Goal: Information Seeking & Learning: Check status

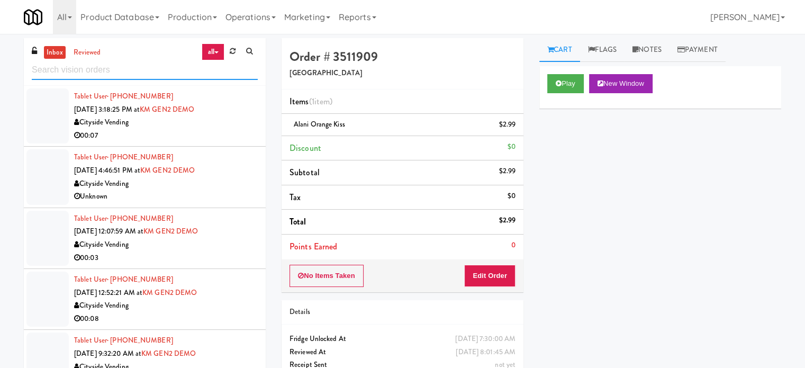
scroll to position [2110, 0]
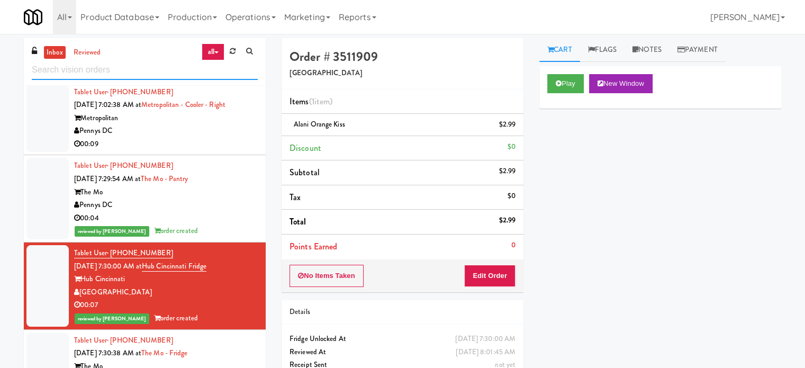
click at [148, 67] on input "text" at bounding box center [145, 70] width 226 height 20
paste input "[STREET_ADDRESS]"
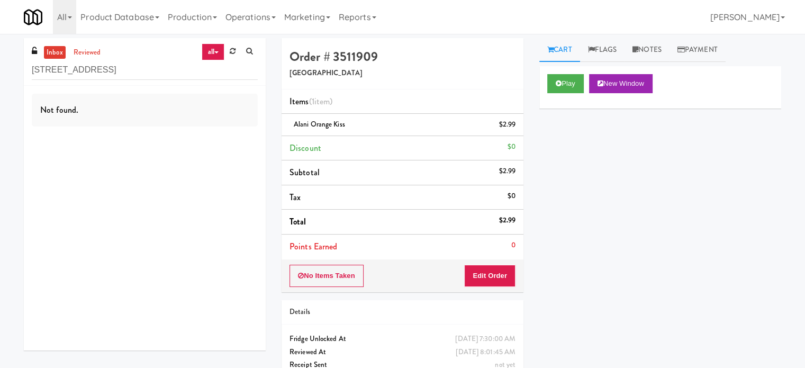
click at [216, 52] on icon at bounding box center [216, 52] width 4 height 2
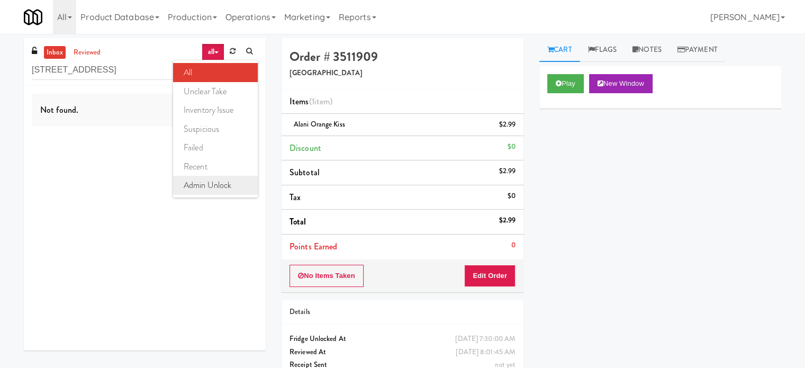
click at [204, 186] on link "admin unlock" at bounding box center [215, 185] width 85 height 19
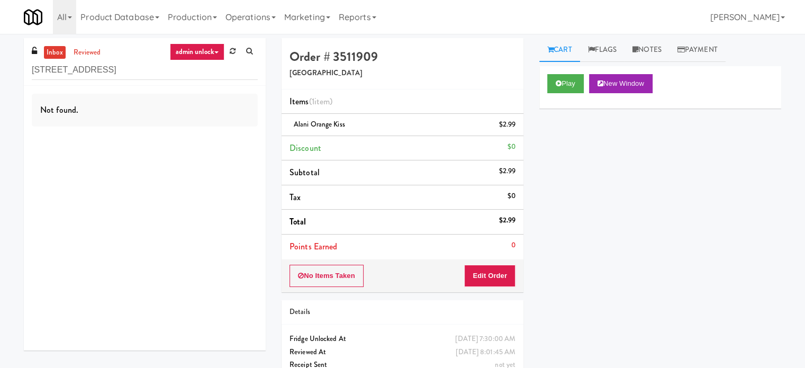
click at [211, 51] on link "admin unlock" at bounding box center [197, 51] width 54 height 17
click at [203, 187] on link "admin unlock" at bounding box center [215, 185] width 85 height 19
click at [138, 74] on input "[STREET_ADDRESS]" at bounding box center [145, 70] width 226 height 20
click at [140, 71] on input "[STREET_ADDRESS]" at bounding box center [145, 70] width 226 height 20
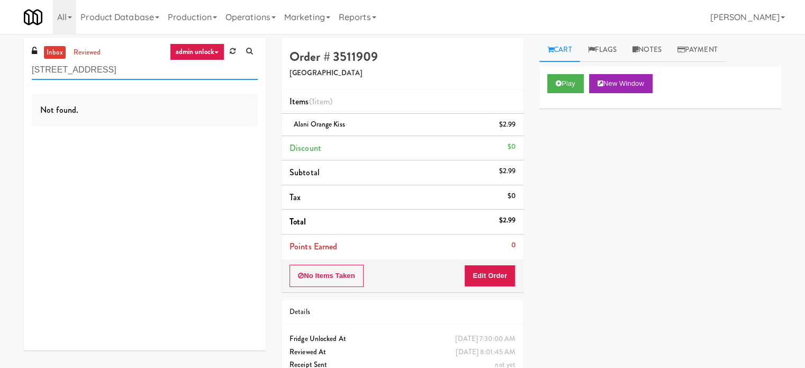
click at [141, 70] on input "[STREET_ADDRESS]" at bounding box center [145, 70] width 226 height 20
click at [142, 69] on input "[STREET_ADDRESS]" at bounding box center [145, 70] width 226 height 20
click at [142, 69] on input "325 Front St - Lobby" at bounding box center [145, 70] width 226 height 20
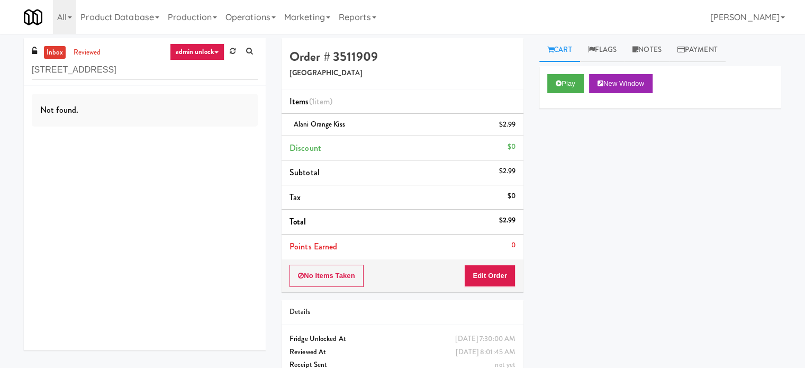
click at [212, 53] on link "admin unlock" at bounding box center [197, 51] width 54 height 17
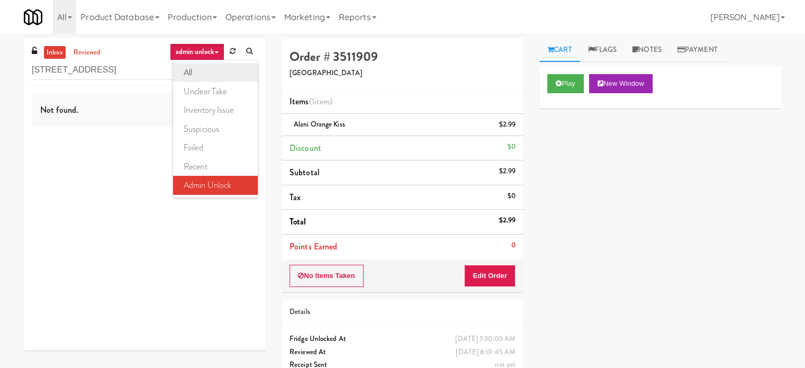
click at [203, 73] on link "all" at bounding box center [215, 72] width 85 height 19
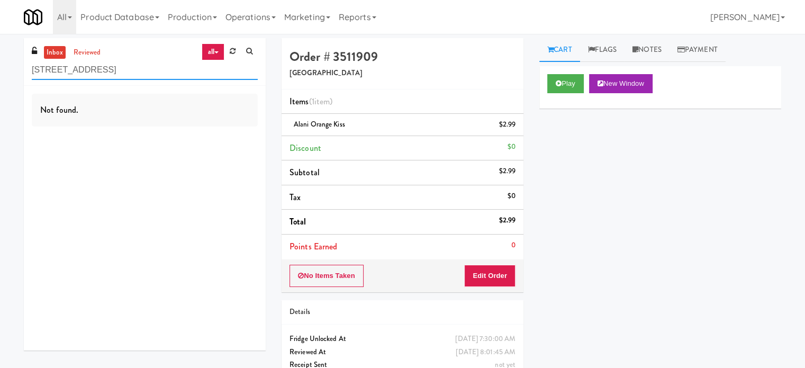
click at [125, 67] on input "325 Front St - Lobby" at bounding box center [145, 70] width 226 height 20
paste input "15 Front St - Fridge"
click at [216, 54] on link "all" at bounding box center [213, 51] width 22 height 17
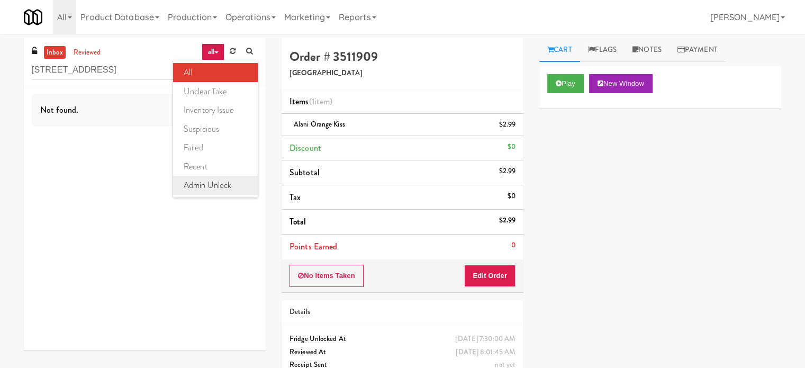
click at [208, 190] on link "admin unlock" at bounding box center [215, 185] width 85 height 19
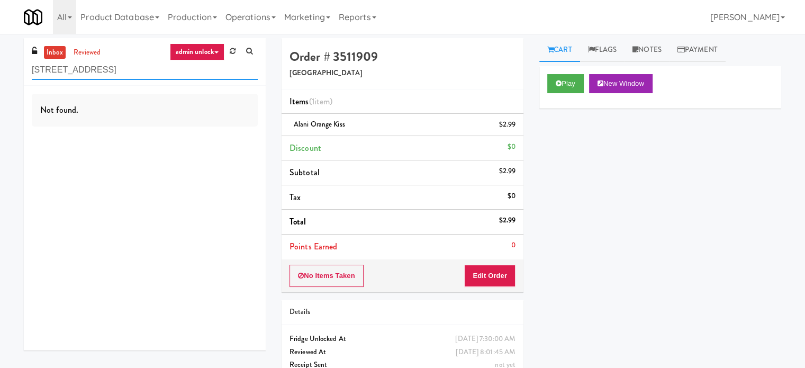
click at [125, 74] on input "[STREET_ADDRESS]" at bounding box center [145, 70] width 226 height 20
drag, startPoint x: 125, startPoint y: 74, endPoint x: 0, endPoint y: -64, distance: 185.8
click at [0, 0] on html "Are you sure you want to update this order? Okay Cancel Okay Are you sure you w…" at bounding box center [402, 184] width 805 height 368
paste input "Pantry"
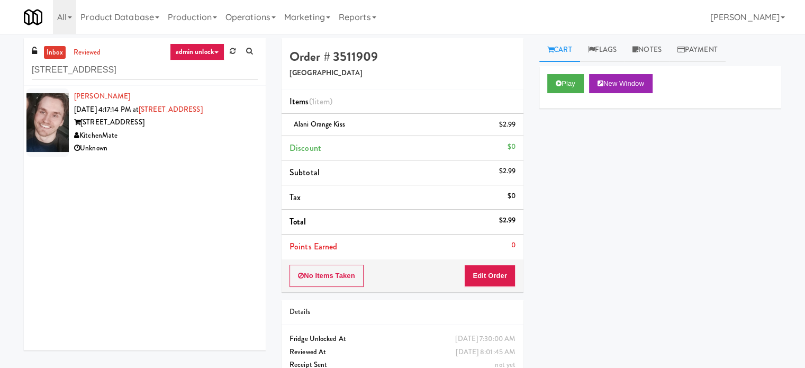
click at [183, 135] on div "KitchenMate" at bounding box center [166, 135] width 184 height 13
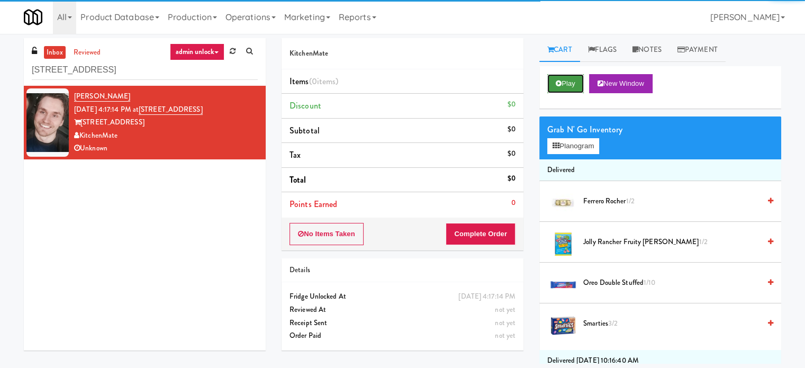
click at [571, 83] on button "Play" at bounding box center [565, 83] width 37 height 19
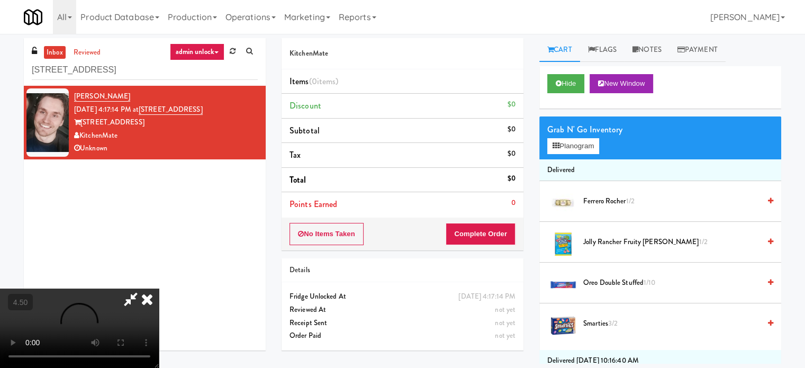
click at [159, 288] on icon at bounding box center [146, 298] width 23 height 21
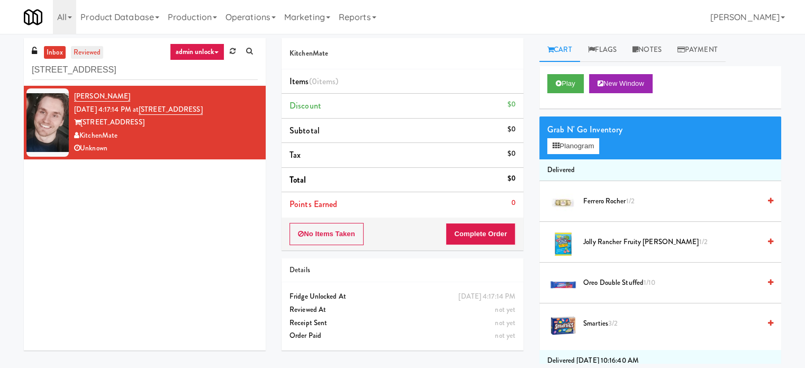
click at [92, 50] on link "reviewed" at bounding box center [87, 52] width 33 height 13
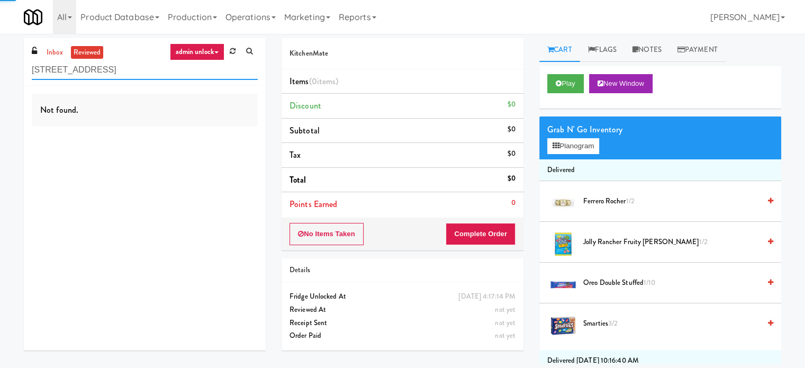
click at [117, 74] on input "[STREET_ADDRESS]" at bounding box center [145, 70] width 226 height 20
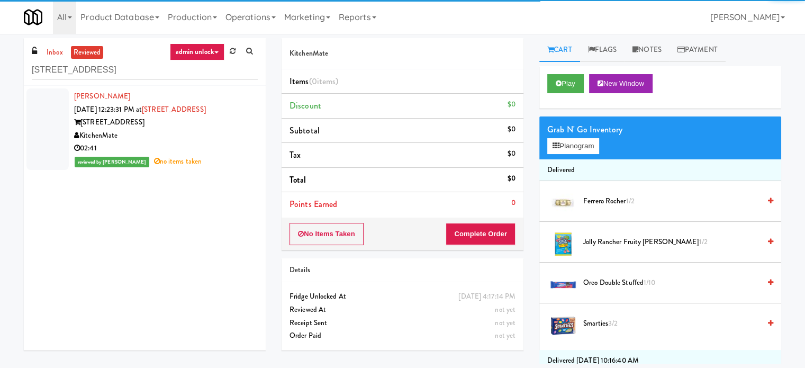
click at [208, 49] on link "admin unlock" at bounding box center [197, 51] width 54 height 17
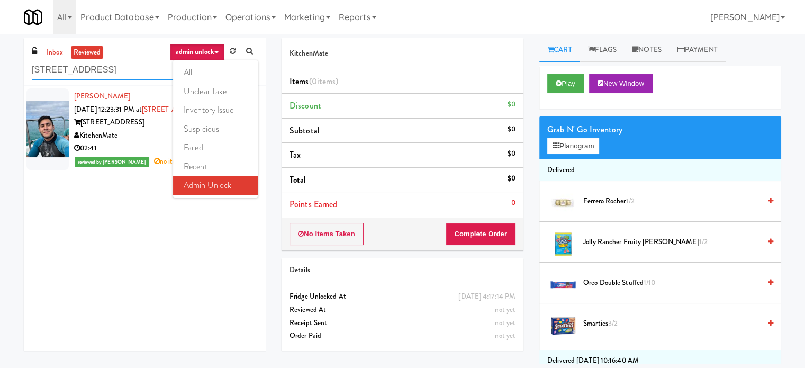
click at [149, 68] on input "[STREET_ADDRESS]" at bounding box center [145, 70] width 226 height 20
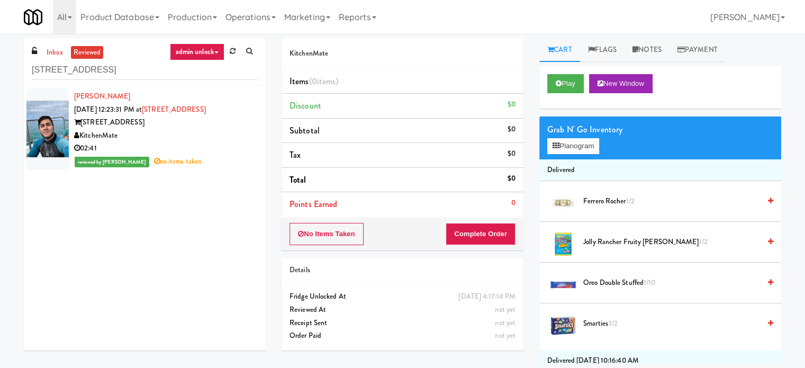
click at [235, 131] on div "KitchenMate" at bounding box center [166, 135] width 184 height 13
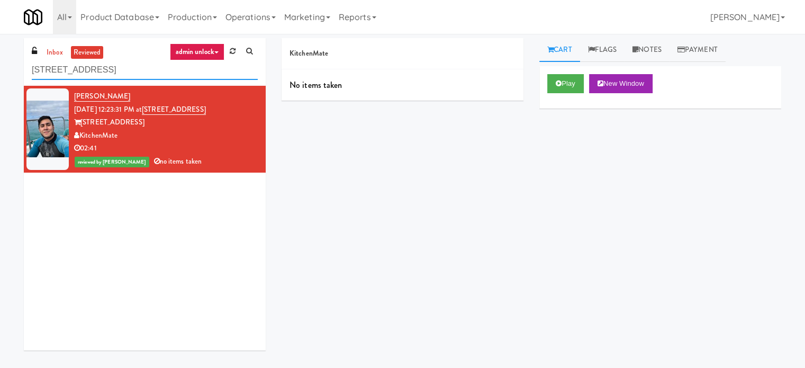
click at [114, 71] on input "[STREET_ADDRESS]" at bounding box center [145, 70] width 226 height 20
paste input "Fridge"
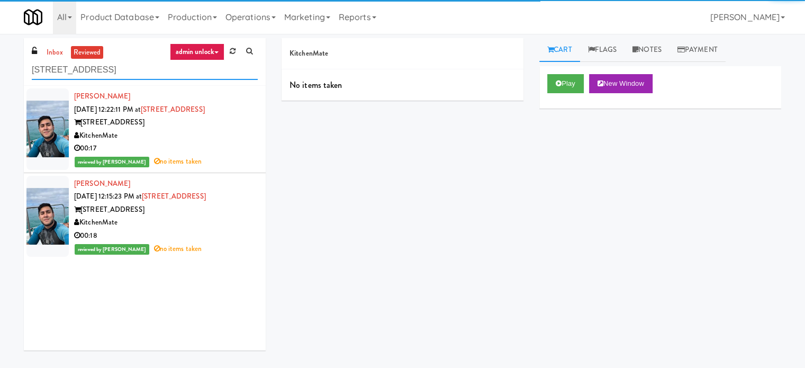
type input "[STREET_ADDRESS]"
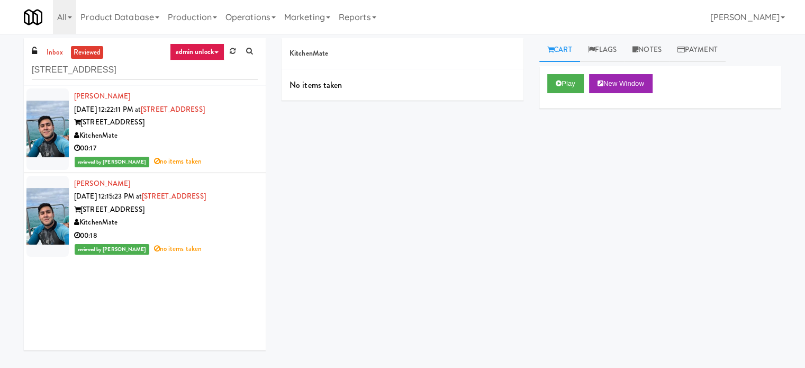
drag, startPoint x: 227, startPoint y: 146, endPoint x: 304, endPoint y: 149, distance: 76.2
click at [229, 147] on div "00:17" at bounding box center [166, 148] width 184 height 13
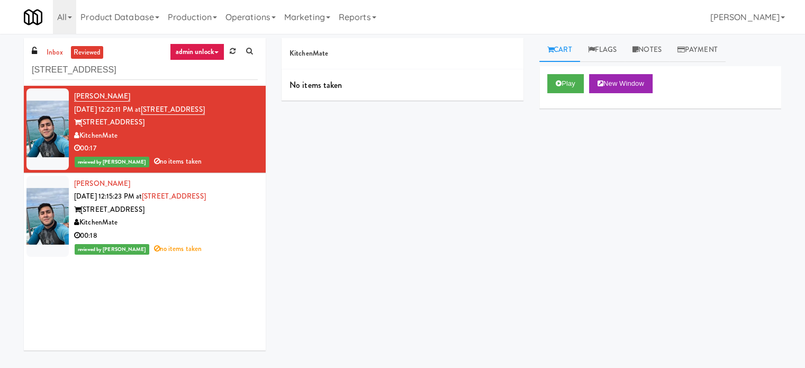
click at [229, 235] on div "00:18" at bounding box center [166, 235] width 184 height 13
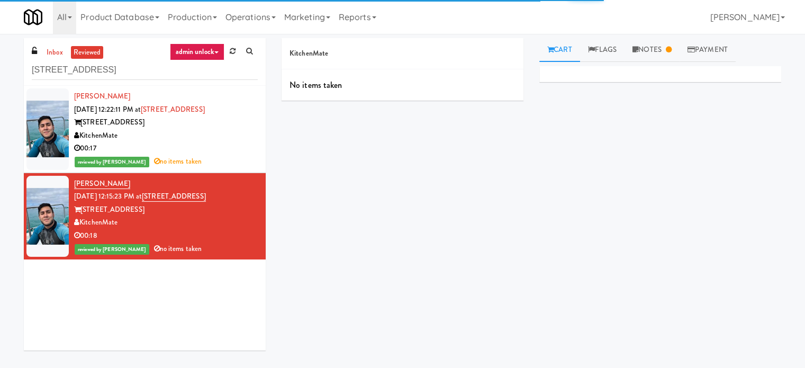
click at [226, 138] on div "KitchenMate" at bounding box center [166, 135] width 184 height 13
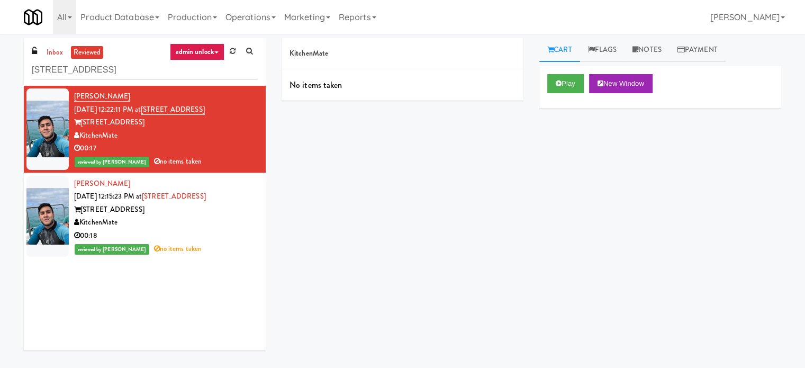
click at [677, 209] on div "Play New Window Primary Flag Clear Flag if unable to determine what was taken o…" at bounding box center [660, 264] width 242 height 397
drag, startPoint x: 659, startPoint y: 49, endPoint x: 647, endPoint y: 113, distance: 65.2
click at [659, 50] on link "Notes" at bounding box center [646, 50] width 45 height 24
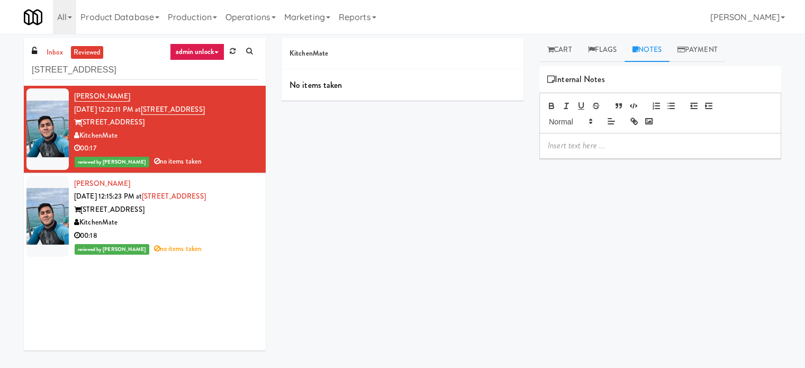
click at [610, 149] on p at bounding box center [660, 146] width 225 height 12
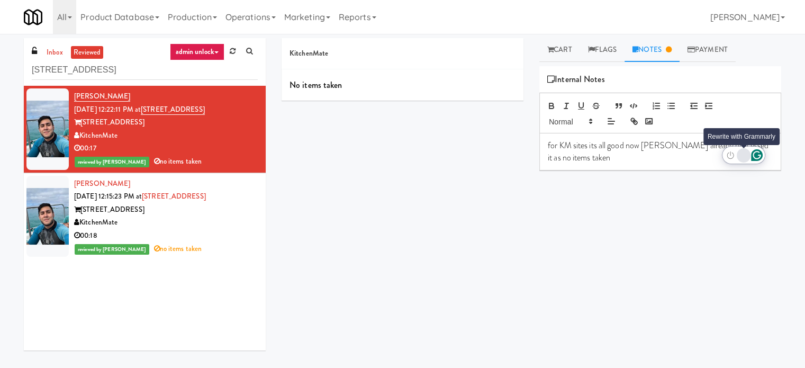
click at [741, 154] on div "Rewrite with Grammarly" at bounding box center [743, 155] width 12 height 12
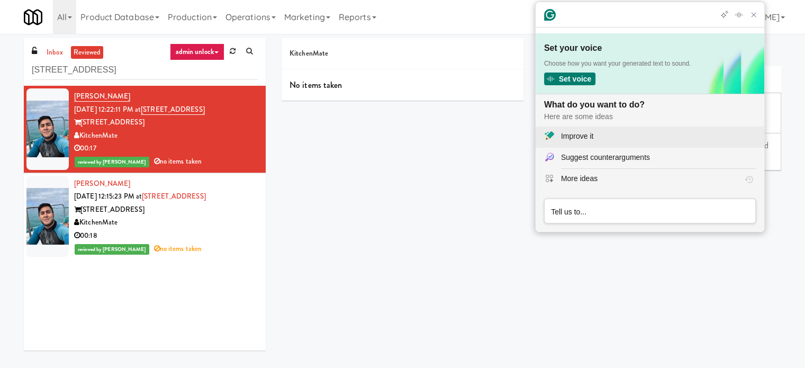
click at [590, 139] on div "Improve it" at bounding box center [577, 136] width 32 height 11
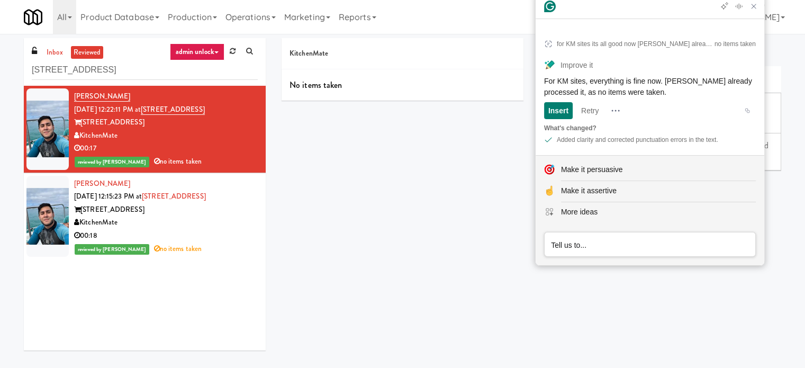
drag, startPoint x: 542, startPoint y: 77, endPoint x: 664, endPoint y: 100, distance: 124.3
click at [664, 100] on article "for KM sites its all good now joshua already processed it as no items taken Imp…" at bounding box center [649, 90] width 229 height 130
drag, startPoint x: 686, startPoint y: 308, endPoint x: 707, endPoint y: 262, distance: 50.9
click at [690, 304] on div "Play New Window Primary Flag Clear Flag if unable to determine what was taken o…" at bounding box center [660, 264] width 242 height 397
click at [742, 272] on div "Play New Window Primary Flag Clear Flag if unable to determine what was taken o…" at bounding box center [660, 264] width 242 height 397
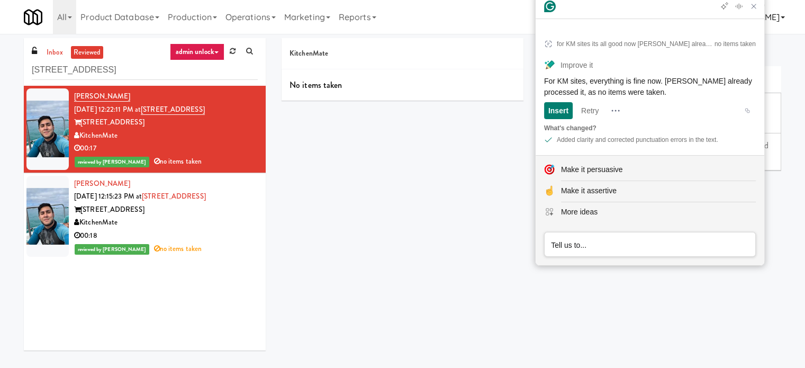
click at [758, 8] on icon "Close Grammarly Assistant" at bounding box center [753, 6] width 13 height 13
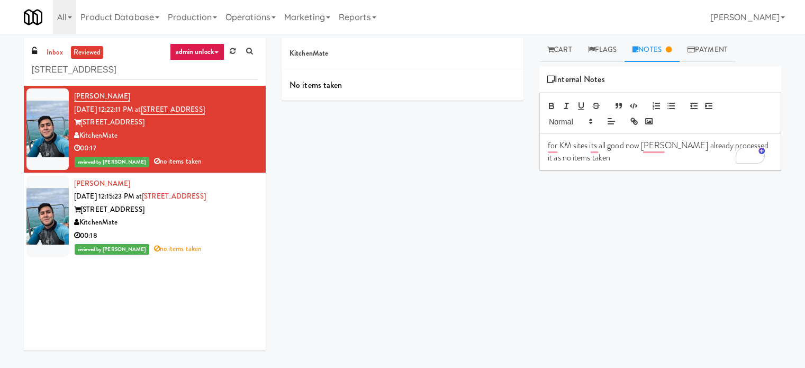
click at [624, 145] on p "for KM sites its all good now joshua already processed it as no items taken" at bounding box center [660, 152] width 225 height 24
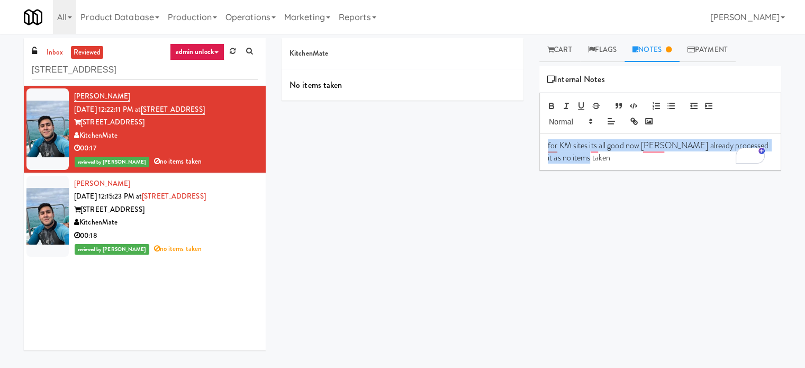
click at [624, 145] on p "for KM sites its all good now joshua already processed it as no items taken" at bounding box center [660, 152] width 225 height 24
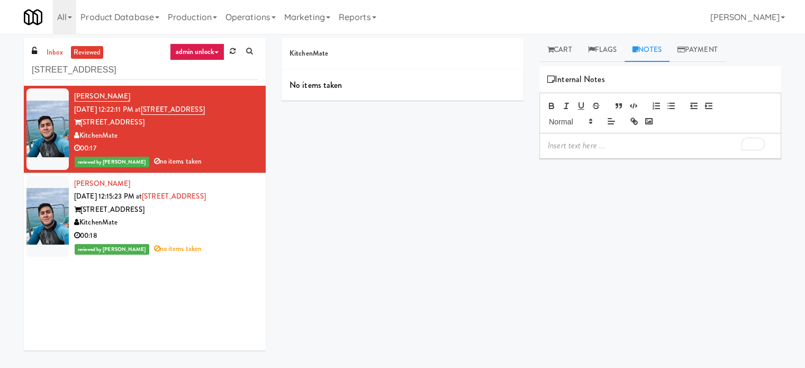
click at [594, 295] on div "Play New Window Primary Flag Clear Flag if unable to determine what was taken o…" at bounding box center [660, 264] width 242 height 397
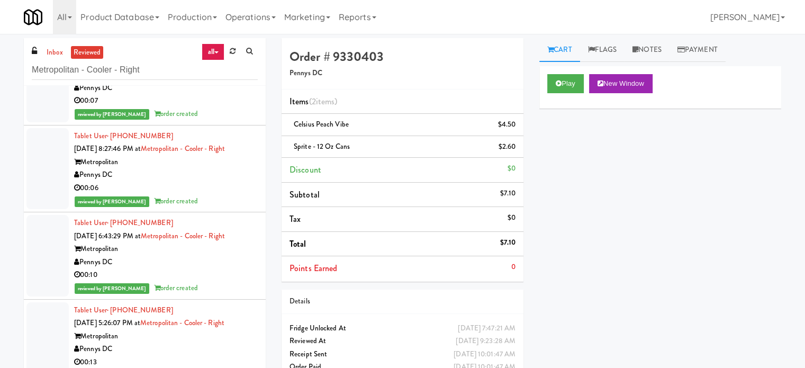
scroll to position [6337, 0]
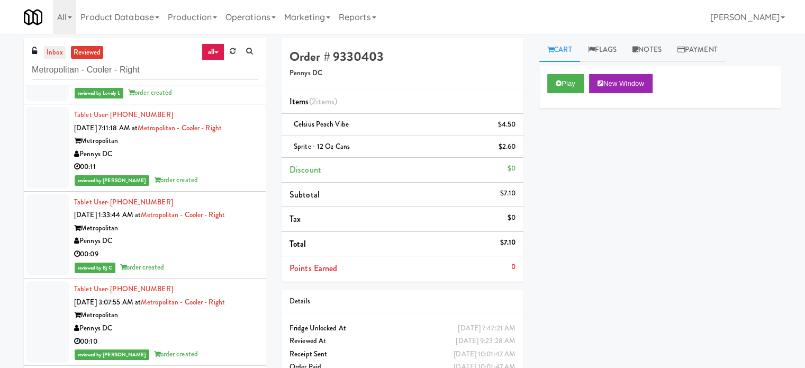
click at [58, 58] on link "inbox" at bounding box center [55, 52] width 22 height 13
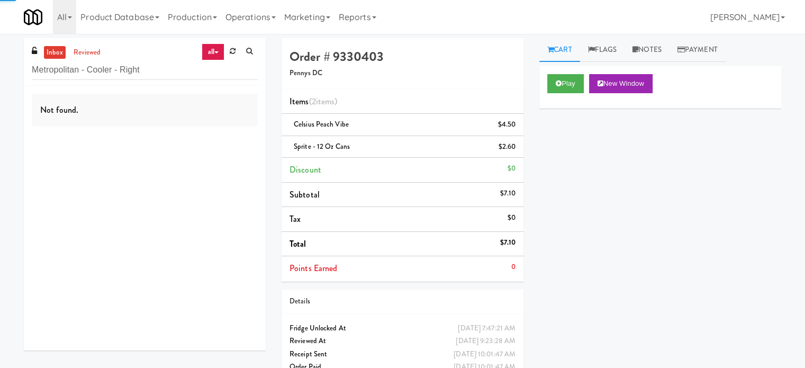
scroll to position [0, 0]
click at [148, 68] on input "Metropolitan - Cooler - Right" at bounding box center [145, 70] width 226 height 20
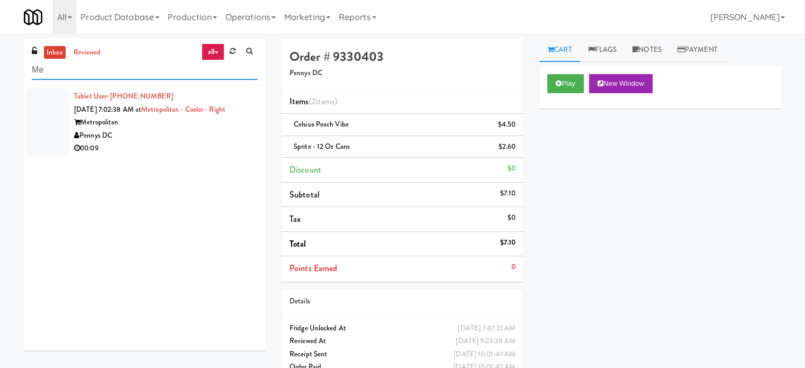
type input "M"
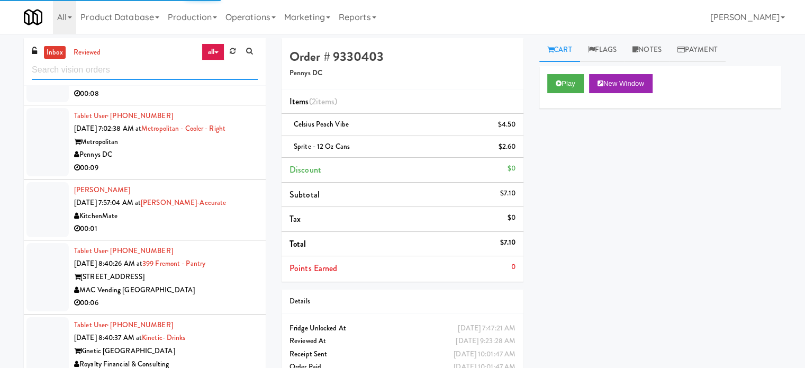
scroll to position [2004, 0]
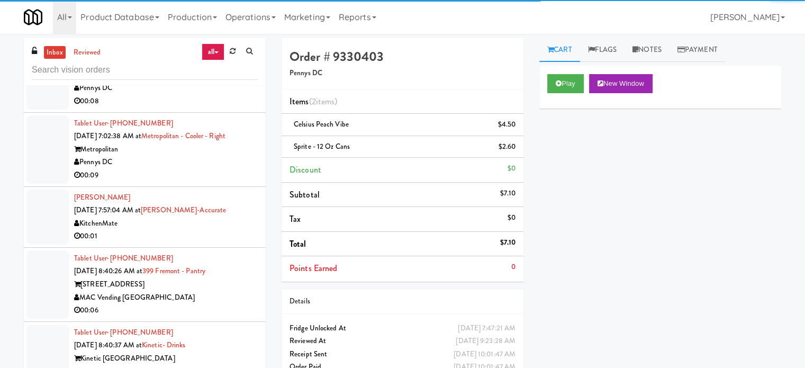
click at [233, 235] on div "00:01" at bounding box center [166, 236] width 184 height 13
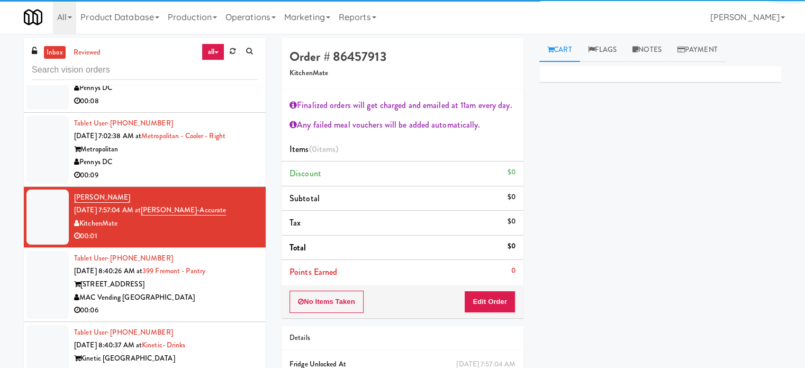
click at [234, 296] on div "MAC Vending [GEOGRAPHIC_DATA]" at bounding box center [166, 297] width 184 height 13
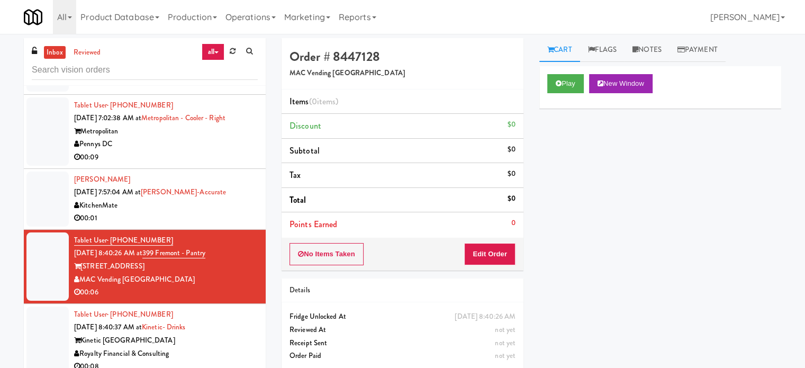
scroll to position [2030, 0]
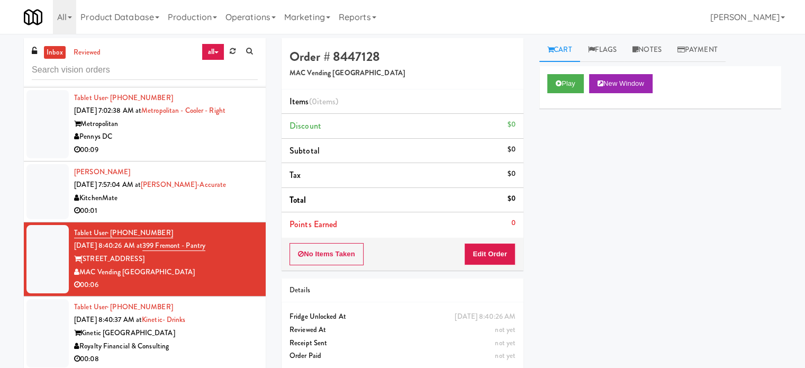
click at [196, 137] on div "Pennys DC" at bounding box center [166, 136] width 184 height 13
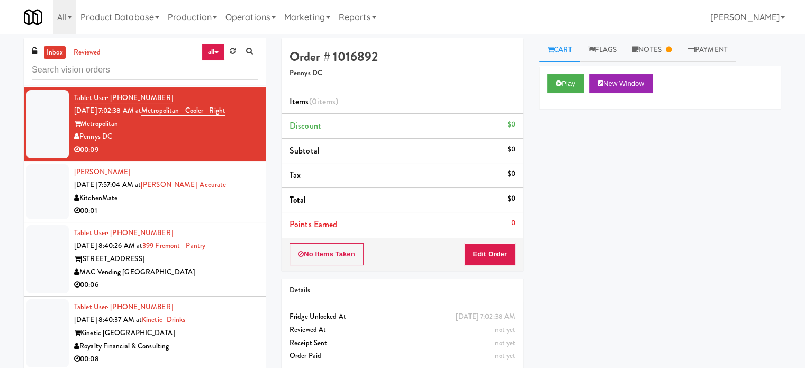
click at [602, 277] on div "Play New Window Primary Flag Clear Flag if unable to determine what was taken o…" at bounding box center [660, 264] width 242 height 397
click at [225, 204] on div "00:01" at bounding box center [166, 210] width 184 height 13
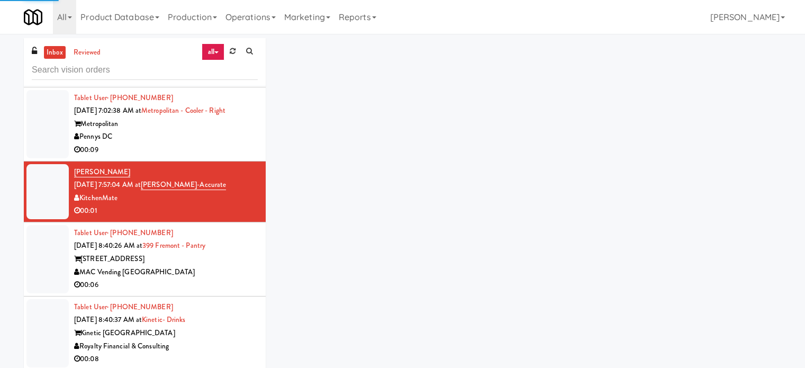
click at [224, 266] on div "MAC Vending [GEOGRAPHIC_DATA]" at bounding box center [166, 272] width 184 height 13
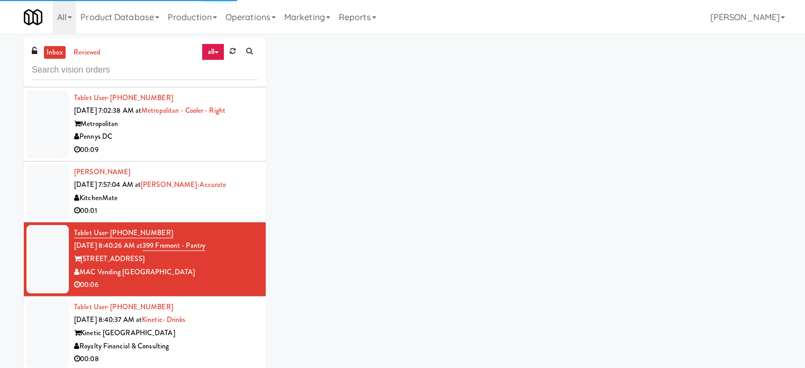
click at [242, 320] on div "Tablet User · (404) 990-2963 Sep 22, 2025 8:40:37 AM at Kinetic- Drinks Kinetic…" at bounding box center [166, 332] width 184 height 65
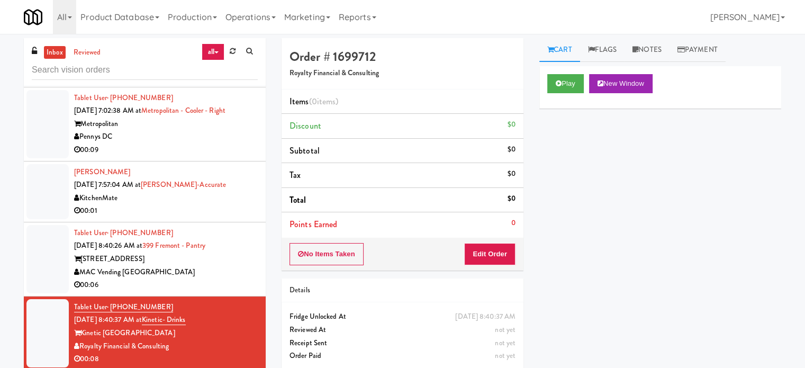
drag, startPoint x: 227, startPoint y: 197, endPoint x: 227, endPoint y: 206, distance: 9.0
click at [227, 198] on div "KitchenMate" at bounding box center [166, 198] width 184 height 13
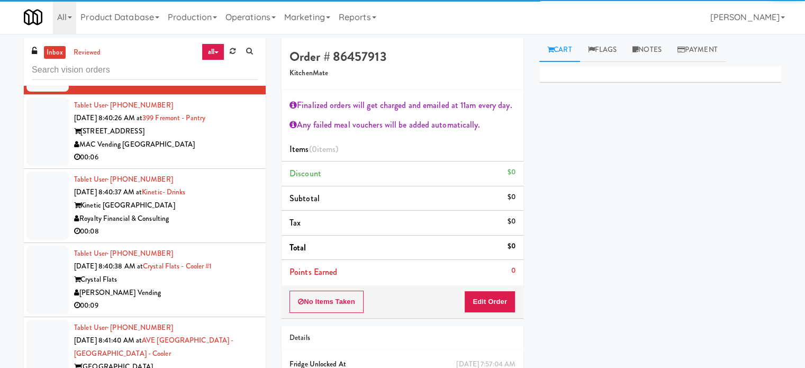
scroll to position [2236, 0]
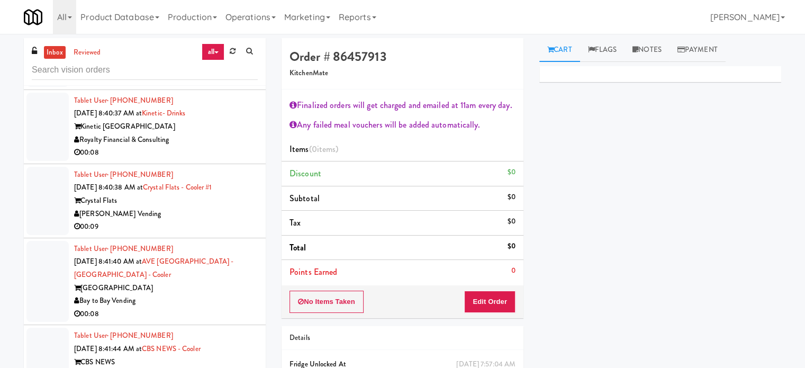
drag, startPoint x: 212, startPoint y: 150, endPoint x: 218, endPoint y: 201, distance: 51.6
click at [212, 150] on div "00:08" at bounding box center [166, 152] width 184 height 13
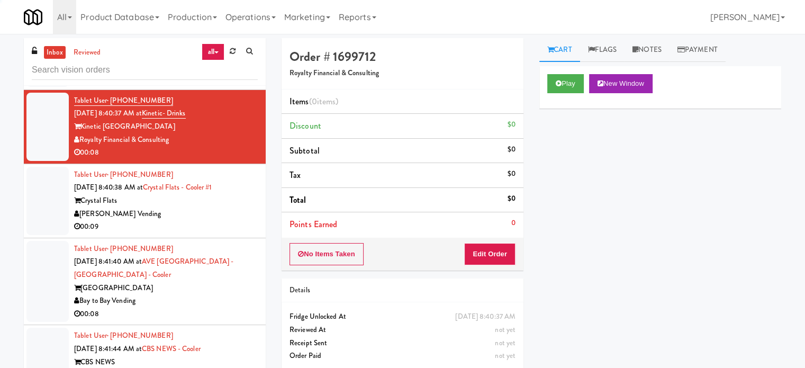
drag, startPoint x: 218, startPoint y: 215, endPoint x: 227, endPoint y: 215, distance: 9.0
click at [218, 215] on div "[PERSON_NAME] Vending" at bounding box center [166, 213] width 184 height 13
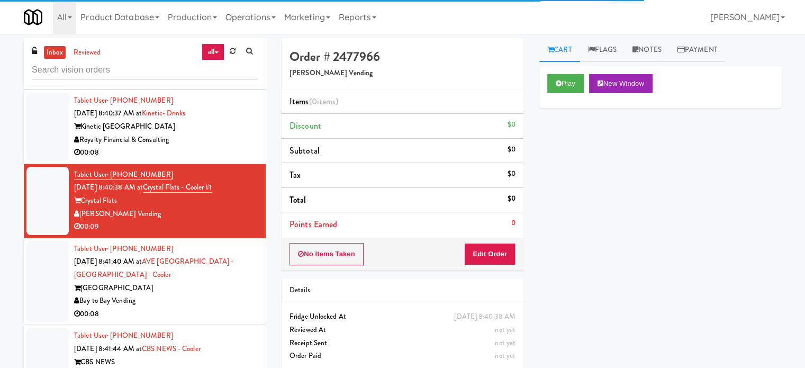
click at [239, 288] on div "AVE Tampa Riverwalk" at bounding box center [166, 287] width 184 height 13
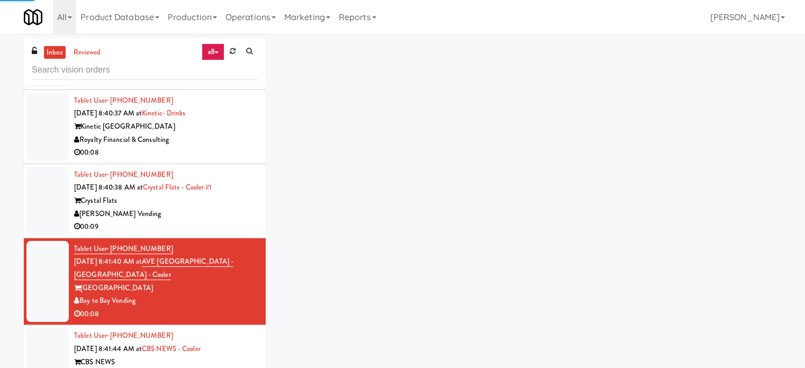
click at [240, 340] on div "Tablet User · (248) 508-8537 Sep 22, 2025 8:41:44 AM at CBS NEWS - Cooler CBS N…" at bounding box center [166, 361] width 184 height 65
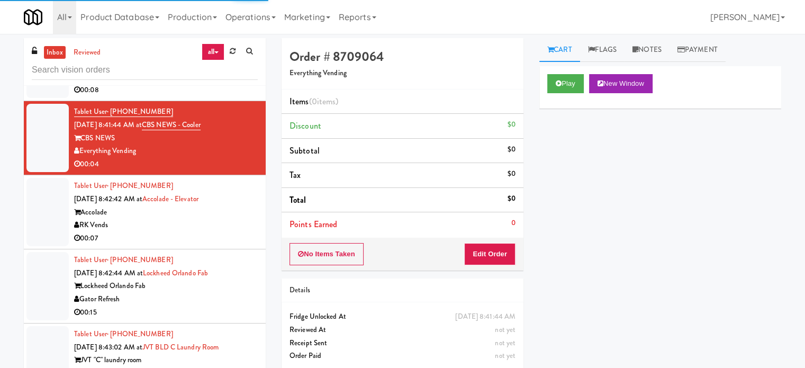
scroll to position [2462, 0]
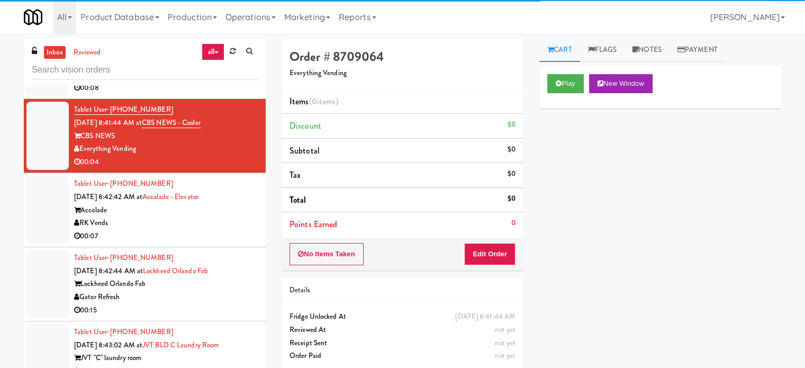
click at [231, 230] on div "00:07" at bounding box center [166, 236] width 184 height 13
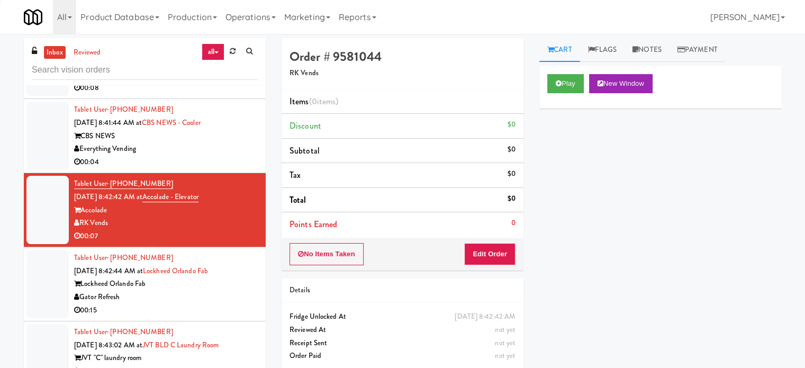
click at [233, 287] on div "Tablet User · (425) 919-5232 [DATE] 8:42:44 AM at Lockheed Orlando Fab Lockheed…" at bounding box center [166, 283] width 184 height 65
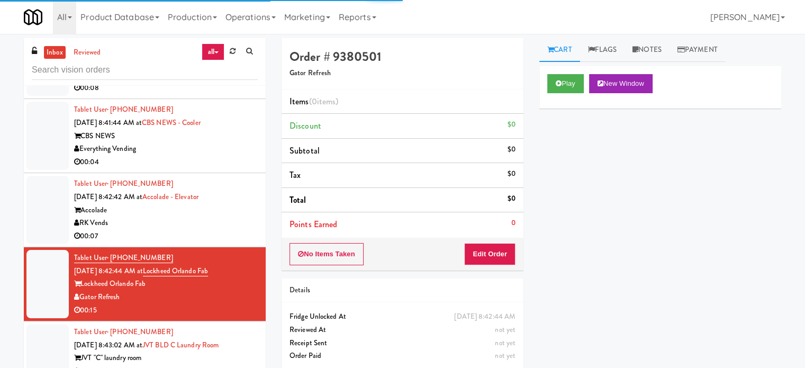
click at [249, 354] on div "JVT "C" laundry room" at bounding box center [166, 357] width 184 height 13
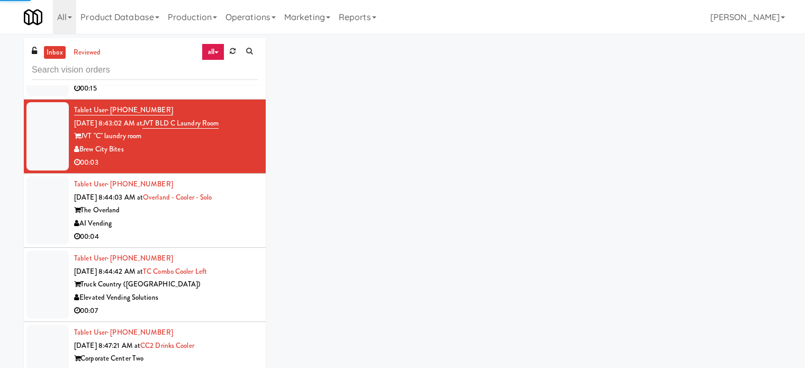
scroll to position [2684, 0]
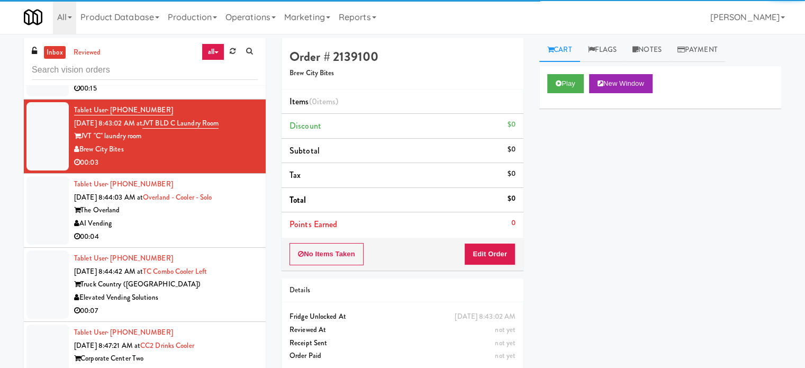
click at [250, 227] on li "Tablet User · (720) 448-5788 Sep 22, 2025 8:44:03 AM at Overland - Cooler - Sol…" at bounding box center [145, 211] width 242 height 74
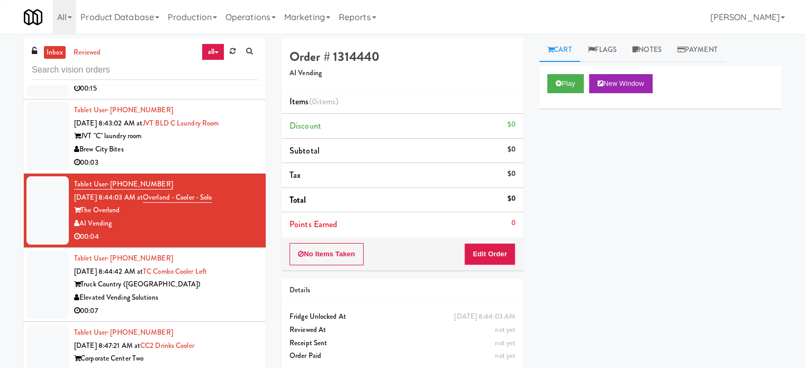
click at [245, 294] on div "Elevated Vending Solutions" at bounding box center [166, 297] width 184 height 13
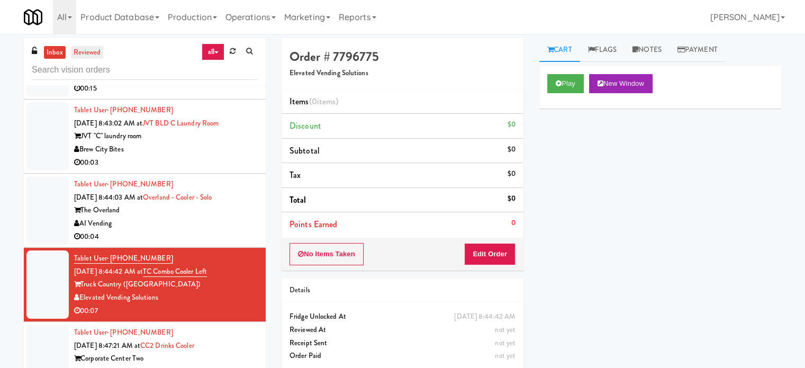
click at [89, 51] on link "reviewed" at bounding box center [87, 52] width 33 height 13
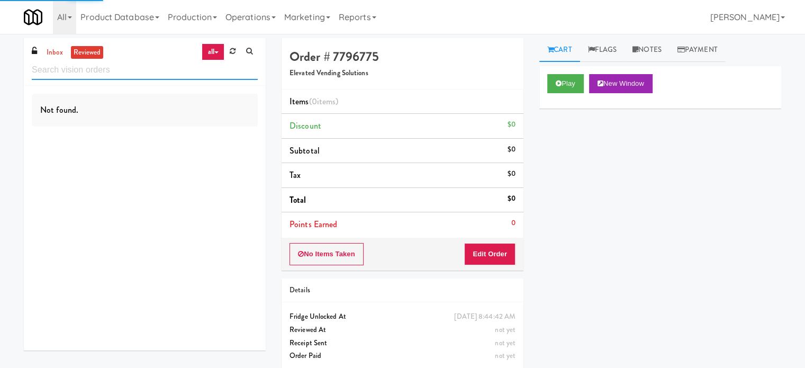
click at [146, 74] on input "text" at bounding box center [145, 70] width 226 height 20
click at [146, 76] on input "text" at bounding box center [145, 70] width 226 height 20
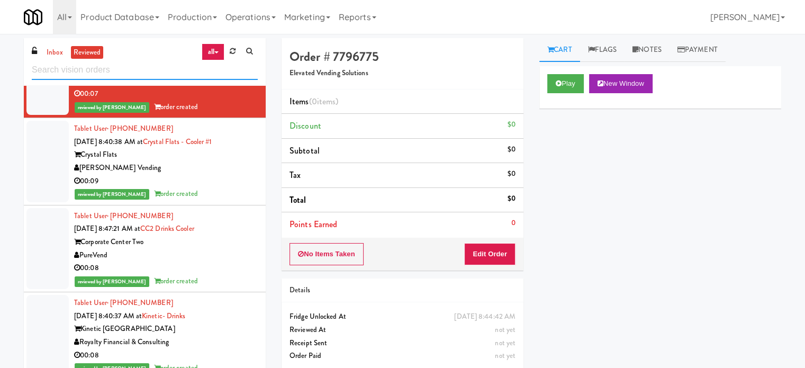
scroll to position [661, 0]
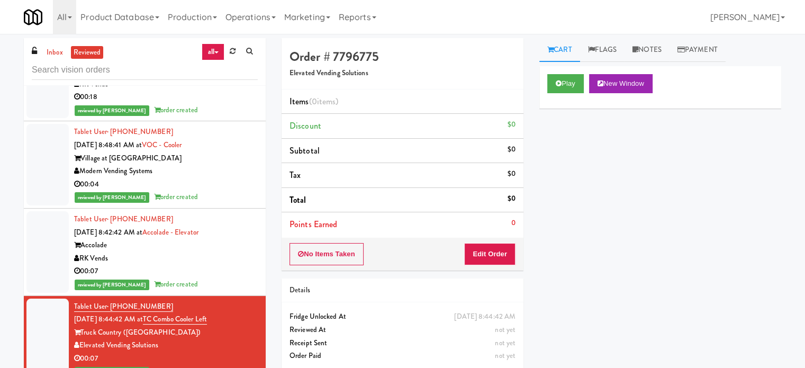
click at [214, 265] on div "RK Vends" at bounding box center [166, 258] width 184 height 13
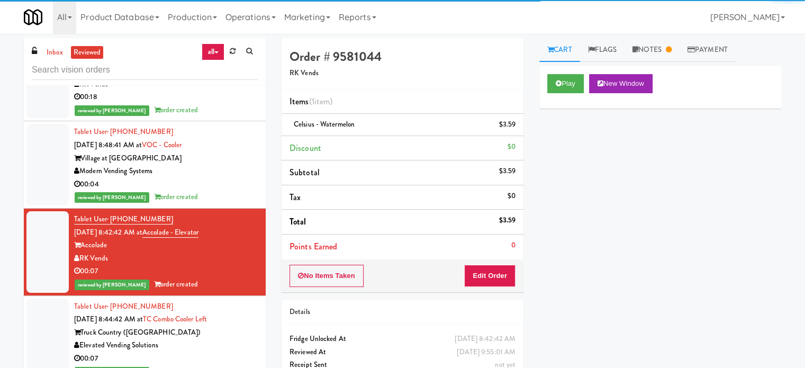
drag, startPoint x: 229, startPoint y: 214, endPoint x: 235, endPoint y: 134, distance: 80.1
click at [230, 191] on div "00:04" at bounding box center [166, 184] width 184 height 13
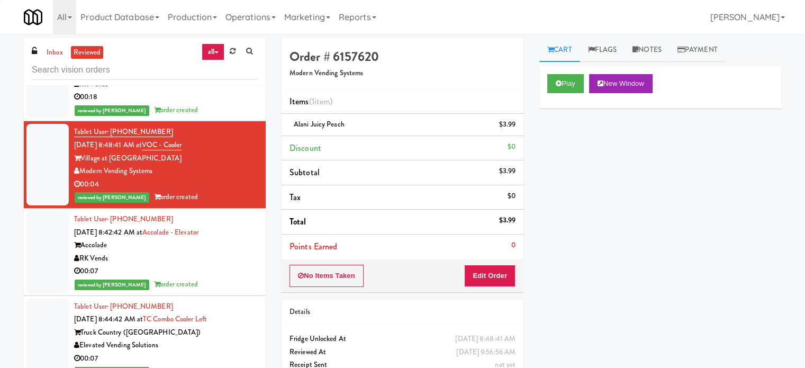
click at [235, 104] on div "00:18" at bounding box center [166, 96] width 184 height 13
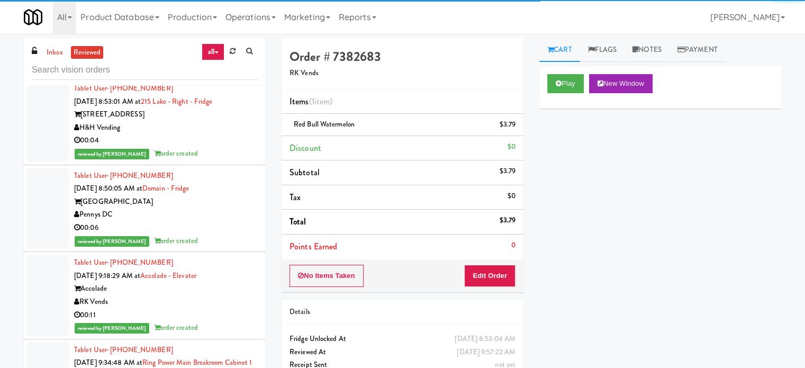
scroll to position [132, 0]
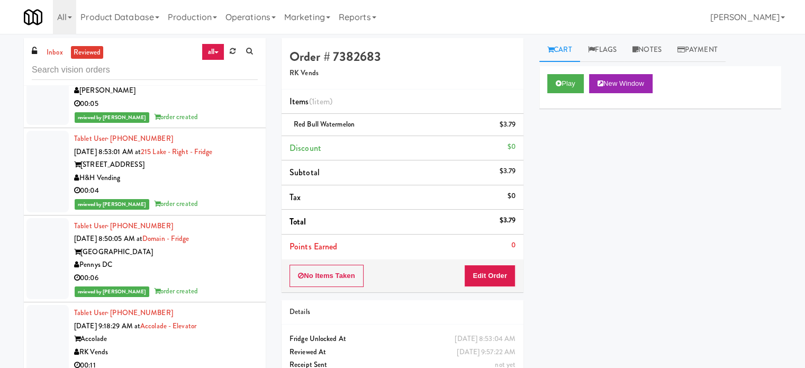
click at [213, 271] on div "00:06" at bounding box center [166, 277] width 184 height 13
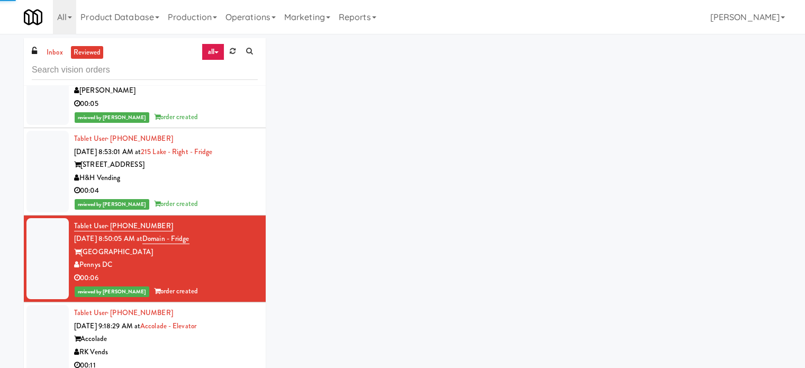
click at [215, 190] on div "00:04" at bounding box center [166, 190] width 184 height 13
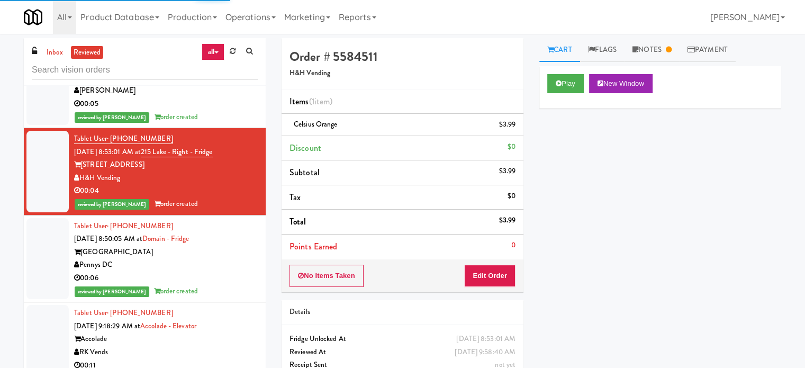
click at [220, 100] on div "00:05" at bounding box center [166, 103] width 184 height 13
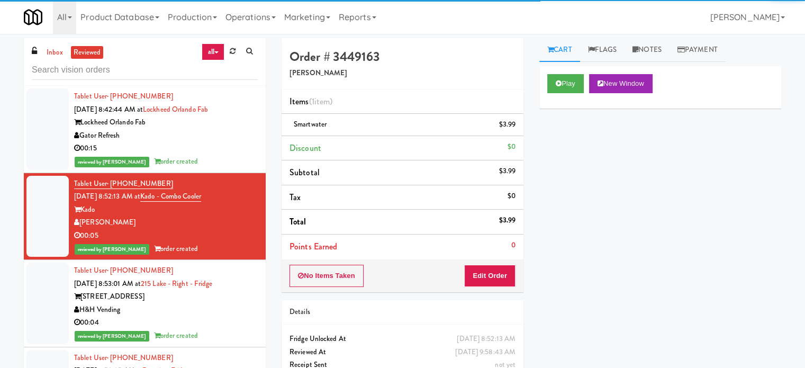
click at [235, 144] on div "00:15" at bounding box center [166, 148] width 184 height 13
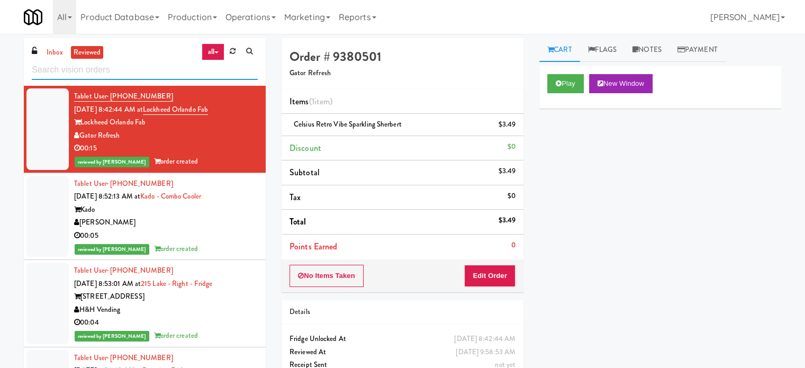
click at [98, 68] on input "text" at bounding box center [145, 70] width 226 height 20
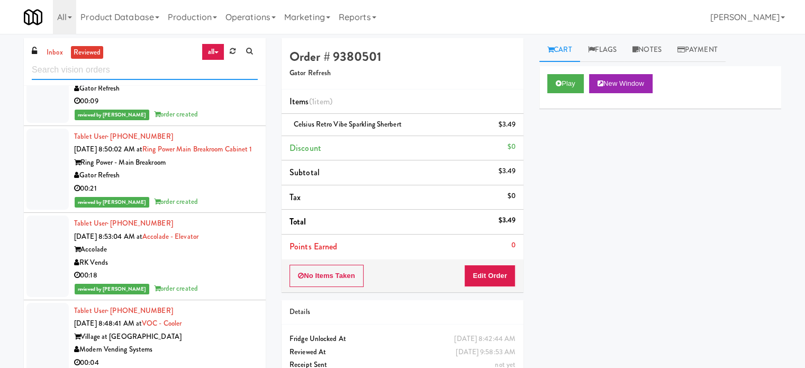
scroll to position [2645, 0]
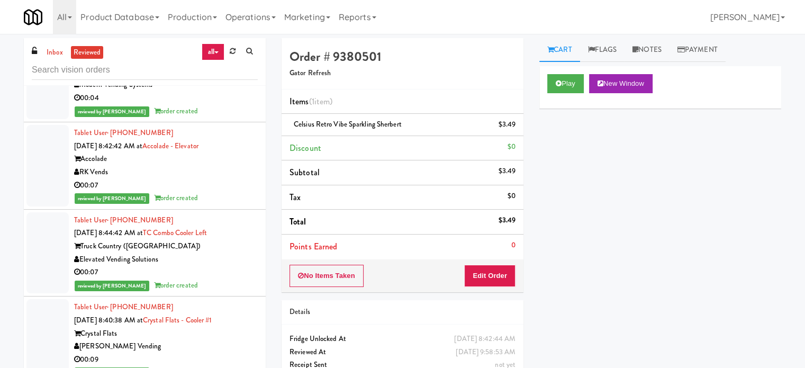
click at [220, 279] on div "00:07" at bounding box center [166, 272] width 184 height 13
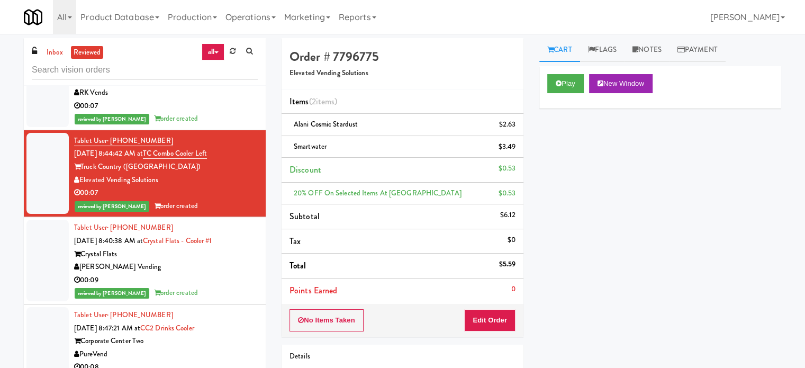
scroll to position [2763, 0]
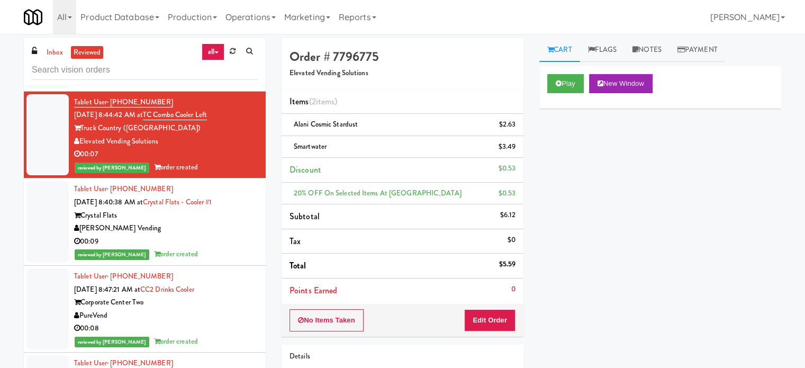
click at [620, 175] on div "Play New Window Primary Flag Clear Flag if unable to determine what was taken o…" at bounding box center [660, 264] width 242 height 397
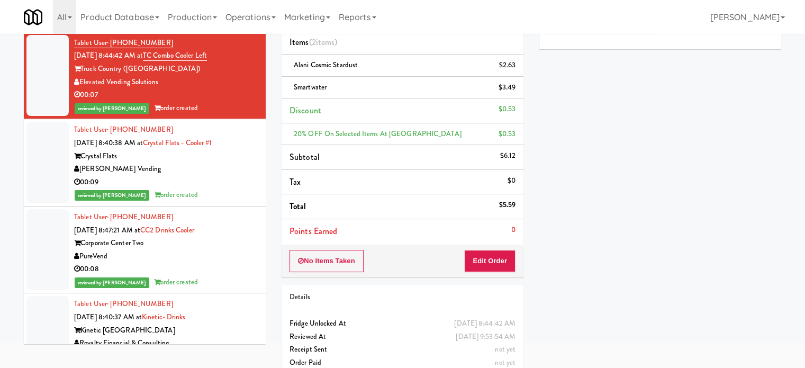
scroll to position [75, 0]
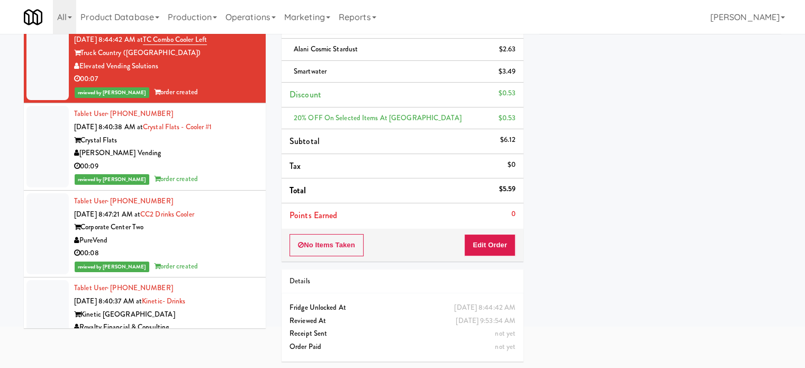
click at [639, 258] on div "Play New Window Primary Flag Clear Flag if unable to determine what was taken o…" at bounding box center [660, 189] width 242 height 397
click at [235, 173] on div "00:09" at bounding box center [166, 166] width 184 height 13
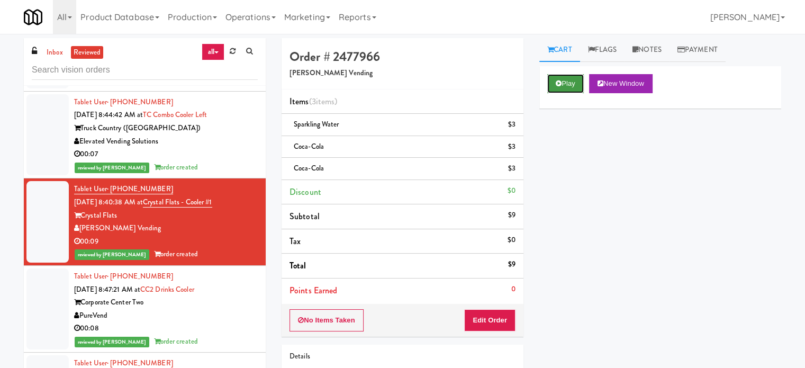
click at [573, 83] on button "Play" at bounding box center [565, 83] width 37 height 19
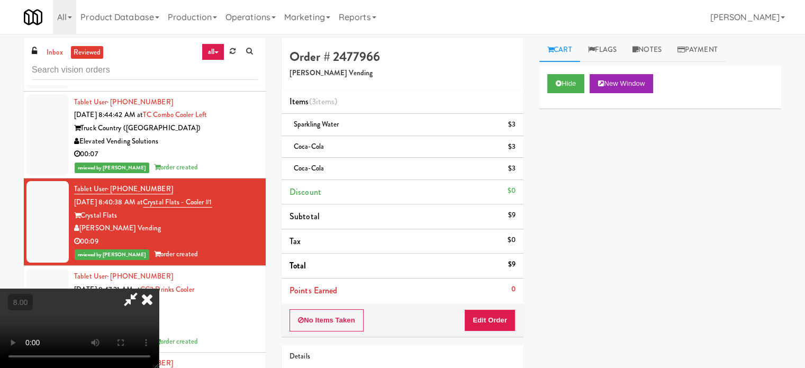
click at [159, 288] on video at bounding box center [79, 327] width 159 height 79
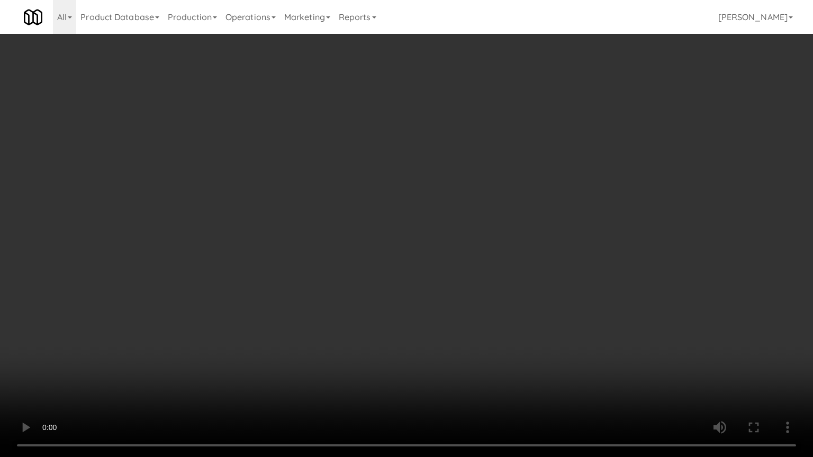
drag, startPoint x: 378, startPoint y: 253, endPoint x: 384, endPoint y: 252, distance: 6.0
click at [378, 254] on video at bounding box center [406, 228] width 813 height 457
click at [383, 254] on video at bounding box center [406, 228] width 813 height 457
click at [504, 265] on video at bounding box center [406, 228] width 813 height 457
drag, startPoint x: 414, startPoint y: 258, endPoint x: 430, endPoint y: 239, distance: 24.4
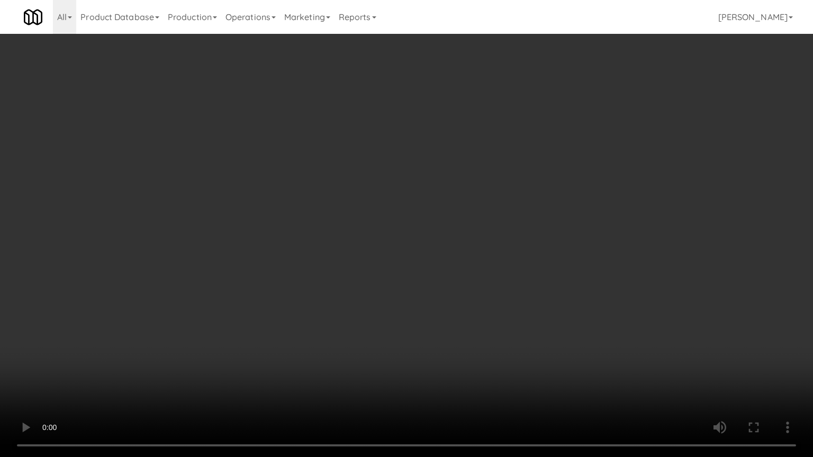
click at [415, 258] on video at bounding box center [406, 228] width 813 height 457
click at [428, 241] on video at bounding box center [406, 228] width 813 height 457
click at [431, 244] on video at bounding box center [406, 228] width 813 height 457
click at [446, 253] on video at bounding box center [406, 228] width 813 height 457
drag, startPoint x: 444, startPoint y: 252, endPoint x: 579, endPoint y: 156, distance: 165.7
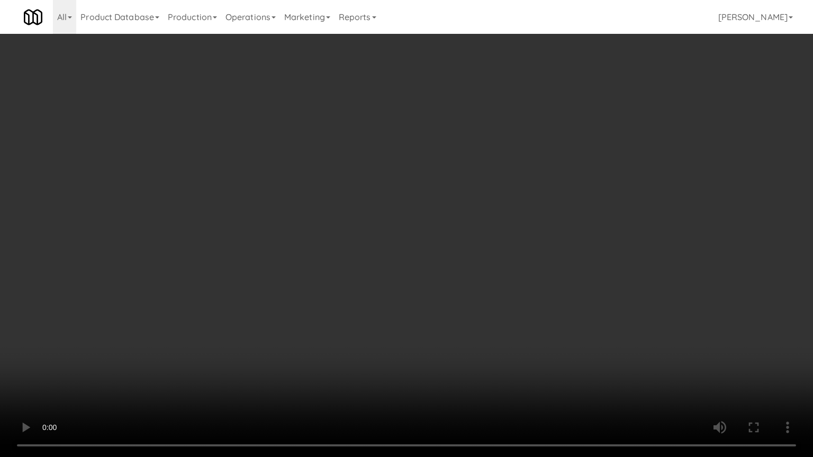
click at [446, 252] on video at bounding box center [406, 228] width 813 height 457
drag, startPoint x: 468, startPoint y: 212, endPoint x: 476, endPoint y: 204, distance: 11.6
click at [470, 211] on video at bounding box center [406, 228] width 813 height 457
click at [477, 203] on video at bounding box center [406, 228] width 813 height 457
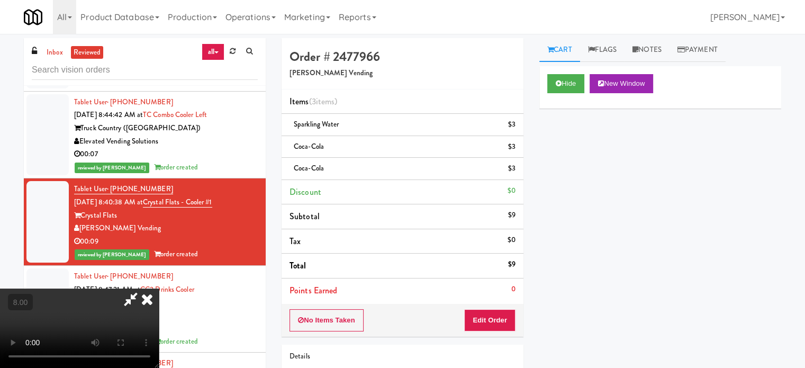
click at [159, 288] on icon at bounding box center [146, 298] width 23 height 21
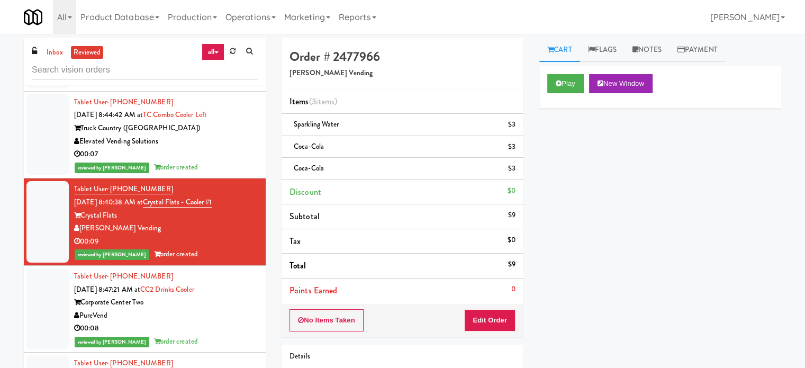
scroll to position [3028, 0]
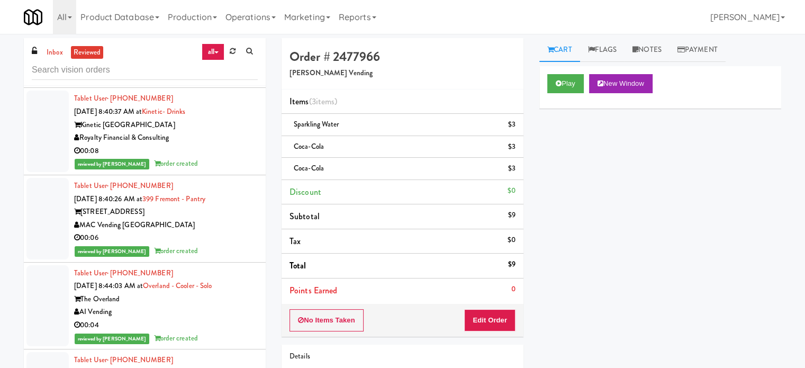
click at [235, 84] on div "reviewed by [PERSON_NAME] order created" at bounding box center [166, 76] width 184 height 13
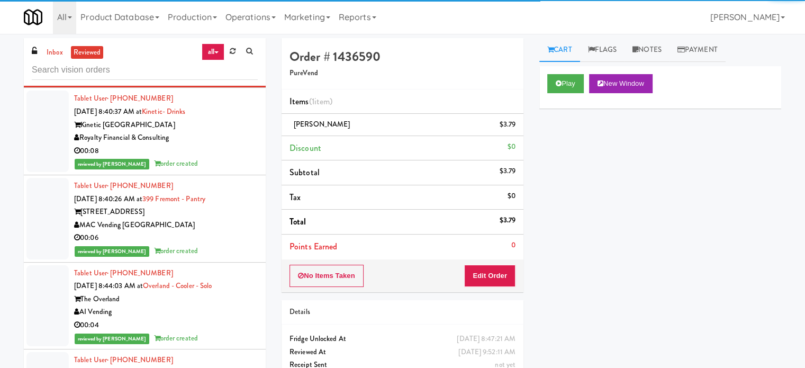
click at [239, 158] on div "00:08" at bounding box center [166, 150] width 184 height 13
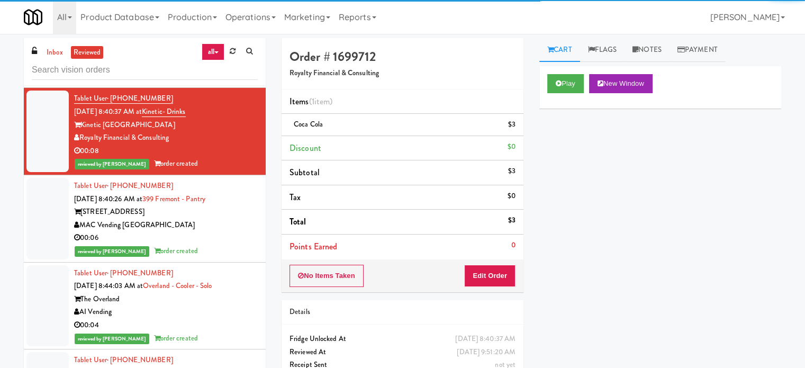
click at [188, 232] on div "MAC Vending [GEOGRAPHIC_DATA]" at bounding box center [166, 224] width 184 height 13
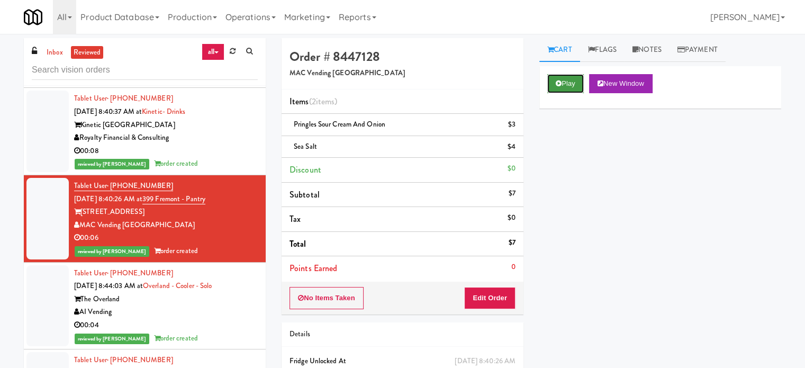
click at [561, 76] on button "Play" at bounding box center [565, 83] width 37 height 19
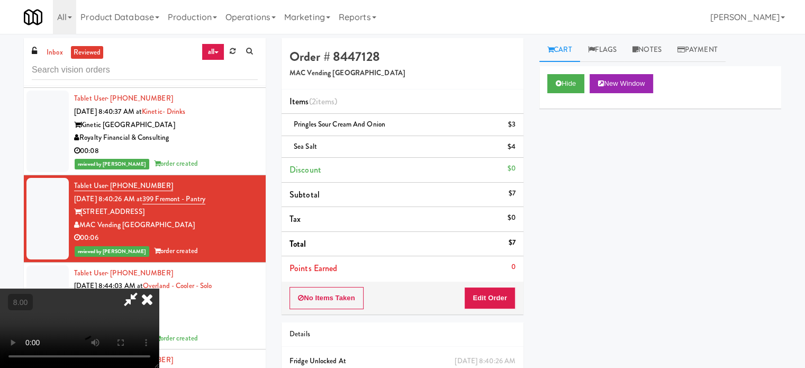
drag, startPoint x: 351, startPoint y: 219, endPoint x: 358, endPoint y: 214, distance: 8.7
click at [159, 288] on video at bounding box center [79, 327] width 159 height 79
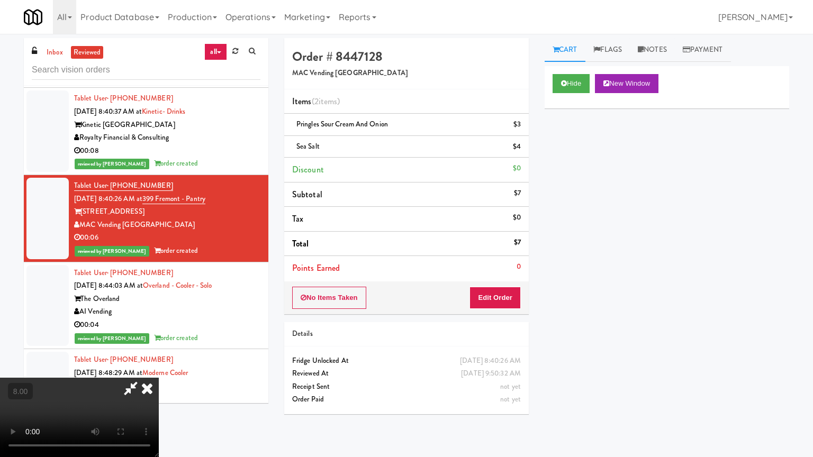
click at [159, 367] on video at bounding box center [79, 417] width 159 height 79
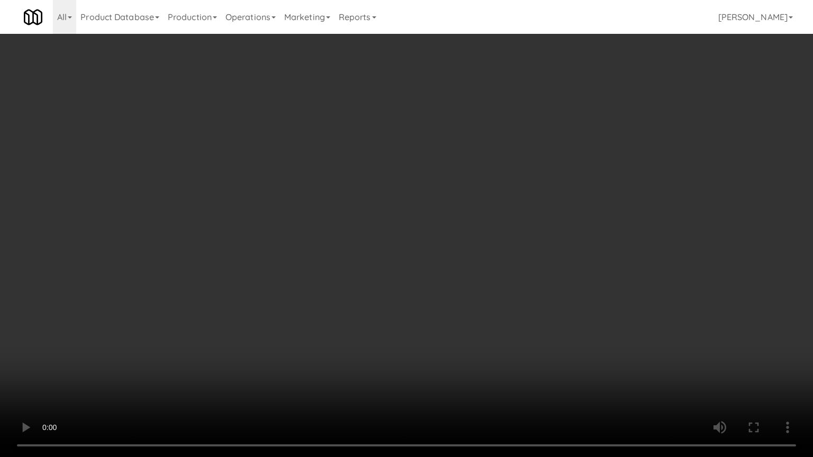
click at [312, 267] on video at bounding box center [406, 228] width 813 height 457
click at [359, 230] on video at bounding box center [406, 228] width 813 height 457
drag, startPoint x: 361, startPoint y: 229, endPoint x: 386, endPoint y: 229, distance: 24.3
click at [361, 229] on video at bounding box center [406, 228] width 813 height 457
click at [408, 233] on video at bounding box center [406, 228] width 813 height 457
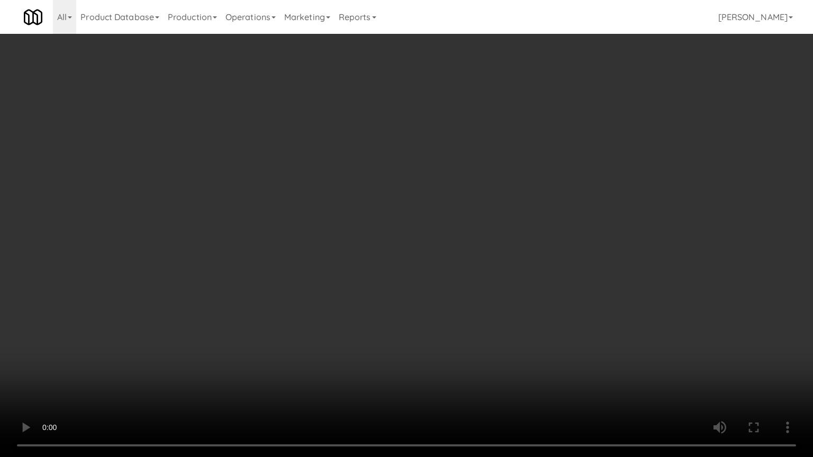
click at [406, 233] on video at bounding box center [406, 228] width 813 height 457
click at [425, 232] on video at bounding box center [406, 228] width 813 height 457
click at [425, 233] on video at bounding box center [406, 228] width 813 height 457
click at [473, 234] on video at bounding box center [406, 228] width 813 height 457
click at [448, 229] on video at bounding box center [406, 228] width 813 height 457
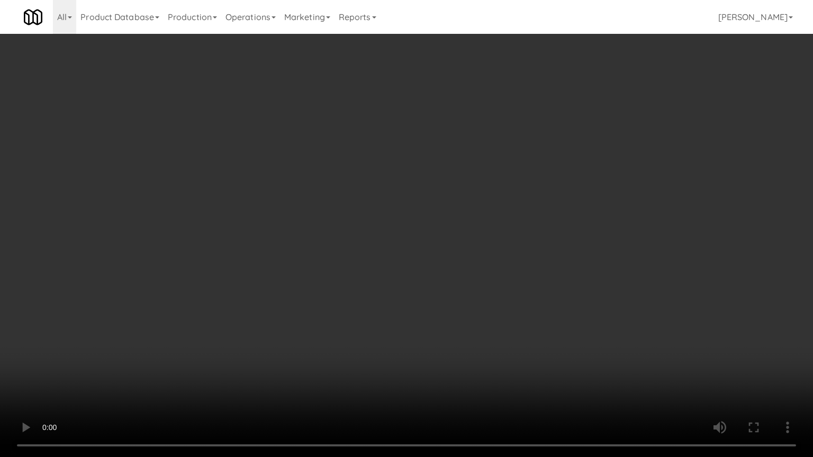
click at [461, 225] on video at bounding box center [406, 228] width 813 height 457
click at [463, 226] on video at bounding box center [406, 228] width 813 height 457
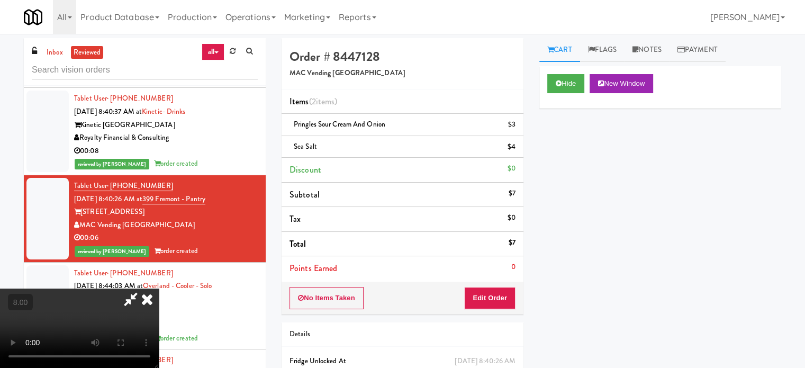
click at [159, 288] on icon at bounding box center [146, 298] width 23 height 21
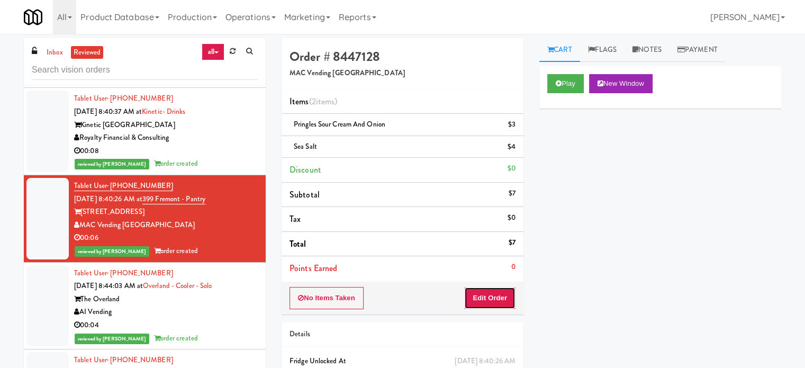
click at [482, 297] on button "Edit Order" at bounding box center [489, 298] width 51 height 22
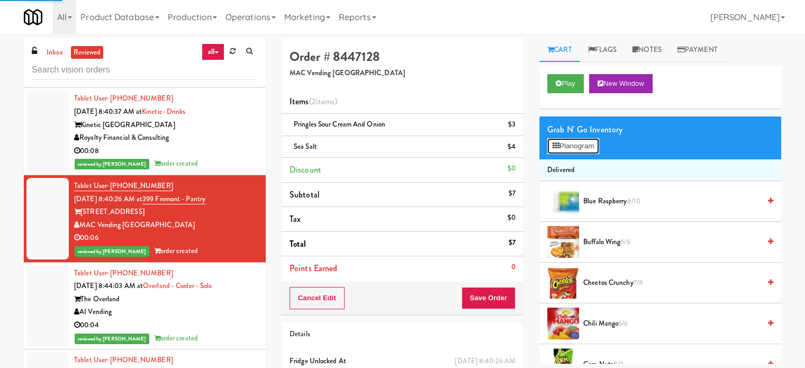
click at [594, 144] on button "Planogram" at bounding box center [573, 146] width 52 height 16
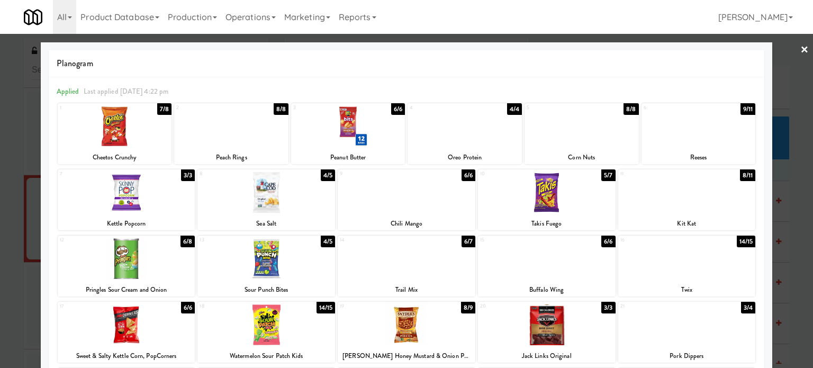
click at [777, 215] on div at bounding box center [406, 184] width 813 height 368
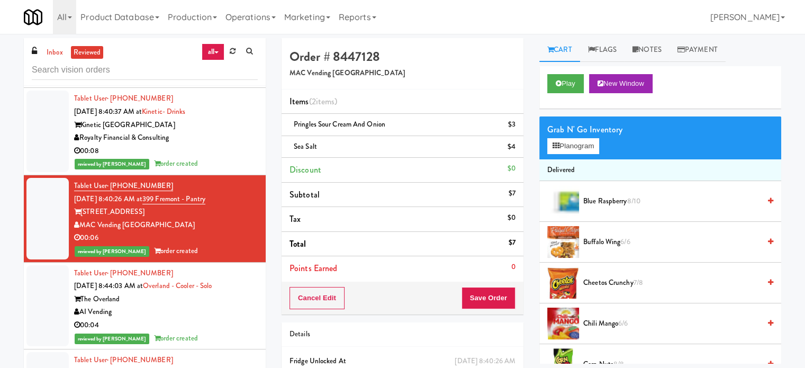
scroll to position [3292, 0]
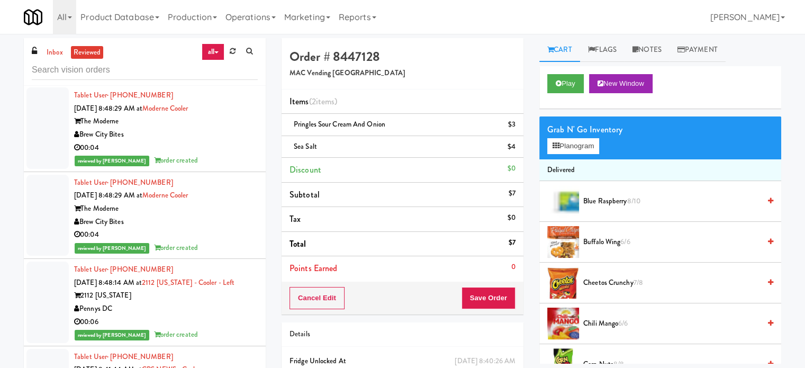
click at [222, 80] on div "reviewed by [PERSON_NAME] order created" at bounding box center [166, 73] width 184 height 13
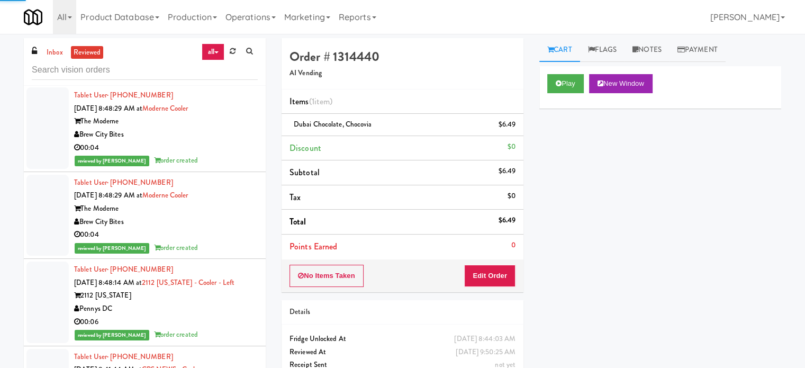
click at [221, 241] on div "00:04" at bounding box center [166, 234] width 184 height 13
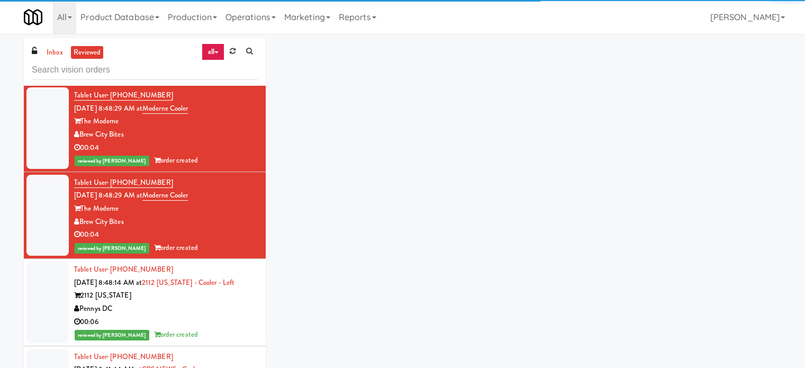
scroll to position [3557, 0]
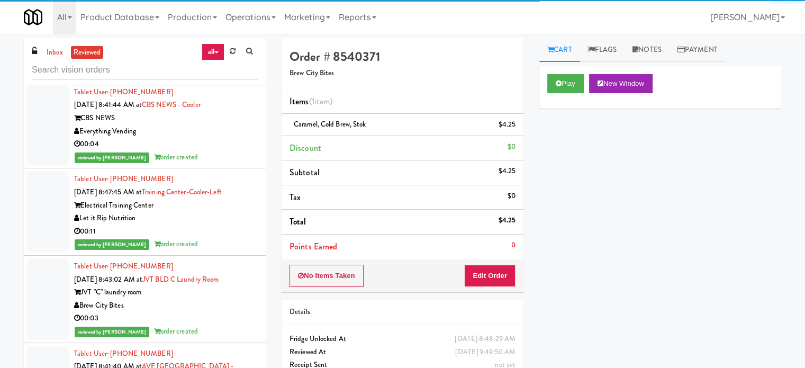
drag, startPoint x: 227, startPoint y: 187, endPoint x: 229, endPoint y: 199, distance: 12.3
click at [227, 164] on div "reviewed by [PERSON_NAME] L order created" at bounding box center [166, 157] width 184 height 13
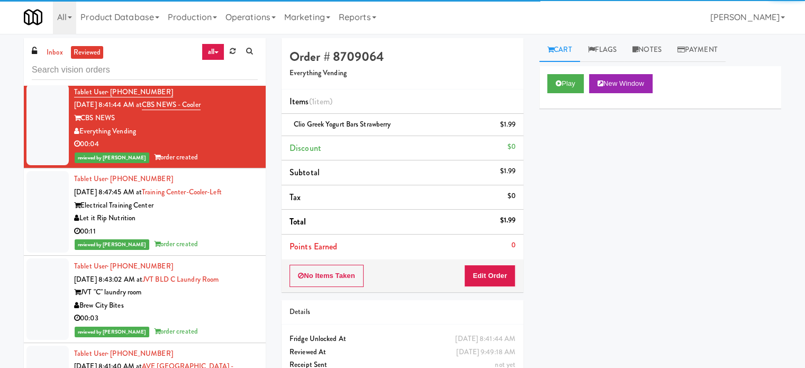
drag, startPoint x: 229, startPoint y: 257, endPoint x: 230, endPoint y: 239, distance: 18.5
click at [229, 225] on div "Let it Rip Nutrition" at bounding box center [166, 218] width 184 height 13
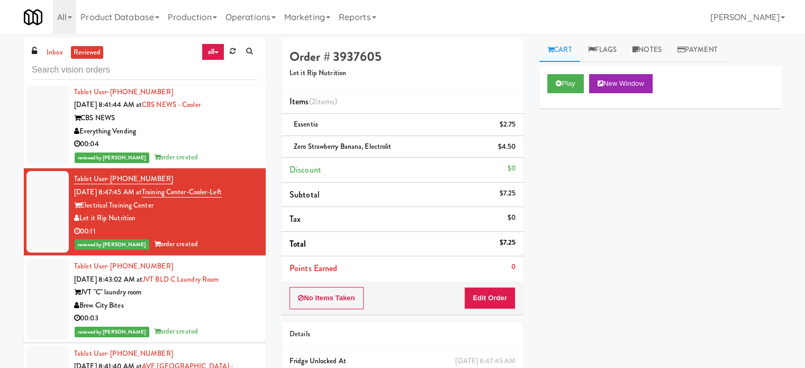
scroll to position [3821, 0]
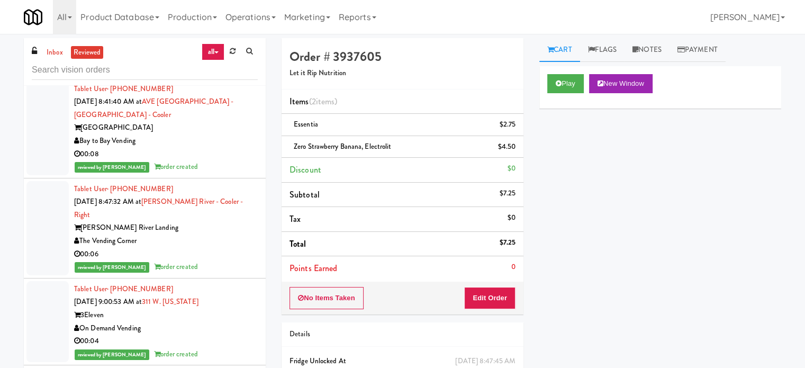
click at [217, 174] on div "Tablet User · (201) 912-2428 Sep 22, 2025 8:41:40 AM at AVE Tampa Riverwalk - D…" at bounding box center [166, 128] width 184 height 91
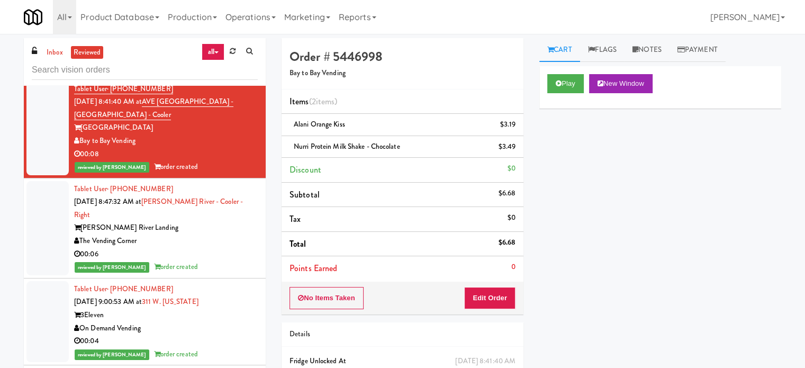
click at [229, 274] on div "reviewed by [PERSON_NAME] A order created" at bounding box center [166, 266] width 184 height 13
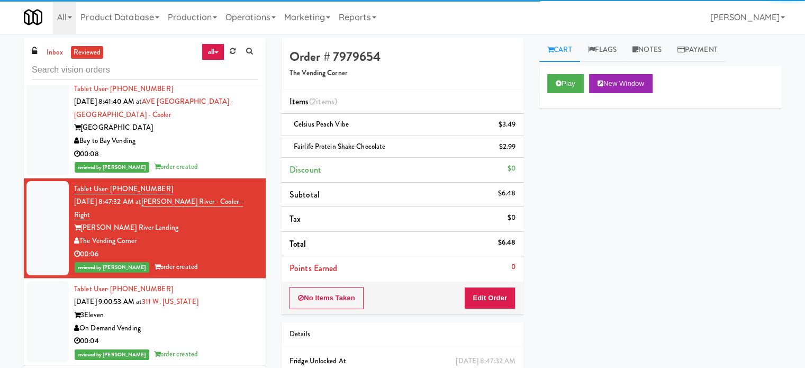
scroll to position [4086, 0]
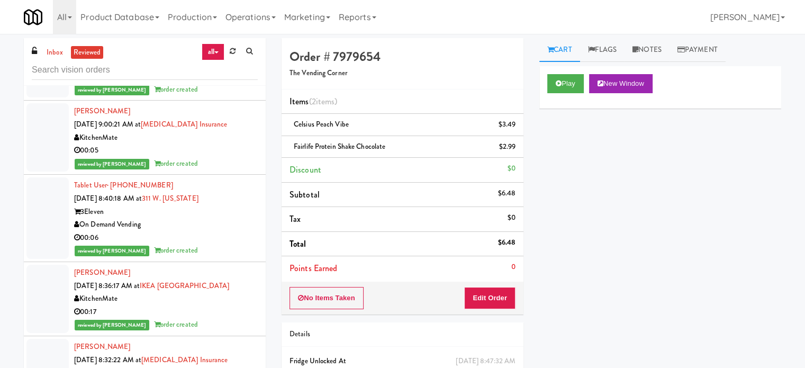
click at [224, 170] on div "reviewed by [PERSON_NAME] A order created" at bounding box center [166, 163] width 184 height 13
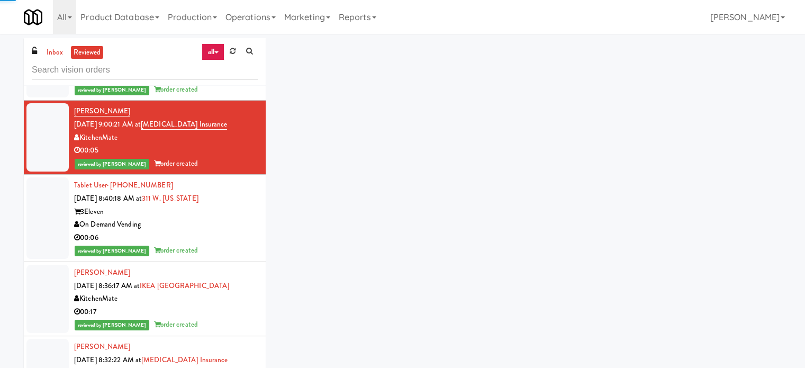
click at [214, 244] on div "00:06" at bounding box center [166, 237] width 184 height 13
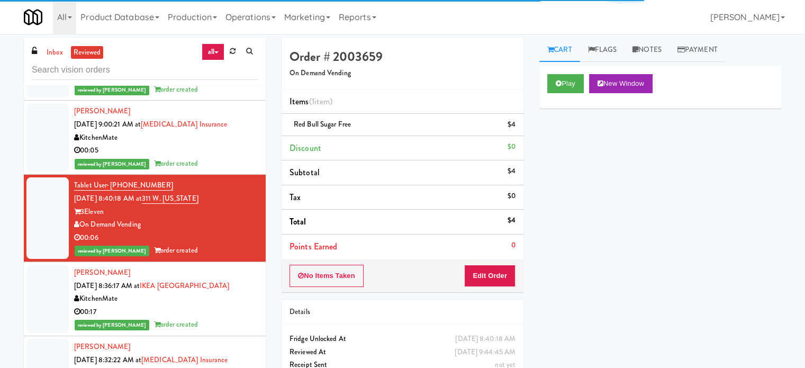
scroll to position [4350, 0]
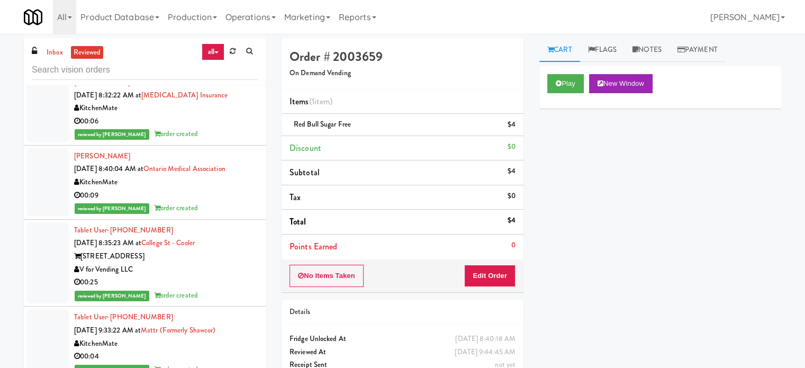
click at [221, 215] on div "reviewed by [PERSON_NAME] order created" at bounding box center [166, 208] width 184 height 13
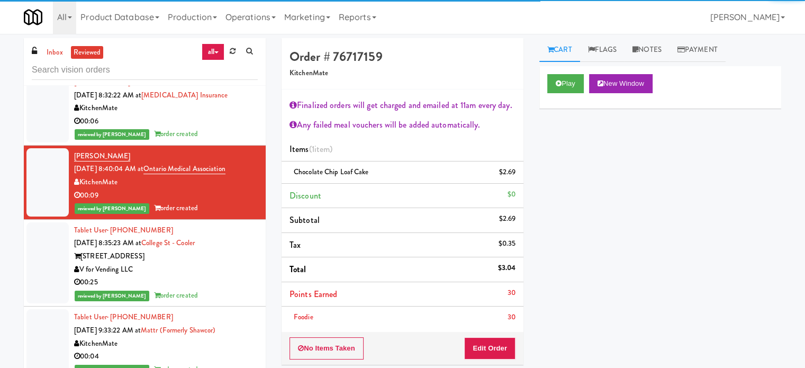
drag, startPoint x: 233, startPoint y: 302, endPoint x: 247, endPoint y: 278, distance: 28.0
click at [233, 289] on div "00:25" at bounding box center [166, 282] width 184 height 13
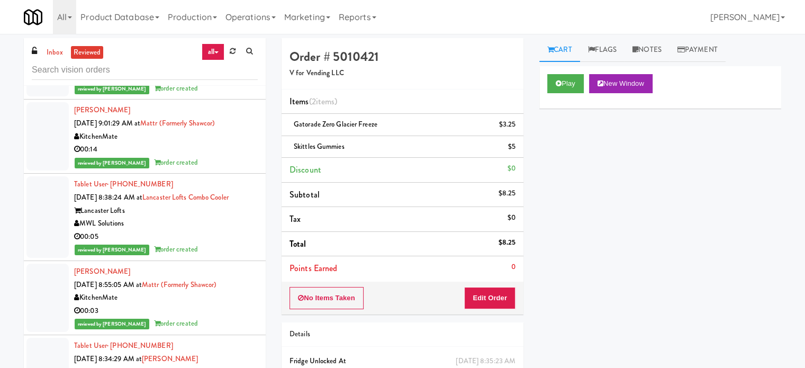
scroll to position [5144, 0]
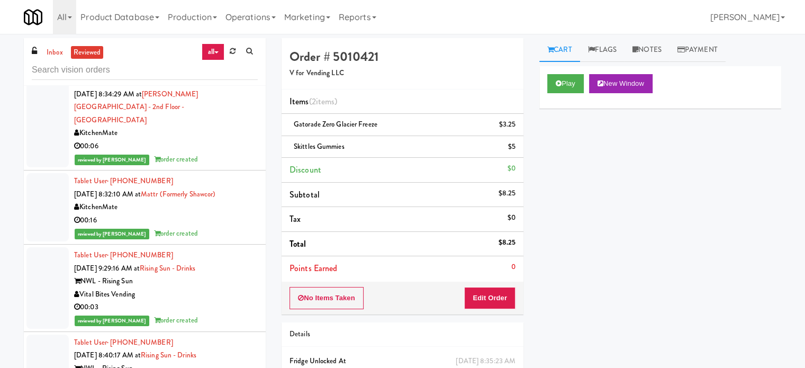
click at [228, 238] on div "reviewed by [PERSON_NAME] A order created" at bounding box center [166, 233] width 184 height 13
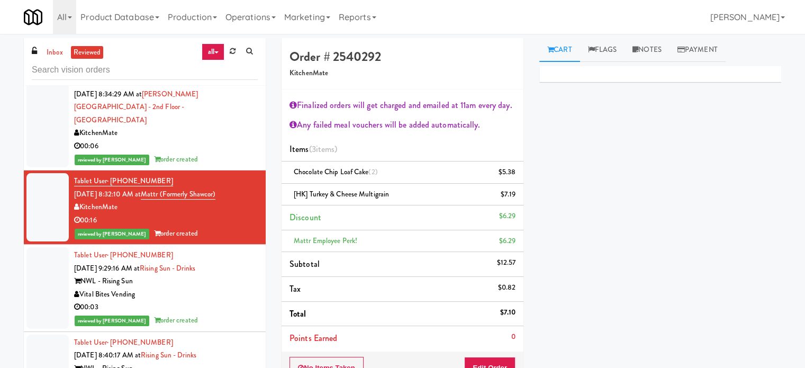
click at [207, 301] on div "Vital Bites Vending" at bounding box center [166, 294] width 184 height 13
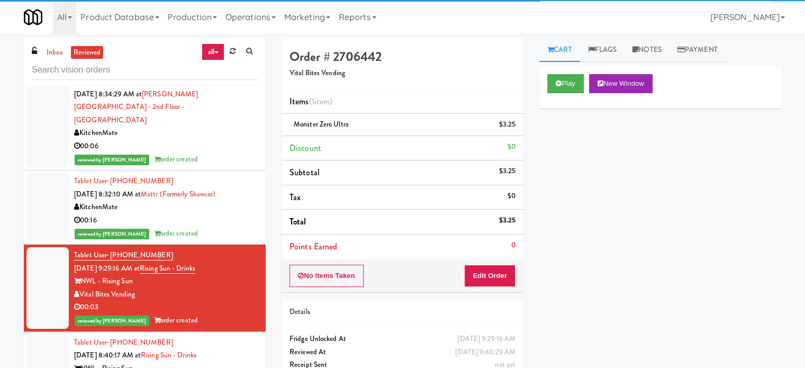
scroll to position [5408, 0]
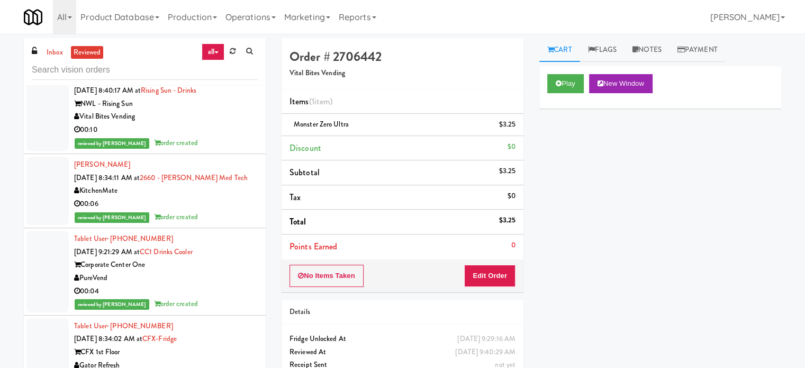
click at [216, 211] on div "00:06" at bounding box center [166, 203] width 184 height 13
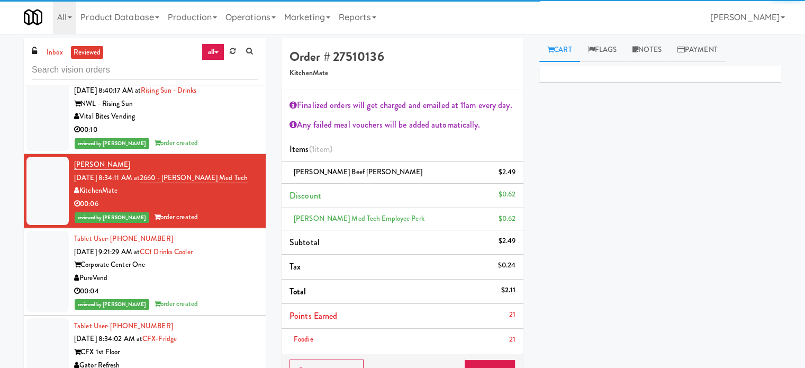
click at [221, 298] on div "00:04" at bounding box center [166, 291] width 184 height 13
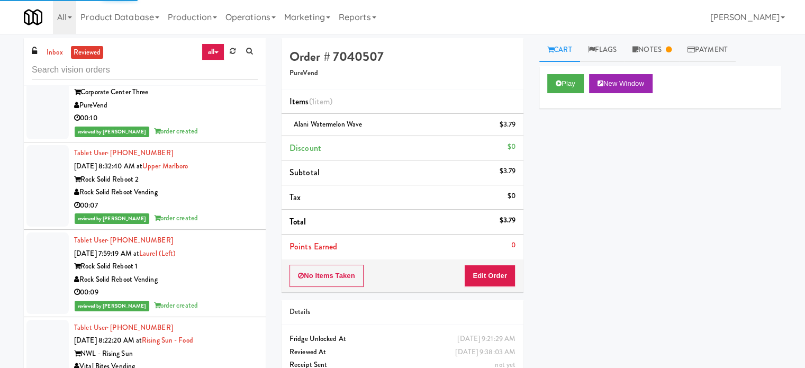
scroll to position [5931, 0]
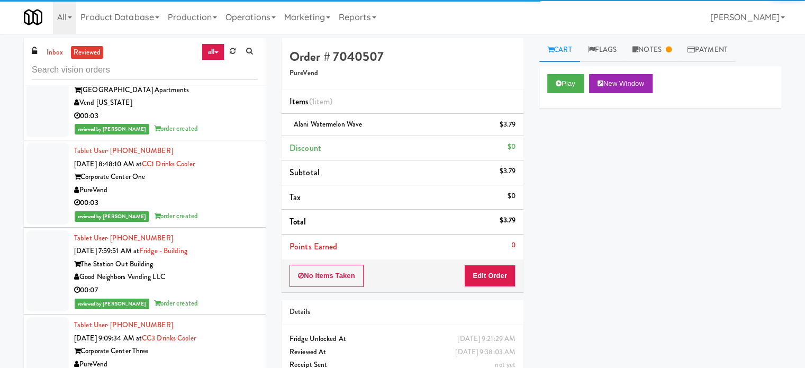
click at [235, 209] on div "00:03" at bounding box center [166, 202] width 184 height 13
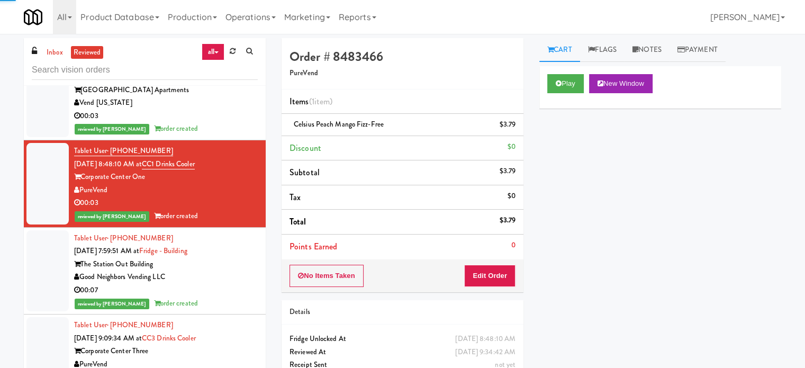
scroll to position [6196, 0]
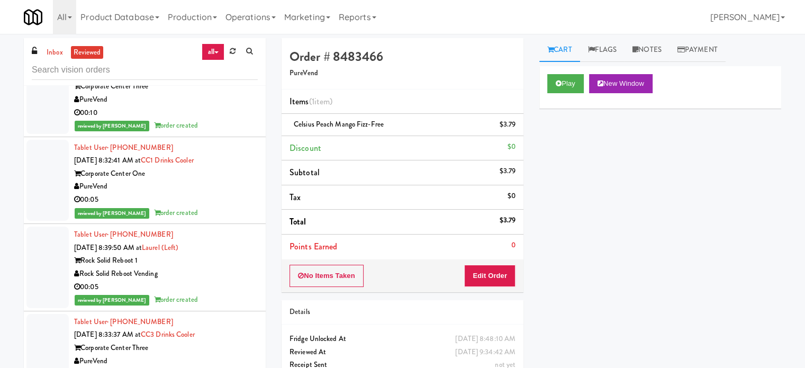
click at [229, 206] on div "00:05" at bounding box center [166, 199] width 184 height 13
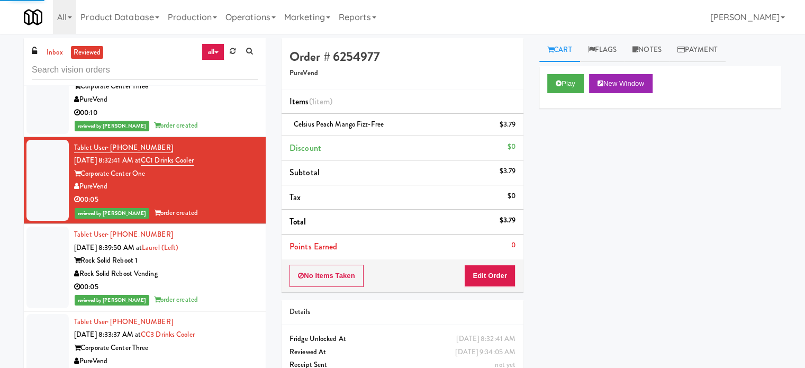
scroll to position [6460, 0]
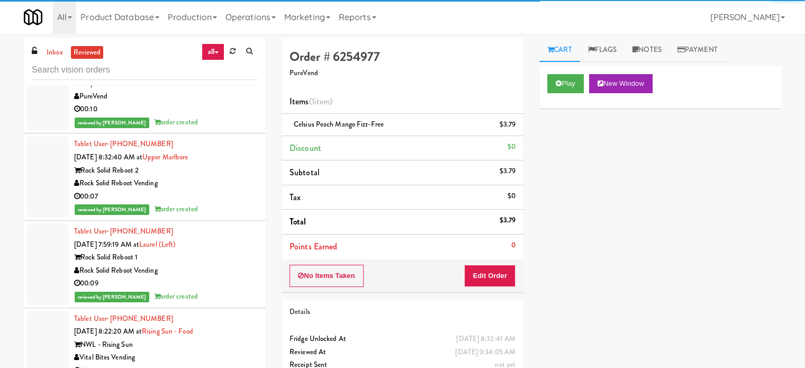
click at [225, 203] on div "00:07" at bounding box center [166, 196] width 184 height 13
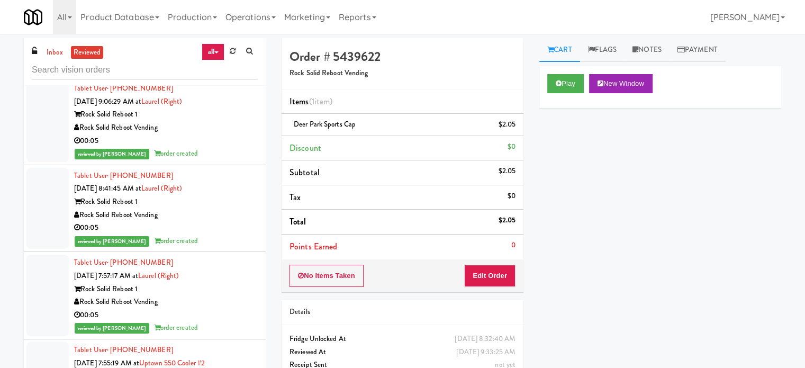
scroll to position [8264, 0]
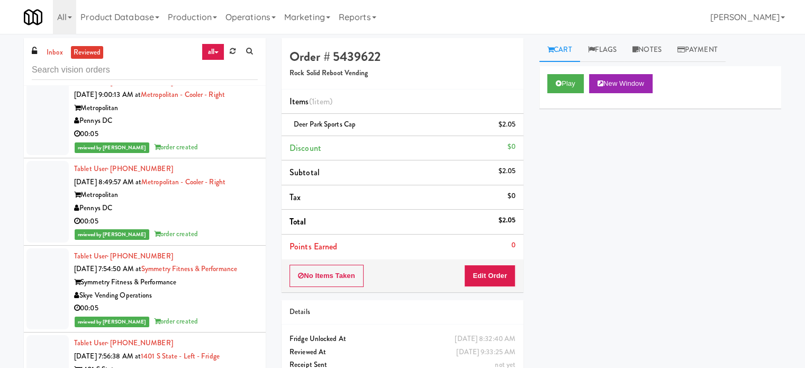
click at [207, 302] on div "Skye Vending Operations" at bounding box center [166, 295] width 184 height 13
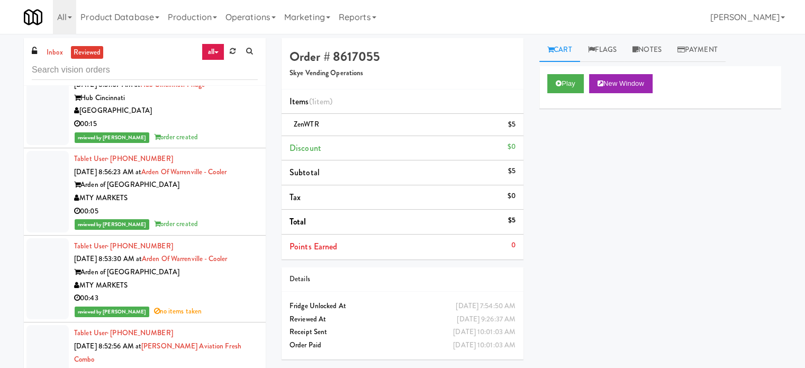
scroll to position [9322, 0]
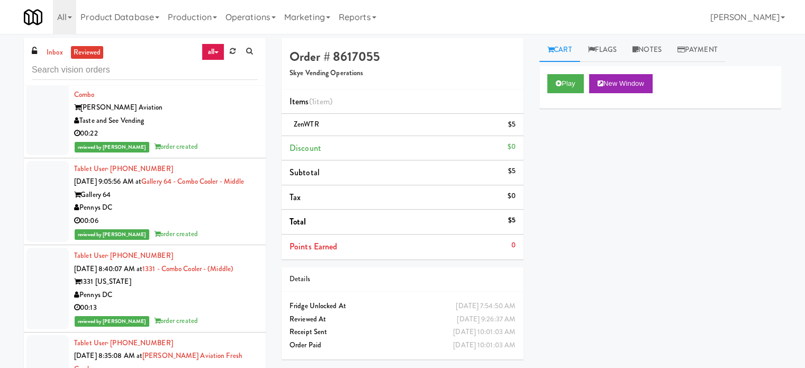
click at [231, 241] on div "reviewed by [PERSON_NAME] L order created" at bounding box center [166, 233] width 184 height 13
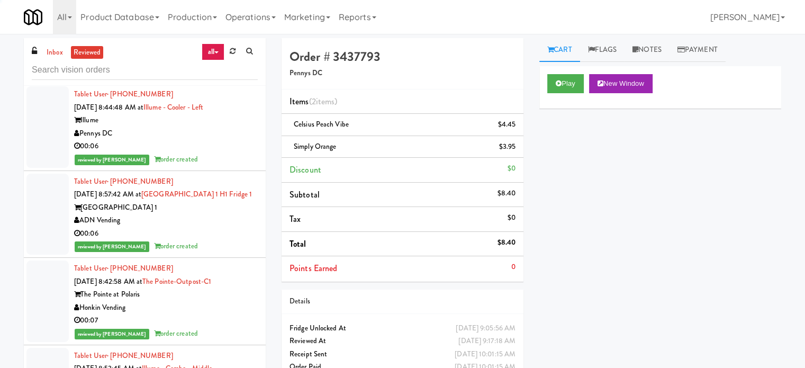
scroll to position [9851, 0]
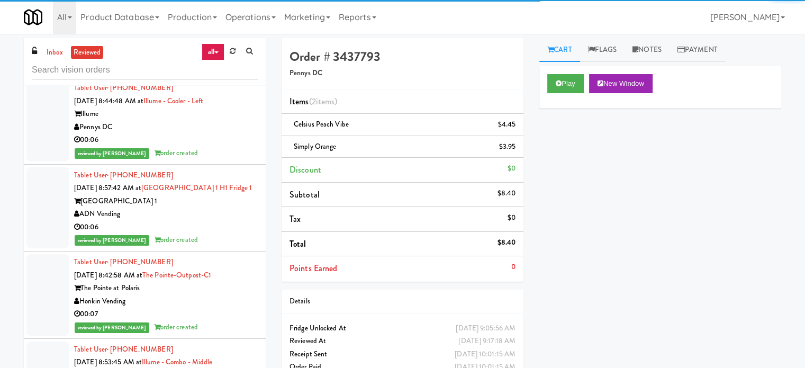
drag, startPoint x: 213, startPoint y: 156, endPoint x: 233, endPoint y: 163, distance: 21.2
click at [212, 160] on div "Tablet User · (240) 790-6840 Sep 22, 2025 8:44:48 AM at Illume - Cooler - Left …" at bounding box center [166, 120] width 184 height 78
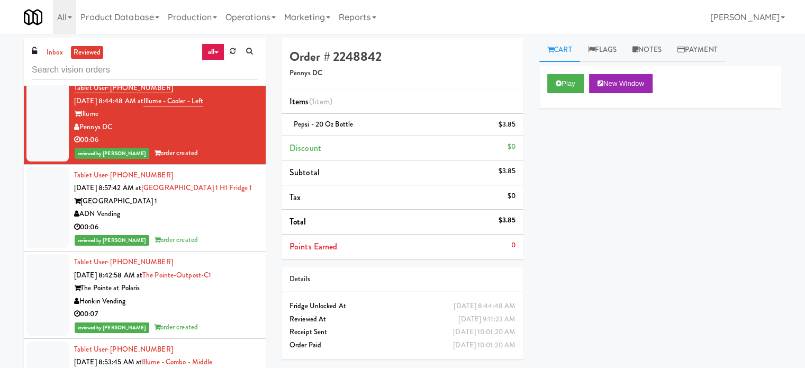
click at [241, 221] on div "ADN Vending" at bounding box center [166, 213] width 184 height 13
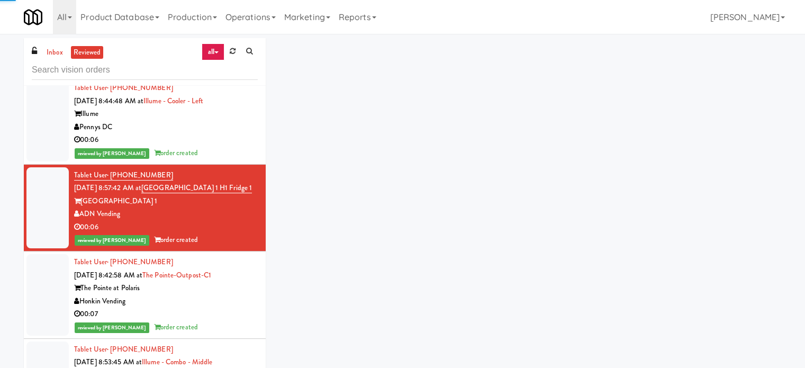
scroll to position [10115, 0]
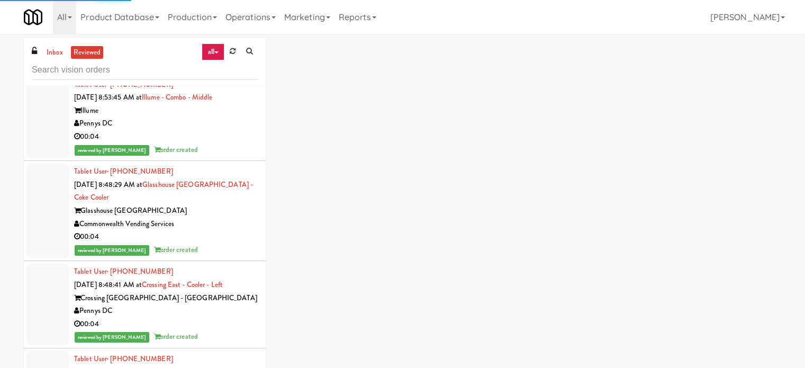
click at [226, 157] on div "reviewed by Knessa C order created" at bounding box center [166, 149] width 184 height 13
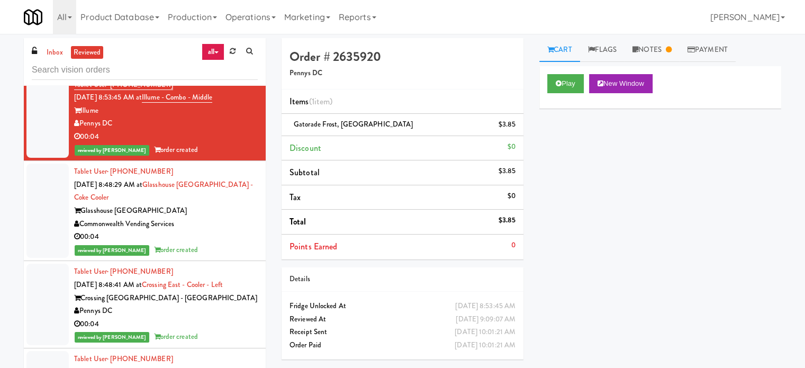
click at [217, 243] on div "00:04" at bounding box center [166, 236] width 184 height 13
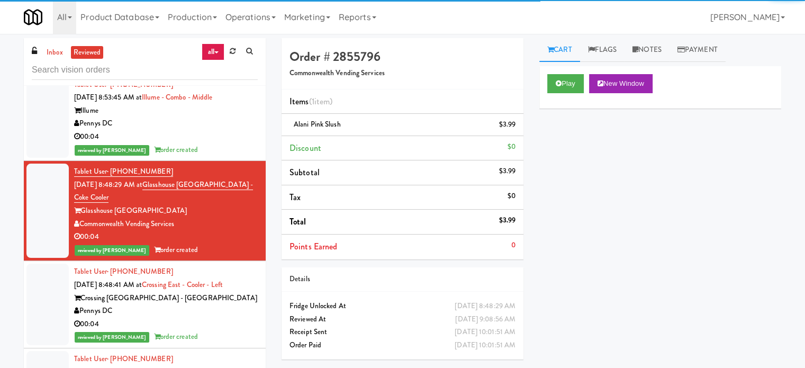
scroll to position [10380, 0]
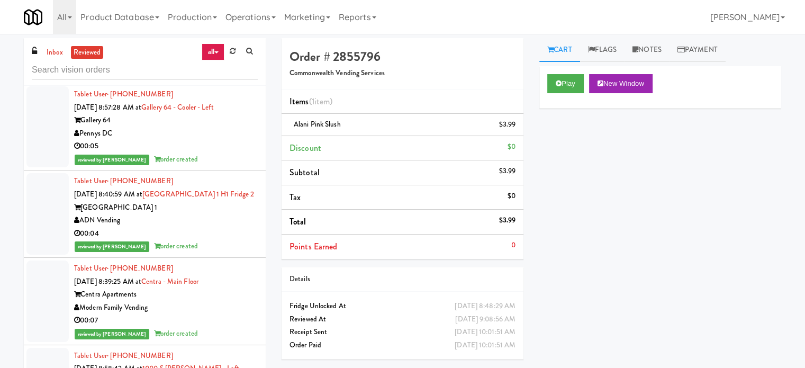
click at [221, 66] on div "00:04" at bounding box center [166, 59] width 184 height 13
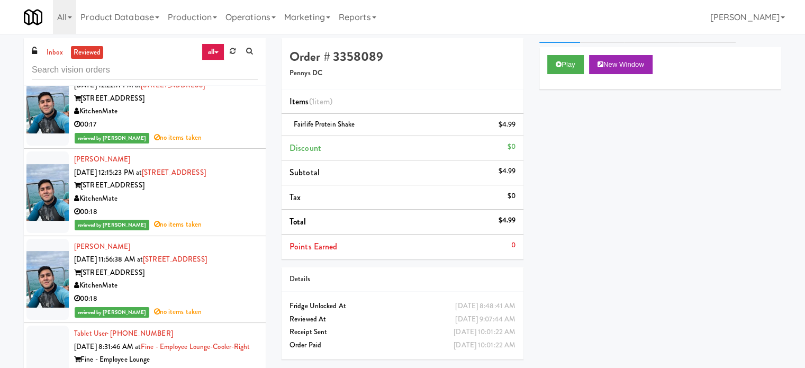
scroll to position [11238, 0]
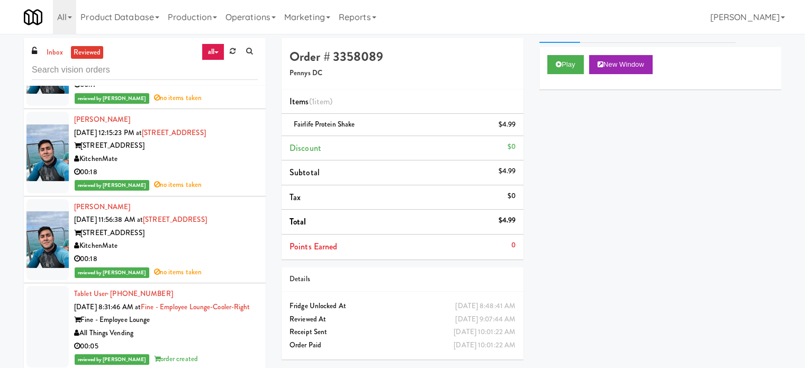
drag, startPoint x: 231, startPoint y: 289, endPoint x: 243, endPoint y: 290, distance: 12.2
click at [232, 266] on div "00:18" at bounding box center [166, 258] width 184 height 13
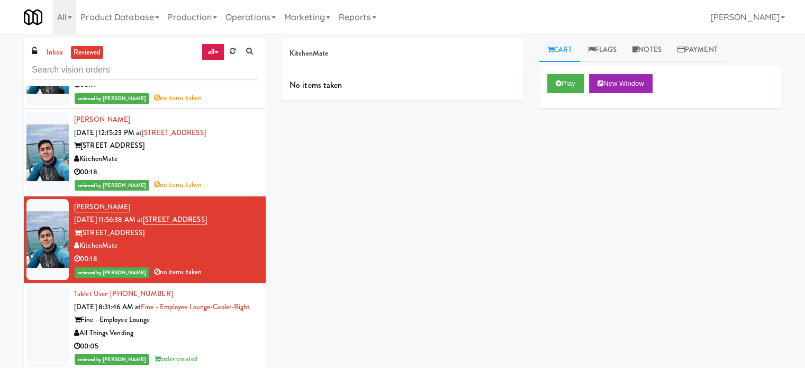
click at [241, 349] on div "Tablet User · (516) 974-4867 Sep 22, 2025 8:31:46 AM at Fine - Employee Lounge-…" at bounding box center [166, 326] width 184 height 78
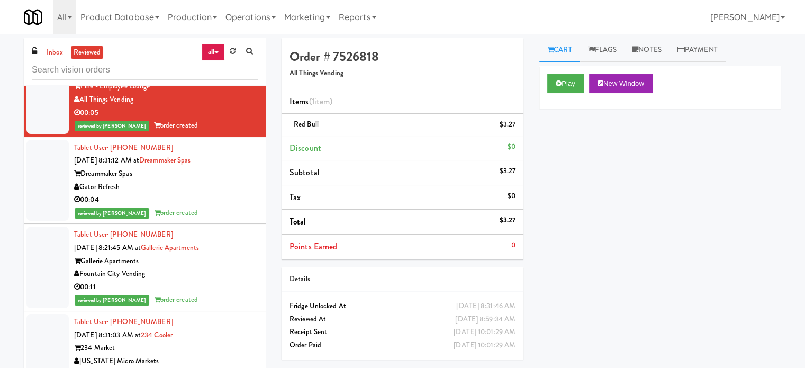
scroll to position [11502, 0]
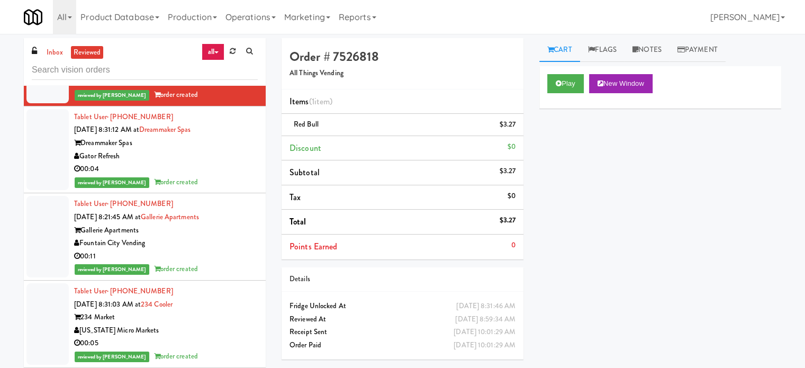
click at [231, 176] on div "00:04" at bounding box center [166, 168] width 184 height 13
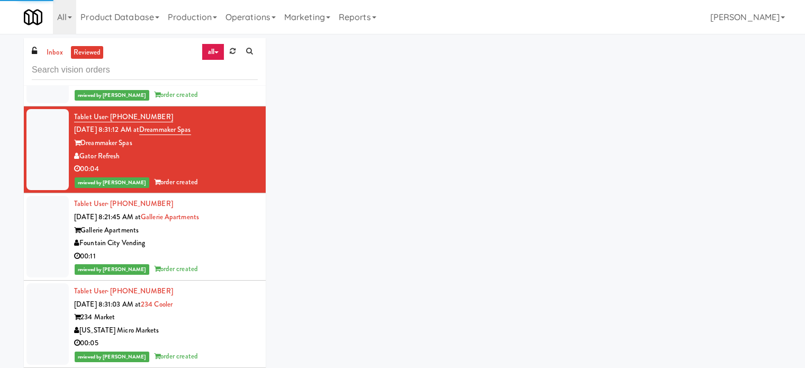
click at [226, 237] on div "Gallerie Apartments" at bounding box center [166, 230] width 184 height 13
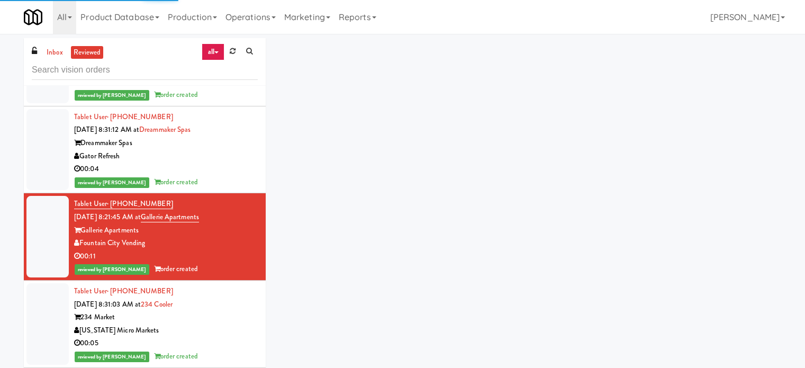
scroll to position [11767, 0]
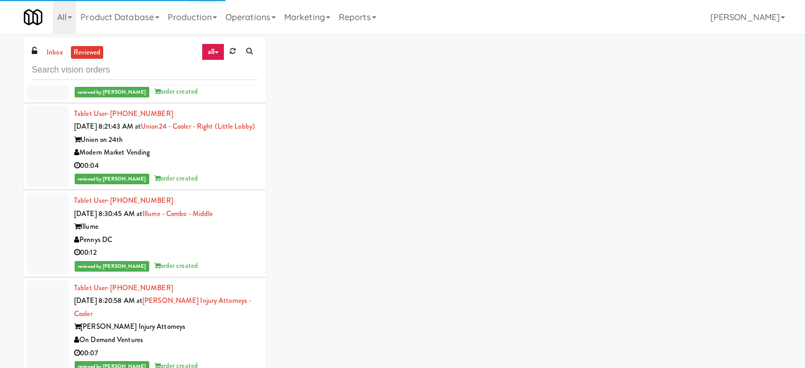
click at [226, 172] on div "00:04" at bounding box center [166, 165] width 184 height 13
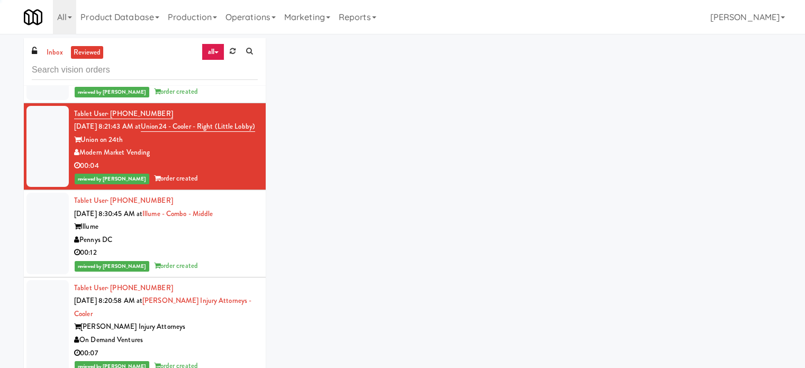
click at [212, 103] on li "Tablet User · (231) 499-0854 Sep 22, 2025 8:31:03 AM at 234 Cooler 234 Market M…" at bounding box center [145, 59] width 242 height 87
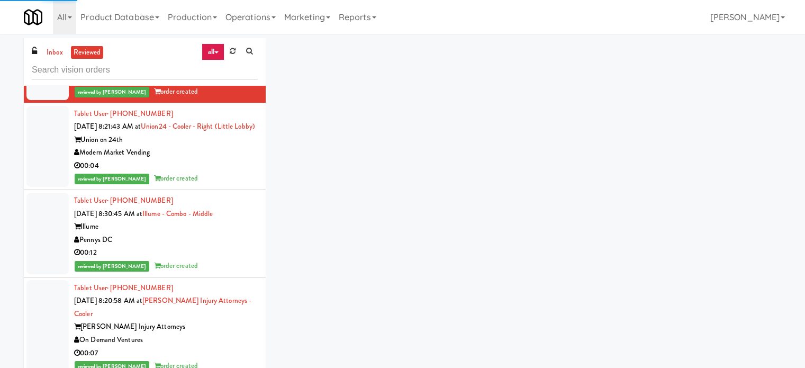
click at [207, 259] on div "00:12" at bounding box center [166, 252] width 184 height 13
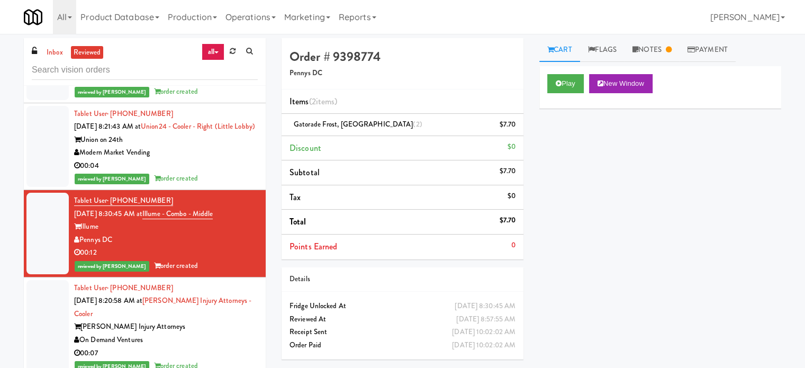
click at [232, 185] on div "reviewed by [PERSON_NAME] order created" at bounding box center [166, 178] width 184 height 13
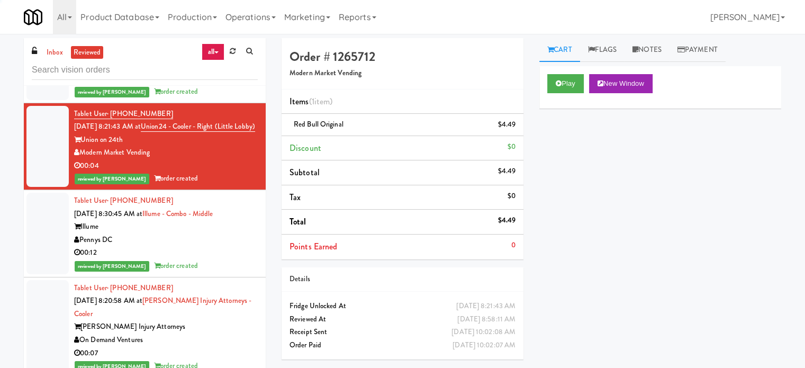
click at [235, 247] on div "Pennys DC" at bounding box center [166, 239] width 184 height 13
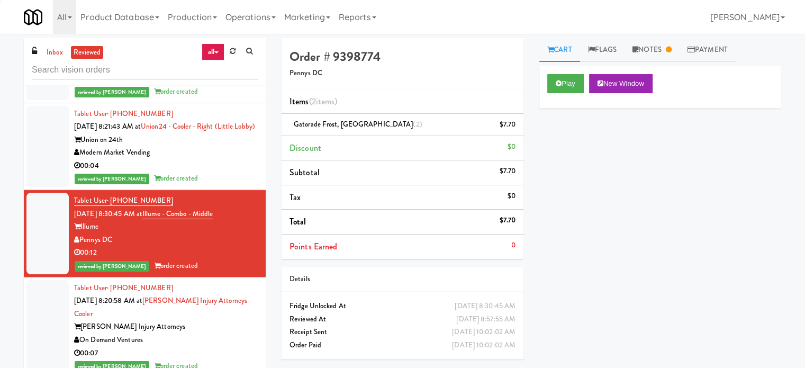
scroll to position [12031, 0]
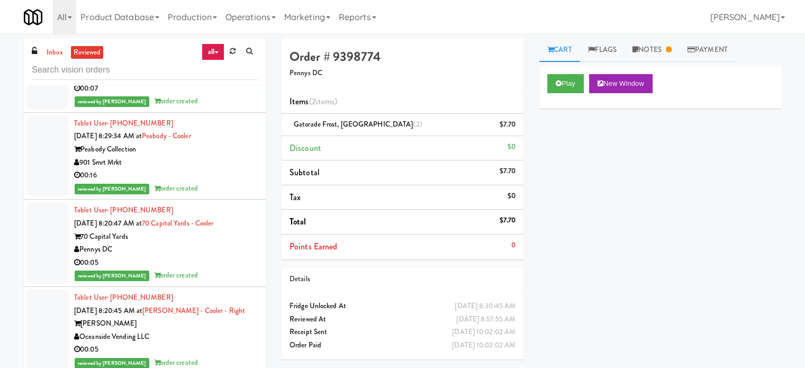
click at [224, 108] on div "reviewed by [PERSON_NAME] order created" at bounding box center [166, 101] width 184 height 13
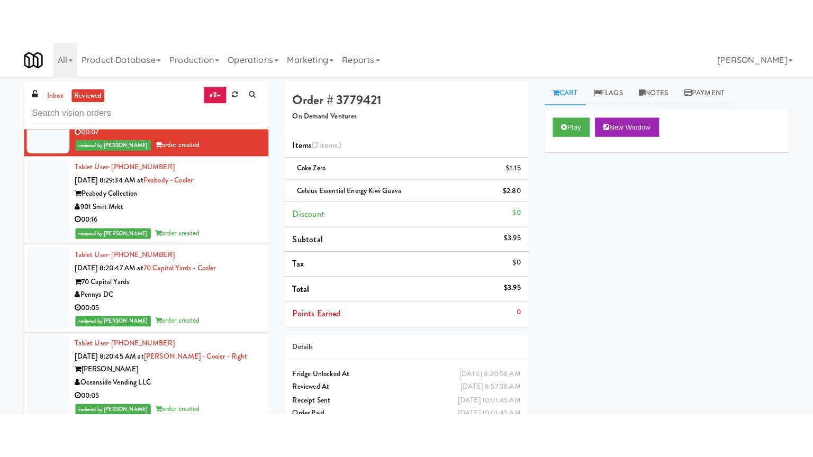
scroll to position [11767, 0]
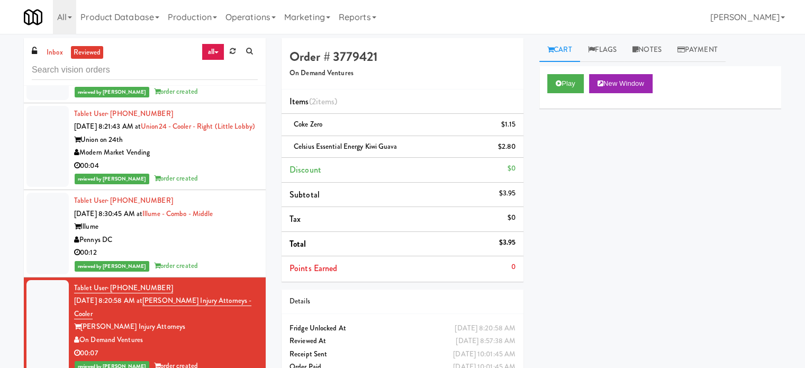
drag, startPoint x: 216, startPoint y: 297, endPoint x: 226, endPoint y: 293, distance: 11.2
click at [215, 247] on div "Pennys DC" at bounding box center [166, 239] width 184 height 13
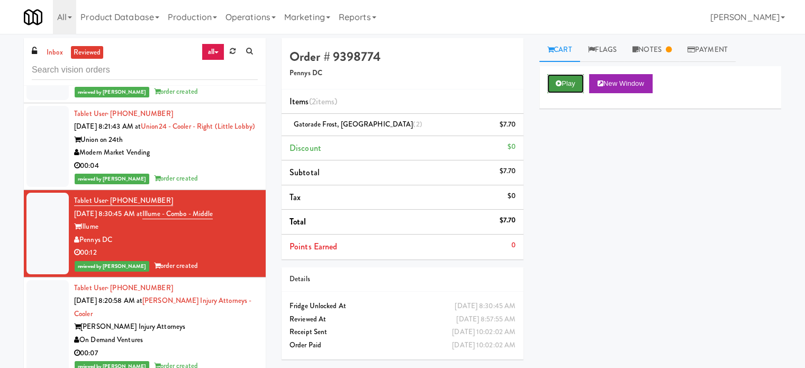
click at [580, 82] on button "Play" at bounding box center [565, 83] width 37 height 19
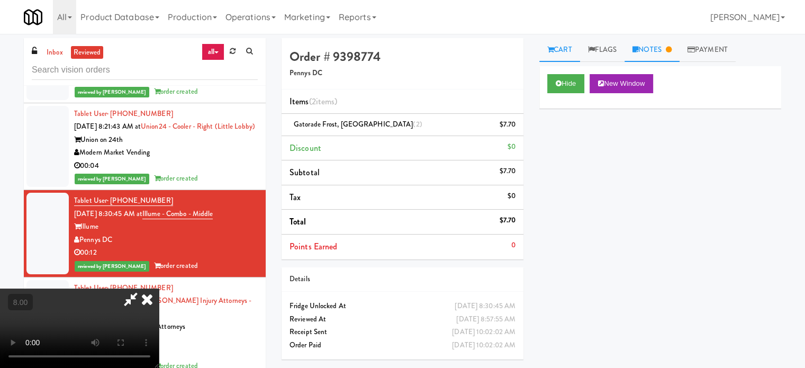
click at [662, 48] on link "Notes" at bounding box center [651, 50] width 55 height 24
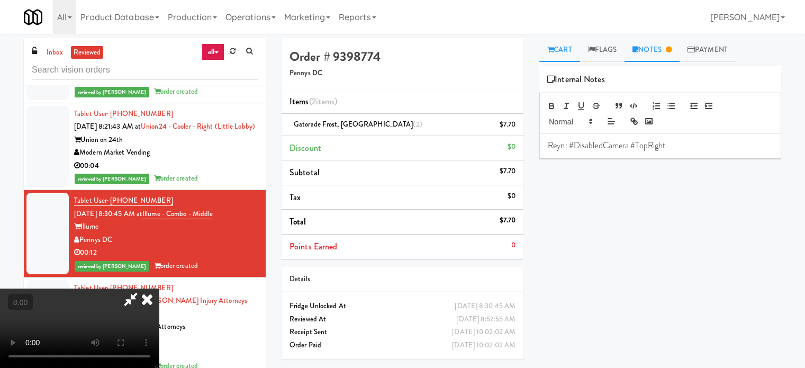
click at [562, 50] on link "Cart" at bounding box center [559, 50] width 41 height 24
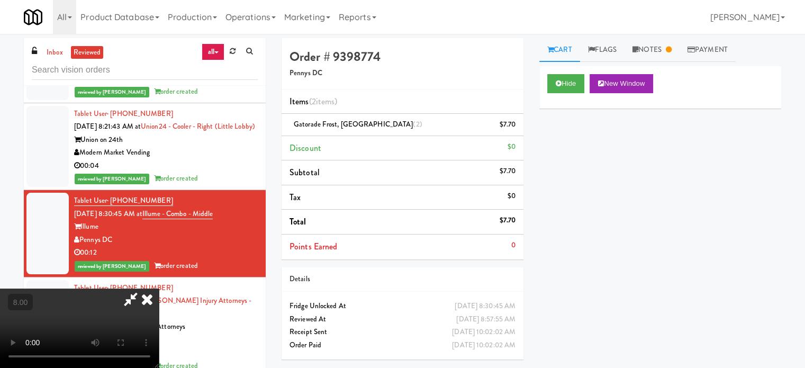
click at [159, 288] on video at bounding box center [79, 327] width 159 height 79
drag, startPoint x: 292, startPoint y: 286, endPoint x: 297, endPoint y: 278, distance: 9.5
click at [159, 288] on video at bounding box center [79, 327] width 159 height 79
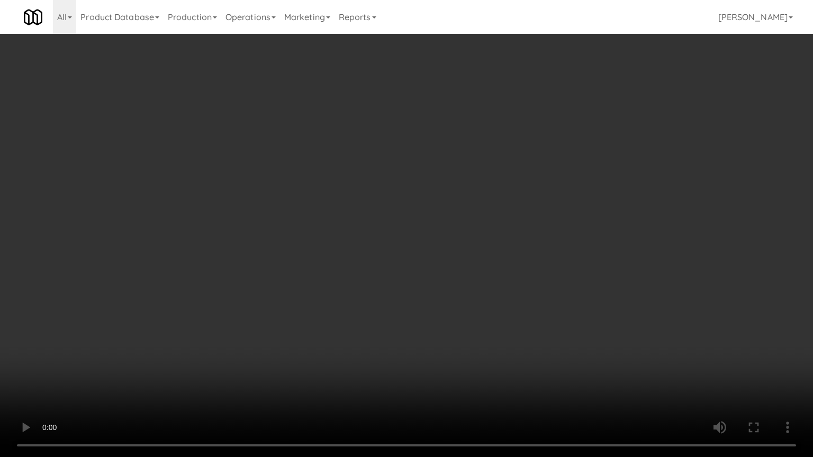
click at [315, 245] on video at bounding box center [406, 228] width 813 height 457
click at [319, 243] on video at bounding box center [406, 228] width 813 height 457
click at [319, 244] on video at bounding box center [406, 228] width 813 height 457
click at [320, 244] on video at bounding box center [406, 228] width 813 height 457
click at [333, 239] on video at bounding box center [406, 228] width 813 height 457
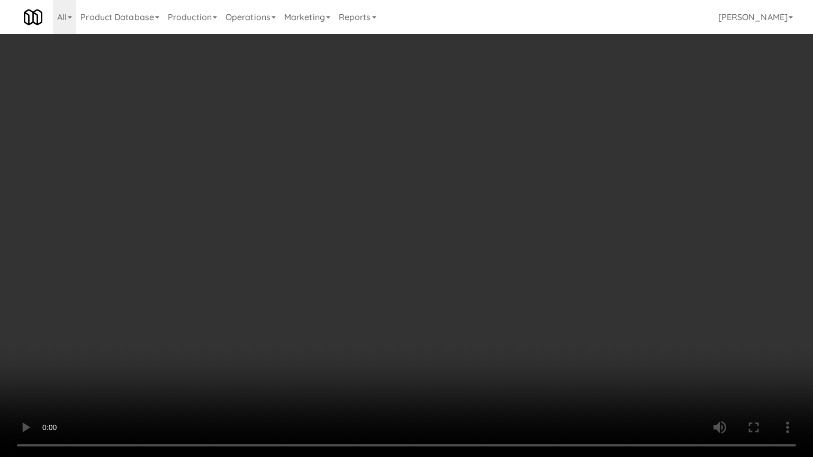
drag, startPoint x: 335, startPoint y: 238, endPoint x: 351, endPoint y: 154, distance: 85.6
click at [338, 237] on video at bounding box center [406, 228] width 813 height 457
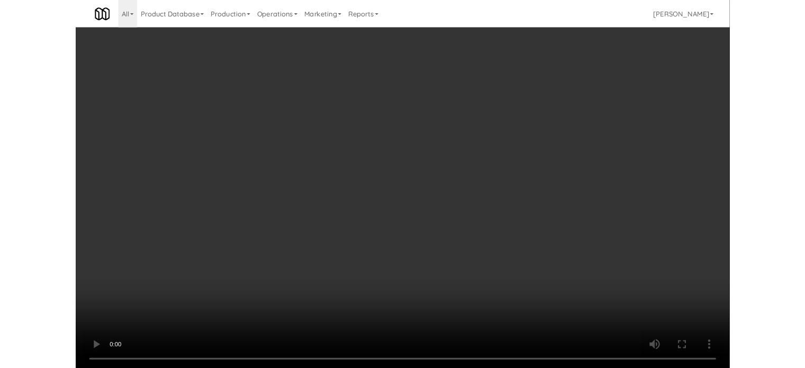
scroll to position [11767, 0]
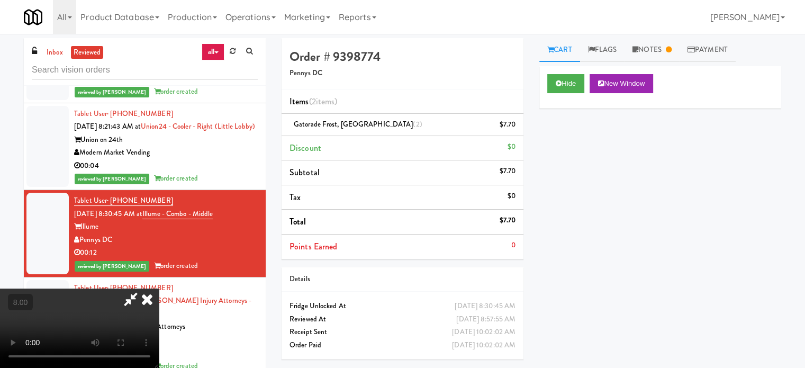
drag, startPoint x: 351, startPoint y: 154, endPoint x: 444, endPoint y: 95, distance: 110.8
click at [159, 288] on video at bounding box center [79, 327] width 159 height 79
click at [159, 288] on icon at bounding box center [146, 298] width 23 height 21
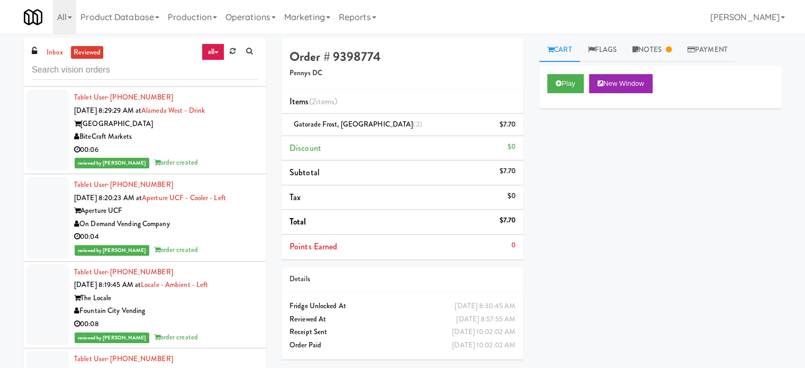
scroll to position [12560, 0]
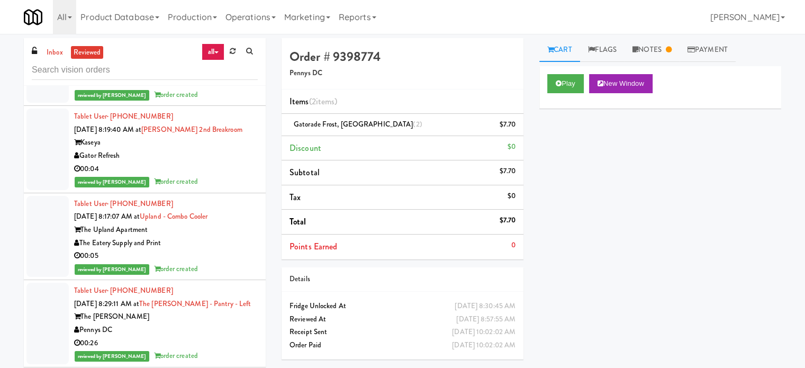
click at [237, 188] on div "reviewed by [PERSON_NAME] order created" at bounding box center [166, 181] width 184 height 13
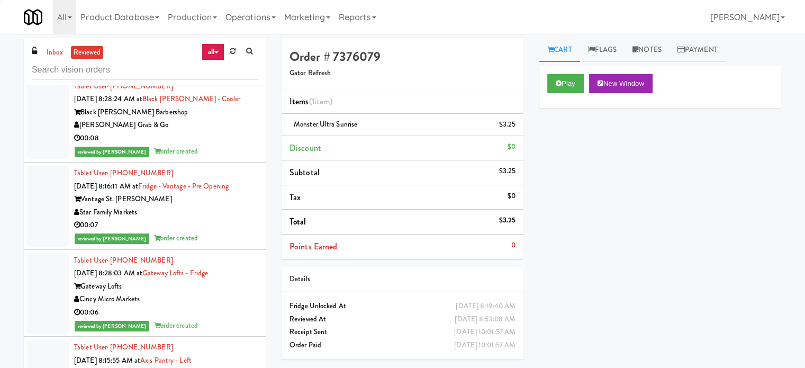
scroll to position [13551, 0]
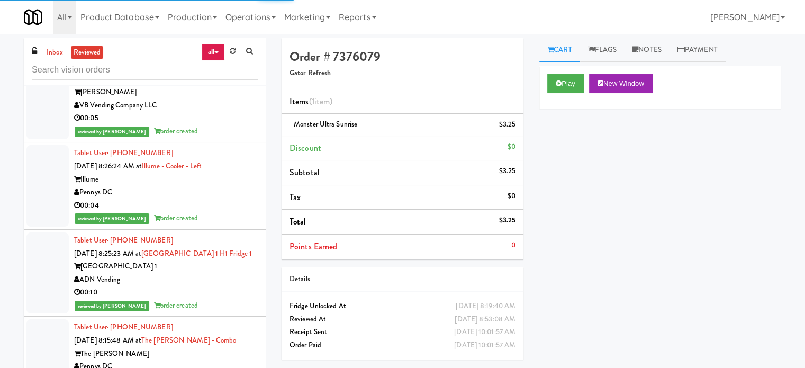
click at [234, 199] on div "00:04" at bounding box center [166, 205] width 184 height 13
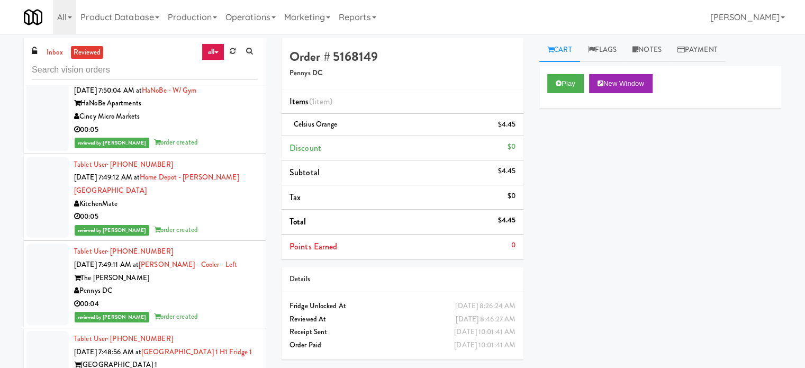
scroll to position [18251, 0]
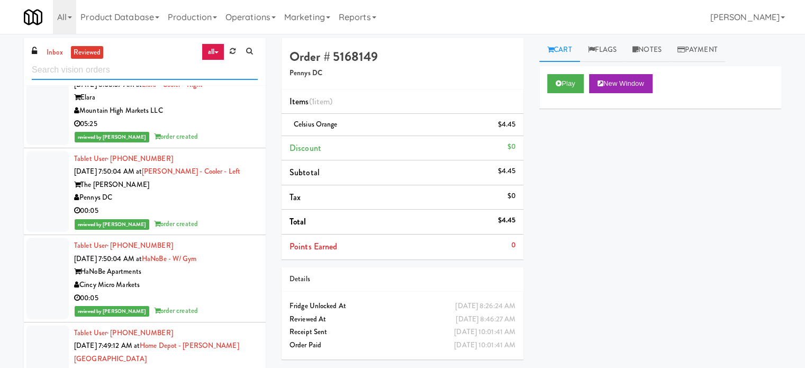
click at [173, 73] on input "text" at bounding box center [145, 70] width 226 height 20
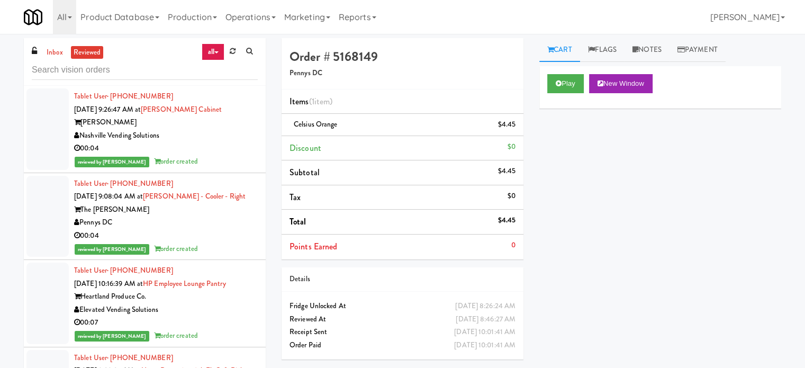
click at [233, 144] on div "00:04" at bounding box center [166, 148] width 184 height 13
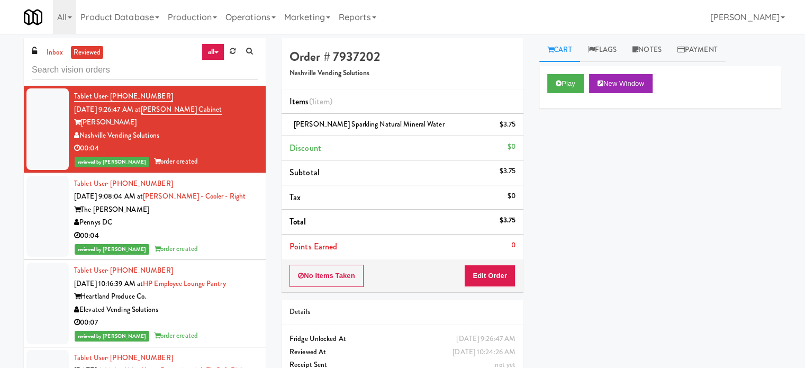
click at [237, 222] on div "Pennys DC" at bounding box center [166, 222] width 184 height 13
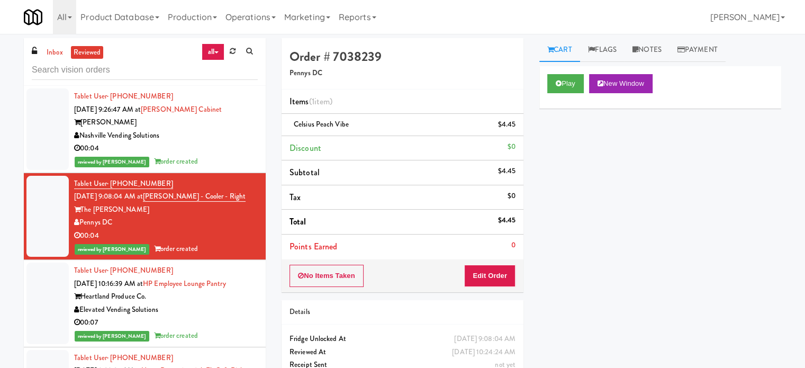
click at [226, 334] on div "reviewed by [PERSON_NAME] order created" at bounding box center [166, 335] width 184 height 13
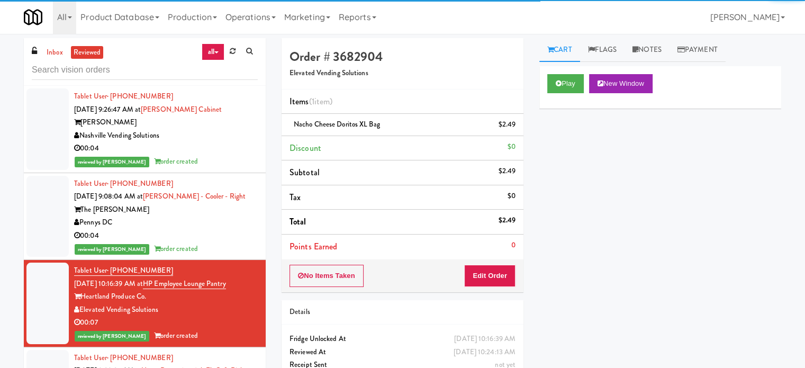
scroll to position [265, 0]
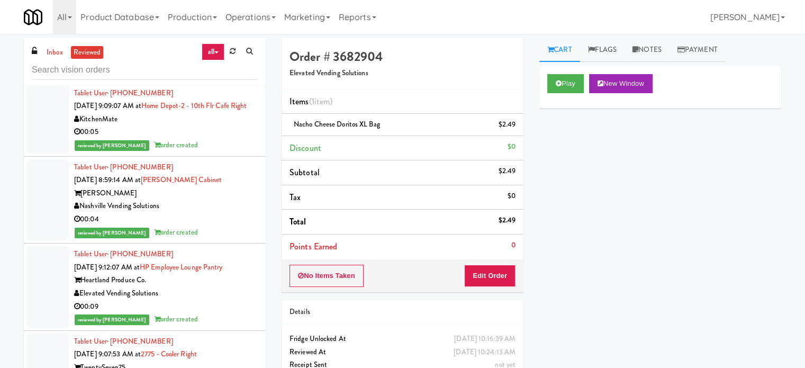
click at [224, 152] on div "reviewed by [PERSON_NAME] A order created" at bounding box center [166, 145] width 184 height 13
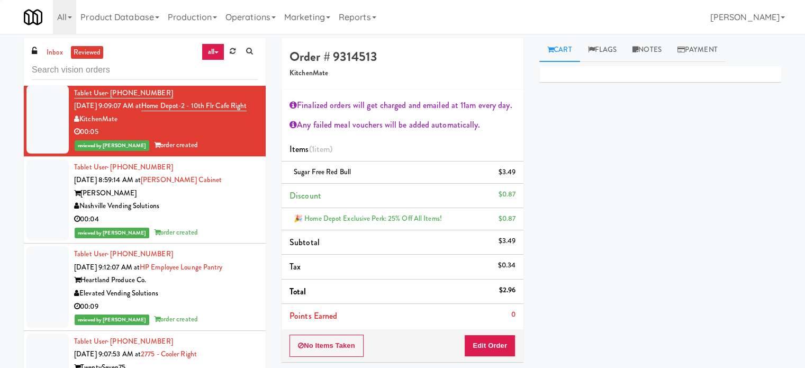
click at [218, 226] on div "00:04" at bounding box center [166, 219] width 184 height 13
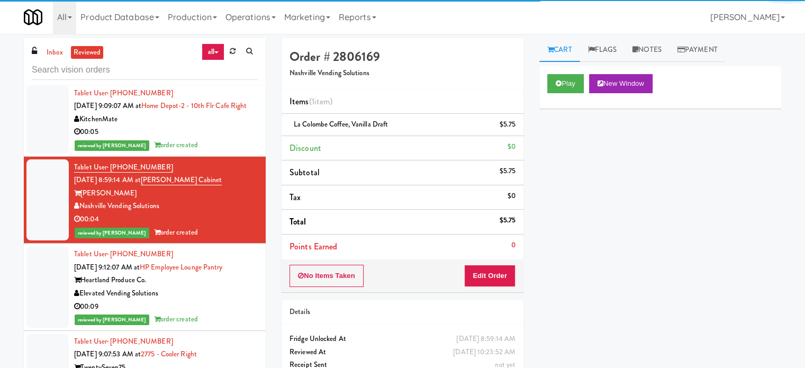
click at [229, 300] on div "Elevated Vending Solutions" at bounding box center [166, 293] width 184 height 13
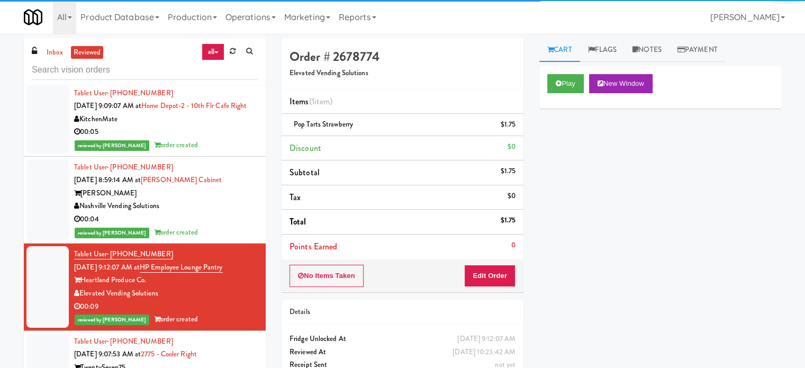
scroll to position [529, 0]
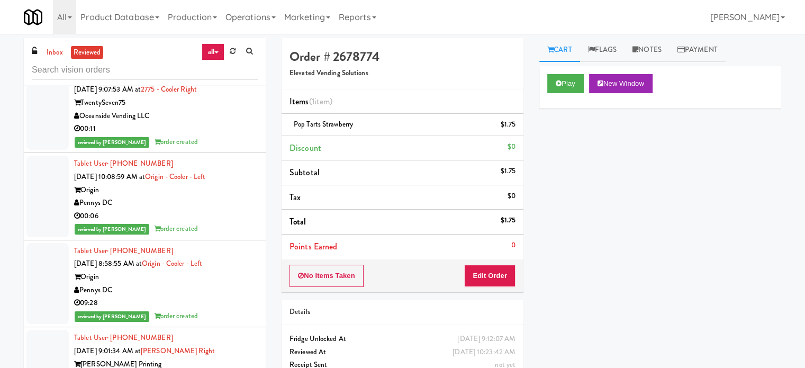
click at [209, 153] on li "Tablet User · (213) 343-2624 Sep 22, 2025 9:07:53 AM at 2775 - Cooler Right Twe…" at bounding box center [145, 109] width 242 height 87
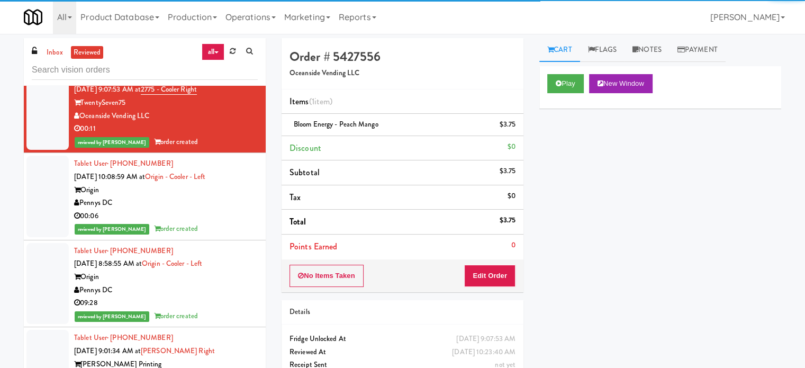
click at [212, 223] on div "00:06" at bounding box center [166, 215] width 184 height 13
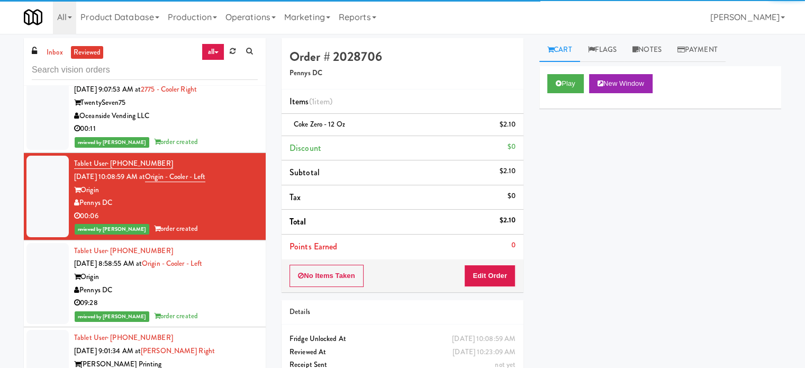
click at [217, 297] on div "Pennys DC" at bounding box center [166, 290] width 184 height 13
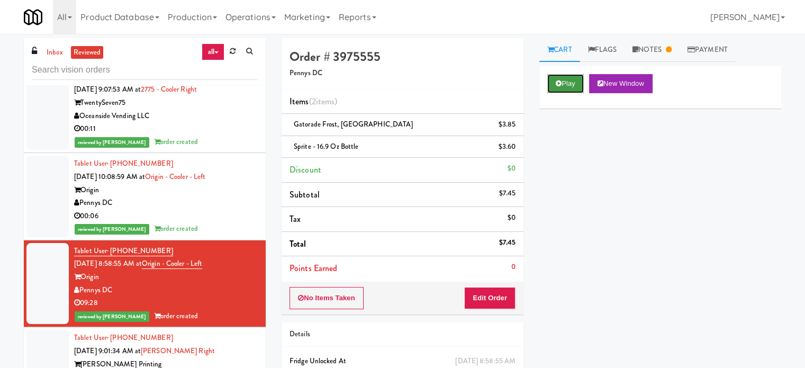
click at [578, 82] on button "Play" at bounding box center [565, 83] width 37 height 19
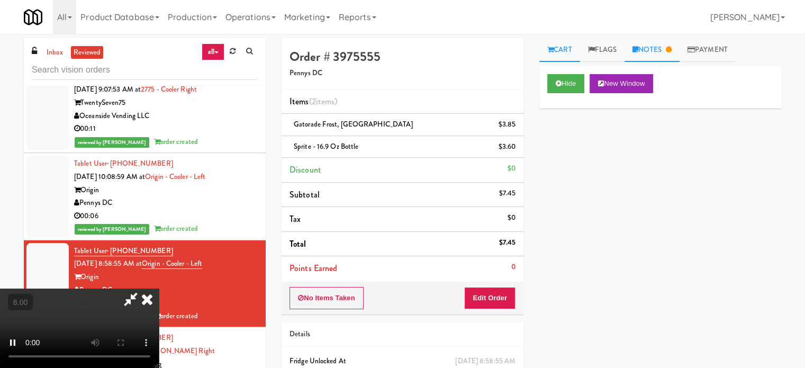
click at [654, 49] on link "Notes" at bounding box center [651, 50] width 55 height 24
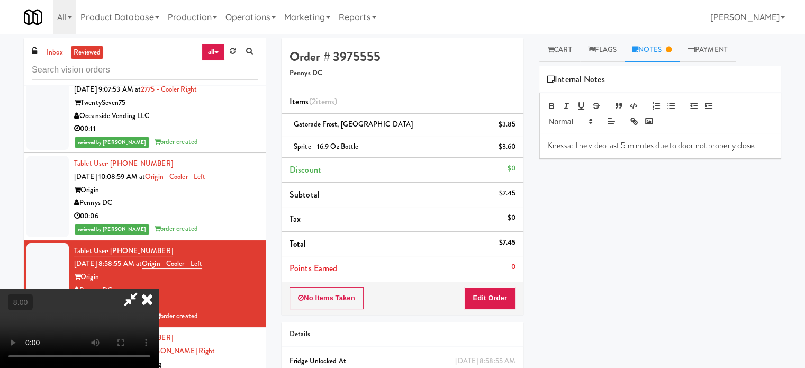
drag, startPoint x: 373, startPoint y: 208, endPoint x: 372, endPoint y: 203, distance: 5.4
click at [159, 288] on video at bounding box center [79, 327] width 159 height 79
drag, startPoint x: 372, startPoint y: 203, endPoint x: 333, endPoint y: 202, distance: 39.2
click at [159, 288] on video at bounding box center [79, 327] width 159 height 79
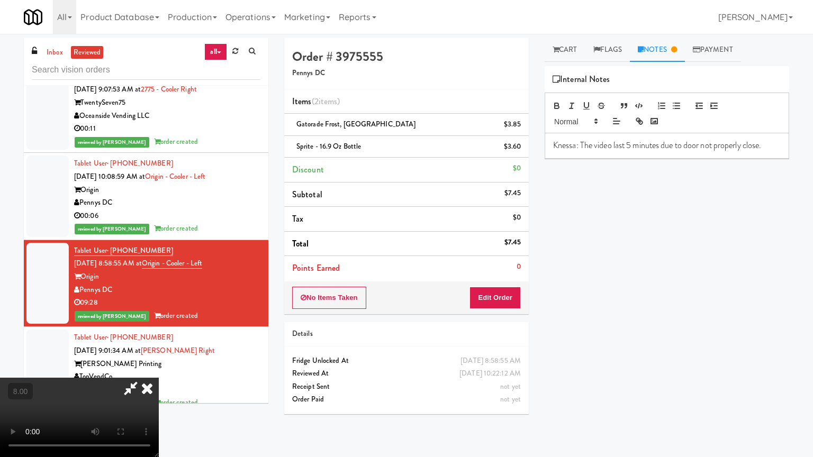
click at [159, 367] on video at bounding box center [79, 417] width 159 height 79
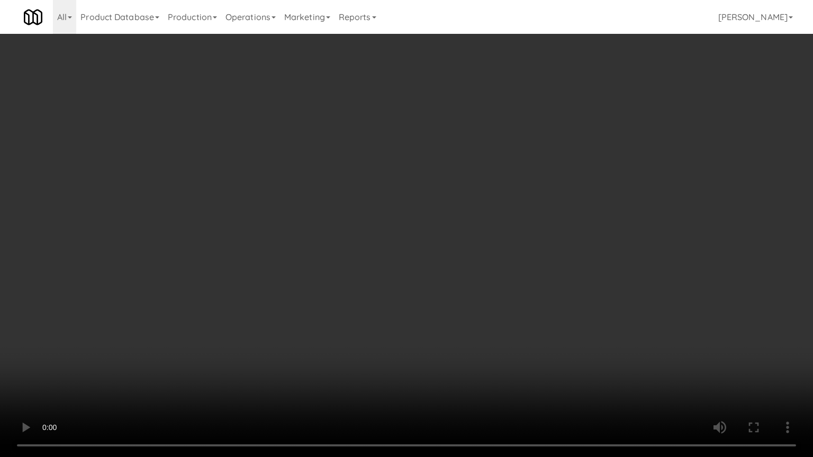
click at [332, 218] on video at bounding box center [406, 228] width 813 height 457
click at [378, 258] on video at bounding box center [406, 228] width 813 height 457
click at [378, 262] on video at bounding box center [406, 228] width 813 height 457
click at [393, 271] on video at bounding box center [406, 228] width 813 height 457
click at [412, 277] on video at bounding box center [406, 228] width 813 height 457
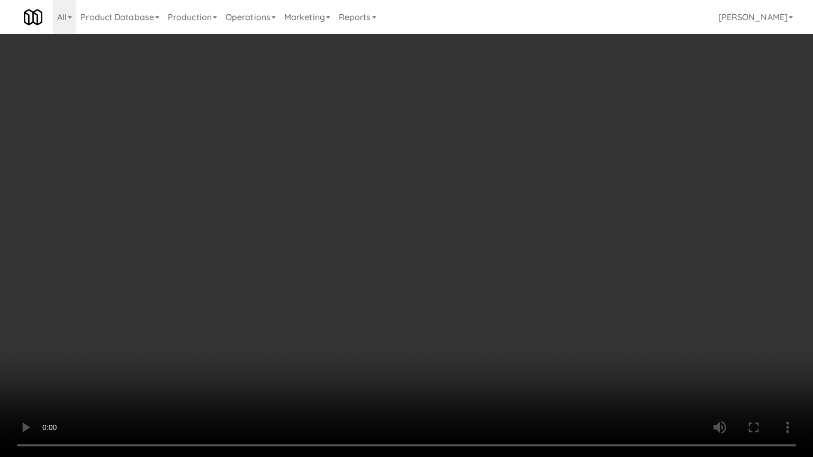
click at [409, 271] on video at bounding box center [406, 228] width 813 height 457
click at [413, 279] on video at bounding box center [406, 228] width 813 height 457
click at [414, 268] on video at bounding box center [406, 228] width 813 height 457
click at [418, 270] on video at bounding box center [406, 228] width 813 height 457
click at [421, 269] on video at bounding box center [406, 228] width 813 height 457
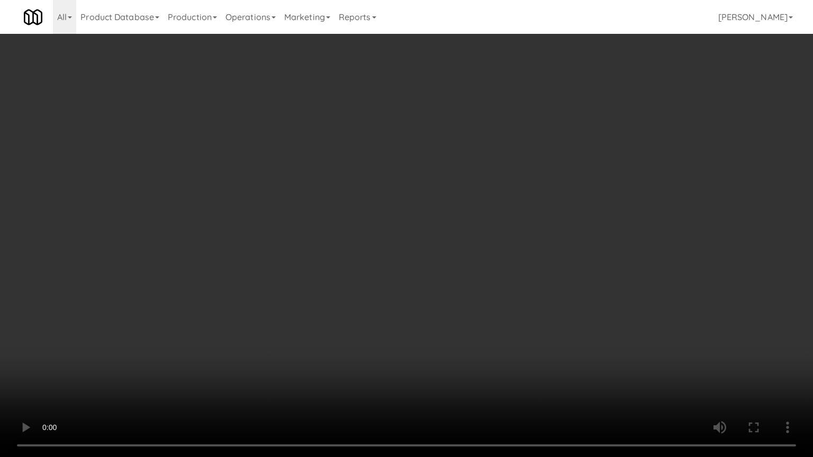
click at [422, 271] on video at bounding box center [406, 228] width 813 height 457
drag, startPoint x: 269, startPoint y: 349, endPoint x: 385, endPoint y: 271, distance: 139.8
click at [270, 349] on video at bounding box center [406, 228] width 813 height 457
click at [383, 271] on video at bounding box center [406, 228] width 813 height 457
drag, startPoint x: 441, startPoint y: 269, endPoint x: 447, endPoint y: 268, distance: 6.0
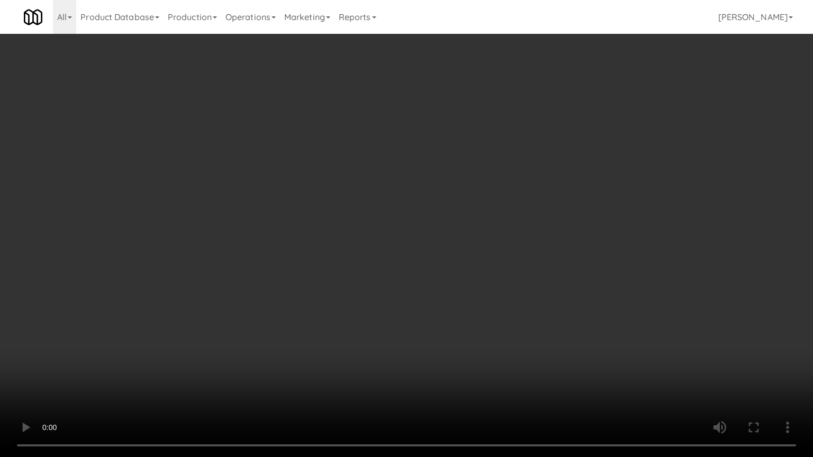
click at [441, 270] on video at bounding box center [406, 228] width 813 height 457
click at [453, 269] on video at bounding box center [406, 228] width 813 height 457
click at [331, 347] on video at bounding box center [406, 228] width 813 height 457
click at [364, 309] on video at bounding box center [406, 228] width 813 height 457
click at [509, 298] on video at bounding box center [406, 228] width 813 height 457
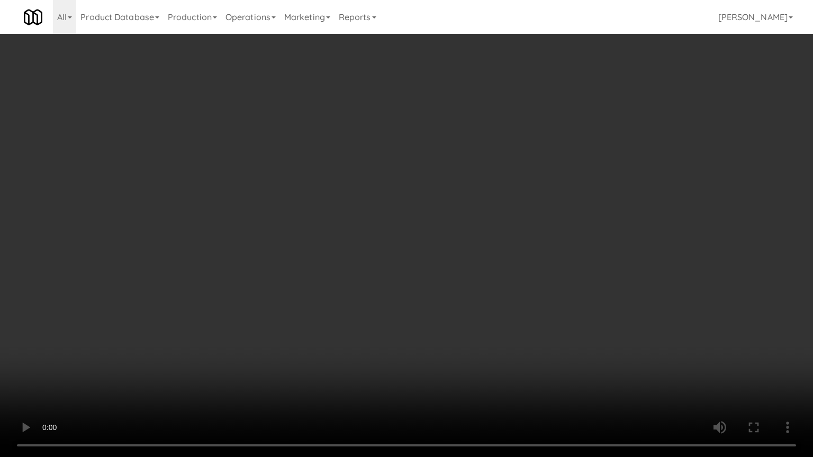
drag, startPoint x: 510, startPoint y: 298, endPoint x: 593, endPoint y: 157, distance: 163.9
click at [514, 296] on video at bounding box center [406, 228] width 813 height 457
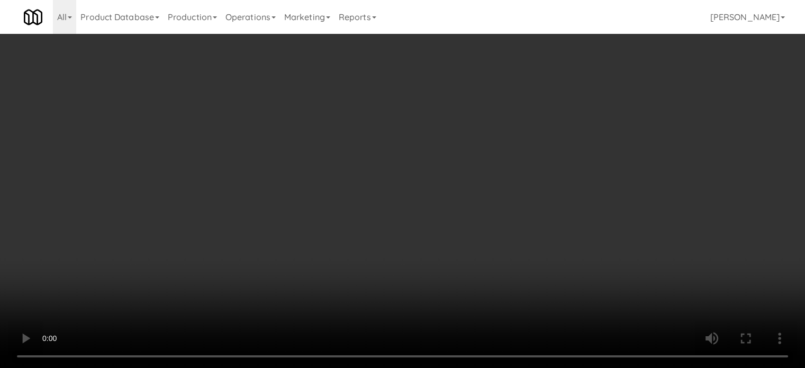
click at [367, 239] on video at bounding box center [402, 184] width 805 height 368
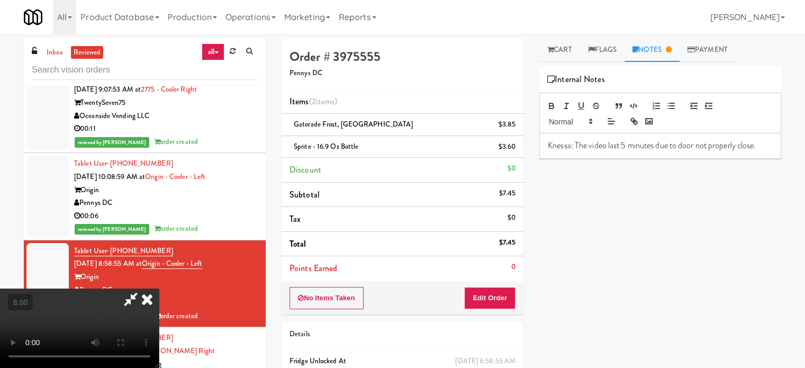
click at [159, 288] on video at bounding box center [79, 327] width 159 height 79
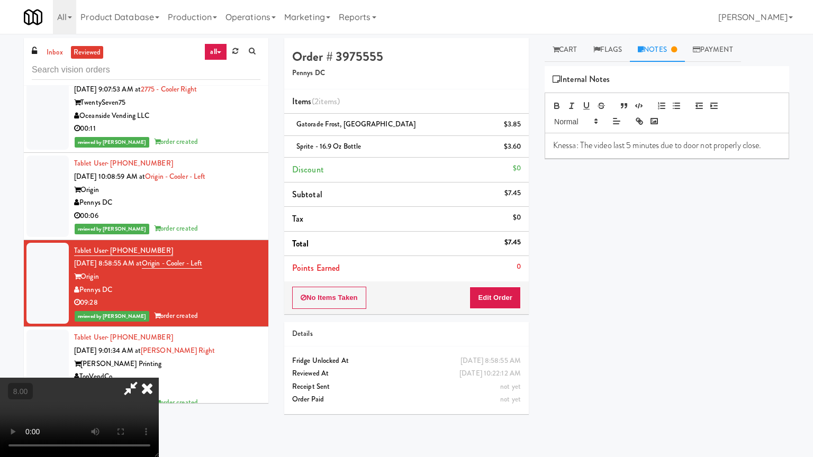
click at [159, 367] on video at bounding box center [79, 417] width 159 height 79
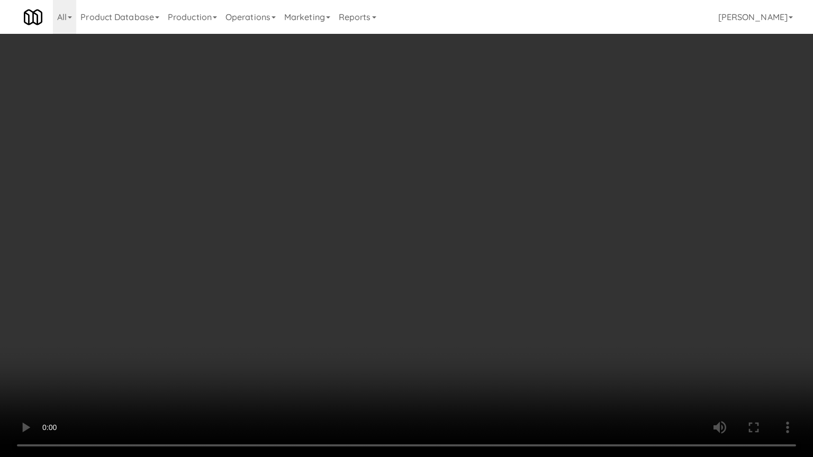
click at [408, 278] on video at bounding box center [406, 228] width 813 height 457
click at [376, 327] on video at bounding box center [406, 228] width 813 height 457
click at [375, 326] on video at bounding box center [406, 228] width 813 height 457
click at [422, 342] on video at bounding box center [406, 228] width 813 height 457
click at [404, 342] on video at bounding box center [406, 228] width 813 height 457
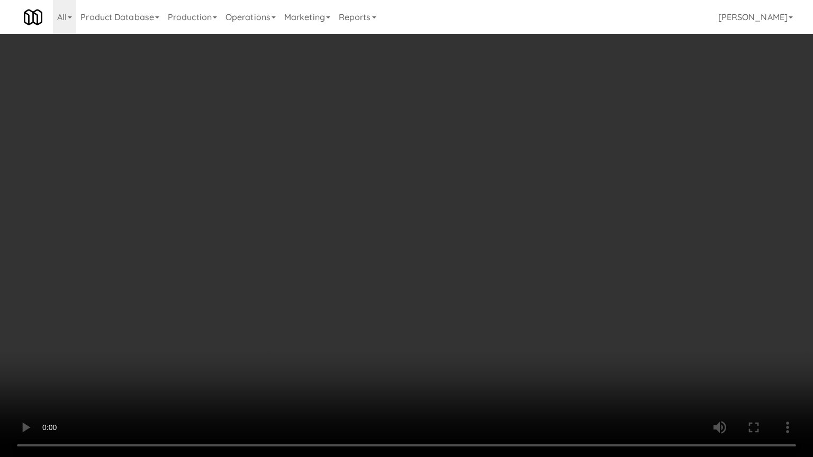
click at [445, 339] on video at bounding box center [406, 228] width 813 height 457
click at [427, 339] on video at bounding box center [406, 228] width 813 height 457
click at [475, 345] on video at bounding box center [406, 228] width 813 height 457
click at [425, 341] on video at bounding box center [406, 228] width 813 height 457
click at [435, 335] on video at bounding box center [406, 228] width 813 height 457
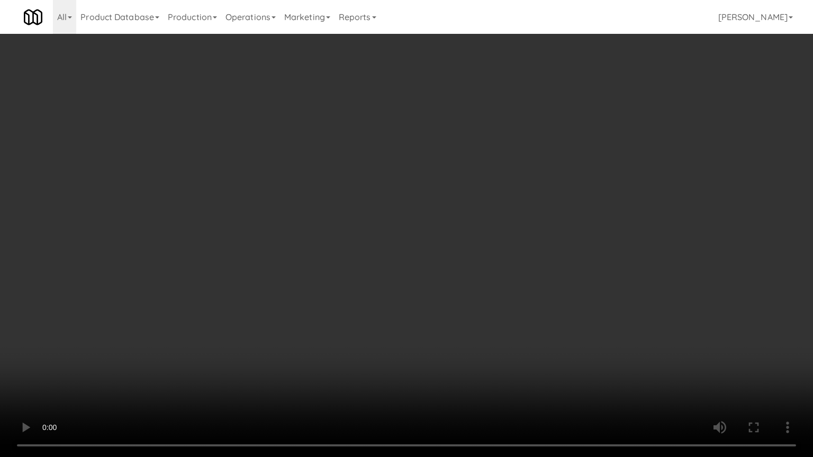
click at [435, 336] on video at bounding box center [406, 228] width 813 height 457
click at [436, 334] on video at bounding box center [406, 228] width 813 height 457
click at [439, 342] on video at bounding box center [406, 228] width 813 height 457
click at [442, 339] on video at bounding box center [406, 228] width 813 height 457
click at [443, 339] on video at bounding box center [406, 228] width 813 height 457
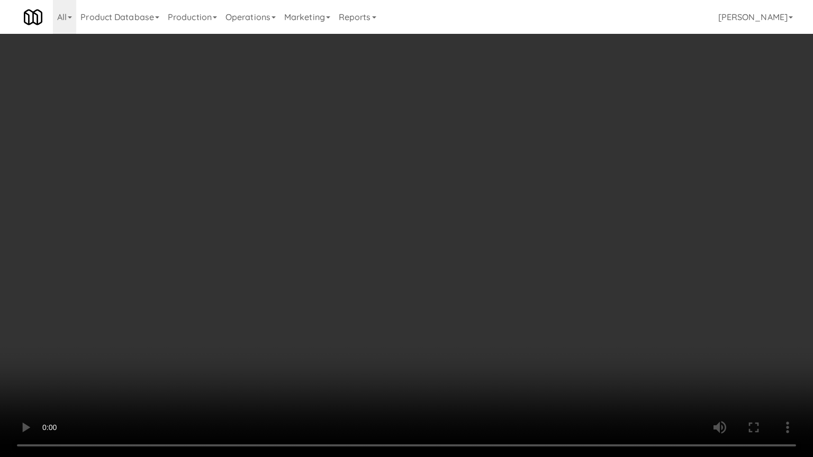
click at [449, 341] on video at bounding box center [406, 228] width 813 height 457
click at [450, 339] on video at bounding box center [406, 228] width 813 height 457
click at [452, 341] on video at bounding box center [406, 228] width 813 height 457
click at [451, 341] on video at bounding box center [406, 228] width 813 height 457
click at [453, 338] on video at bounding box center [406, 228] width 813 height 457
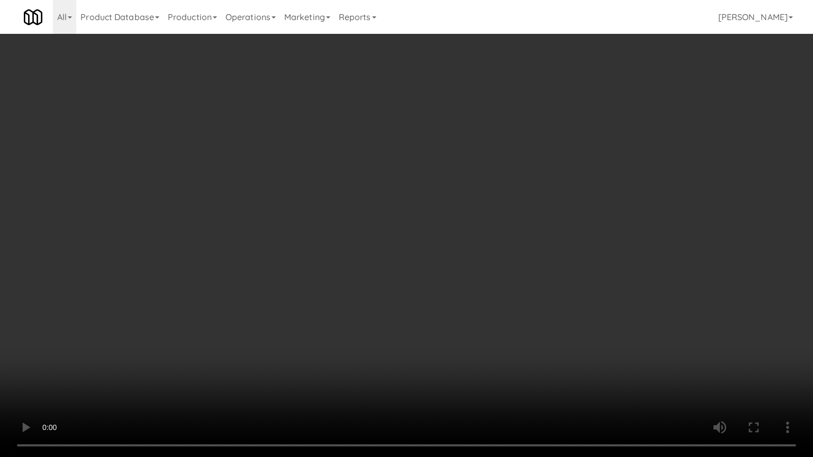
click at [459, 338] on video at bounding box center [406, 228] width 813 height 457
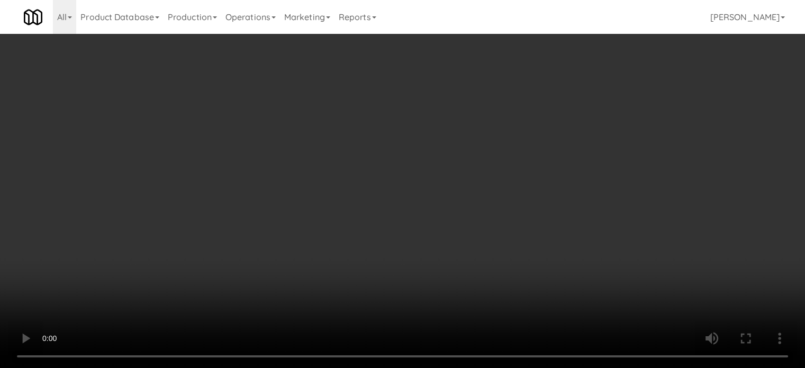
click at [459, 57] on video at bounding box center [402, 184] width 805 height 368
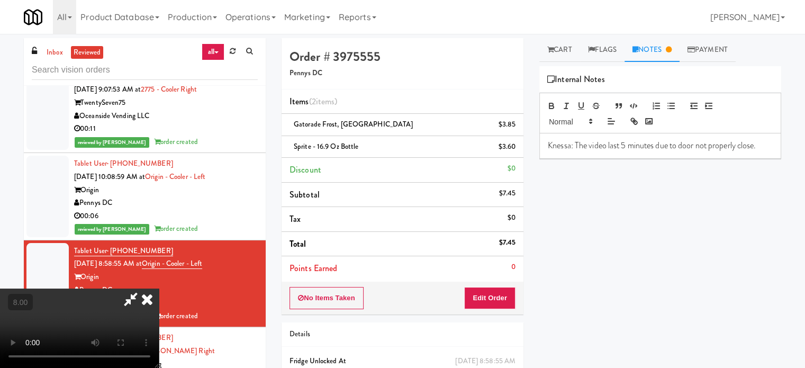
click at [159, 288] on icon at bounding box center [146, 298] width 23 height 21
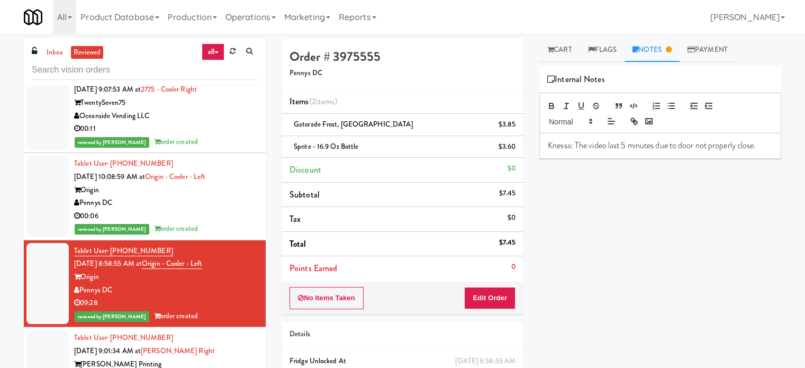
click at [220, 223] on div "00:06" at bounding box center [166, 215] width 184 height 13
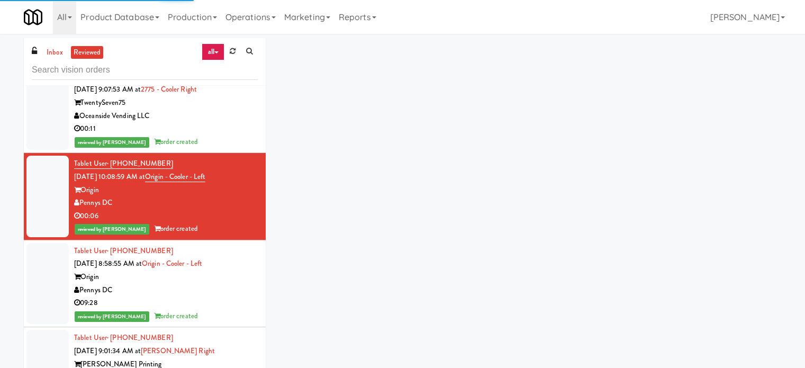
scroll to position [794, 0]
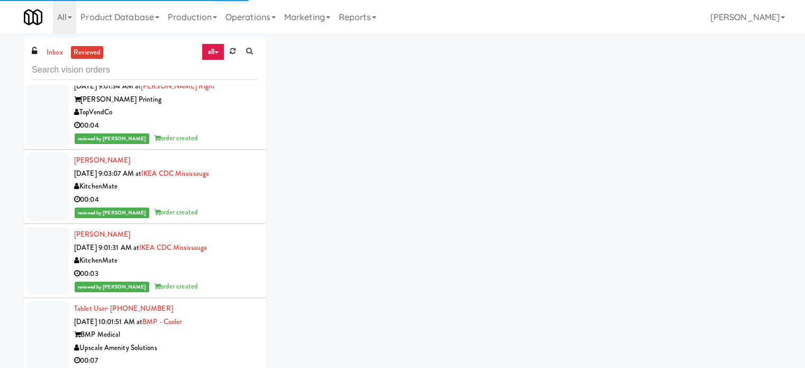
click at [234, 206] on div "00:04" at bounding box center [166, 199] width 184 height 13
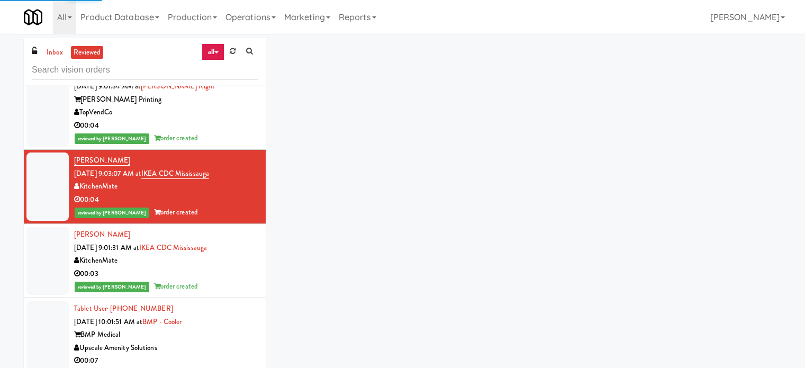
click at [235, 131] on div "00:04" at bounding box center [166, 125] width 184 height 13
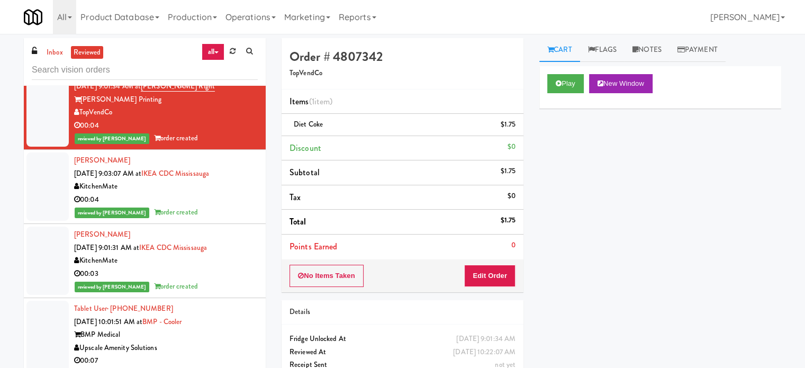
click at [238, 293] on div "reviewed by [PERSON_NAME] A order created" at bounding box center [166, 286] width 184 height 13
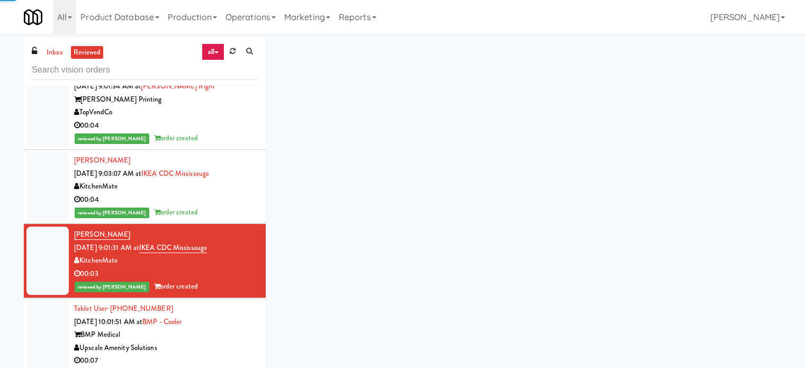
click at [230, 340] on div "Tablet User · (774) 415-6752 Sep 22, 2025 10:01:51 AM at BMP - Cooler BMP Medic…" at bounding box center [166, 341] width 184 height 78
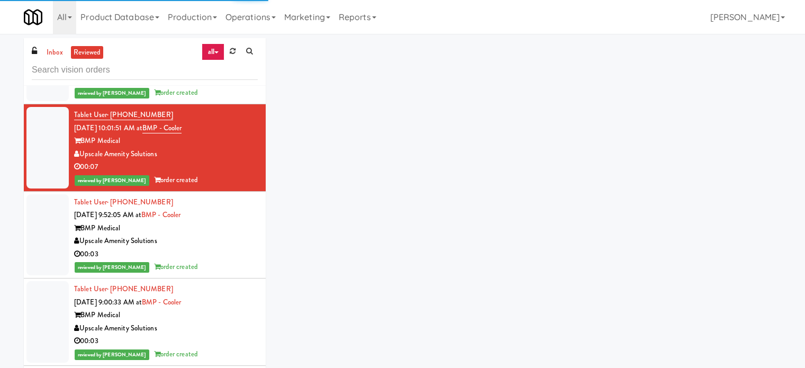
scroll to position [1007, 0]
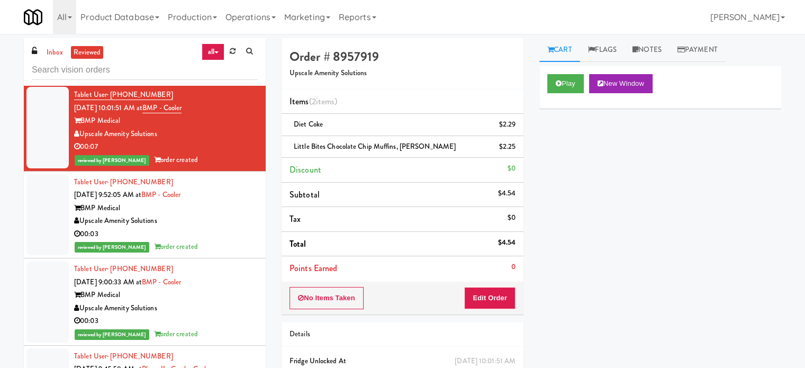
click at [235, 227] on div "Upscale Amenity Solutions" at bounding box center [166, 220] width 184 height 13
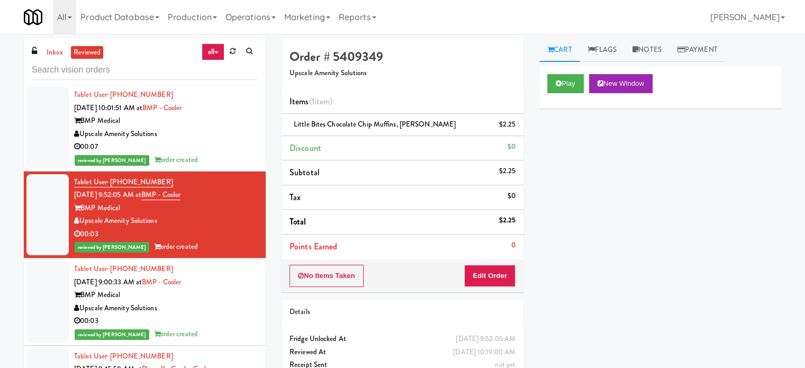
click at [222, 315] on div "Upscale Amenity Solutions" at bounding box center [166, 308] width 184 height 13
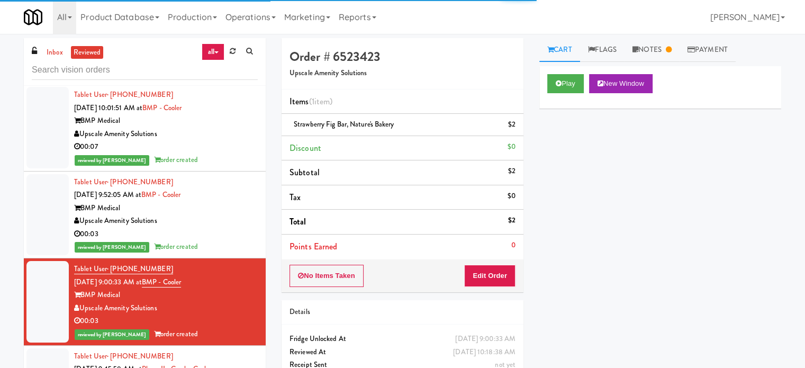
click at [237, 254] on div "Tablet User · (978) 413-4063 Sep 22, 2025 9:52:05 AM at BMP - Cooler BMP Medica…" at bounding box center [166, 215] width 184 height 78
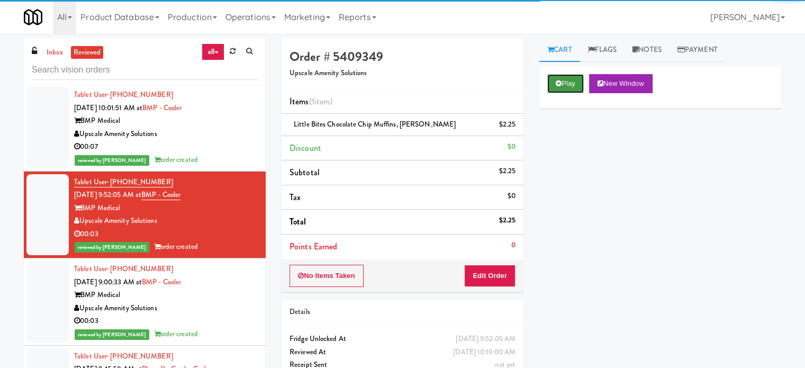
click at [579, 80] on button "Play" at bounding box center [565, 83] width 37 height 19
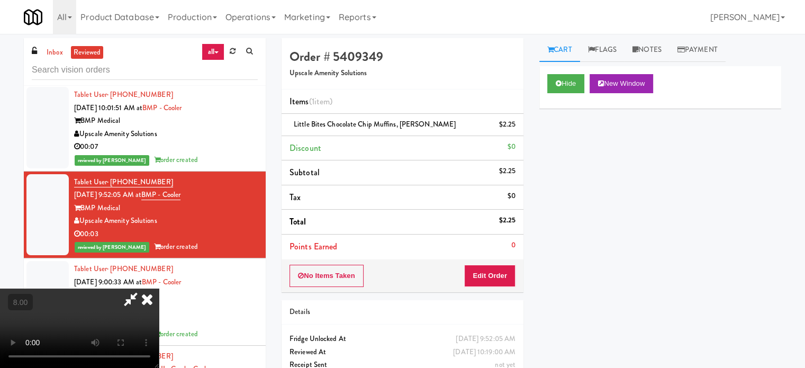
click at [159, 288] on video at bounding box center [79, 327] width 159 height 79
click at [140, 288] on video at bounding box center [79, 327] width 159 height 79
drag, startPoint x: 157, startPoint y: 262, endPoint x: 212, endPoint y: 226, distance: 65.9
click at [159, 288] on video at bounding box center [79, 327] width 159 height 79
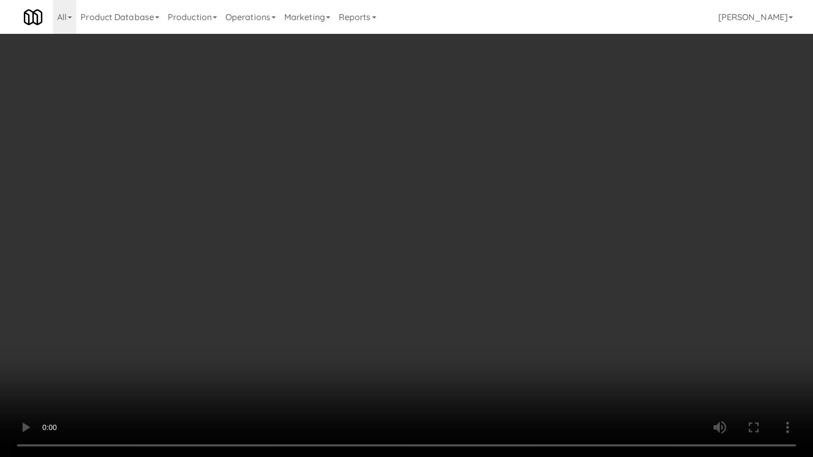
click at [216, 218] on video at bounding box center [406, 228] width 813 height 457
click at [417, 251] on video at bounding box center [406, 228] width 813 height 457
click at [379, 256] on video at bounding box center [406, 228] width 813 height 457
click at [388, 231] on video at bounding box center [406, 228] width 813 height 457
click at [399, 235] on video at bounding box center [406, 228] width 813 height 457
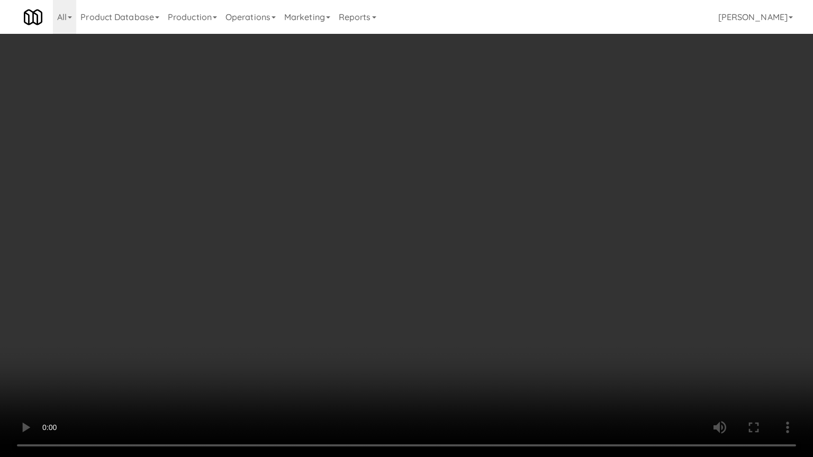
click at [449, 185] on video at bounding box center [406, 228] width 813 height 457
click at [449, 183] on video at bounding box center [406, 228] width 813 height 457
click at [454, 193] on video at bounding box center [406, 228] width 813 height 457
click at [452, 193] on video at bounding box center [406, 228] width 813 height 457
click at [375, 200] on video at bounding box center [406, 228] width 813 height 457
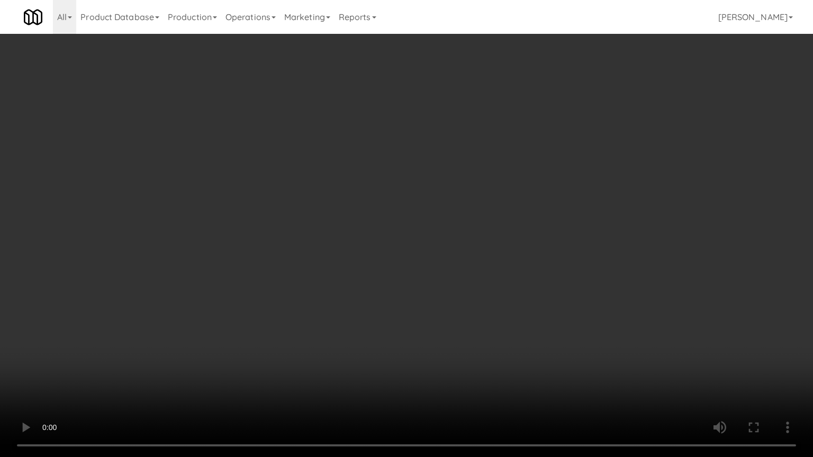
drag, startPoint x: 378, startPoint y: 193, endPoint x: 438, endPoint y: 86, distance: 122.4
click at [381, 193] on video at bounding box center [406, 228] width 813 height 457
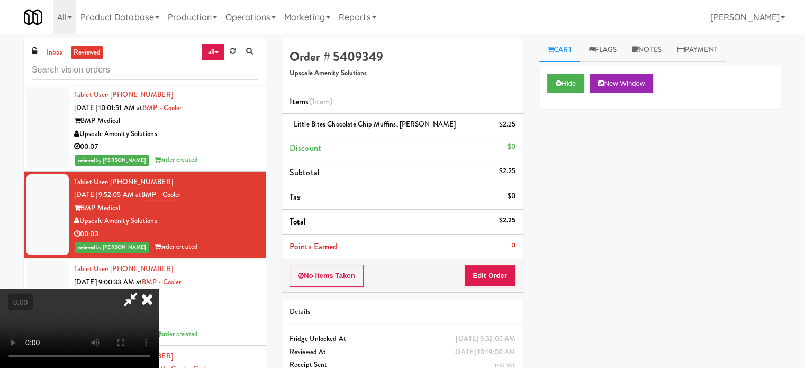
drag, startPoint x: 469, startPoint y: 107, endPoint x: 470, endPoint y: 114, distance: 7.0
click at [159, 288] on icon at bounding box center [146, 298] width 23 height 21
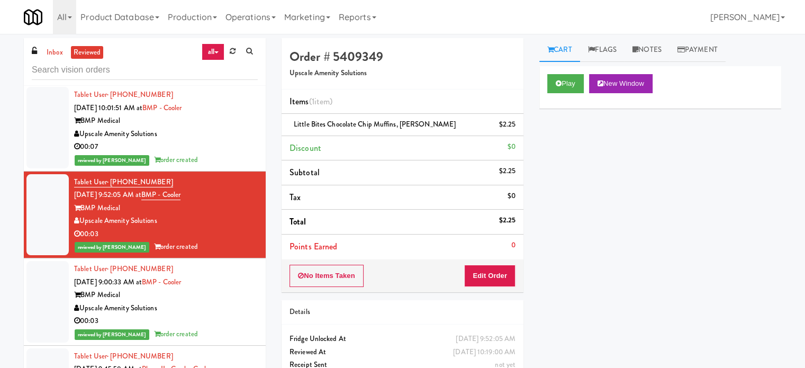
scroll to position [1272, 0]
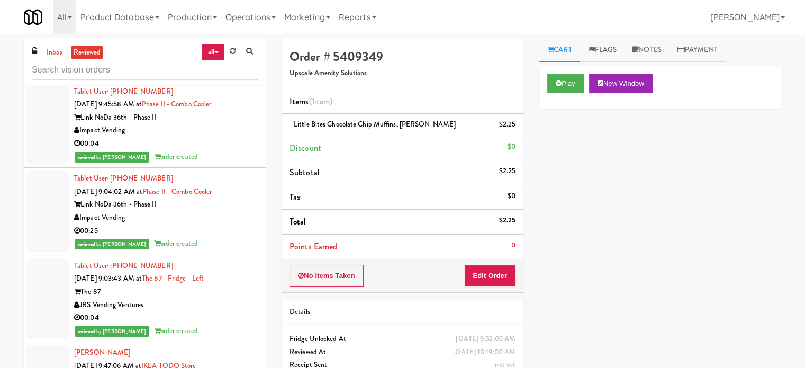
click at [227, 236] on div "00:25" at bounding box center [166, 230] width 184 height 13
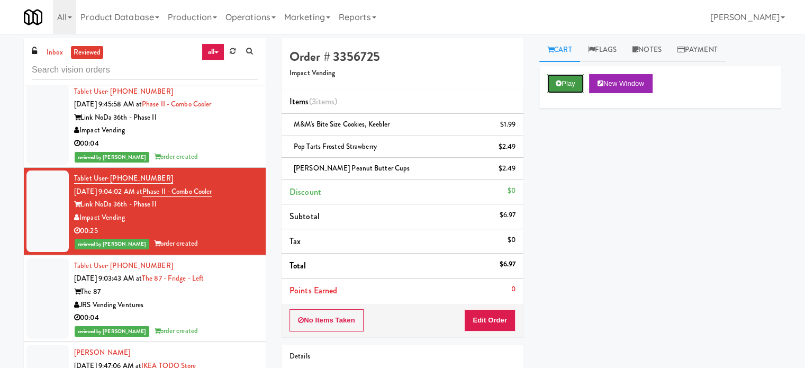
click at [563, 81] on button "Play" at bounding box center [565, 83] width 37 height 19
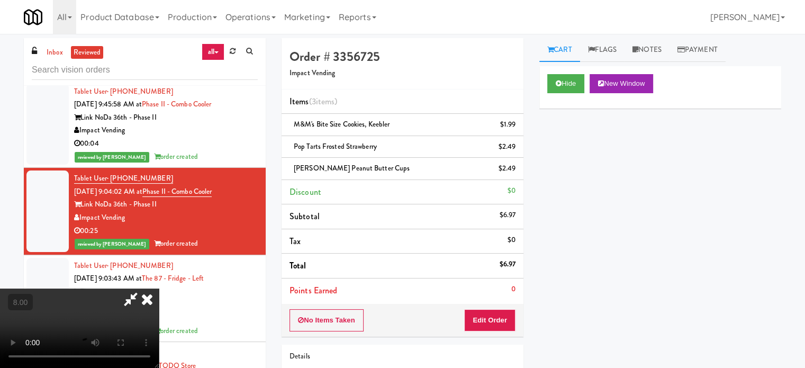
drag, startPoint x: 268, startPoint y: 198, endPoint x: 273, endPoint y: 191, distance: 8.8
click at [159, 288] on video at bounding box center [79, 327] width 159 height 79
drag, startPoint x: 273, startPoint y: 191, endPoint x: 274, endPoint y: 262, distance: 71.4
click at [159, 288] on video at bounding box center [79, 327] width 159 height 79
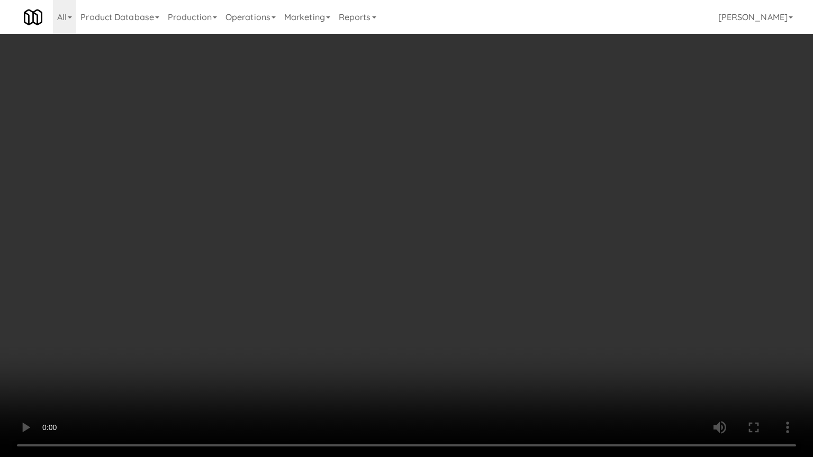
click at [174, 327] on video at bounding box center [406, 228] width 813 height 457
click at [344, 256] on video at bounding box center [406, 228] width 813 height 457
click at [364, 235] on video at bounding box center [406, 228] width 813 height 457
click at [367, 239] on video at bounding box center [406, 228] width 813 height 457
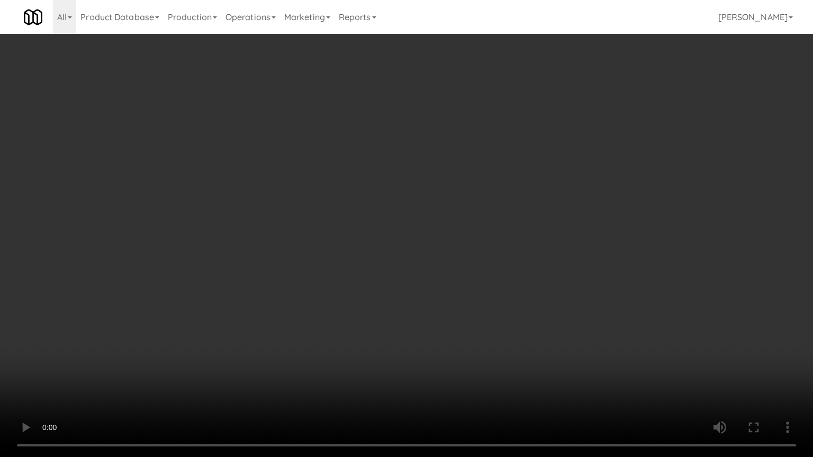
click at [367, 241] on video at bounding box center [406, 228] width 813 height 457
click at [389, 250] on video at bounding box center [406, 228] width 813 height 457
click at [389, 251] on video at bounding box center [406, 228] width 813 height 457
click at [442, 258] on video at bounding box center [406, 228] width 813 height 457
click at [437, 257] on video at bounding box center [406, 228] width 813 height 457
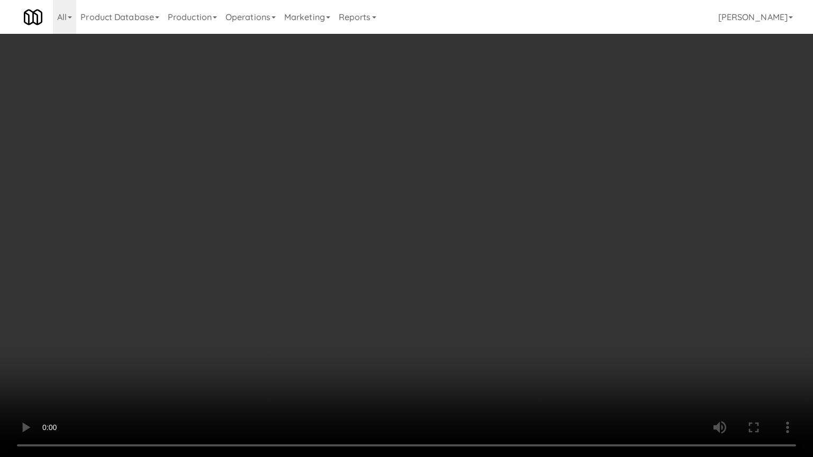
click at [475, 262] on video at bounding box center [406, 228] width 813 height 457
click at [445, 260] on video at bounding box center [406, 228] width 813 height 457
click at [527, 258] on video at bounding box center [406, 228] width 813 height 457
click at [446, 258] on video at bounding box center [406, 228] width 813 height 457
click at [473, 256] on video at bounding box center [406, 228] width 813 height 457
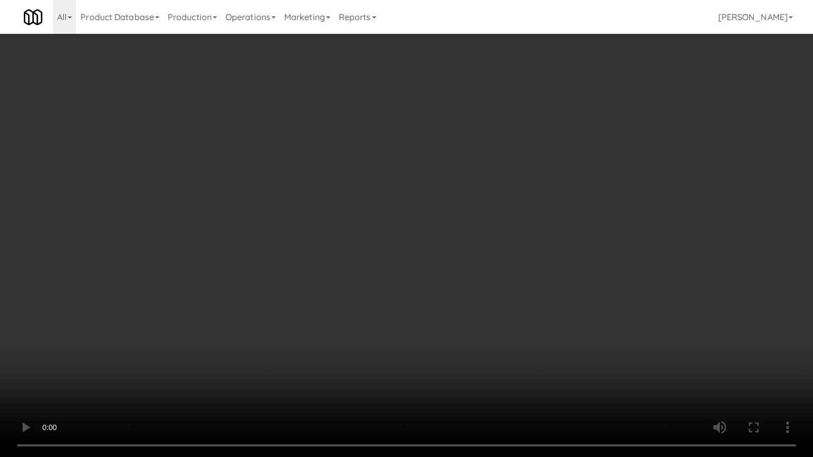
drag, startPoint x: 437, startPoint y: 255, endPoint x: 436, endPoint y: 226, distance: 28.6
click at [437, 254] on video at bounding box center [406, 228] width 813 height 457
click at [436, 228] on video at bounding box center [406, 228] width 813 height 457
click at [436, 229] on video at bounding box center [406, 228] width 813 height 457
click at [431, 233] on video at bounding box center [406, 228] width 813 height 457
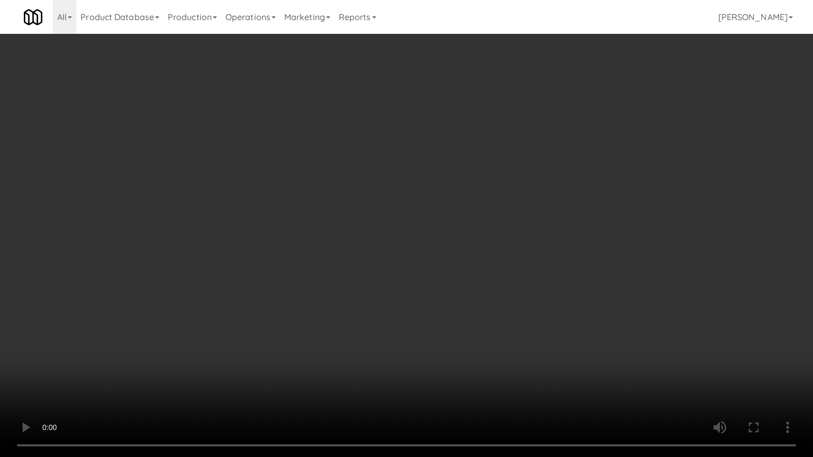
click at [444, 367] on video at bounding box center [406, 228] width 813 height 457
click at [442, 343] on video at bounding box center [406, 228] width 813 height 457
click at [407, 334] on video at bounding box center [406, 228] width 813 height 457
click at [406, 330] on video at bounding box center [406, 228] width 813 height 457
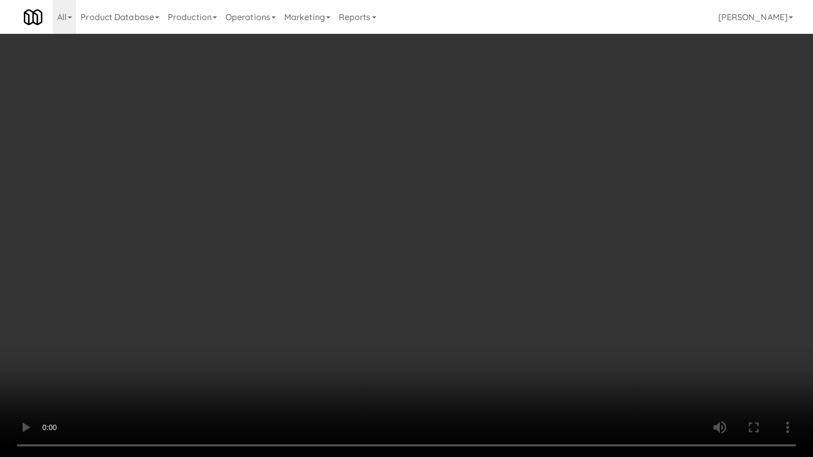
click at [406, 330] on video at bounding box center [406, 228] width 813 height 457
click at [396, 345] on video at bounding box center [406, 228] width 813 height 457
drag, startPoint x: 424, startPoint y: 357, endPoint x: 422, endPoint y: 344, distance: 12.4
click at [423, 353] on video at bounding box center [406, 228] width 813 height 457
click at [382, 291] on video at bounding box center [406, 228] width 813 height 457
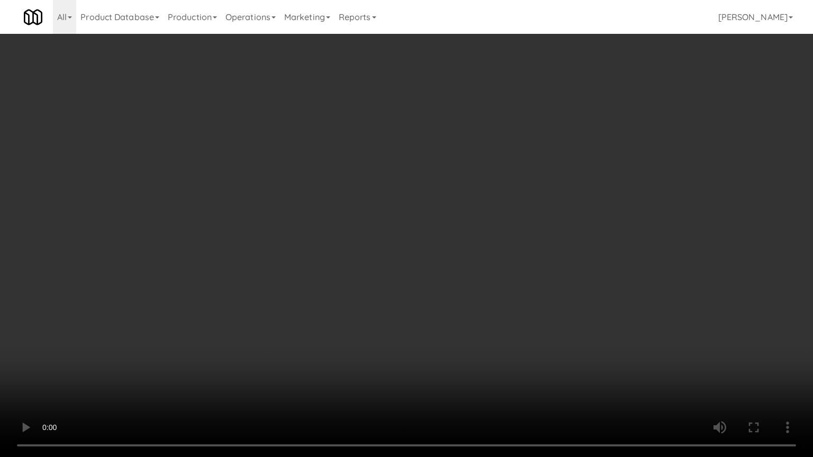
click at [379, 294] on video at bounding box center [406, 228] width 813 height 457
click at [389, 290] on video at bounding box center [406, 228] width 813 height 457
click at [381, 290] on video at bounding box center [406, 228] width 813 height 457
click at [385, 275] on video at bounding box center [406, 228] width 813 height 457
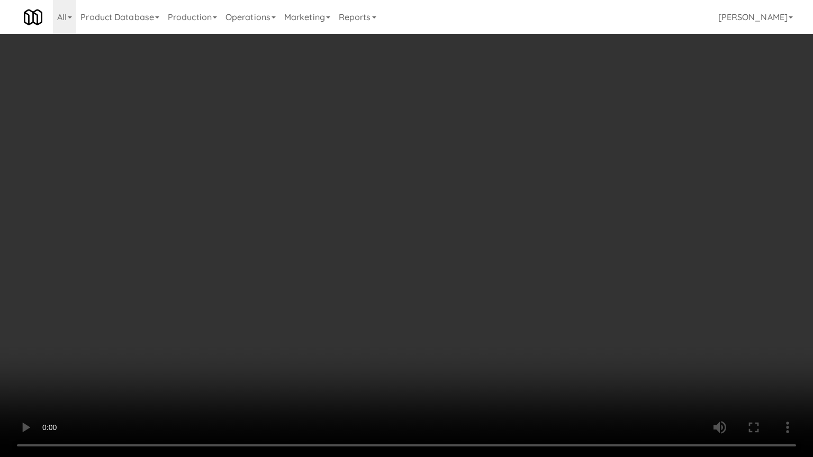
drag, startPoint x: 385, startPoint y: 274, endPoint x: 406, endPoint y: 198, distance: 78.6
click at [387, 274] on video at bounding box center [406, 228] width 813 height 457
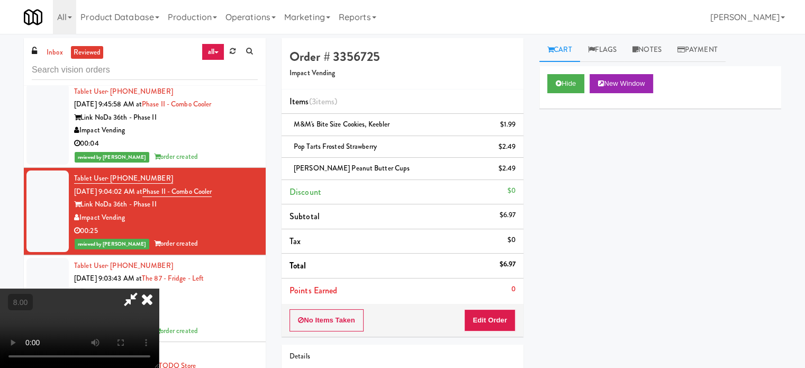
click at [159, 288] on icon at bounding box center [146, 298] width 23 height 21
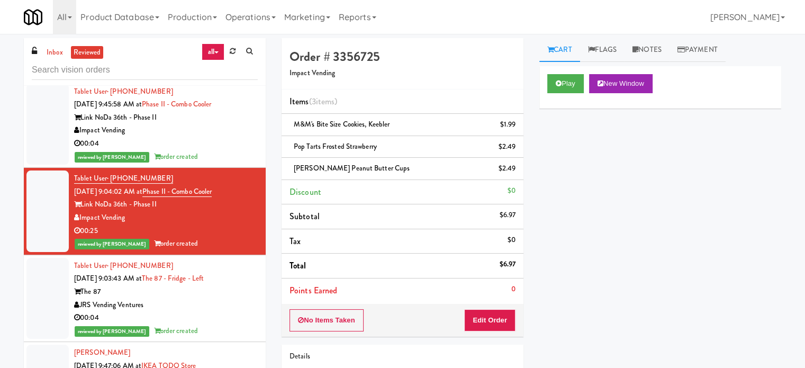
click at [234, 298] on div "The 87" at bounding box center [166, 291] width 184 height 13
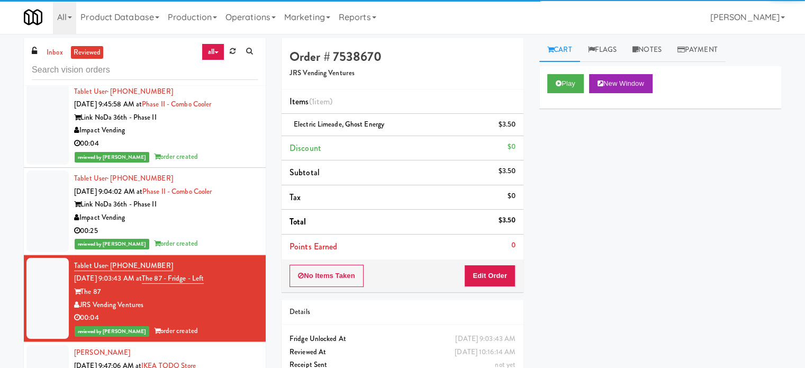
scroll to position [1536, 0]
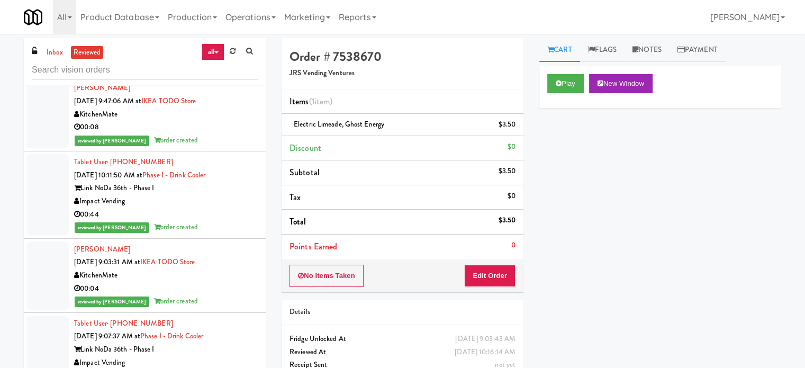
click at [220, 232] on div "Tablet User · (828) 430-0546 Sep 22, 2025 10:11:50 AM at Phase I - Drink Cooler…" at bounding box center [166, 195] width 184 height 78
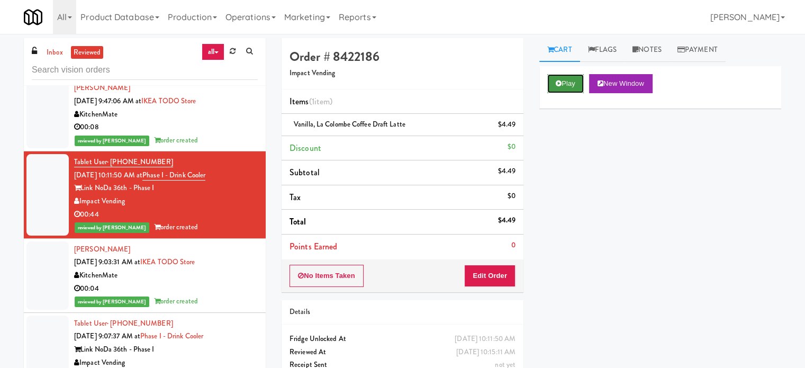
click at [579, 82] on button "Play" at bounding box center [565, 83] width 37 height 19
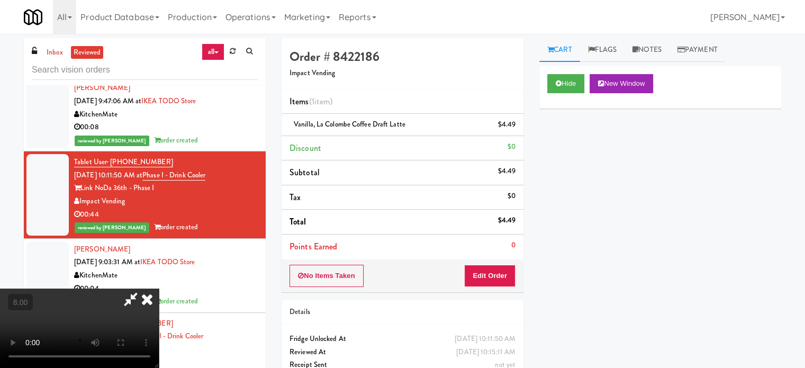
drag, startPoint x: 212, startPoint y: 241, endPoint x: 218, endPoint y: 232, distance: 10.6
click at [159, 288] on video at bounding box center [79, 327] width 159 height 79
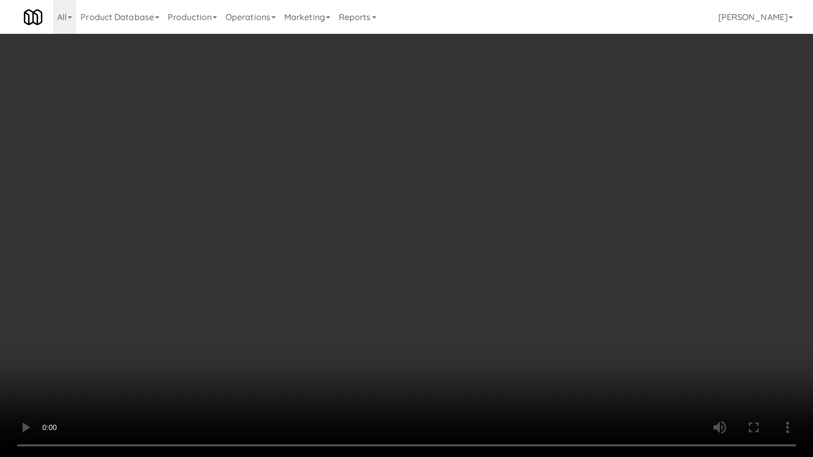
click at [296, 268] on video at bounding box center [406, 228] width 813 height 457
click at [394, 205] on video at bounding box center [406, 228] width 813 height 457
click at [411, 195] on video at bounding box center [406, 228] width 813 height 457
click at [410, 206] on video at bounding box center [406, 228] width 813 height 457
click at [425, 202] on video at bounding box center [406, 228] width 813 height 457
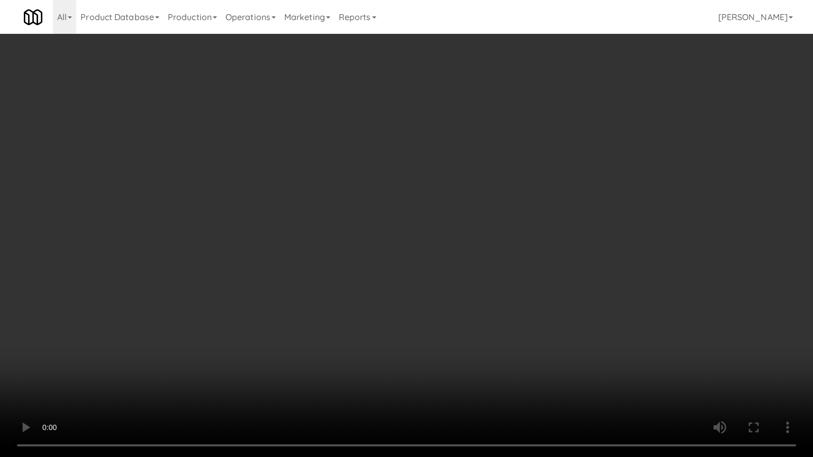
click at [426, 199] on video at bounding box center [406, 228] width 813 height 457
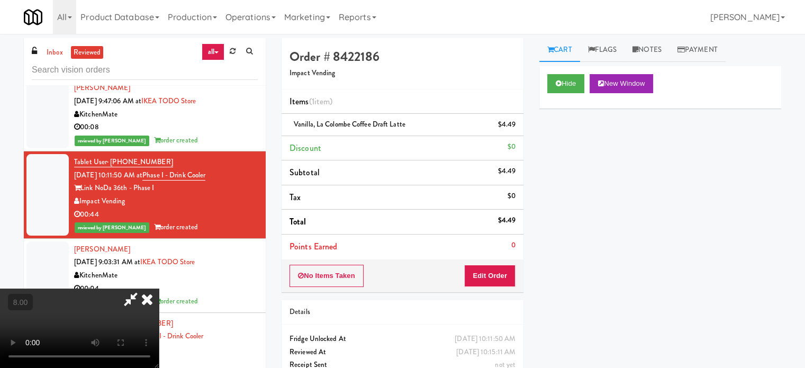
click at [159, 288] on icon at bounding box center [146, 298] width 23 height 21
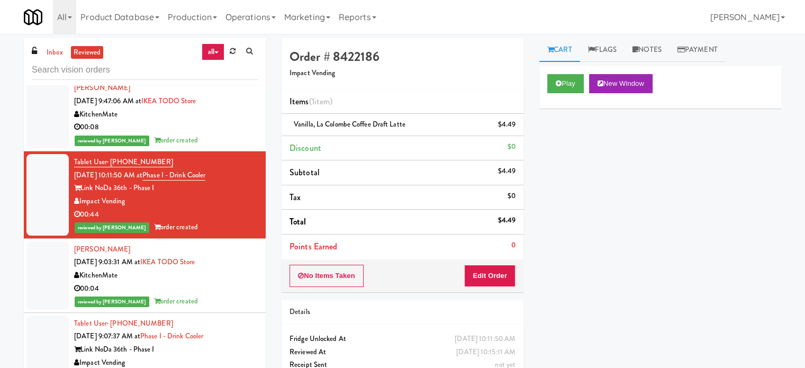
drag, startPoint x: 192, startPoint y: 312, endPoint x: 216, endPoint y: 299, distance: 26.7
click at [195, 308] on div "reviewed by [PERSON_NAME] order created" at bounding box center [166, 301] width 184 height 13
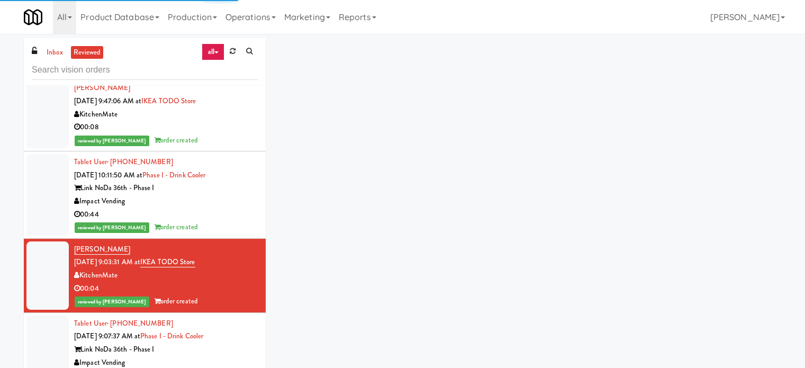
scroll to position [1801, 0]
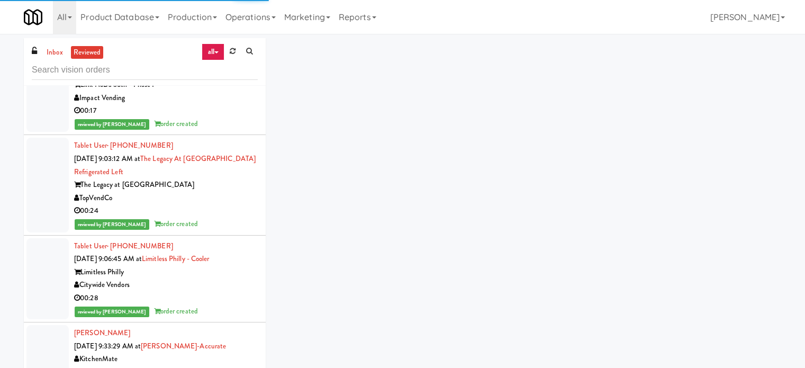
click at [220, 117] on div "00:17" at bounding box center [166, 110] width 184 height 13
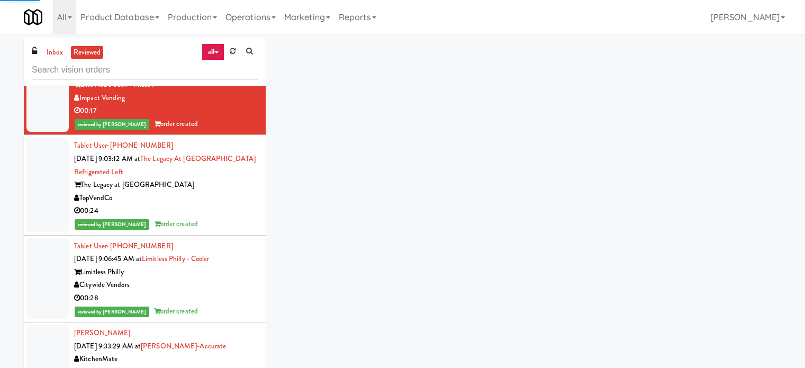
click at [209, 217] on div "00:24" at bounding box center [166, 210] width 184 height 13
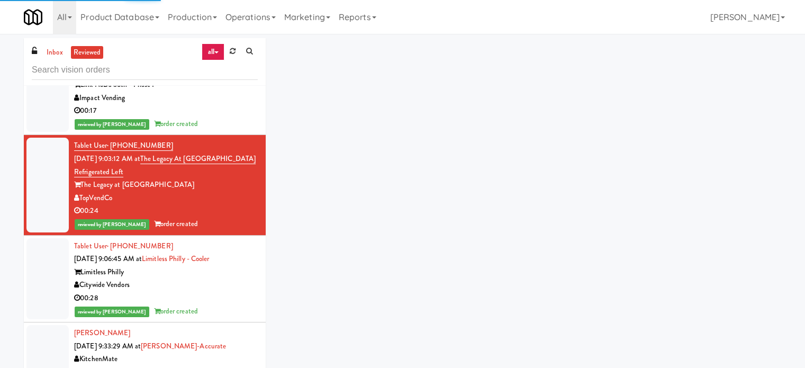
click at [228, 291] on div "Citywide Vendors" at bounding box center [166, 284] width 184 height 13
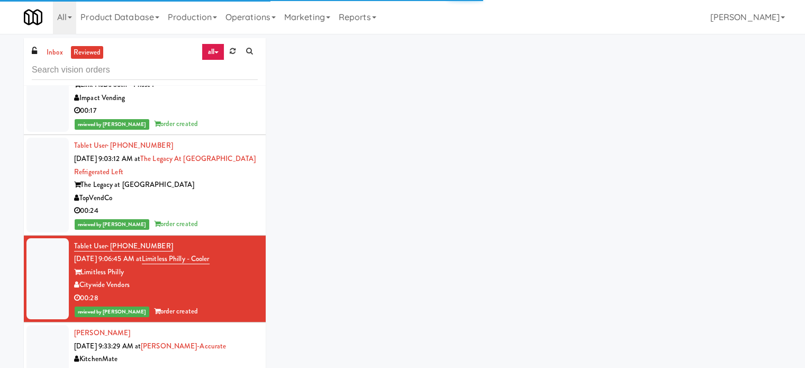
scroll to position [2065, 0]
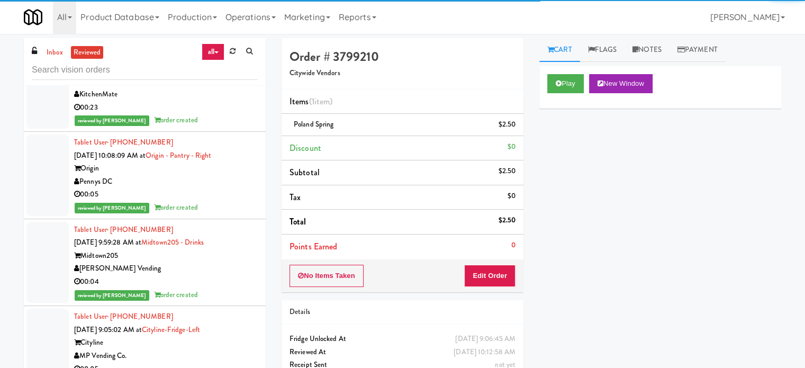
click at [224, 127] on div "reviewed by [PERSON_NAME] order created" at bounding box center [166, 120] width 184 height 13
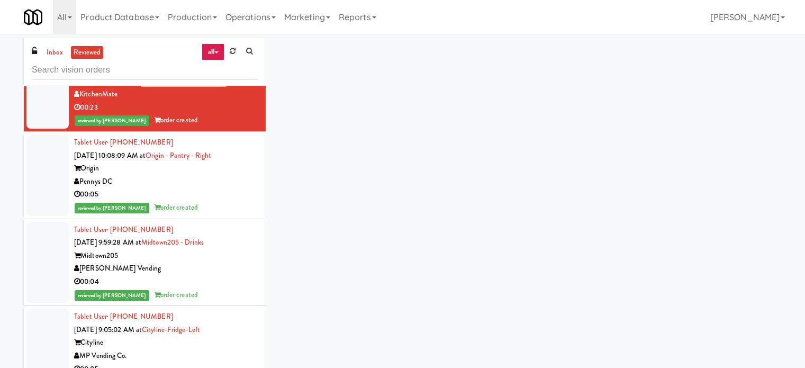
click at [225, 214] on div "reviewed by Knessa C order created" at bounding box center [166, 207] width 184 height 13
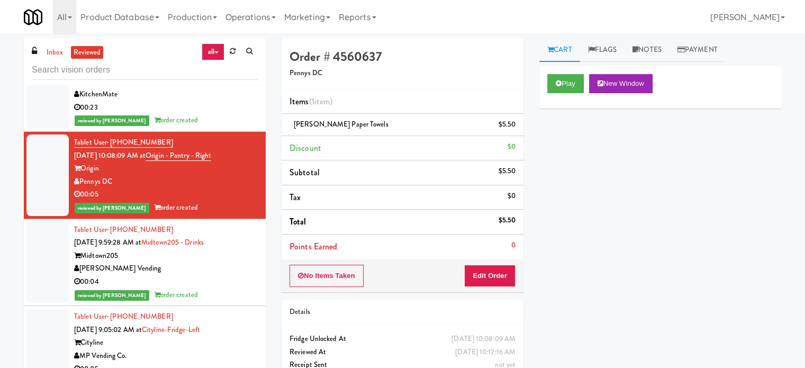
click at [236, 287] on div "00:04" at bounding box center [166, 281] width 184 height 13
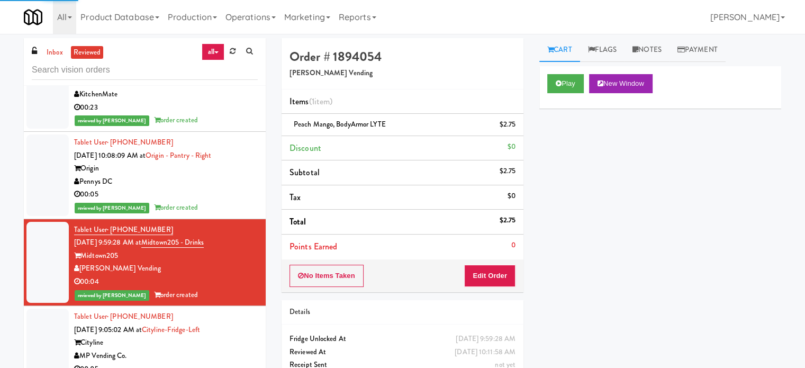
click at [213, 214] on div "reviewed by Knessa C order created" at bounding box center [166, 207] width 184 height 13
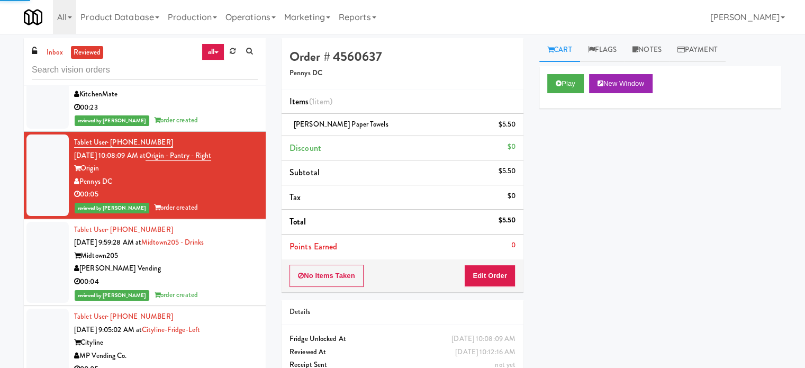
click at [220, 302] on div "reviewed by [PERSON_NAME] A order created" at bounding box center [166, 294] width 184 height 13
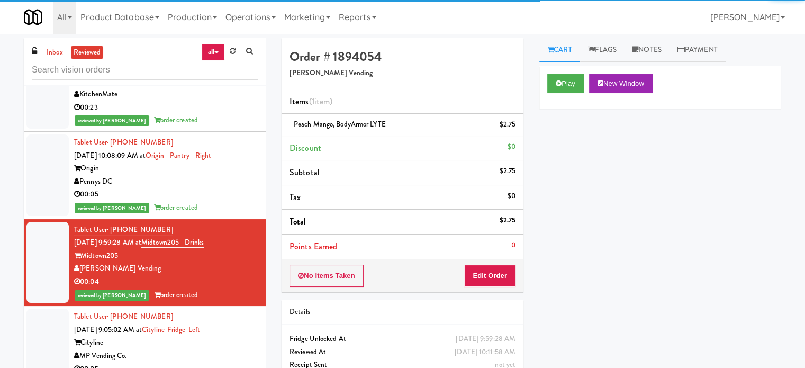
scroll to position [2330, 0]
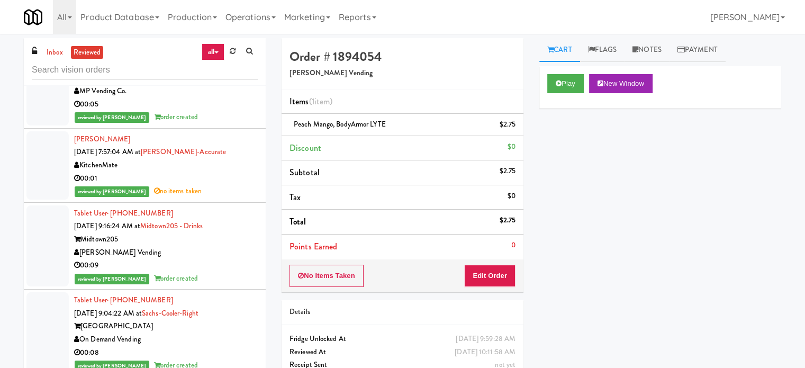
click at [224, 124] on div "reviewed by [PERSON_NAME] L order created" at bounding box center [166, 117] width 184 height 13
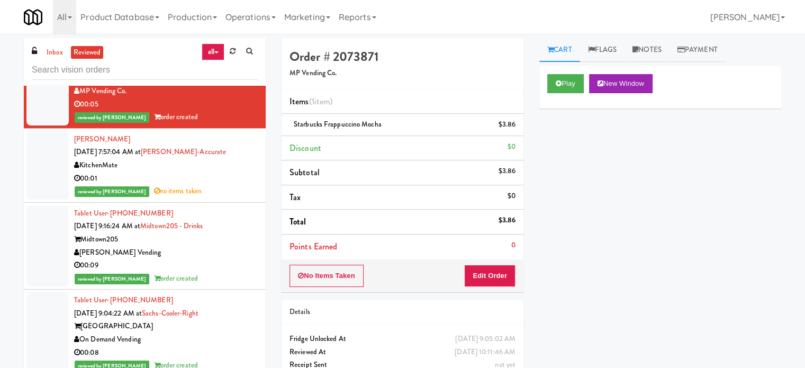
click at [223, 272] on div "00:09" at bounding box center [166, 265] width 184 height 13
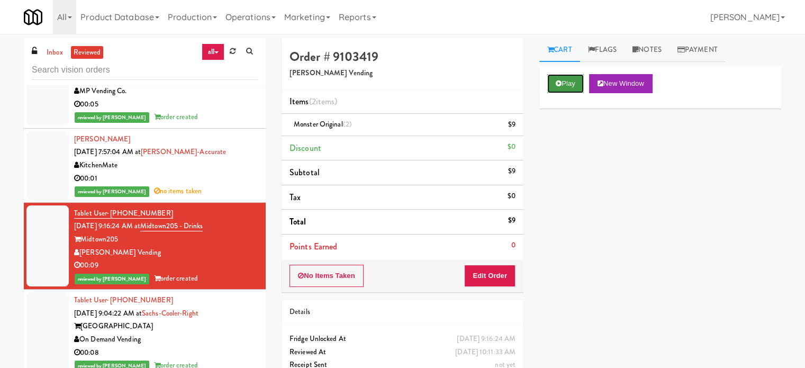
click at [571, 81] on button "Play" at bounding box center [565, 83] width 37 height 19
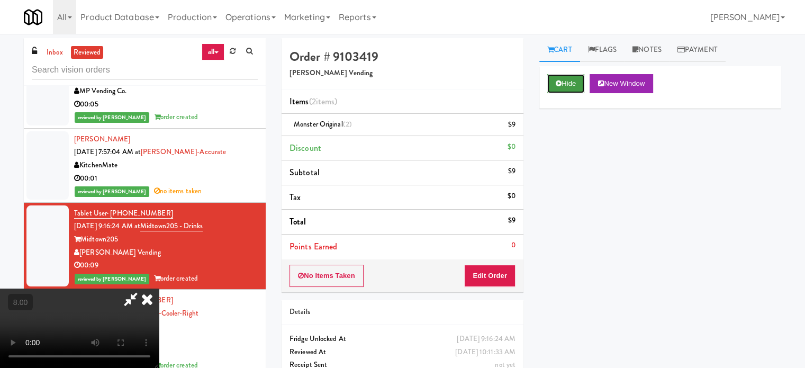
click at [568, 86] on button "Hide" at bounding box center [565, 83] width 37 height 19
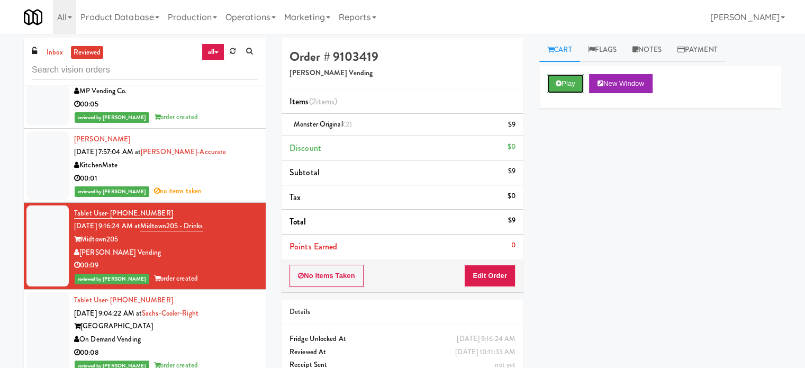
scroll to position [2859, 0]
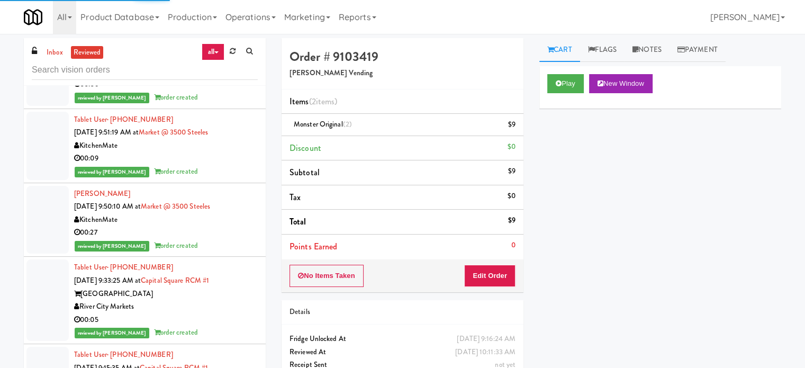
drag, startPoint x: 219, startPoint y: 186, endPoint x: 225, endPoint y: 184, distance: 6.7
click at [219, 178] on div "reviewed by [PERSON_NAME] order created" at bounding box center [166, 171] width 184 height 13
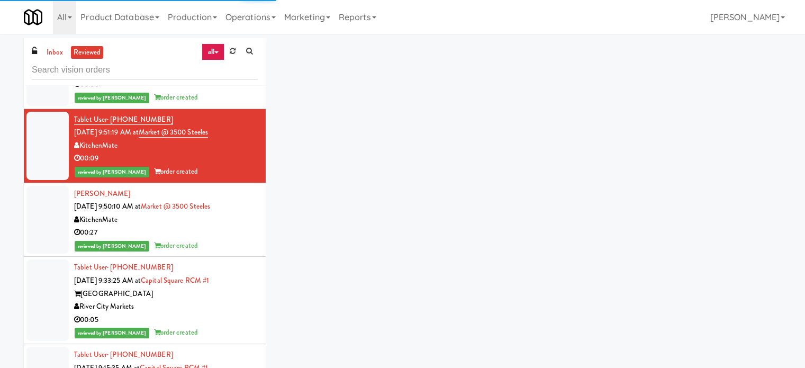
drag, startPoint x: 231, startPoint y: 326, endPoint x: 232, endPoint y: 265, distance: 61.4
click at [231, 326] on div "00:05" at bounding box center [166, 319] width 184 height 13
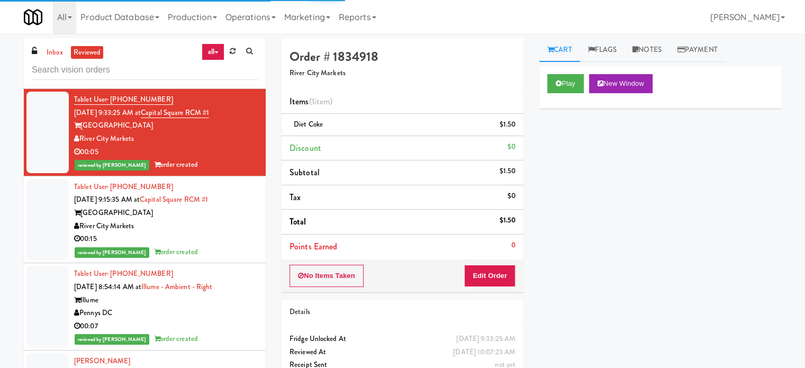
scroll to position [4544, 0]
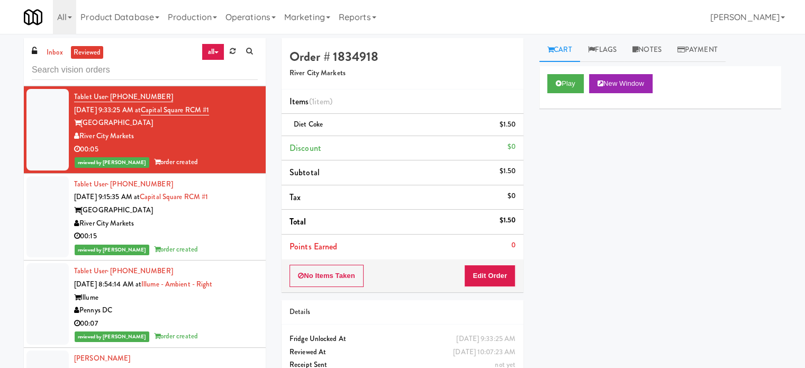
click at [223, 243] on div "00:15" at bounding box center [166, 236] width 184 height 13
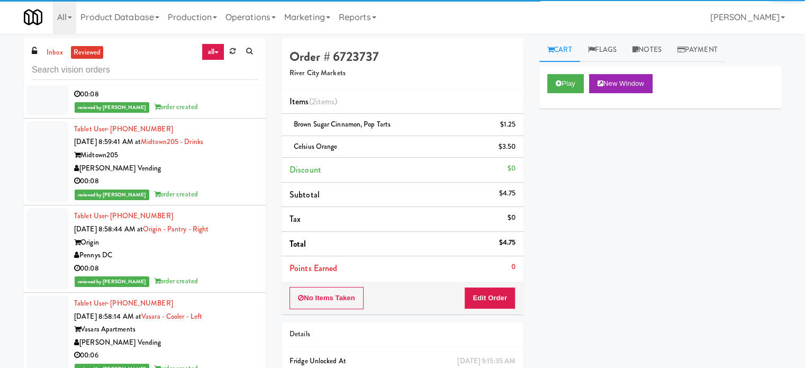
click at [232, 201] on div "reviewed by [PERSON_NAME] A order created" at bounding box center [166, 194] width 184 height 13
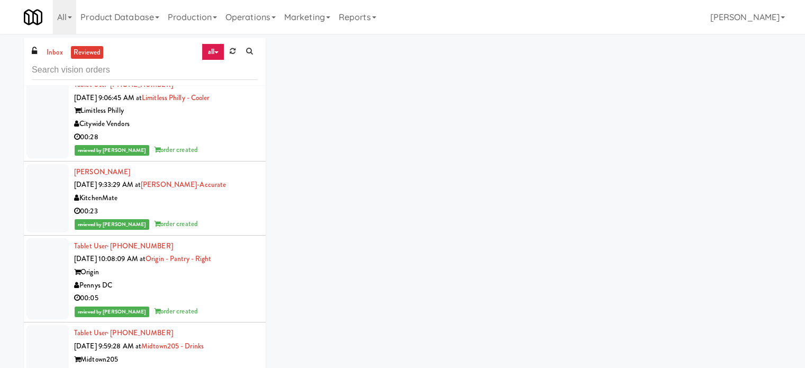
scroll to position [4135, 0]
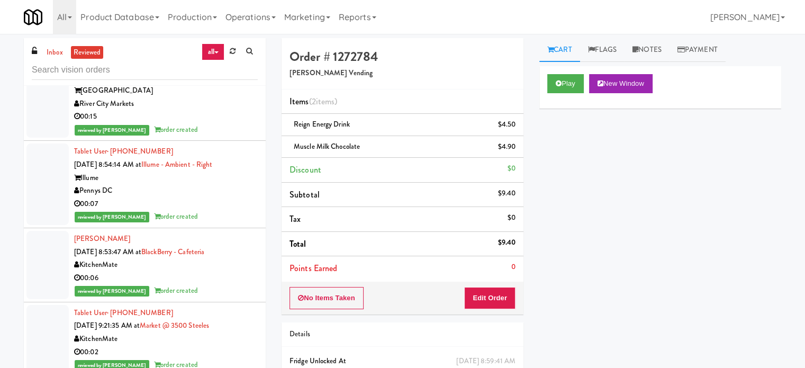
drag, startPoint x: 215, startPoint y: 288, endPoint x: 224, endPoint y: 281, distance: 11.7
click at [215, 285] on div "00:06" at bounding box center [166, 277] width 184 height 13
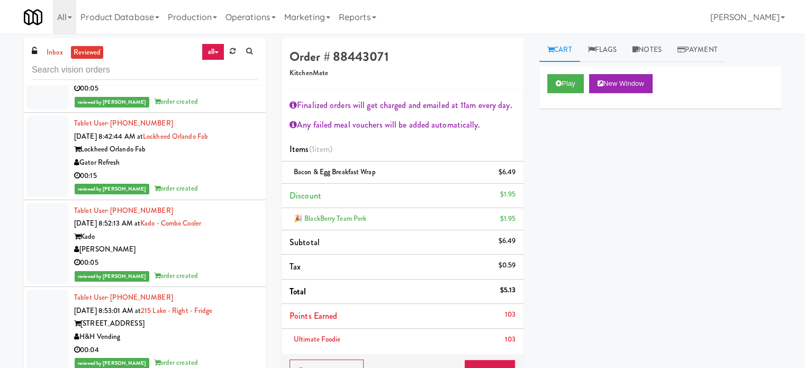
scroll to position [5936, 0]
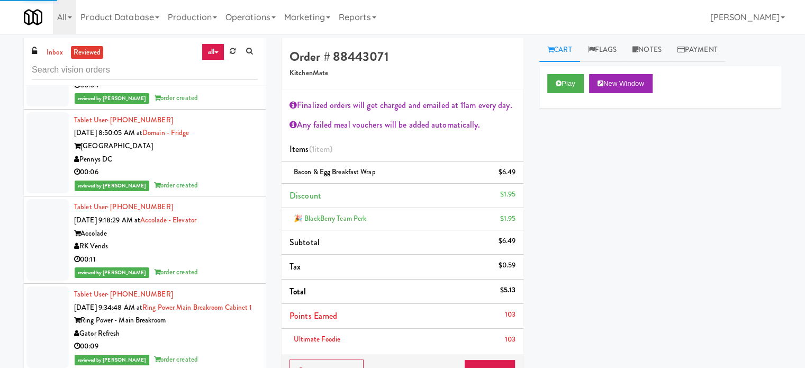
click at [218, 266] on div "00:11" at bounding box center [166, 259] width 184 height 13
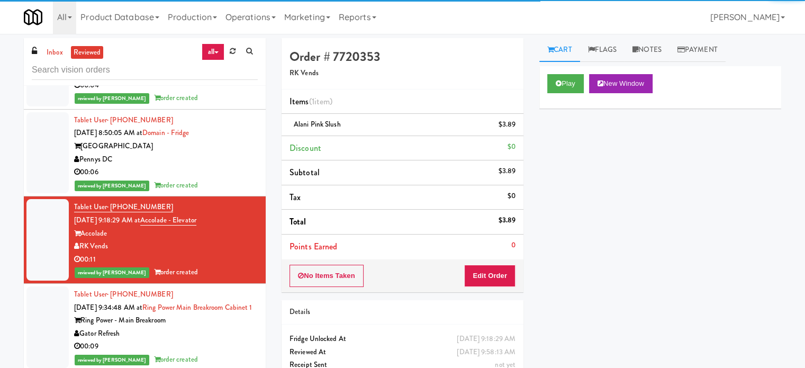
scroll to position [6201, 0]
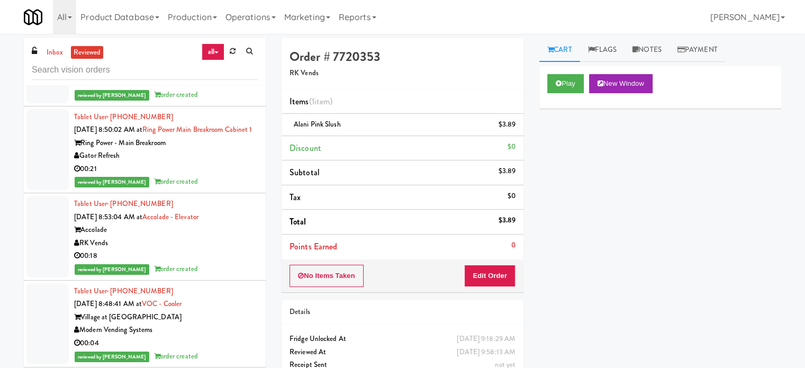
click at [214, 262] on div "00:18" at bounding box center [166, 255] width 184 height 13
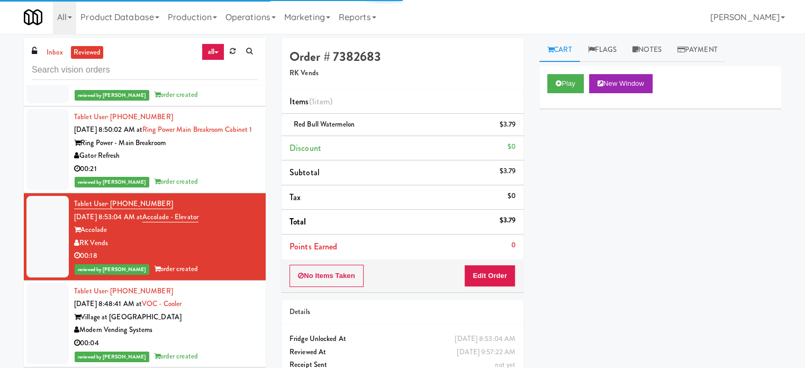
scroll to position [6465, 0]
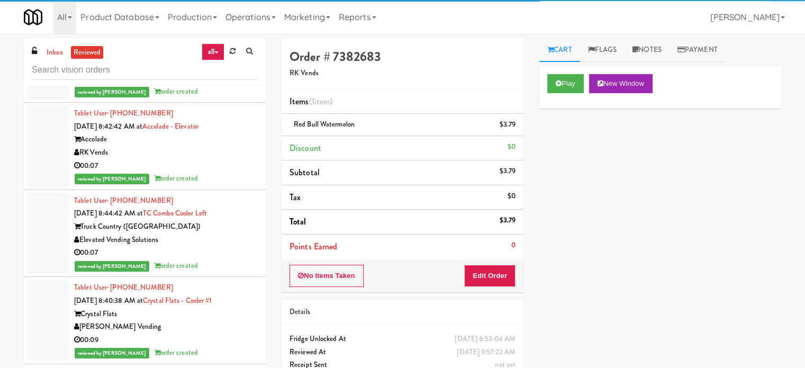
click at [220, 159] on div "RK Vends" at bounding box center [166, 152] width 184 height 13
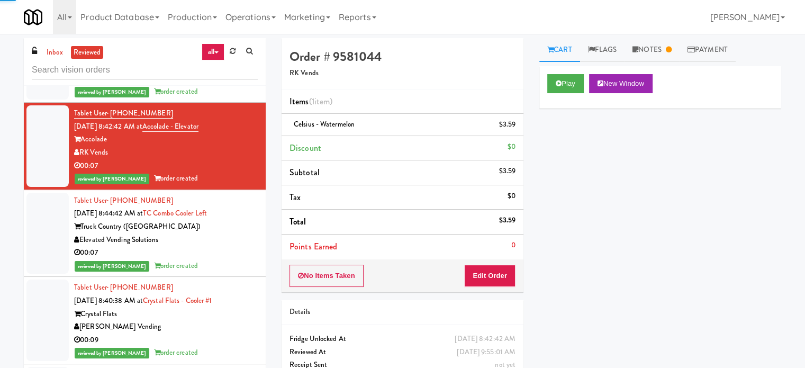
click at [233, 85] on div "00:04" at bounding box center [166, 78] width 184 height 13
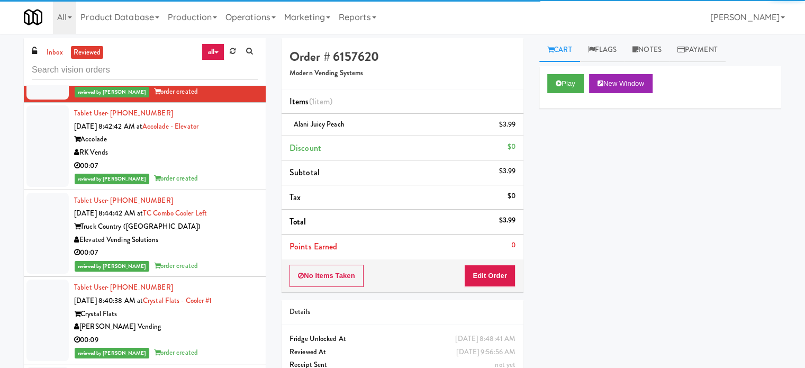
click at [235, 272] on div "reviewed by [PERSON_NAME] order created" at bounding box center [166, 265] width 184 height 13
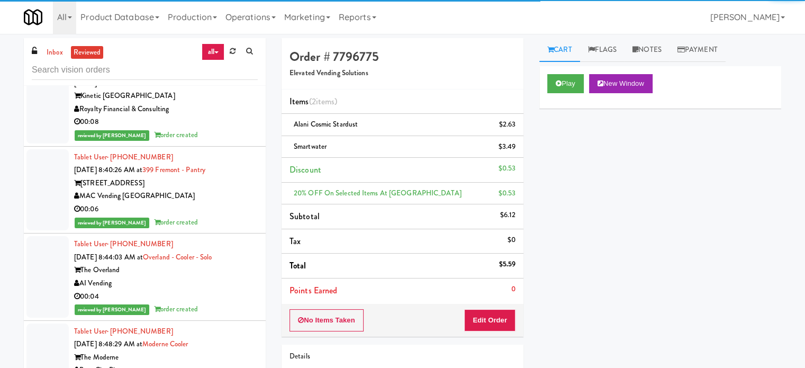
scroll to position [7523, 0]
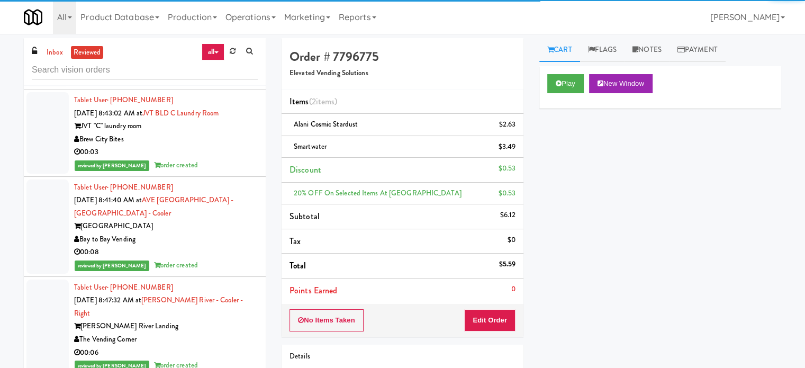
click at [216, 172] on div "reviewed by [PERSON_NAME] order created" at bounding box center [166, 165] width 184 height 13
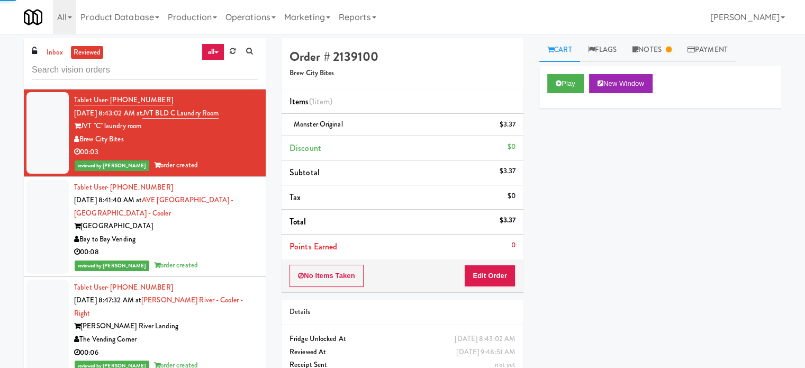
click at [231, 233] on div "AVE Tampa Riverwalk" at bounding box center [166, 226] width 184 height 13
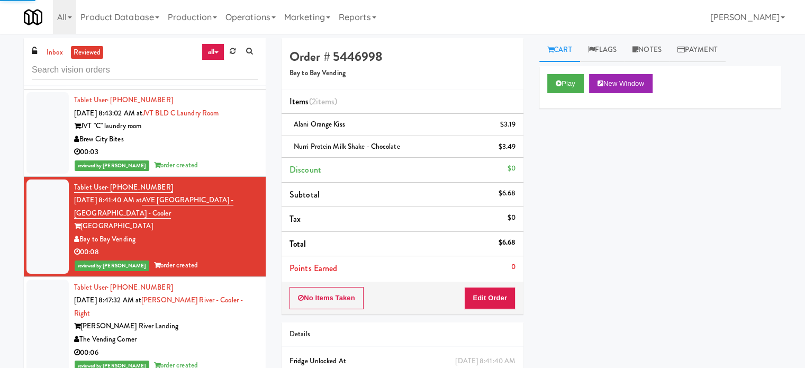
scroll to position [7788, 0]
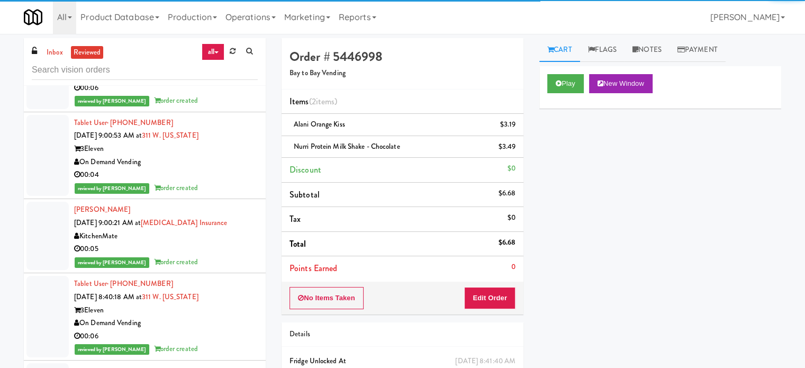
click at [247, 156] on div "3Eleven" at bounding box center [166, 148] width 184 height 13
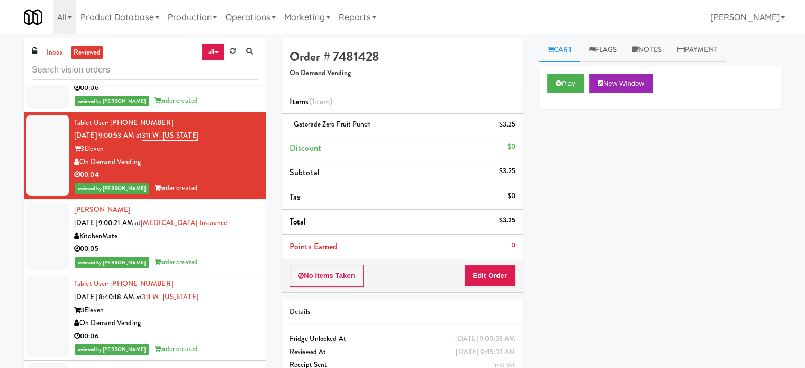
click at [243, 107] on div "reviewed by [PERSON_NAME] A order created" at bounding box center [166, 100] width 184 height 13
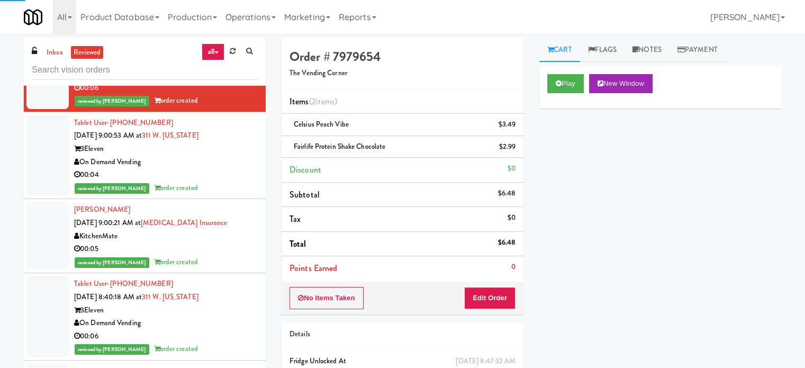
drag, startPoint x: 241, startPoint y: 182, endPoint x: 257, endPoint y: 161, distance: 26.0
click at [241, 156] on div "3Eleven" at bounding box center [166, 148] width 184 height 13
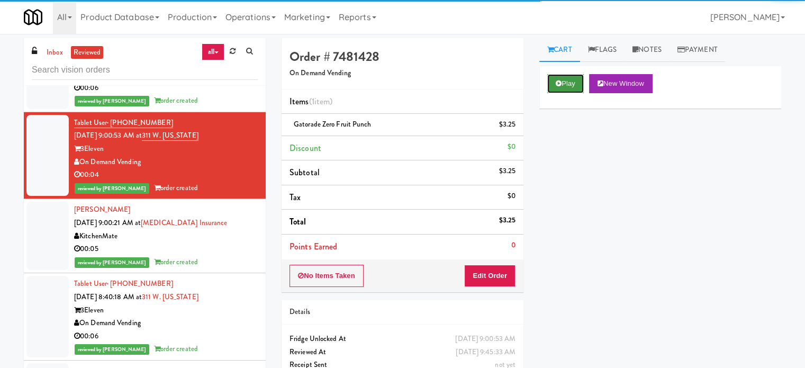
click at [564, 78] on button "Play" at bounding box center [565, 83] width 37 height 19
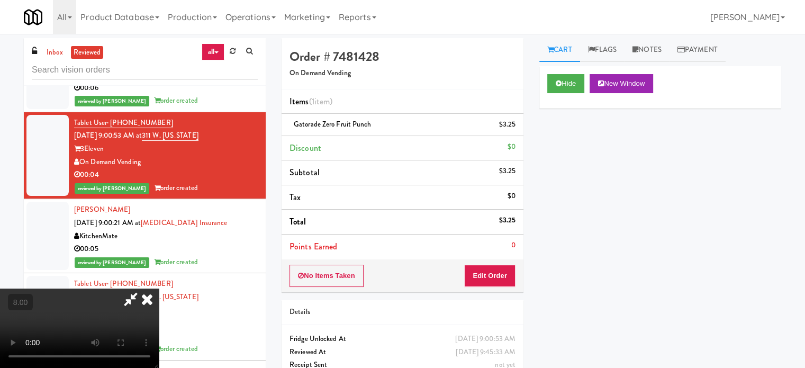
click at [159, 288] on video at bounding box center [79, 327] width 159 height 79
drag, startPoint x: 252, startPoint y: 216, endPoint x: 214, endPoint y: 309, distance: 101.1
click at [159, 288] on video at bounding box center [79, 327] width 159 height 79
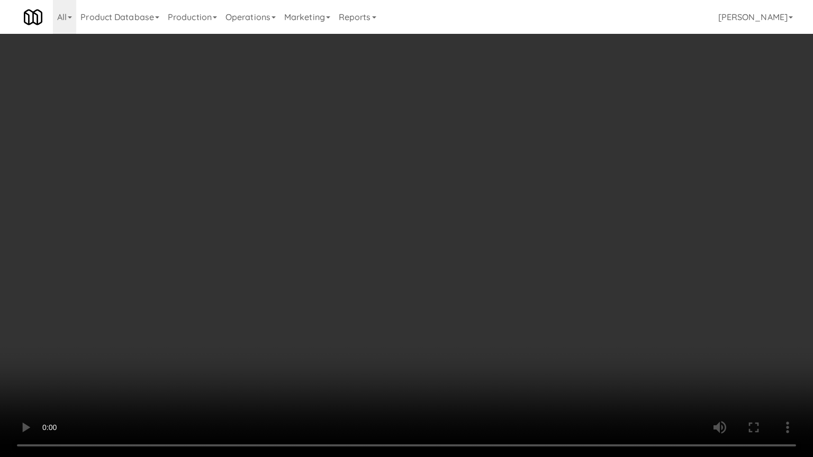
click at [382, 237] on video at bounding box center [406, 228] width 813 height 457
click at [333, 215] on video at bounding box center [406, 228] width 813 height 457
click at [368, 214] on video at bounding box center [406, 228] width 813 height 457
click at [330, 213] on video at bounding box center [406, 228] width 813 height 457
click at [325, 220] on video at bounding box center [406, 228] width 813 height 457
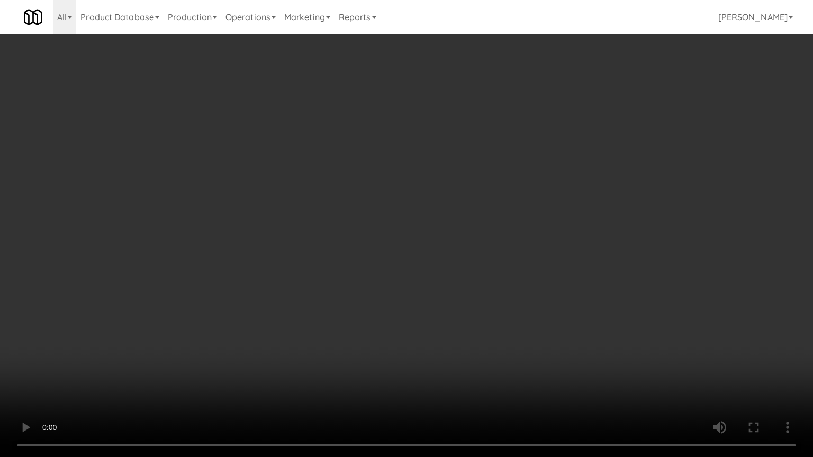
click at [360, 222] on video at bounding box center [406, 228] width 813 height 457
click at [372, 221] on video at bounding box center [406, 228] width 813 height 457
click at [393, 208] on video at bounding box center [406, 228] width 813 height 457
drag, startPoint x: 394, startPoint y: 207, endPoint x: 400, endPoint y: 204, distance: 7.3
click at [395, 207] on video at bounding box center [406, 228] width 813 height 457
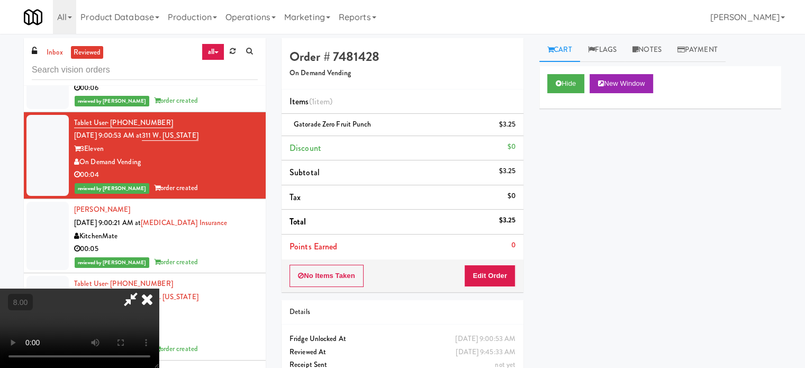
click at [159, 288] on icon at bounding box center [146, 298] width 23 height 21
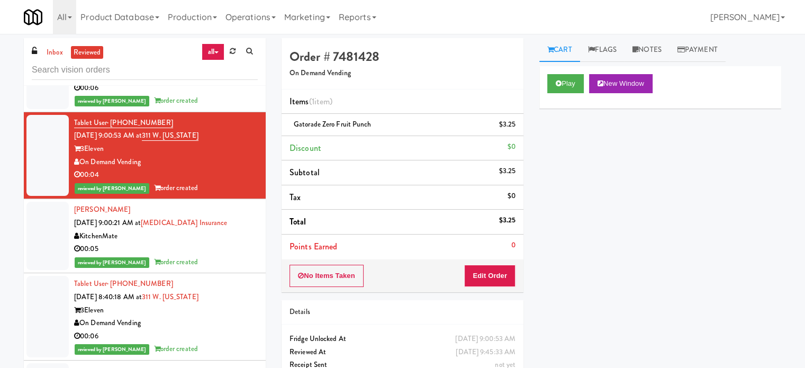
click at [229, 269] on div "reviewed by [PERSON_NAME] A order created" at bounding box center [166, 262] width 184 height 13
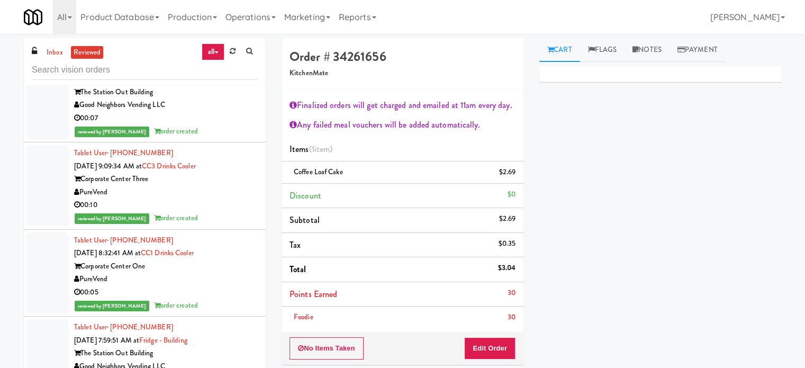
scroll to position [9639, 0]
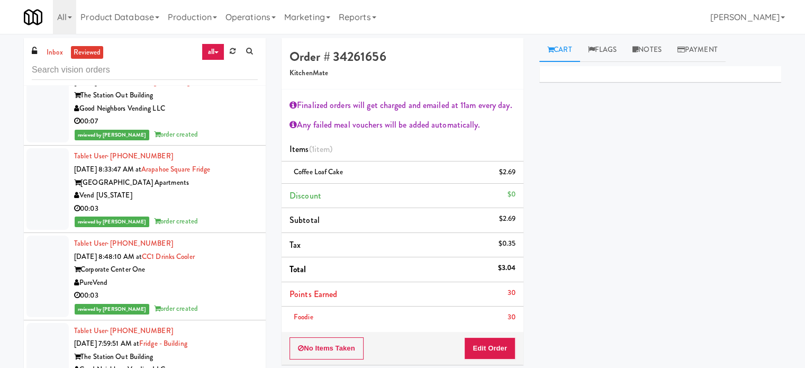
click at [216, 228] on div "reviewed by [PERSON_NAME] order created" at bounding box center [166, 221] width 184 height 13
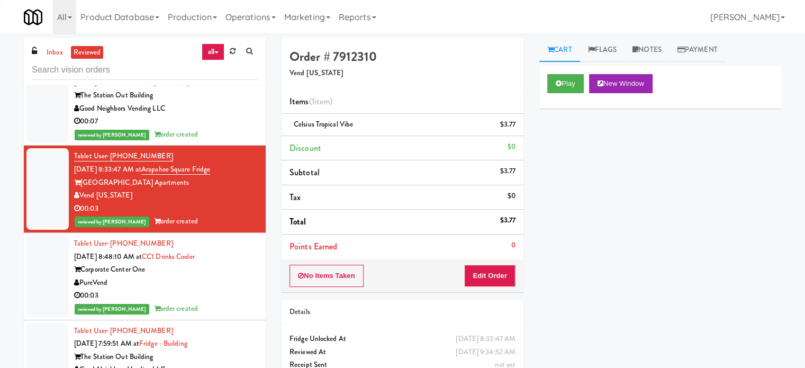
click at [214, 289] on div "PureVend" at bounding box center [166, 282] width 184 height 13
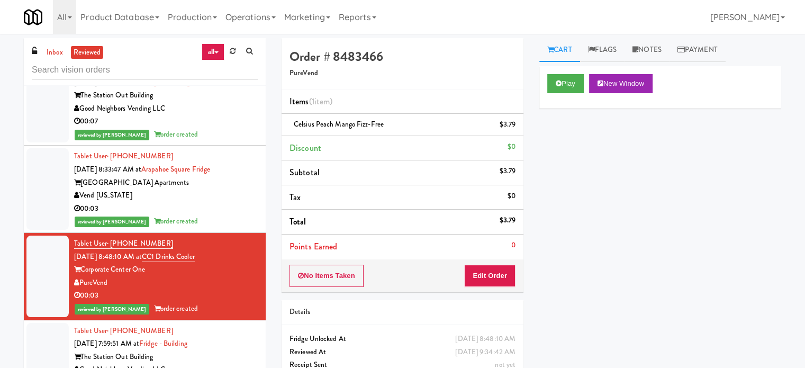
scroll to position [9904, 0]
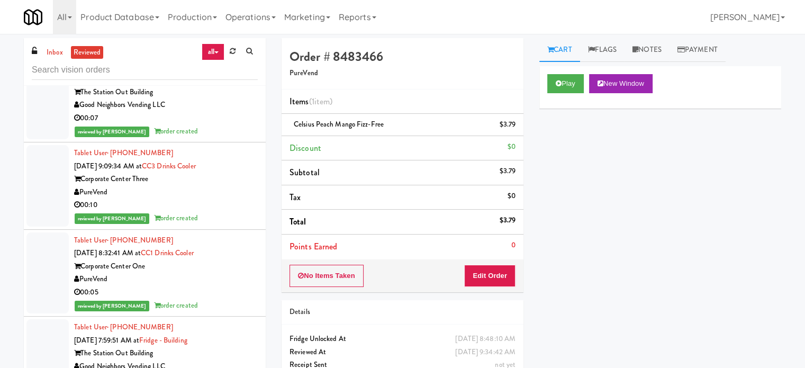
click at [226, 299] on div "00:05" at bounding box center [166, 292] width 184 height 13
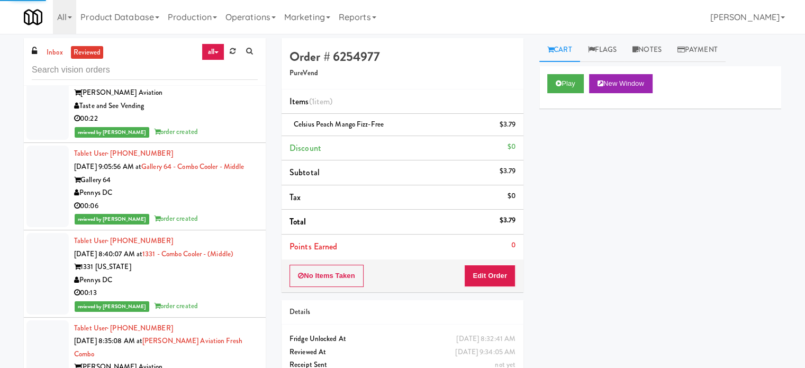
scroll to position [12699, 0]
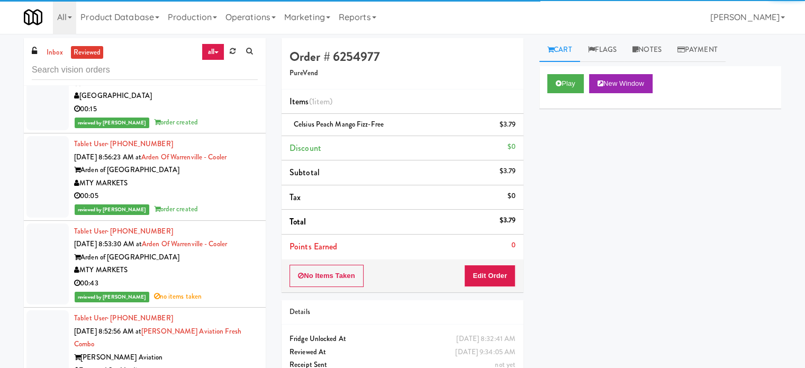
click at [224, 129] on div "reviewed by Knessa C order created" at bounding box center [166, 122] width 184 height 13
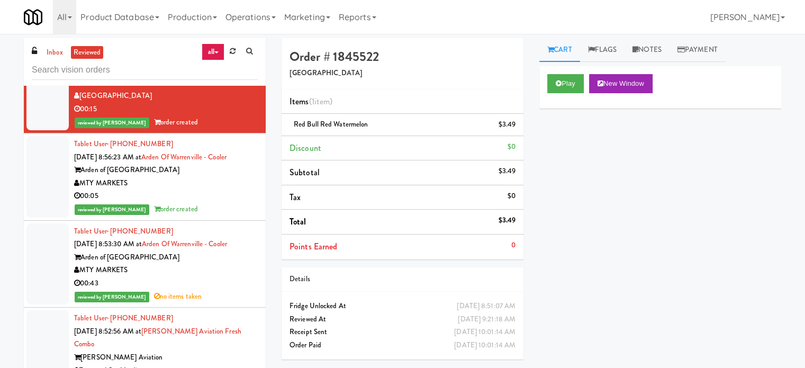
click at [227, 290] on div "00:43" at bounding box center [166, 283] width 184 height 13
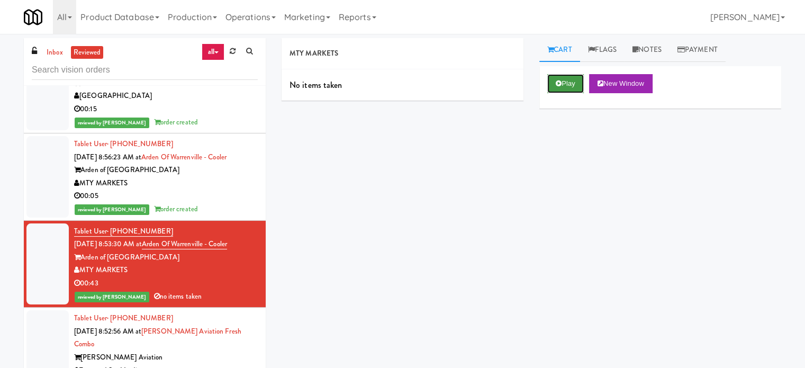
click at [576, 81] on button "Play" at bounding box center [565, 83] width 37 height 19
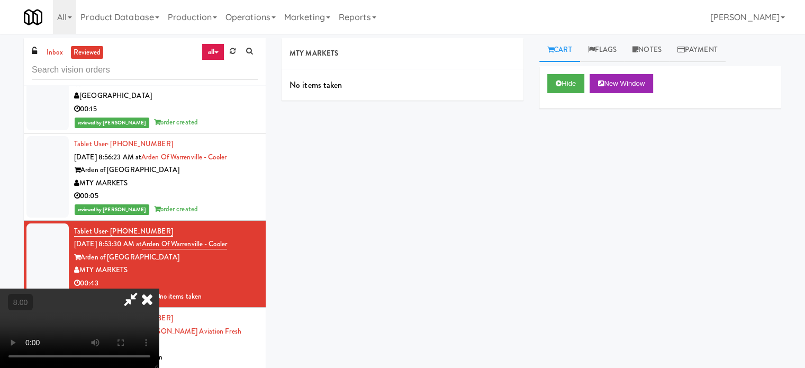
drag, startPoint x: 338, startPoint y: 184, endPoint x: 334, endPoint y: 169, distance: 15.3
click at [159, 288] on video at bounding box center [79, 327] width 159 height 79
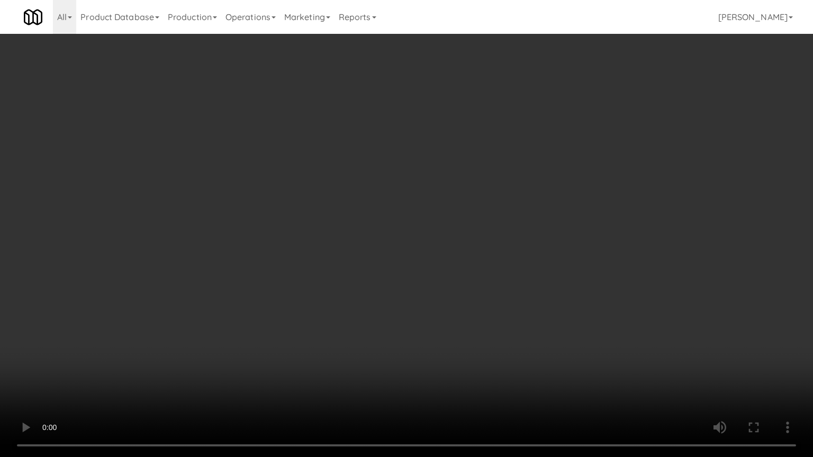
click at [206, 281] on video at bounding box center [406, 228] width 813 height 457
click at [372, 224] on video at bounding box center [406, 228] width 813 height 457
click at [385, 226] on video at bounding box center [406, 228] width 813 height 457
drag, startPoint x: 306, startPoint y: 304, endPoint x: 316, endPoint y: 300, distance: 10.0
click at [307, 303] on video at bounding box center [406, 228] width 813 height 457
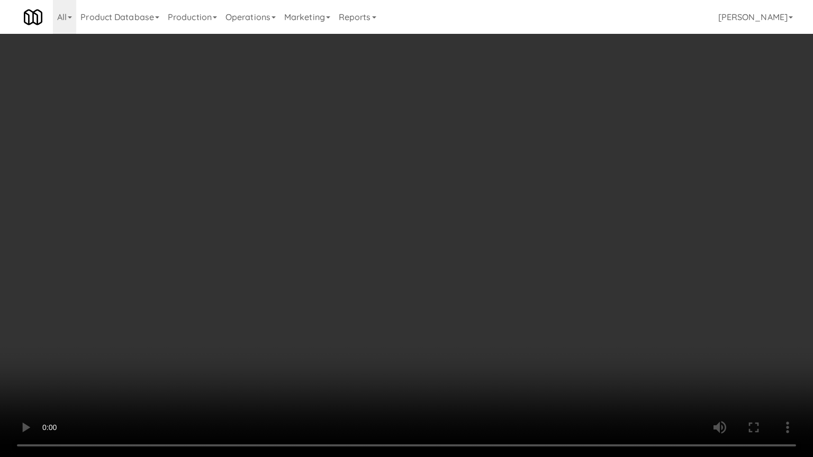
click at [379, 251] on video at bounding box center [406, 228] width 813 height 457
click at [384, 248] on video at bounding box center [406, 228] width 813 height 457
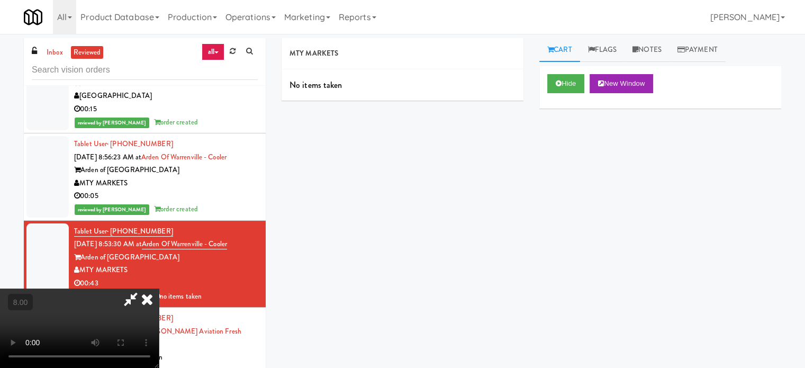
click at [159, 288] on icon at bounding box center [146, 298] width 23 height 21
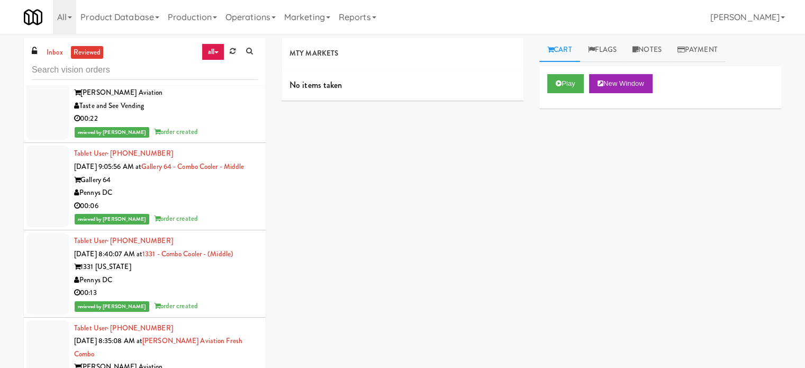
scroll to position [13228, 0]
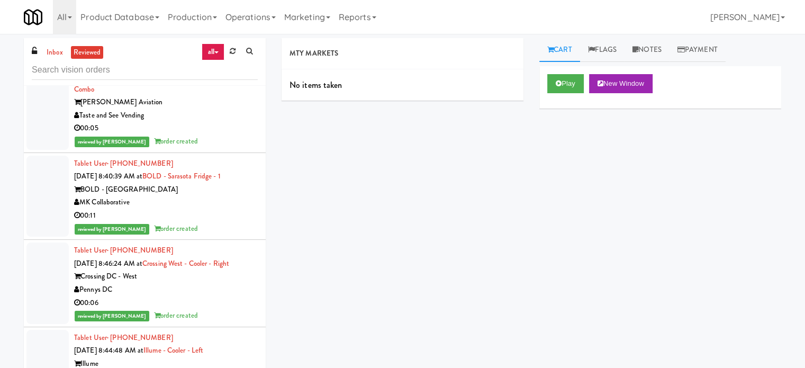
click at [235, 135] on div "00:05" at bounding box center [166, 128] width 184 height 13
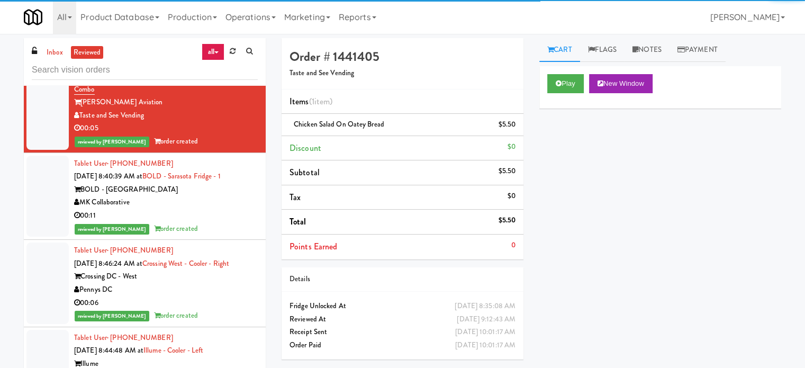
click at [226, 209] on div "MK Collaborative" at bounding box center [166, 202] width 184 height 13
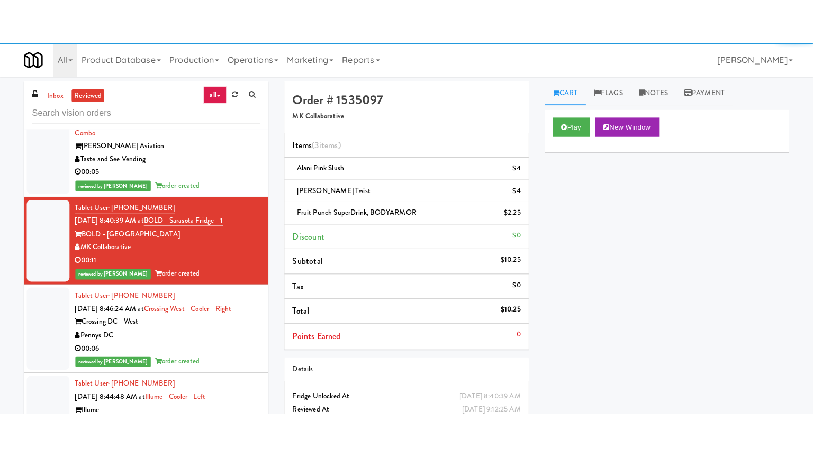
scroll to position [13492, 0]
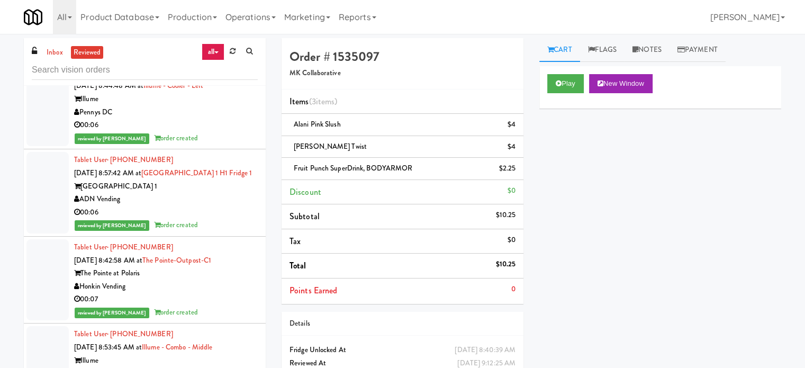
click at [231, 145] on div "reviewed by Knessa C order created" at bounding box center [166, 138] width 184 height 13
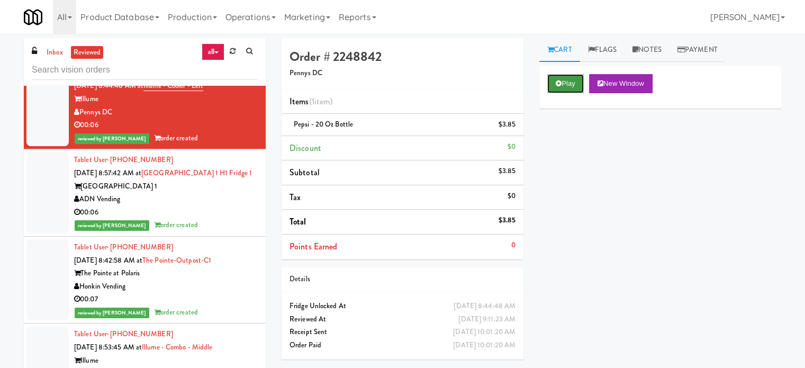
click at [567, 75] on button "Play" at bounding box center [565, 83] width 37 height 19
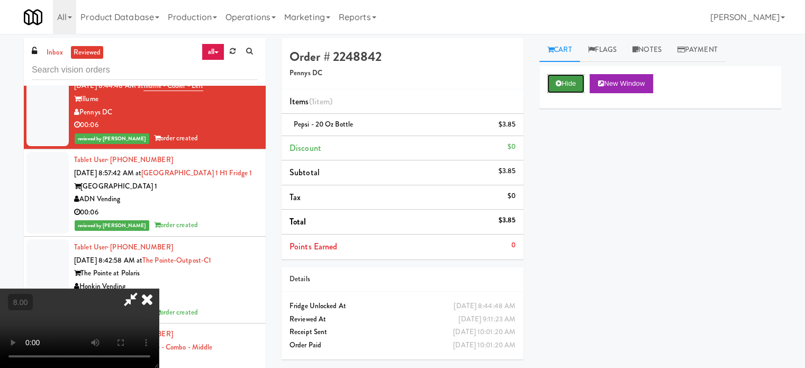
click at [565, 81] on button "Hide" at bounding box center [565, 83] width 37 height 19
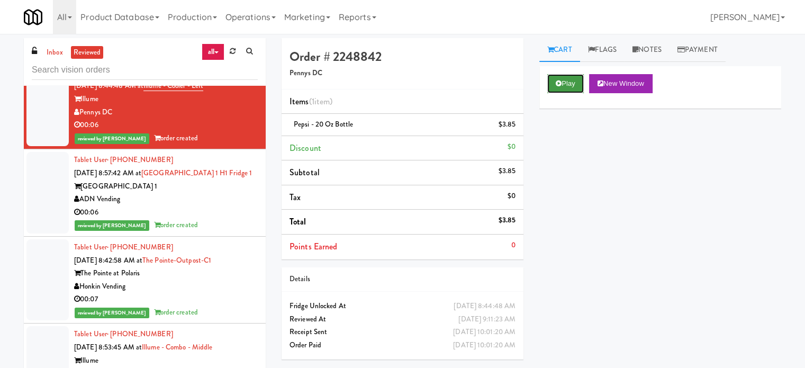
click at [565, 81] on button "Play" at bounding box center [565, 83] width 37 height 19
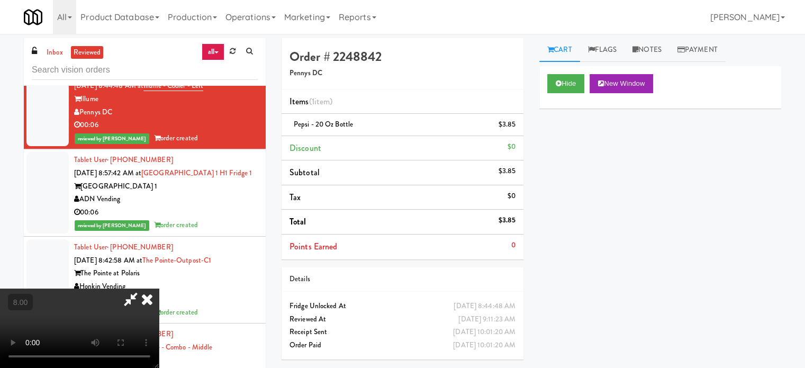
click at [159, 288] on video at bounding box center [79, 327] width 159 height 79
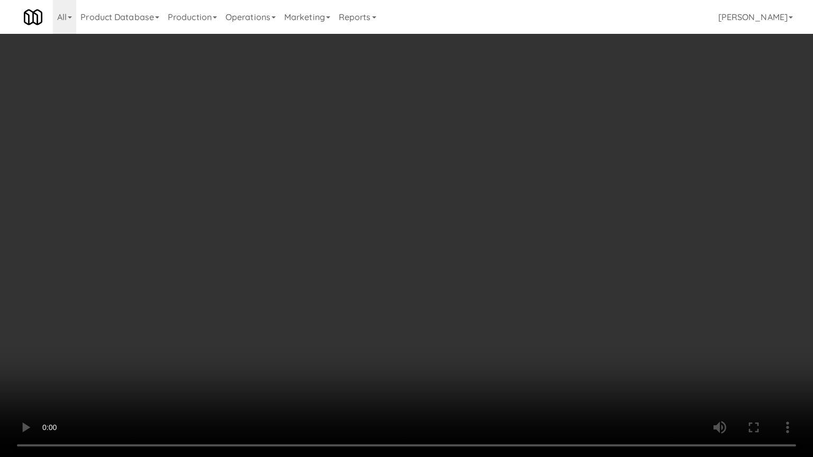
click at [343, 211] on video at bounding box center [406, 228] width 813 height 457
click at [343, 217] on video at bounding box center [406, 228] width 813 height 457
click at [402, 213] on video at bounding box center [406, 228] width 813 height 457
drag, startPoint x: 406, startPoint y: 203, endPoint x: 418, endPoint y: 171, distance: 34.5
click at [407, 203] on video at bounding box center [406, 228] width 813 height 457
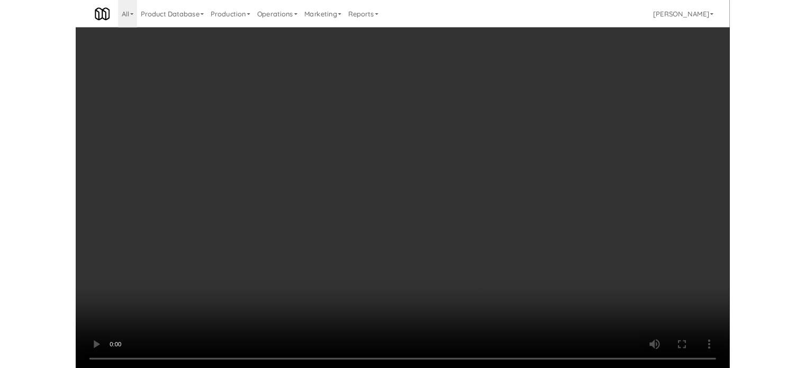
scroll to position [13492, 0]
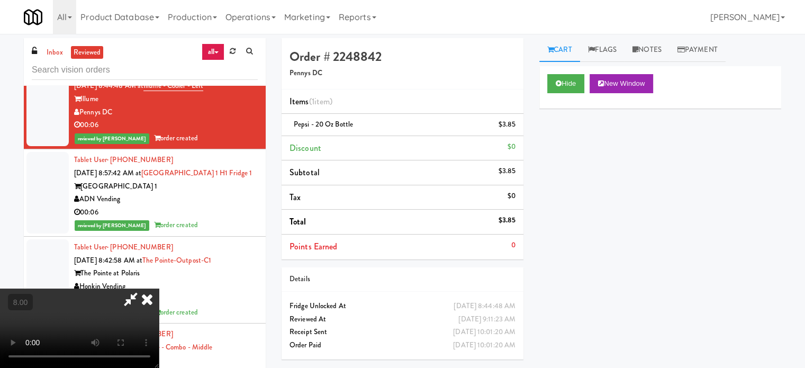
drag, startPoint x: 468, startPoint y: 110, endPoint x: 478, endPoint y: 109, distance: 10.6
click at [159, 288] on icon at bounding box center [146, 298] width 23 height 21
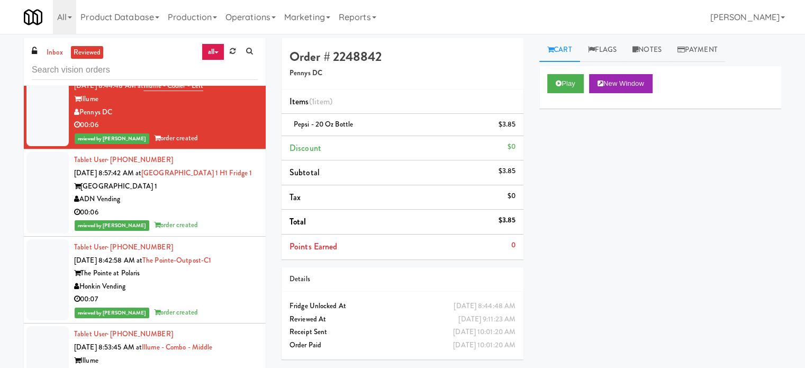
scroll to position [13757, 0]
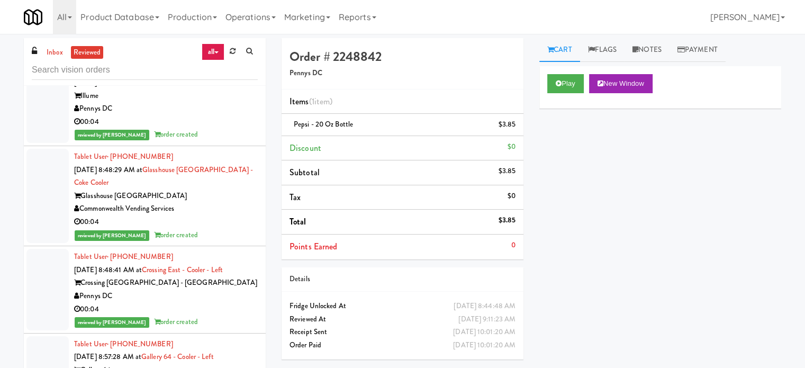
click at [218, 141] on div "reviewed by Knessa C order created" at bounding box center [166, 134] width 184 height 13
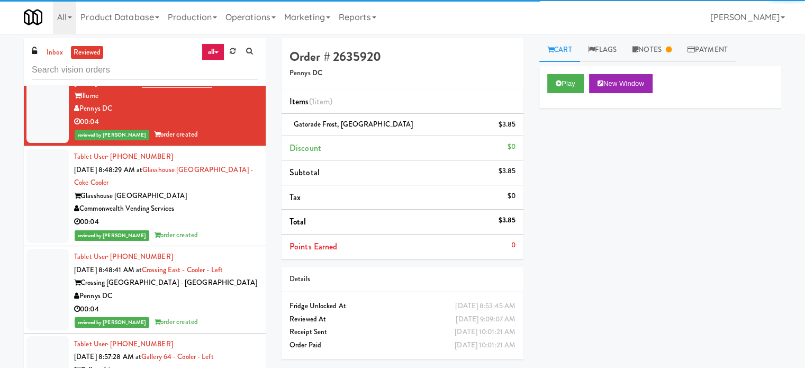
click at [229, 242] on div "reviewed by [PERSON_NAME] A order created" at bounding box center [166, 235] width 184 height 13
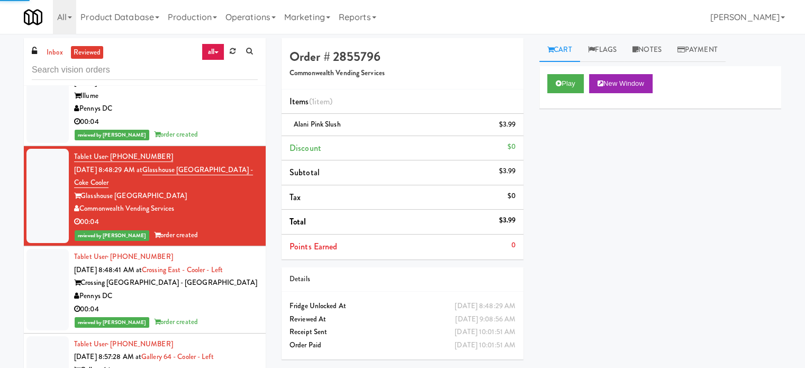
scroll to position [14021, 0]
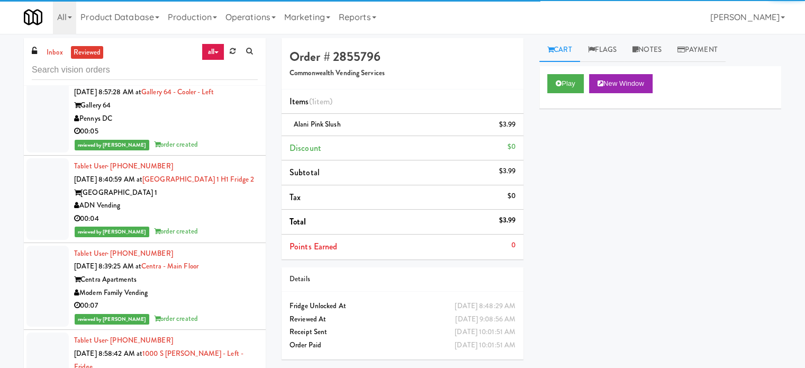
click at [220, 151] on div "reviewed by [PERSON_NAME] A order created" at bounding box center [166, 144] width 184 height 13
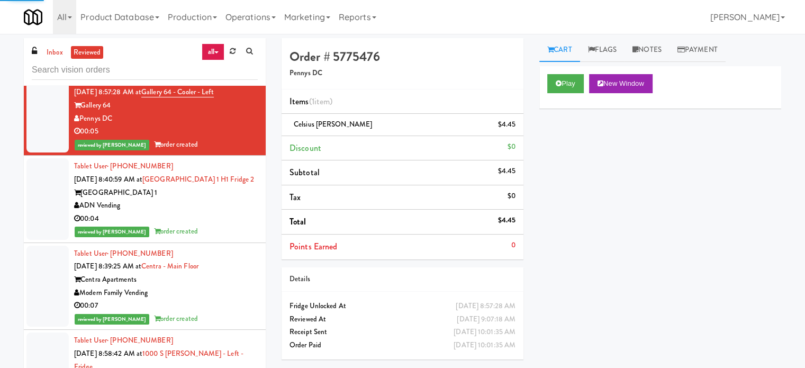
click at [221, 238] on div "reviewed by [PERSON_NAME] order created" at bounding box center [166, 231] width 184 height 13
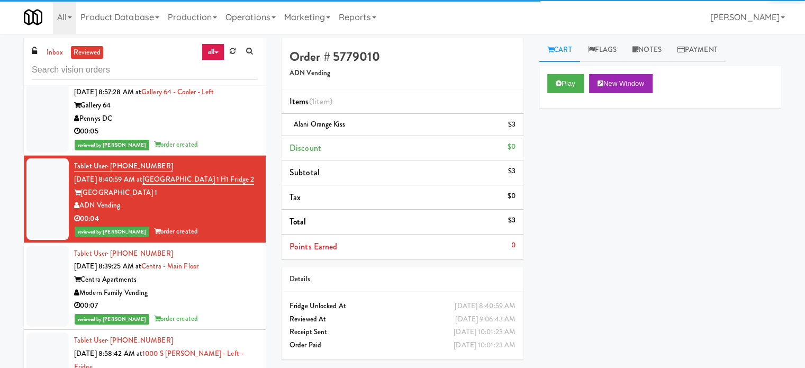
scroll to position [14286, 0]
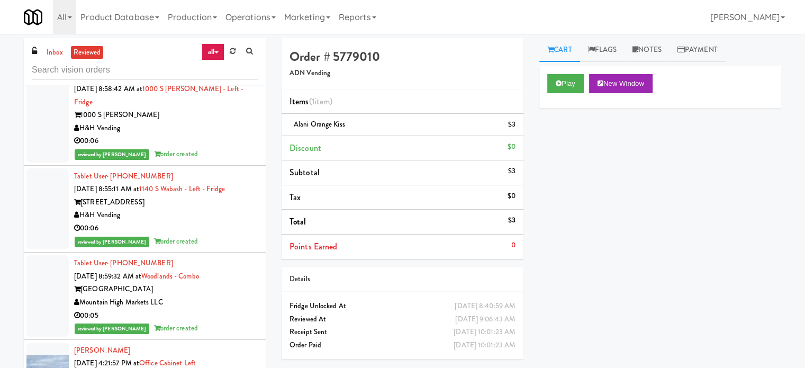
click at [232, 161] on div "reviewed by [PERSON_NAME] L order created" at bounding box center [166, 154] width 184 height 13
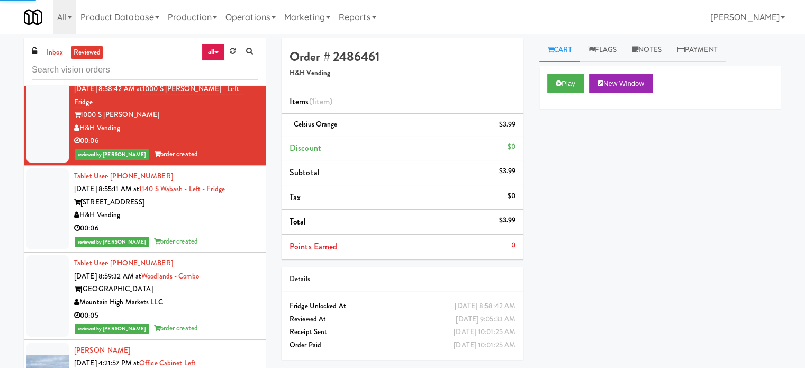
click at [228, 235] on div "00:06" at bounding box center [166, 228] width 184 height 13
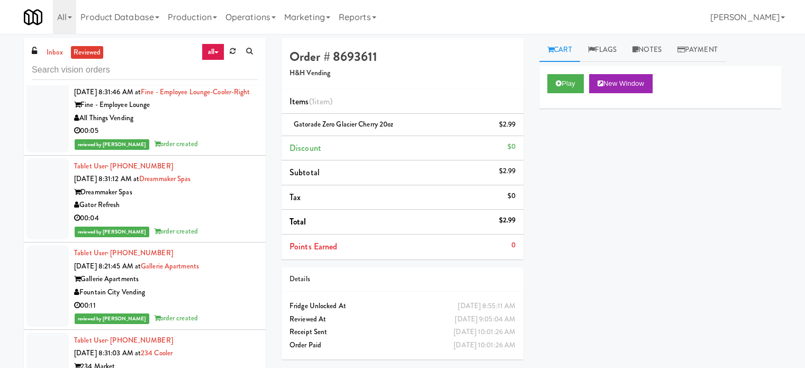
scroll to position [15344, 0]
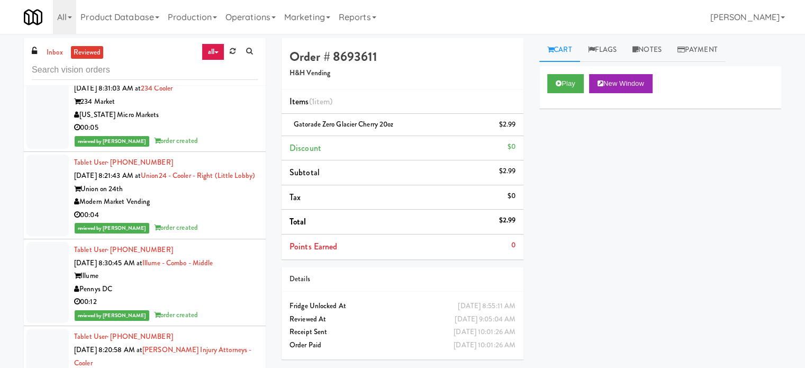
click at [213, 222] on div "00:04" at bounding box center [166, 214] width 184 height 13
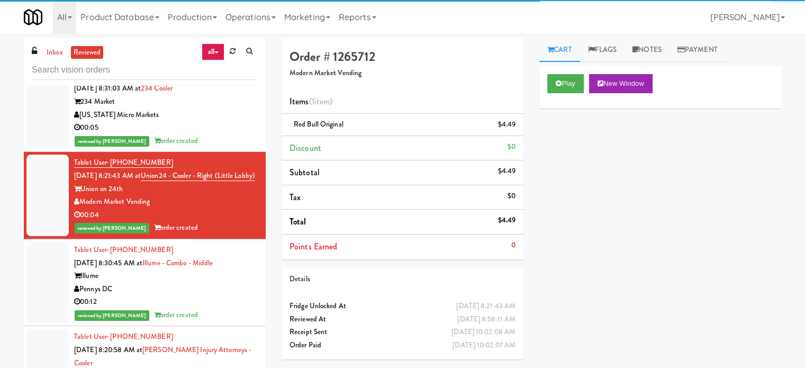
scroll to position [15608, 0]
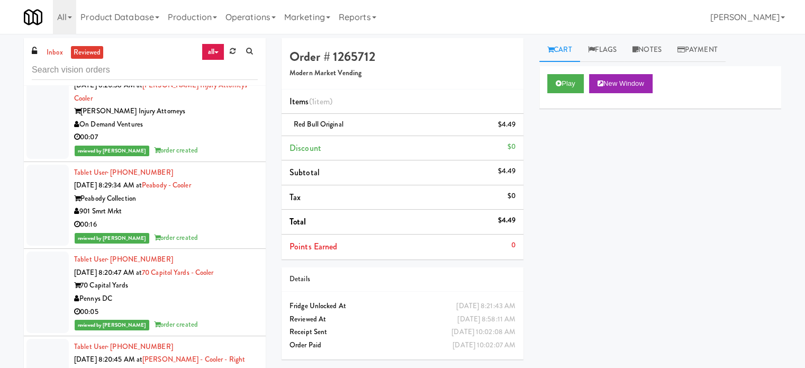
click at [216, 144] on div "00:07" at bounding box center [166, 137] width 184 height 13
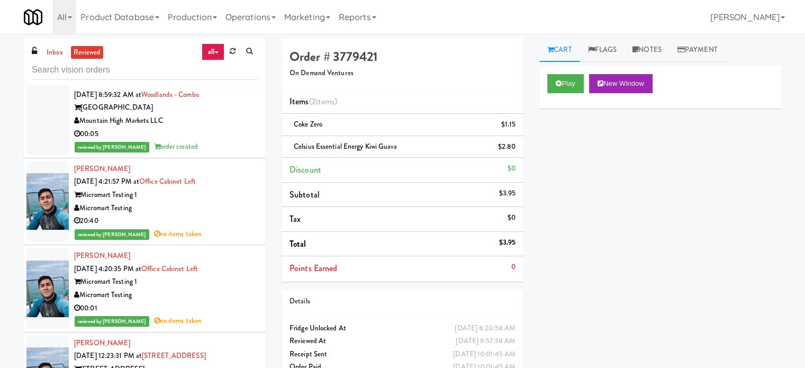
scroll to position [14286, 0]
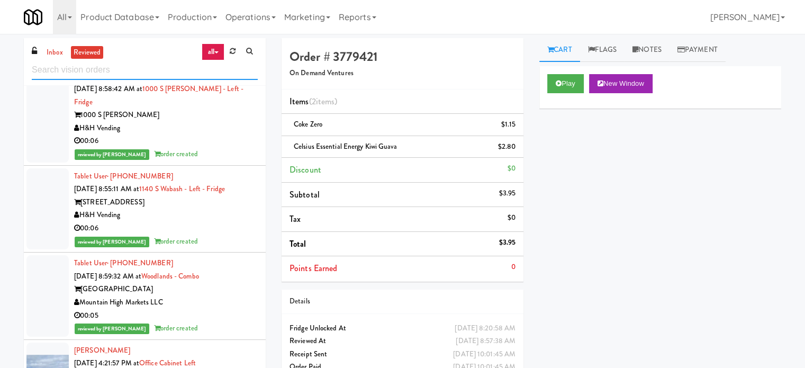
click at [166, 65] on input "text" at bounding box center [145, 70] width 226 height 20
click at [165, 70] on input "text" at bounding box center [145, 70] width 226 height 20
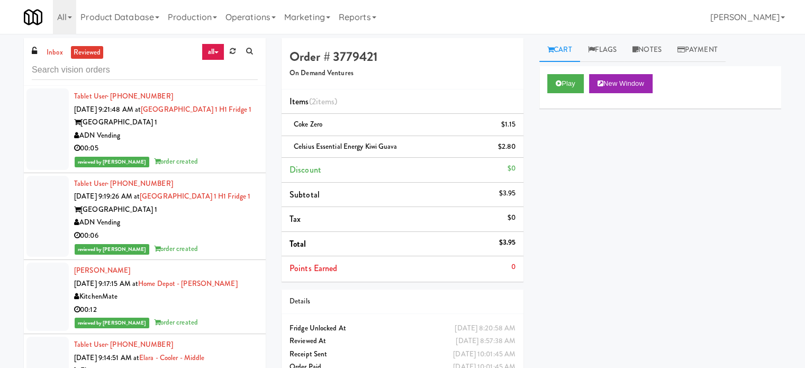
click at [203, 155] on div "00:05" at bounding box center [166, 148] width 184 height 13
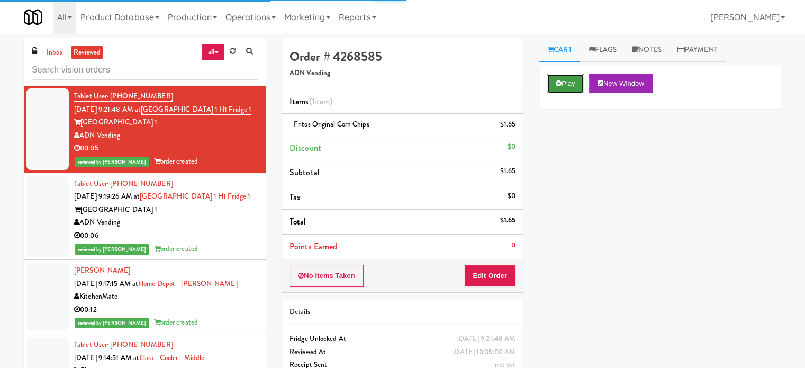
click at [564, 86] on button "Play" at bounding box center [565, 83] width 37 height 19
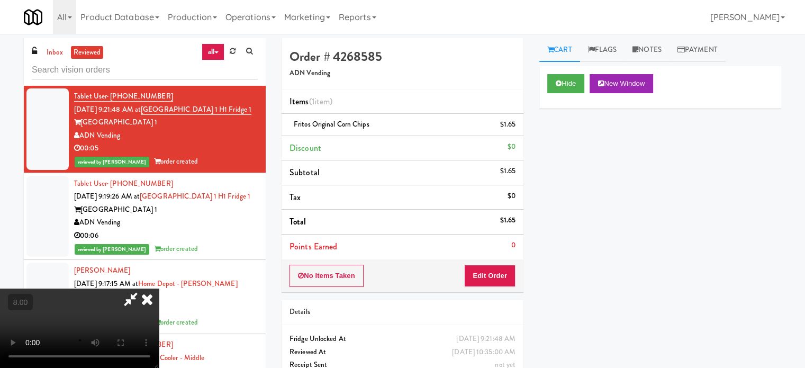
click at [159, 288] on video at bounding box center [79, 327] width 159 height 79
drag, startPoint x: 385, startPoint y: 225, endPoint x: 393, endPoint y: 252, distance: 27.6
click at [159, 288] on video at bounding box center [79, 327] width 159 height 79
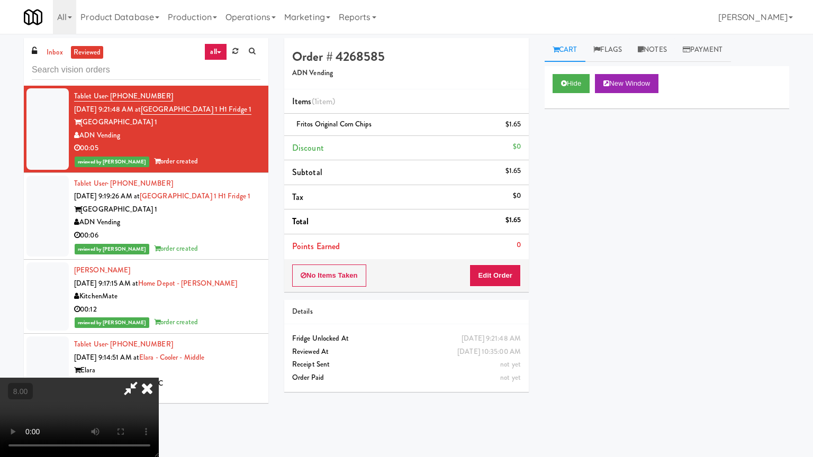
click at [159, 367] on video at bounding box center [79, 417] width 159 height 79
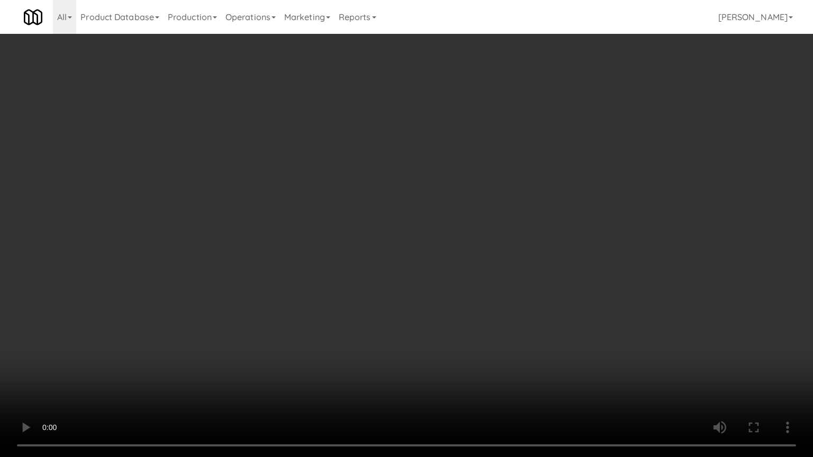
click at [402, 200] on video at bounding box center [406, 228] width 813 height 457
click at [423, 213] on video at bounding box center [406, 228] width 813 height 457
drag, startPoint x: 425, startPoint y: 209, endPoint x: 468, endPoint y: 65, distance: 150.6
click at [429, 203] on video at bounding box center [406, 228] width 813 height 457
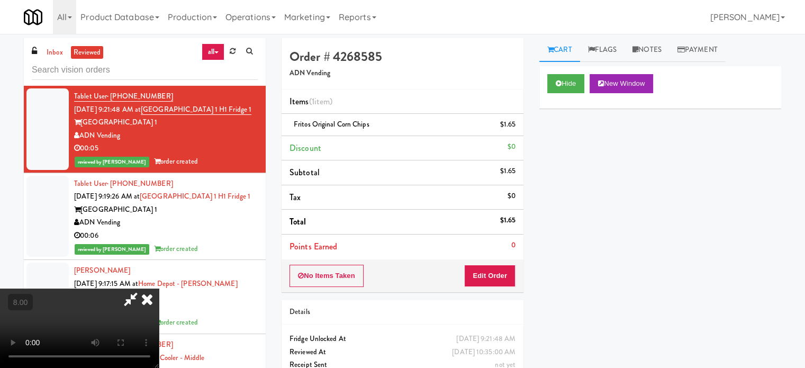
click at [159, 288] on icon at bounding box center [146, 298] width 23 height 21
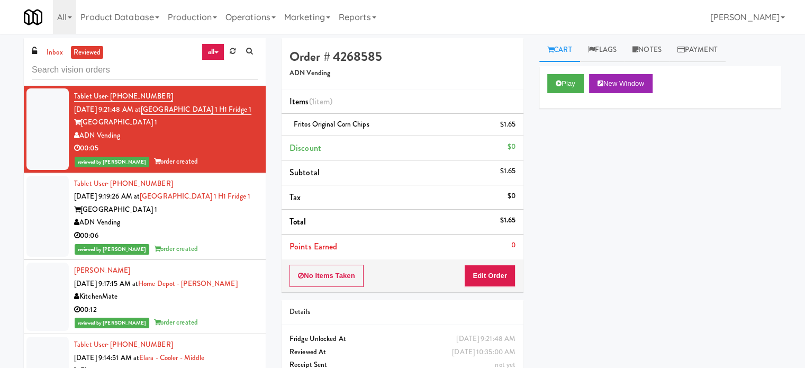
click at [183, 229] on div "ADN Vending" at bounding box center [166, 222] width 184 height 13
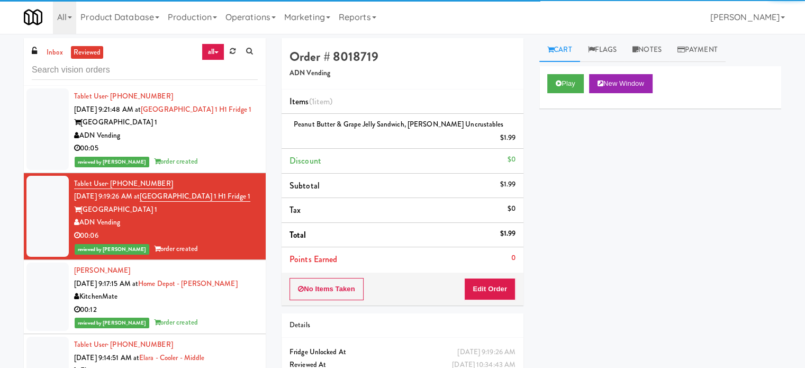
scroll to position [265, 0]
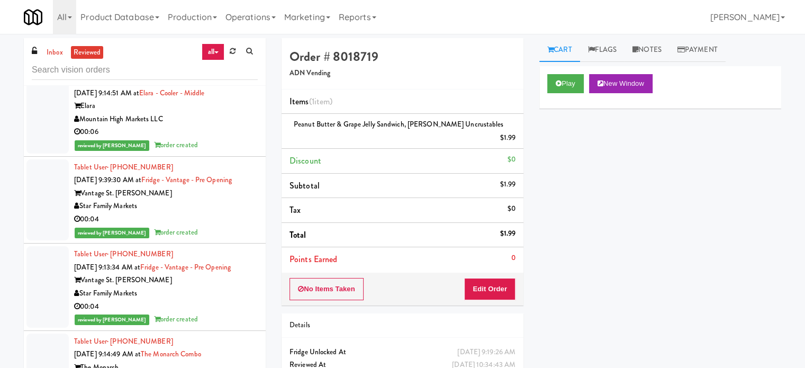
click at [226, 139] on div "00:06" at bounding box center [166, 131] width 184 height 13
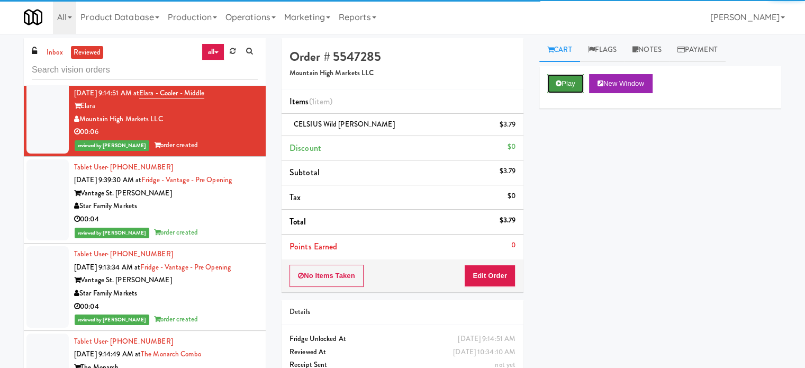
click at [563, 81] on button "Play" at bounding box center [565, 83] width 37 height 19
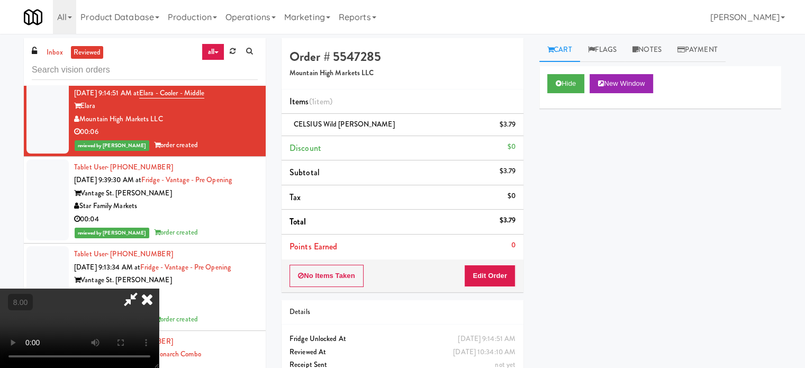
click at [159, 288] on video at bounding box center [79, 327] width 159 height 79
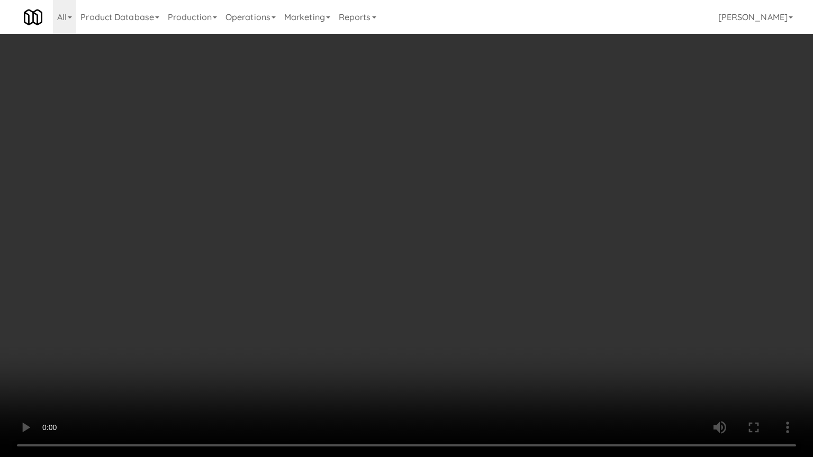
click at [137, 335] on video at bounding box center [406, 228] width 813 height 457
click at [271, 267] on video at bounding box center [406, 228] width 813 height 457
click at [277, 269] on video at bounding box center [406, 228] width 813 height 457
drag, startPoint x: 335, startPoint y: 275, endPoint x: 336, endPoint y: 213, distance: 61.4
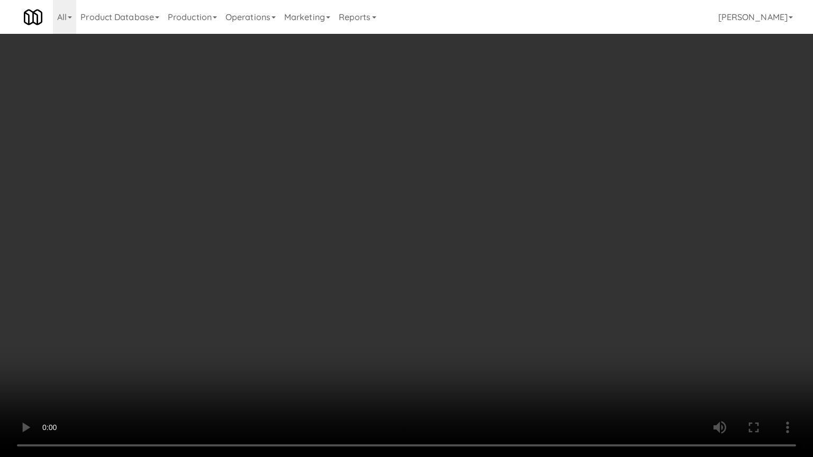
click at [337, 277] on video at bounding box center [406, 228] width 813 height 457
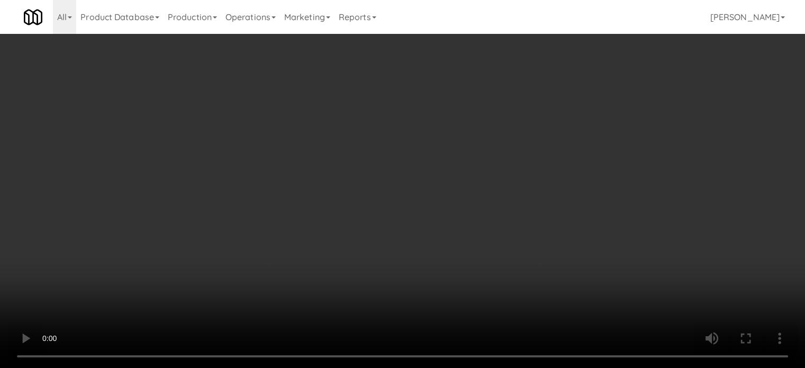
click at [250, 239] on video at bounding box center [402, 184] width 805 height 368
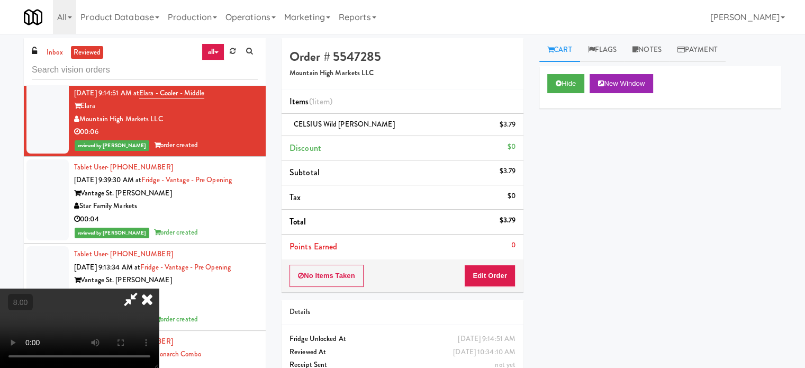
click at [159, 288] on video at bounding box center [79, 327] width 159 height 79
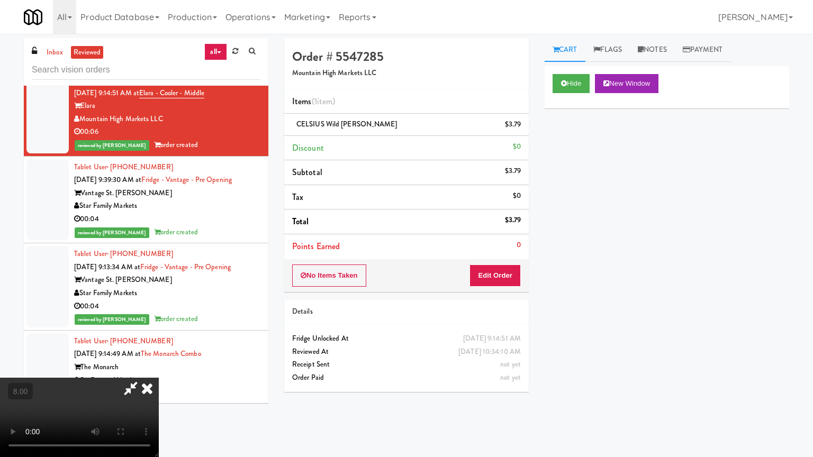
click at [159, 367] on video at bounding box center [79, 417] width 159 height 79
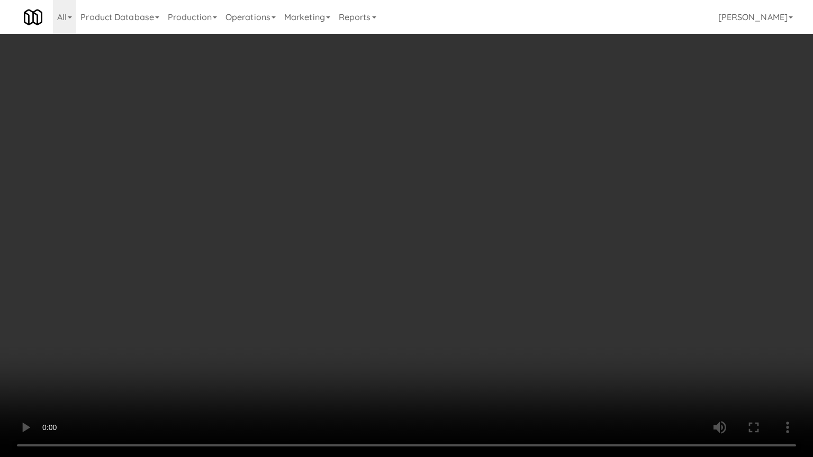
click at [294, 294] on video at bounding box center [406, 228] width 813 height 457
click at [297, 294] on video at bounding box center [406, 228] width 813 height 457
click at [323, 294] on video at bounding box center [406, 228] width 813 height 457
click at [320, 290] on video at bounding box center [406, 228] width 813 height 457
click at [371, 274] on video at bounding box center [406, 228] width 813 height 457
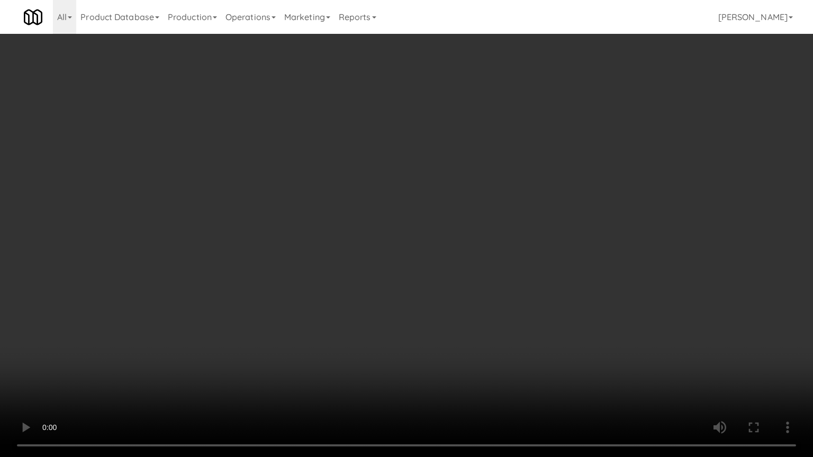
click at [375, 272] on video at bounding box center [406, 228] width 813 height 457
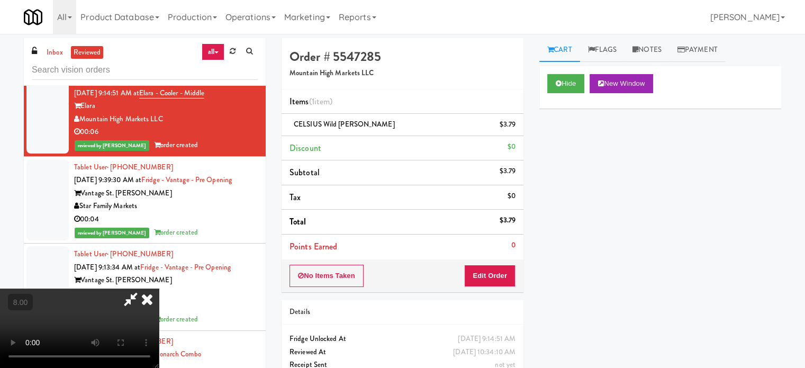
click at [159, 288] on icon at bounding box center [146, 298] width 23 height 21
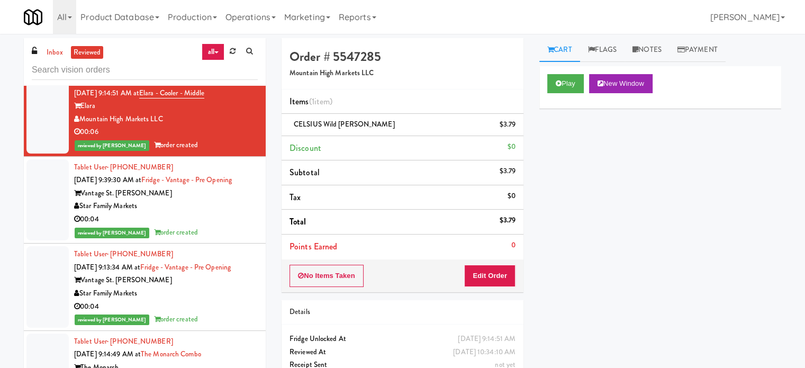
drag, startPoint x: 230, startPoint y: 260, endPoint x: 234, endPoint y: 246, distance: 14.9
click at [230, 239] on div "reviewed by [PERSON_NAME] L order created" at bounding box center [166, 232] width 184 height 13
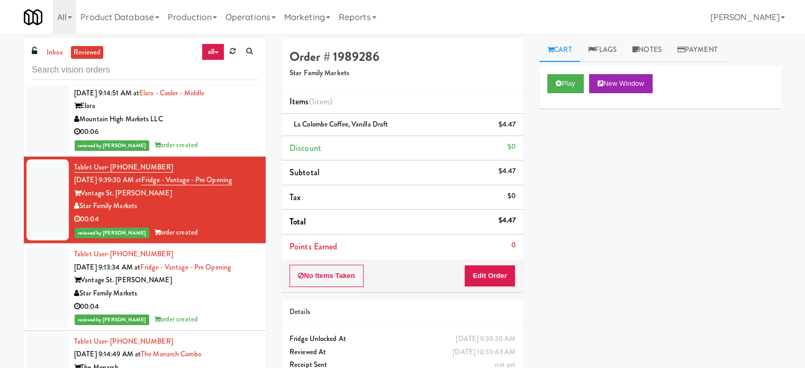
scroll to position [529, 0]
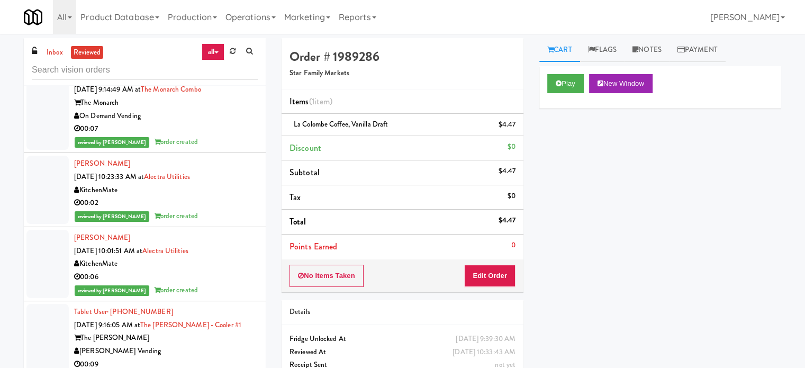
click at [233, 149] on div "reviewed by Knessa C order created" at bounding box center [166, 141] width 184 height 13
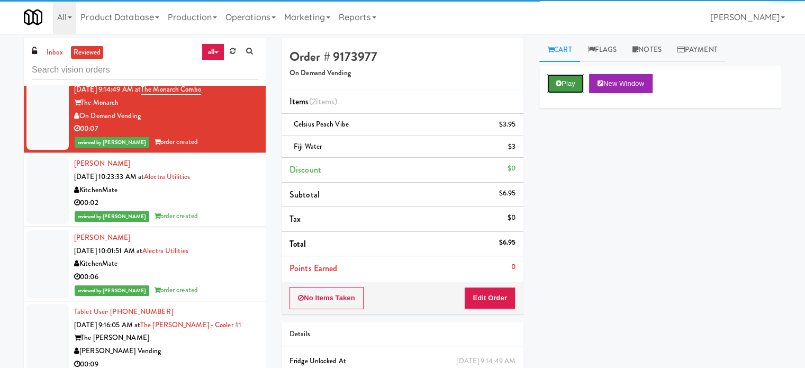
click at [578, 79] on button "Play" at bounding box center [565, 83] width 37 height 19
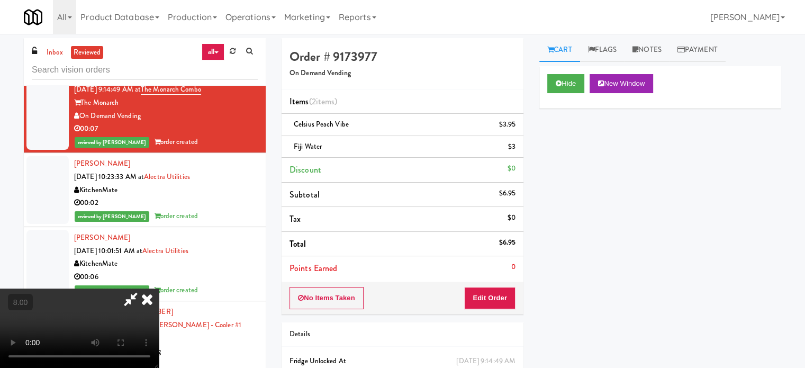
click at [159, 288] on video at bounding box center [79, 327] width 159 height 79
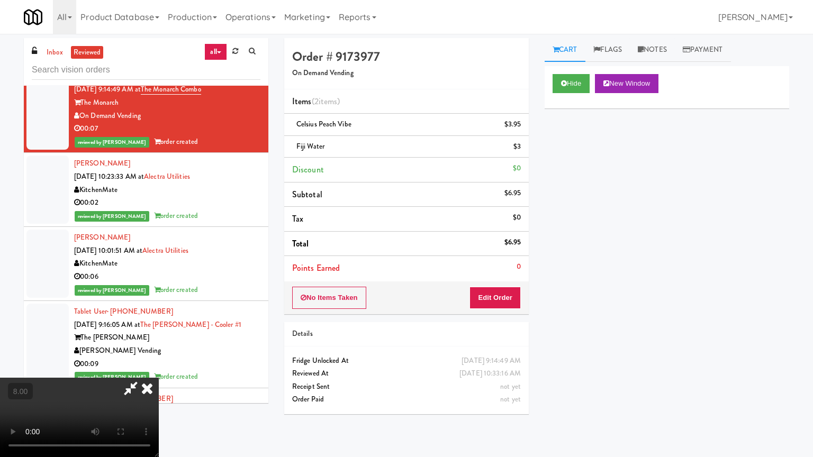
click at [159, 367] on video at bounding box center [79, 417] width 159 height 79
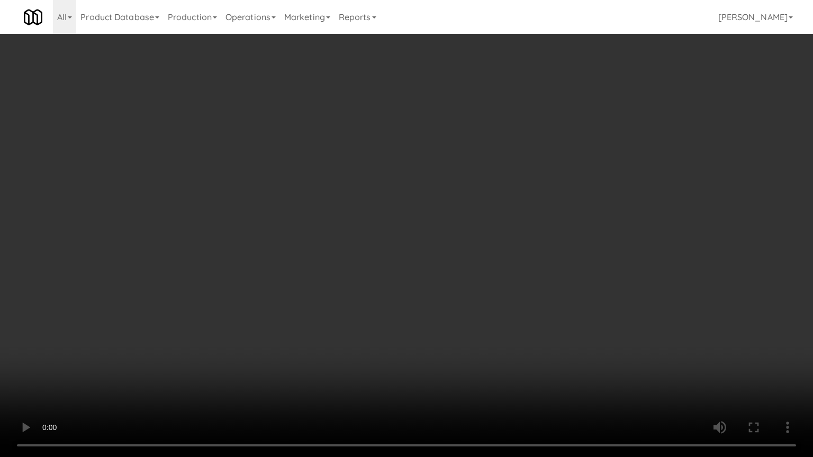
drag, startPoint x: 391, startPoint y: 261, endPoint x: 396, endPoint y: 264, distance: 5.7
click at [391, 262] on video at bounding box center [406, 228] width 813 height 457
click at [446, 288] on video at bounding box center [406, 228] width 813 height 457
click at [444, 289] on video at bounding box center [406, 228] width 813 height 457
drag, startPoint x: 438, startPoint y: 285, endPoint x: 444, endPoint y: 285, distance: 5.8
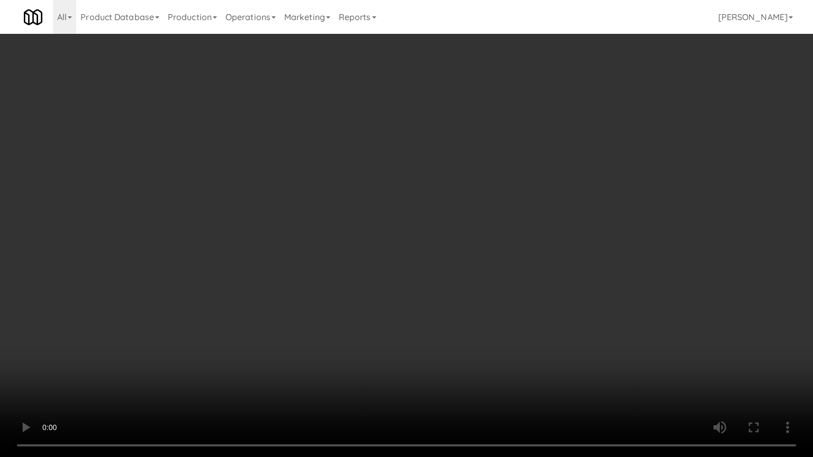
click at [440, 287] on video at bounding box center [406, 228] width 813 height 457
drag, startPoint x: 444, startPoint y: 285, endPoint x: 481, endPoint y: 265, distance: 42.4
click at [446, 285] on video at bounding box center [406, 228] width 813 height 457
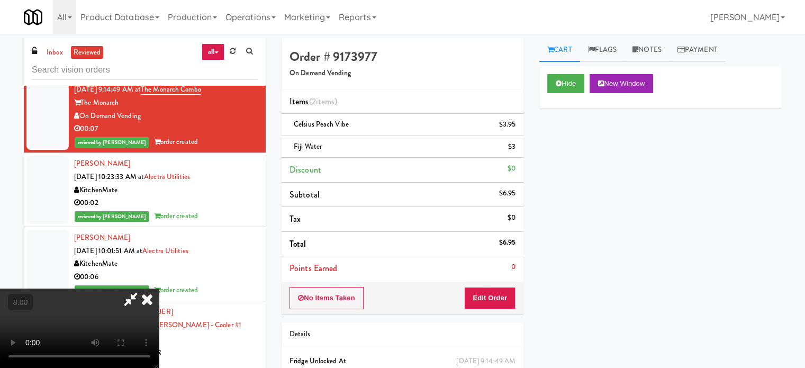
click at [159, 288] on icon at bounding box center [146, 298] width 23 height 21
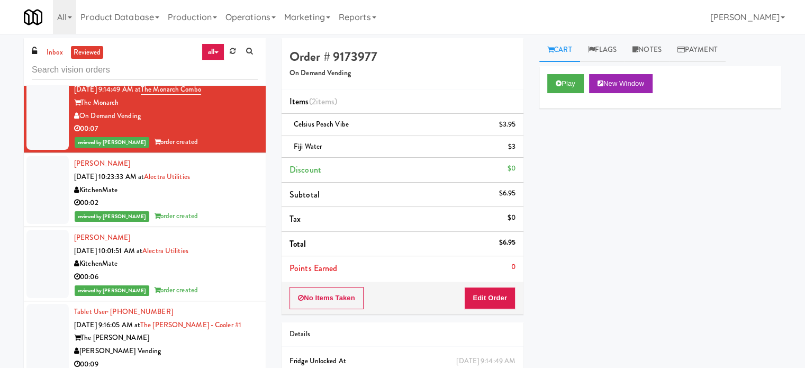
click at [220, 223] on div "reviewed by [PERSON_NAME] L order created" at bounding box center [166, 215] width 184 height 13
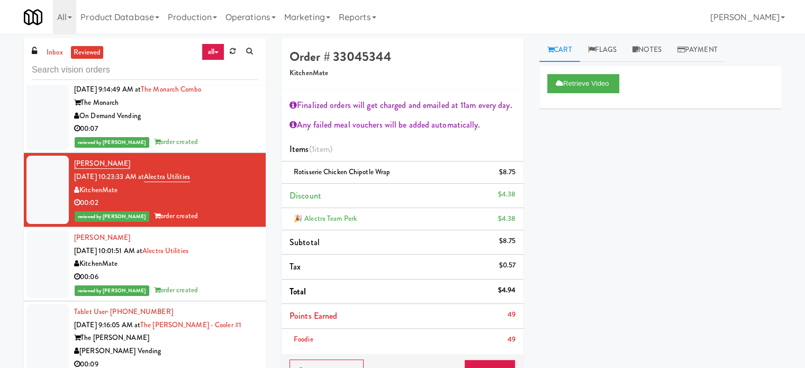
click at [225, 296] on div "Daryl Vanherk Sep 22, 2025 10:01:51 AM at Alectra Utilities KitchenMate 00:06 r…" at bounding box center [166, 263] width 184 height 65
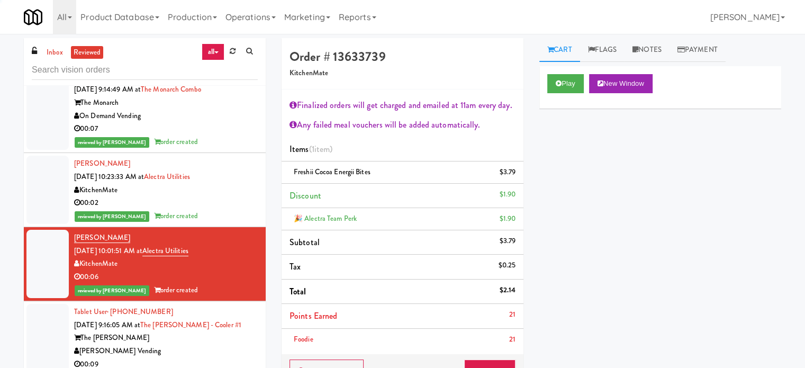
scroll to position [794, 0]
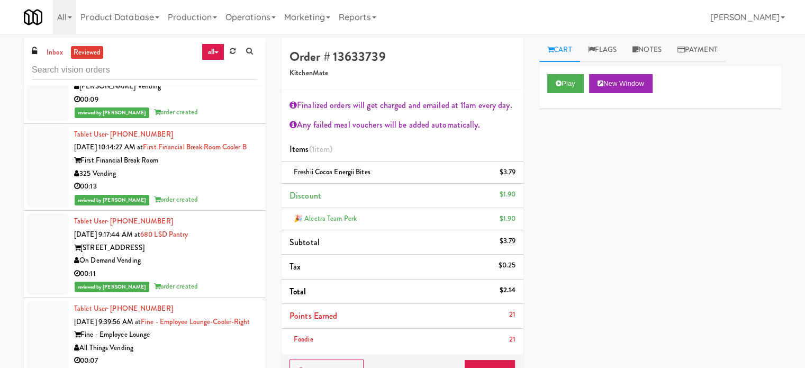
click at [223, 180] on div "325 Vending" at bounding box center [166, 173] width 184 height 13
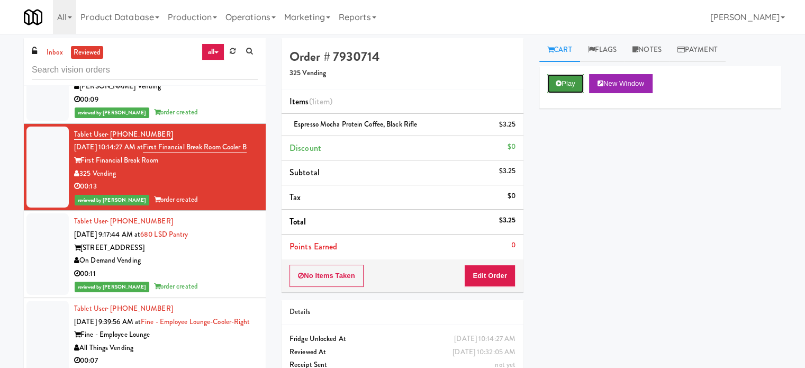
click at [561, 78] on button "Play" at bounding box center [565, 83] width 37 height 19
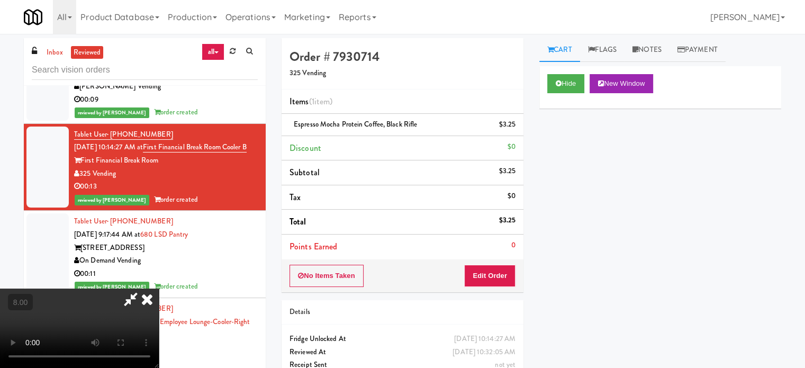
click at [159, 288] on video at bounding box center [79, 327] width 159 height 79
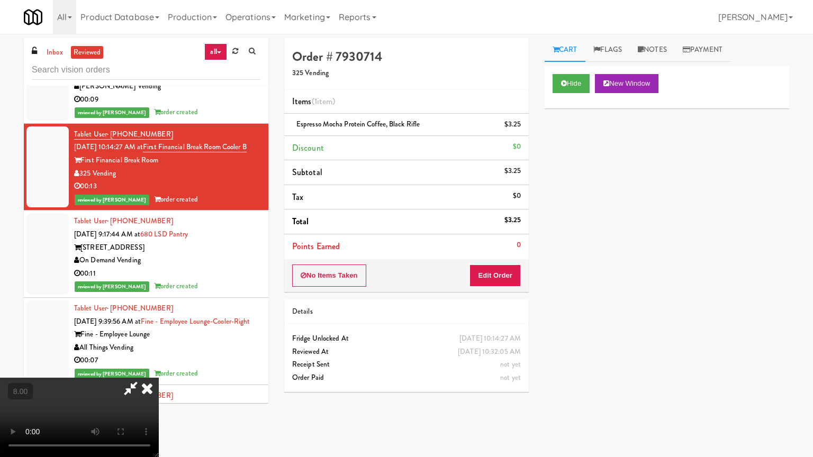
click at [159, 367] on video at bounding box center [79, 417] width 159 height 79
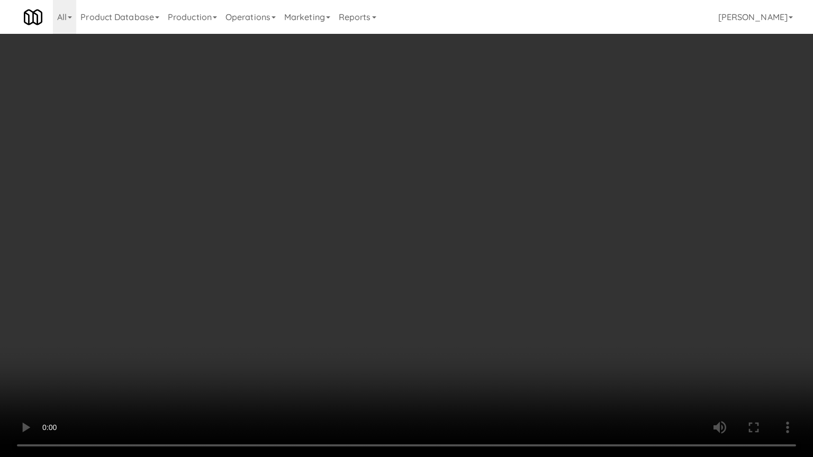
click at [406, 257] on video at bounding box center [406, 228] width 813 height 457
click at [455, 253] on video at bounding box center [406, 228] width 813 height 457
click at [457, 250] on video at bounding box center [406, 228] width 813 height 457
click at [495, 241] on video at bounding box center [406, 228] width 813 height 457
click at [493, 240] on video at bounding box center [406, 228] width 813 height 457
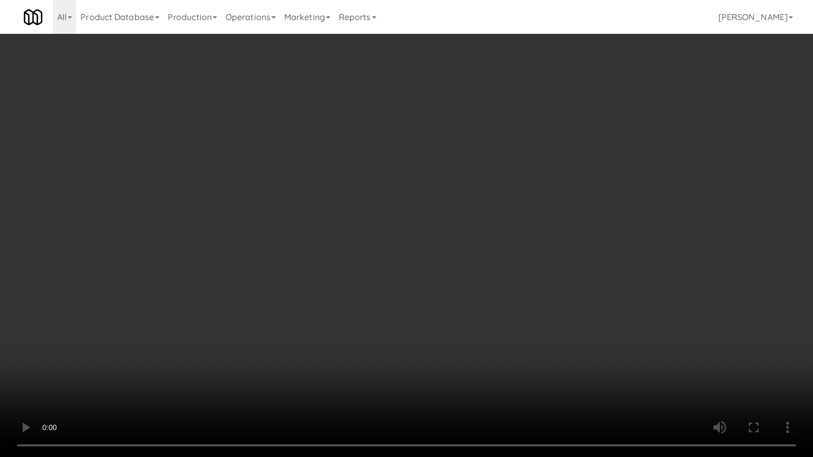
click at [529, 231] on video at bounding box center [406, 228] width 813 height 457
click at [595, 239] on video at bounding box center [406, 228] width 813 height 457
click at [570, 240] on video at bounding box center [406, 228] width 813 height 457
click at [561, 238] on video at bounding box center [406, 228] width 813 height 457
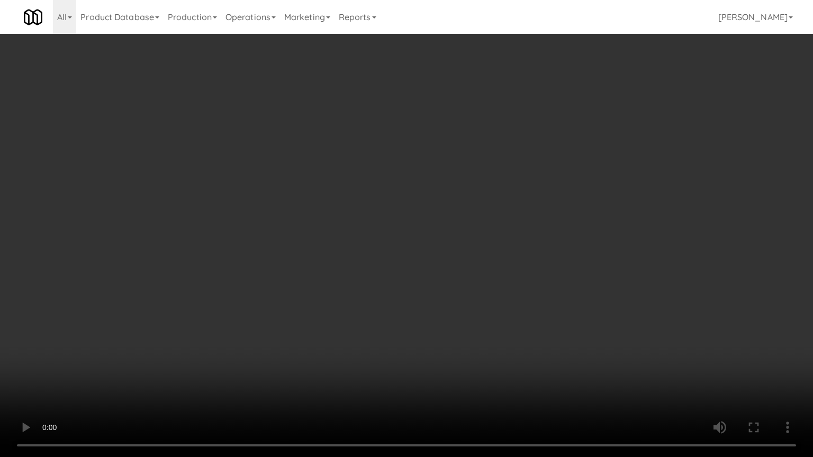
drag, startPoint x: 562, startPoint y: 235, endPoint x: 567, endPoint y: 179, distance: 55.8
click at [562, 234] on video at bounding box center [406, 228] width 813 height 457
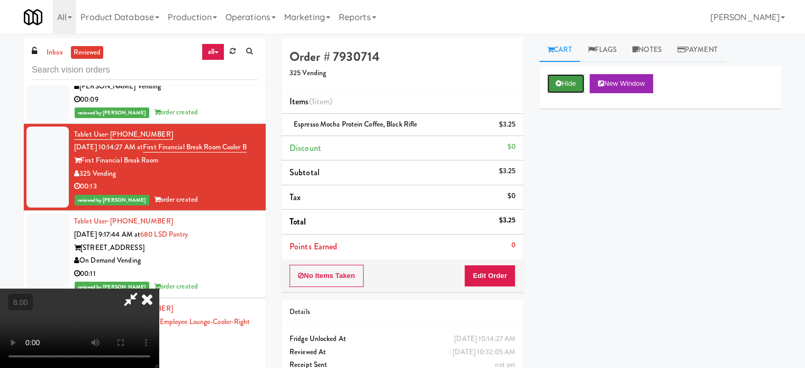
click at [563, 84] on button "Hide" at bounding box center [565, 83] width 37 height 19
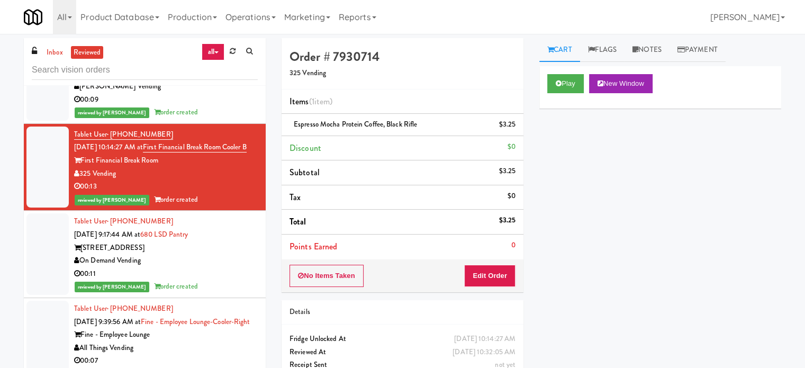
click at [232, 254] on div "[STREET_ADDRESS]" at bounding box center [166, 247] width 184 height 13
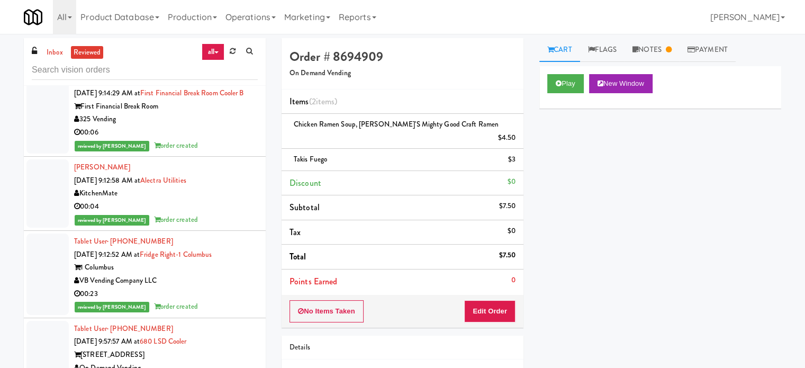
scroll to position [1323, 0]
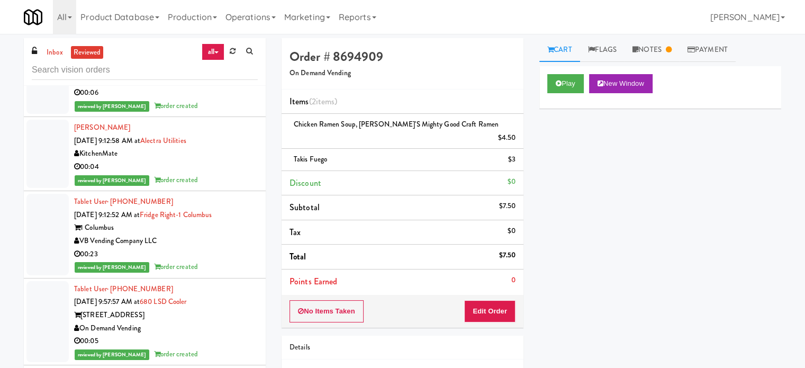
click at [205, 99] on div "00:06" at bounding box center [166, 92] width 184 height 13
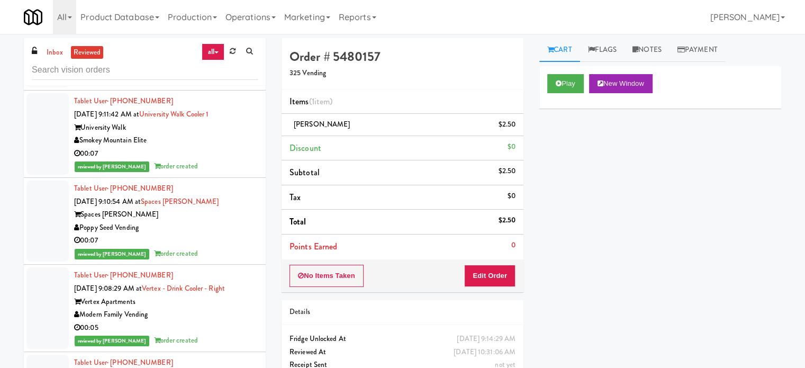
scroll to position [2645, 0]
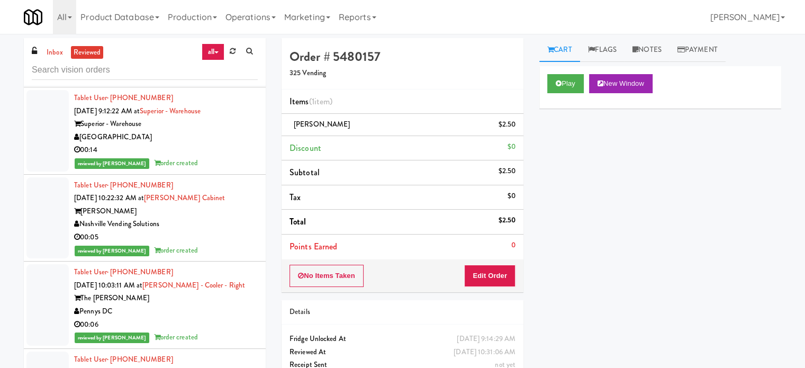
click at [235, 231] on div "Nashville Vending Solutions" at bounding box center [166, 223] width 184 height 13
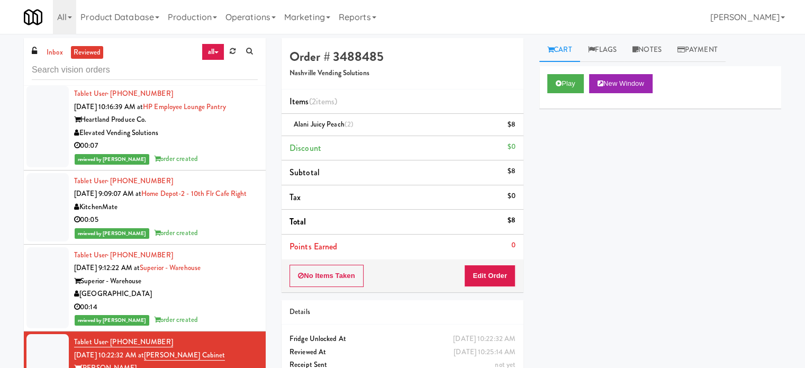
scroll to position [3583, 0]
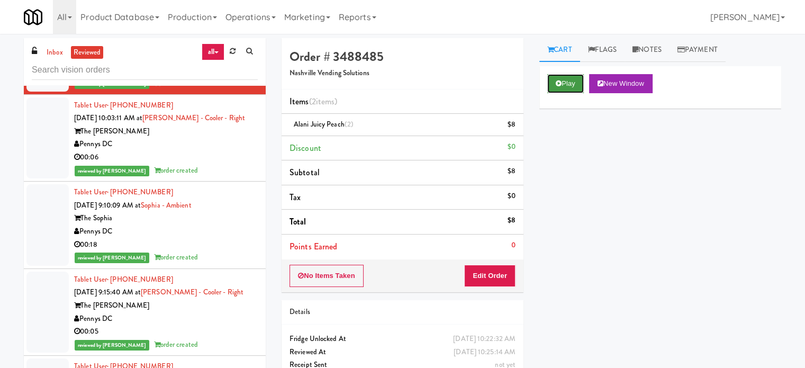
click at [569, 85] on button "Play" at bounding box center [565, 83] width 37 height 19
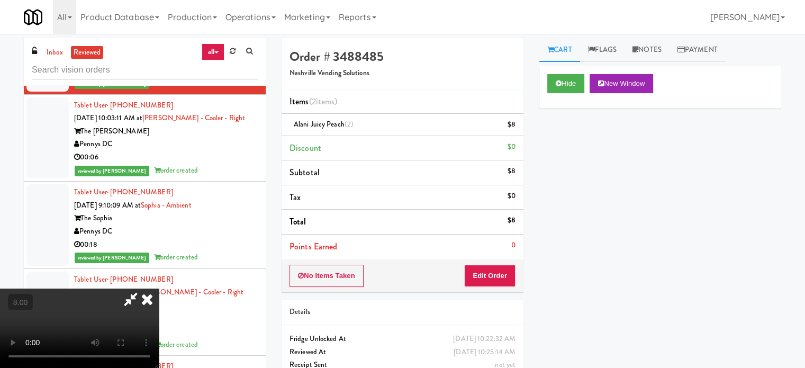
click at [159, 288] on video at bounding box center [79, 327] width 159 height 79
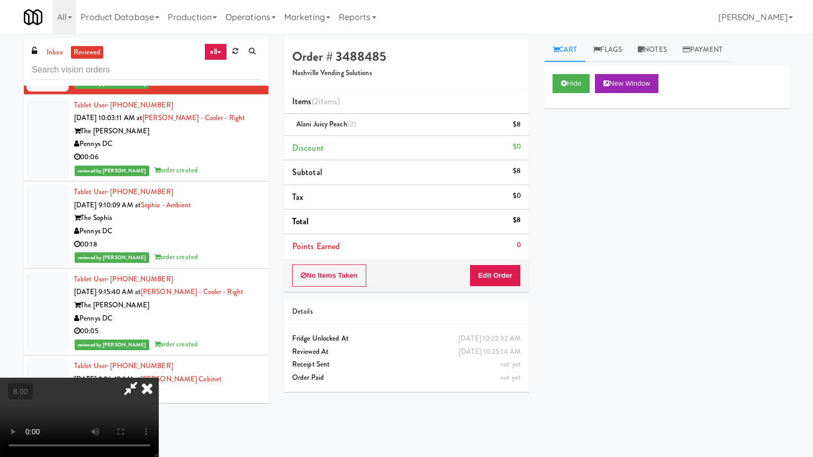
click at [159, 367] on video at bounding box center [79, 417] width 159 height 79
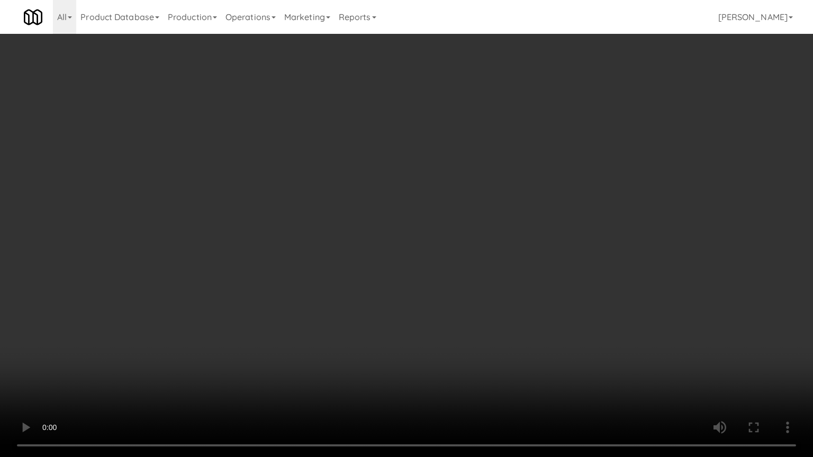
drag, startPoint x: 168, startPoint y: 312, endPoint x: 180, endPoint y: 304, distance: 14.8
click at [169, 312] on video at bounding box center [406, 228] width 813 height 457
click at [248, 287] on video at bounding box center [406, 228] width 813 height 457
click at [250, 292] on video at bounding box center [406, 228] width 813 height 457
click at [264, 291] on video at bounding box center [406, 228] width 813 height 457
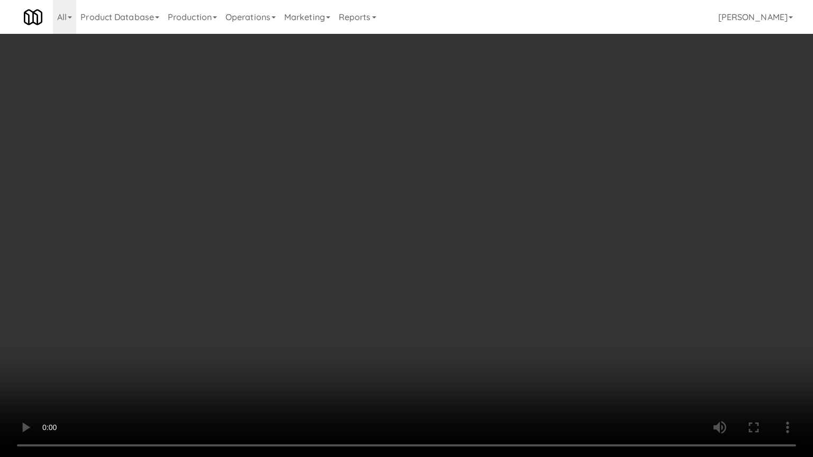
click at [263, 286] on video at bounding box center [406, 228] width 813 height 457
click at [271, 291] on video at bounding box center [406, 228] width 813 height 457
click at [276, 282] on video at bounding box center [406, 228] width 813 height 457
drag, startPoint x: 270, startPoint y: 302, endPoint x: 275, endPoint y: 297, distance: 6.4
click at [271, 302] on video at bounding box center [406, 228] width 813 height 457
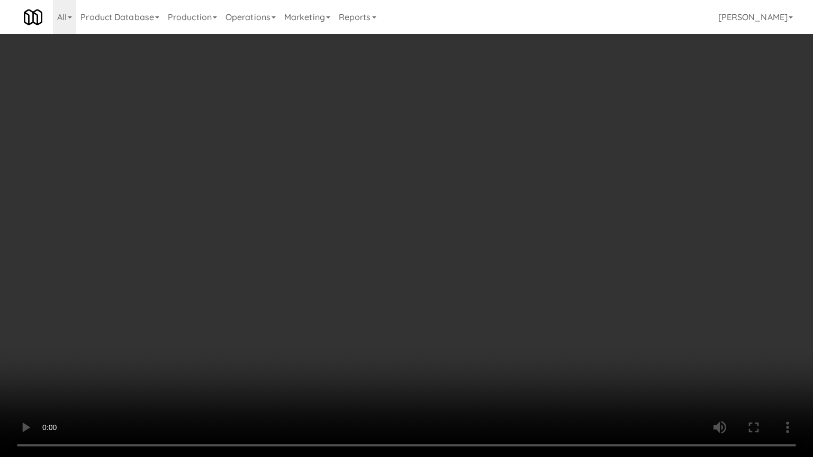
drag, startPoint x: 275, startPoint y: 297, endPoint x: 436, endPoint y: 114, distance: 243.7
click at [276, 295] on video at bounding box center [406, 228] width 813 height 457
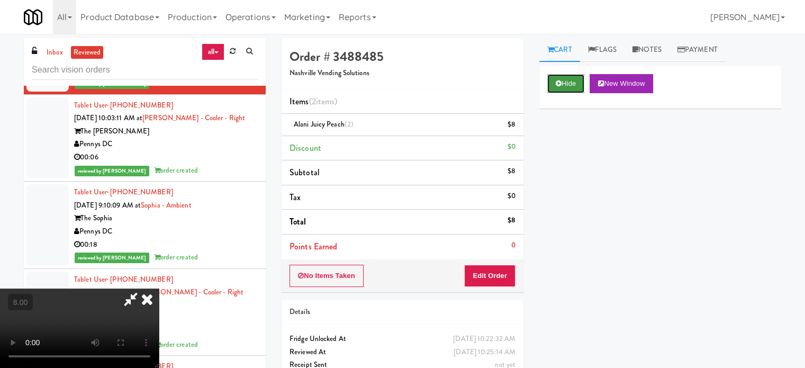
click at [569, 88] on button "Hide" at bounding box center [565, 83] width 37 height 19
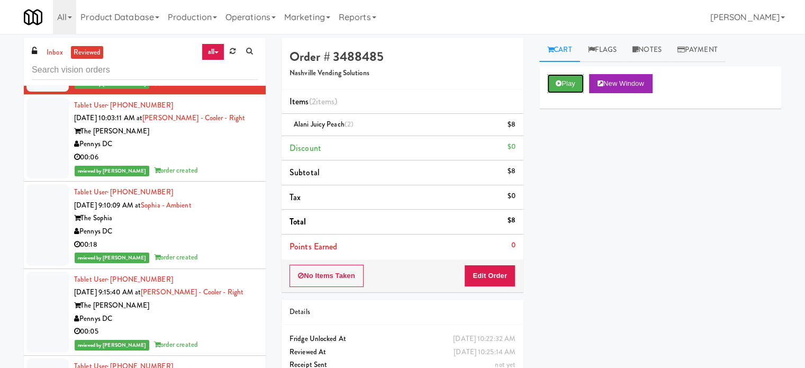
scroll to position [3847, 0]
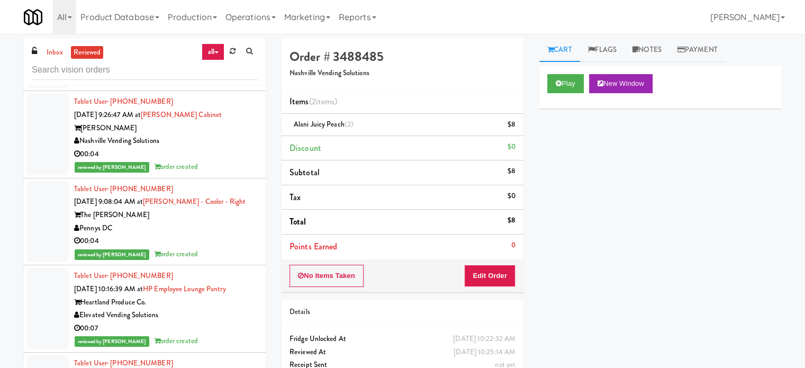
click at [226, 161] on div "00:04" at bounding box center [166, 154] width 184 height 13
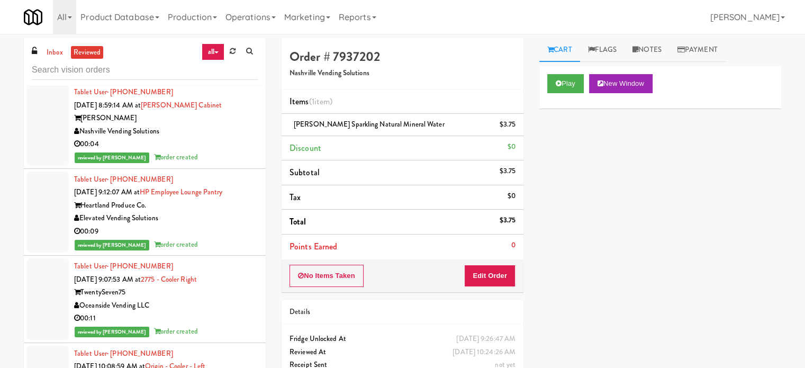
scroll to position [4205, 0]
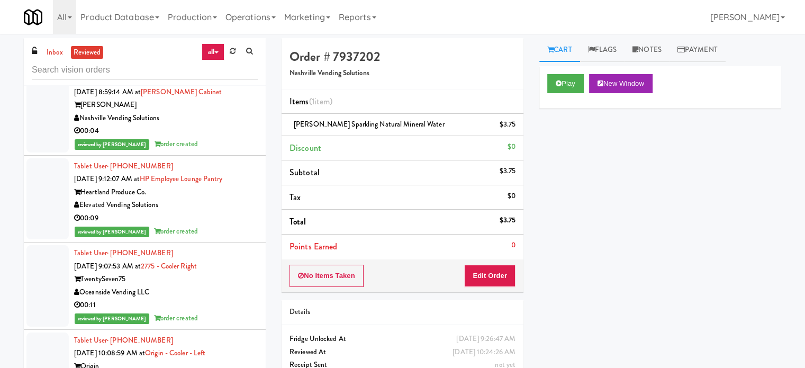
click at [224, 151] on div "Tablet User · (314) 630-2725 Sep 22, 2025 8:59:14 AM at Parke West Cabinet Park…" at bounding box center [166, 111] width 184 height 78
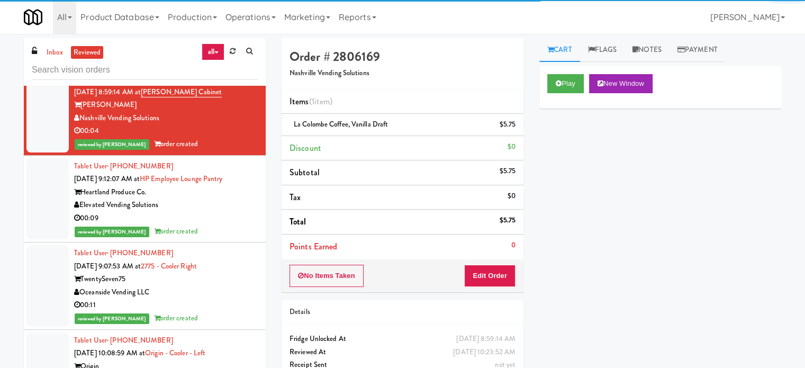
scroll to position [4470, 0]
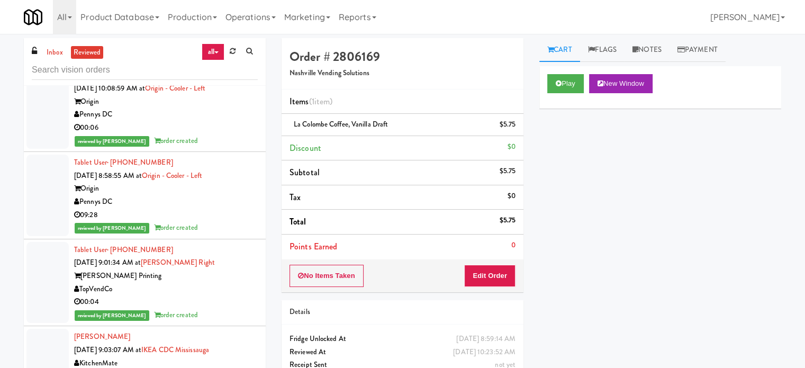
click at [226, 121] on div "Pennys DC" at bounding box center [166, 114] width 184 height 13
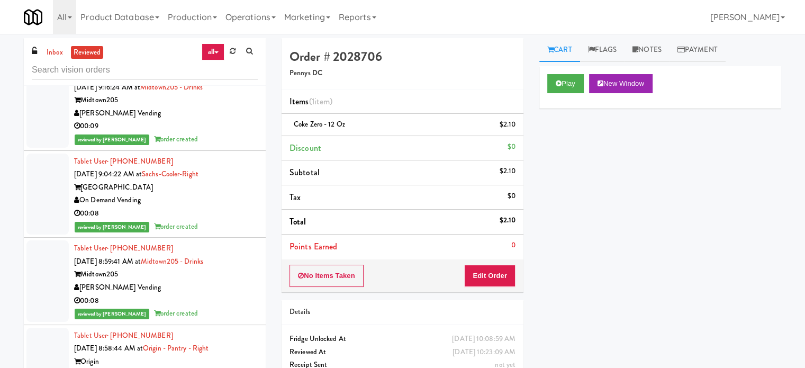
scroll to position [6586, 0]
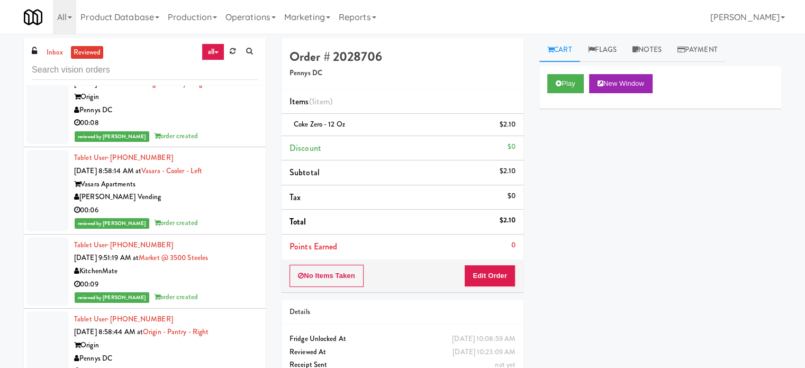
click at [218, 130] on div "00:08" at bounding box center [166, 122] width 184 height 13
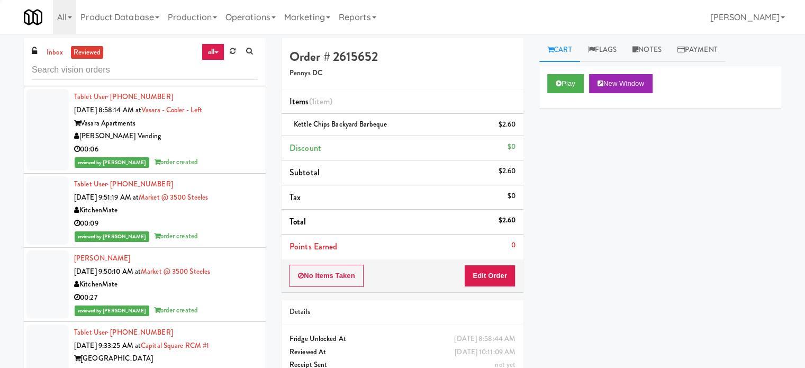
scroll to position [6898, 0]
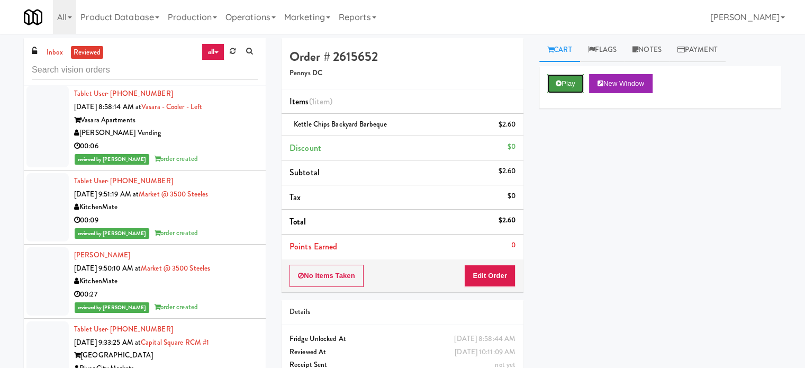
click at [580, 83] on button "Play" at bounding box center [565, 83] width 37 height 19
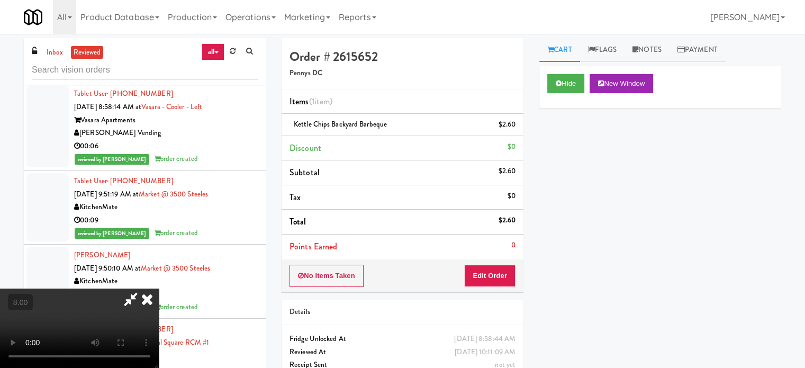
click at [159, 288] on video at bounding box center [79, 327] width 159 height 79
drag, startPoint x: 365, startPoint y: 256, endPoint x: 359, endPoint y: 238, distance: 18.4
click at [159, 288] on video at bounding box center [79, 327] width 159 height 79
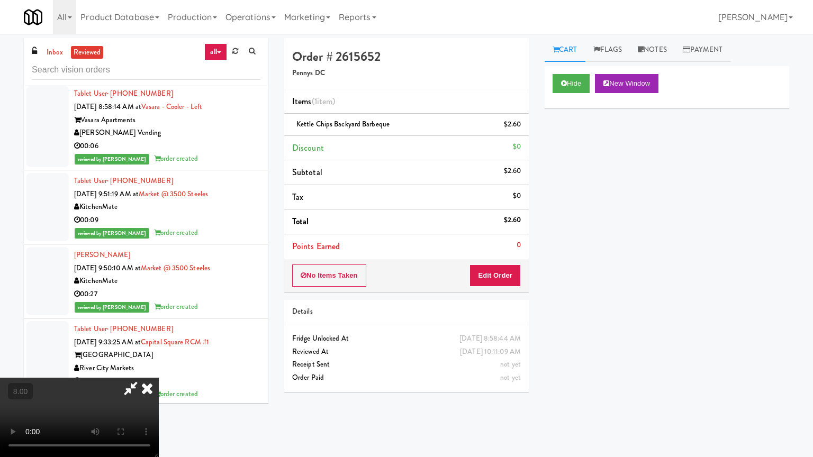
click at [159, 367] on video at bounding box center [79, 417] width 159 height 79
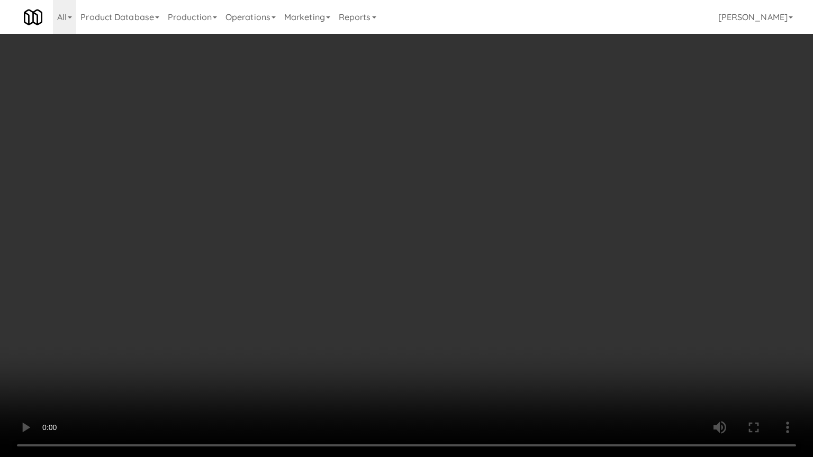
click at [343, 260] on video at bounding box center [406, 228] width 813 height 457
click at [361, 260] on video at bounding box center [406, 228] width 813 height 457
click at [361, 277] on video at bounding box center [406, 228] width 813 height 457
click at [405, 288] on video at bounding box center [406, 228] width 813 height 457
click at [230, 303] on video at bounding box center [406, 228] width 813 height 457
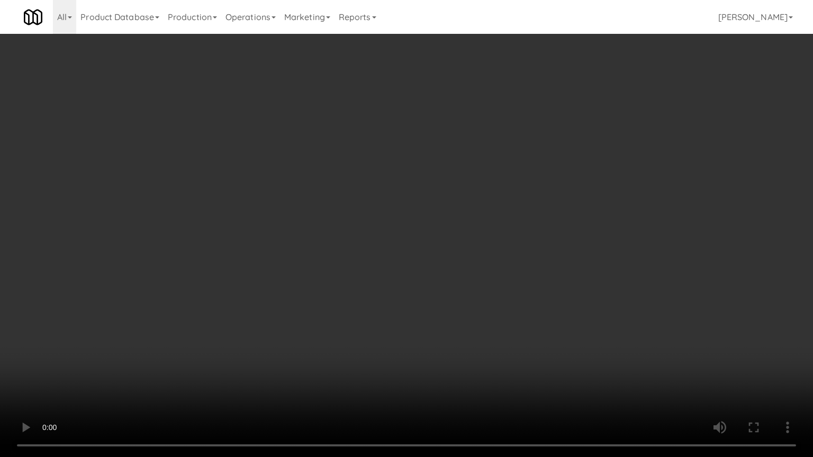
click at [303, 248] on video at bounding box center [406, 228] width 813 height 457
click at [304, 248] on video at bounding box center [406, 228] width 813 height 457
click at [315, 248] on video at bounding box center [406, 228] width 813 height 457
click at [315, 246] on video at bounding box center [406, 228] width 813 height 457
drag, startPoint x: 338, startPoint y: 248, endPoint x: 400, endPoint y: 247, distance: 61.9
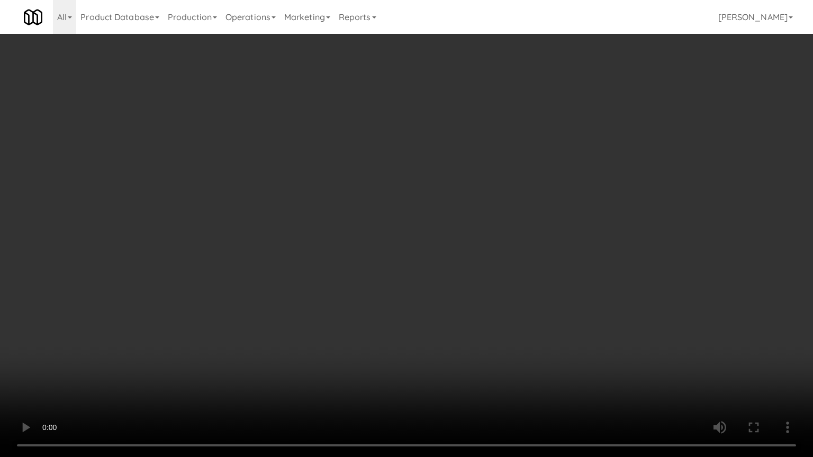
click at [339, 249] on video at bounding box center [406, 228] width 813 height 457
click at [351, 367] on video at bounding box center [406, 228] width 813 height 457
click at [363, 316] on video at bounding box center [406, 228] width 813 height 457
click at [361, 272] on video at bounding box center [406, 228] width 813 height 457
click at [363, 260] on video at bounding box center [406, 228] width 813 height 457
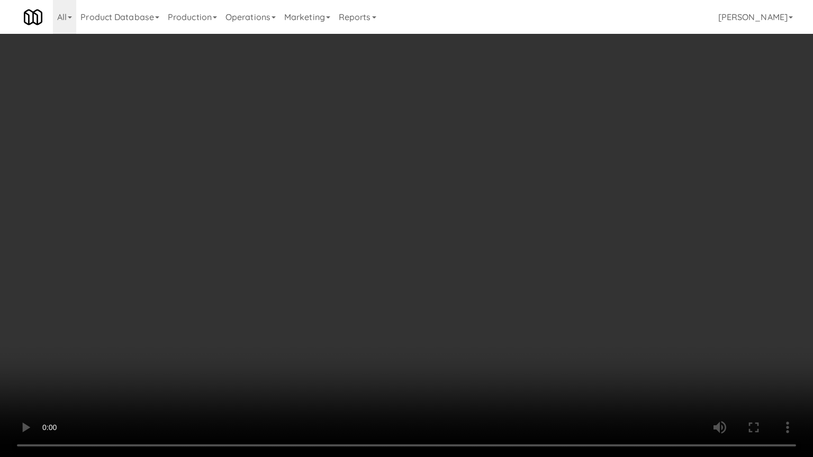
click at [364, 258] on video at bounding box center [406, 228] width 813 height 457
click at [365, 247] on video at bounding box center [406, 228] width 813 height 457
click at [381, 231] on video at bounding box center [406, 228] width 813 height 457
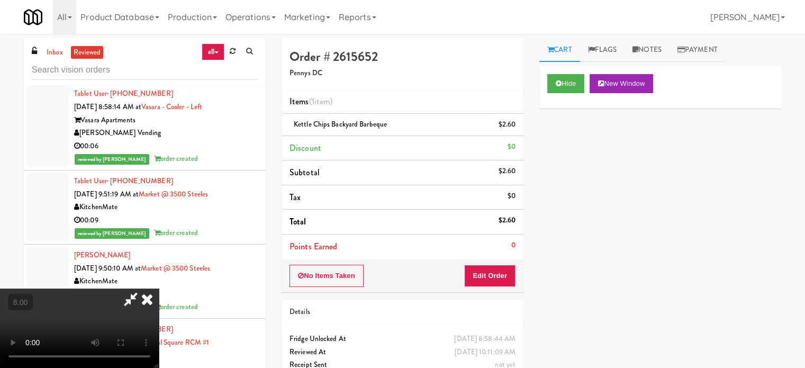
click at [159, 288] on icon at bounding box center [146, 298] width 23 height 21
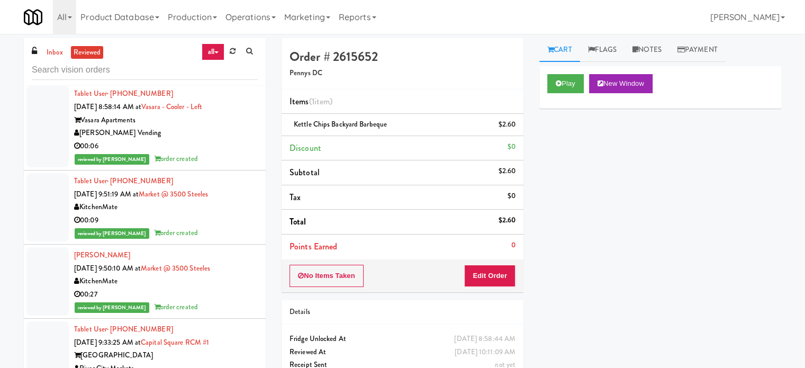
click at [226, 166] on div "reviewed by [PERSON_NAME] L order created" at bounding box center [166, 158] width 184 height 13
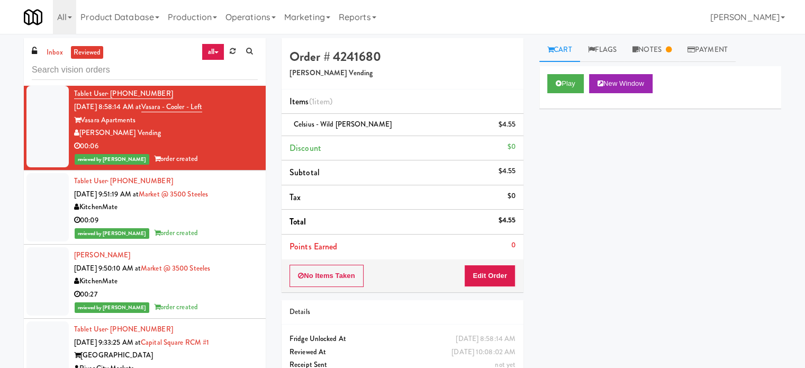
click at [221, 227] on div "00:09" at bounding box center [166, 220] width 184 height 13
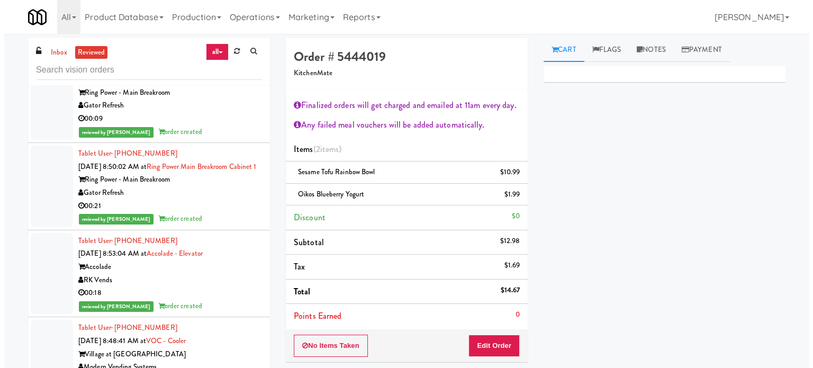
scroll to position [9279, 0]
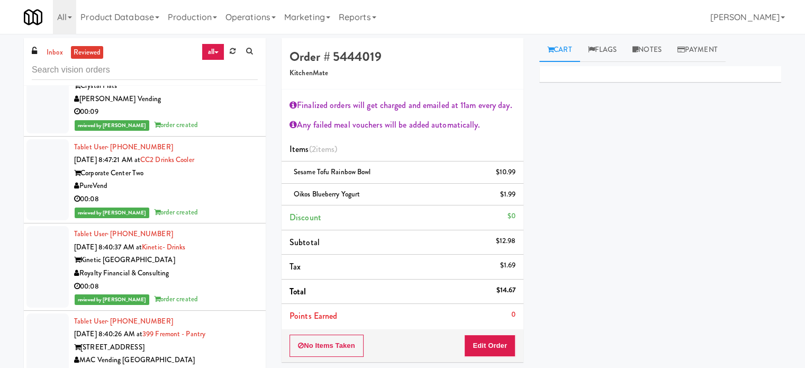
click at [219, 119] on div "00:09" at bounding box center [166, 111] width 184 height 13
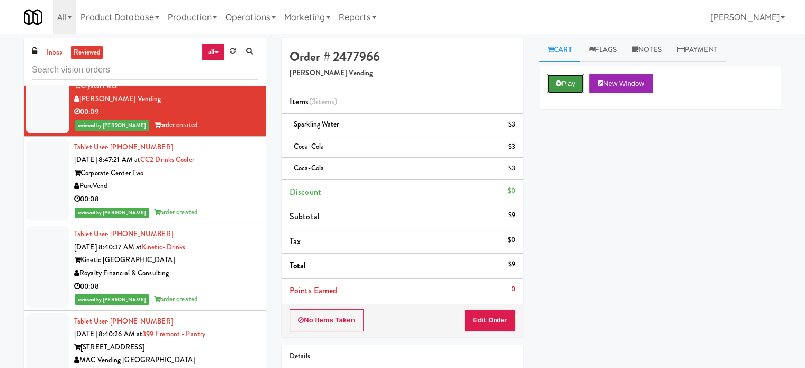
click at [567, 80] on button "Play" at bounding box center [565, 83] width 37 height 19
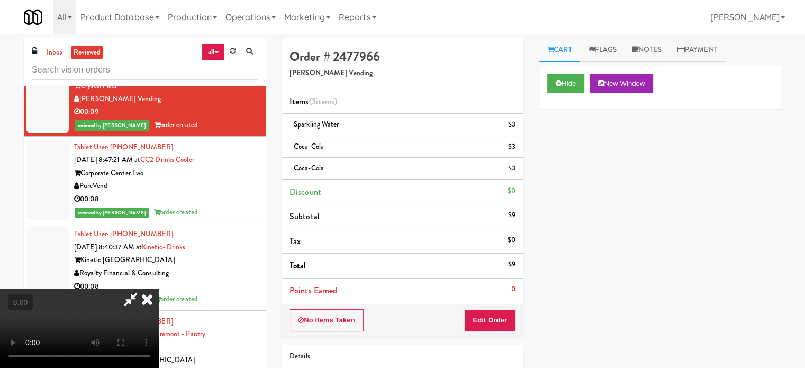
click at [159, 288] on video at bounding box center [79, 327] width 159 height 79
drag, startPoint x: 324, startPoint y: 193, endPoint x: 364, endPoint y: 173, distance: 45.0
click at [159, 288] on video at bounding box center [79, 327] width 159 height 79
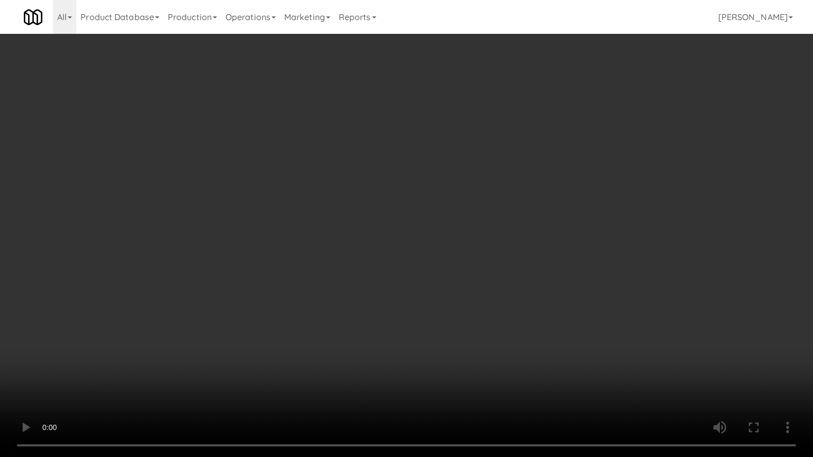
click at [368, 202] on video at bounding box center [406, 228] width 813 height 457
click at [222, 261] on video at bounding box center [406, 228] width 813 height 457
click at [411, 168] on video at bounding box center [406, 228] width 813 height 457
click at [204, 367] on video at bounding box center [406, 228] width 813 height 457
click at [379, 294] on video at bounding box center [406, 228] width 813 height 457
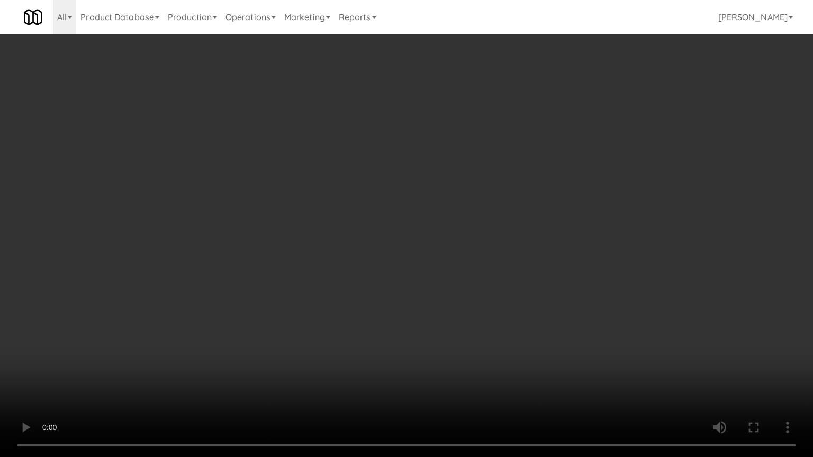
click at [385, 298] on video at bounding box center [406, 228] width 813 height 457
click at [459, 297] on video at bounding box center [406, 228] width 813 height 457
click at [415, 315] on video at bounding box center [406, 228] width 813 height 457
click at [433, 299] on video at bounding box center [406, 228] width 813 height 457
drag, startPoint x: 449, startPoint y: 292, endPoint x: 544, endPoint y: 184, distance: 144.3
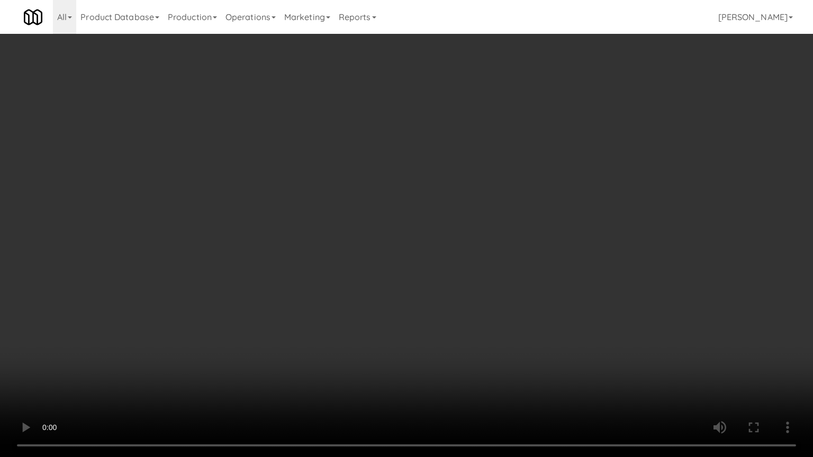
click at [463, 280] on video at bounding box center [406, 228] width 813 height 457
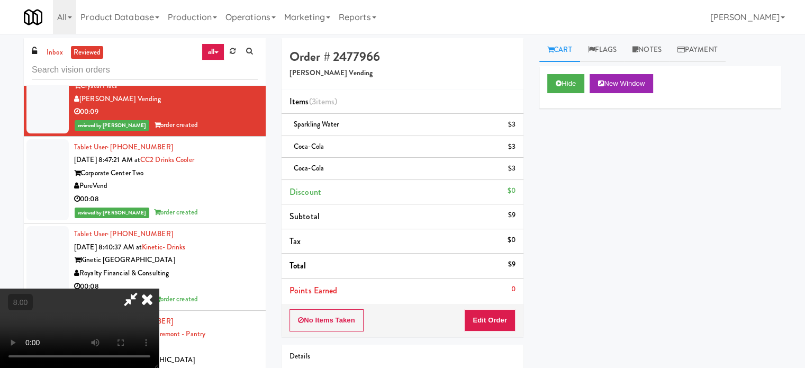
click at [159, 288] on icon at bounding box center [146, 298] width 23 height 21
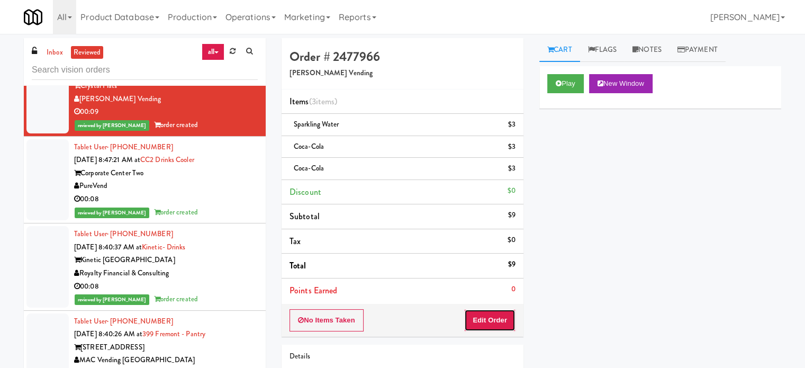
click at [487, 324] on button "Edit Order" at bounding box center [489, 320] width 51 height 22
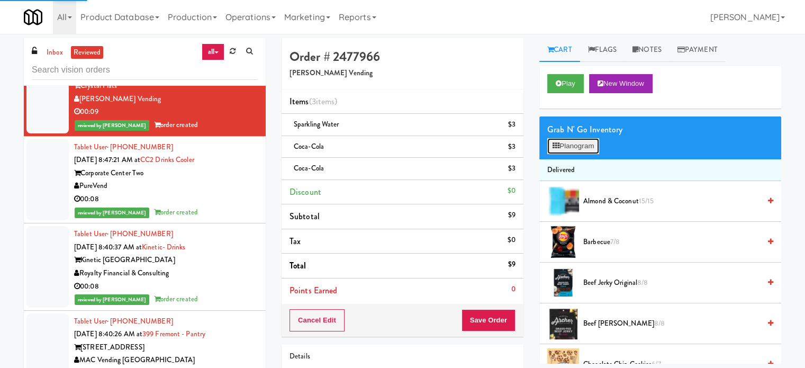
click at [579, 148] on button "Planogram" at bounding box center [573, 146] width 52 height 16
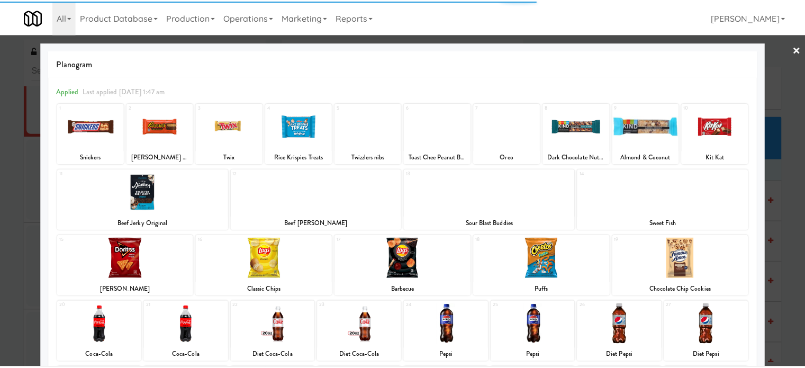
scroll to position [151, 0]
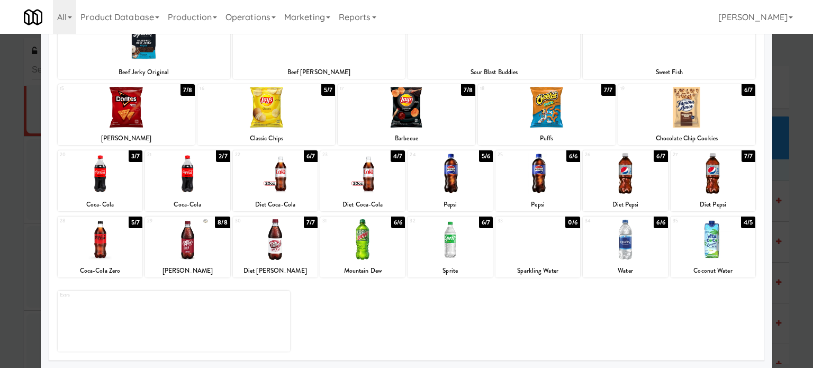
click at [785, 220] on div at bounding box center [406, 184] width 813 height 368
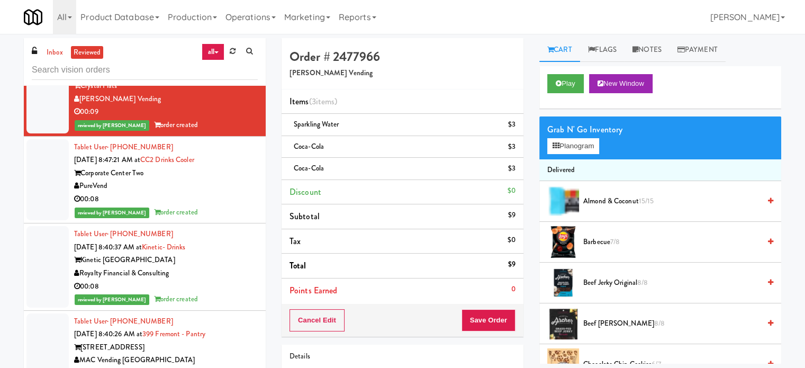
click at [222, 206] on div "00:08" at bounding box center [166, 199] width 184 height 13
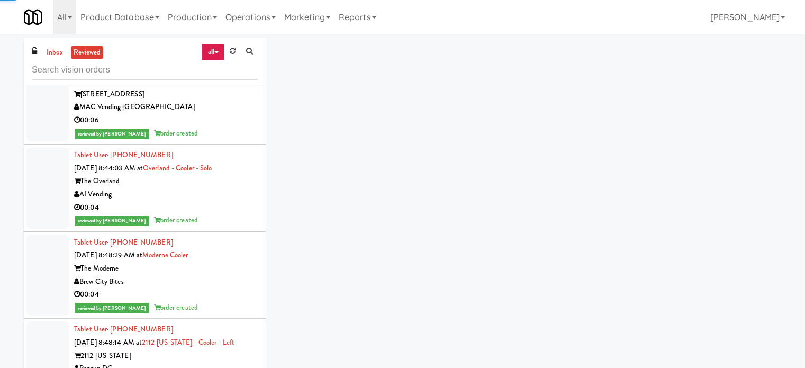
scroll to position [9543, 0]
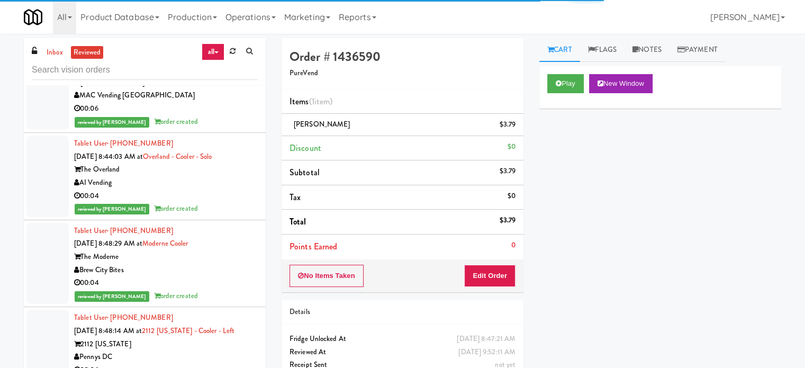
click at [232, 41] on div "reviewed by Knessa C order created" at bounding box center [166, 34] width 184 height 13
click at [222, 129] on div "reviewed by Knessa C order created" at bounding box center [166, 121] width 184 height 13
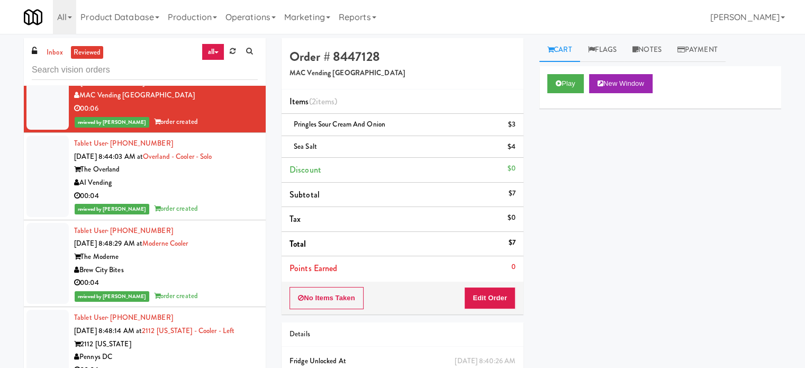
scroll to position [9014, 0]
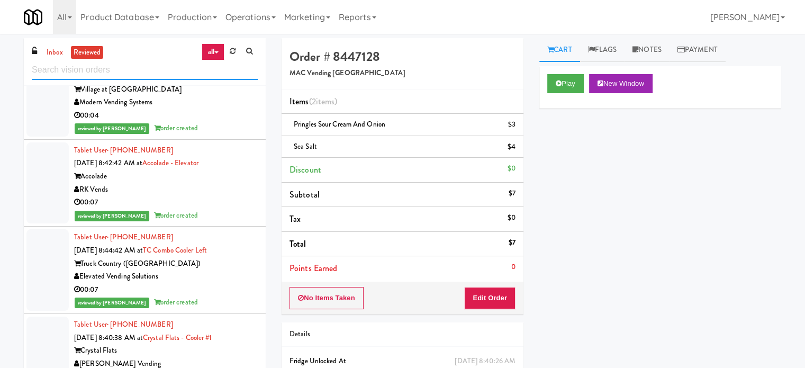
click at [140, 69] on input "text" at bounding box center [145, 70] width 226 height 20
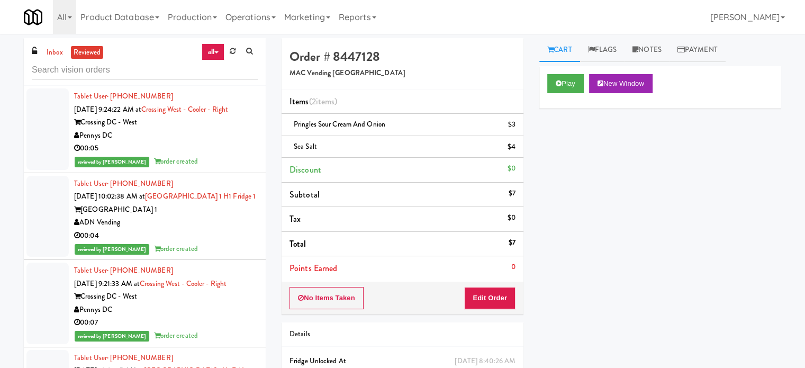
click at [209, 229] on div "ADN Vending" at bounding box center [166, 222] width 184 height 13
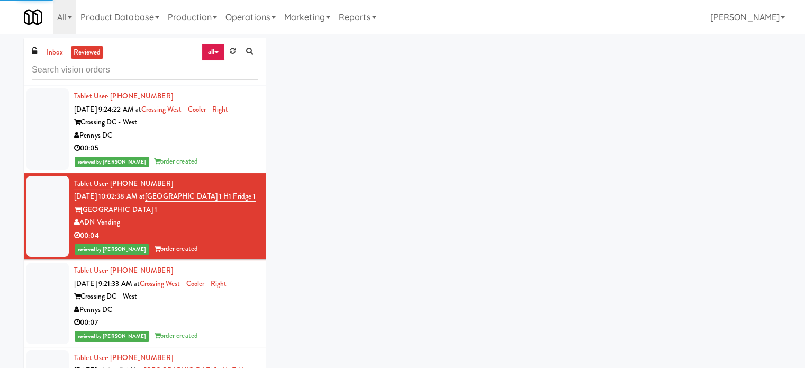
scroll to position [265, 0]
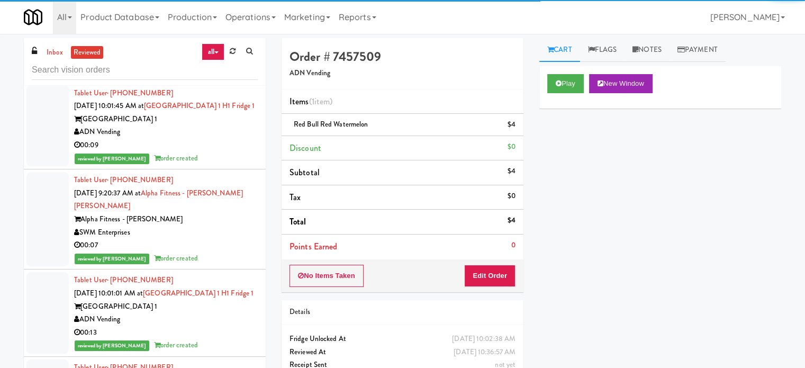
click at [227, 252] on div "00:07" at bounding box center [166, 245] width 184 height 13
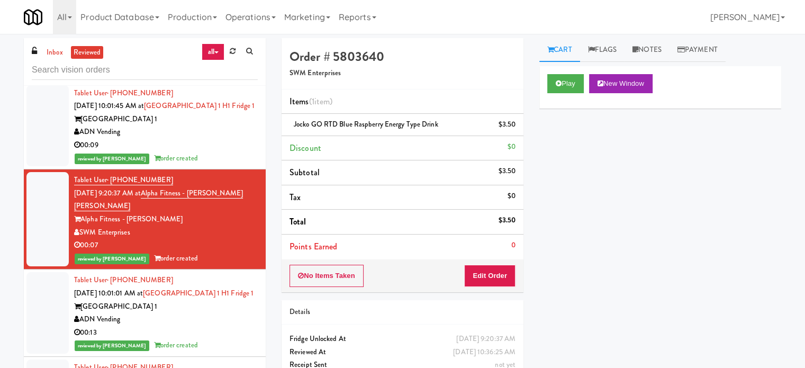
scroll to position [529, 0]
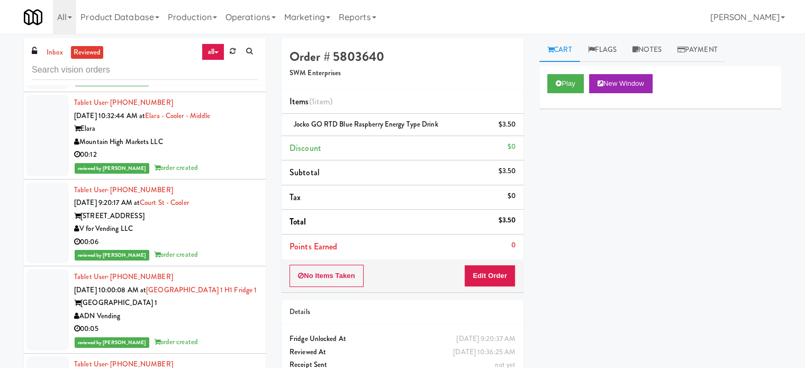
click at [216, 175] on div "reviewed by Knessa C order created" at bounding box center [166, 167] width 184 height 13
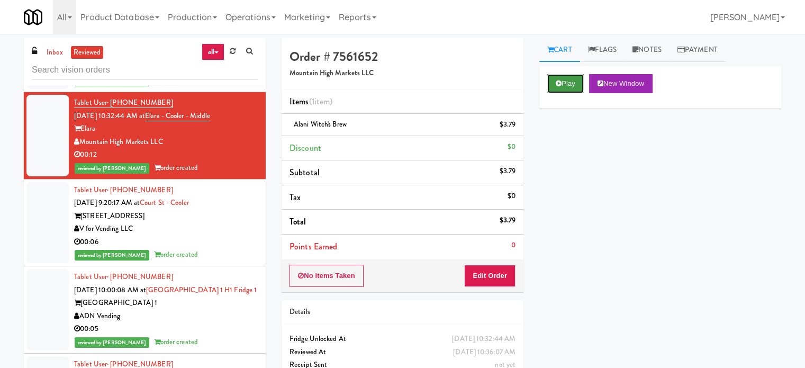
click at [563, 87] on button "Play" at bounding box center [565, 83] width 37 height 19
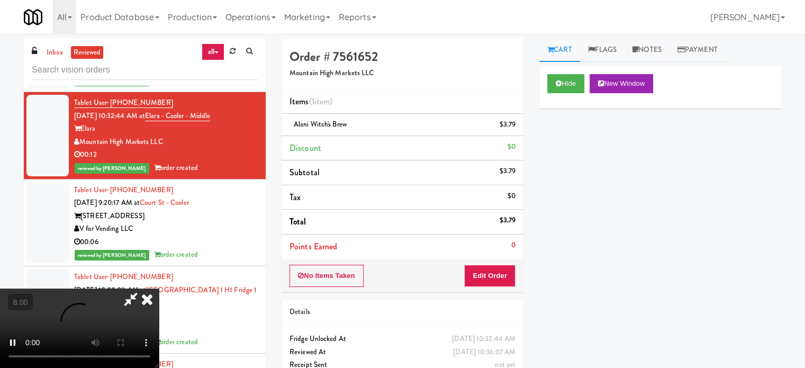
click at [159, 298] on video at bounding box center [79, 327] width 159 height 79
click at [159, 288] on video at bounding box center [79, 327] width 159 height 79
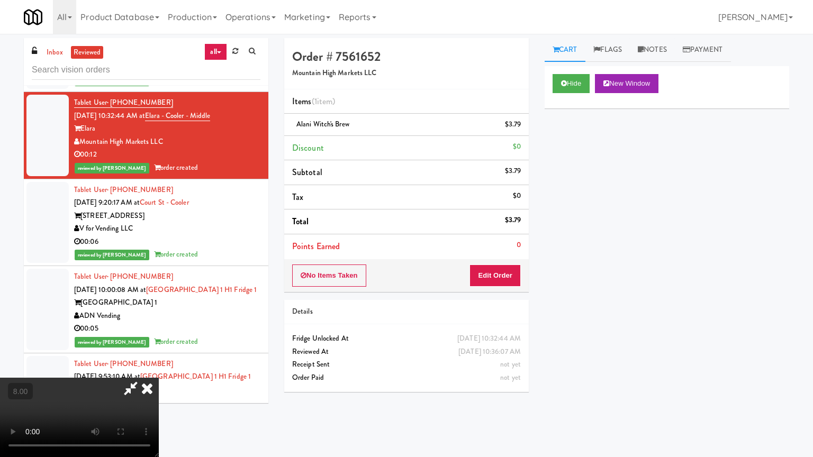
click at [159, 367] on video at bounding box center [79, 417] width 159 height 79
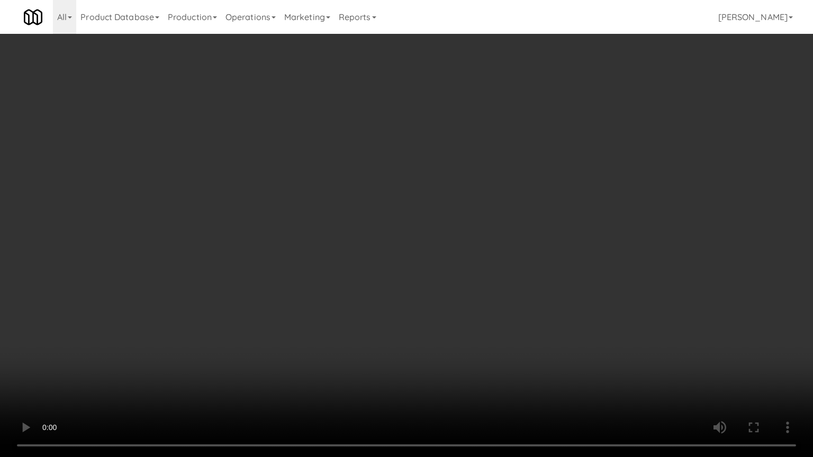
click at [282, 252] on video at bounding box center [406, 228] width 813 height 457
click at [400, 284] on video at bounding box center [406, 228] width 813 height 457
click at [396, 279] on video at bounding box center [406, 228] width 813 height 457
click at [398, 281] on video at bounding box center [406, 228] width 813 height 457
click at [400, 278] on video at bounding box center [406, 228] width 813 height 457
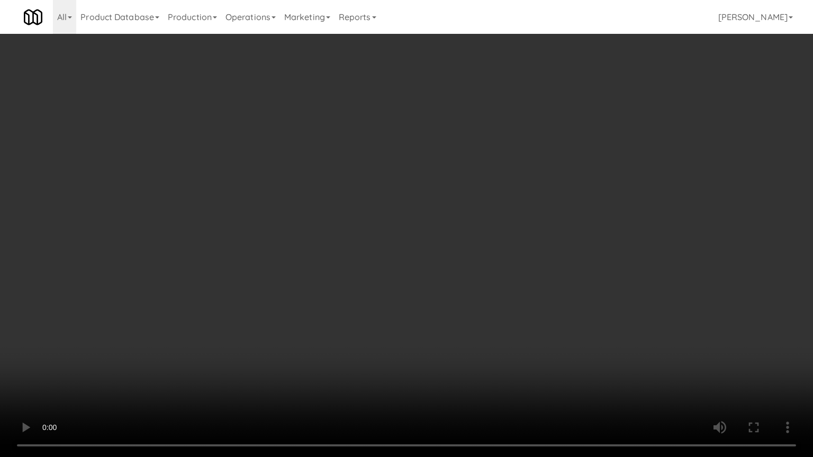
click at [403, 266] on video at bounding box center [406, 228] width 813 height 457
click at [408, 265] on video at bounding box center [406, 228] width 813 height 457
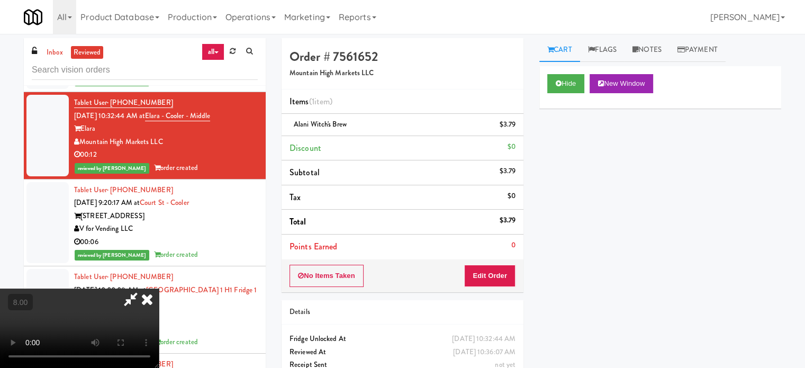
click at [159, 288] on icon at bounding box center [146, 298] width 23 height 21
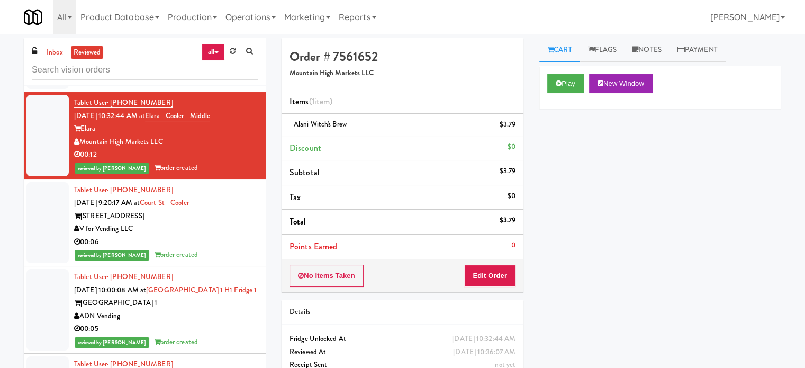
scroll to position [265, 0]
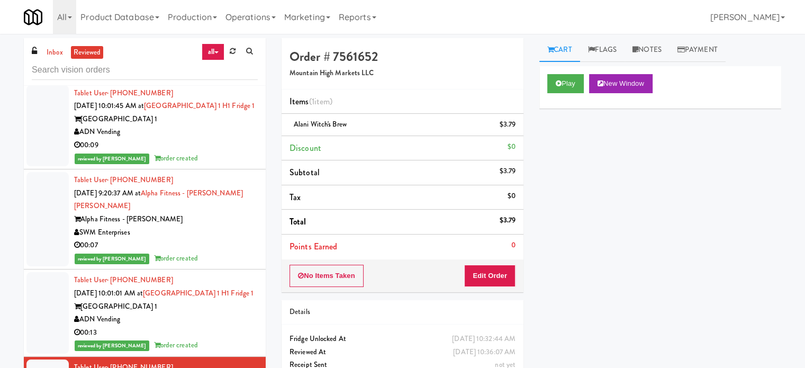
click at [233, 252] on div "00:07" at bounding box center [166, 245] width 184 height 13
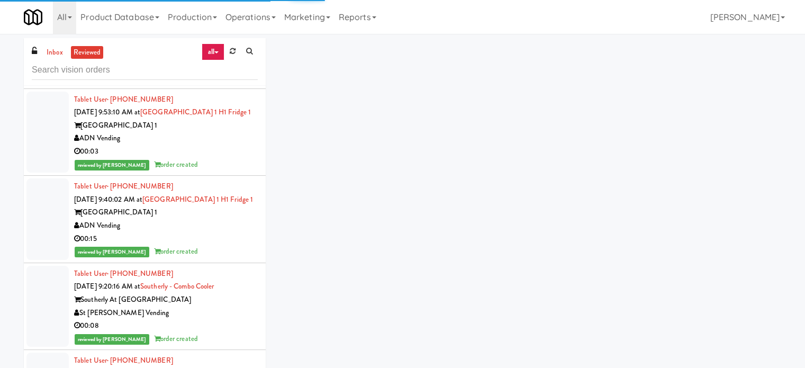
scroll to position [1058, 0]
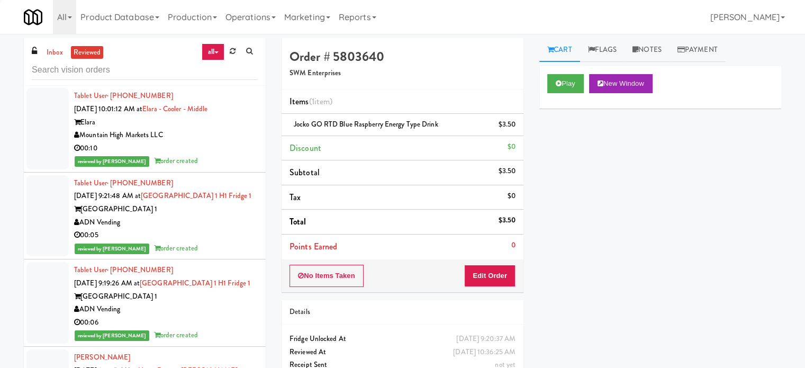
click at [220, 142] on div "Mountain High Markets LLC" at bounding box center [166, 135] width 184 height 13
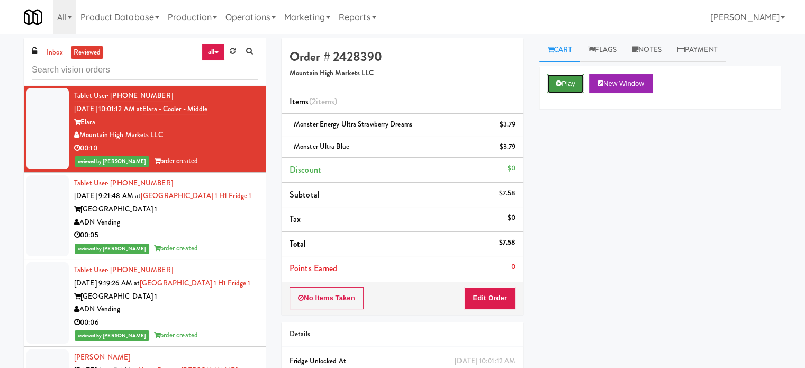
drag, startPoint x: 559, startPoint y: 82, endPoint x: 552, endPoint y: 82, distance: 6.9
click at [559, 82] on icon at bounding box center [558, 83] width 6 height 7
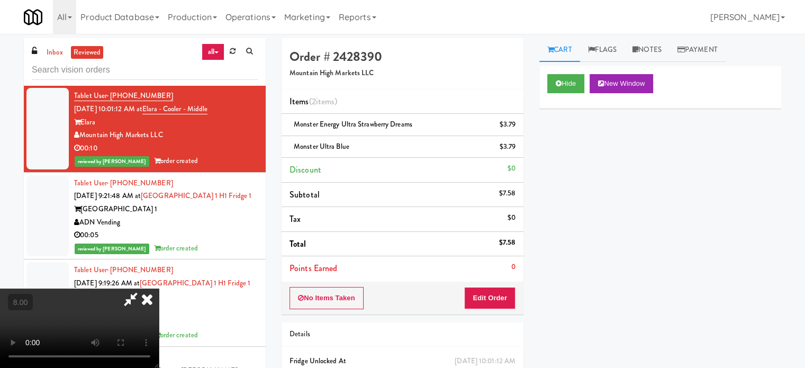
click at [159, 288] on video at bounding box center [79, 327] width 159 height 79
drag, startPoint x: 279, startPoint y: 242, endPoint x: 317, endPoint y: 226, distance: 41.1
click at [159, 288] on video at bounding box center [79, 327] width 159 height 79
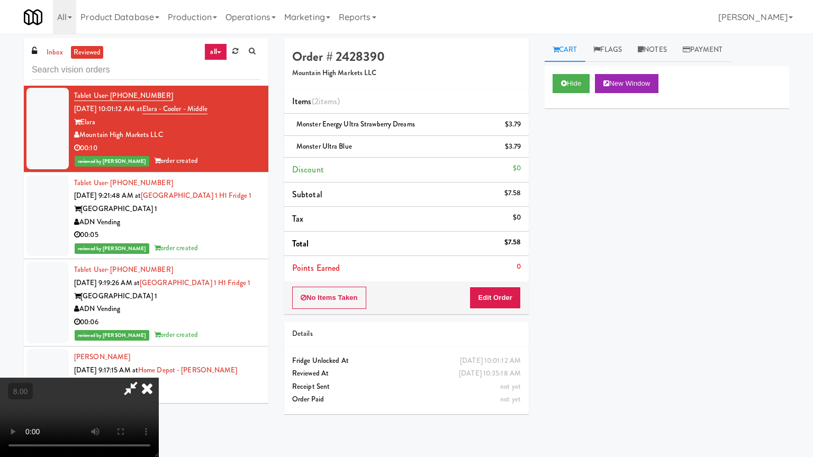
click at [159, 367] on video at bounding box center [79, 417] width 159 height 79
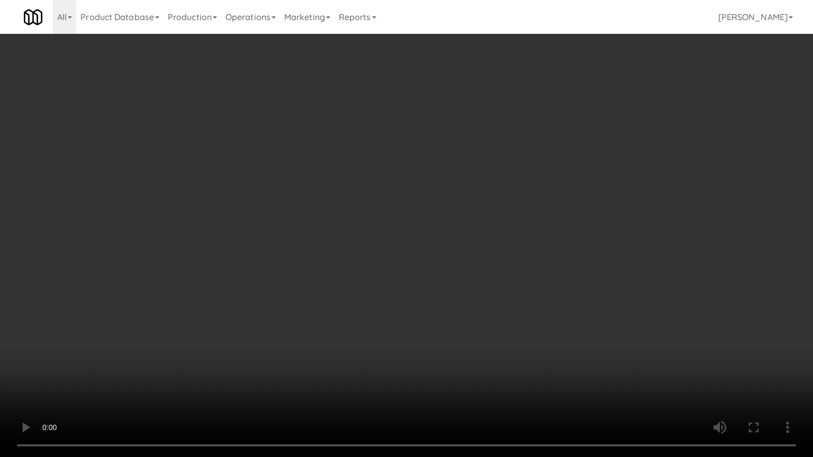
click at [327, 238] on video at bounding box center [406, 228] width 813 height 457
click at [357, 245] on video at bounding box center [406, 228] width 813 height 457
click at [348, 248] on video at bounding box center [406, 228] width 813 height 457
click at [376, 245] on video at bounding box center [406, 228] width 813 height 457
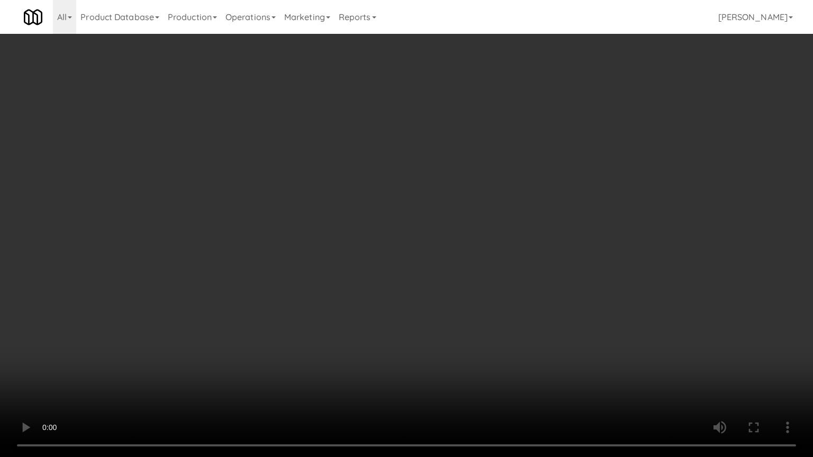
click at [377, 242] on video at bounding box center [406, 228] width 813 height 457
click at [383, 243] on video at bounding box center [406, 228] width 813 height 457
click at [380, 240] on video at bounding box center [406, 228] width 813 height 457
drag, startPoint x: 383, startPoint y: 239, endPoint x: 443, endPoint y: 199, distance: 72.2
click at [387, 238] on video at bounding box center [406, 228] width 813 height 457
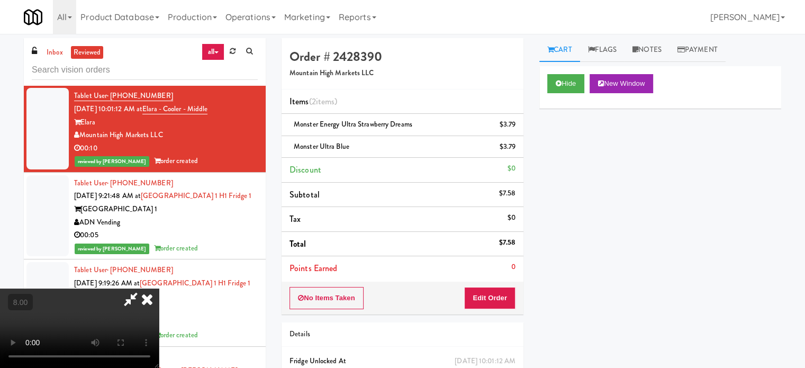
click at [159, 288] on icon at bounding box center [146, 298] width 23 height 21
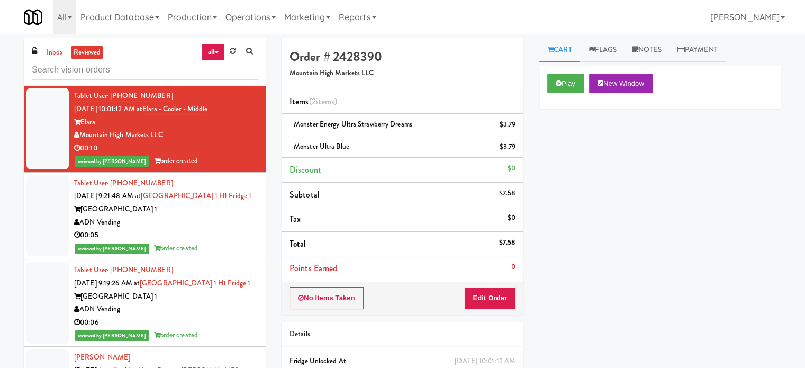
scroll to position [1323, 0]
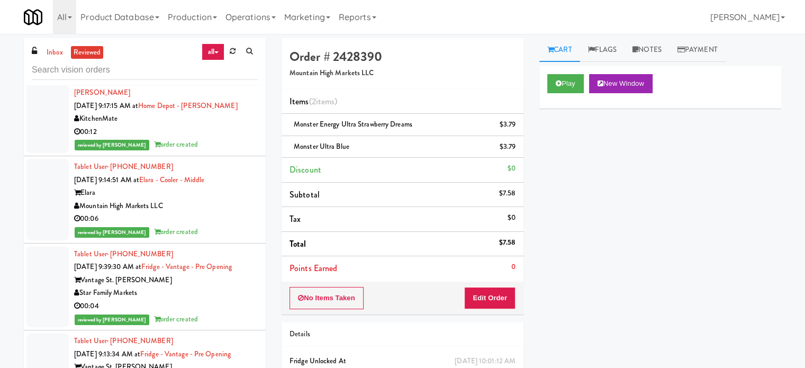
click at [214, 225] on div "00:06" at bounding box center [166, 218] width 184 height 13
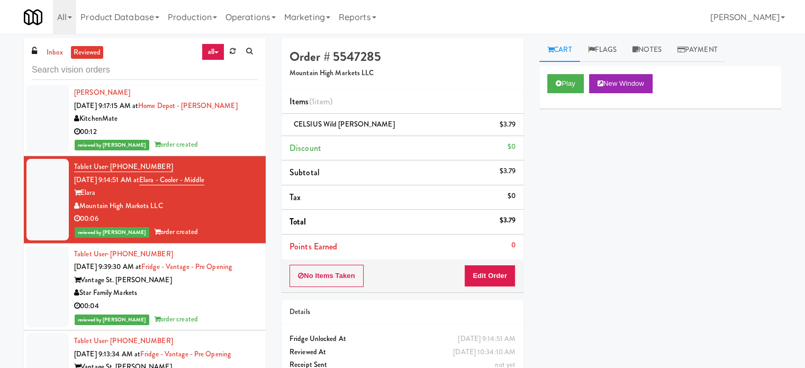
scroll to position [1587, 0]
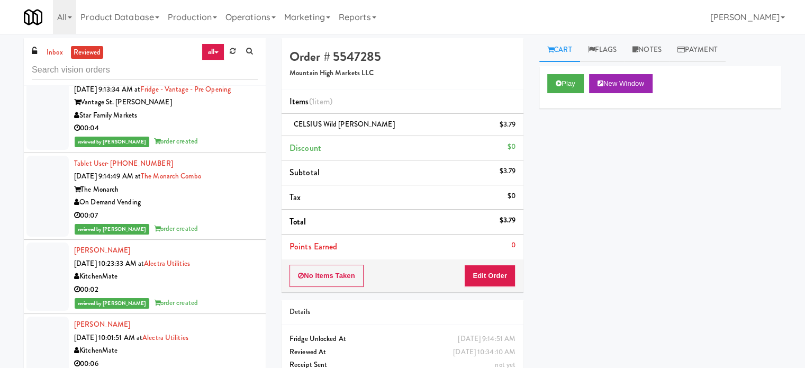
click at [212, 135] on div "00:04" at bounding box center [166, 128] width 184 height 13
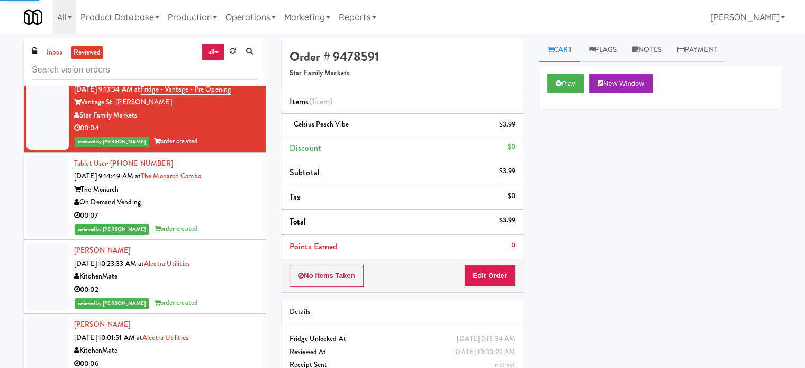
click at [231, 209] on div "On Demand Vending" at bounding box center [166, 202] width 184 height 13
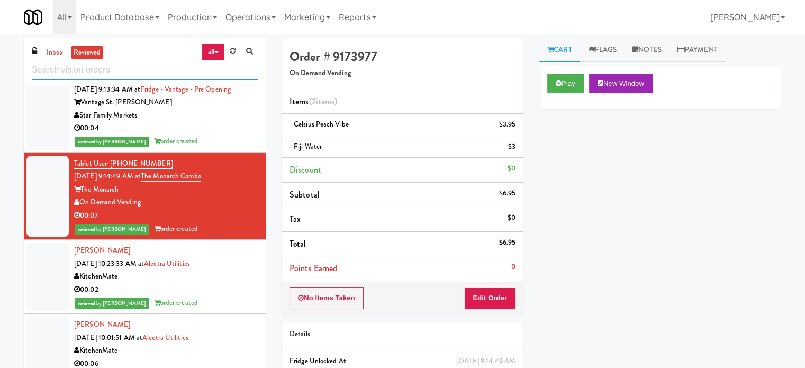
click at [138, 66] on input "text" at bounding box center [145, 70] width 226 height 20
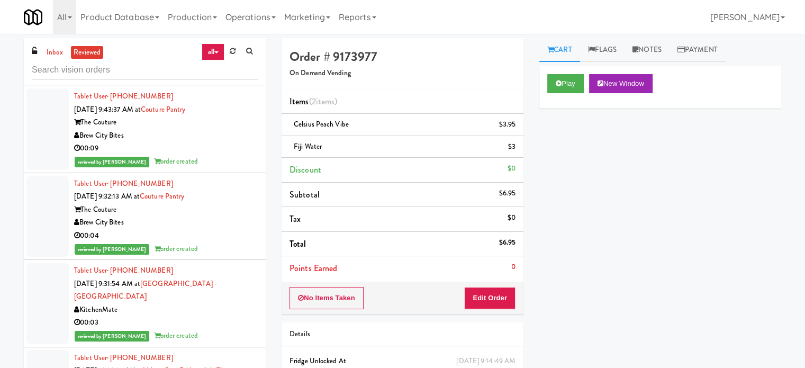
drag, startPoint x: 214, startPoint y: 137, endPoint x: 218, endPoint y: 154, distance: 17.4
click at [215, 138] on div "Brew City Bites" at bounding box center [166, 135] width 184 height 13
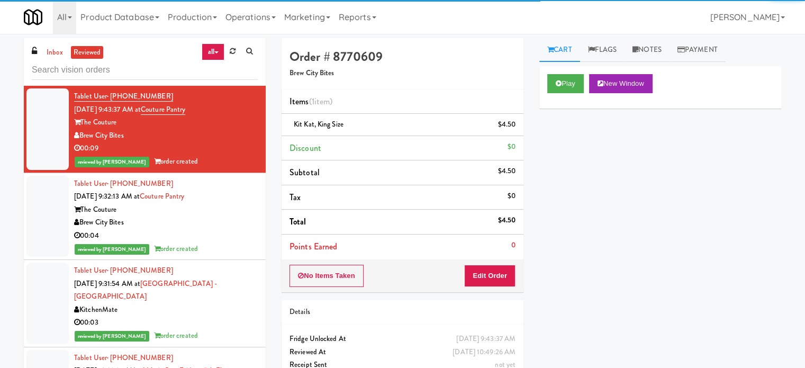
click at [247, 216] on div "Brew City Bites" at bounding box center [166, 222] width 184 height 13
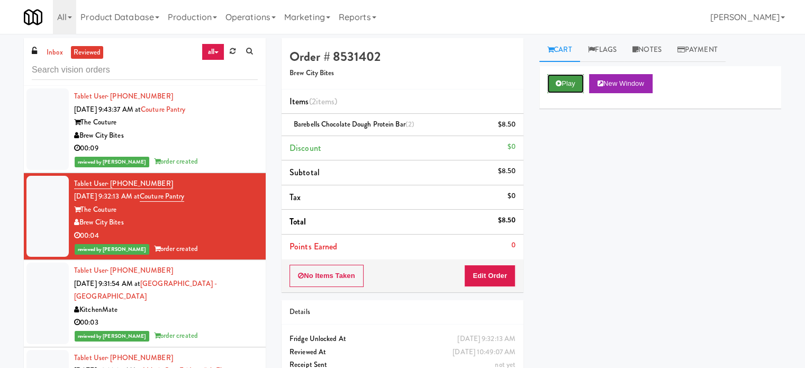
click at [557, 77] on button "Play" at bounding box center [565, 83] width 37 height 19
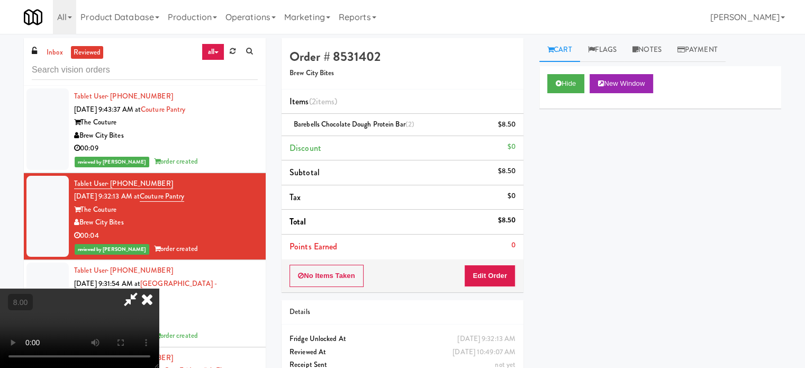
drag, startPoint x: 361, startPoint y: 251, endPoint x: 366, endPoint y: 214, distance: 37.3
click at [159, 288] on video at bounding box center [79, 327] width 159 height 79
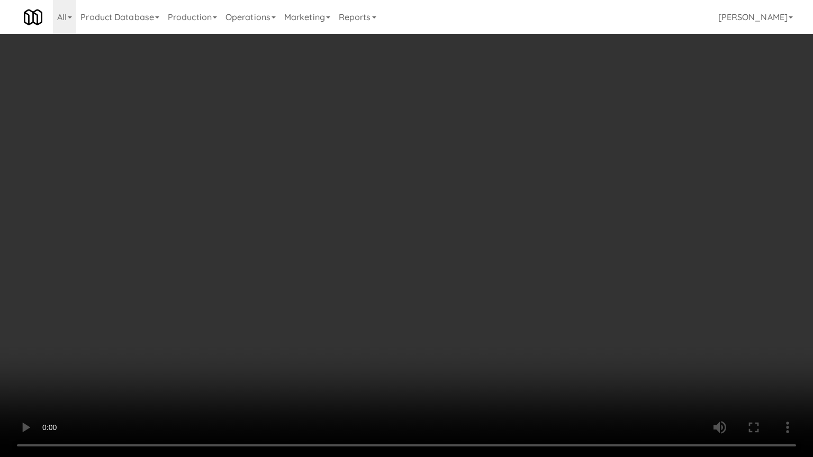
click at [352, 286] on video at bounding box center [406, 228] width 813 height 457
click at [142, 349] on video at bounding box center [406, 228] width 813 height 457
click at [339, 257] on video at bounding box center [406, 228] width 813 height 457
drag, startPoint x: 344, startPoint y: 258, endPoint x: 363, endPoint y: 260, distance: 19.1
click at [344, 258] on video at bounding box center [406, 228] width 813 height 457
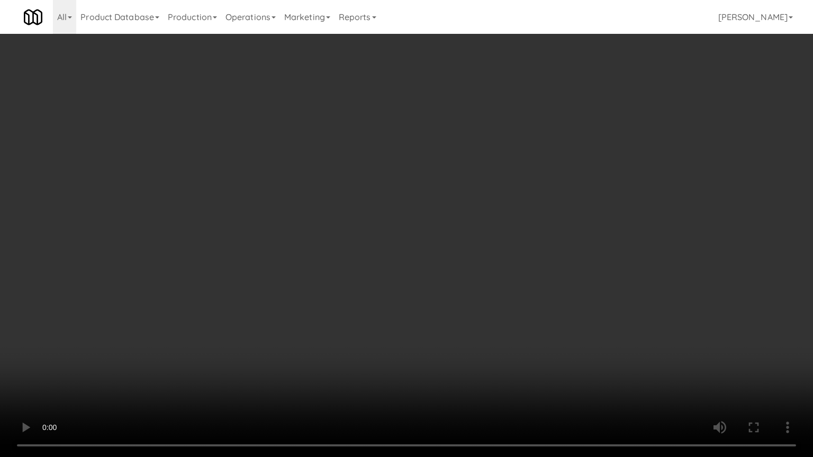
click at [404, 269] on video at bounding box center [406, 228] width 813 height 457
click at [396, 269] on video at bounding box center [406, 228] width 813 height 457
drag, startPoint x: 430, startPoint y: 276, endPoint x: 421, endPoint y: 271, distance: 9.7
click at [430, 277] on video at bounding box center [406, 228] width 813 height 457
drag, startPoint x: 406, startPoint y: 279, endPoint x: 429, endPoint y: 274, distance: 22.7
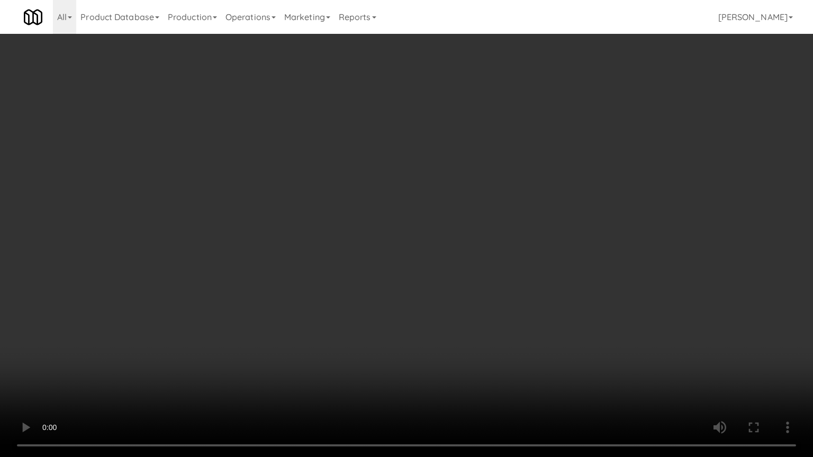
click at [409, 279] on video at bounding box center [406, 228] width 813 height 457
click at [468, 215] on video at bounding box center [406, 228] width 813 height 457
click at [487, 173] on video at bounding box center [406, 228] width 813 height 457
click at [489, 169] on video at bounding box center [406, 228] width 813 height 457
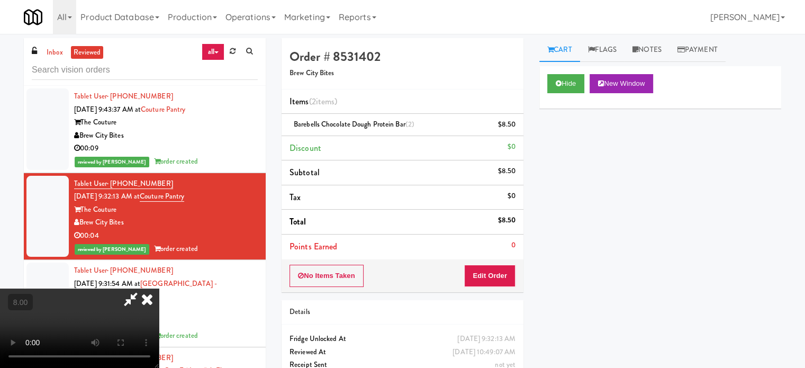
drag, startPoint x: 467, startPoint y: 44, endPoint x: 362, endPoint y: 149, distance: 148.5
click at [159, 288] on icon at bounding box center [146, 298] width 23 height 21
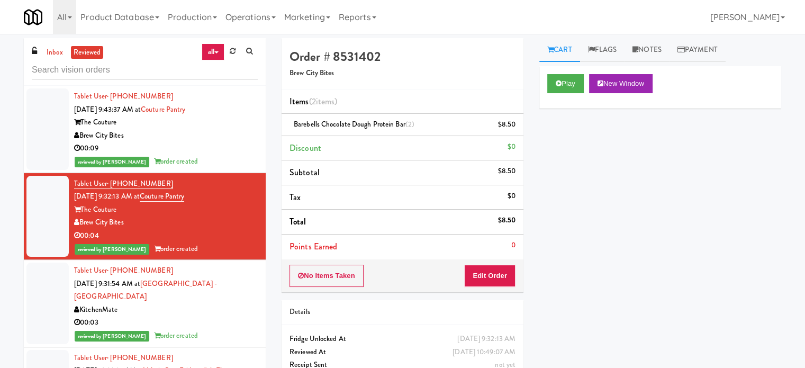
click at [203, 336] on div "reviewed by [PERSON_NAME] A order created" at bounding box center [166, 335] width 184 height 13
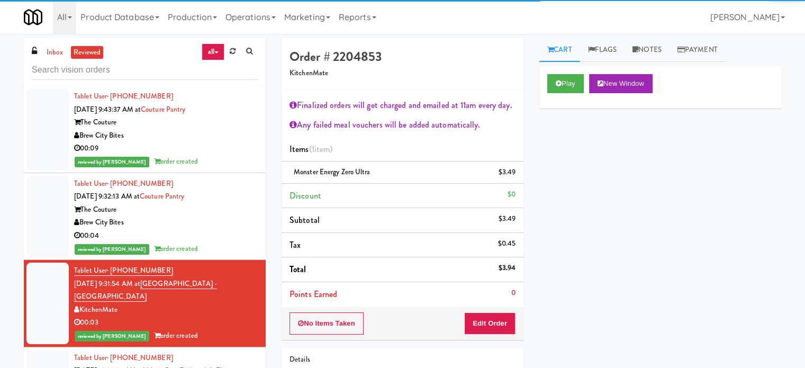
scroll to position [265, 0]
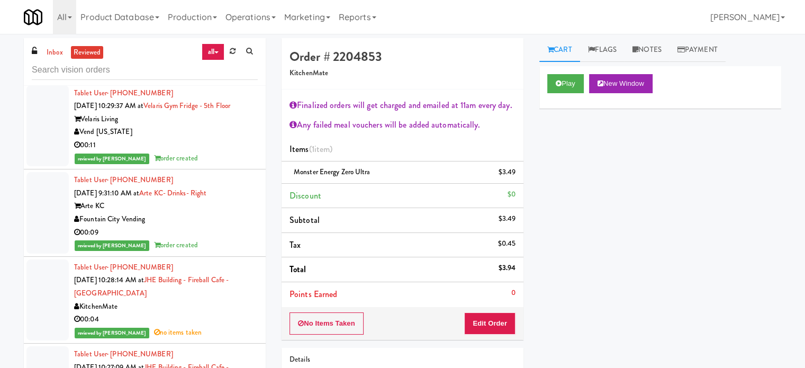
click at [240, 152] on div "reviewed by [PERSON_NAME] order created" at bounding box center [166, 158] width 184 height 13
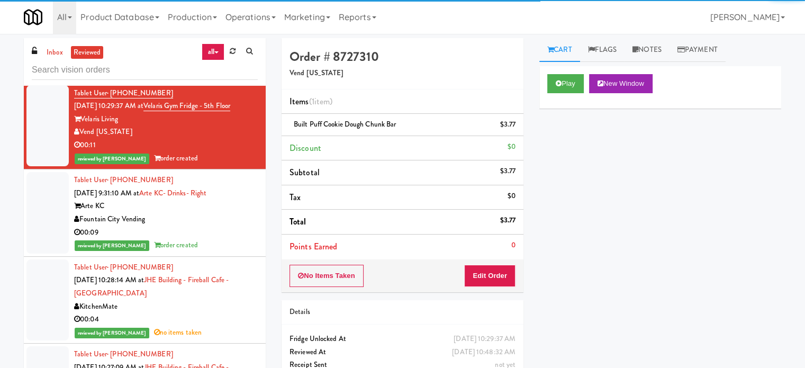
click at [229, 222] on div "Fountain City Vending" at bounding box center [166, 219] width 184 height 13
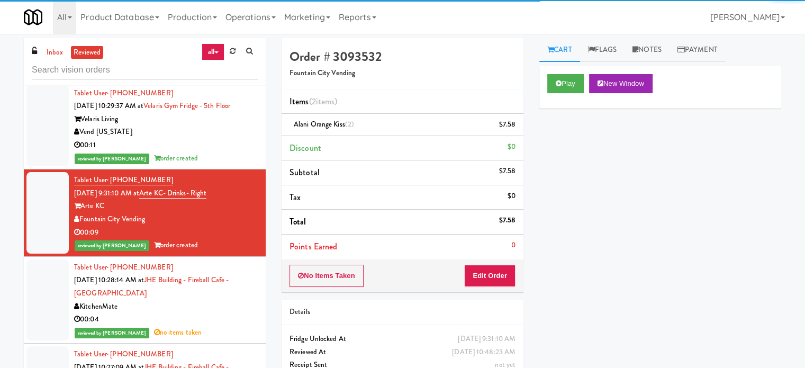
scroll to position [529, 0]
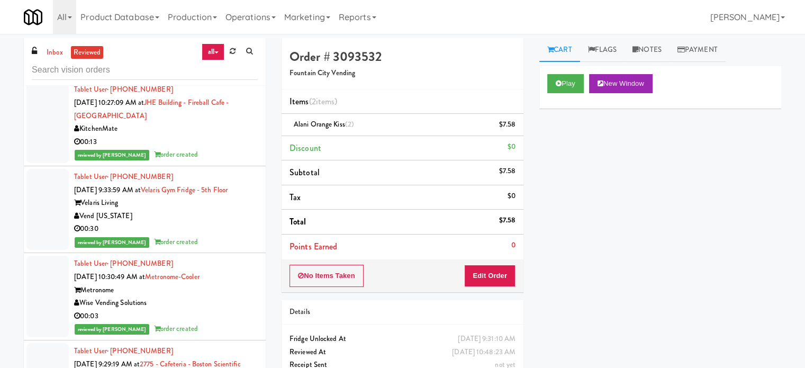
click at [218, 135] on div "00:13" at bounding box center [166, 141] width 184 height 13
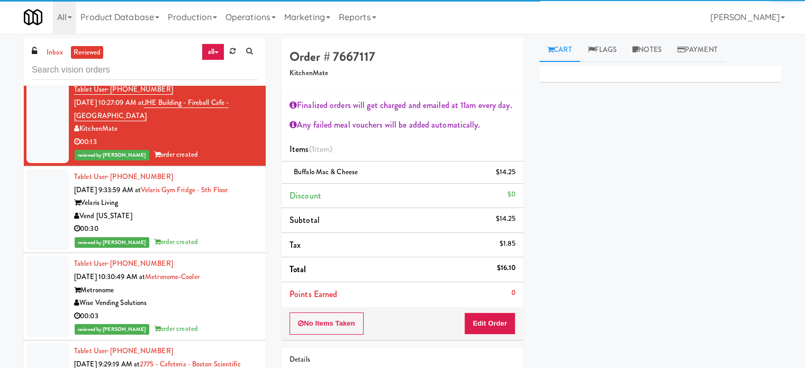
click at [230, 240] on div "reviewed by [PERSON_NAME] order created" at bounding box center [166, 241] width 184 height 13
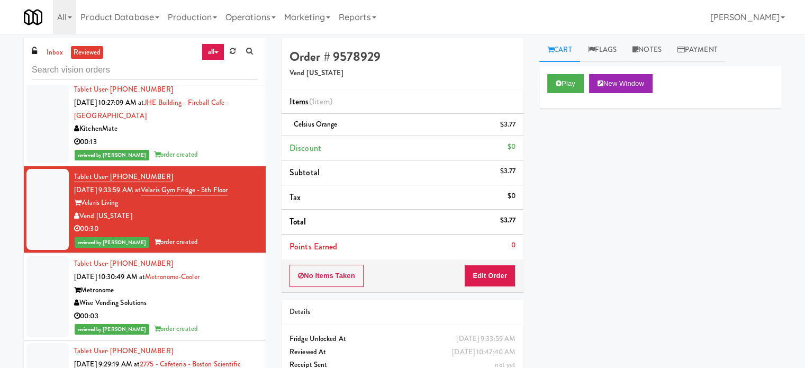
click at [218, 289] on div "Metronome" at bounding box center [166, 290] width 184 height 13
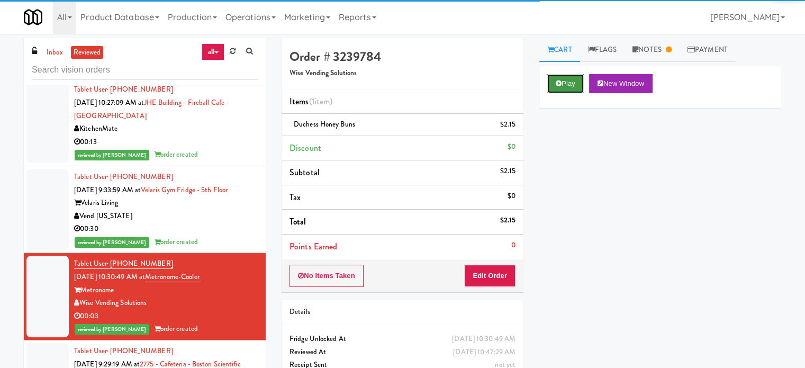
click at [576, 85] on button "Play" at bounding box center [565, 83] width 37 height 19
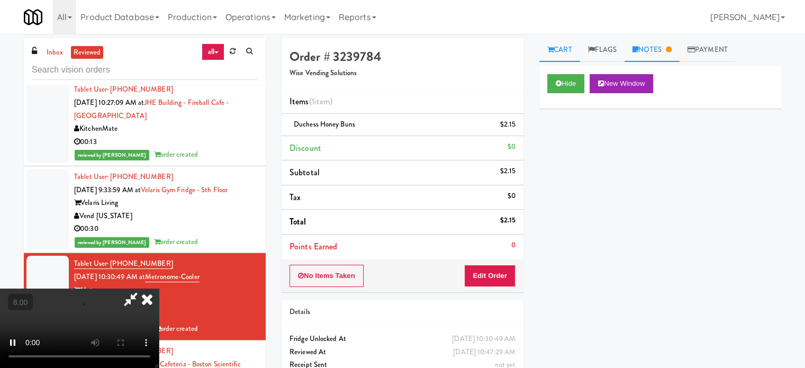
click at [668, 53] on link "Notes" at bounding box center [651, 50] width 55 height 24
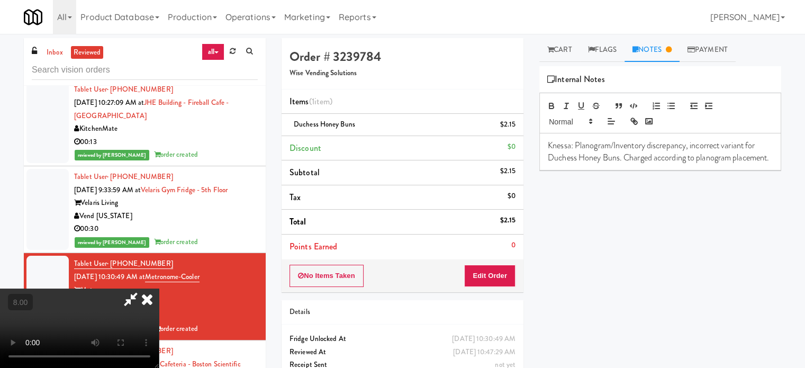
click at [159, 288] on video at bounding box center [79, 327] width 159 height 79
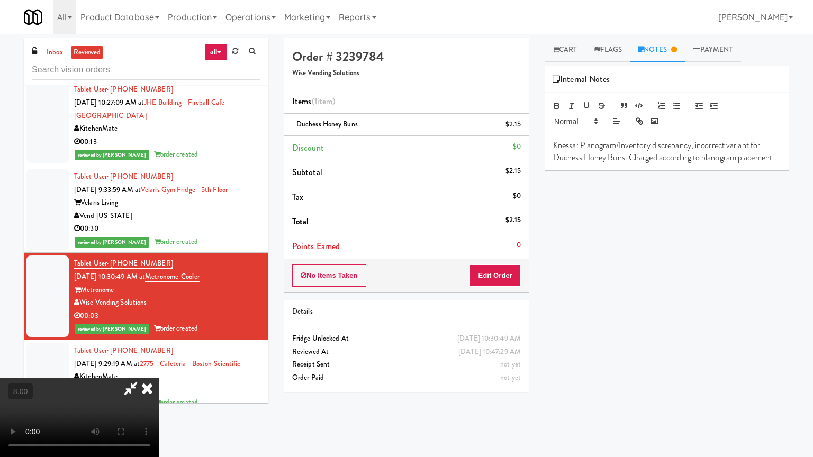
drag, startPoint x: 269, startPoint y: 299, endPoint x: 297, endPoint y: 254, distance: 52.5
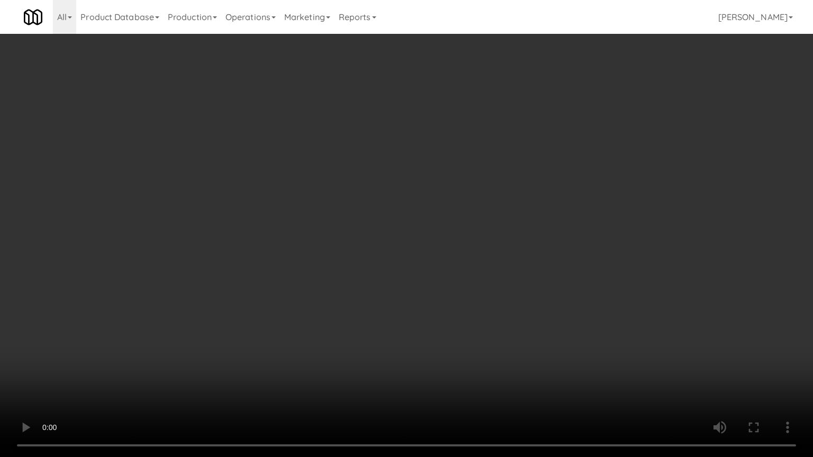
click at [272, 291] on video at bounding box center [406, 228] width 813 height 457
click at [263, 303] on video at bounding box center [406, 228] width 813 height 457
click at [320, 247] on video at bounding box center [406, 228] width 813 height 457
click at [353, 219] on video at bounding box center [406, 228] width 813 height 457
click at [360, 205] on video at bounding box center [406, 228] width 813 height 457
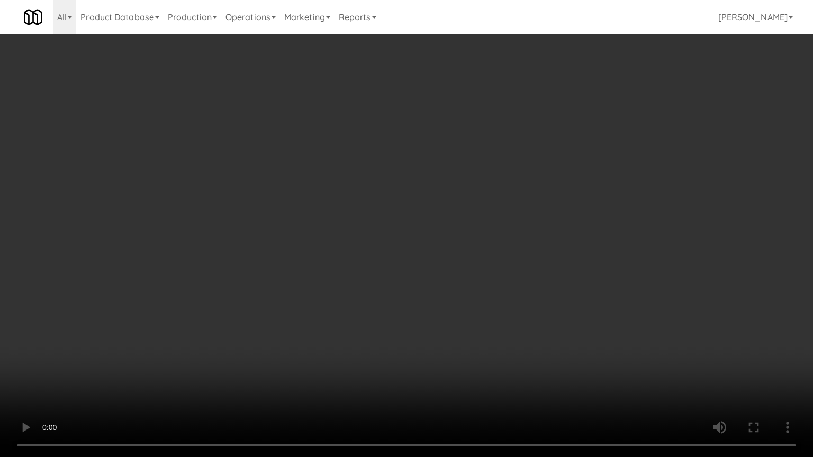
drag, startPoint x: 157, startPoint y: 349, endPoint x: 165, endPoint y: 334, distance: 16.8
click at [158, 349] on video at bounding box center [406, 228] width 813 height 457
click at [193, 305] on video at bounding box center [406, 228] width 813 height 457
click at [203, 315] on video at bounding box center [406, 228] width 813 height 457
click at [232, 305] on video at bounding box center [406, 228] width 813 height 457
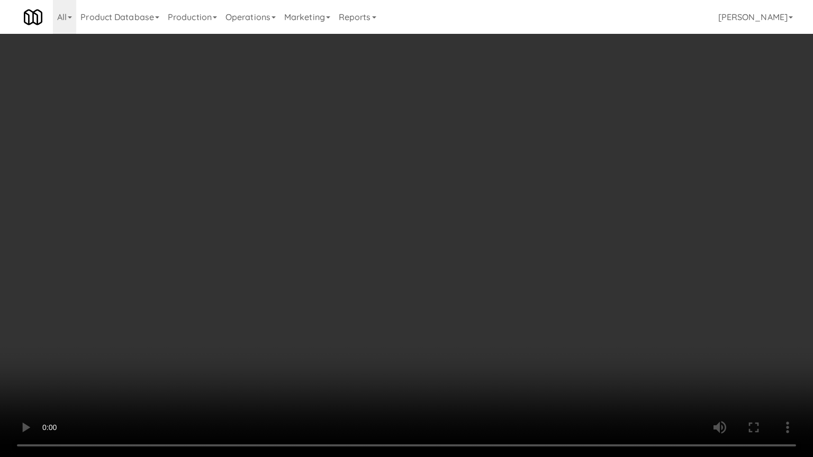
click at [266, 300] on video at bounding box center [406, 228] width 813 height 457
drag, startPoint x: 290, startPoint y: 280, endPoint x: 409, endPoint y: 94, distance: 221.5
click at [305, 265] on video at bounding box center [406, 228] width 813 height 457
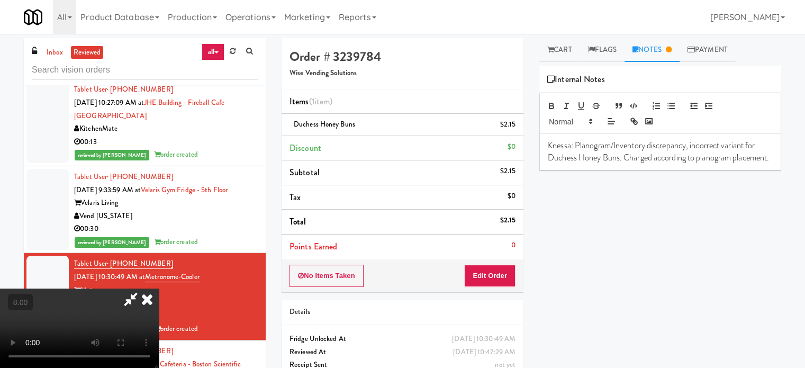
click at [159, 288] on icon at bounding box center [146, 298] width 23 height 21
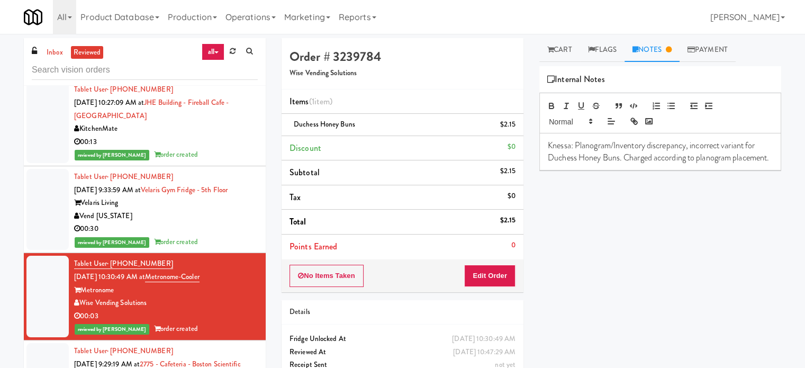
scroll to position [794, 0]
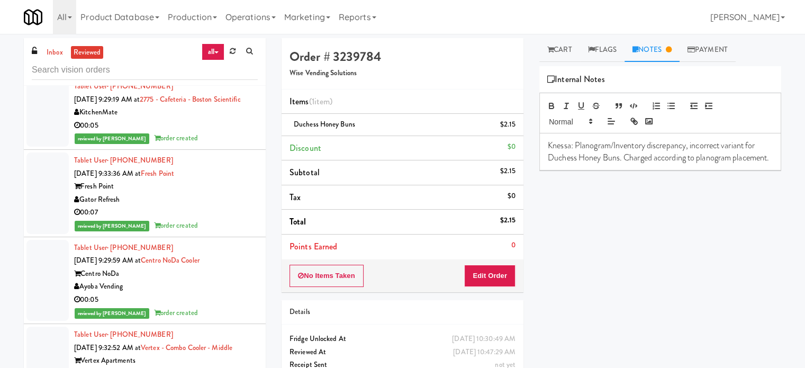
click at [220, 145] on div "Tablet User · (289) 659-8448 Sep 22, 2025 9:29:19 AM at 2775 - Cafeteria - Bost…" at bounding box center [166, 112] width 184 height 65
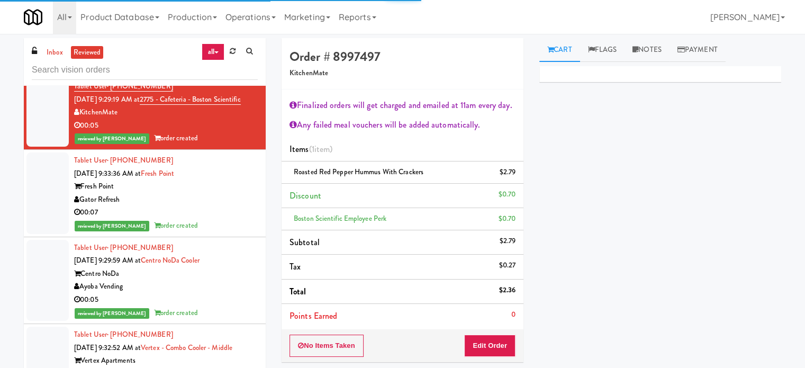
drag, startPoint x: 225, startPoint y: 223, endPoint x: 231, endPoint y: 246, distance: 23.5
click at [226, 219] on div "00:07" at bounding box center [166, 212] width 184 height 13
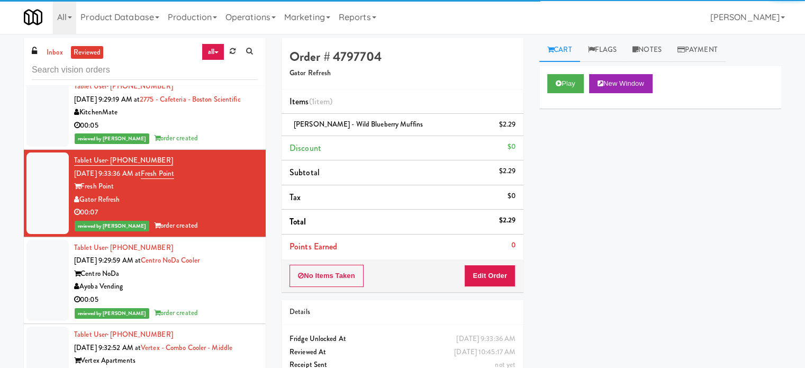
drag, startPoint x: 227, startPoint y: 296, endPoint x: 250, endPoint y: 260, distance: 42.6
click at [227, 293] on div "Ayoba Vending" at bounding box center [166, 286] width 184 height 13
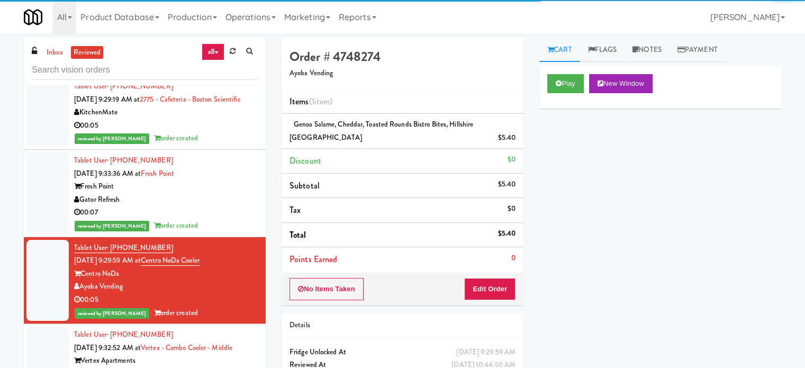
scroll to position [1058, 0]
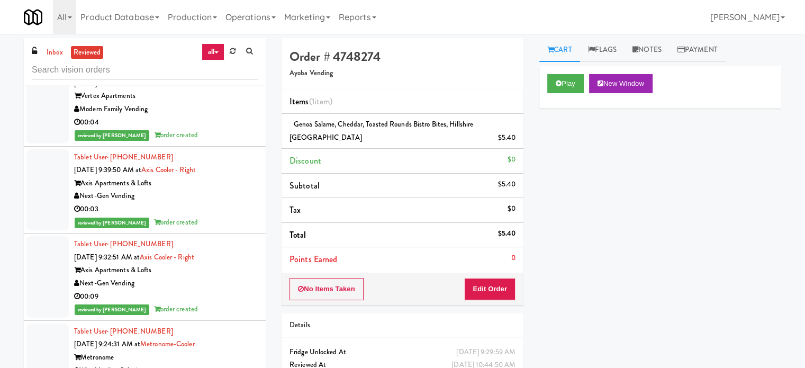
drag, startPoint x: 223, startPoint y: 160, endPoint x: 226, endPoint y: 150, distance: 11.2
click at [223, 161] on li "Tablet User · (630) 815-2926 Sep 22, 2025 9:39:50 AM at Axis Cooler - Right Axi…" at bounding box center [145, 190] width 242 height 87
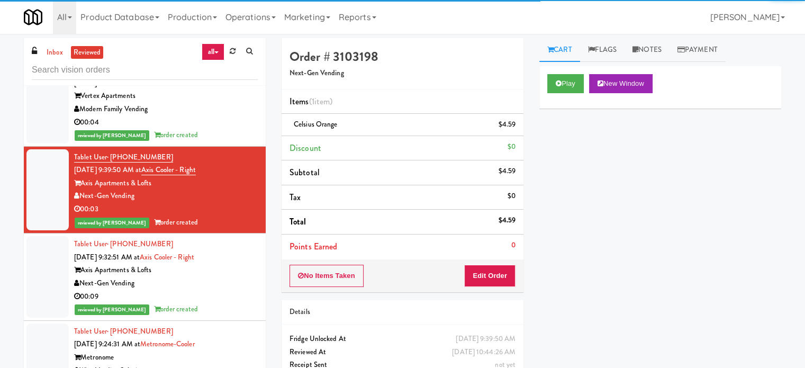
click at [218, 269] on div "Tablet User · (847) 890-0860 Sep 22, 2025 9:32:51 AM at Axis Cooler - Right Axi…" at bounding box center [166, 277] width 184 height 78
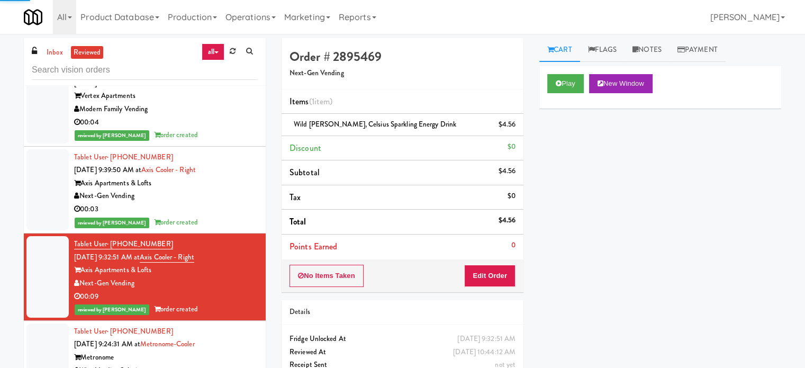
scroll to position [1323, 0]
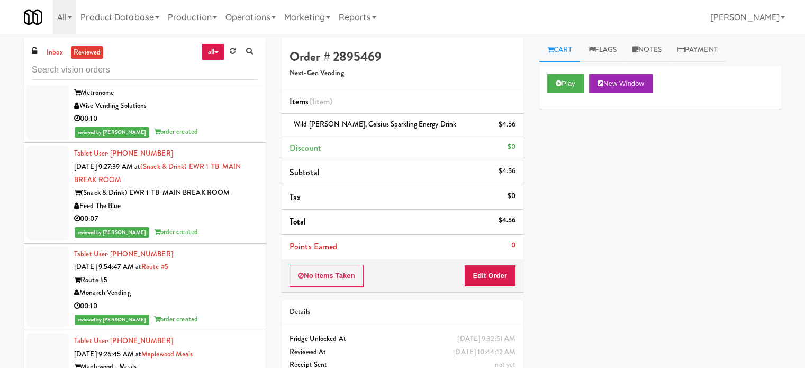
click at [232, 139] on div "reviewed by Knessa C order created" at bounding box center [166, 131] width 184 height 13
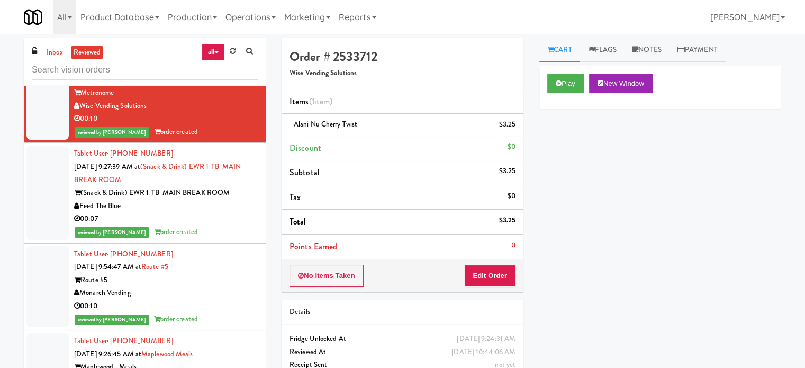
click at [223, 225] on div "00:07" at bounding box center [166, 218] width 184 height 13
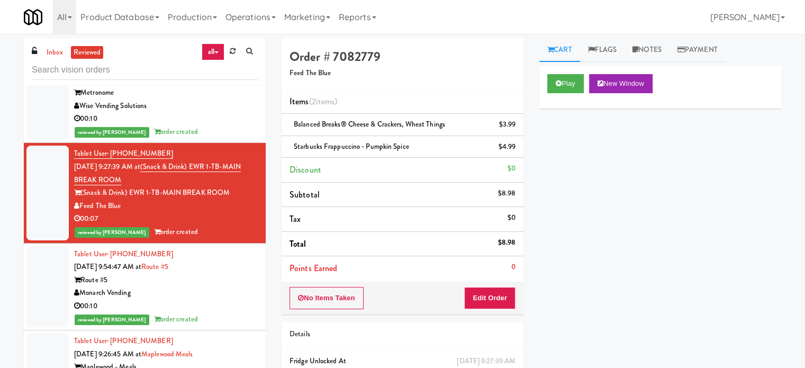
click at [218, 286] on div "Route #5" at bounding box center [166, 280] width 184 height 13
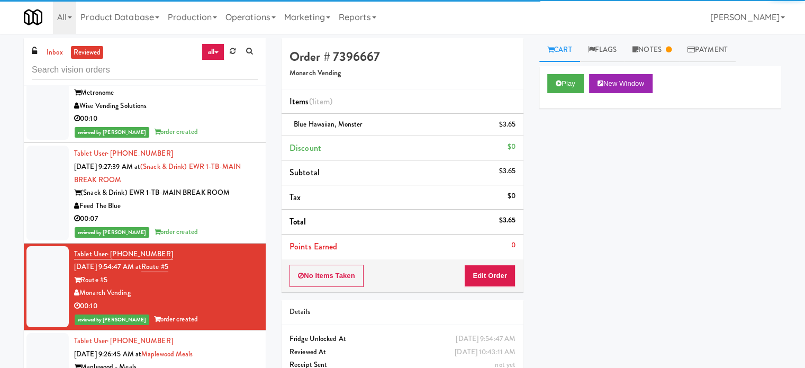
scroll to position [1587, 0]
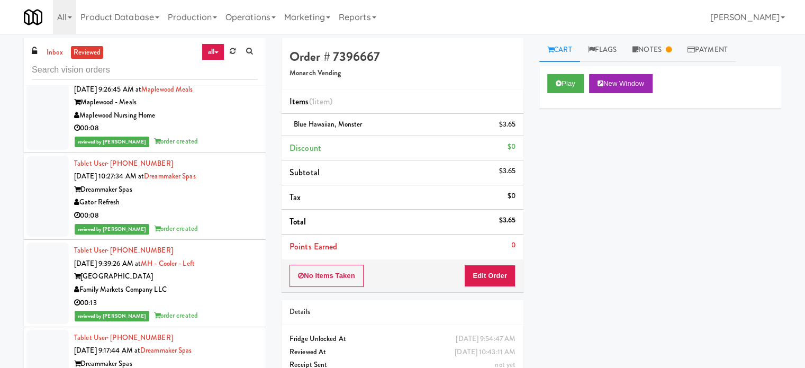
click at [220, 135] on div "00:08" at bounding box center [166, 128] width 184 height 13
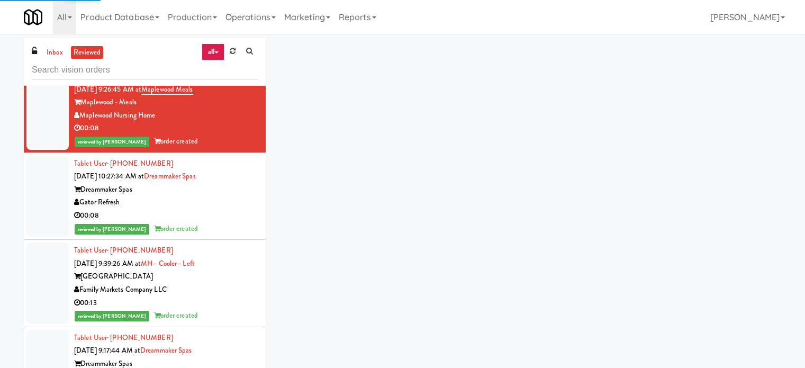
click at [215, 209] on div "Gator Refresh" at bounding box center [166, 202] width 184 height 13
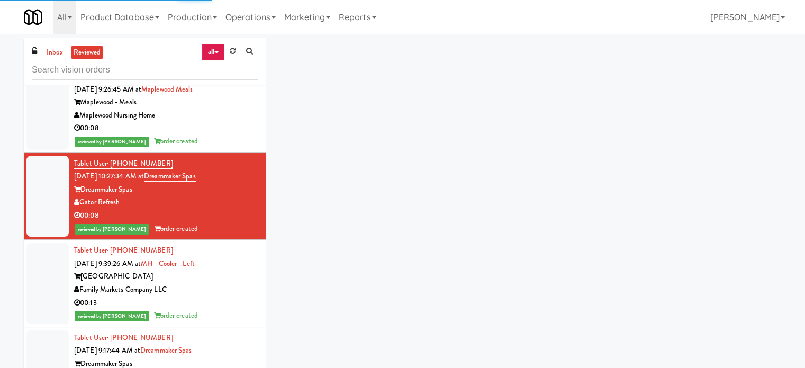
click at [229, 296] on div "Tablet User · (501) 607-4474 Sep 22, 2025 9:39:26 AM at MH - Cooler - Left Mark…" at bounding box center [166, 283] width 184 height 78
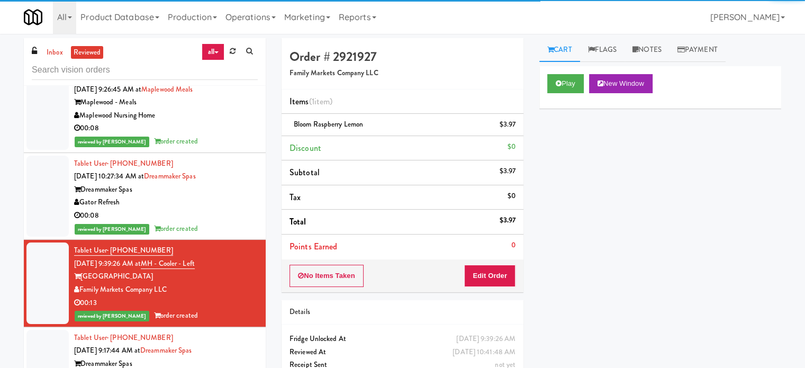
scroll to position [1852, 0]
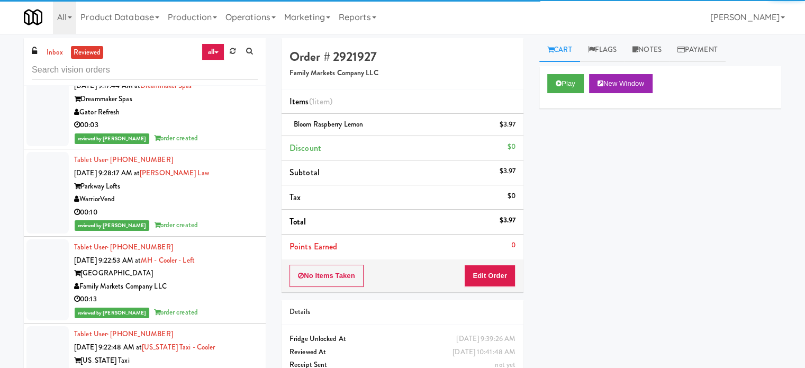
click at [229, 132] on div "00:03" at bounding box center [166, 125] width 184 height 13
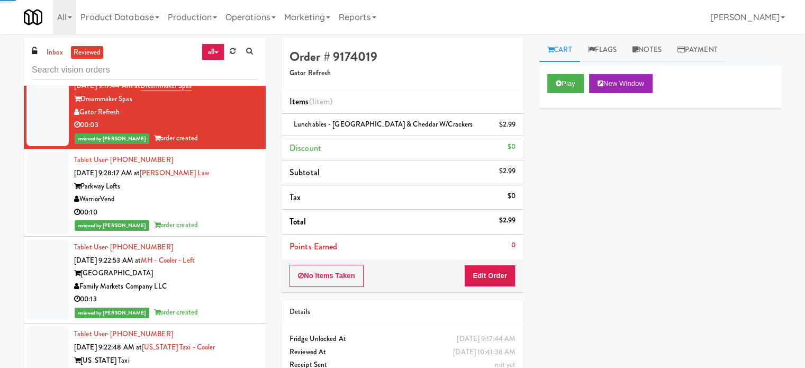
click at [227, 193] on div "Parkway Lofts" at bounding box center [166, 186] width 184 height 13
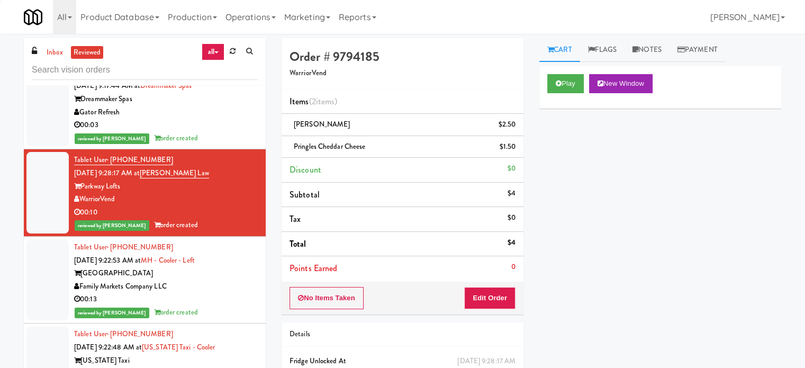
click at [223, 306] on div "00:13" at bounding box center [166, 299] width 184 height 13
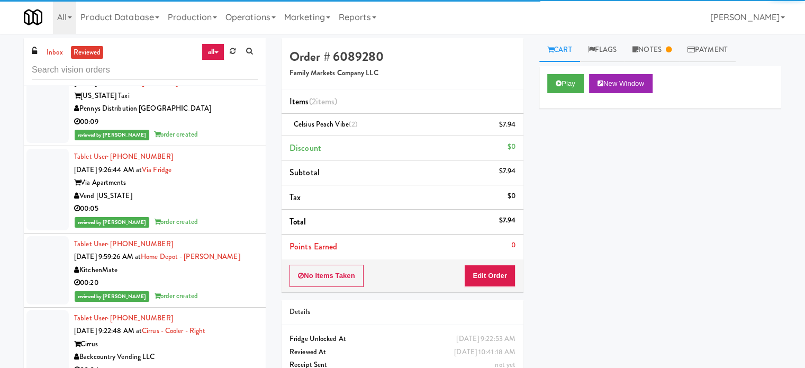
scroll to position [1852, 0]
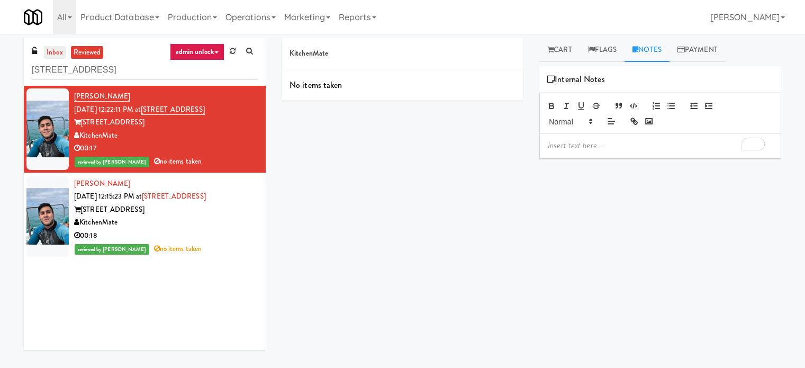
click at [48, 48] on link "inbox" at bounding box center [55, 52] width 22 height 13
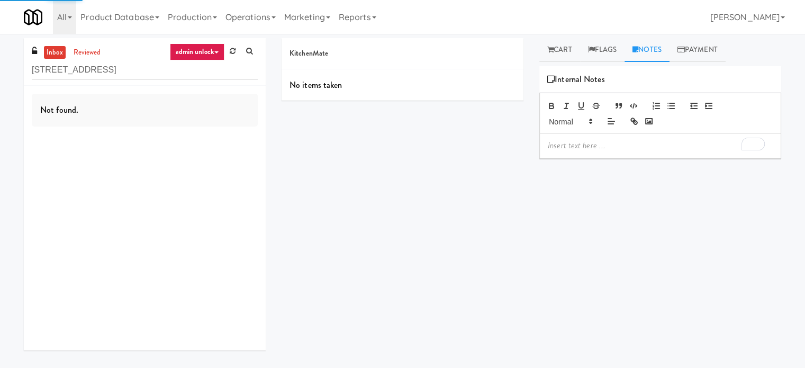
click at [197, 52] on link "admin unlock" at bounding box center [197, 51] width 54 height 17
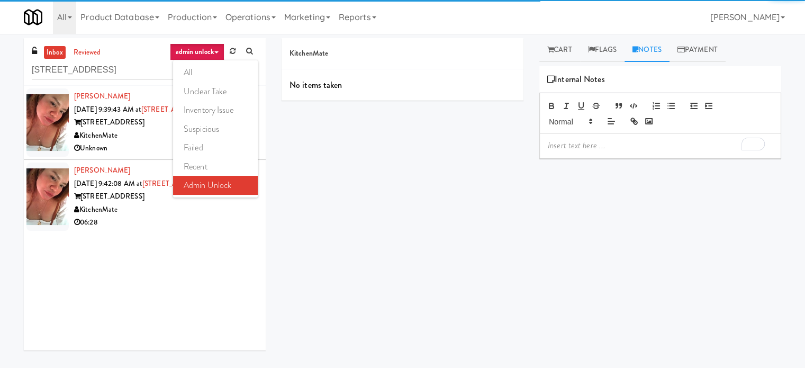
click at [189, 72] on link "all" at bounding box center [215, 72] width 85 height 19
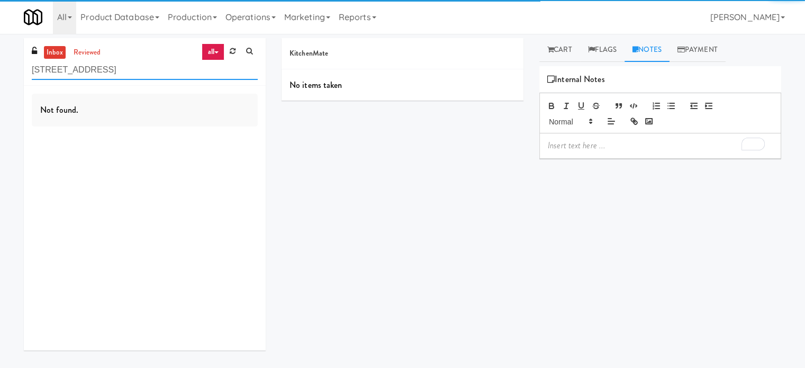
click at [132, 71] on input "[STREET_ADDRESS]" at bounding box center [145, 70] width 226 height 20
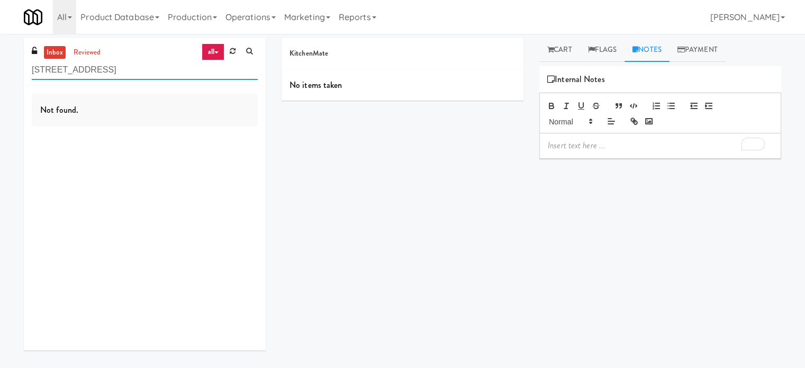
click at [132, 71] on input "[STREET_ADDRESS]" at bounding box center [145, 70] width 226 height 20
paste input "Crystal Flats - Cooler #1"
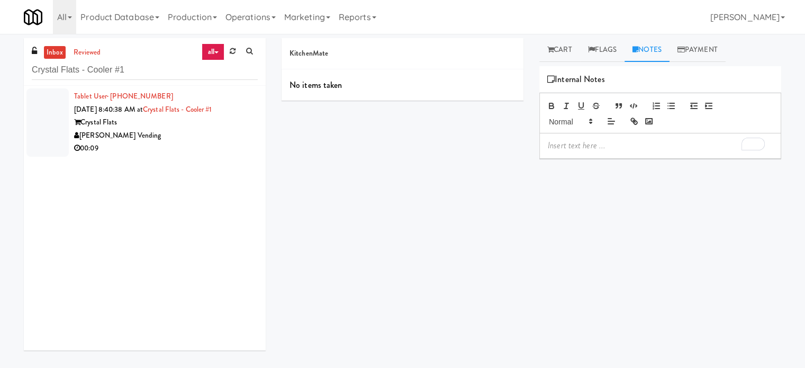
click at [198, 130] on div "[PERSON_NAME] Vending" at bounding box center [166, 135] width 184 height 13
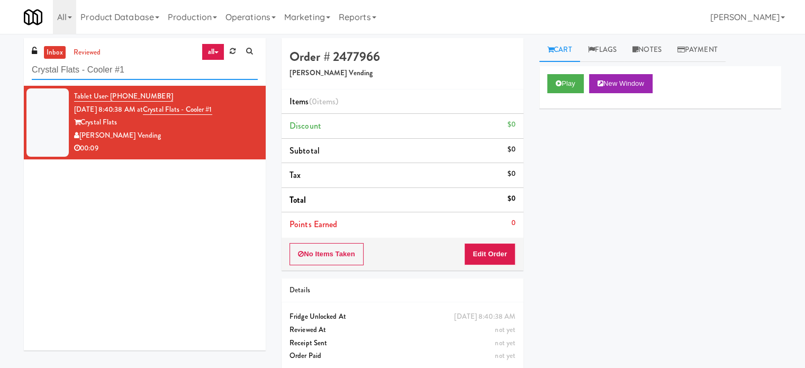
click at [158, 71] on input "Crystal Flats - Cooler #1" at bounding box center [145, 70] width 226 height 20
paste input "399 Fremont - Pantry"
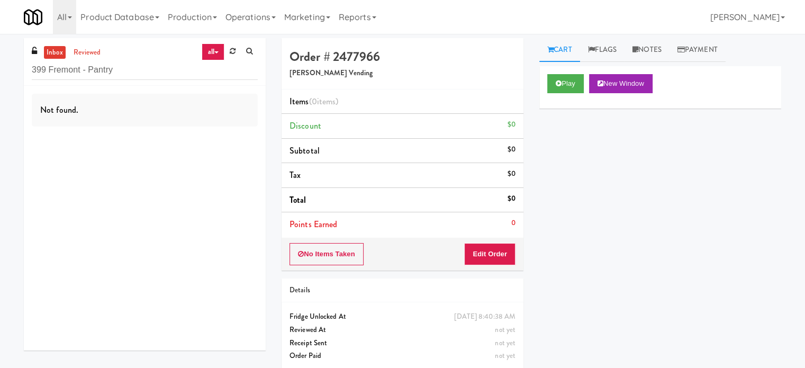
click at [216, 52] on link "all" at bounding box center [213, 51] width 22 height 17
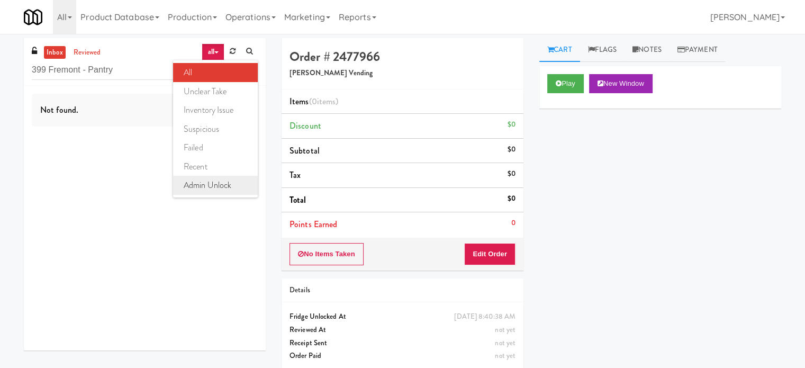
click at [199, 187] on link "admin unlock" at bounding box center [215, 185] width 85 height 19
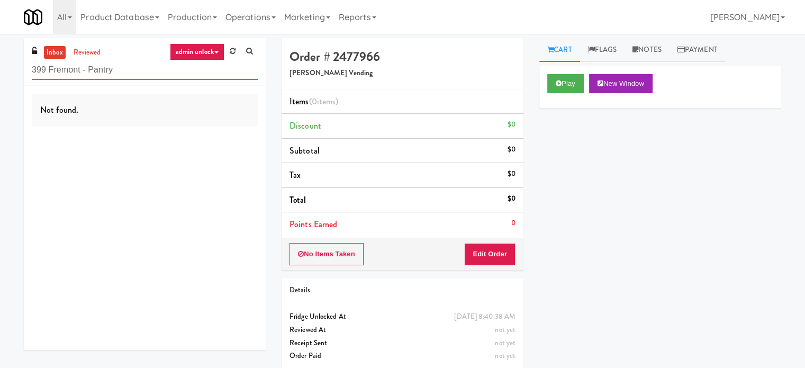
click at [95, 68] on input "399 Fremont - Pantry" at bounding box center [145, 70] width 226 height 20
click at [95, 69] on input "399 Fremont - Pantry" at bounding box center [145, 70] width 226 height 20
click at [214, 48] on link "admin unlock" at bounding box center [197, 51] width 54 height 17
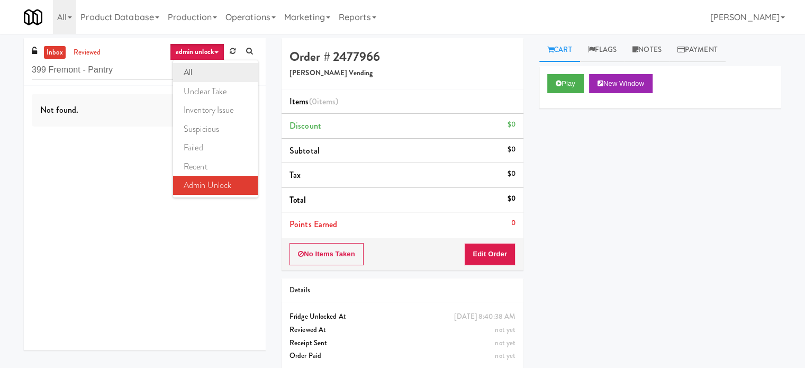
click at [187, 72] on link "all" at bounding box center [215, 72] width 85 height 19
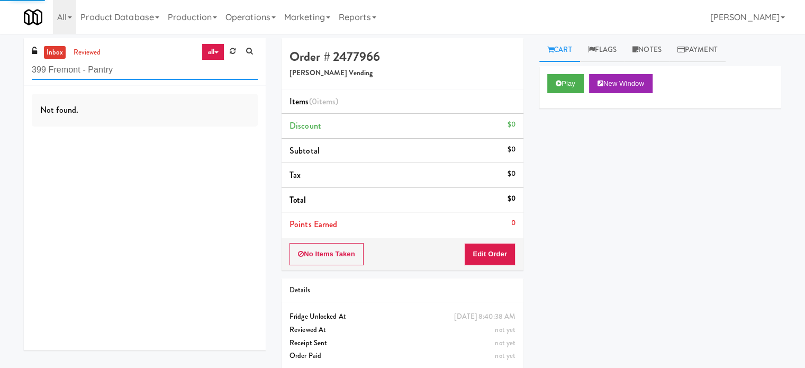
click at [123, 71] on input "399 Fremont - Pantry" at bounding box center [145, 70] width 226 height 20
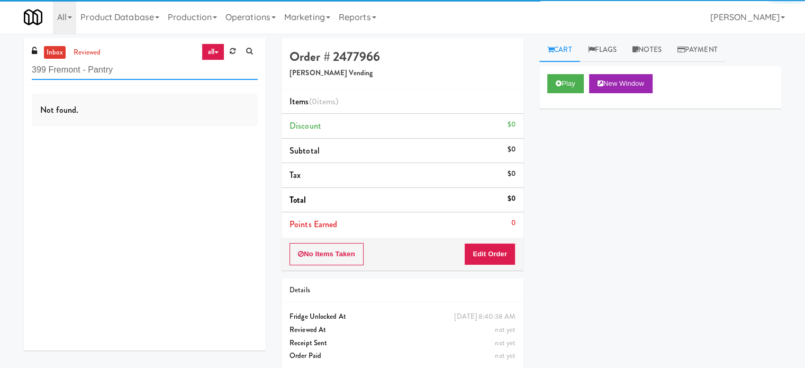
click at [123, 71] on input "399 Fremont - Pantry" at bounding box center [145, 70] width 226 height 20
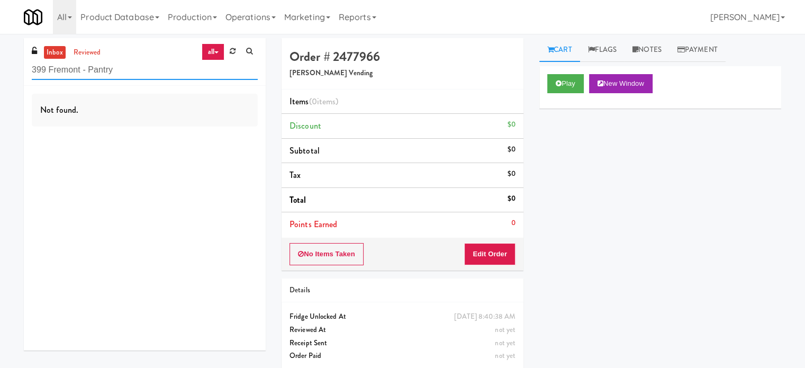
paste input "[PERSON_NAME]-Accurate"
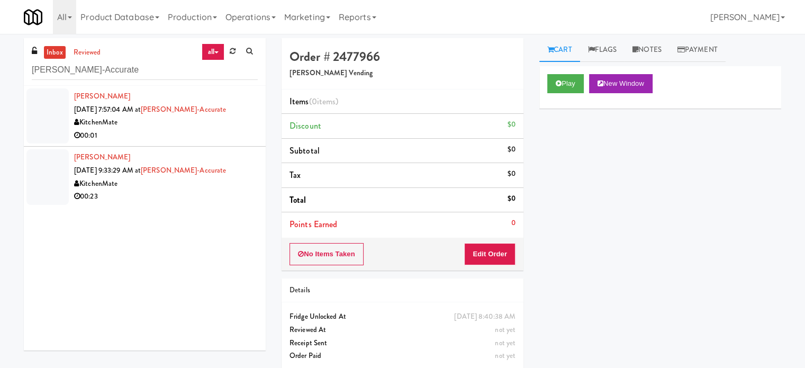
click at [614, 226] on div "Play New Window Primary Flag Clear Flag if unable to determine what was taken o…" at bounding box center [660, 264] width 242 height 397
click at [205, 135] on div "00:01" at bounding box center [166, 135] width 184 height 13
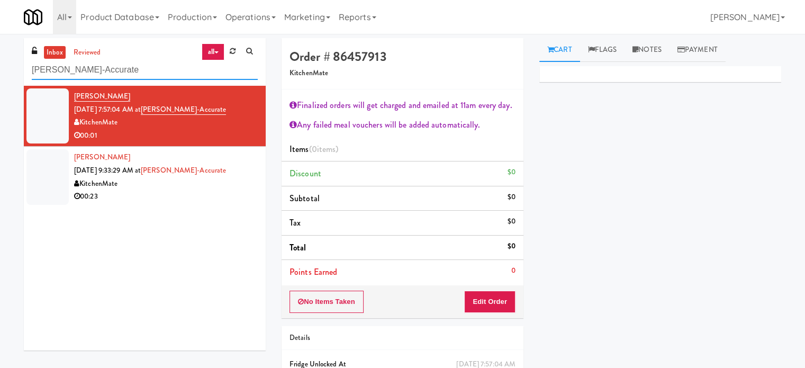
click at [136, 67] on input "[PERSON_NAME]-Accurate" at bounding box center [145, 70] width 226 height 20
click at [135, 68] on input "[PERSON_NAME]-Accurate" at bounding box center [145, 70] width 226 height 20
click at [136, 68] on input "[PERSON_NAME]-Accurate" at bounding box center [145, 70] width 226 height 20
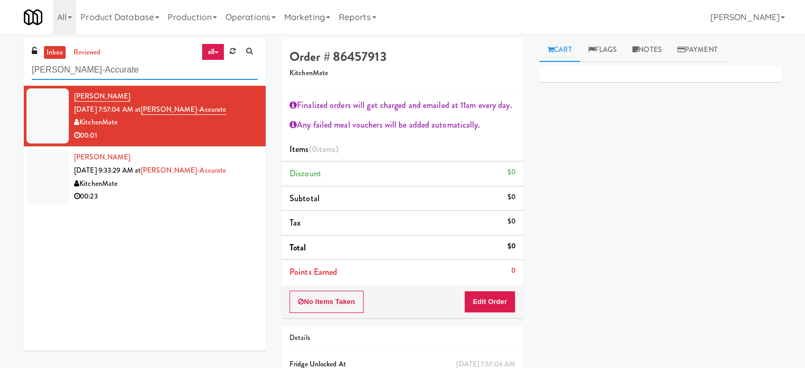
paste input "Metropolitan - Cooler - Right"
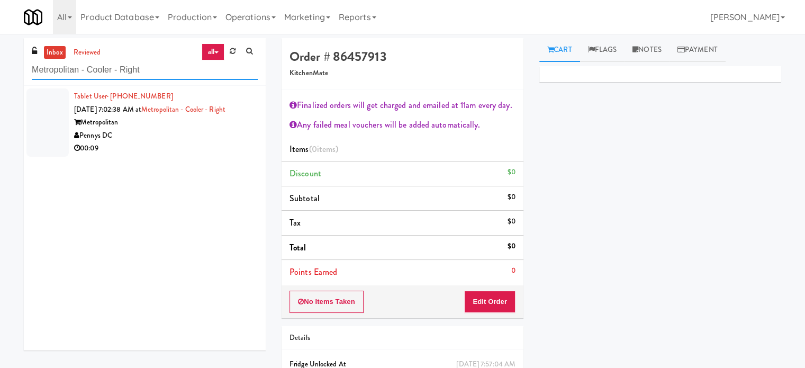
click at [153, 74] on input "Metropolitan - Cooler - Right" at bounding box center [145, 70] width 226 height 20
paste input "Lockheed Orlando Fab"
click at [184, 141] on div "Tablet User · (425) 919-5232 [DATE] 8:42:44 AM at Lockheed Orlando Fab Lockheed…" at bounding box center [166, 122] width 184 height 65
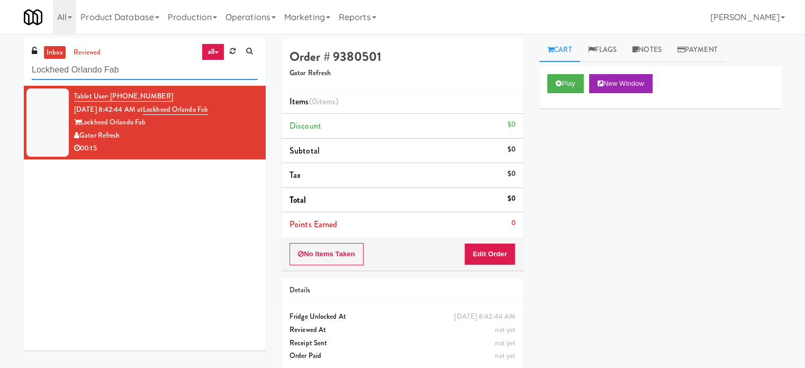
click at [121, 80] on div "inbox reviewed all all unclear take inventory issue suspicious failed recent ad…" at bounding box center [145, 62] width 242 height 48
click at [121, 78] on input "Lockheed Orlando Fab" at bounding box center [145, 70] width 226 height 20
click at [121, 77] on input "Lockheed Orlando Fab" at bounding box center [145, 70] width 226 height 20
click at [119, 67] on input "Lockheed Orlando Fab" at bounding box center [145, 70] width 226 height 20
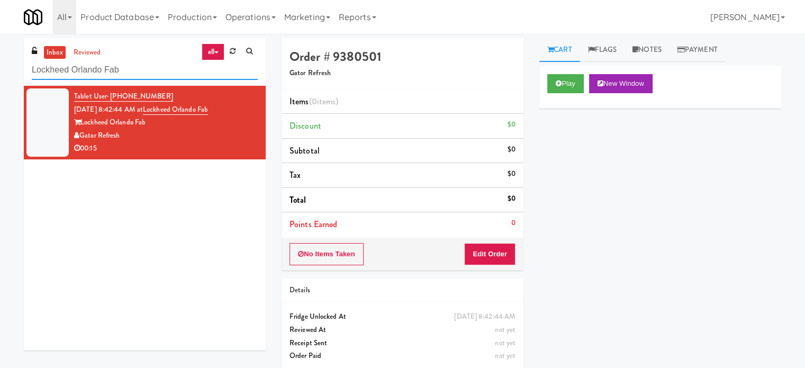
click at [119, 67] on input "Lockheed Orlando Fab" at bounding box center [145, 70] width 226 height 20
paste input "Accolade - Elevator"
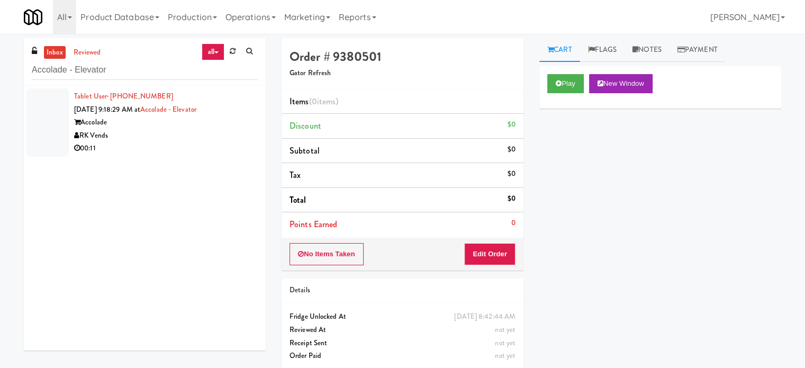
click at [140, 56] on div "inbox reviewed all all unclear take inventory issue suspicious failed recent ad…" at bounding box center [145, 62] width 242 height 48
click at [134, 68] on input "Accolade - Elevator" at bounding box center [145, 70] width 226 height 20
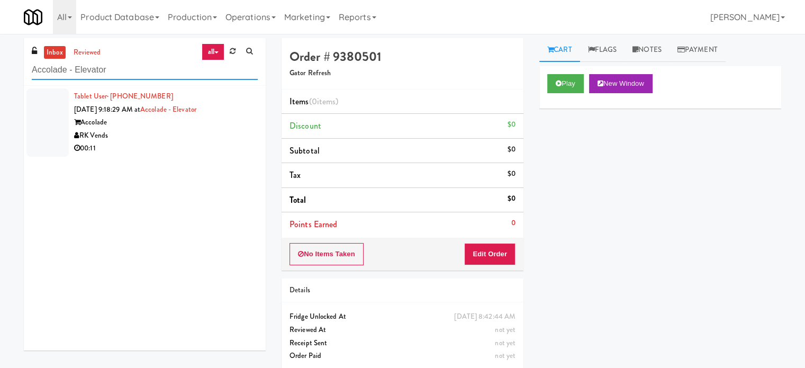
click at [134, 68] on input "Accolade - Elevator" at bounding box center [145, 70] width 226 height 20
paste input "CC2 Drinks Coole"
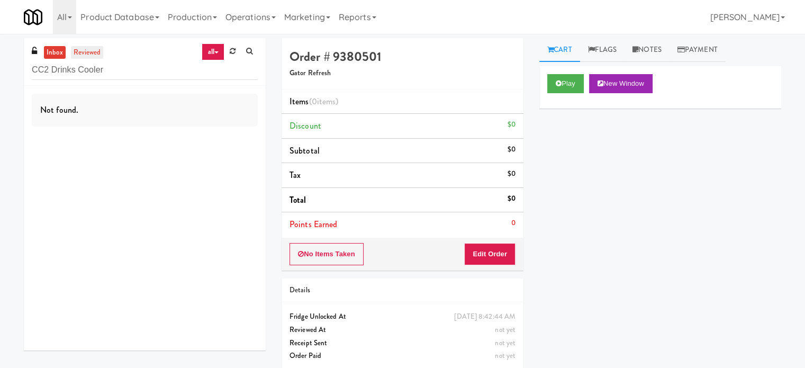
click at [93, 50] on link "reviewed" at bounding box center [87, 52] width 33 height 13
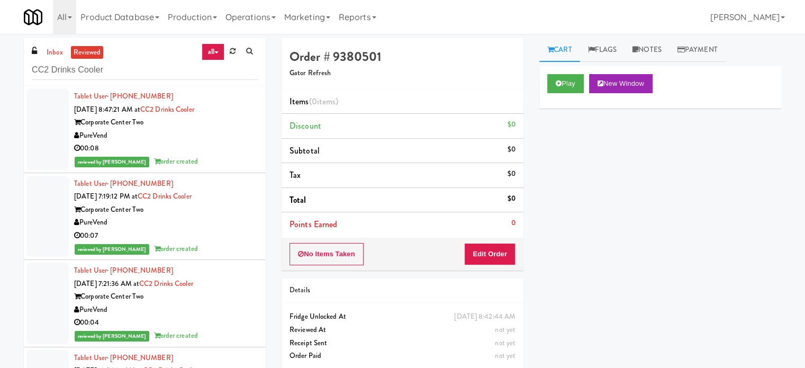
click at [224, 152] on div "00:08" at bounding box center [166, 148] width 184 height 13
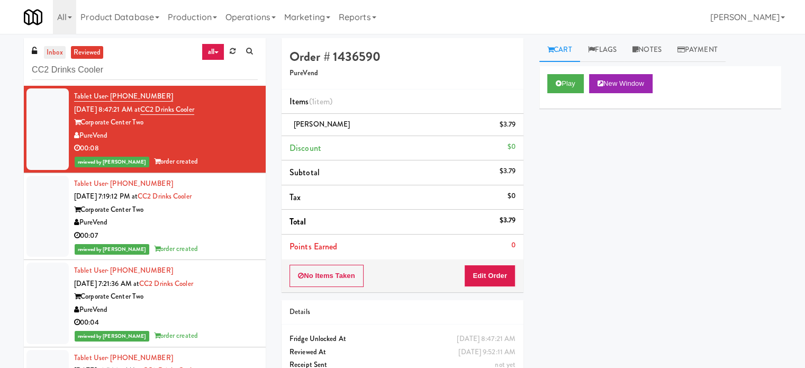
click at [62, 48] on link "inbox" at bounding box center [55, 52] width 22 height 13
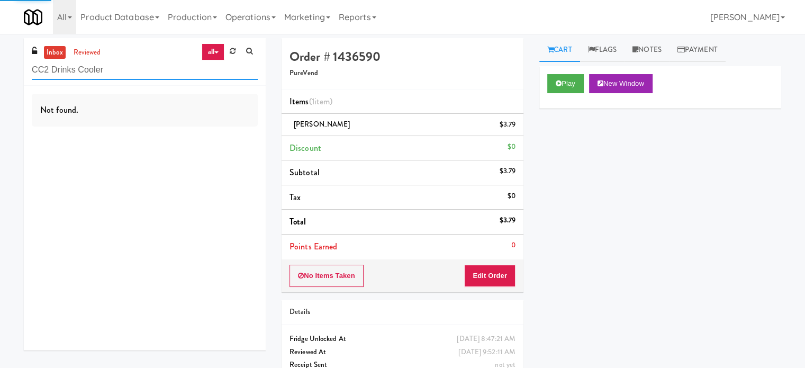
click at [91, 65] on input "CC2 Drinks Cooler" at bounding box center [145, 70] width 226 height 20
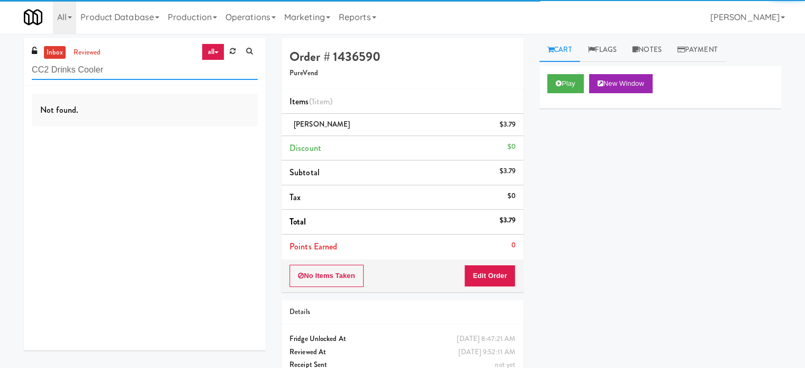
paste input "apital Square RCM #1"
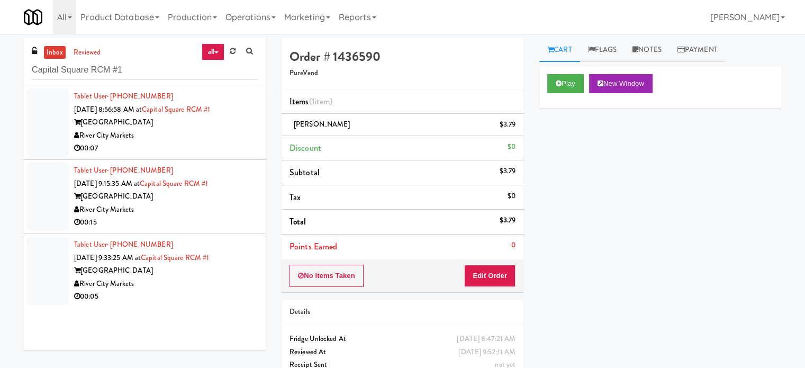
click at [230, 145] on div "00:07" at bounding box center [166, 148] width 184 height 13
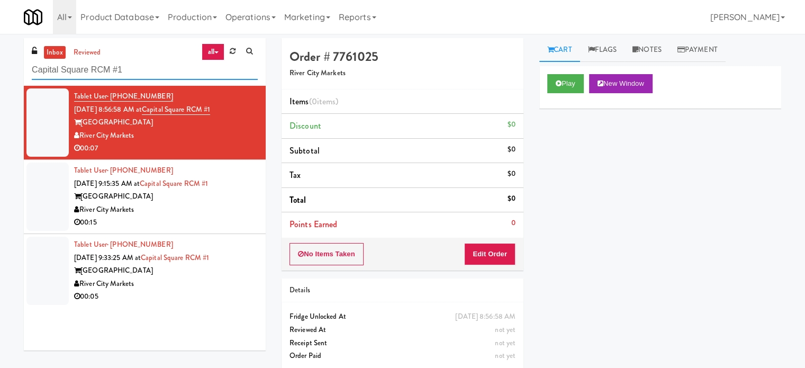
click at [136, 63] on input "Capital Square RCM #1" at bounding box center [145, 70] width 226 height 20
paste input "Vasara - Cooler - Left"
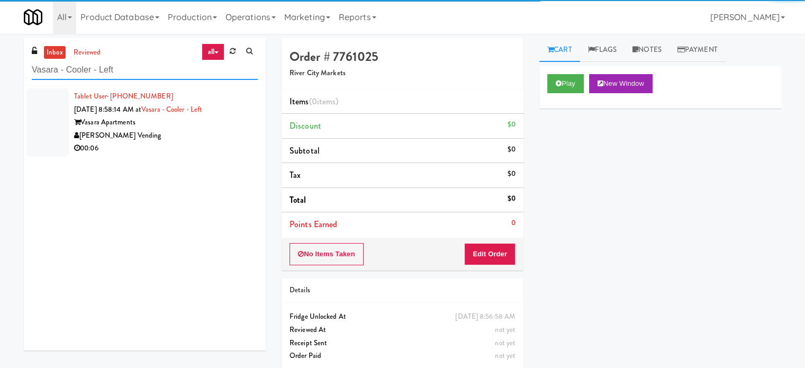
type input "Vasara - Cooler - Left"
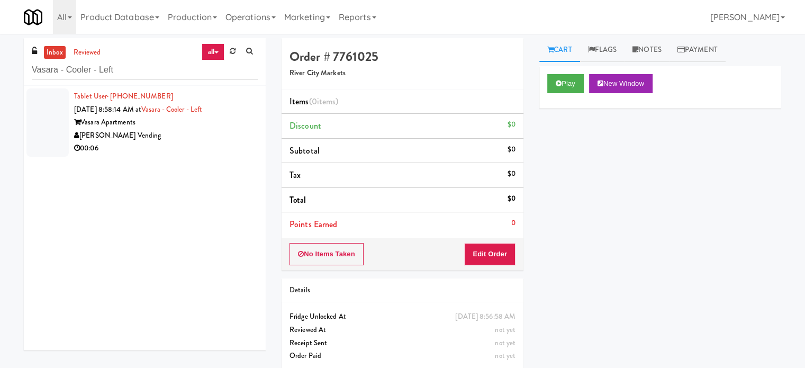
click at [209, 137] on div "[PERSON_NAME] Vending" at bounding box center [166, 135] width 184 height 13
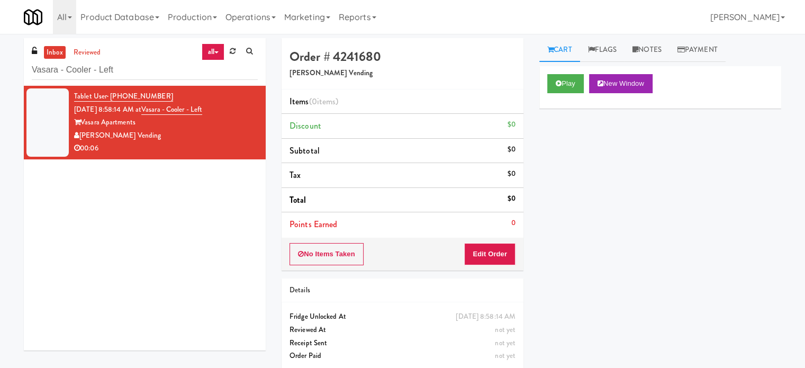
click at [507, 149] on div "$0" at bounding box center [511, 149] width 8 height 13
click at [98, 51] on link "reviewed" at bounding box center [87, 52] width 33 height 13
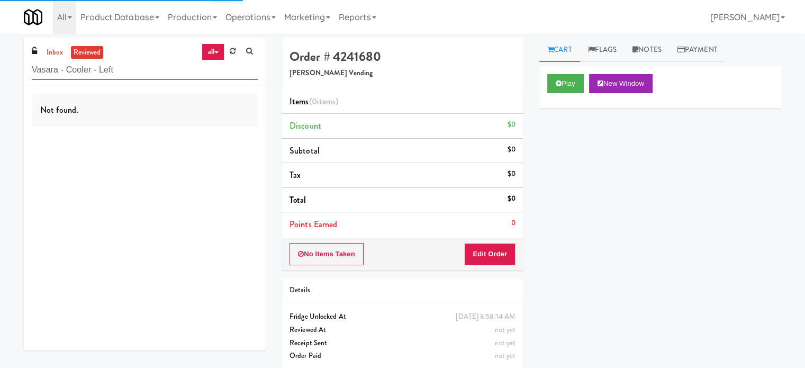
click at [141, 76] on input "Vasara - Cooler - Left" at bounding box center [145, 70] width 226 height 20
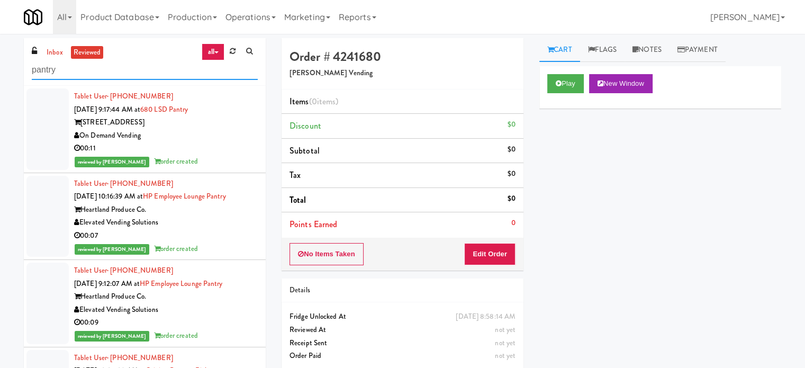
type input "pantry"
click at [238, 147] on div "00:11" at bounding box center [166, 148] width 184 height 13
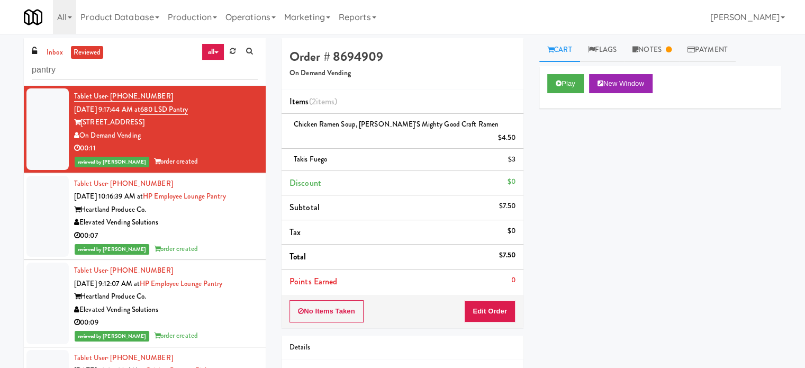
click at [231, 251] on div "reviewed by [PERSON_NAME] order created" at bounding box center [166, 248] width 184 height 13
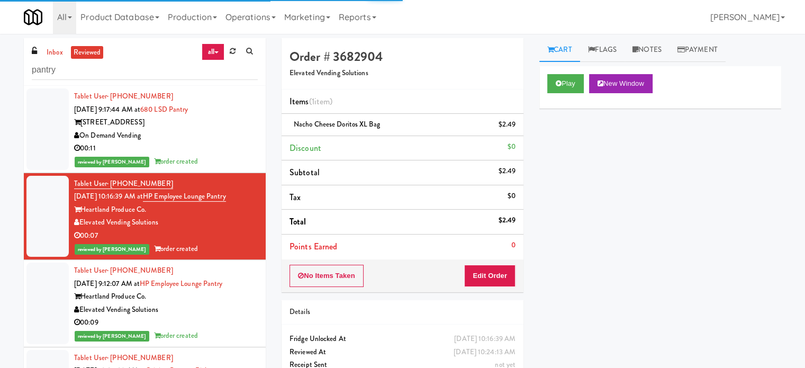
click at [218, 303] on div "Elevated Vending Solutions" at bounding box center [166, 309] width 184 height 13
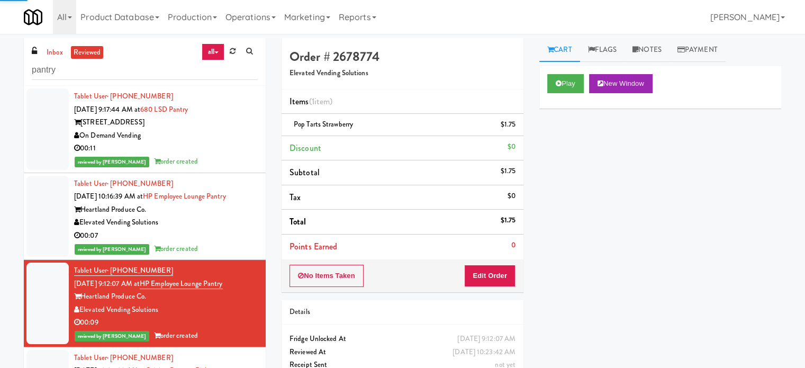
scroll to position [265, 0]
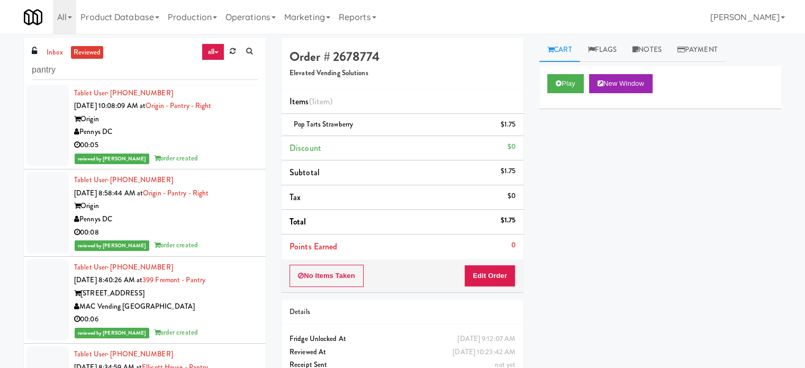
click at [212, 152] on div "reviewed by Knessa C order created" at bounding box center [166, 158] width 184 height 13
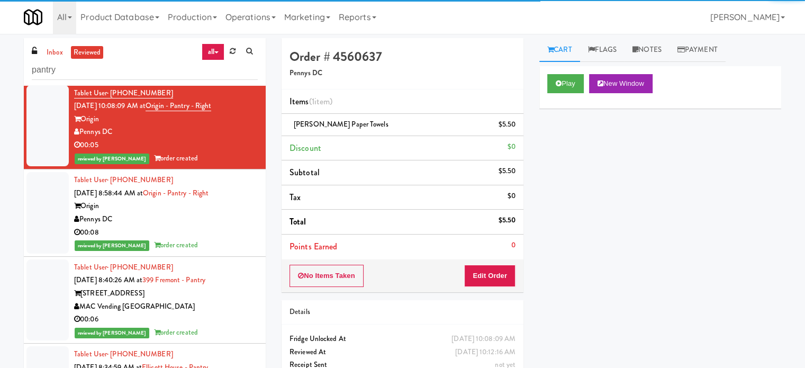
click at [219, 222] on div "Pennys DC" at bounding box center [166, 219] width 184 height 13
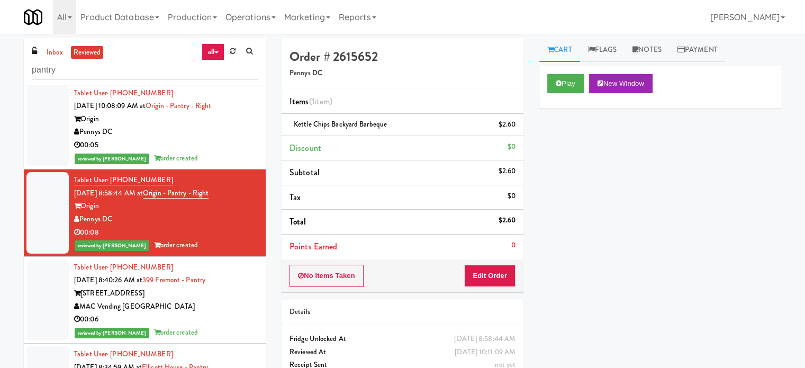
click at [226, 296] on div "[STREET_ADDRESS]" at bounding box center [166, 293] width 184 height 13
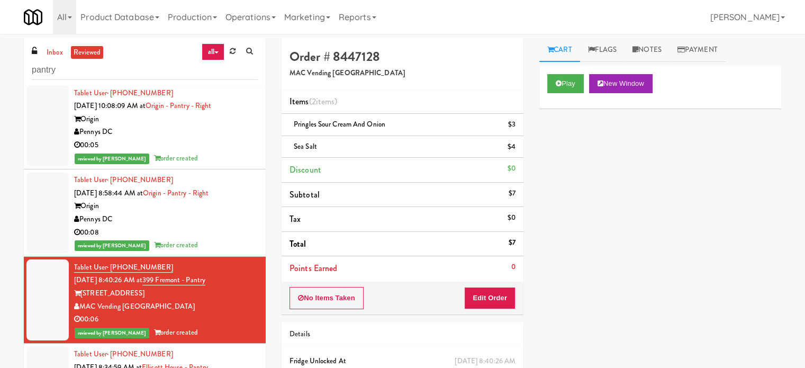
scroll to position [529, 0]
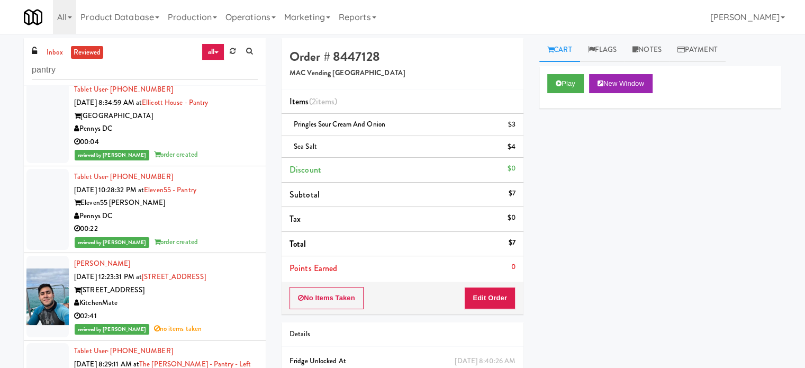
click at [234, 141] on div "00:04" at bounding box center [166, 141] width 184 height 13
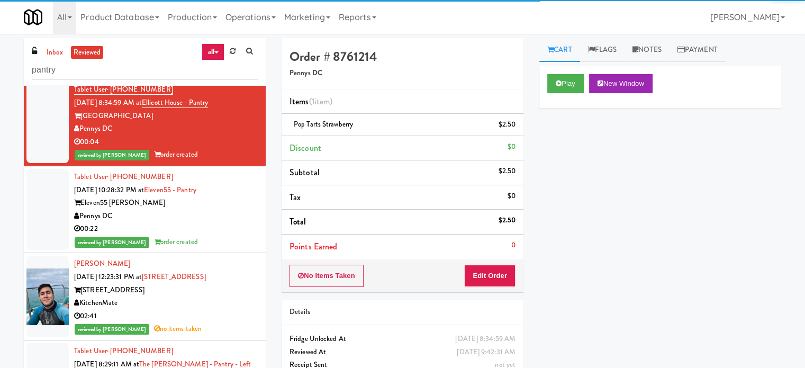
click at [225, 219] on div "Pennys DC" at bounding box center [166, 215] width 184 height 13
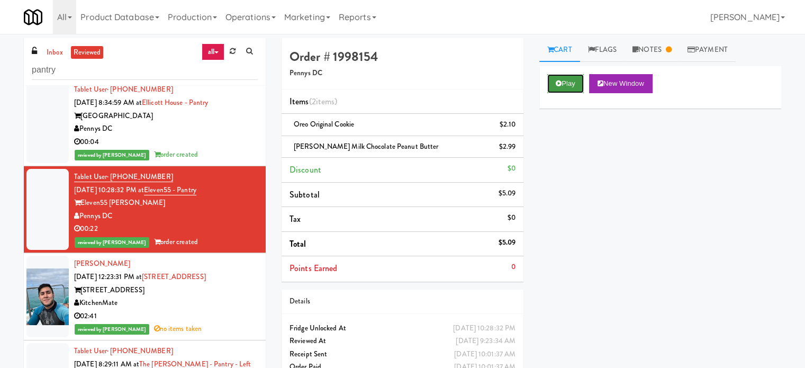
click at [569, 84] on button "Play" at bounding box center [565, 83] width 37 height 19
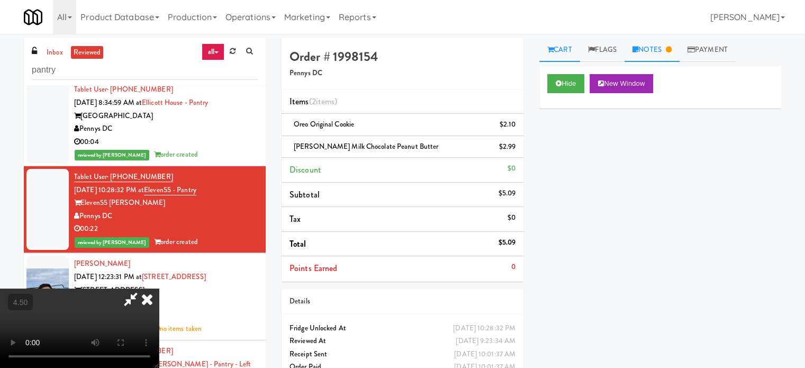
click at [654, 54] on link "Notes" at bounding box center [651, 50] width 55 height 24
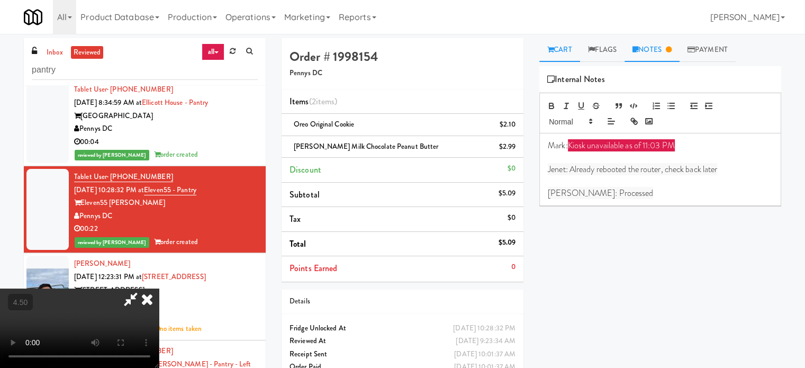
click at [564, 51] on link "Cart" at bounding box center [559, 50] width 41 height 24
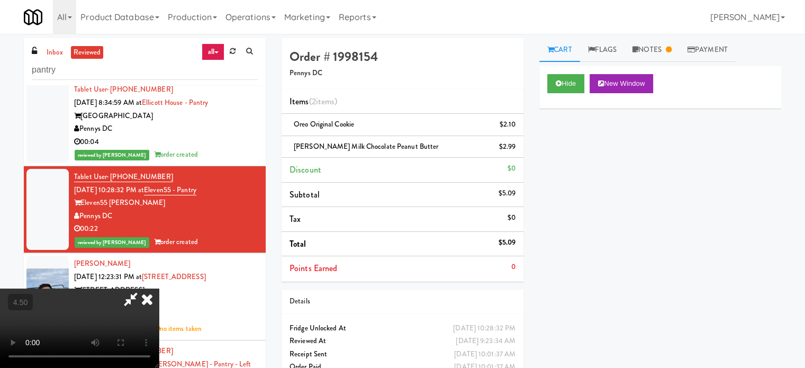
click at [159, 288] on video at bounding box center [79, 327] width 159 height 79
drag, startPoint x: 232, startPoint y: 186, endPoint x: 234, endPoint y: 250, distance: 63.5
click at [159, 288] on video at bounding box center [79, 327] width 159 height 79
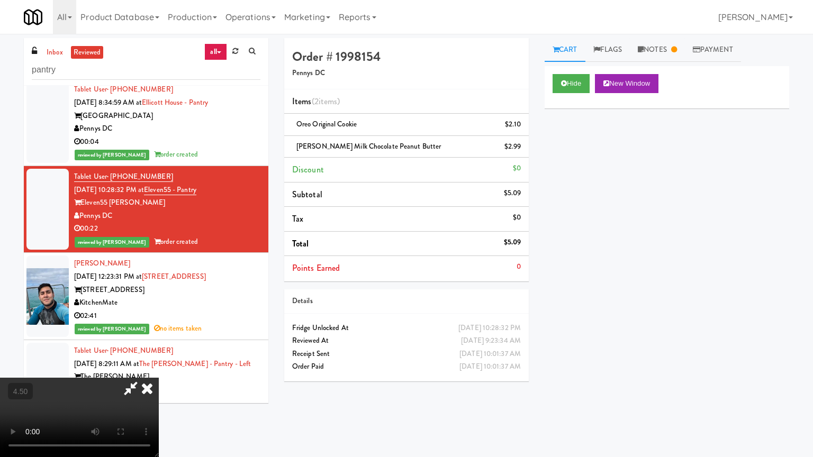
click at [159, 367] on video at bounding box center [79, 417] width 159 height 79
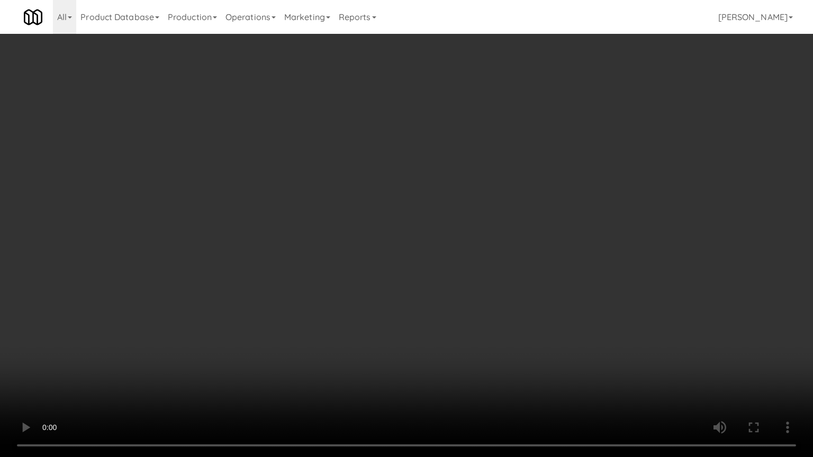
click at [244, 271] on video at bounding box center [406, 228] width 813 height 457
click at [248, 271] on video at bounding box center [406, 228] width 813 height 457
click at [258, 269] on video at bounding box center [406, 228] width 813 height 457
click at [274, 268] on video at bounding box center [406, 228] width 813 height 457
click at [277, 265] on video at bounding box center [406, 228] width 813 height 457
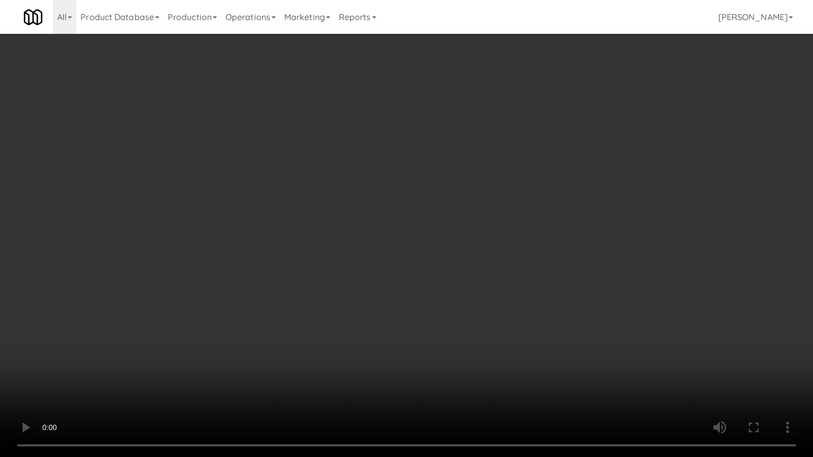
click at [279, 264] on video at bounding box center [406, 228] width 813 height 457
click at [281, 262] on video at bounding box center [406, 228] width 813 height 457
click at [286, 261] on video at bounding box center [406, 228] width 813 height 457
click at [292, 258] on video at bounding box center [406, 228] width 813 height 457
click at [296, 261] on video at bounding box center [406, 228] width 813 height 457
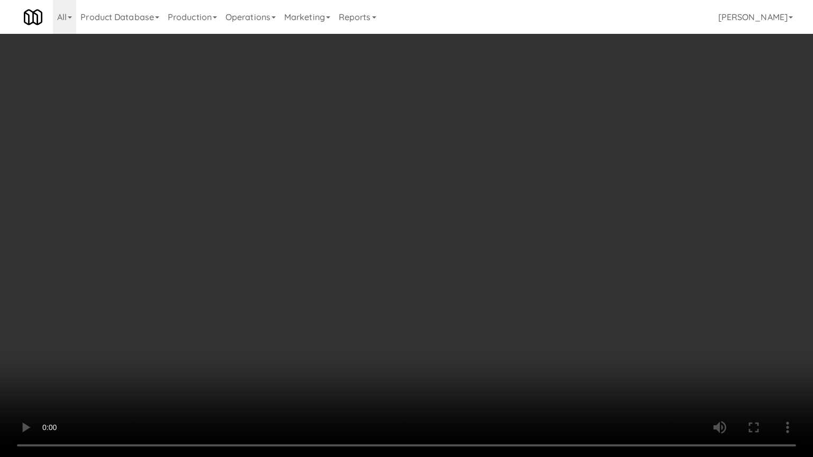
click at [315, 265] on video at bounding box center [406, 228] width 813 height 457
click at [317, 267] on video at bounding box center [406, 228] width 813 height 457
click at [330, 274] on video at bounding box center [406, 228] width 813 height 457
click at [332, 271] on video at bounding box center [406, 228] width 813 height 457
click at [356, 279] on video at bounding box center [406, 228] width 813 height 457
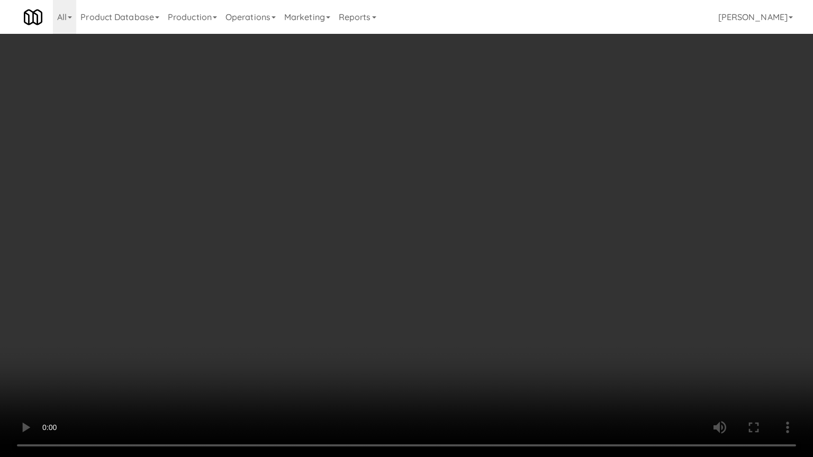
click at [359, 279] on video at bounding box center [406, 228] width 813 height 457
click at [397, 294] on video at bounding box center [406, 228] width 813 height 457
click at [382, 289] on video at bounding box center [406, 228] width 813 height 457
click at [424, 295] on video at bounding box center [406, 228] width 813 height 457
click at [412, 294] on video at bounding box center [406, 228] width 813 height 457
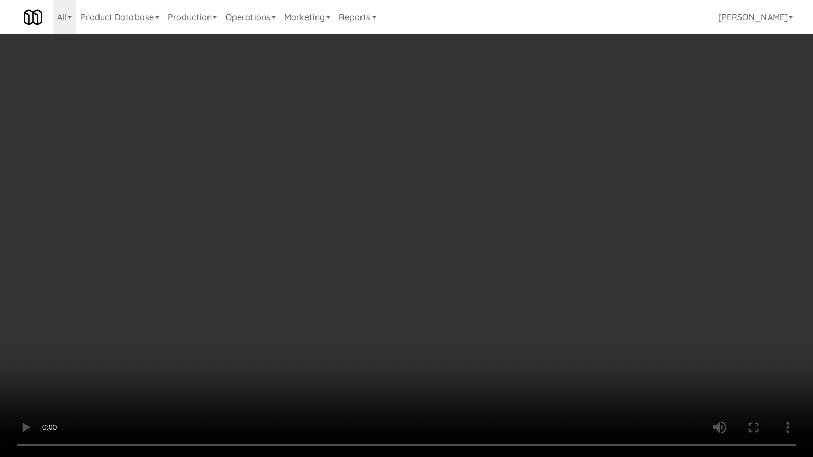
click at [443, 300] on video at bounding box center [406, 228] width 813 height 457
click at [438, 296] on video at bounding box center [406, 228] width 813 height 457
click at [437, 296] on video at bounding box center [406, 228] width 813 height 457
click at [438, 297] on video at bounding box center [406, 228] width 813 height 457
click at [446, 307] on video at bounding box center [406, 228] width 813 height 457
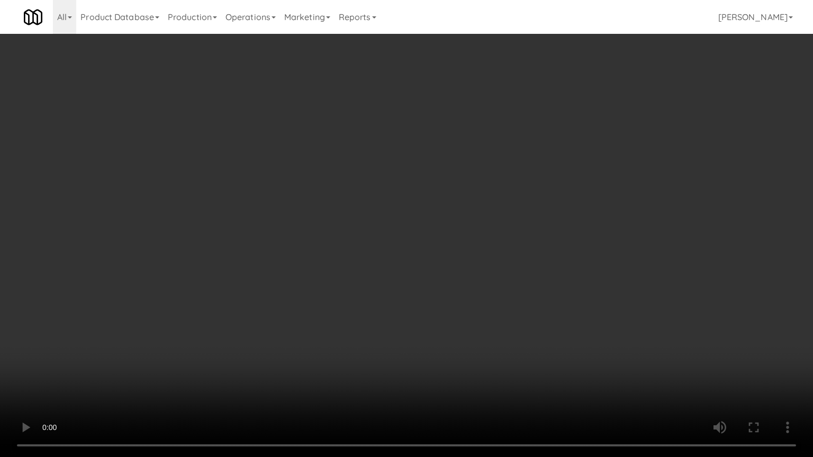
click at [444, 305] on video at bounding box center [406, 228] width 813 height 457
click at [417, 296] on video at bounding box center [406, 228] width 813 height 457
click at [422, 291] on video at bounding box center [406, 228] width 813 height 457
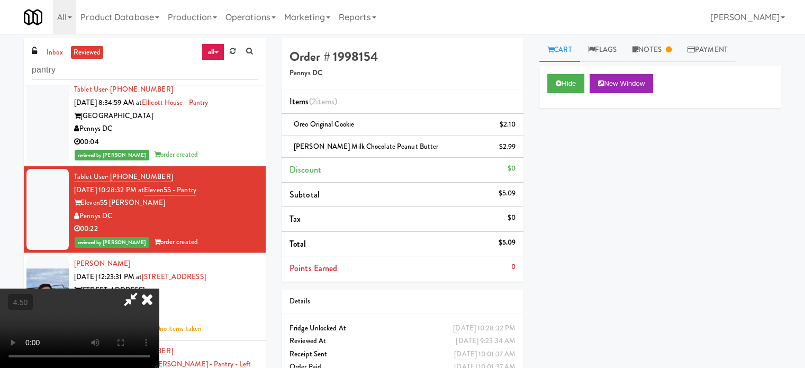
click at [159, 288] on icon at bounding box center [146, 298] width 23 height 21
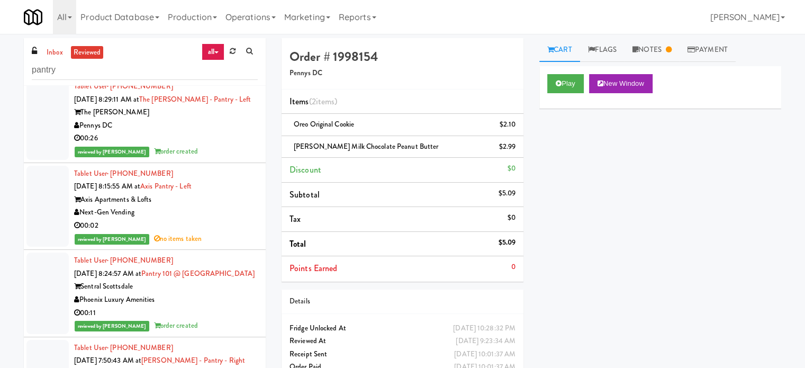
scroll to position [1058, 0]
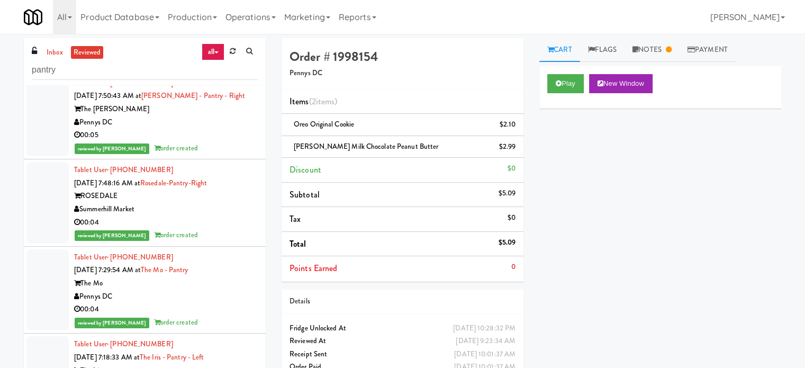
click at [233, 142] on div "00:05" at bounding box center [166, 135] width 184 height 13
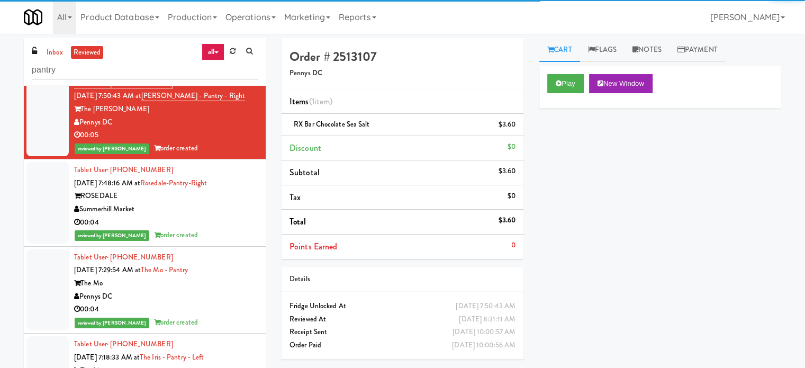
click at [248, 216] on div "Summerhill Market" at bounding box center [166, 209] width 184 height 13
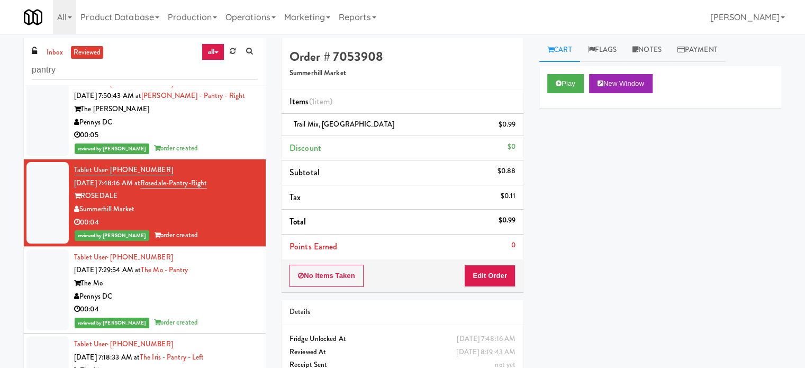
click at [225, 303] on div "Pennys DC" at bounding box center [166, 296] width 184 height 13
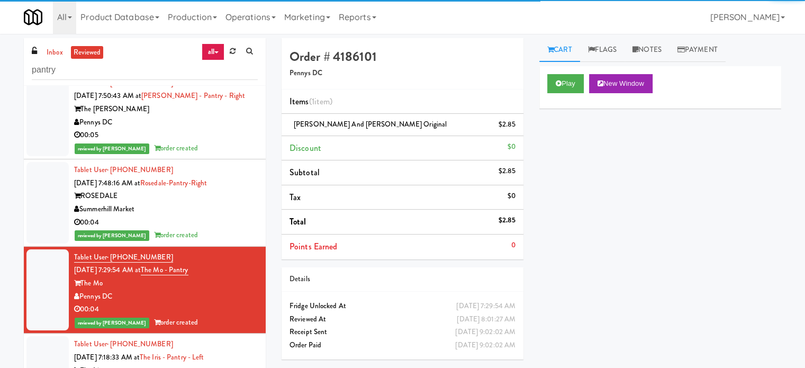
scroll to position [1323, 0]
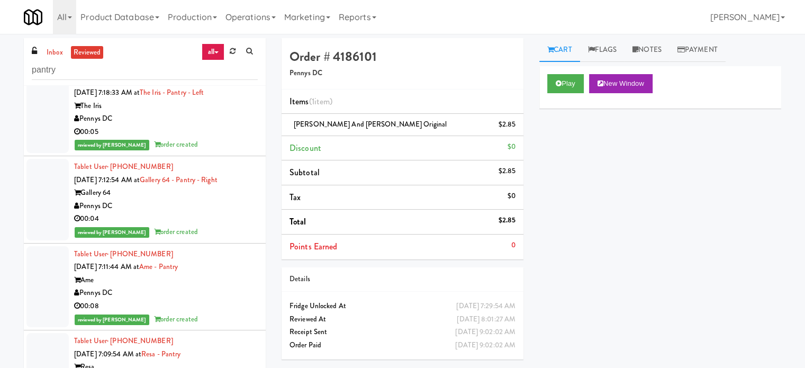
drag, startPoint x: 226, startPoint y: 156, endPoint x: 226, endPoint y: 169, distance: 12.7
click at [226, 151] on div "reviewed by Jenet R order created" at bounding box center [166, 144] width 184 height 13
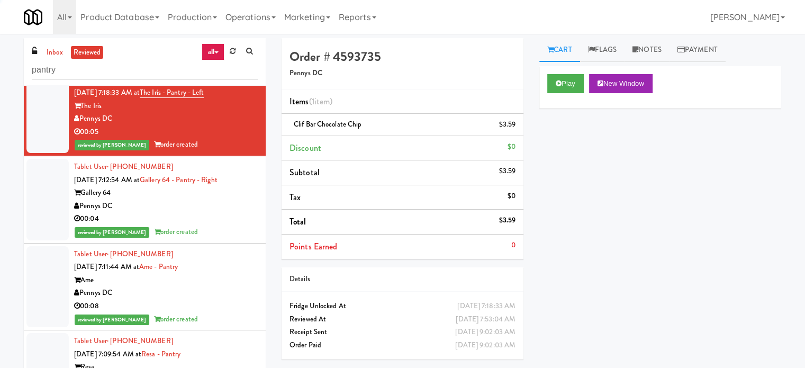
click at [230, 213] on div "Pennys DC" at bounding box center [166, 205] width 184 height 13
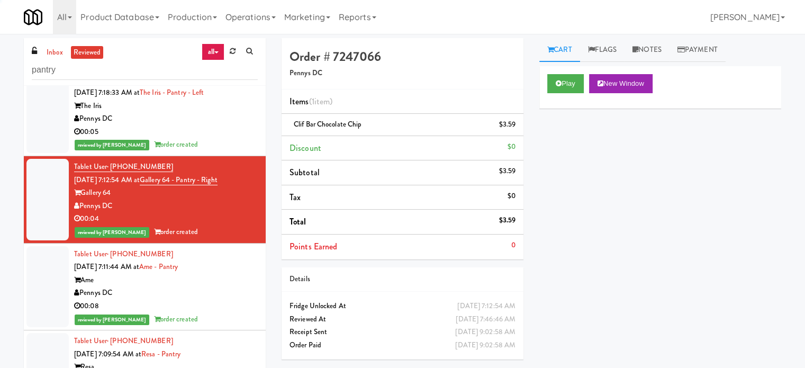
drag, startPoint x: 218, startPoint y: 304, endPoint x: 220, endPoint y: 295, distance: 8.7
click at [219, 299] on div "Pennys DC" at bounding box center [166, 292] width 184 height 13
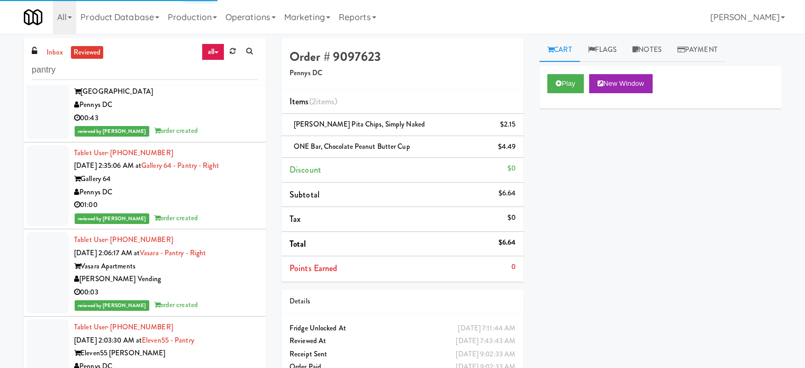
scroll to position [43, 0]
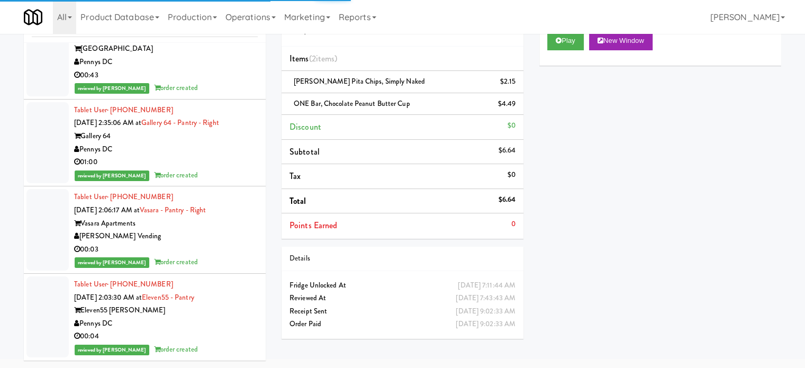
click at [219, 70] on div "Tablet User · (240) 413-0831 [DATE] 2:16:19 AM at OHS - PANTRY One Hill South P…" at bounding box center [166, 55] width 184 height 78
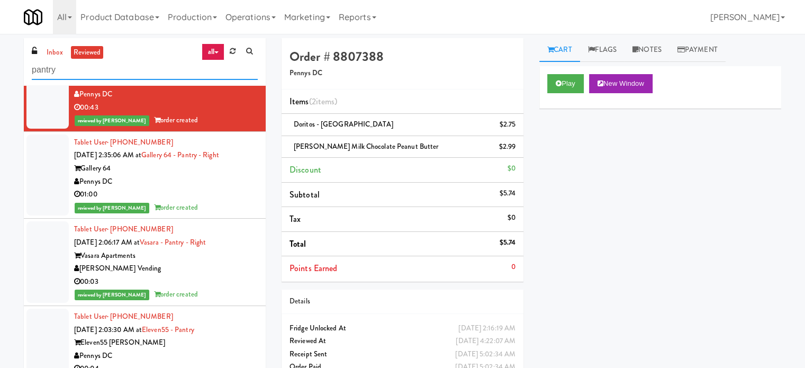
click at [178, 69] on input "pantry" at bounding box center [145, 70] width 226 height 20
click at [178, 68] on input "pantry" at bounding box center [145, 70] width 226 height 20
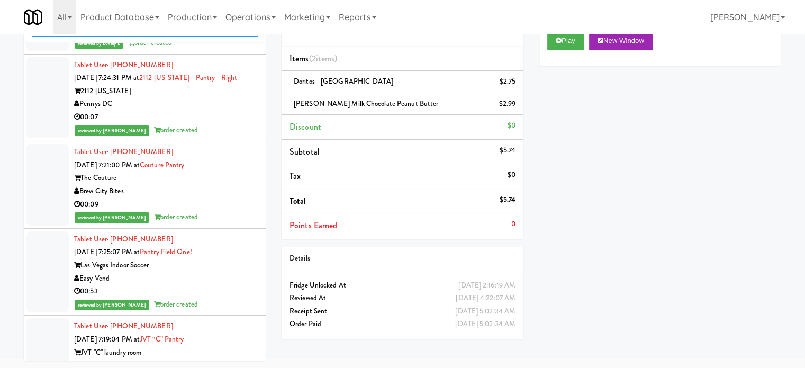
scroll to position [24201, 0]
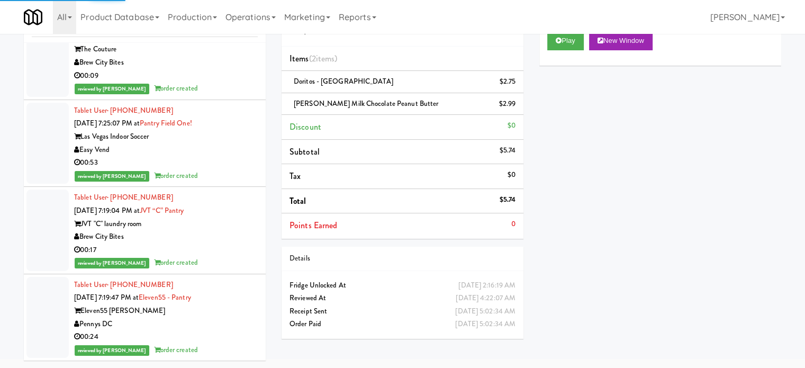
click at [228, 267] on div "reviewed by [PERSON_NAME] order created" at bounding box center [166, 262] width 184 height 13
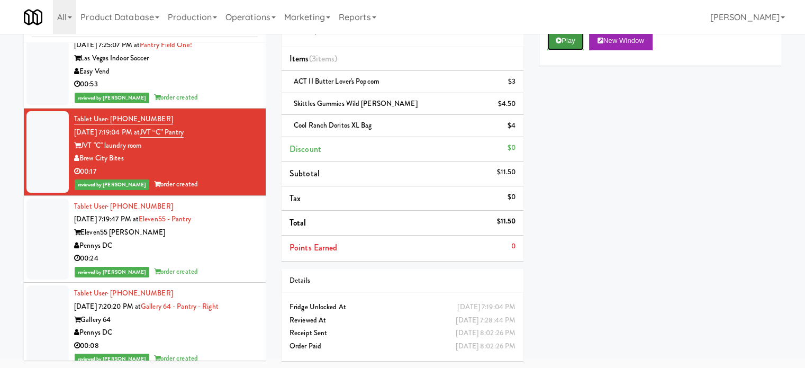
click at [567, 35] on button "Play" at bounding box center [565, 40] width 37 height 19
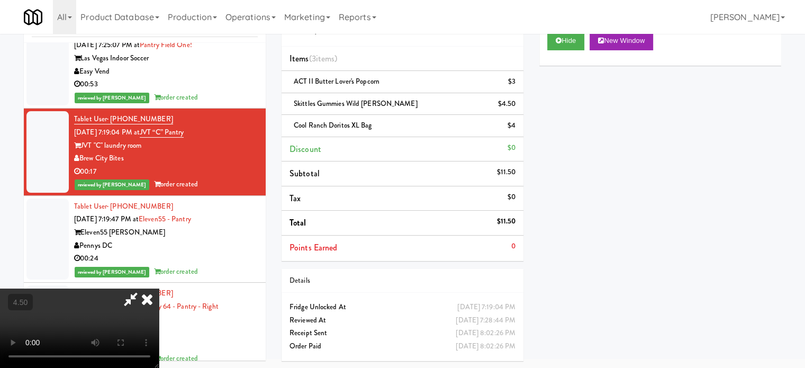
click at [159, 289] on video at bounding box center [79, 327] width 159 height 79
drag, startPoint x: 339, startPoint y: 285, endPoint x: 357, endPoint y: 234, distance: 53.9
click at [159, 288] on video at bounding box center [79, 327] width 159 height 79
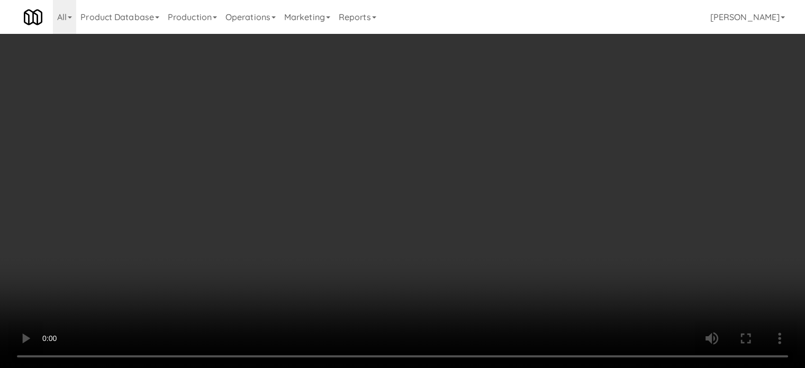
scroll to position [24136, 0]
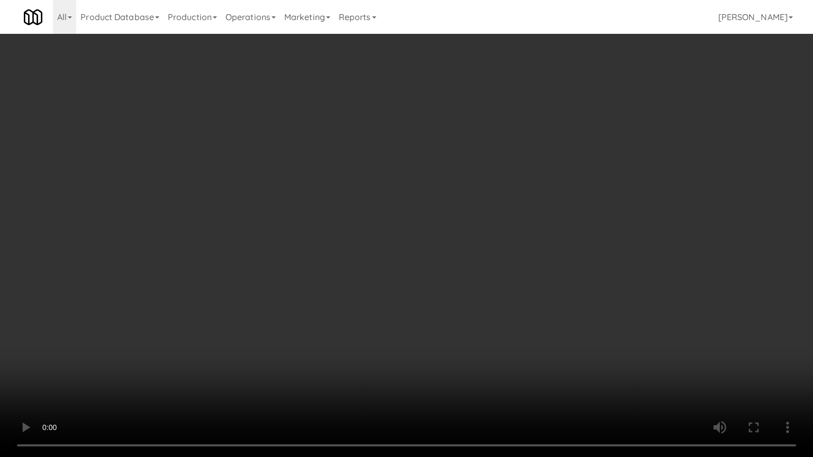
click at [336, 251] on video at bounding box center [406, 228] width 813 height 457
click at [336, 252] on video at bounding box center [406, 228] width 813 height 457
click at [348, 267] on video at bounding box center [406, 228] width 813 height 457
click at [349, 271] on video at bounding box center [406, 228] width 813 height 457
click at [359, 295] on video at bounding box center [406, 228] width 813 height 457
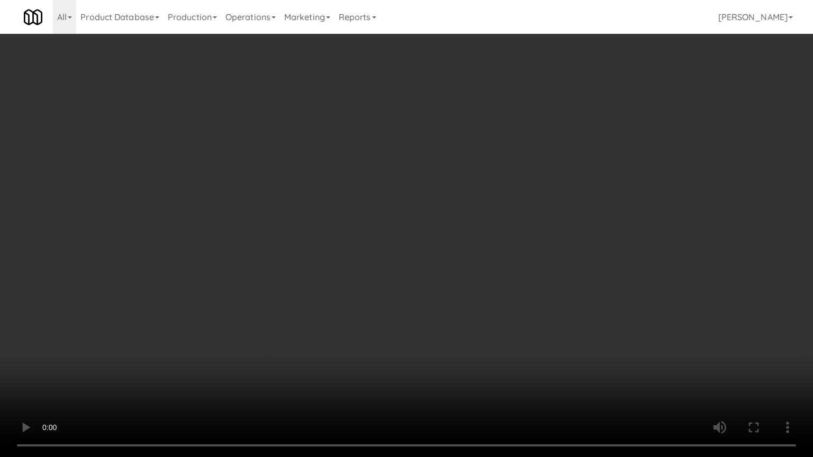
click at [360, 296] on video at bounding box center [406, 228] width 813 height 457
click at [387, 320] on video at bounding box center [406, 228] width 813 height 457
click at [387, 321] on video at bounding box center [406, 228] width 813 height 457
click at [387, 318] on video at bounding box center [406, 228] width 813 height 457
click at [387, 317] on video at bounding box center [406, 228] width 813 height 457
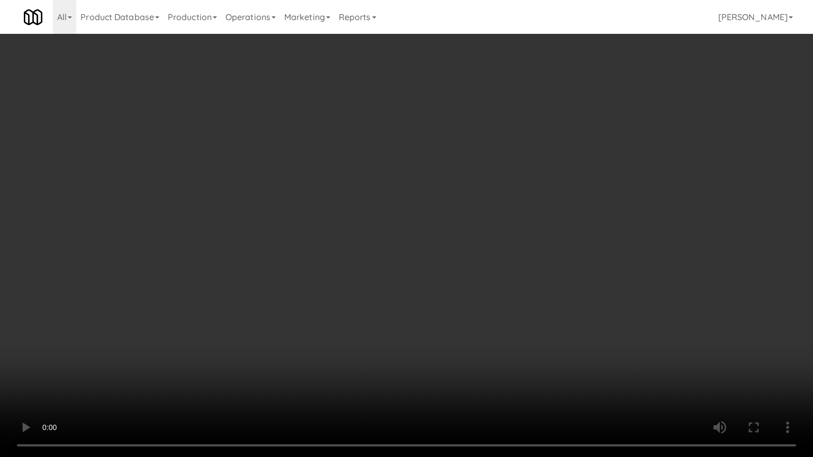
click at [393, 326] on video at bounding box center [406, 228] width 813 height 457
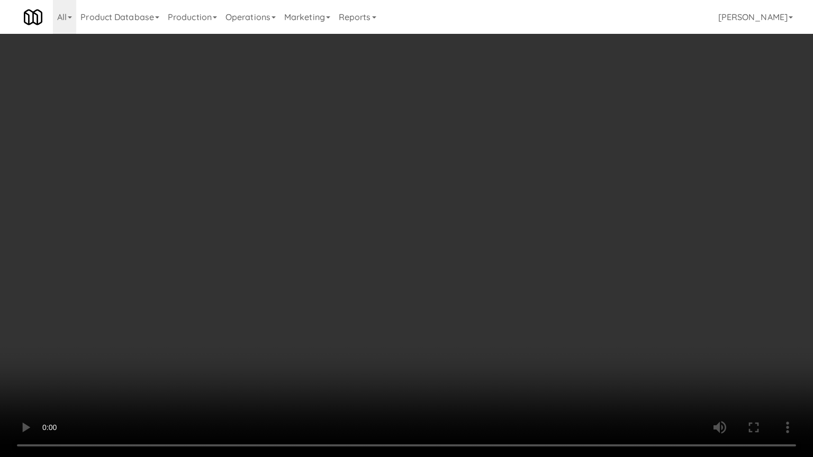
click at [393, 323] on video at bounding box center [406, 228] width 813 height 457
drag, startPoint x: 534, startPoint y: 376, endPoint x: 468, endPoint y: 291, distance: 107.1
click at [532, 367] on video at bounding box center [406, 228] width 813 height 457
click at [466, 284] on video at bounding box center [406, 228] width 813 height 457
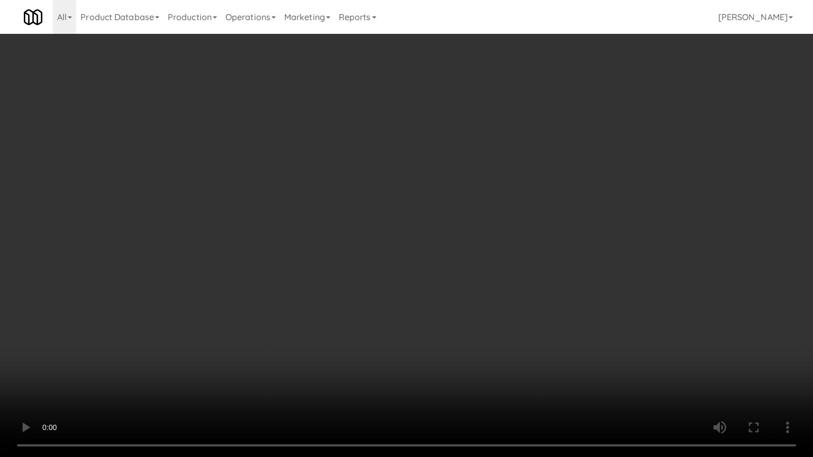
click at [464, 281] on video at bounding box center [406, 228] width 813 height 457
click at [484, 312] on video at bounding box center [406, 228] width 813 height 457
click at [480, 312] on video at bounding box center [406, 228] width 813 height 457
click at [494, 294] on video at bounding box center [406, 228] width 813 height 457
drag, startPoint x: 494, startPoint y: 294, endPoint x: 630, endPoint y: 73, distance: 258.9
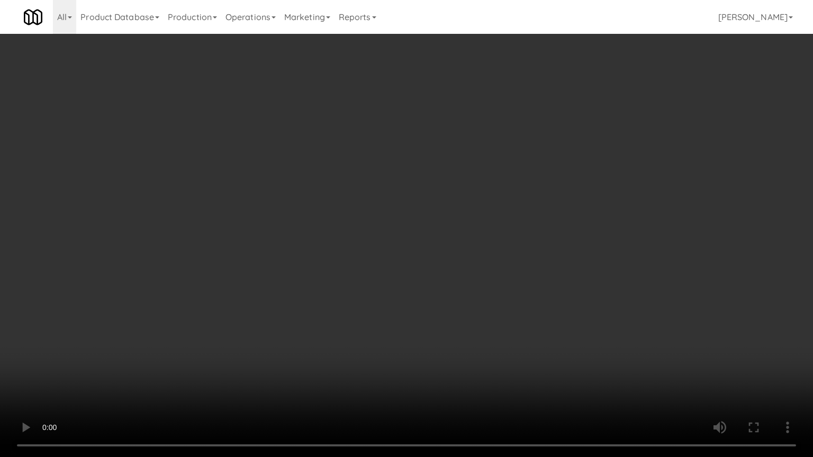
click at [495, 294] on video at bounding box center [406, 228] width 813 height 457
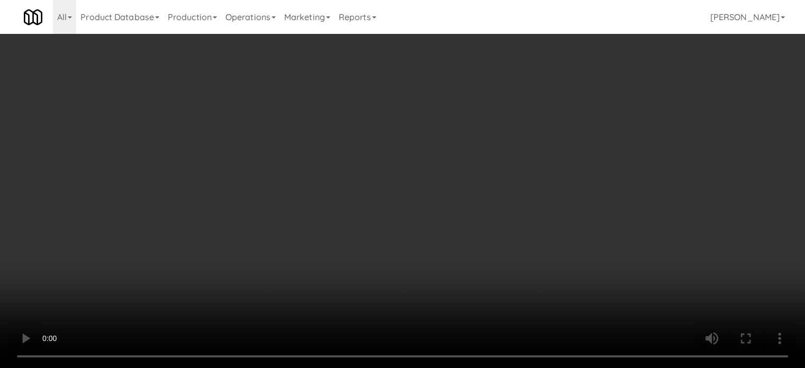
scroll to position [24201, 0]
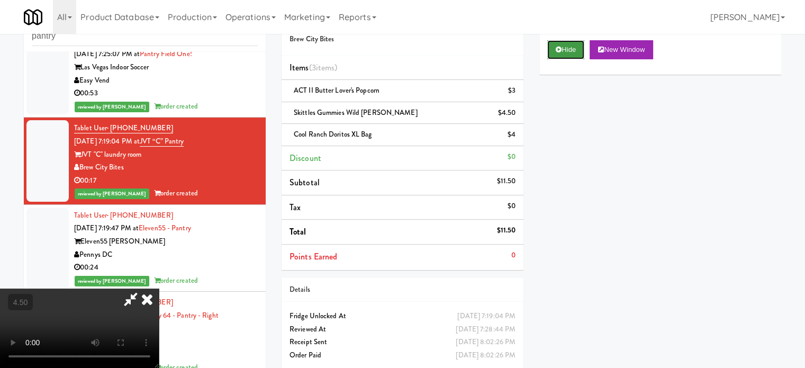
click at [578, 50] on button "Hide" at bounding box center [565, 49] width 37 height 19
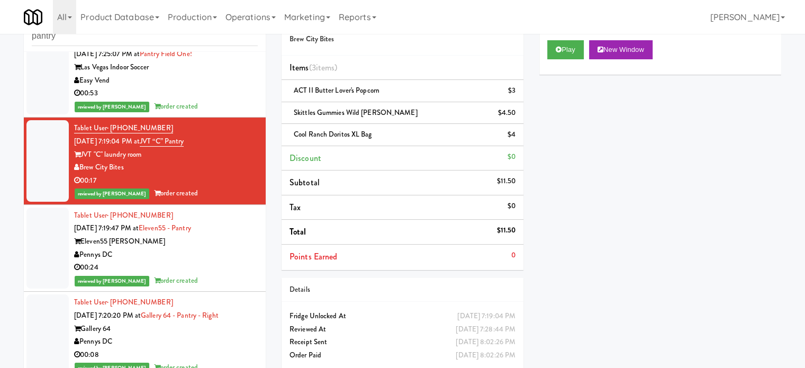
click at [193, 274] on div "00:24" at bounding box center [166, 267] width 184 height 13
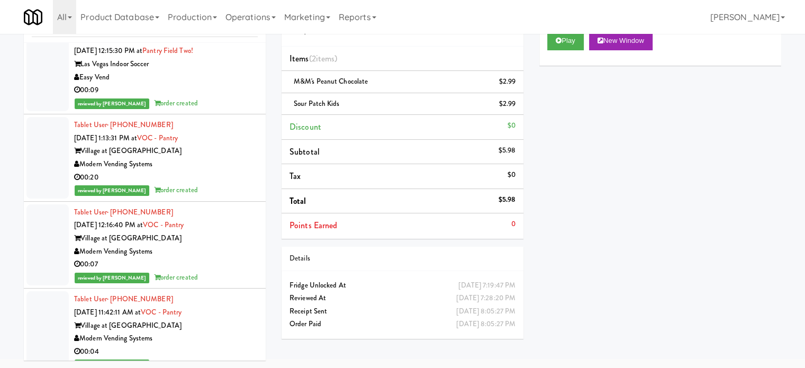
scroll to position [39788, 0]
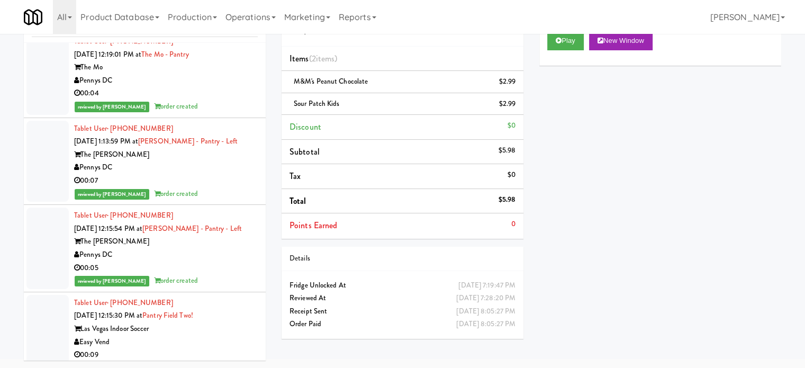
click at [222, 100] on div "00:04" at bounding box center [166, 93] width 184 height 13
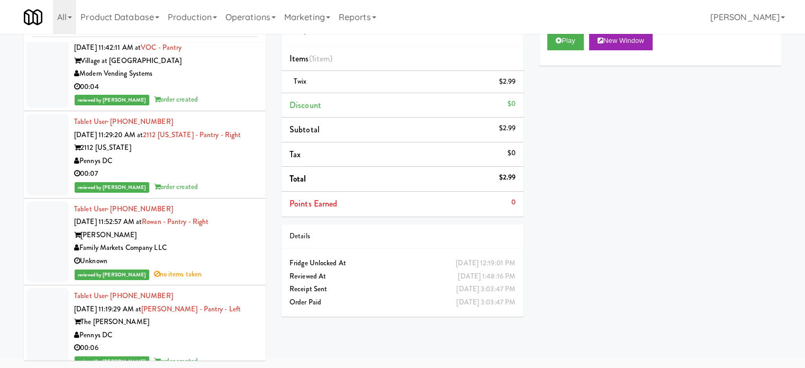
scroll to position [40582, 0]
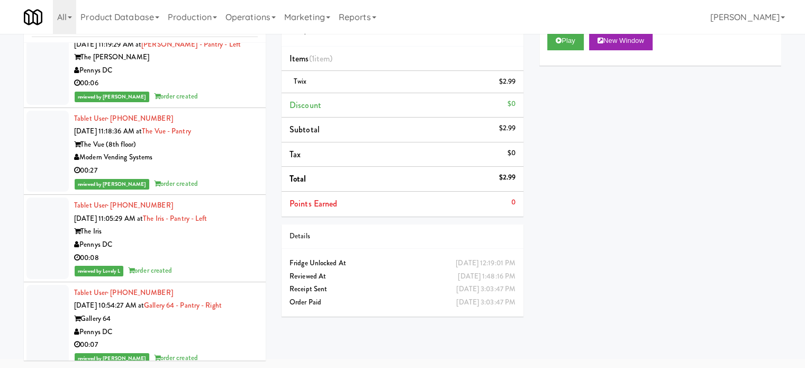
click at [221, 90] on div "00:06" at bounding box center [166, 83] width 184 height 13
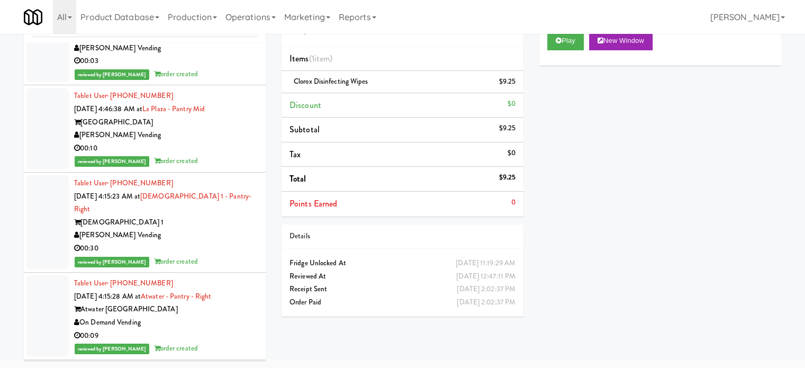
scroll to position [43492, 0]
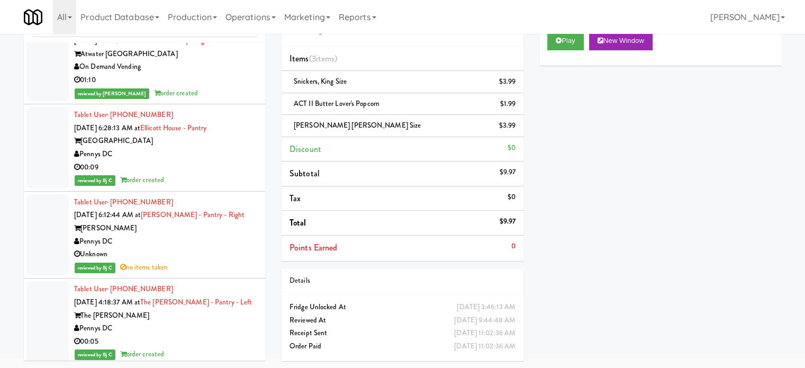
scroll to position [46537, 0]
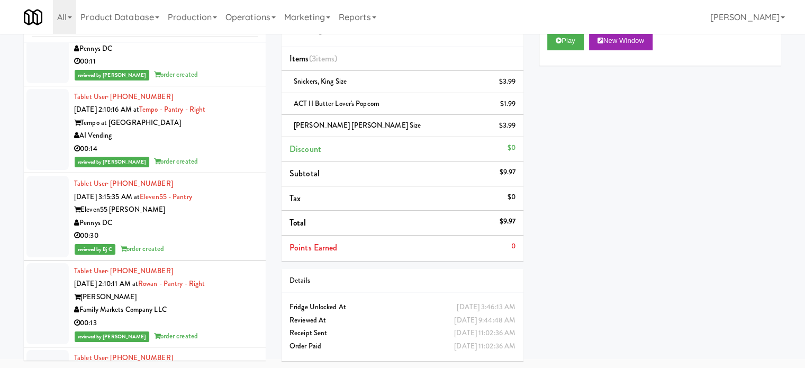
click at [211, 68] on div "00:11" at bounding box center [166, 61] width 184 height 13
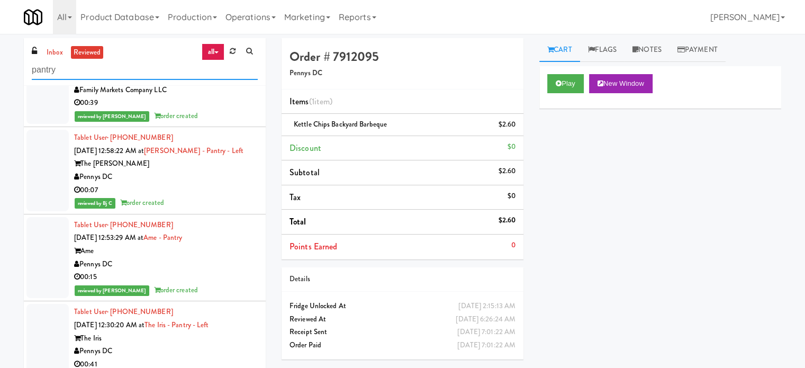
click at [133, 70] on input "pantry" at bounding box center [145, 70] width 226 height 20
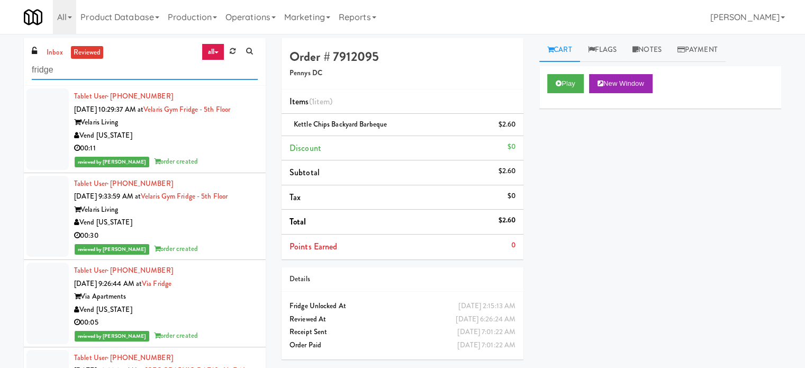
type input "fridge"
click at [249, 167] on div "reviewed by [PERSON_NAME] order created" at bounding box center [166, 161] width 184 height 13
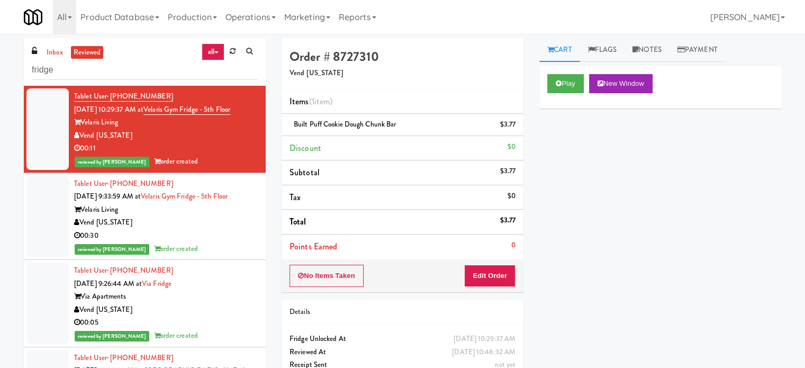
click at [240, 222] on div "Vend [US_STATE]" at bounding box center [166, 222] width 184 height 13
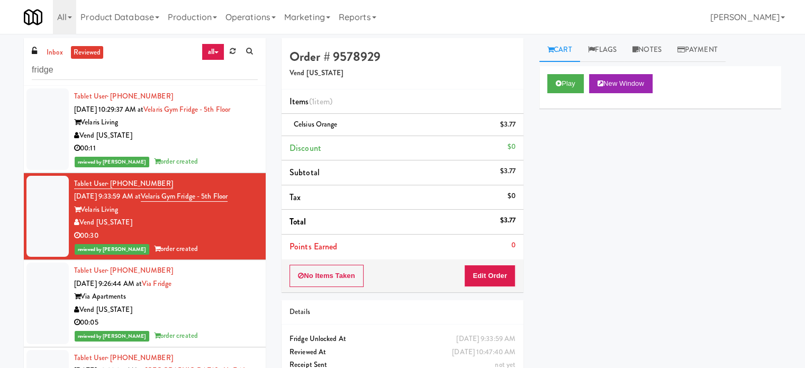
drag, startPoint x: 235, startPoint y: 304, endPoint x: 235, endPoint y: 294, distance: 9.5
click at [235, 306] on div "Vend [US_STATE]" at bounding box center [166, 309] width 184 height 13
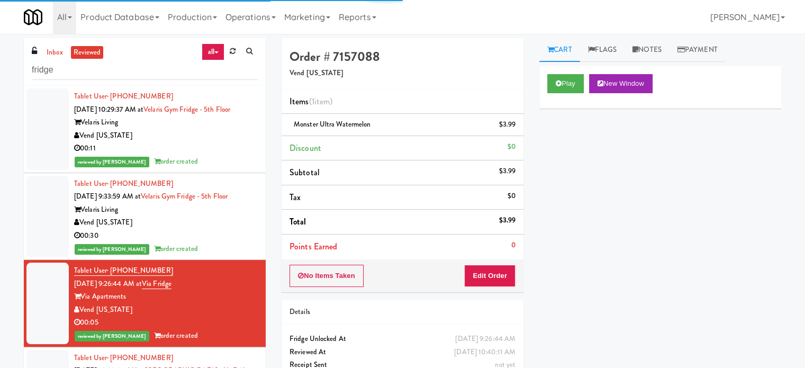
scroll to position [265, 0]
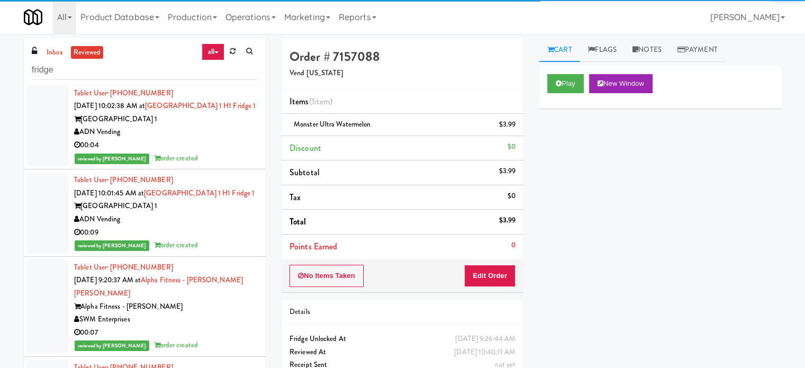
click at [206, 165] on div "reviewed by [PERSON_NAME] order created" at bounding box center [166, 158] width 184 height 13
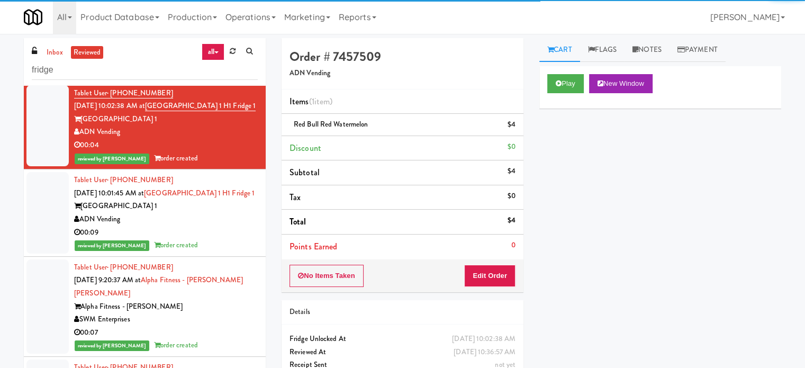
click at [201, 239] on div "00:09" at bounding box center [166, 232] width 184 height 13
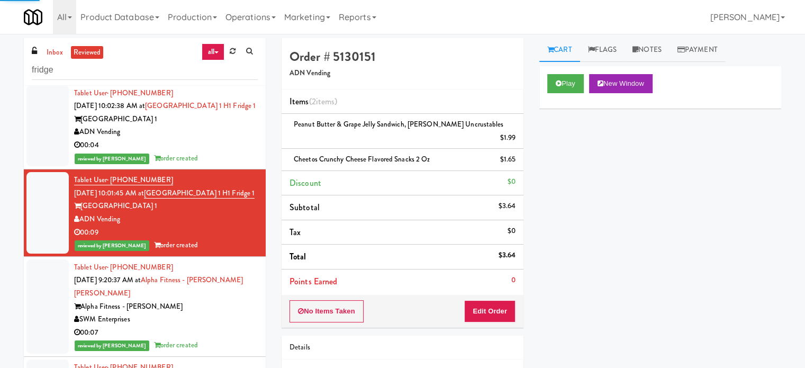
click at [219, 152] on div "00:04" at bounding box center [166, 145] width 184 height 13
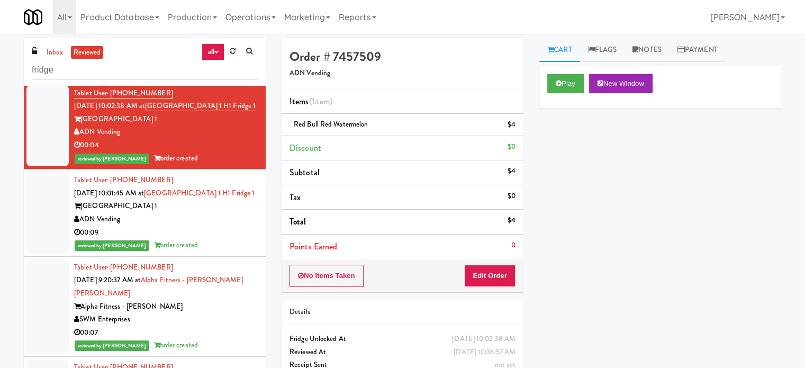
drag, startPoint x: 219, startPoint y: 277, endPoint x: 254, endPoint y: 212, distance: 74.1
click at [219, 257] on li "Tablet User · (980) 866-6837 [DATE] 10:01:45 AM at [GEOGRAPHIC_DATA] 1 [GEOGRAP…" at bounding box center [145, 212] width 242 height 87
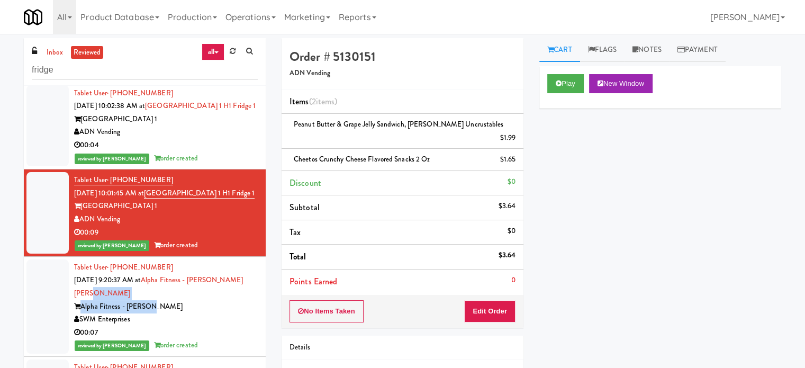
drag, startPoint x: 179, startPoint y: 326, endPoint x: 192, endPoint y: 307, distance: 23.2
click at [180, 326] on div "Tablet User · (973) 529-3816 [DATE] 9:20:37 AM at Alpha Fitness - [PERSON_NAME]…" at bounding box center [166, 306] width 184 height 91
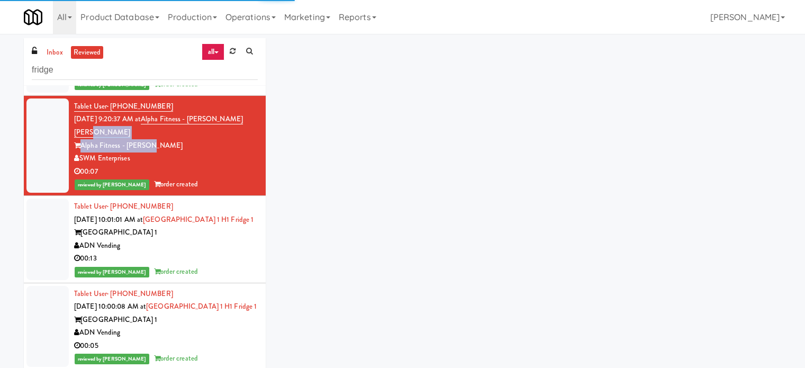
scroll to position [446, 0]
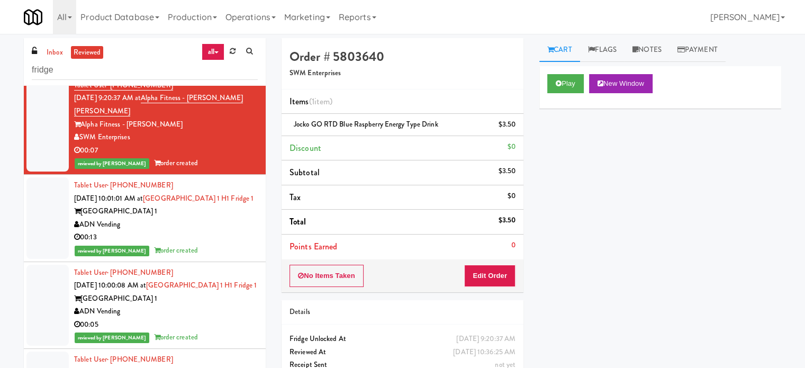
click at [234, 257] on div "Tablet User · (213) 440-4846 [DATE] 10:01:01 AM at [GEOGRAPHIC_DATA] 1 [GEOGRAP…" at bounding box center [166, 218] width 184 height 78
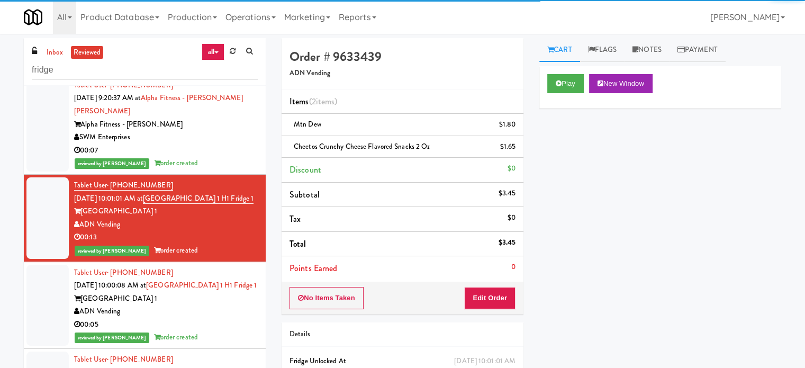
scroll to position [711, 0]
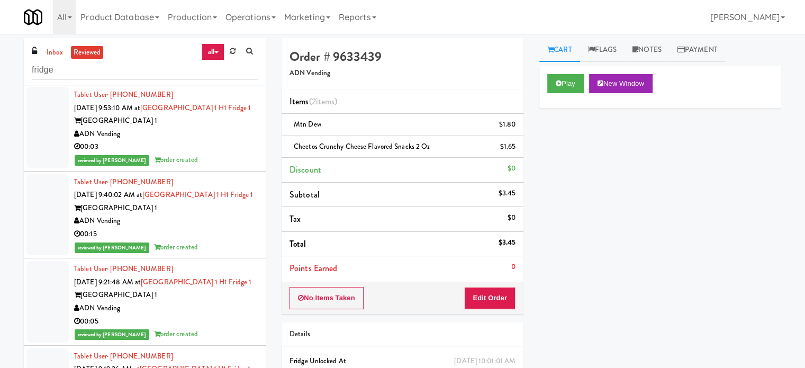
click at [223, 141] on div "ADN Vending" at bounding box center [166, 133] width 184 height 13
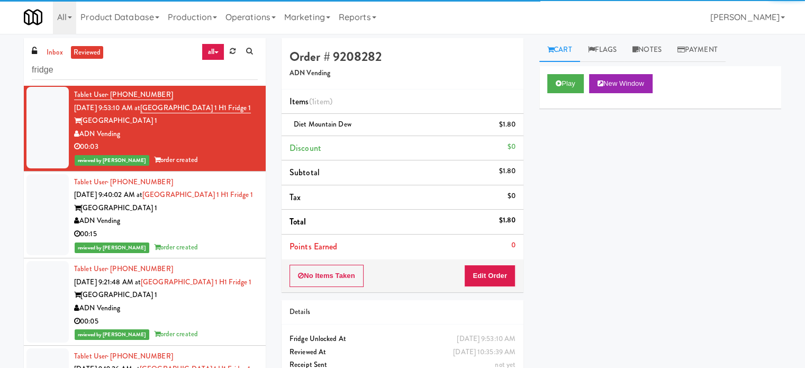
click at [223, 227] on div "ADN Vending" at bounding box center [166, 220] width 184 height 13
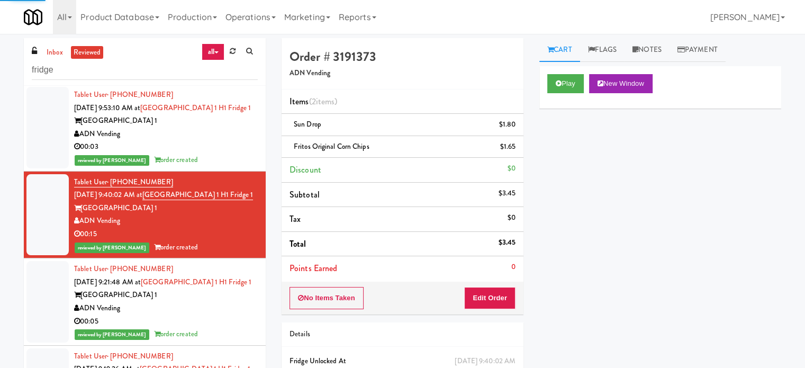
scroll to position [976, 0]
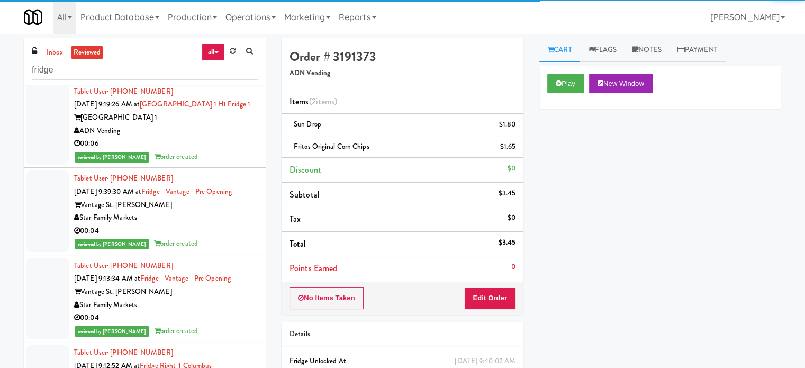
click at [226, 76] on div "reviewed by [PERSON_NAME] order created" at bounding box center [166, 69] width 184 height 13
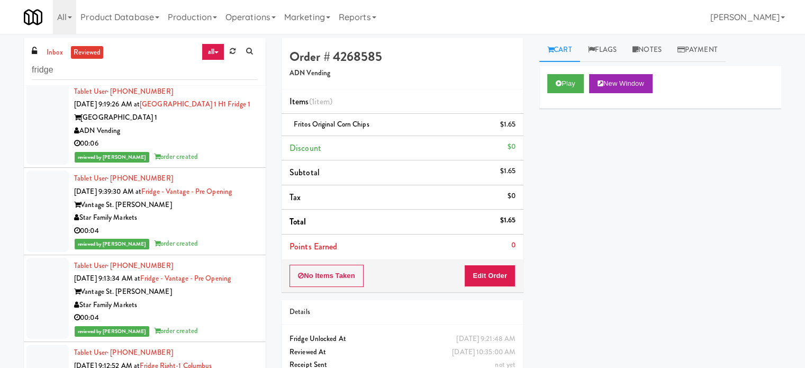
click at [223, 124] on div "[GEOGRAPHIC_DATA] 1" at bounding box center [166, 117] width 184 height 13
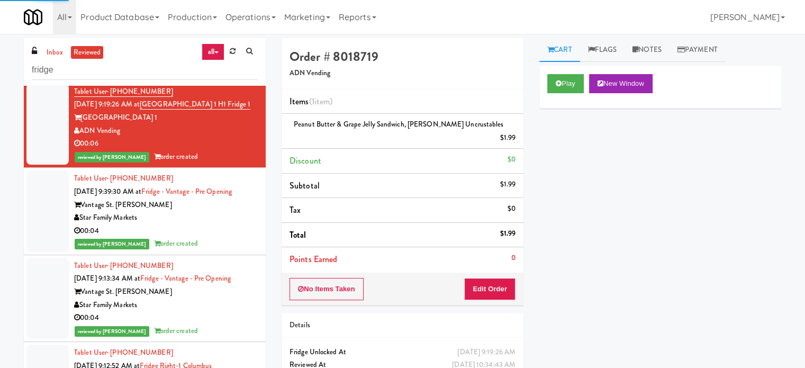
drag, startPoint x: 209, startPoint y: 325, endPoint x: 208, endPoint y: 258, distance: 67.2
click at [209, 224] on div "Star Family Markets" at bounding box center [166, 217] width 184 height 13
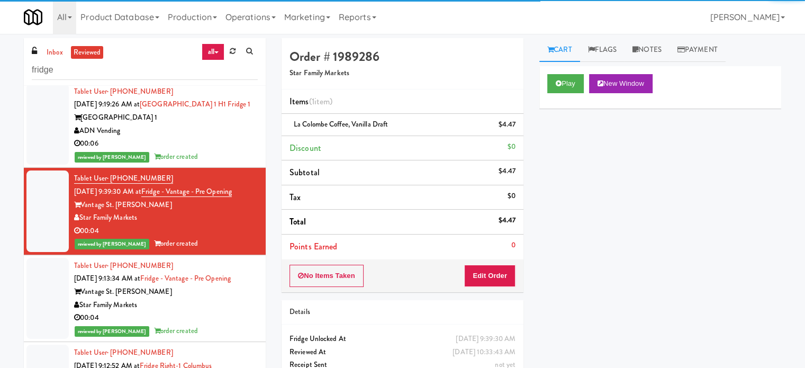
scroll to position [1240, 0]
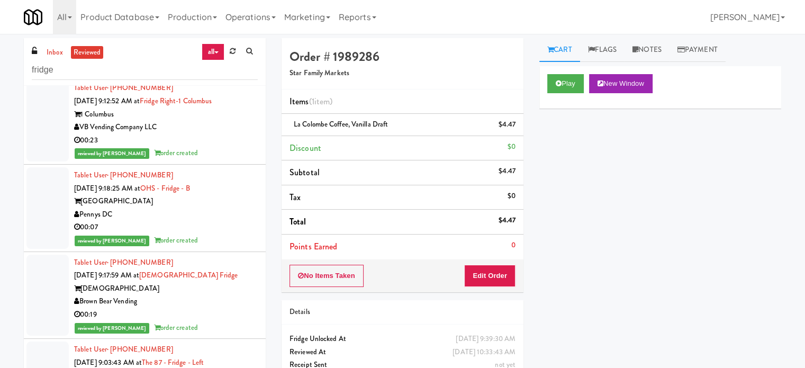
click at [203, 73] on div "reviewed by [PERSON_NAME] L order created" at bounding box center [166, 66] width 184 height 13
click at [205, 160] on div "reviewed by [PERSON_NAME] L order created" at bounding box center [166, 153] width 184 height 13
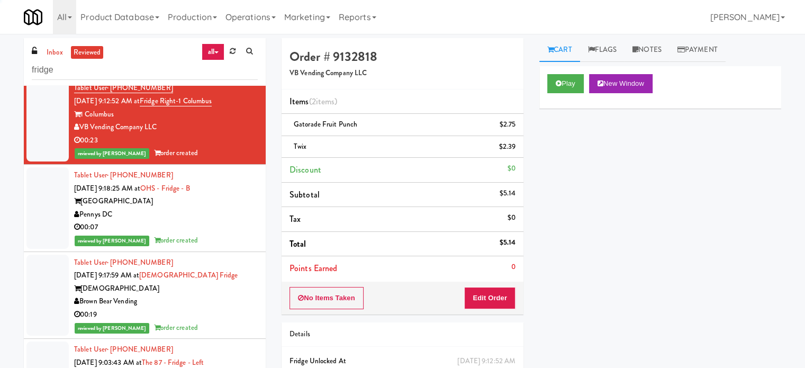
click at [204, 221] on div "Pennys DC" at bounding box center [166, 214] width 184 height 13
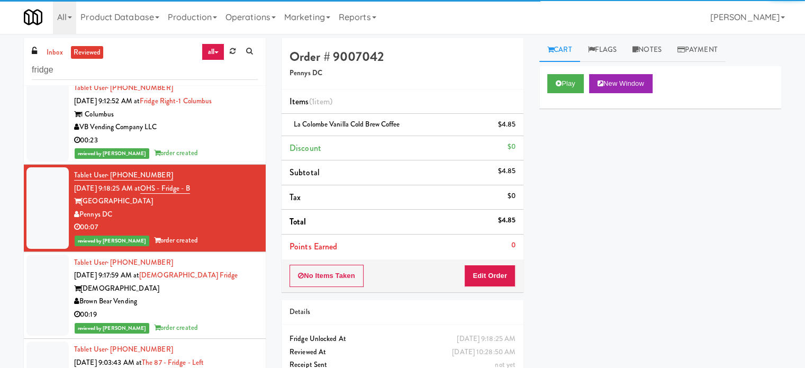
scroll to position [1505, 0]
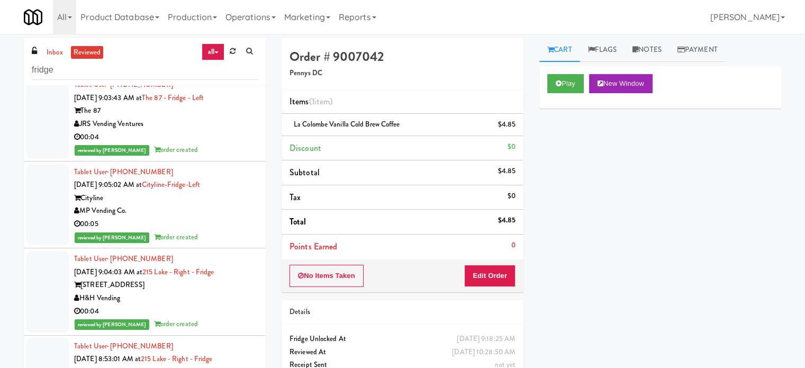
click at [224, 70] on div "reviewed by [PERSON_NAME] order created" at bounding box center [166, 63] width 184 height 13
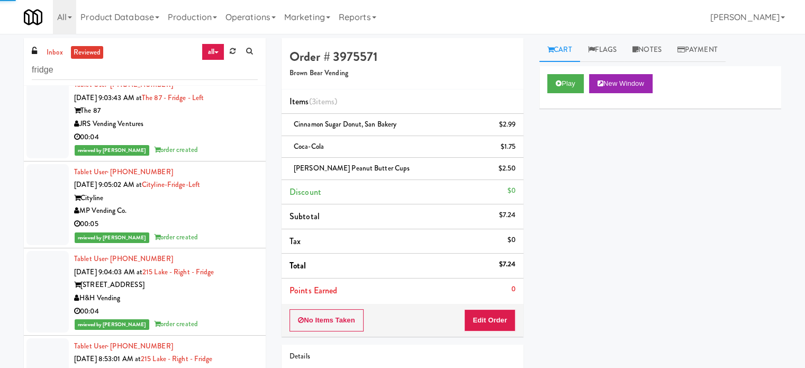
click at [218, 144] on div "00:04" at bounding box center [166, 137] width 184 height 13
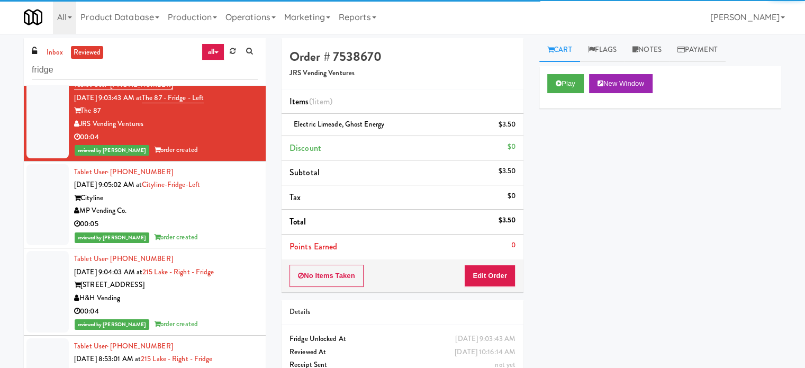
click at [223, 231] on div "00:05" at bounding box center [166, 223] width 184 height 13
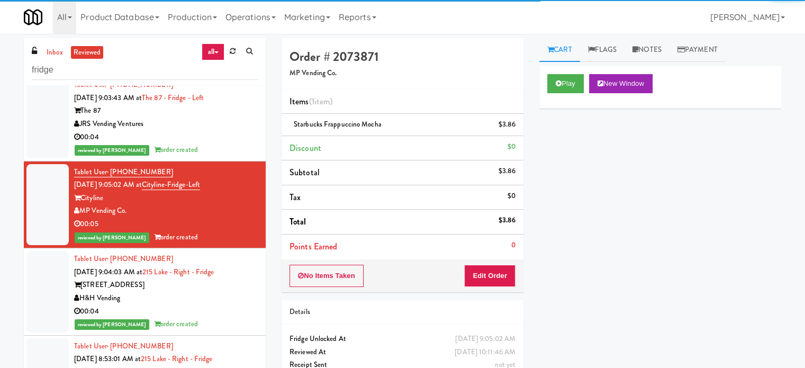
scroll to position [1769, 0]
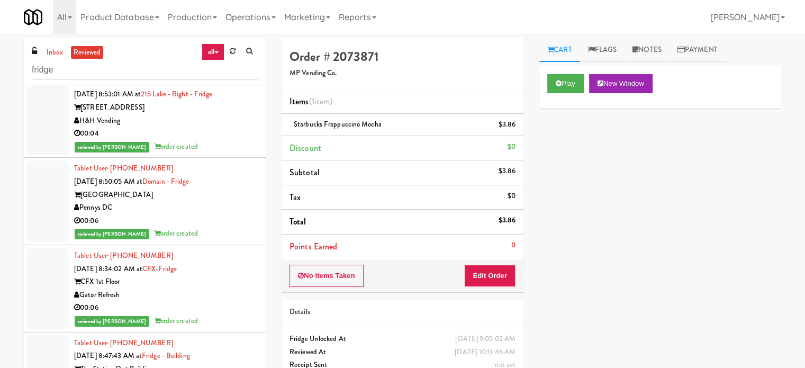
click at [229, 66] on div "reviewed by [PERSON_NAME] order created" at bounding box center [166, 59] width 184 height 13
click at [228, 140] on div "00:04" at bounding box center [166, 133] width 184 height 13
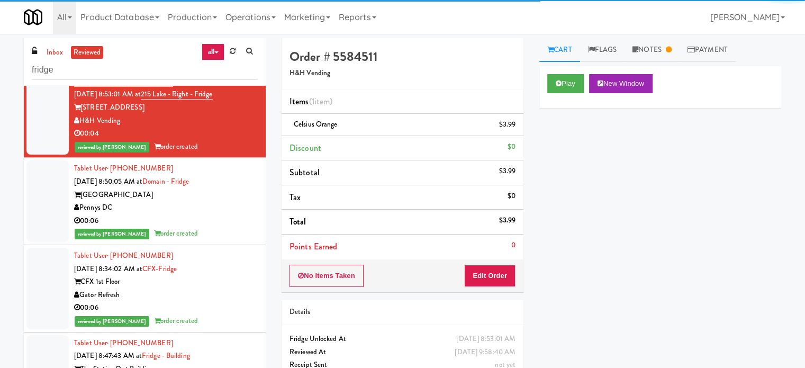
click at [222, 214] on div "Pennys DC" at bounding box center [166, 207] width 184 height 13
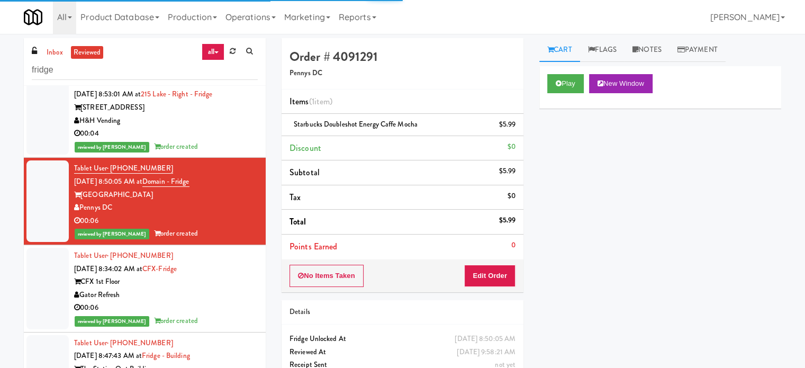
scroll to position [2034, 0]
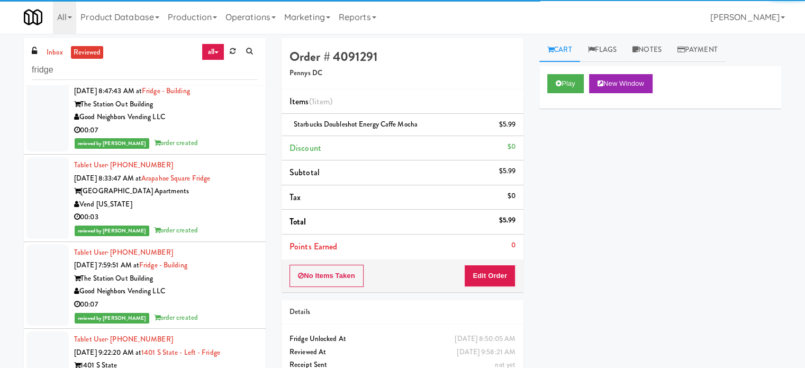
click at [225, 63] on div "reviewed by [PERSON_NAME] A order created" at bounding box center [166, 56] width 184 height 13
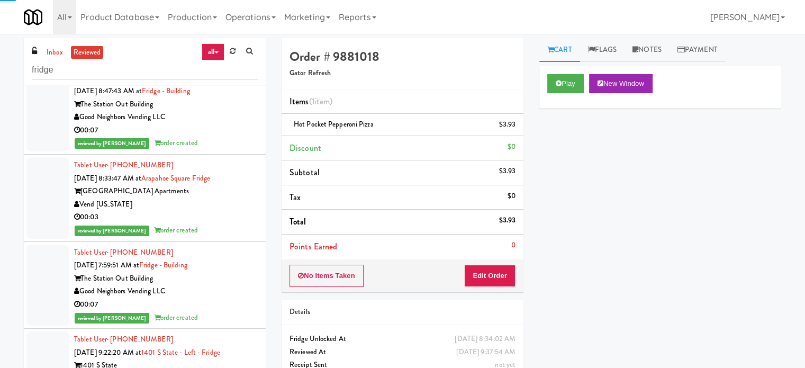
click at [231, 137] on div "00:07" at bounding box center [166, 130] width 184 height 13
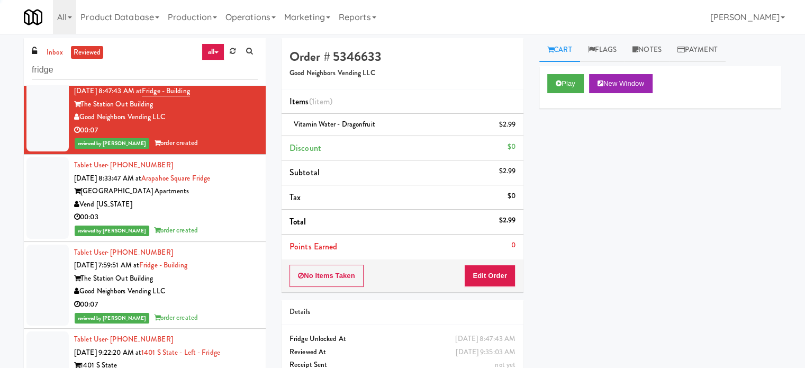
click at [227, 224] on div "00:03" at bounding box center [166, 217] width 184 height 13
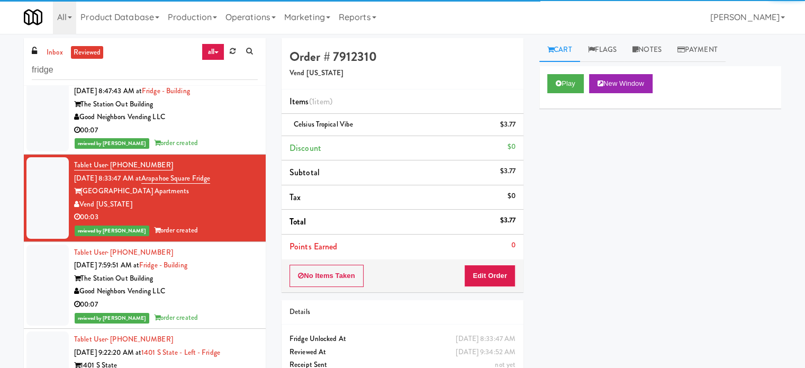
scroll to position [2298, 0]
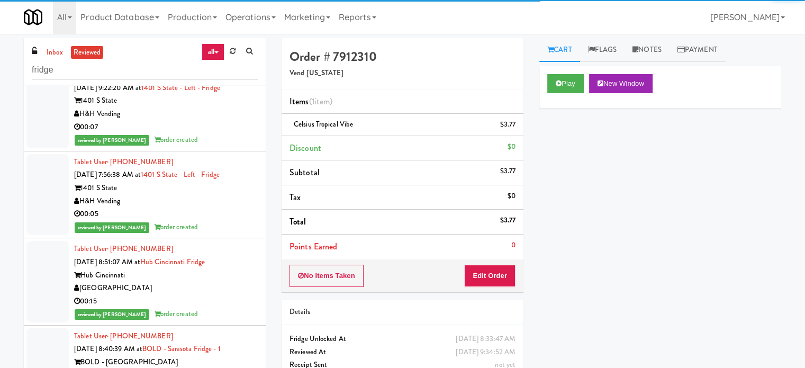
click at [227, 60] on div "reviewed by [PERSON_NAME] L order created" at bounding box center [166, 53] width 184 height 13
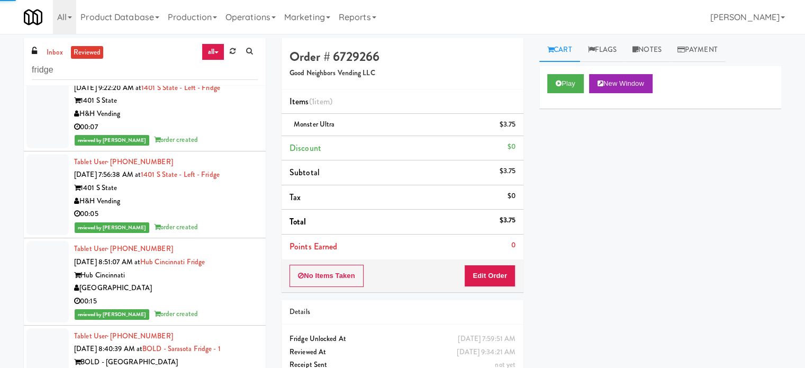
click at [221, 134] on div "00:07" at bounding box center [166, 127] width 184 height 13
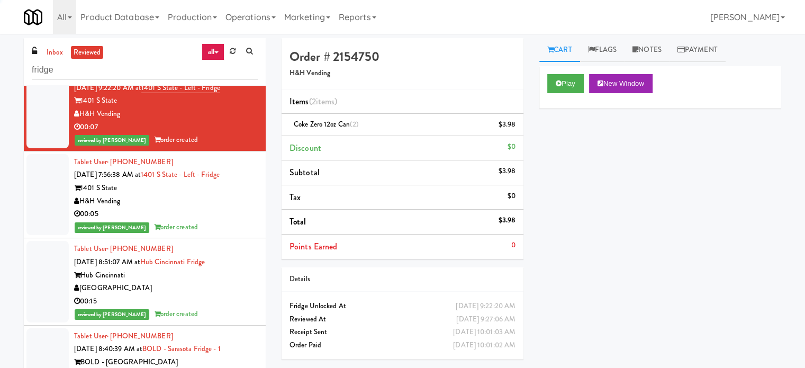
click at [218, 221] on div "00:05" at bounding box center [166, 213] width 184 height 13
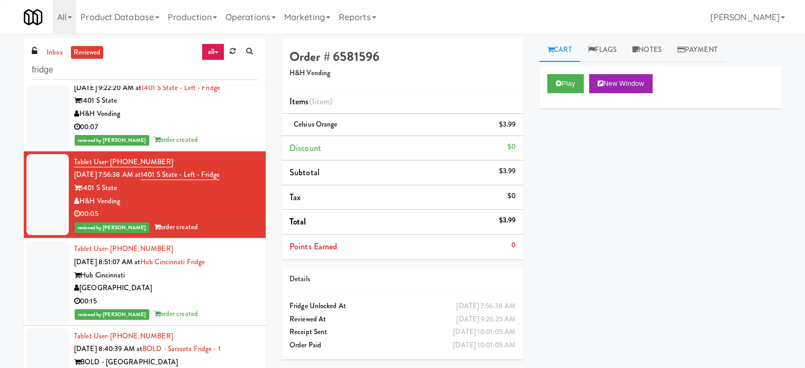
scroll to position [2563, 0]
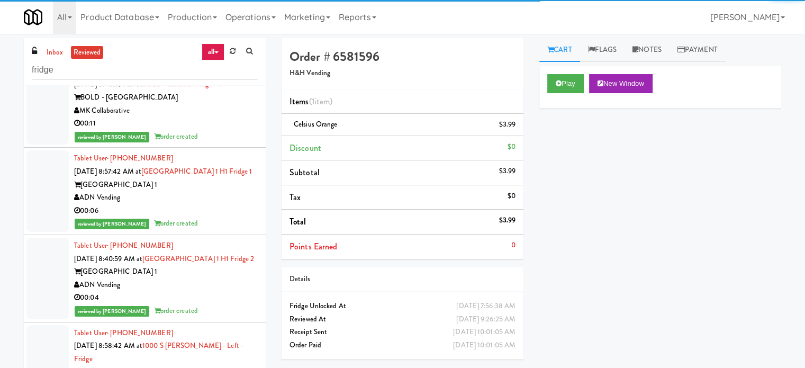
click at [232, 30] on div "[GEOGRAPHIC_DATA]" at bounding box center [166, 23] width 184 height 13
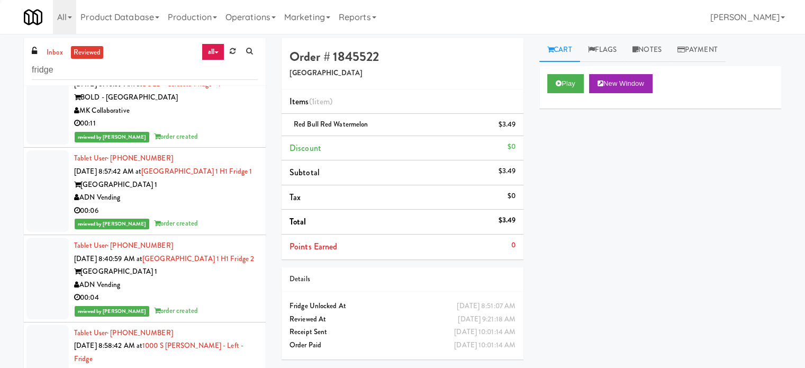
click at [230, 130] on div "00:11" at bounding box center [166, 123] width 184 height 13
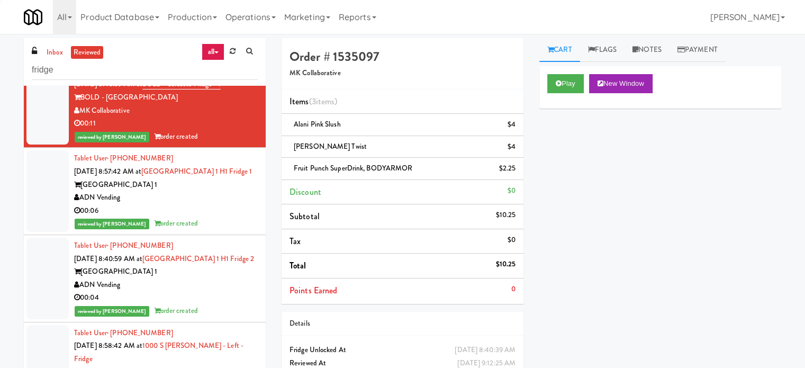
click at [222, 192] on div "[GEOGRAPHIC_DATA] 1" at bounding box center [166, 184] width 184 height 13
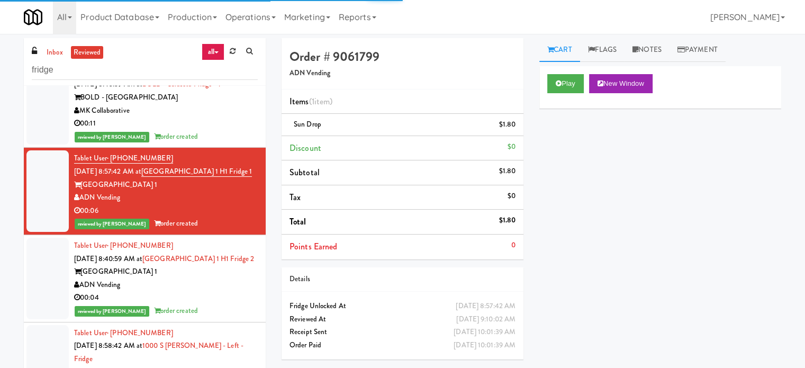
scroll to position [2827, 0]
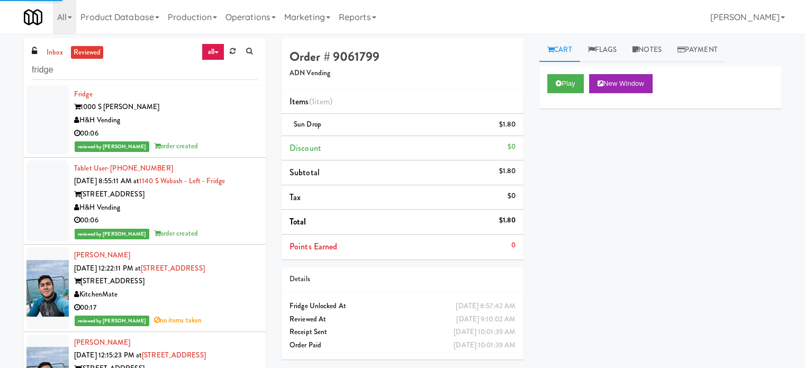
click at [221, 53] on div "reviewed by [PERSON_NAME] order created" at bounding box center [166, 46] width 184 height 13
click at [215, 158] on li "Tablet User · (847) 826-9494 [DATE] 8:58:42 AM at 1000 S [PERSON_NAME] - Left -…" at bounding box center [145, 108] width 242 height 100
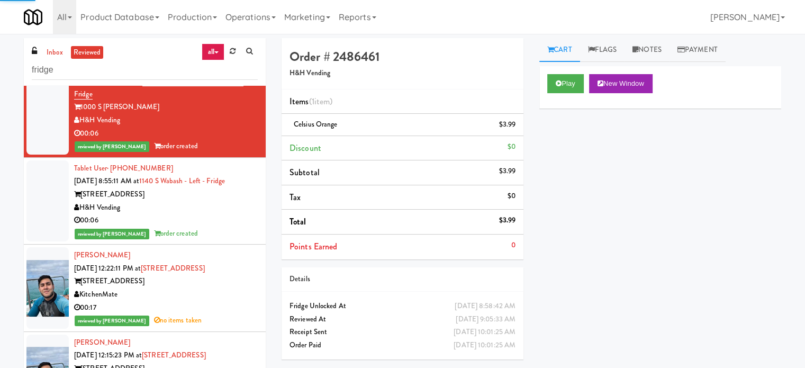
click at [227, 227] on div "00:06" at bounding box center [166, 220] width 184 height 13
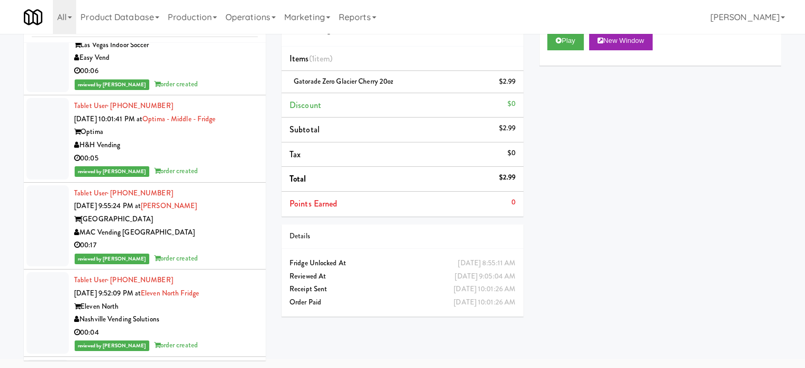
scroll to position [18628, 0]
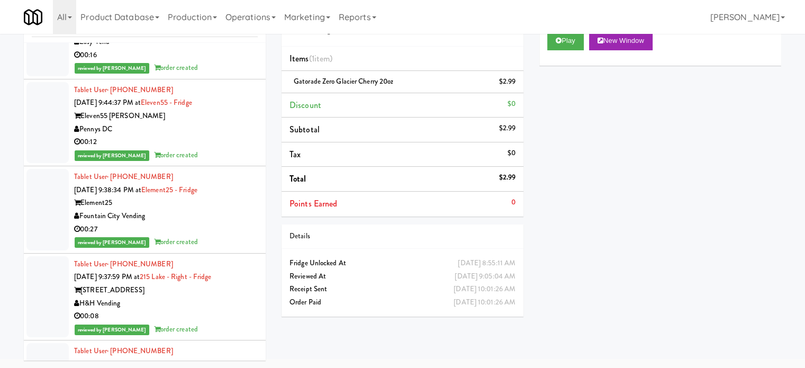
drag, startPoint x: 199, startPoint y: 234, endPoint x: 248, endPoint y: 208, distance: 54.7
click at [201, 235] on div "00:27" at bounding box center [166, 229] width 184 height 13
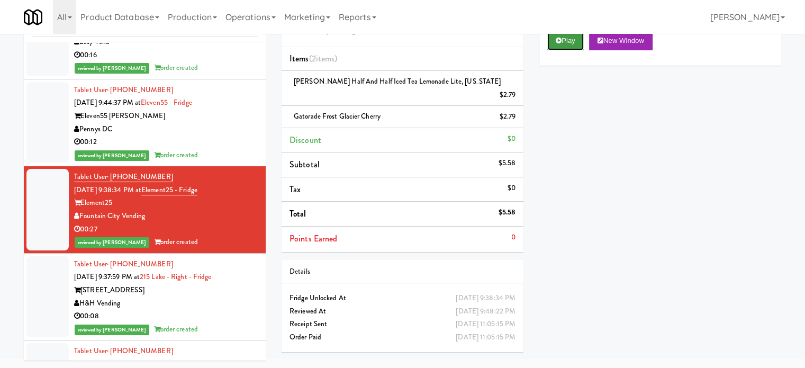
click at [563, 38] on button "Play" at bounding box center [565, 40] width 37 height 19
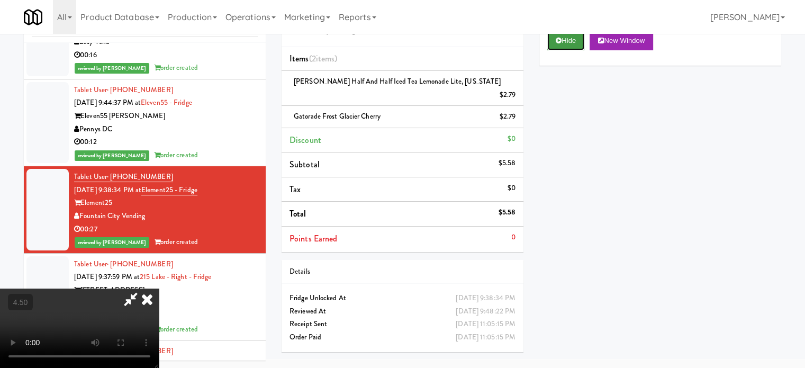
click at [567, 41] on button "Hide" at bounding box center [565, 40] width 37 height 19
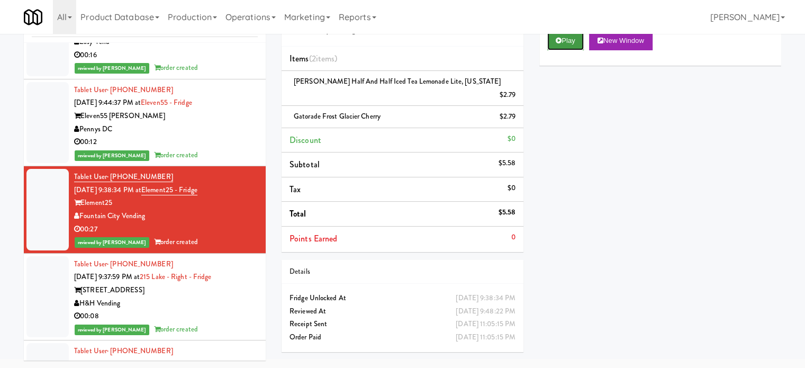
click at [568, 40] on button "Play" at bounding box center [565, 40] width 37 height 19
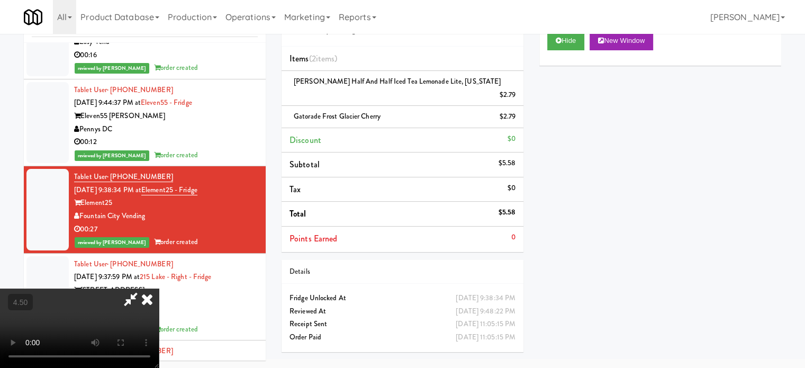
click at [159, 288] on video at bounding box center [79, 327] width 159 height 79
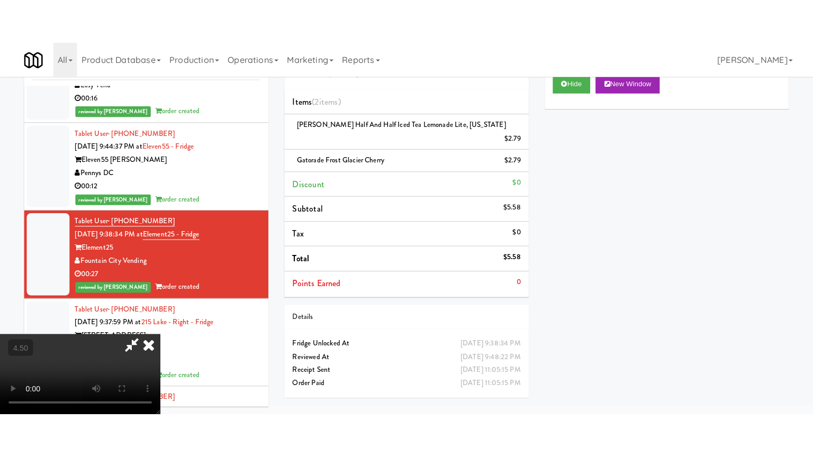
scroll to position [34, 0]
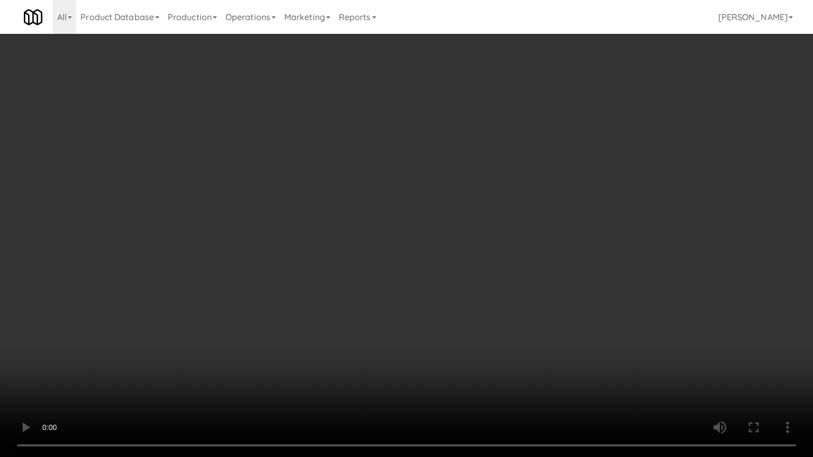
click at [377, 241] on video at bounding box center [406, 228] width 813 height 457
click at [384, 242] on video at bounding box center [406, 228] width 813 height 457
click at [387, 272] on video at bounding box center [406, 228] width 813 height 457
click at [395, 264] on video at bounding box center [406, 228] width 813 height 457
click at [412, 254] on video at bounding box center [406, 228] width 813 height 457
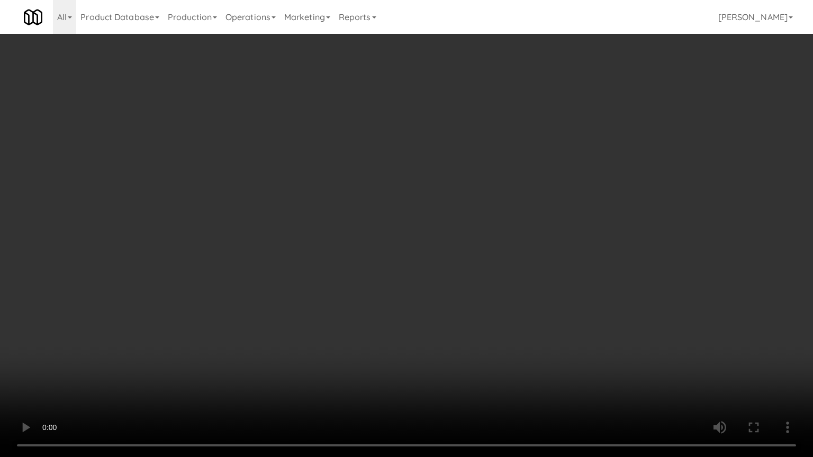
click at [443, 269] on video at bounding box center [406, 228] width 813 height 457
click at [446, 259] on video at bounding box center [406, 228] width 813 height 457
click at [495, 268] on video at bounding box center [406, 228] width 813 height 457
click at [413, 284] on video at bounding box center [406, 228] width 813 height 457
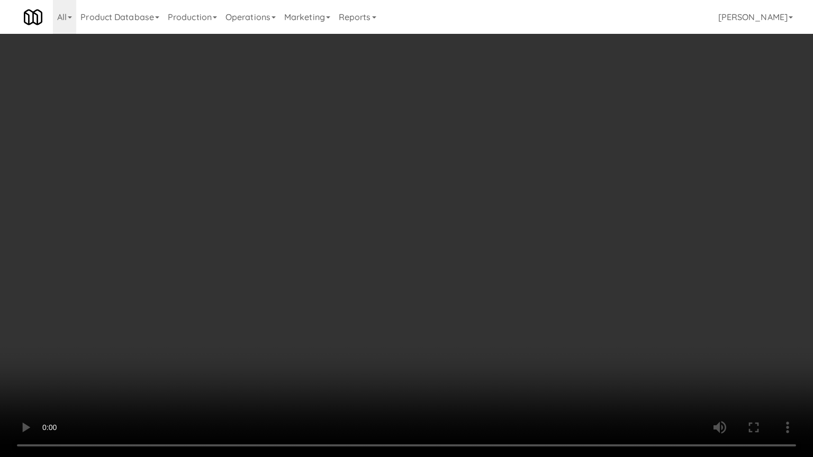
click at [442, 283] on video at bounding box center [406, 228] width 813 height 457
click at [446, 279] on video at bounding box center [406, 228] width 813 height 457
click at [448, 275] on video at bounding box center [406, 228] width 813 height 457
click at [454, 271] on video at bounding box center [406, 228] width 813 height 457
click at [494, 284] on video at bounding box center [406, 228] width 813 height 457
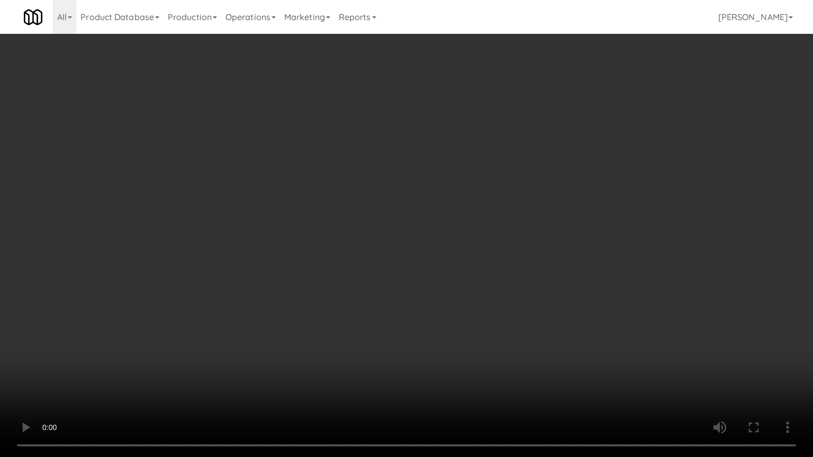
drag, startPoint x: 479, startPoint y: 287, endPoint x: 540, endPoint y: 267, distance: 63.7
click at [520, 288] on video at bounding box center [406, 228] width 813 height 457
click at [397, 265] on video at bounding box center [406, 228] width 813 height 457
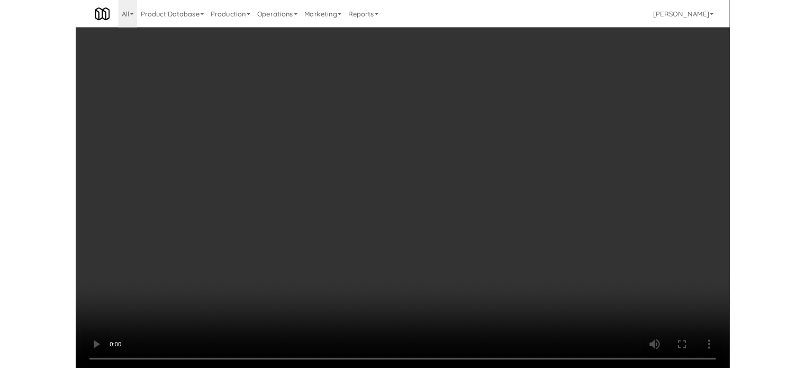
scroll to position [43, 0]
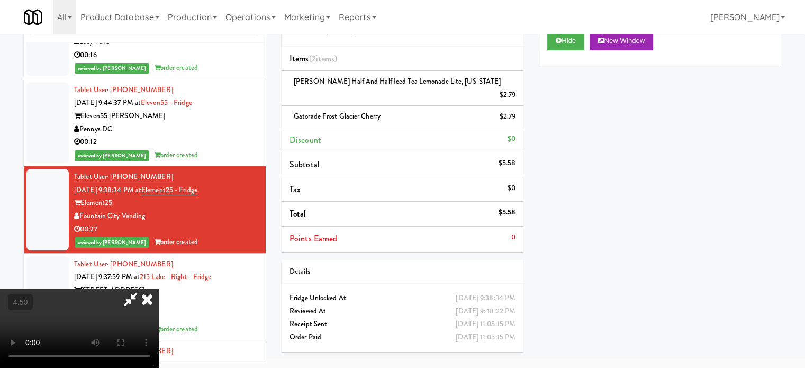
click at [159, 288] on icon at bounding box center [146, 298] width 23 height 21
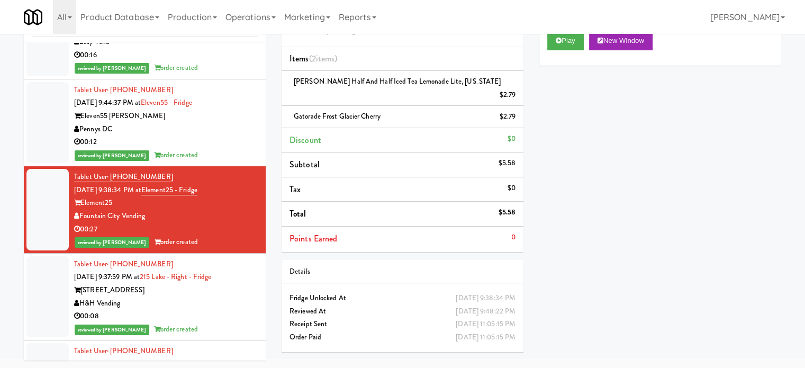
click at [224, 321] on div "00:08" at bounding box center [166, 315] width 184 height 13
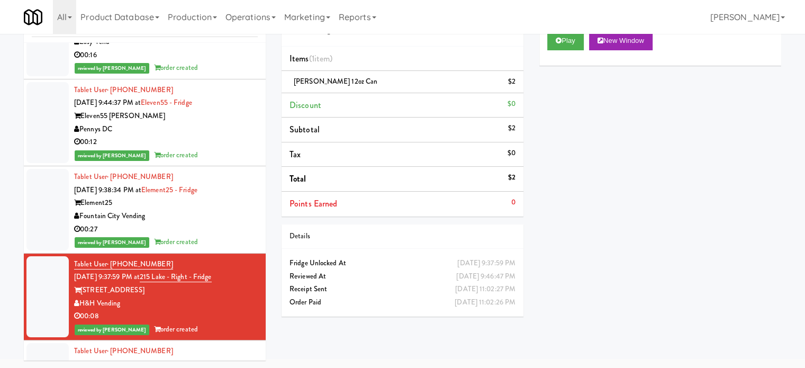
scroll to position [18893, 0]
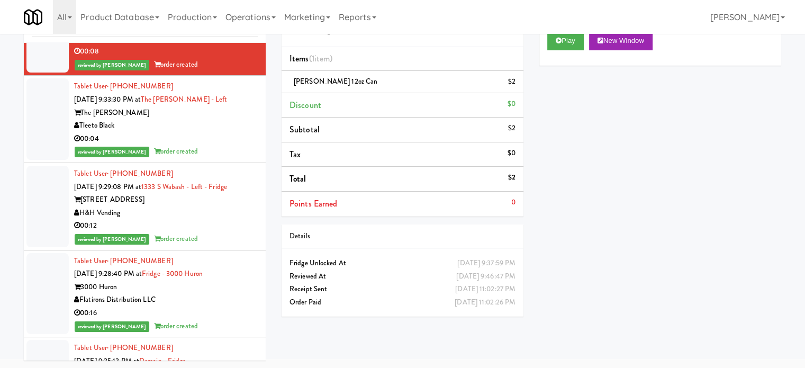
click at [216, 143] on div "00:04" at bounding box center [166, 138] width 184 height 13
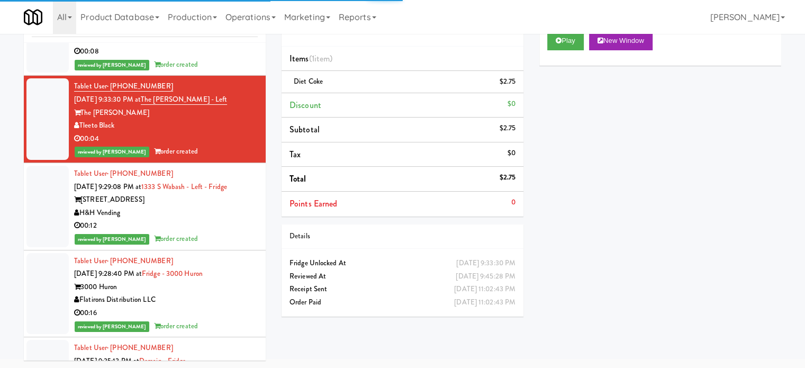
click at [234, 223] on div "00:12" at bounding box center [166, 225] width 184 height 13
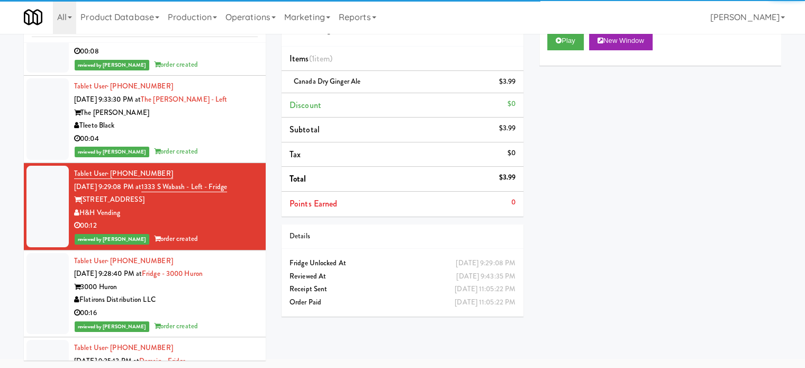
click at [238, 294] on div "3000 Huron" at bounding box center [166, 286] width 184 height 13
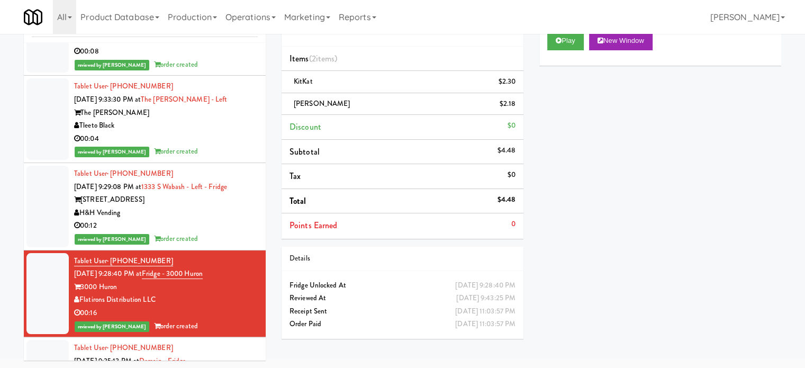
scroll to position [19157, 0]
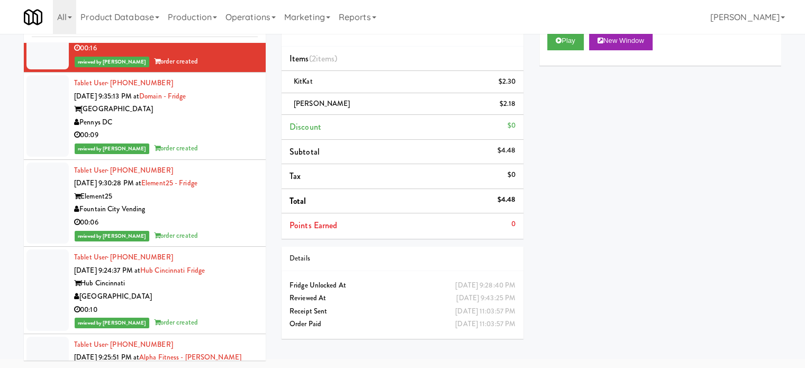
drag, startPoint x: 214, startPoint y: 126, endPoint x: 214, endPoint y: 133, distance: 6.3
click at [214, 129] on div "Pennys DC" at bounding box center [166, 122] width 184 height 13
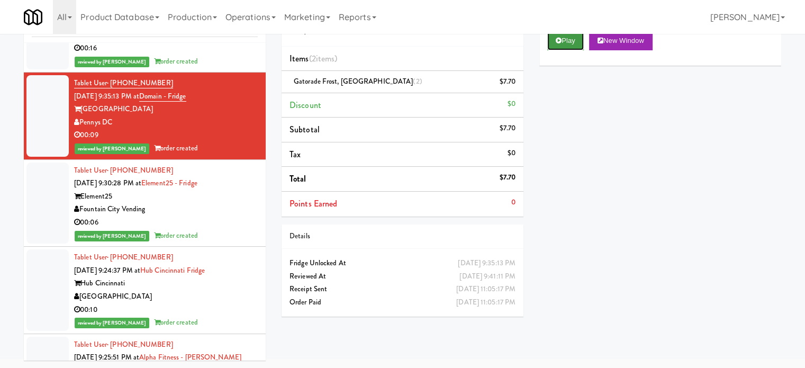
click at [569, 36] on button "Play" at bounding box center [565, 40] width 37 height 19
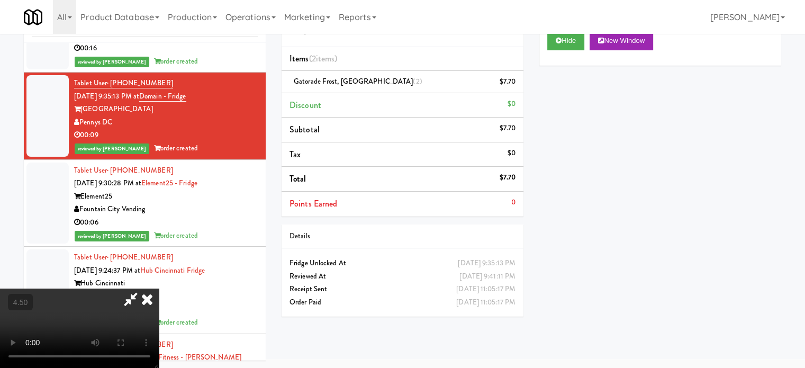
click at [159, 288] on video at bounding box center [79, 327] width 159 height 79
drag, startPoint x: 372, startPoint y: 239, endPoint x: 377, endPoint y: 227, distance: 12.1
click at [159, 288] on video at bounding box center [79, 327] width 159 height 79
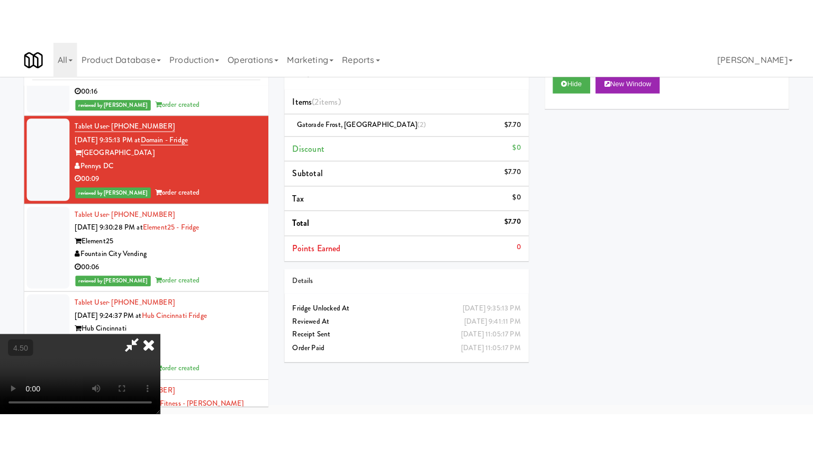
scroll to position [34, 0]
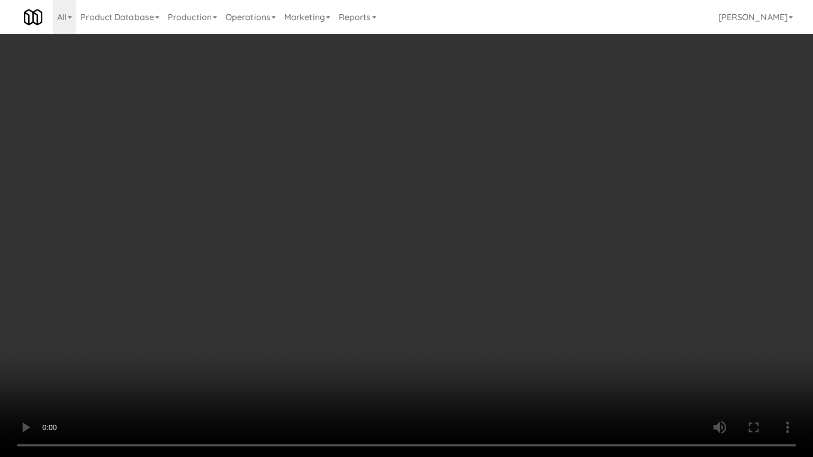
click at [349, 276] on video at bounding box center [406, 228] width 813 height 457
click at [349, 275] on video at bounding box center [406, 228] width 813 height 457
click at [364, 280] on video at bounding box center [406, 228] width 813 height 457
drag, startPoint x: 368, startPoint y: 284, endPoint x: 388, endPoint y: 282, distance: 19.6
click at [368, 286] on video at bounding box center [406, 228] width 813 height 457
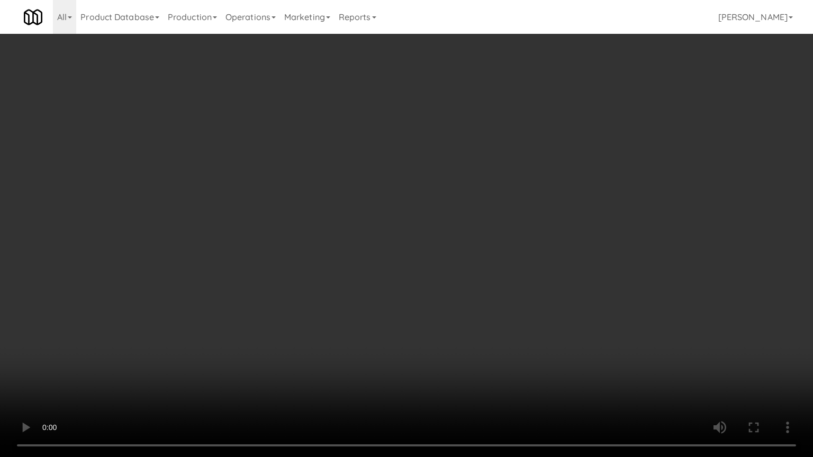
click at [395, 282] on video at bounding box center [406, 228] width 813 height 457
click at [403, 277] on video at bounding box center [406, 228] width 813 height 457
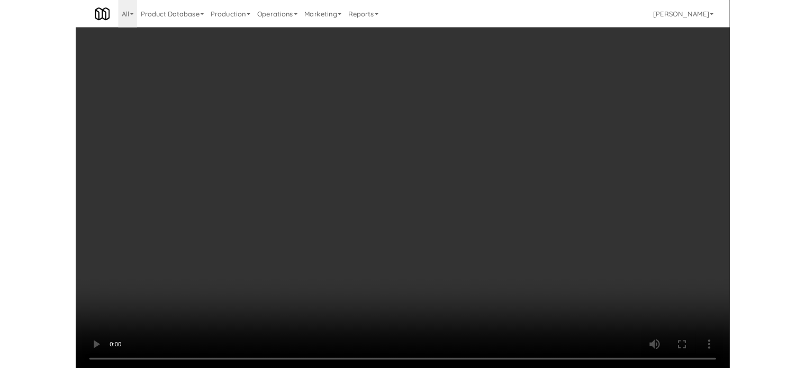
scroll to position [43, 0]
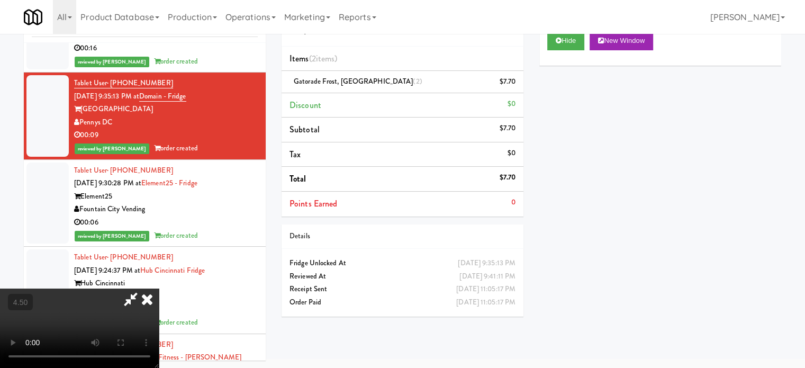
click at [159, 288] on icon at bounding box center [146, 298] width 23 height 21
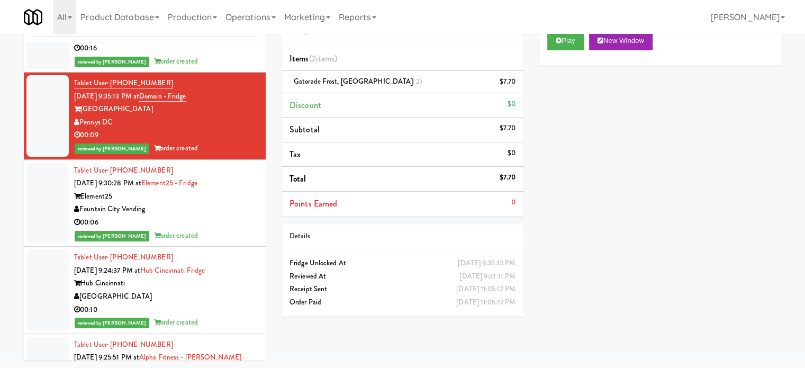
click at [226, 229] on div "00:06" at bounding box center [166, 222] width 184 height 13
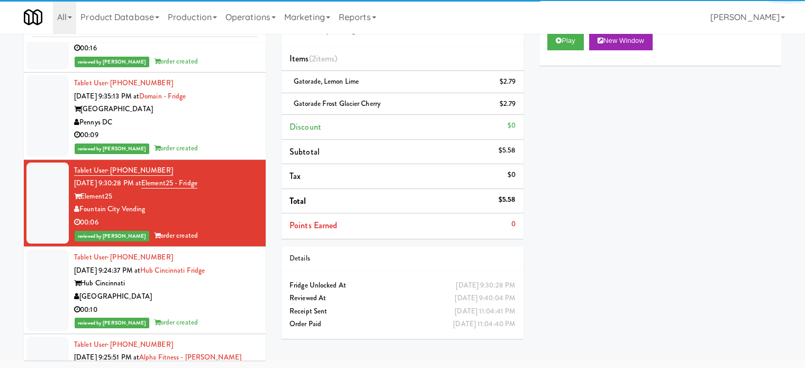
click at [231, 313] on div "00:10" at bounding box center [166, 309] width 184 height 13
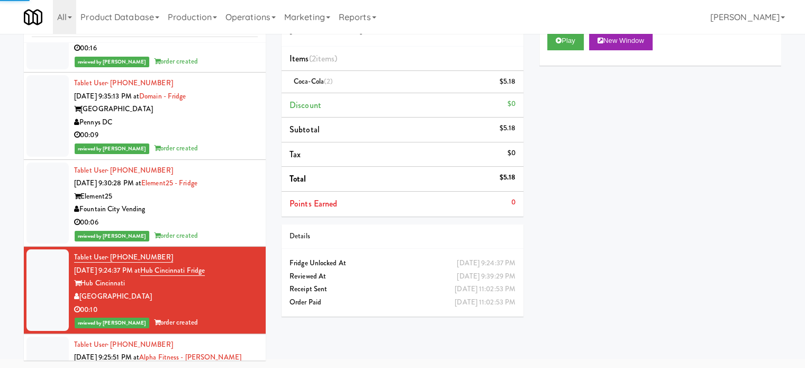
scroll to position [19422, 0]
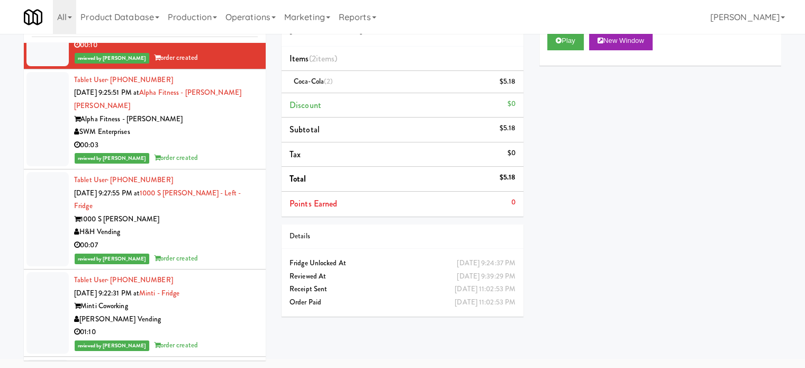
click at [225, 163] on div "reviewed by [PERSON_NAME] order created" at bounding box center [166, 157] width 184 height 13
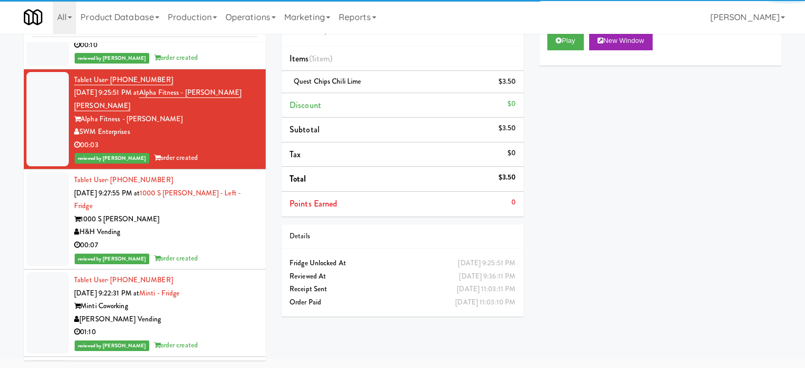
click at [226, 253] on div "reviewed by [PERSON_NAME] A order created" at bounding box center [166, 258] width 184 height 13
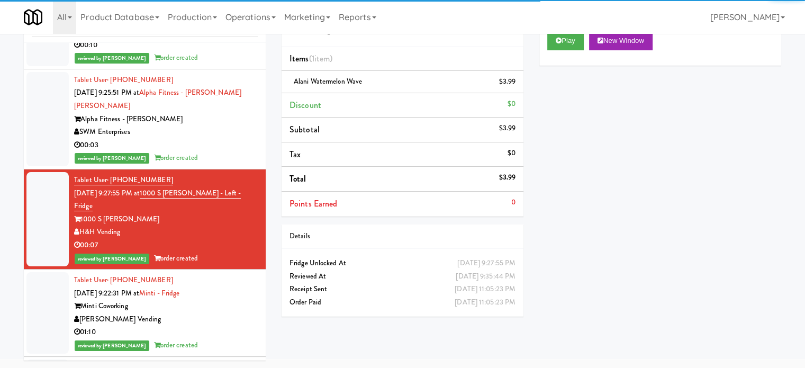
click at [231, 313] on div "[PERSON_NAME] Vending" at bounding box center [166, 319] width 184 height 13
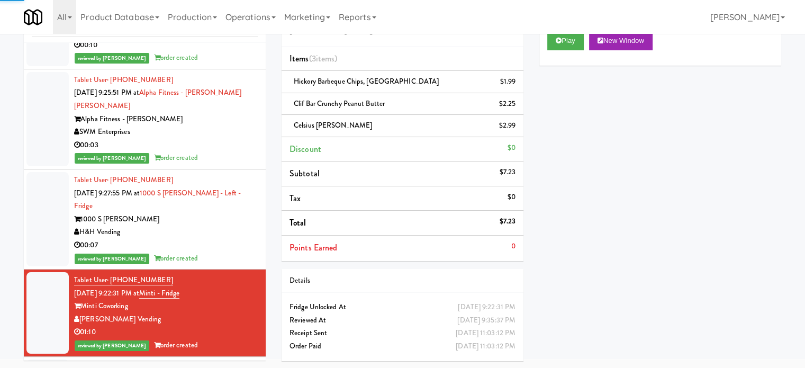
scroll to position [19686, 0]
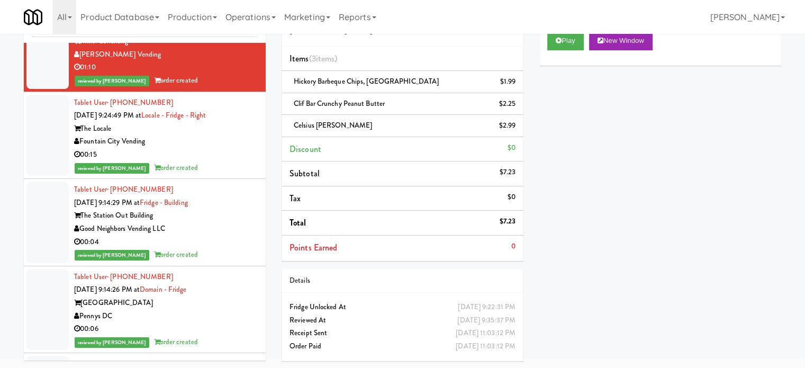
click at [224, 148] on div "00:15" at bounding box center [166, 154] width 184 height 13
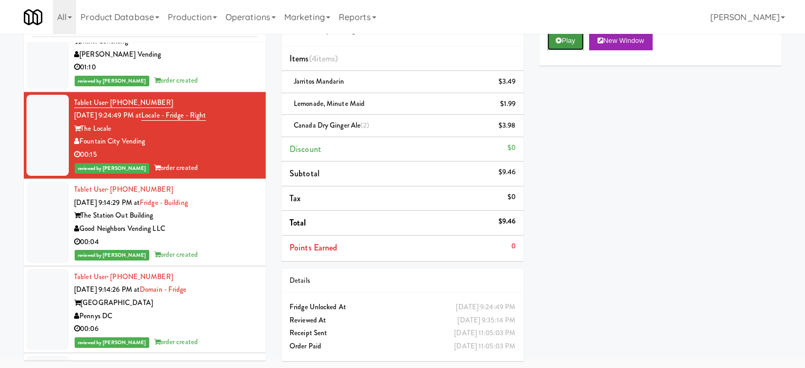
click at [569, 40] on button "Play" at bounding box center [565, 40] width 37 height 19
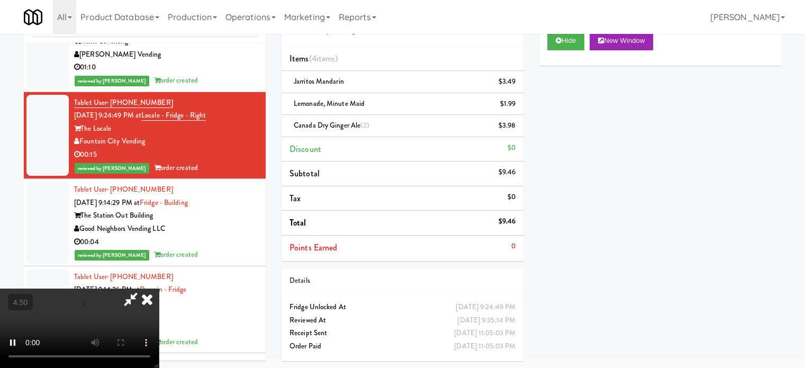
click at [510, 131] on div "$3.98" at bounding box center [506, 125] width 17 height 13
click at [511, 128] on div "$3.98" at bounding box center [506, 125] width 17 height 13
click at [511, 124] on div "$3.98" at bounding box center [506, 125] width 17 height 13
click at [512, 123] on div "$3.98" at bounding box center [506, 125] width 17 height 13
click at [513, 125] on div "$3.98" at bounding box center [506, 125] width 17 height 13
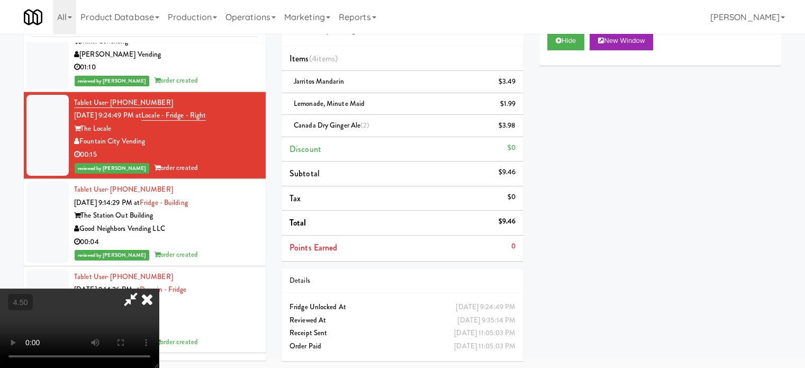
click at [159, 288] on video at bounding box center [79, 327] width 159 height 79
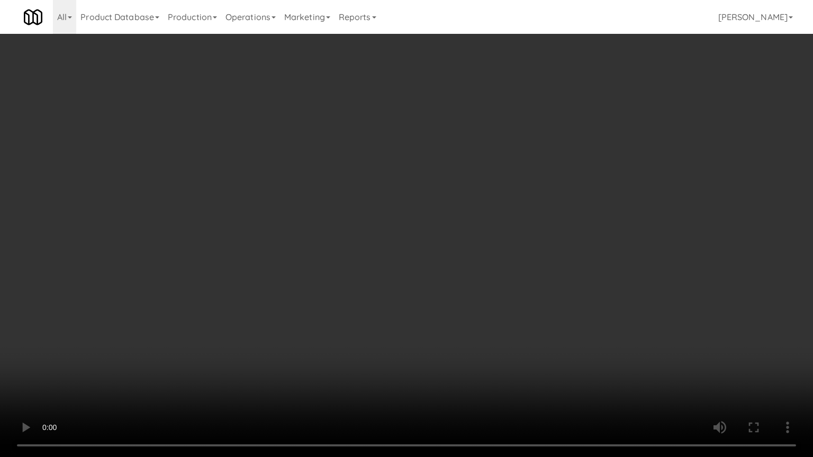
drag, startPoint x: 154, startPoint y: 325, endPoint x: 207, endPoint y: 291, distance: 62.8
click at [155, 325] on video at bounding box center [406, 228] width 813 height 457
click at [295, 254] on video at bounding box center [406, 228] width 813 height 457
click at [296, 256] on video at bounding box center [406, 228] width 813 height 457
click at [309, 262] on video at bounding box center [406, 228] width 813 height 457
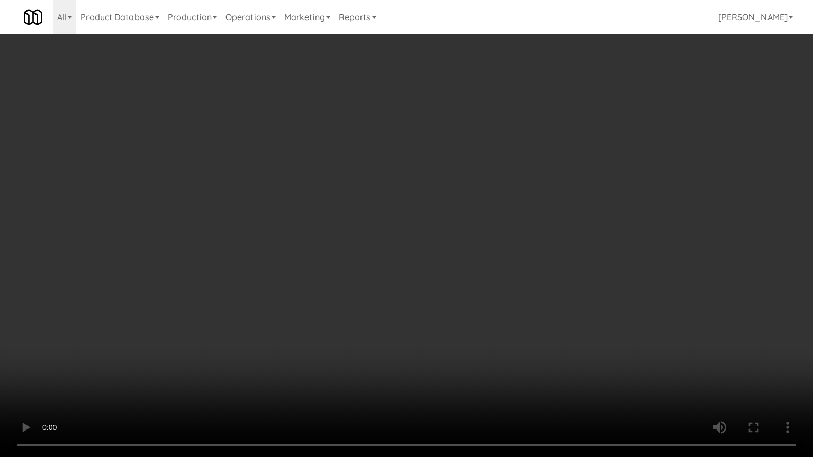
click at [312, 257] on video at bounding box center [406, 228] width 813 height 457
click at [313, 258] on video at bounding box center [406, 228] width 813 height 457
click at [313, 254] on video at bounding box center [406, 228] width 813 height 457
click at [314, 254] on video at bounding box center [406, 228] width 813 height 457
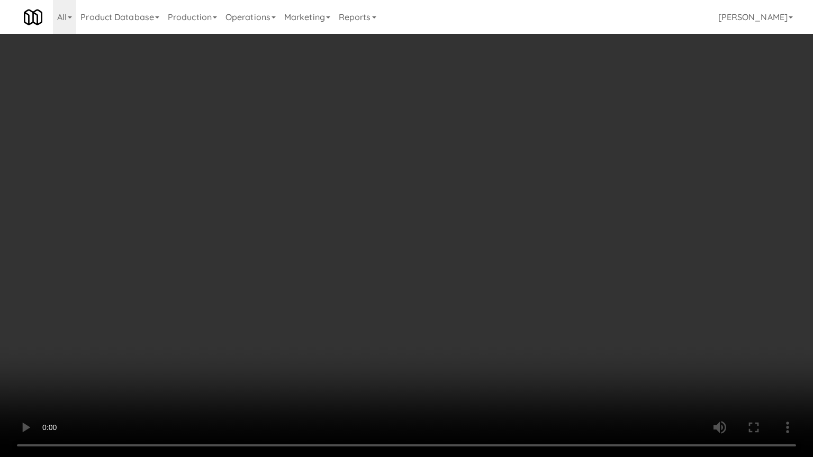
click at [364, 265] on video at bounding box center [406, 228] width 813 height 457
click at [357, 260] on video at bounding box center [406, 228] width 813 height 457
click at [377, 268] on video at bounding box center [406, 228] width 813 height 457
click at [358, 264] on video at bounding box center [406, 228] width 813 height 457
click at [375, 273] on video at bounding box center [406, 228] width 813 height 457
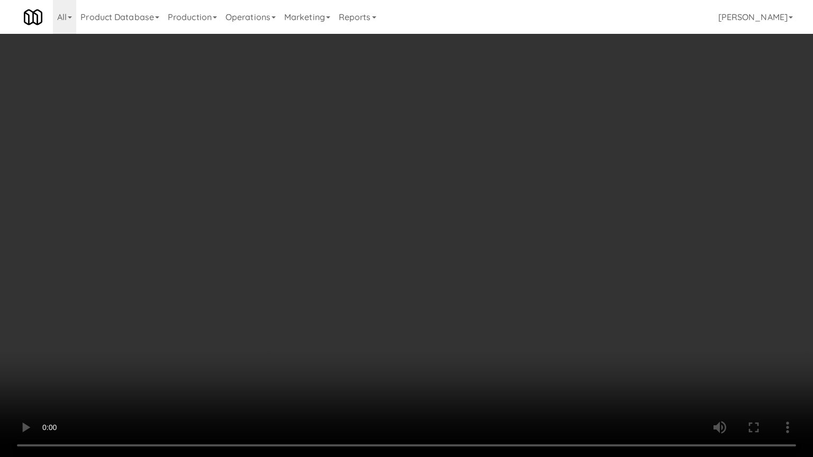
click at [371, 272] on video at bounding box center [406, 228] width 813 height 457
click at [379, 278] on video at bounding box center [406, 228] width 813 height 457
click at [379, 274] on video at bounding box center [406, 228] width 813 height 457
click at [418, 294] on video at bounding box center [406, 228] width 813 height 457
click at [417, 284] on video at bounding box center [406, 228] width 813 height 457
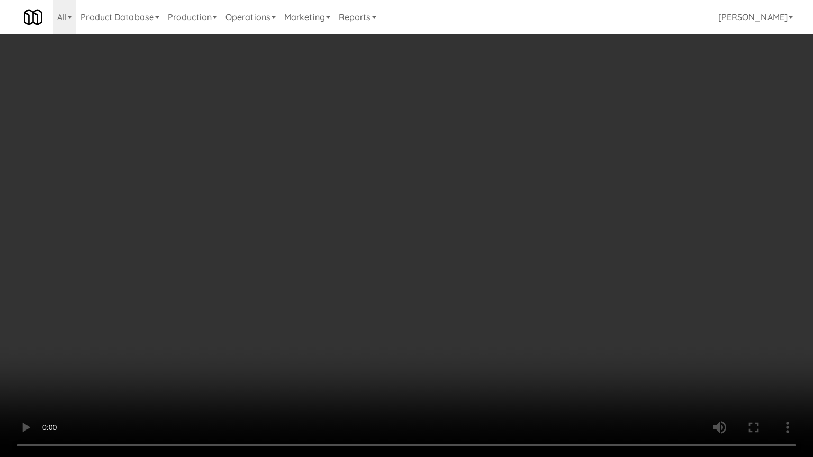
click at [421, 275] on video at bounding box center [406, 228] width 813 height 457
click at [421, 274] on video at bounding box center [406, 228] width 813 height 457
click at [412, 245] on video at bounding box center [406, 228] width 813 height 457
drag, startPoint x: 412, startPoint y: 245, endPoint x: 429, endPoint y: 208, distance: 41.0
click at [412, 244] on video at bounding box center [406, 228] width 813 height 457
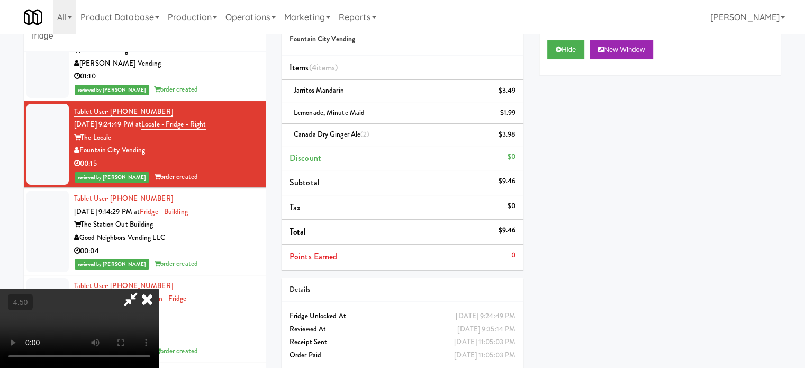
click at [159, 288] on icon at bounding box center [146, 298] width 23 height 21
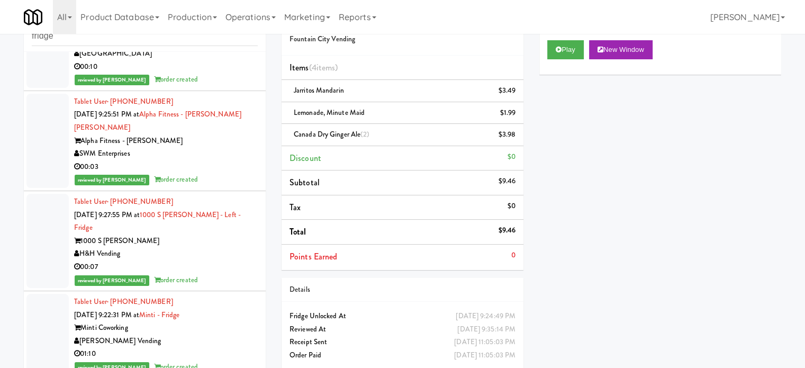
scroll to position [20467, 0]
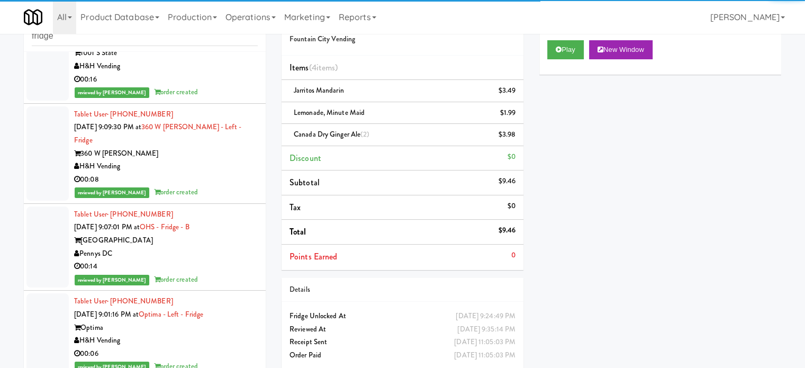
click at [209, 247] on div "Pennys DC" at bounding box center [166, 253] width 184 height 13
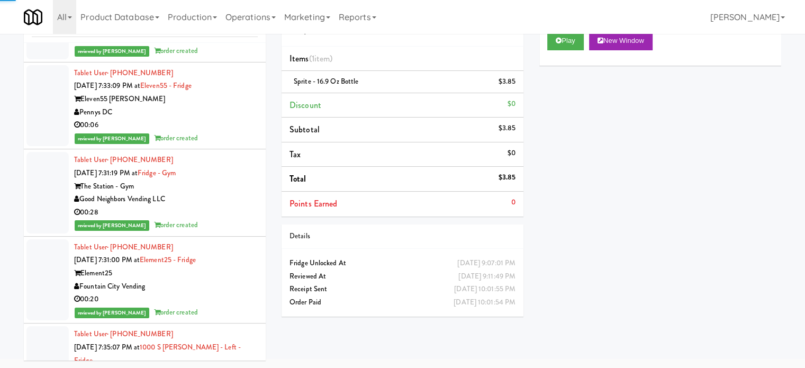
scroll to position [27760, 0]
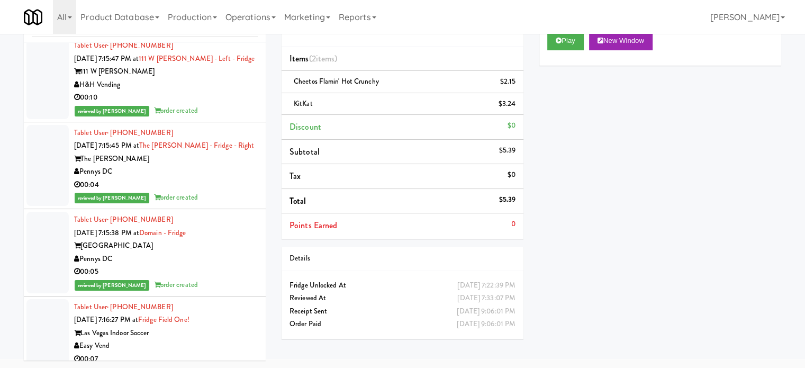
scroll to position [28289, 0]
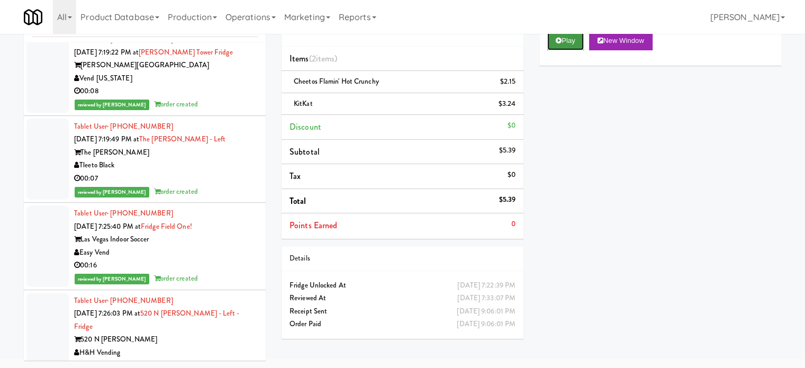
click at [564, 39] on button "Play" at bounding box center [565, 40] width 37 height 19
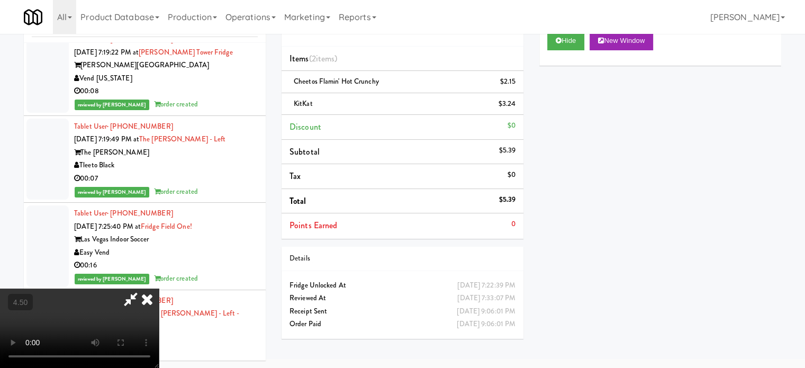
click at [159, 288] on video at bounding box center [79, 327] width 159 height 79
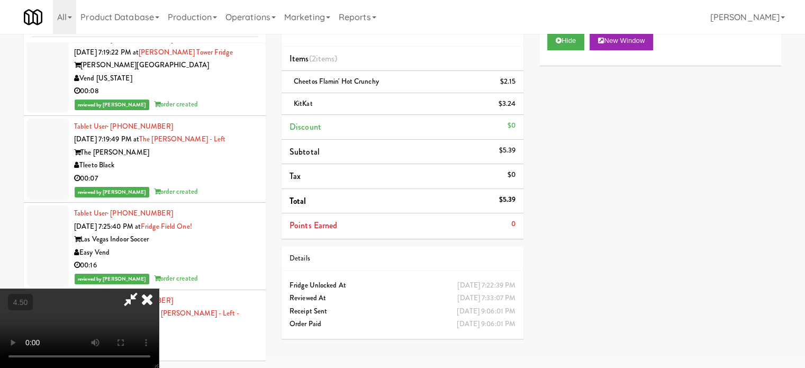
click at [159, 288] on video at bounding box center [79, 327] width 159 height 79
drag, startPoint x: 336, startPoint y: 169, endPoint x: 337, endPoint y: 162, distance: 7.5
click at [159, 288] on video at bounding box center [79, 327] width 159 height 79
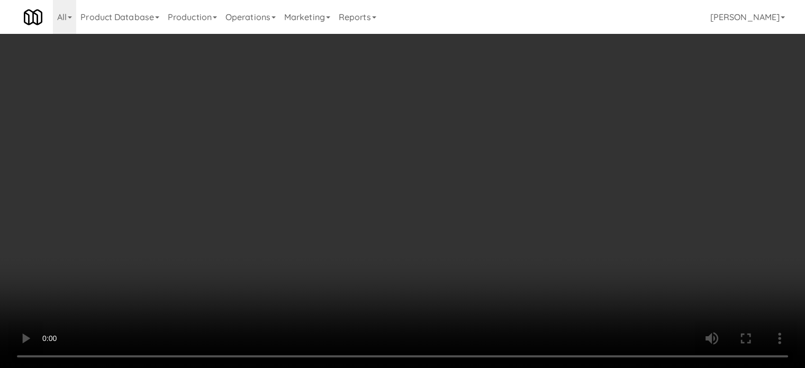
scroll to position [34, 0]
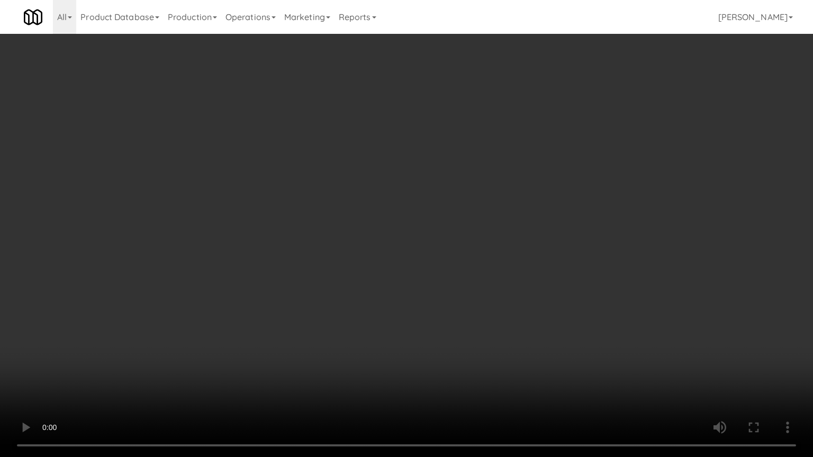
drag, startPoint x: 134, startPoint y: 326, endPoint x: 212, endPoint y: 265, distance: 99.4
click at [136, 324] on video at bounding box center [406, 228] width 813 height 457
click at [246, 262] on video at bounding box center [406, 228] width 813 height 457
click at [298, 294] on video at bounding box center [406, 228] width 813 height 457
click at [303, 286] on video at bounding box center [406, 228] width 813 height 457
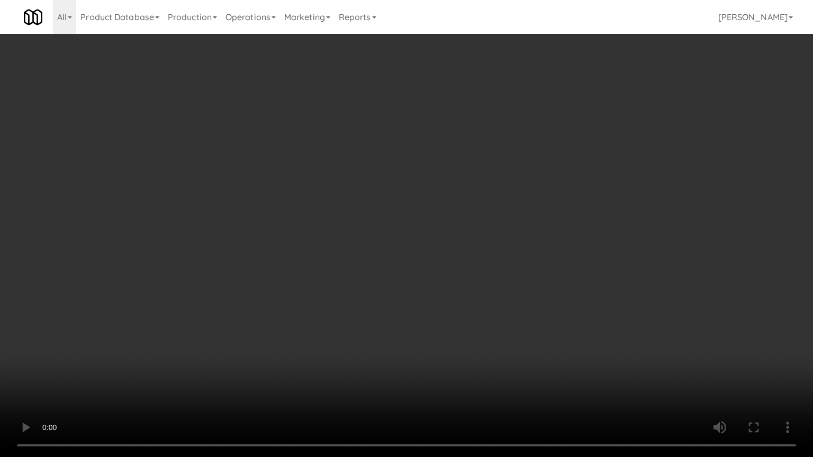
click at [338, 287] on video at bounding box center [406, 228] width 813 height 457
click at [335, 286] on video at bounding box center [406, 228] width 813 height 457
click at [357, 288] on video at bounding box center [406, 228] width 813 height 457
click at [341, 280] on video at bounding box center [406, 228] width 813 height 457
click at [349, 275] on video at bounding box center [406, 228] width 813 height 457
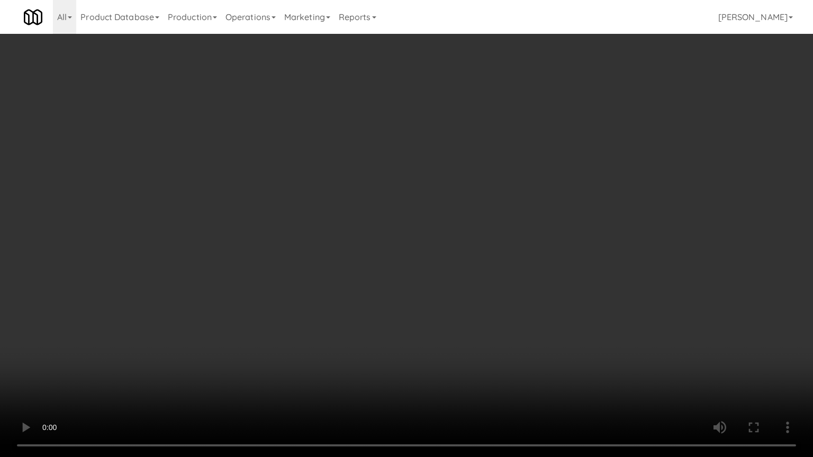
click at [352, 280] on video at bounding box center [406, 228] width 813 height 457
click at [356, 276] on video at bounding box center [406, 228] width 813 height 457
click at [436, 348] on video at bounding box center [406, 228] width 813 height 457
click at [430, 326] on video at bounding box center [406, 228] width 813 height 457
click at [425, 315] on video at bounding box center [406, 228] width 813 height 457
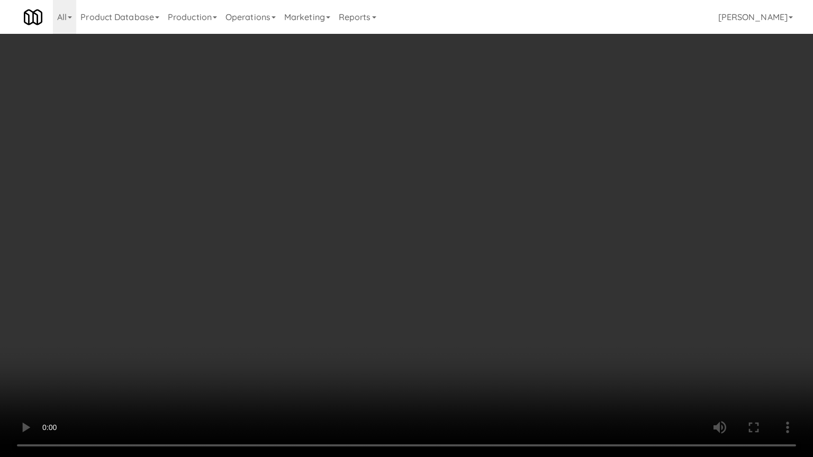
click at [435, 315] on video at bounding box center [406, 228] width 813 height 457
click at [425, 301] on video at bounding box center [406, 228] width 813 height 457
click at [431, 299] on video at bounding box center [406, 228] width 813 height 457
click at [416, 287] on video at bounding box center [406, 228] width 813 height 457
drag, startPoint x: 409, startPoint y: 276, endPoint x: 411, endPoint y: 269, distance: 7.2
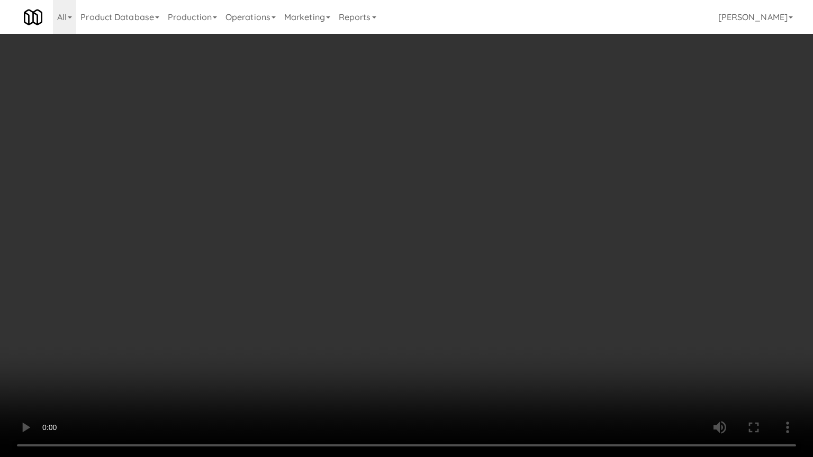
click at [409, 276] on video at bounding box center [406, 228] width 813 height 457
drag, startPoint x: 411, startPoint y: 269, endPoint x: 415, endPoint y: 258, distance: 11.7
click at [413, 263] on video at bounding box center [406, 228] width 813 height 457
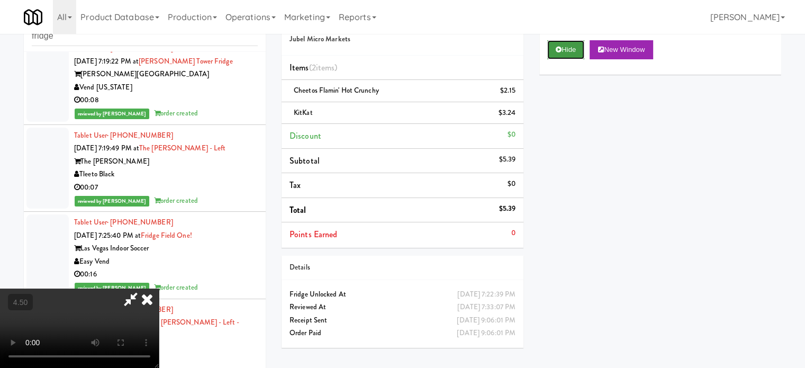
click at [571, 52] on button "Hide" at bounding box center [565, 49] width 37 height 19
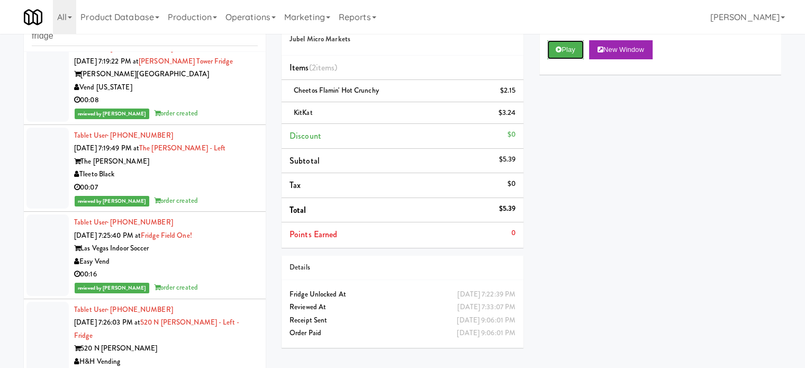
scroll to position [28554, 0]
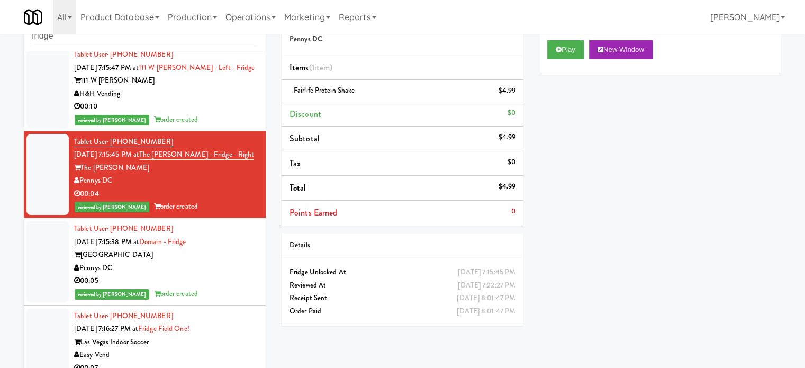
scroll to position [29083, 0]
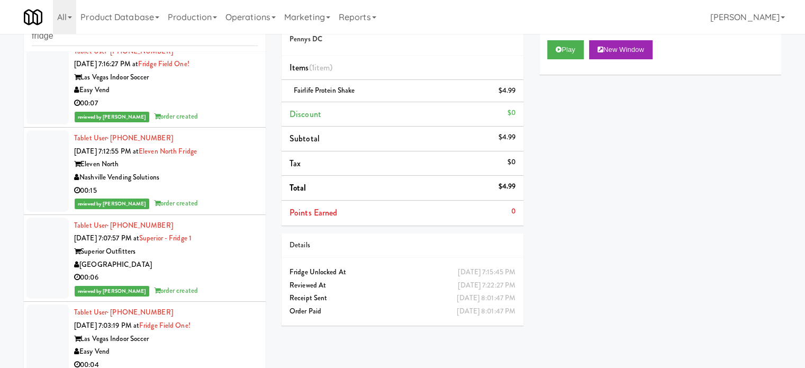
click at [213, 358] on div "00:04" at bounding box center [166, 364] width 184 height 13
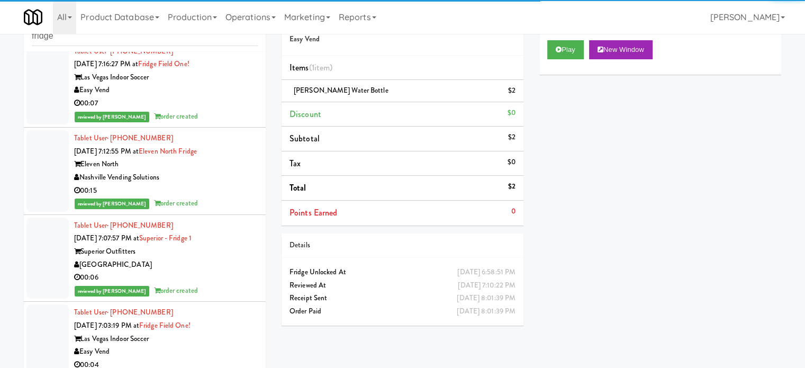
drag, startPoint x: 225, startPoint y: 308, endPoint x: 168, endPoint y: 239, distance: 89.9
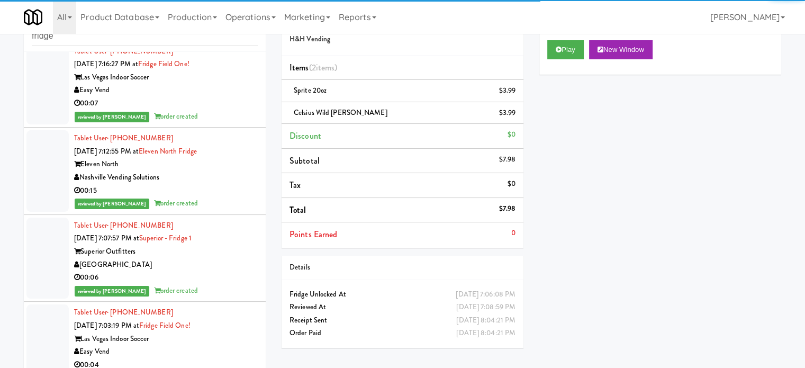
scroll to position [29347, 0]
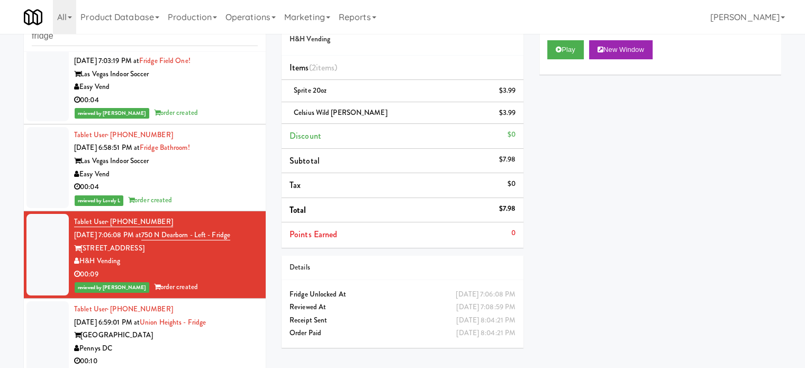
click at [197, 354] on div "00:10" at bounding box center [166, 360] width 184 height 13
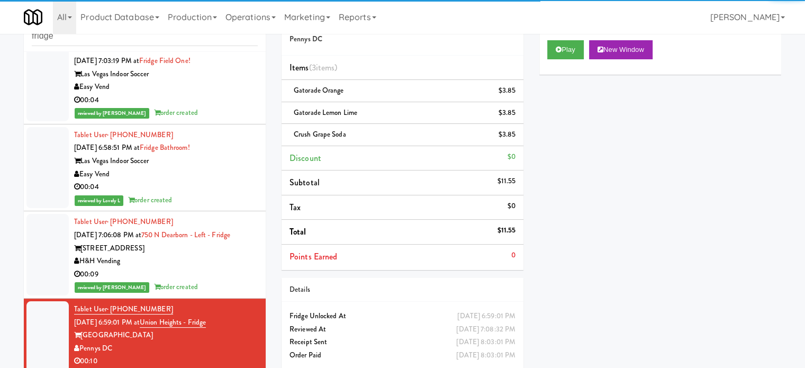
drag, startPoint x: 209, startPoint y: 225, endPoint x: 212, endPoint y: 241, distance: 16.1
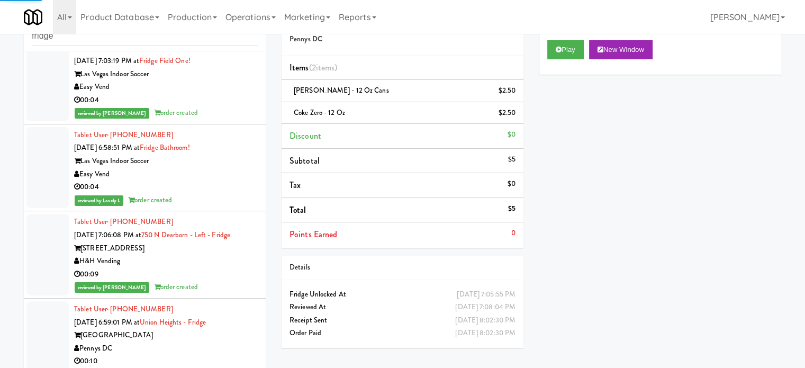
scroll to position [29612, 0]
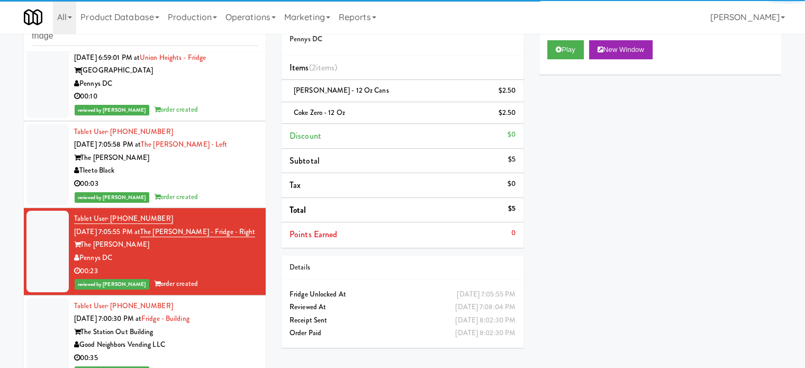
click at [211, 338] on div "Good Neighbors Vending LLC" at bounding box center [166, 344] width 184 height 13
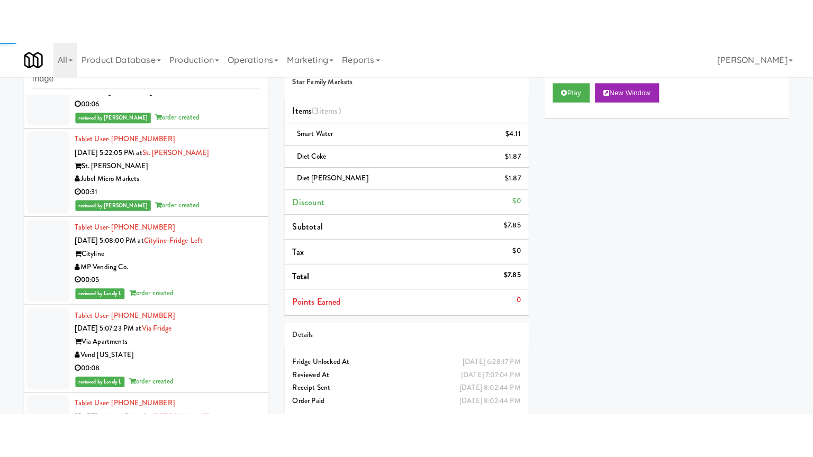
scroll to position [38227, 0]
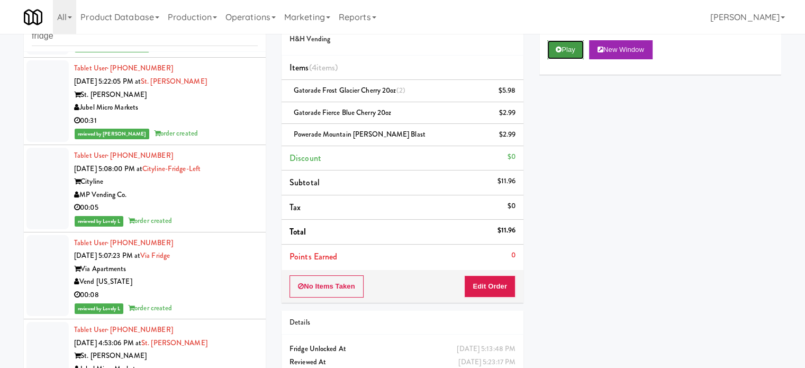
click at [562, 53] on button "Play" at bounding box center [565, 49] width 37 height 19
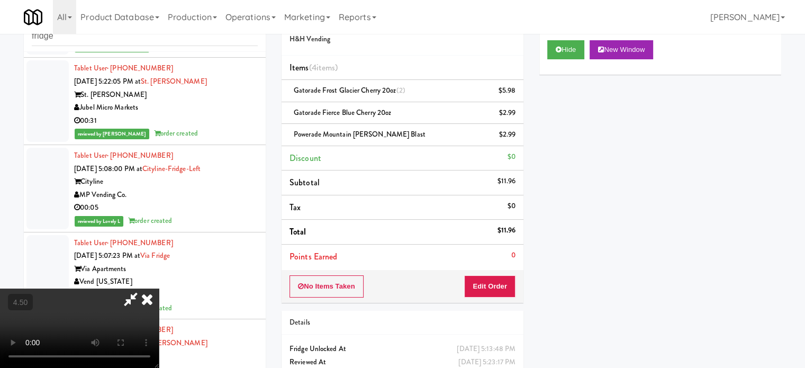
click at [159, 288] on video at bounding box center [79, 327] width 159 height 79
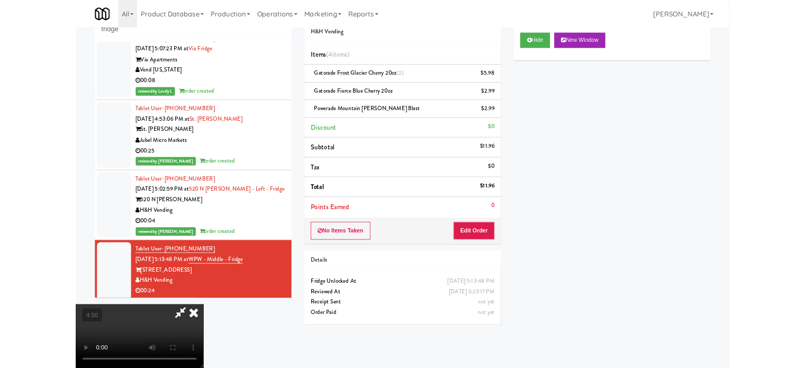
scroll to position [38214, 0]
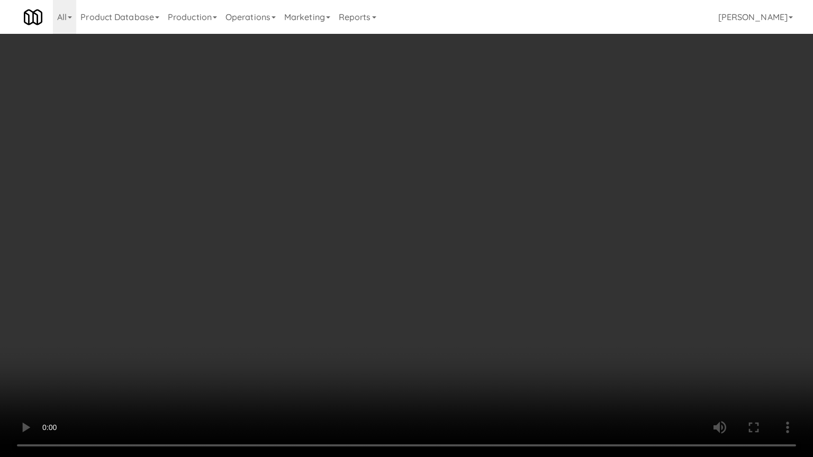
drag, startPoint x: 368, startPoint y: 184, endPoint x: 381, endPoint y: 177, distance: 15.4
click at [368, 185] on video at bounding box center [406, 228] width 813 height 457
click at [381, 178] on video at bounding box center [406, 228] width 813 height 457
click at [382, 178] on video at bounding box center [406, 228] width 813 height 457
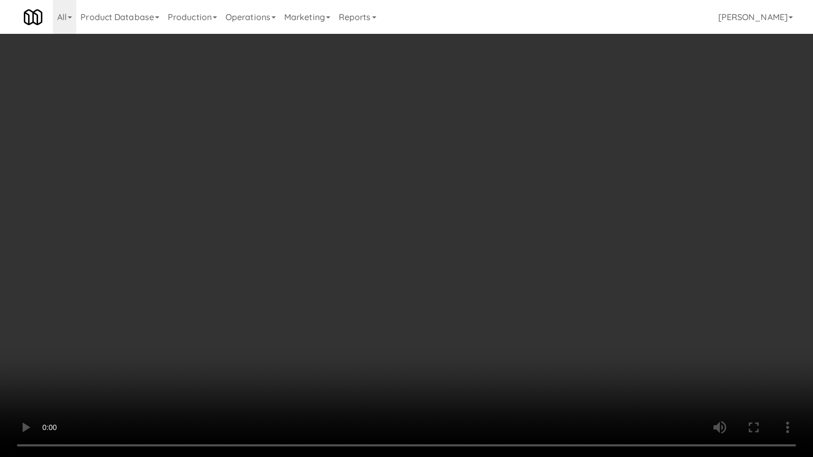
click at [393, 171] on video at bounding box center [406, 228] width 813 height 457
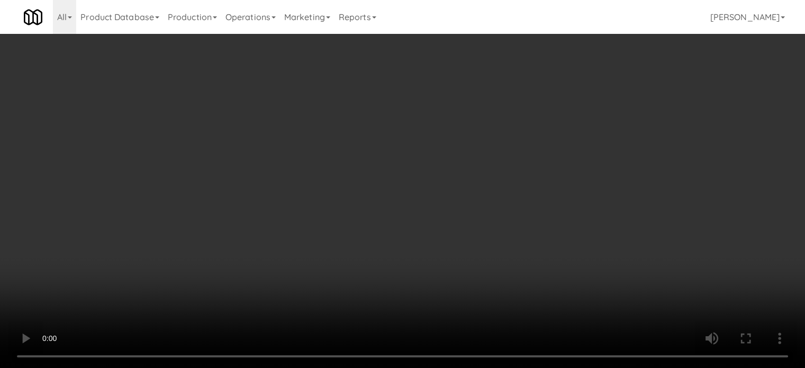
scroll to position [38227, 0]
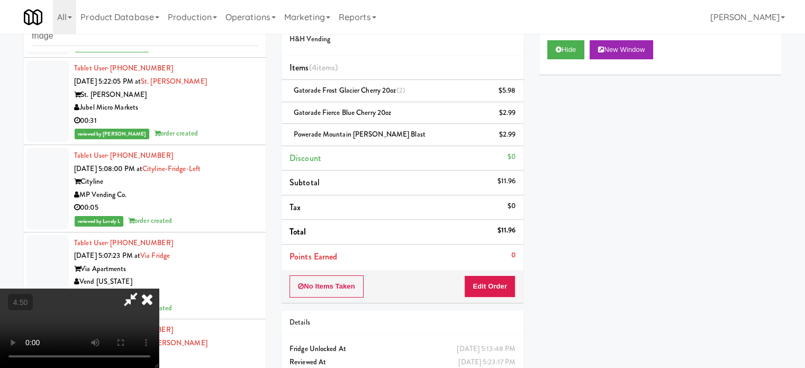
click at [143, 288] on icon at bounding box center [131, 298] width 24 height 21
click at [159, 288] on icon at bounding box center [146, 298] width 23 height 21
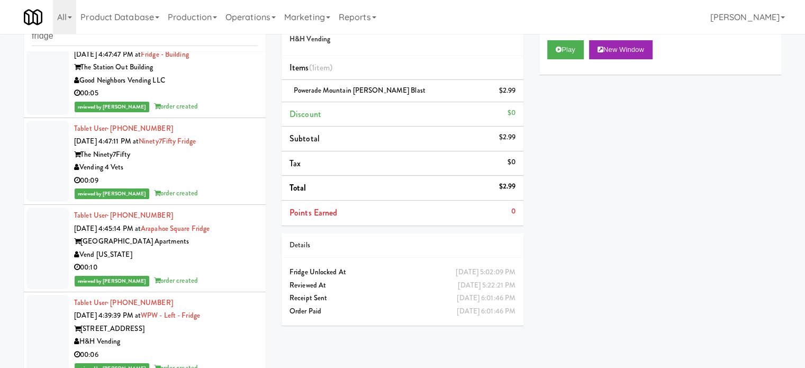
scroll to position [39814, 0]
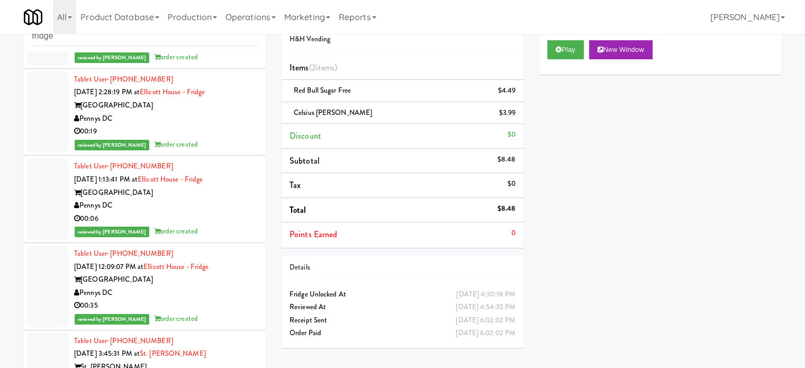
scroll to position [41930, 0]
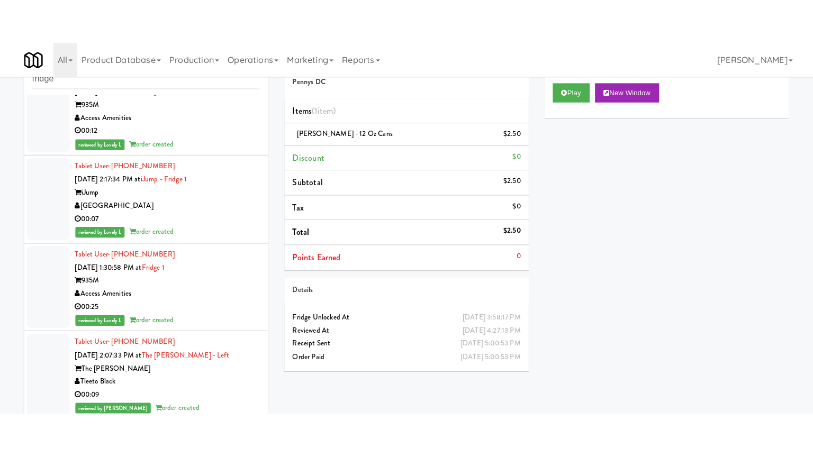
scroll to position [51578, 0]
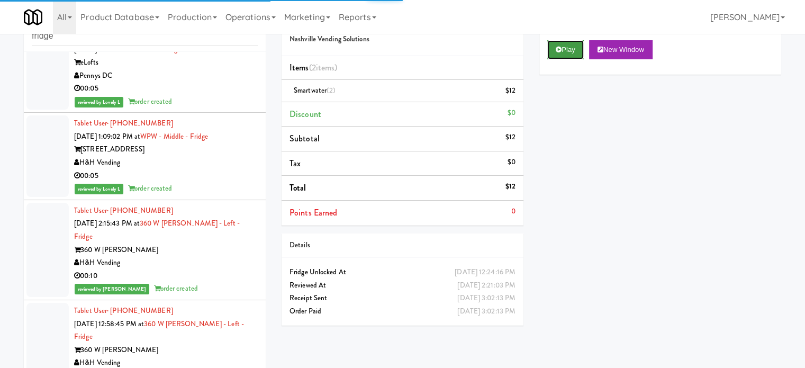
click at [565, 54] on button "Play" at bounding box center [565, 49] width 37 height 19
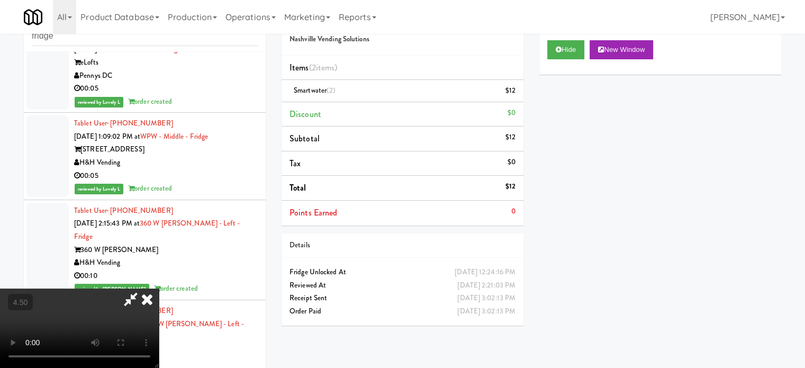
drag, startPoint x: 281, startPoint y: 250, endPoint x: 286, endPoint y: 242, distance: 9.7
click at [159, 288] on video at bounding box center [79, 327] width 159 height 79
drag, startPoint x: 286, startPoint y: 242, endPoint x: 356, endPoint y: 150, distance: 115.1
click at [159, 288] on video at bounding box center [79, 327] width 159 height 79
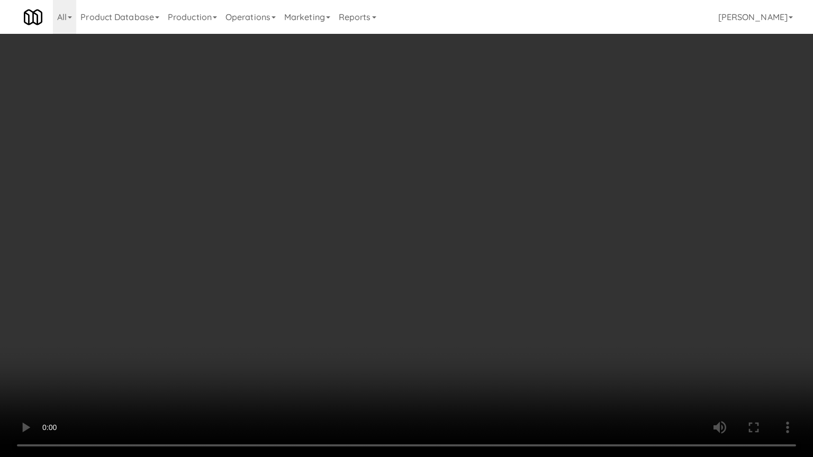
click at [323, 258] on video at bounding box center [406, 228] width 813 height 457
click at [323, 259] on video at bounding box center [406, 228] width 813 height 457
click at [328, 242] on video at bounding box center [406, 228] width 813 height 457
drag, startPoint x: 339, startPoint y: 233, endPoint x: 389, endPoint y: 203, distance: 58.8
click at [339, 233] on video at bounding box center [406, 228] width 813 height 457
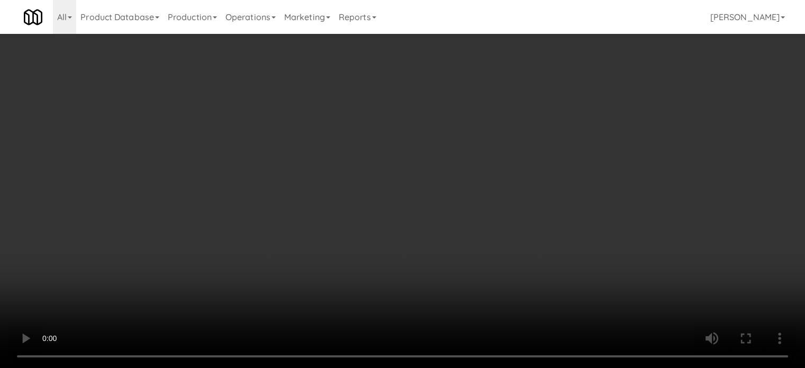
scroll to position [51578, 0]
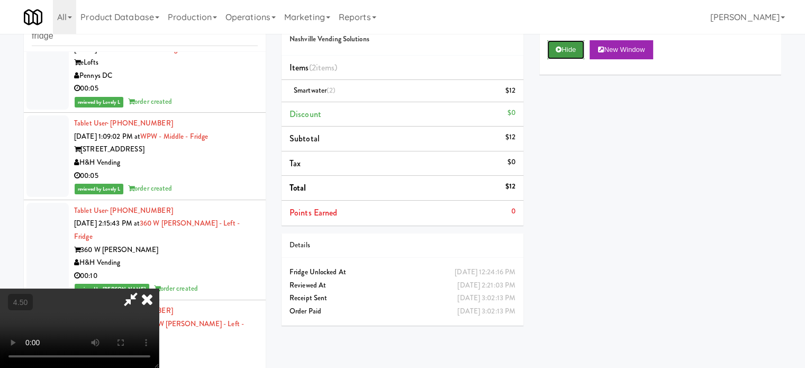
click at [571, 50] on button "Hide" at bounding box center [565, 49] width 37 height 19
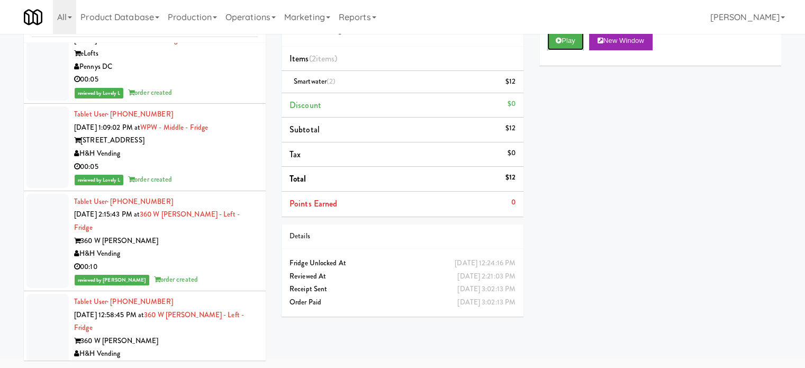
scroll to position [51843, 0]
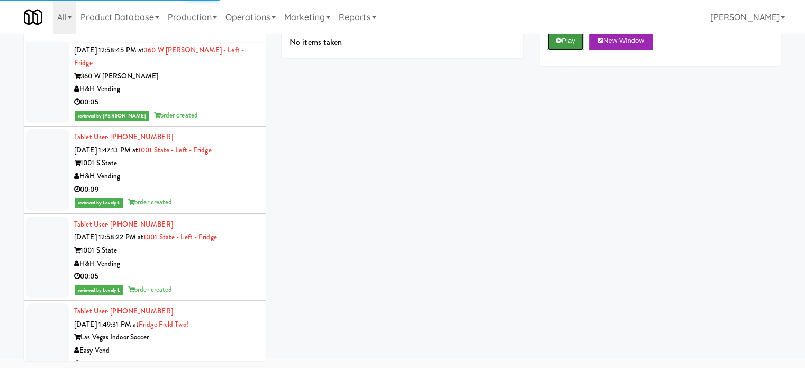
click at [571, 43] on button "Play" at bounding box center [565, 40] width 37 height 19
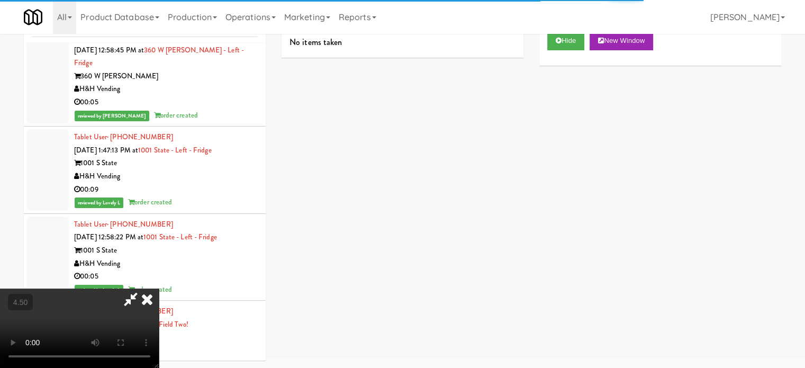
click at [159, 288] on video at bounding box center [79, 327] width 159 height 79
drag, startPoint x: 308, startPoint y: 245, endPoint x: 329, endPoint y: 224, distance: 29.6
click at [159, 288] on video at bounding box center [79, 327] width 159 height 79
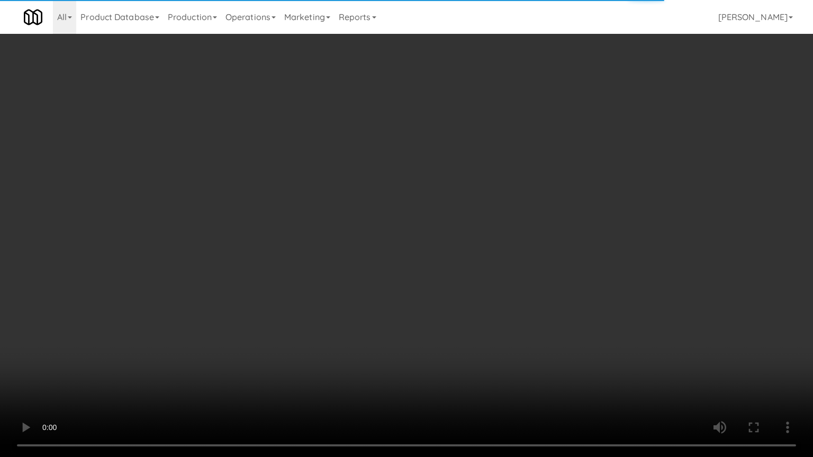
scroll to position [51830, 0]
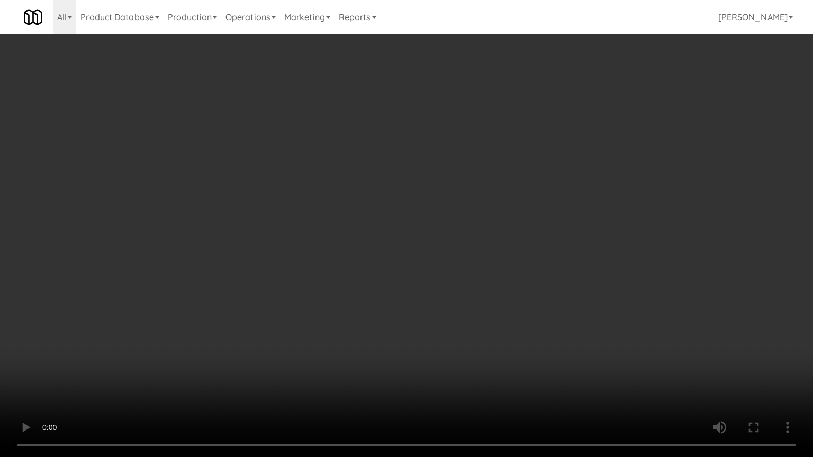
drag, startPoint x: 351, startPoint y: 235, endPoint x: 366, endPoint y: 224, distance: 18.1
click at [354, 235] on video at bounding box center [406, 228] width 813 height 457
drag, startPoint x: 366, startPoint y: 224, endPoint x: 573, endPoint y: 54, distance: 268.4
click at [392, 209] on video at bounding box center [406, 228] width 813 height 457
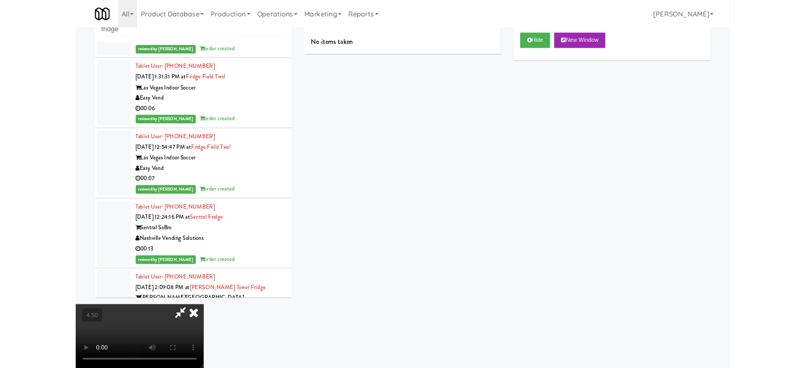
scroll to position [51843, 0]
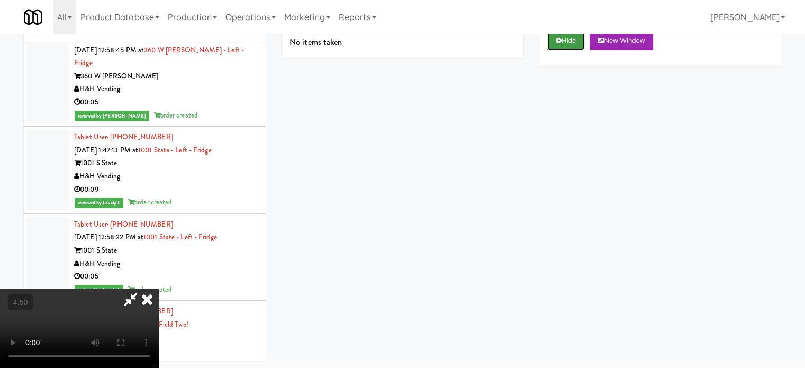
click at [562, 41] on button "Hide" at bounding box center [565, 40] width 37 height 19
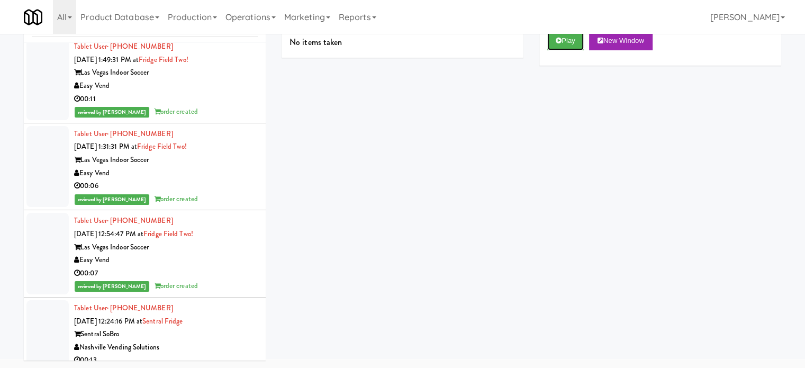
scroll to position [52372, 0]
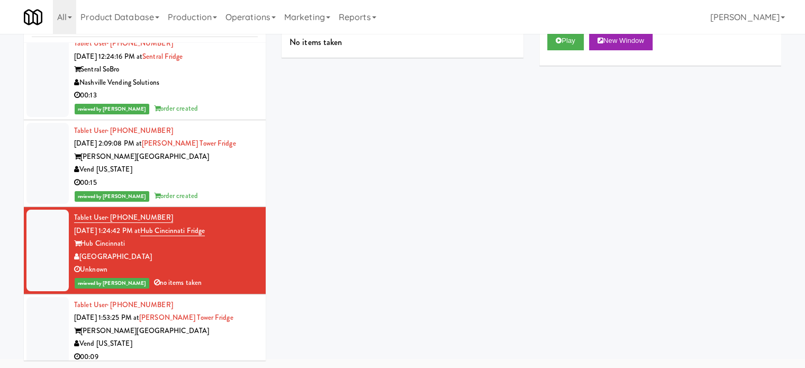
drag, startPoint x: 216, startPoint y: 196, endPoint x: 322, endPoint y: 163, distance: 110.8
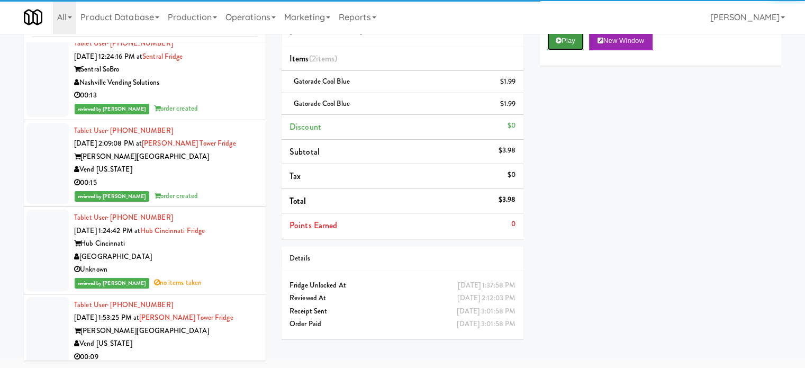
click at [567, 44] on button "Play" at bounding box center [565, 40] width 37 height 19
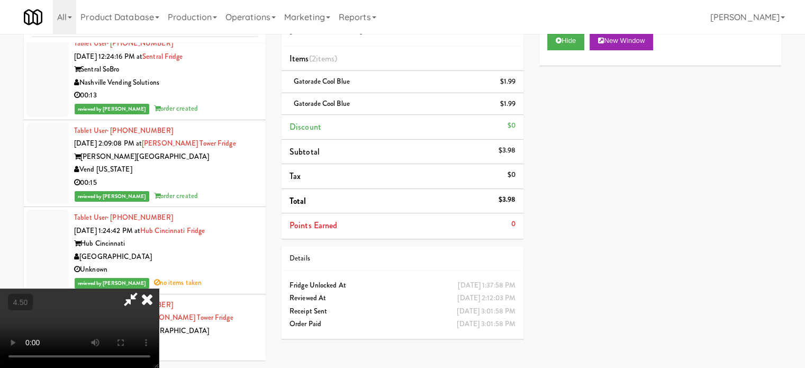
drag, startPoint x: 283, startPoint y: 282, endPoint x: 287, endPoint y: 232, distance: 50.4
click at [159, 288] on video at bounding box center [79, 327] width 159 height 79
drag, startPoint x: 287, startPoint y: 232, endPoint x: 304, endPoint y: 217, distance: 22.1
click at [159, 288] on video at bounding box center [79, 327] width 159 height 79
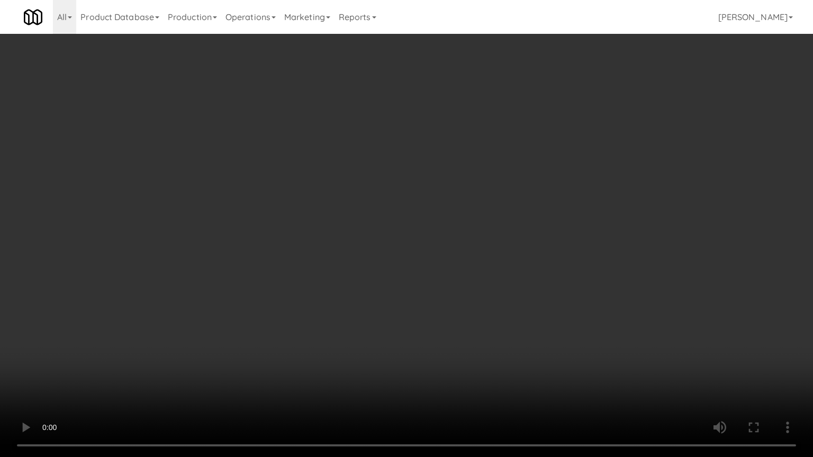
scroll to position [52359, 0]
click at [295, 241] on video at bounding box center [406, 228] width 813 height 457
click at [295, 242] on video at bounding box center [406, 228] width 813 height 457
click at [309, 252] on video at bounding box center [406, 228] width 813 height 457
click at [312, 258] on video at bounding box center [406, 228] width 813 height 457
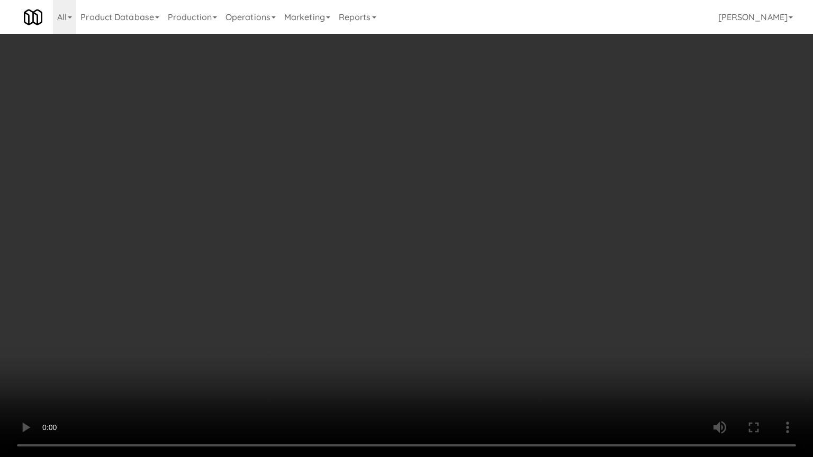
drag, startPoint x: 319, startPoint y: 265, endPoint x: 334, endPoint y: 253, distance: 18.8
click at [322, 263] on video at bounding box center [406, 228] width 813 height 457
drag, startPoint x: 334, startPoint y: 253, endPoint x: 444, endPoint y: 82, distance: 203.5
click at [334, 253] on video at bounding box center [406, 228] width 813 height 457
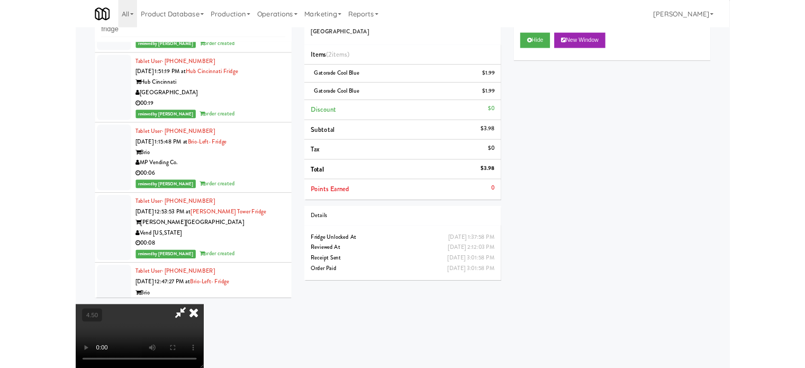
scroll to position [52372, 0]
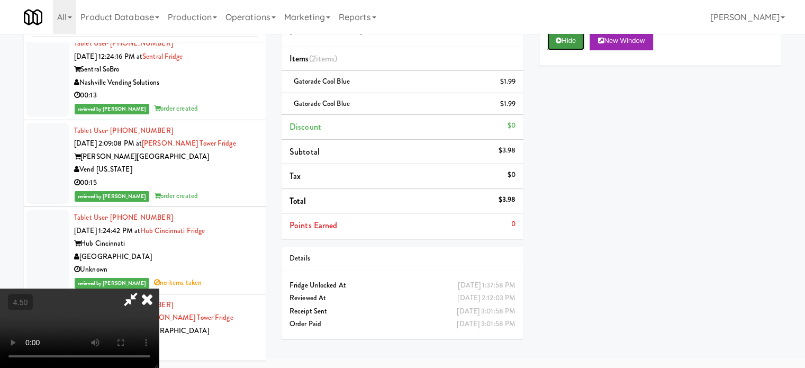
click at [566, 42] on button "Hide" at bounding box center [565, 40] width 37 height 19
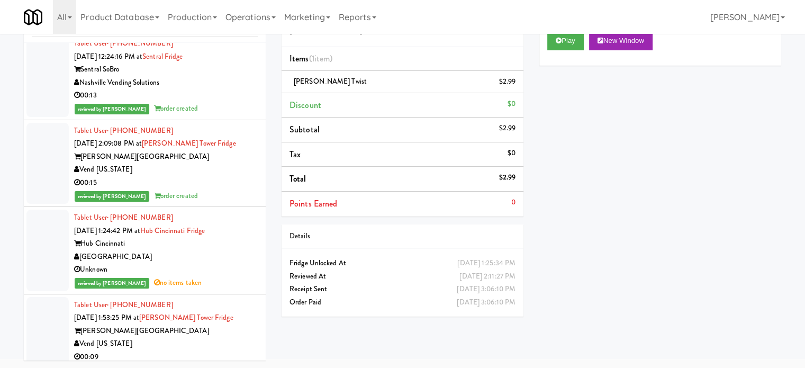
scroll to position [52636, 0]
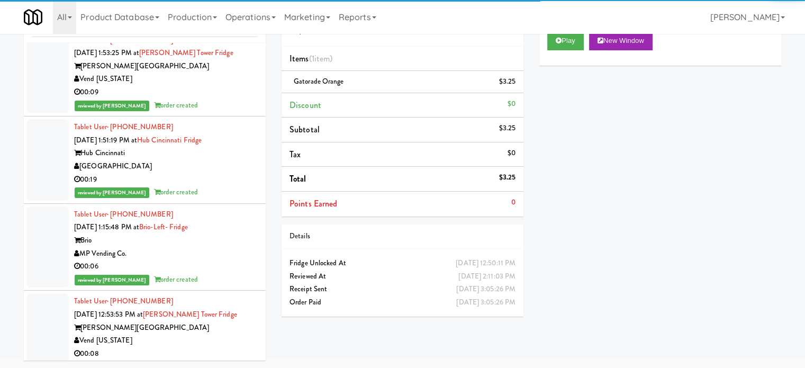
scroll to position [52901, 0]
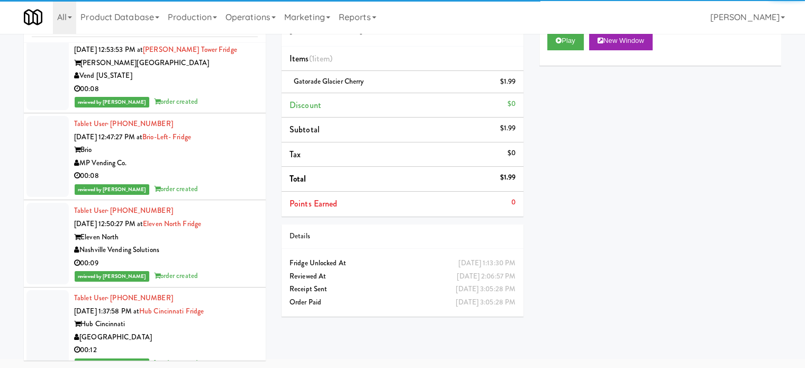
scroll to position [53165, 0]
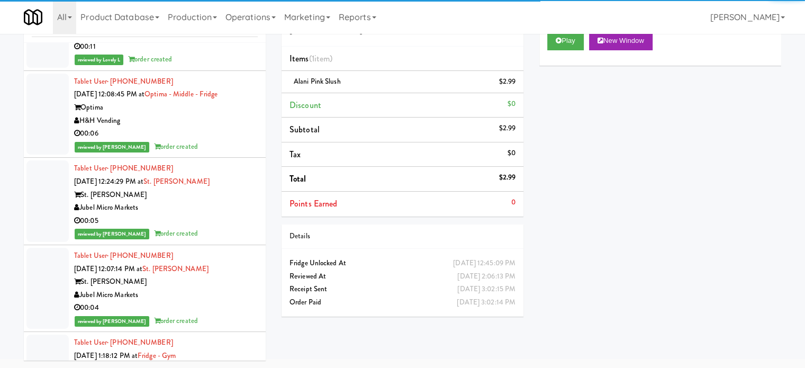
scroll to position [56075, 0]
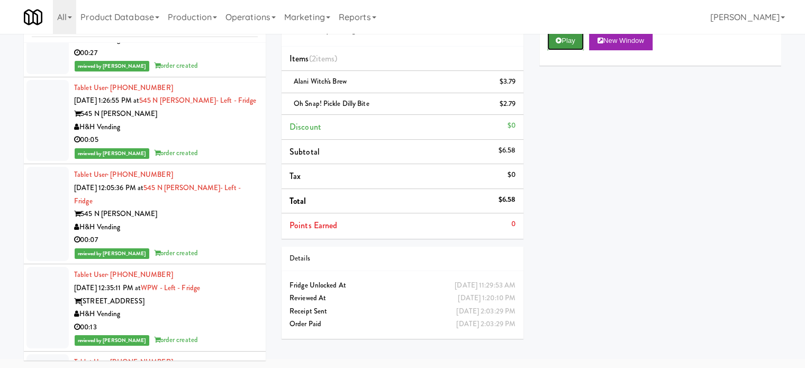
click at [563, 42] on button "Play" at bounding box center [565, 40] width 37 height 19
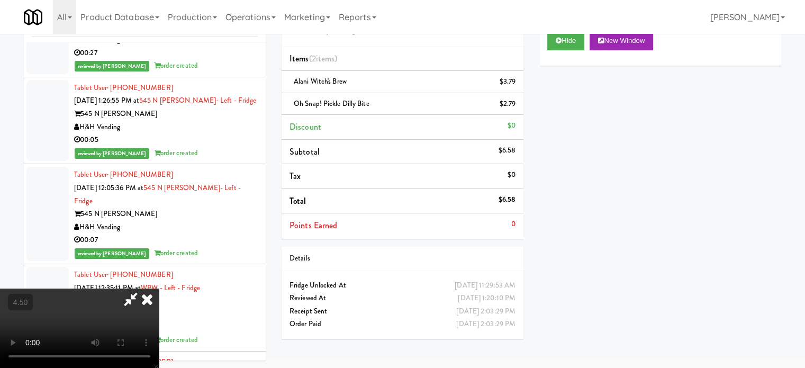
click at [159, 288] on video at bounding box center [79, 327] width 159 height 79
drag, startPoint x: 288, startPoint y: 271, endPoint x: 303, endPoint y: 267, distance: 15.4
click at [159, 288] on video at bounding box center [79, 327] width 159 height 79
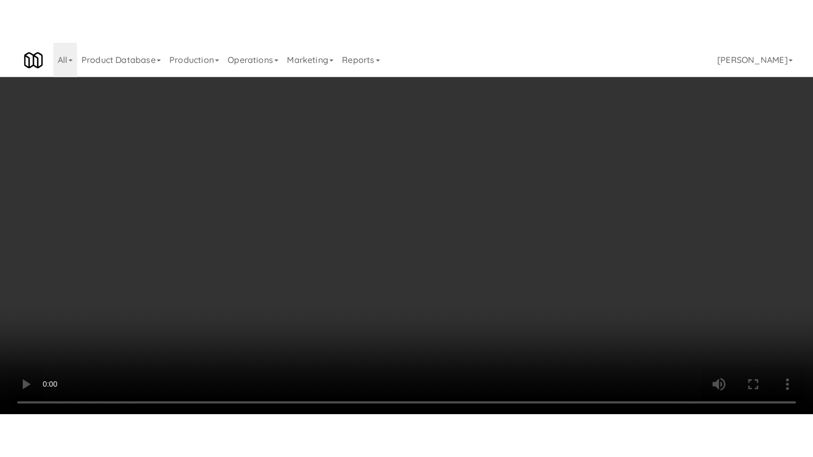
scroll to position [56049, 0]
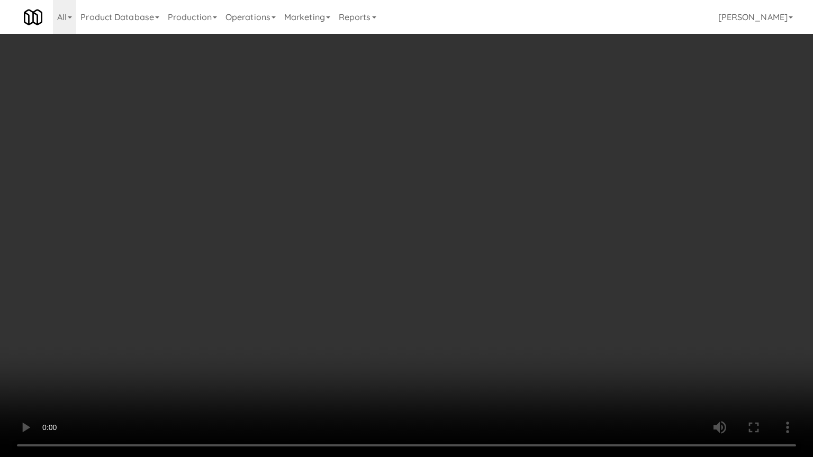
click at [302, 268] on video at bounding box center [406, 228] width 813 height 457
click at [302, 269] on video at bounding box center [406, 228] width 813 height 457
click at [314, 267] on video at bounding box center [406, 228] width 813 height 457
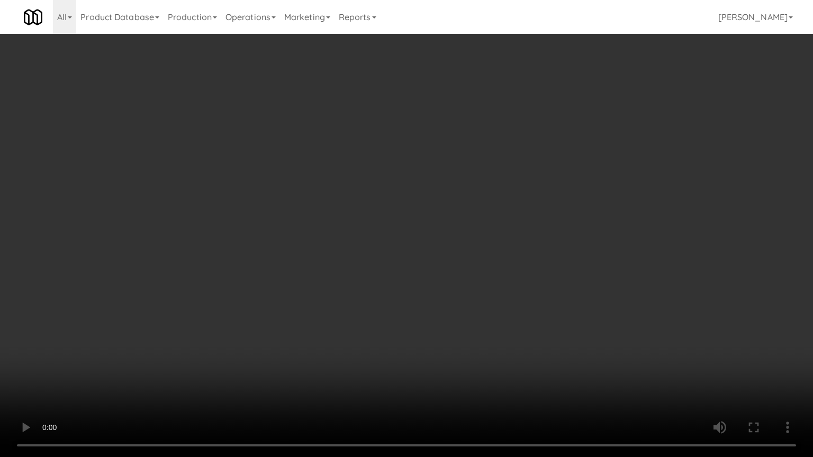
click at [314, 266] on video at bounding box center [406, 228] width 813 height 457
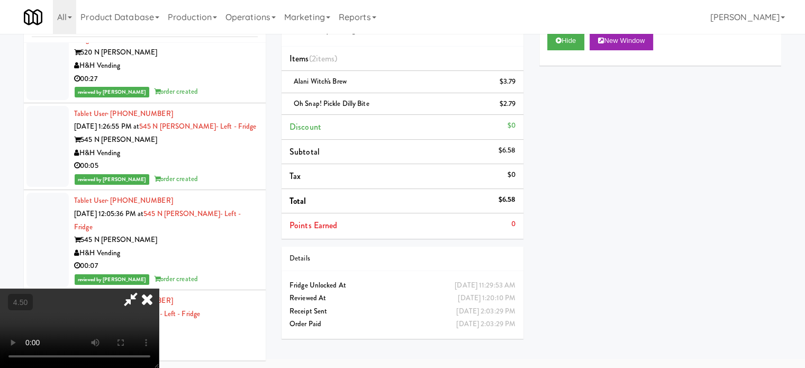
scroll to position [56075, 0]
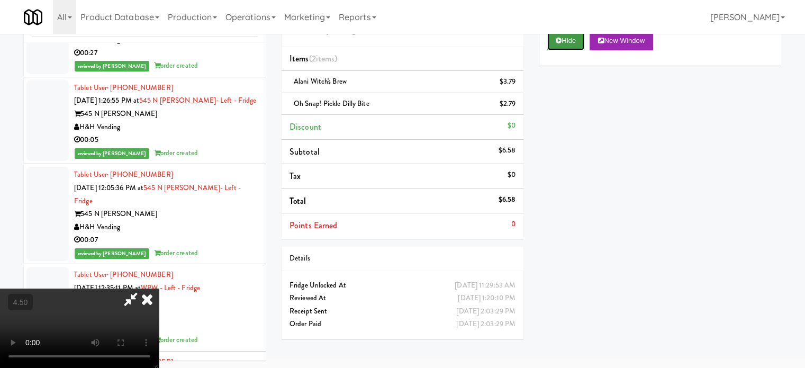
click at [575, 39] on button "Hide" at bounding box center [565, 40] width 37 height 19
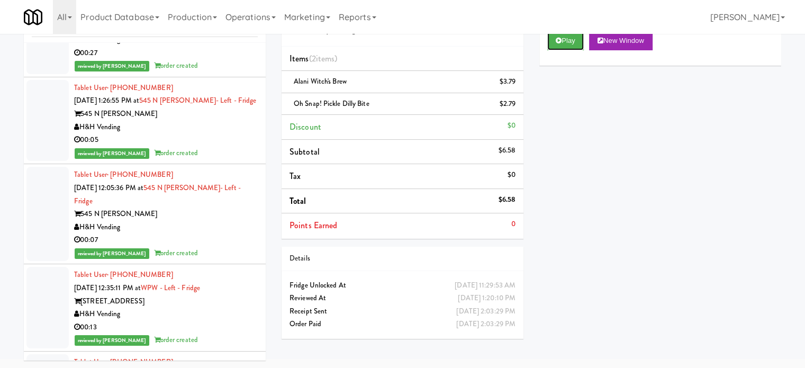
scroll to position [56339, 0]
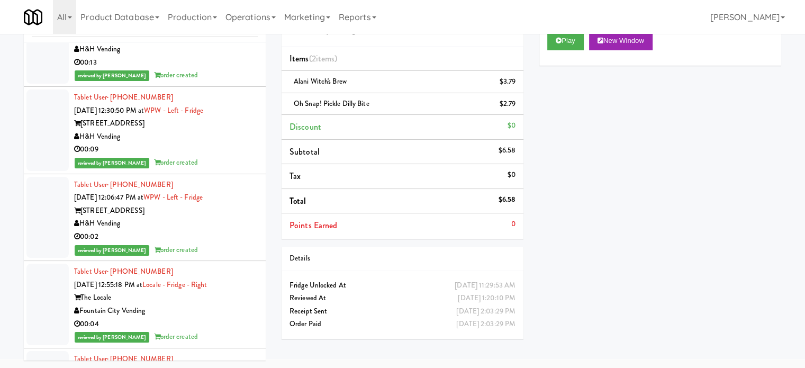
drag, startPoint x: 227, startPoint y: 248, endPoint x: 236, endPoint y: 240, distance: 11.6
click at [566, 37] on button "Play" at bounding box center [565, 40] width 37 height 19
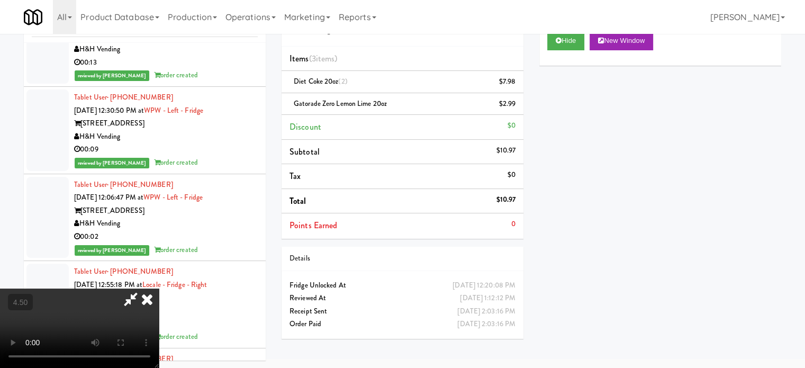
drag, startPoint x: 324, startPoint y: 250, endPoint x: 330, endPoint y: 243, distance: 8.3
click at [159, 288] on video at bounding box center [79, 327] width 159 height 79
drag, startPoint x: 330, startPoint y: 243, endPoint x: 334, endPoint y: 234, distance: 10.2
click at [159, 288] on video at bounding box center [79, 327] width 159 height 79
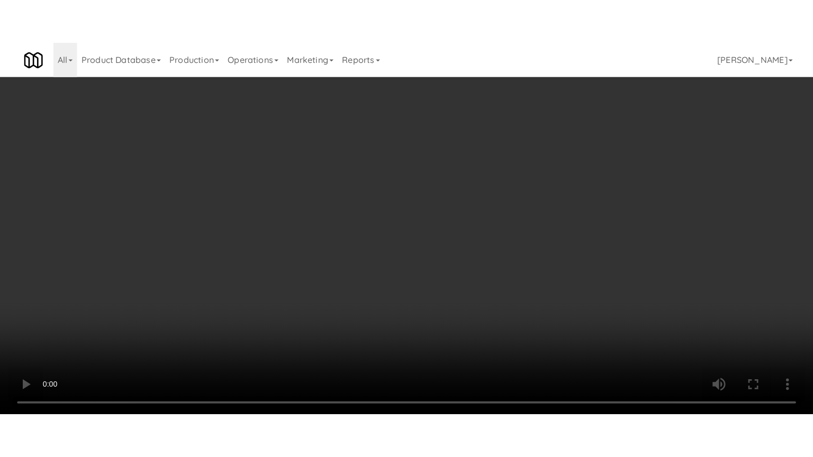
scroll to position [56314, 0]
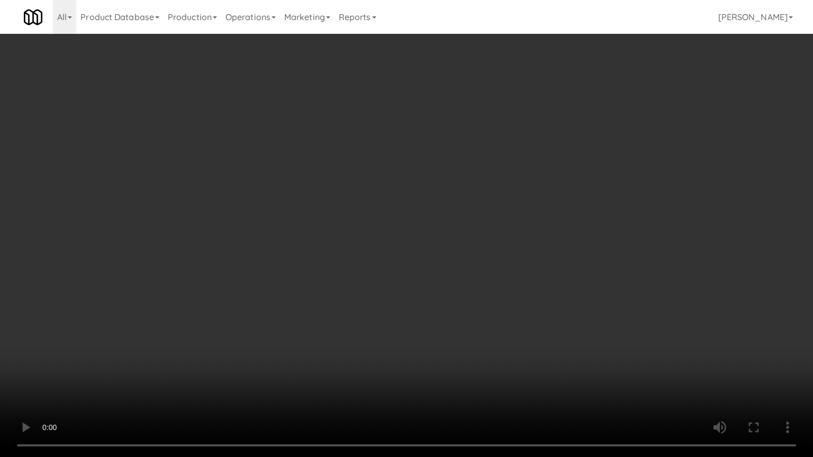
click at [393, 239] on video at bounding box center [406, 228] width 813 height 457
click at [395, 240] on video at bounding box center [406, 228] width 813 height 457
click at [391, 252] on video at bounding box center [406, 228] width 813 height 457
drag, startPoint x: 391, startPoint y: 252, endPoint x: 398, endPoint y: 250, distance: 7.1
click at [393, 252] on video at bounding box center [406, 228] width 813 height 457
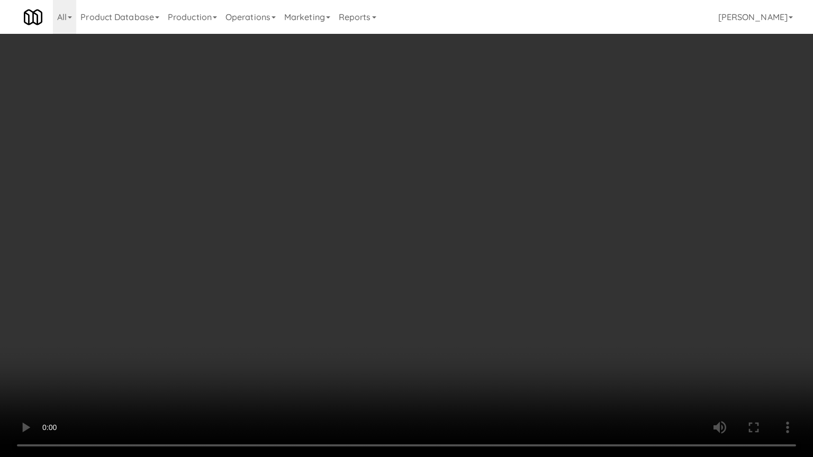
click at [408, 253] on video at bounding box center [406, 228] width 813 height 457
click at [413, 256] on video at bounding box center [406, 228] width 813 height 457
click at [436, 259] on video at bounding box center [406, 228] width 813 height 457
click at [441, 260] on video at bounding box center [406, 228] width 813 height 457
drag, startPoint x: 485, startPoint y: 203, endPoint x: 491, endPoint y: 201, distance: 6.7
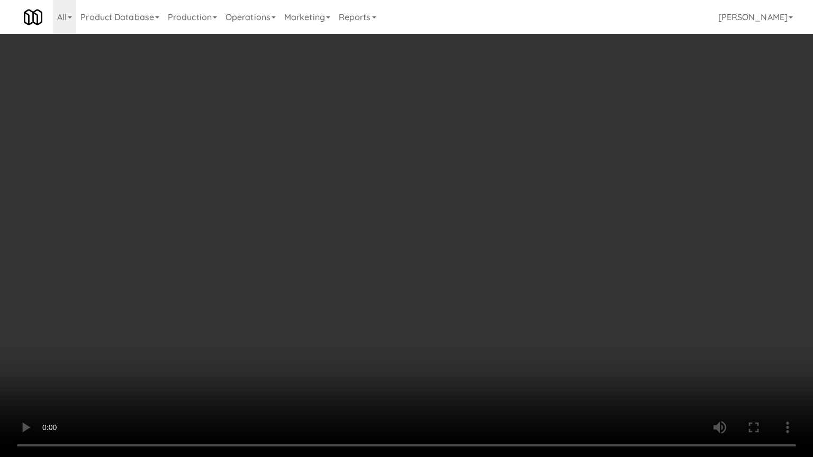
click at [487, 203] on video at bounding box center [406, 228] width 813 height 457
drag, startPoint x: 491, startPoint y: 201, endPoint x: 497, endPoint y: 199, distance: 6.2
click at [491, 201] on video at bounding box center [406, 228] width 813 height 457
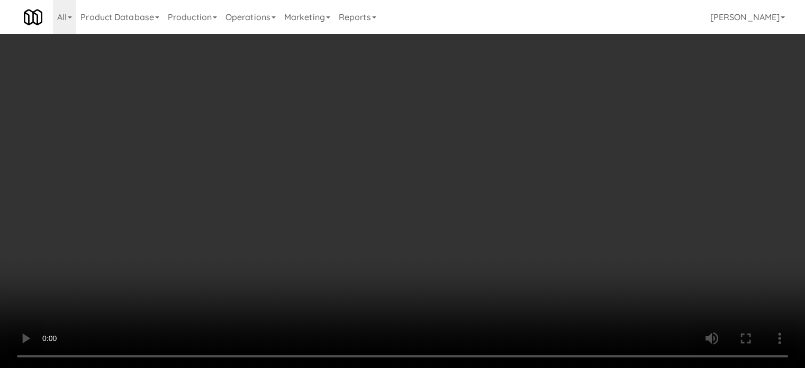
scroll to position [56339, 0]
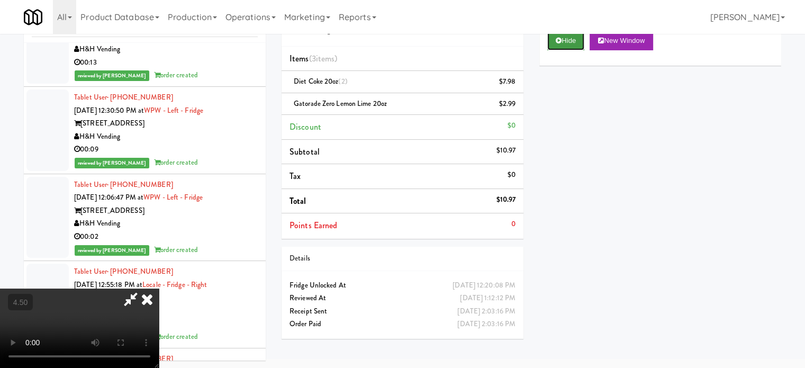
click at [561, 44] on button "Hide" at bounding box center [565, 40] width 37 height 19
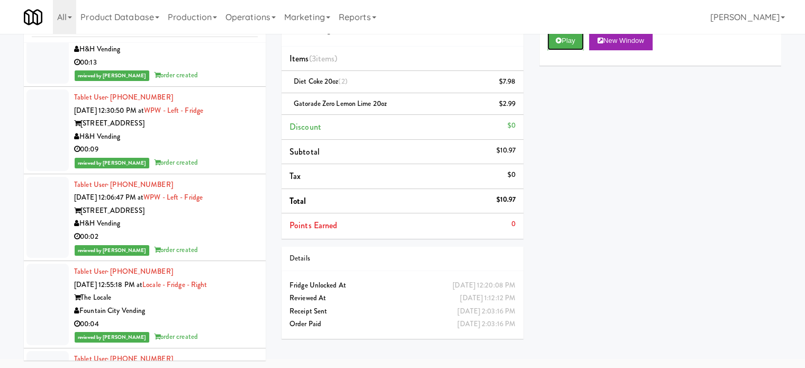
scroll to position [56604, 0]
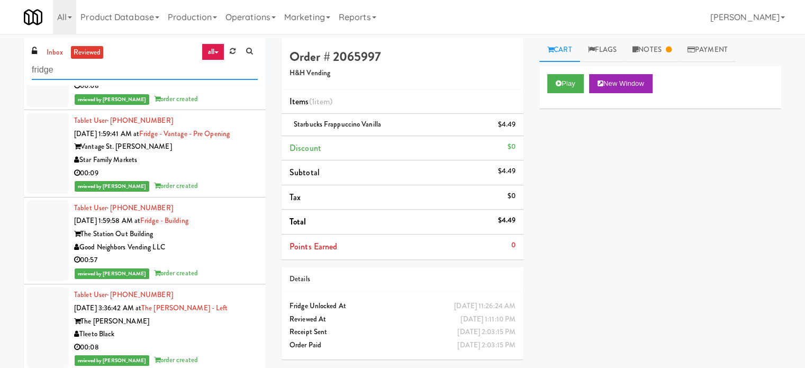
click at [127, 76] on input "fridge" at bounding box center [145, 70] width 226 height 20
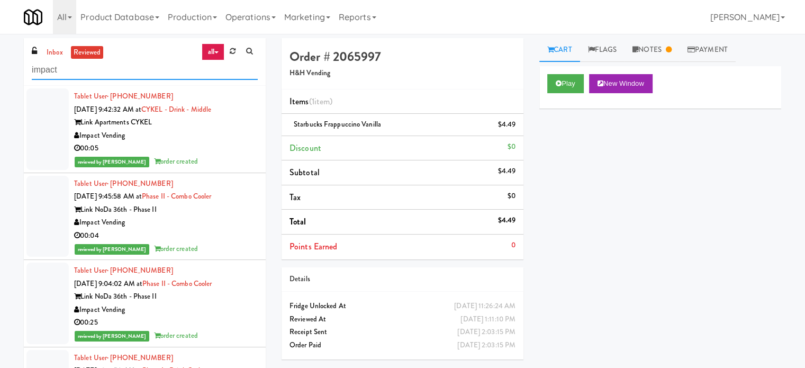
type input "impact"
drag, startPoint x: 180, startPoint y: 157, endPoint x: 190, endPoint y: 156, distance: 10.1
click at [180, 158] on div "reviewed by [PERSON_NAME] A order created" at bounding box center [166, 161] width 184 height 13
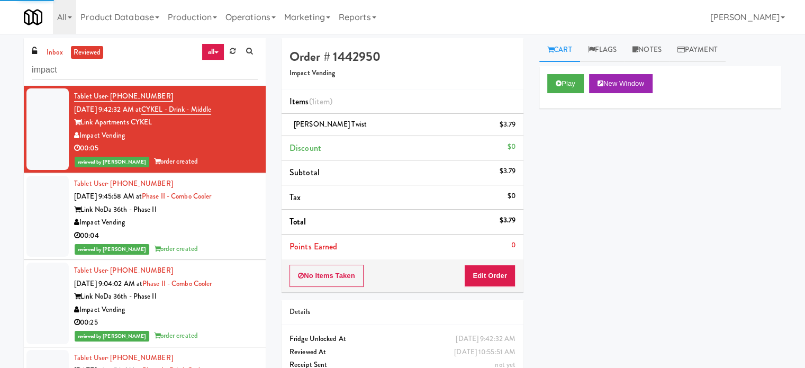
click at [235, 226] on div "Impact Vending" at bounding box center [166, 222] width 184 height 13
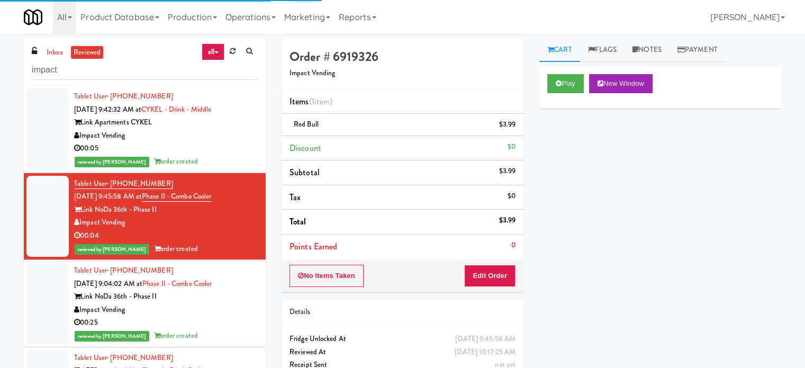
click at [228, 296] on div "Link NoDa 36th - Phase II" at bounding box center [166, 296] width 184 height 13
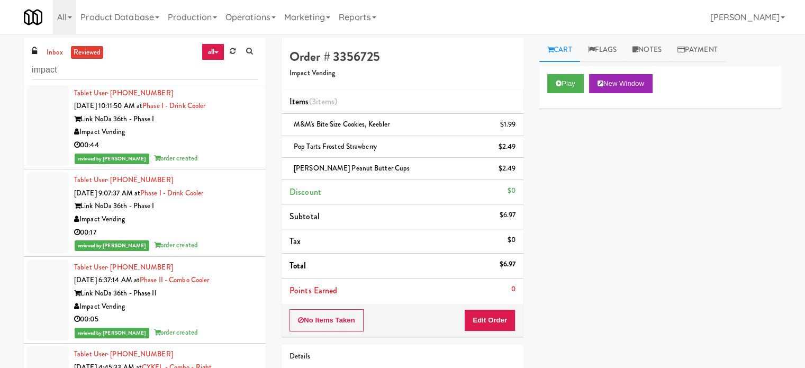
scroll to position [1323, 0]
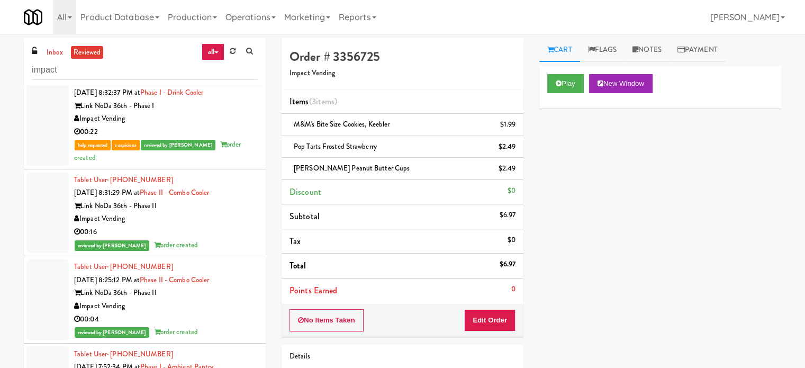
click at [212, 122] on div "Impact Vending" at bounding box center [166, 118] width 184 height 13
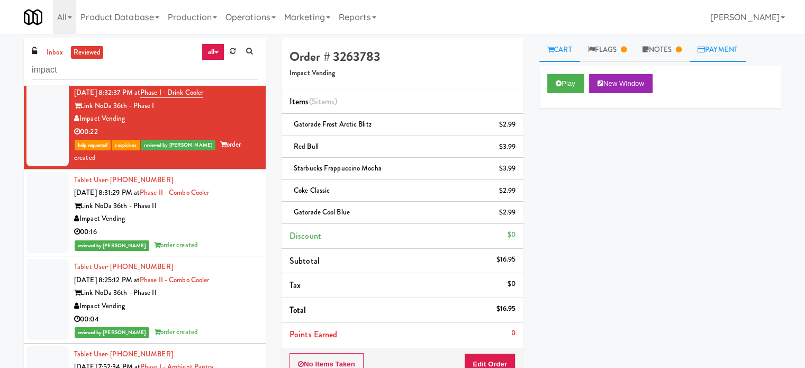
click at [732, 49] on link "Payment" at bounding box center [717, 50] width 56 height 24
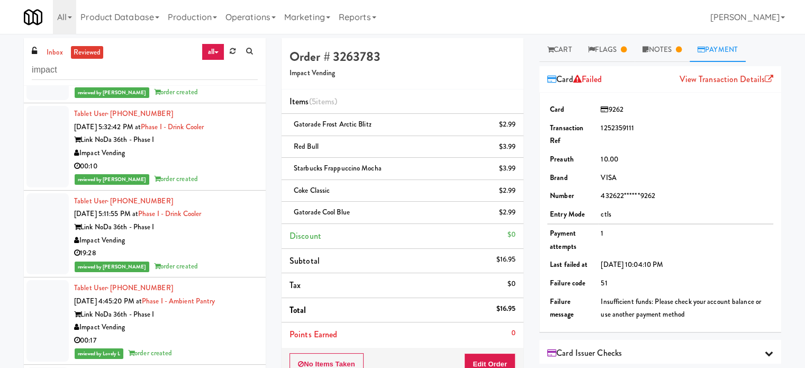
scroll to position [2645, 0]
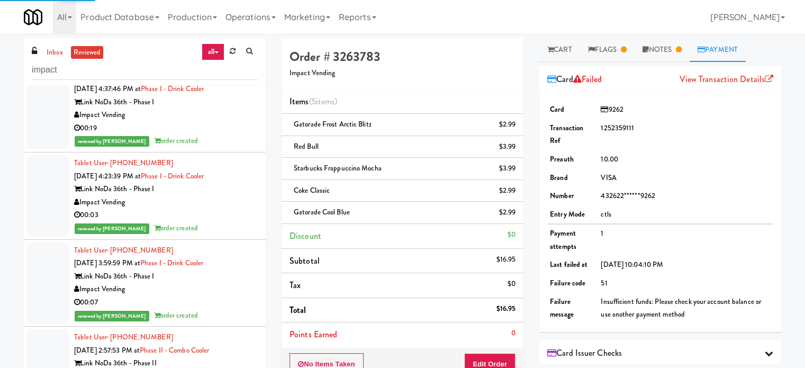
drag, startPoint x: 214, startPoint y: 219, endPoint x: 216, endPoint y: 230, distance: 11.3
click at [214, 221] on li "Tablet User · (864) 399-6666 [DATE] 4:23:39 PM at Phase I - Drink Cooler Link N…" at bounding box center [145, 195] width 242 height 87
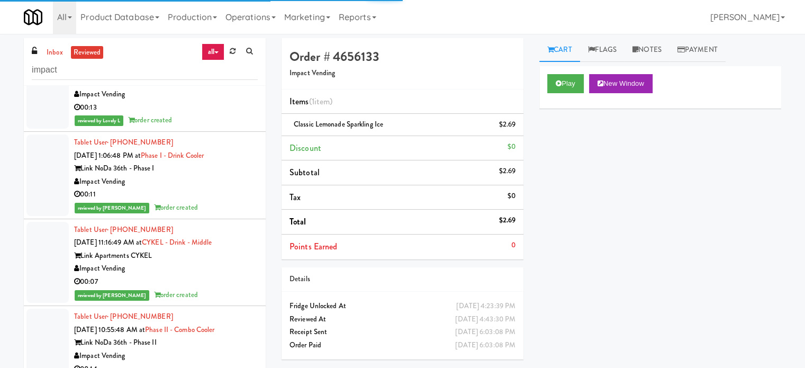
scroll to position [3968, 0]
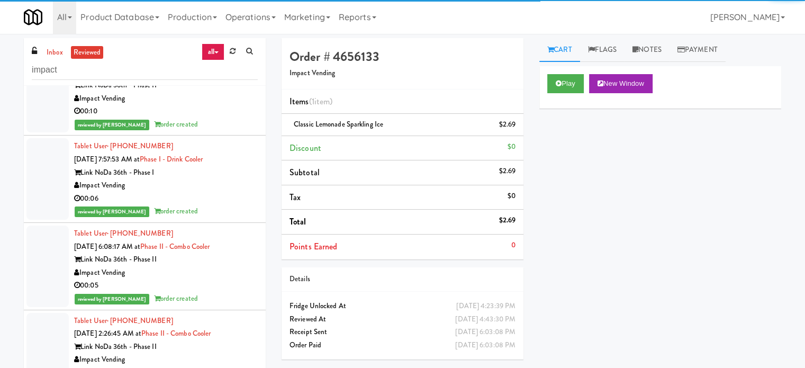
click at [224, 279] on div "00:05" at bounding box center [166, 285] width 184 height 13
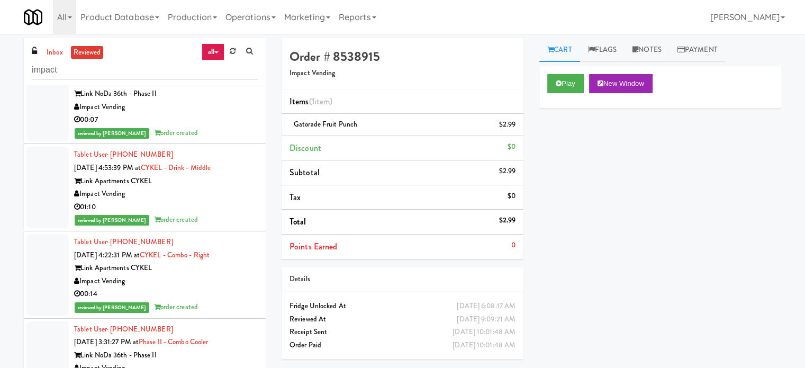
scroll to position [6642, 0]
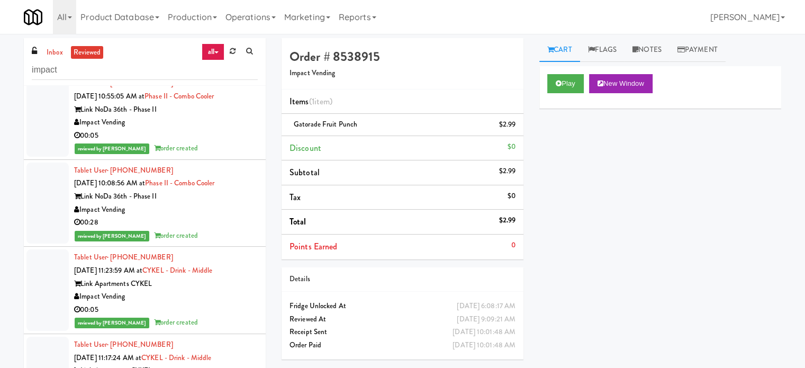
drag, startPoint x: 223, startPoint y: 214, endPoint x: 229, endPoint y: 211, distance: 5.9
click at [224, 229] on div "reviewed by Knessa C order created" at bounding box center [166, 235] width 184 height 13
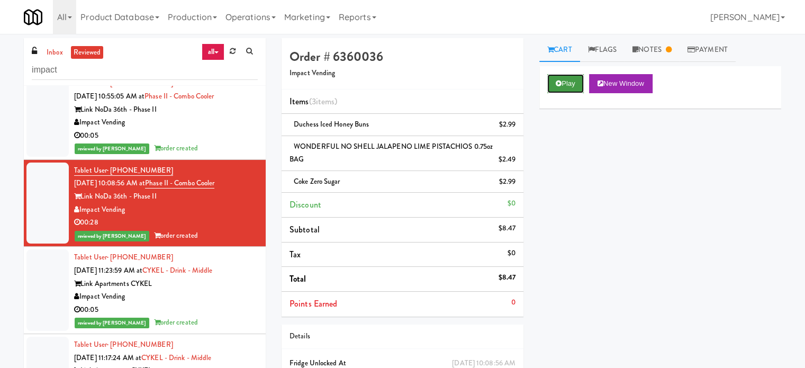
click at [571, 79] on button "Play" at bounding box center [565, 83] width 37 height 19
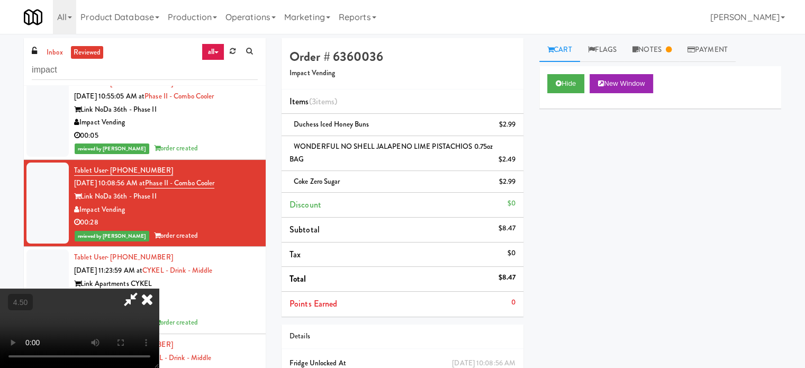
click at [129, 288] on video at bounding box center [79, 327] width 159 height 79
click at [133, 288] on video at bounding box center [79, 327] width 159 height 79
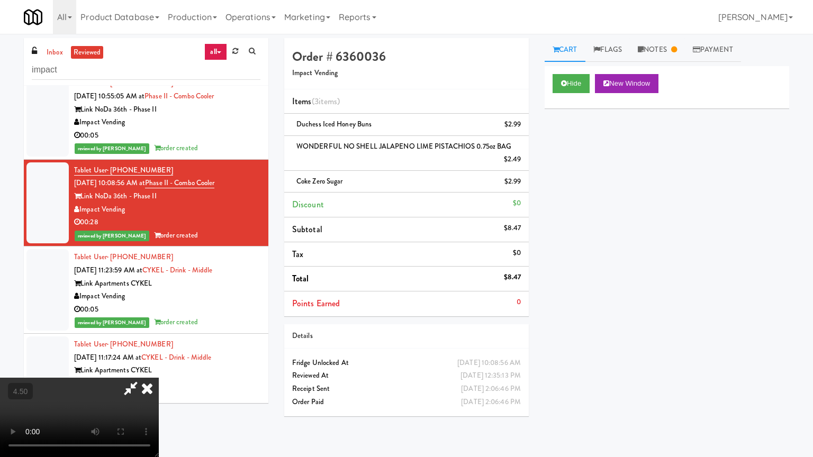
click at [159, 367] on video at bounding box center [79, 417] width 159 height 79
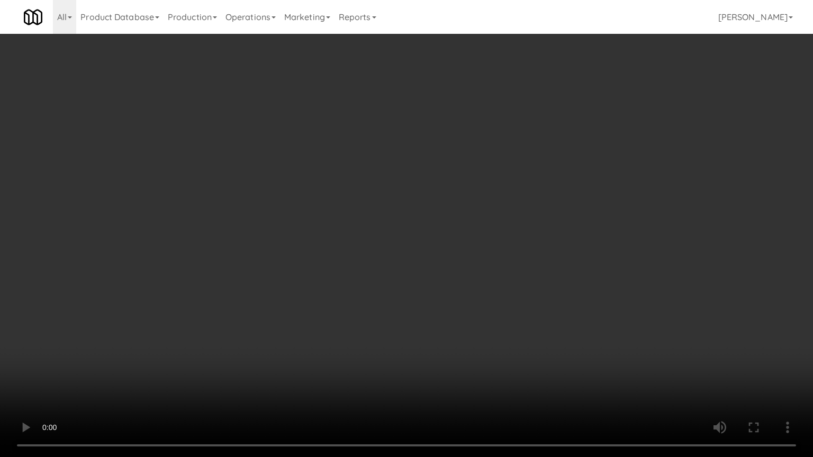
click at [286, 239] on video at bounding box center [406, 228] width 813 height 457
click at [300, 229] on video at bounding box center [406, 228] width 813 height 457
click at [307, 222] on video at bounding box center [406, 228] width 813 height 457
click at [335, 224] on video at bounding box center [406, 228] width 813 height 457
click at [335, 222] on video at bounding box center [406, 228] width 813 height 457
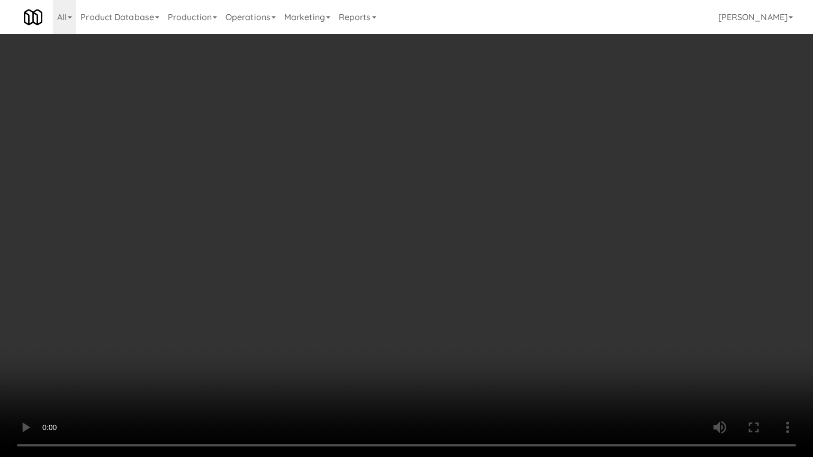
click at [396, 232] on video at bounding box center [406, 228] width 813 height 457
click at [397, 236] on video at bounding box center [406, 228] width 813 height 457
click at [423, 241] on video at bounding box center [406, 228] width 813 height 457
click at [423, 240] on video at bounding box center [406, 228] width 813 height 457
click at [426, 235] on video at bounding box center [406, 228] width 813 height 457
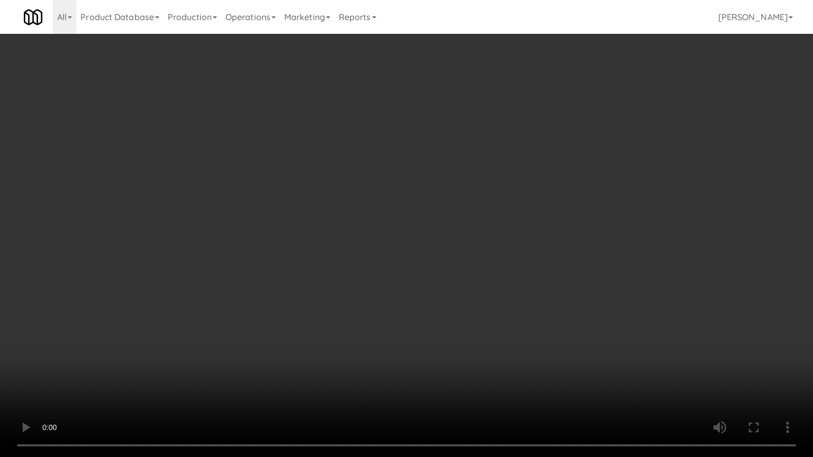
click at [429, 233] on video at bounding box center [406, 228] width 813 height 457
click at [391, 233] on video at bounding box center [406, 228] width 813 height 457
click at [396, 229] on video at bounding box center [406, 228] width 813 height 457
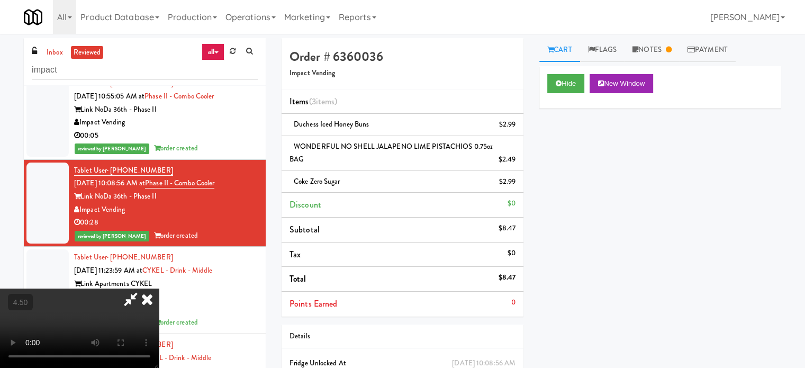
click at [159, 288] on icon at bounding box center [146, 298] width 23 height 21
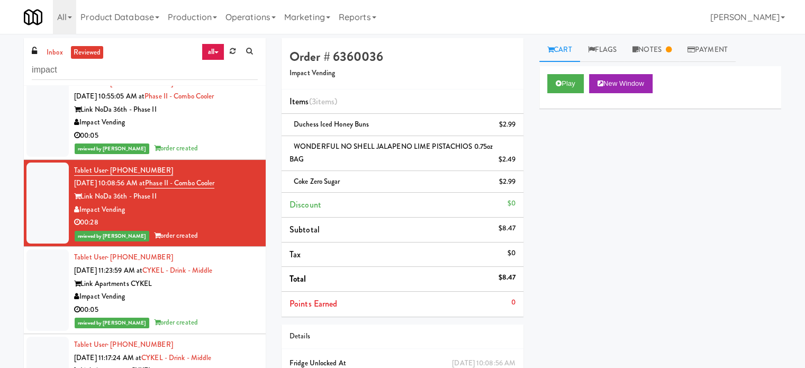
click at [207, 303] on div "00:05" at bounding box center [166, 309] width 184 height 13
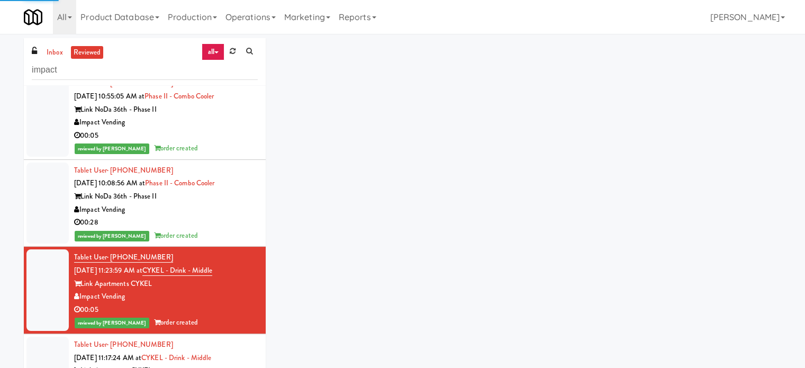
scroll to position [6907, 0]
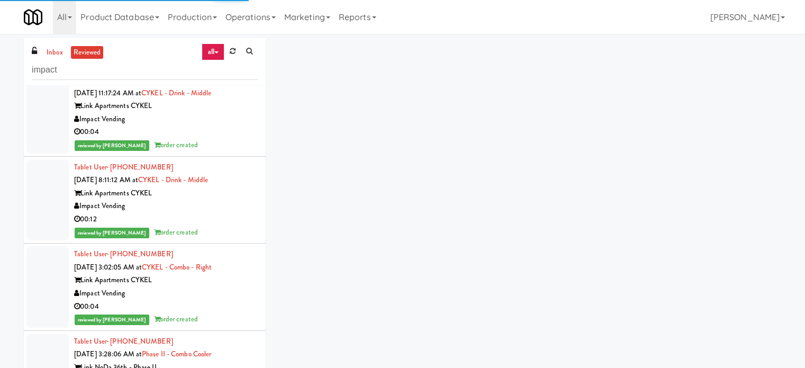
click at [216, 313] on div "reviewed by [PERSON_NAME] A order created" at bounding box center [166, 319] width 184 height 13
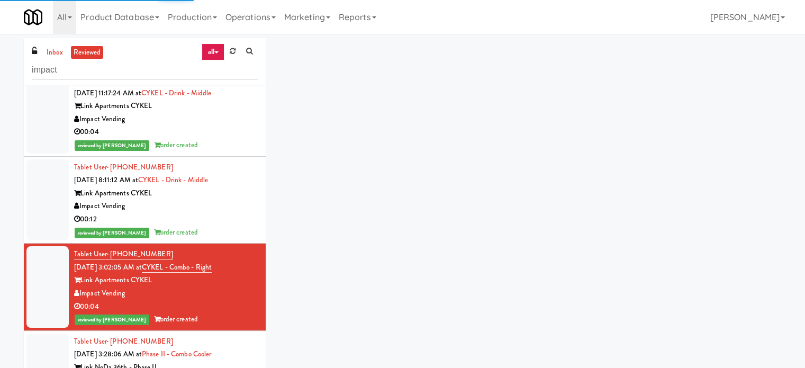
scroll to position [7436, 0]
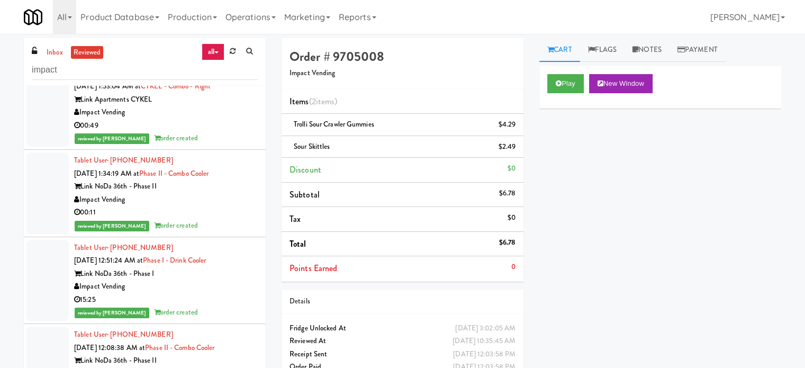
click at [221, 119] on div "00:49" at bounding box center [166, 125] width 184 height 13
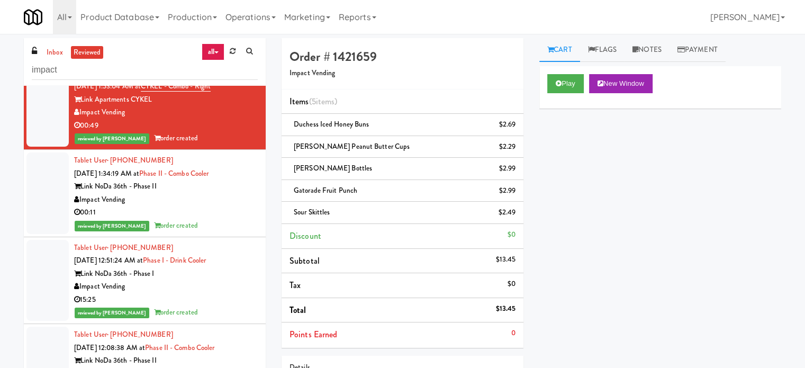
click at [223, 219] on div "reviewed by [PERSON_NAME] E order created" at bounding box center [166, 225] width 184 height 13
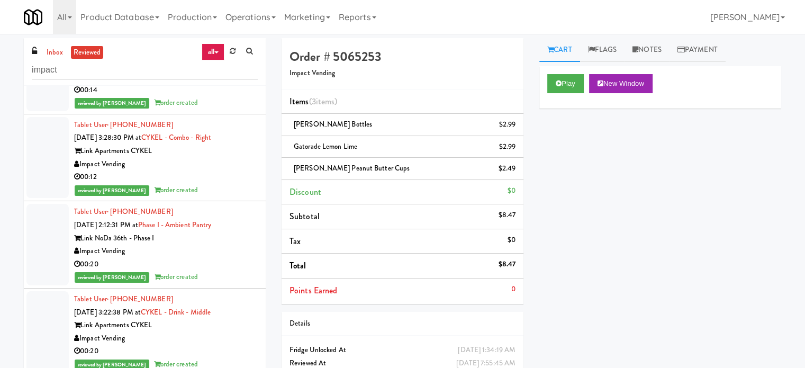
scroll to position [10081, 0]
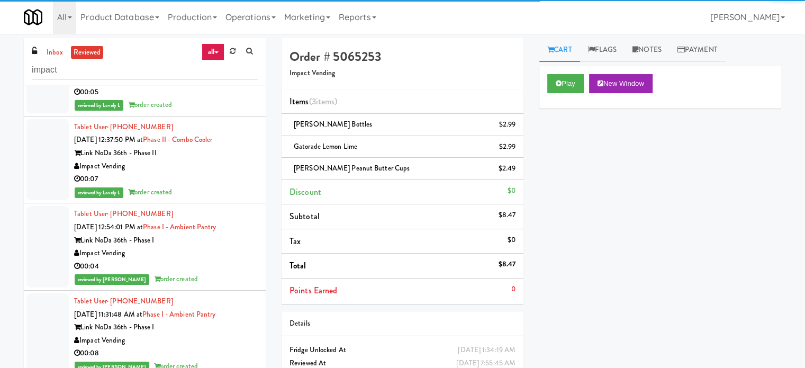
click at [226, 272] on div "reviewed by Knessa C order created" at bounding box center [166, 278] width 184 height 13
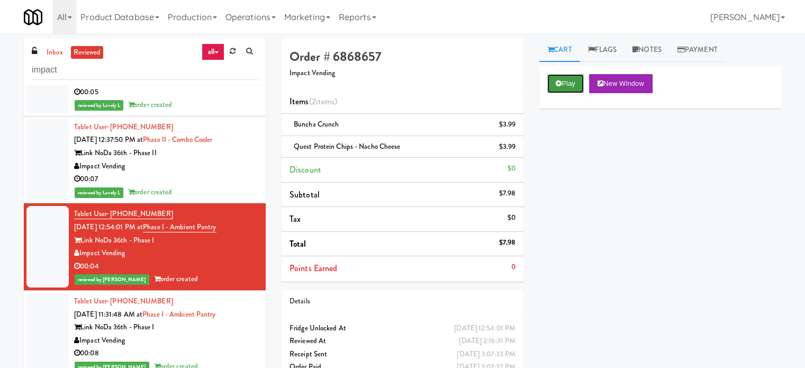
click at [559, 76] on button "Play" at bounding box center [565, 83] width 37 height 19
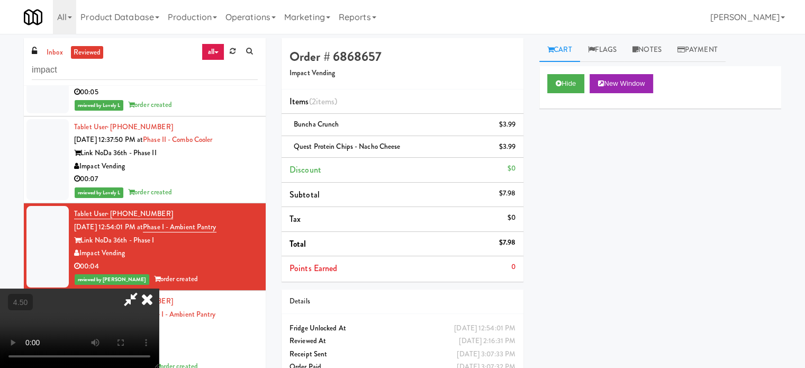
click at [159, 288] on video at bounding box center [79, 327] width 159 height 79
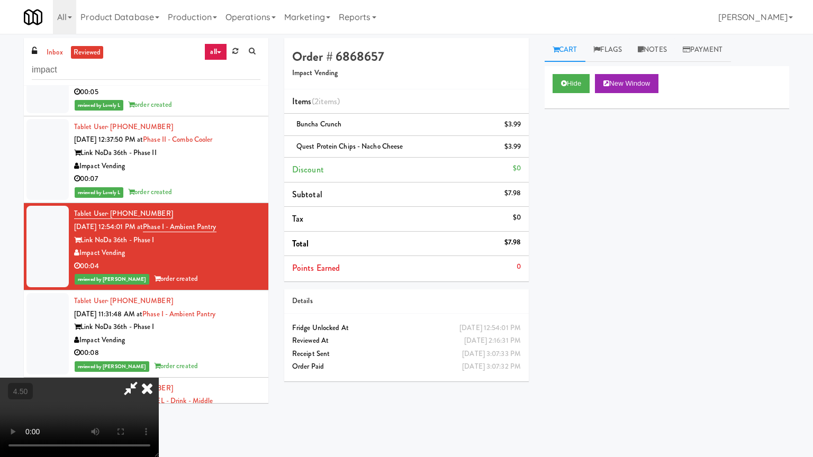
click at [159, 367] on video at bounding box center [79, 417] width 159 height 79
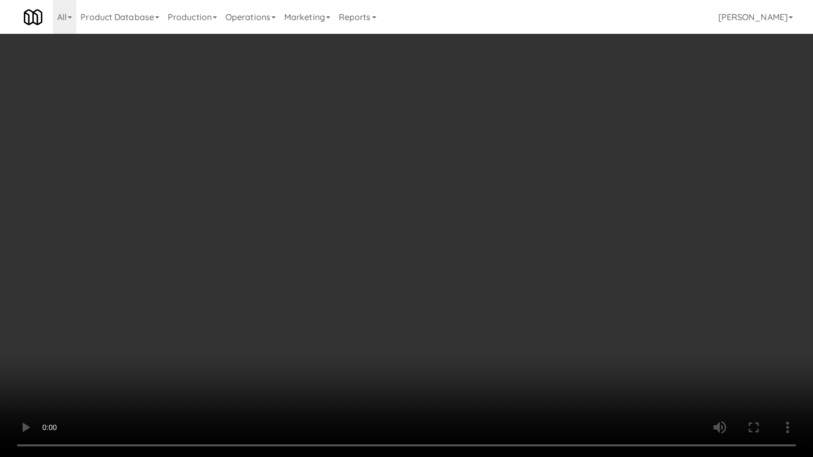
click at [352, 241] on video at bounding box center [406, 228] width 813 height 457
click at [396, 251] on video at bounding box center [406, 228] width 813 height 457
click at [397, 251] on video at bounding box center [406, 228] width 813 height 457
click at [440, 258] on video at bounding box center [406, 228] width 813 height 457
click at [440, 256] on video at bounding box center [406, 228] width 813 height 457
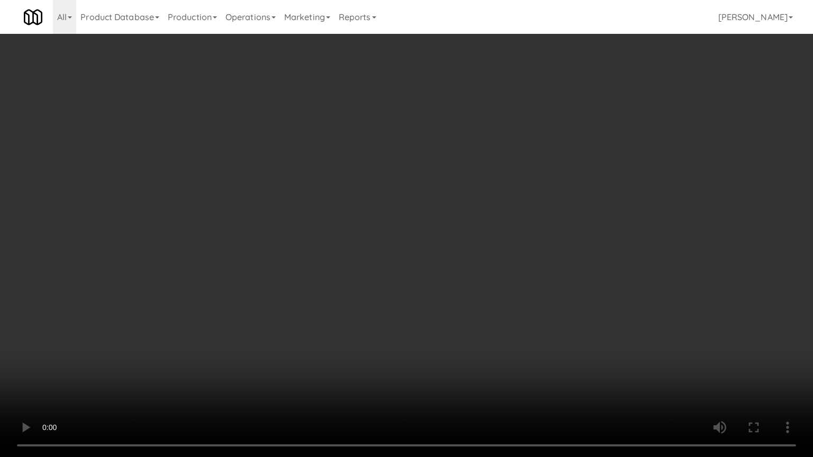
click at [462, 258] on video at bounding box center [406, 228] width 813 height 457
click at [457, 257] on video at bounding box center [406, 228] width 813 height 457
click at [465, 256] on video at bounding box center [406, 228] width 813 height 457
click at [464, 254] on video at bounding box center [406, 228] width 813 height 457
click at [466, 250] on video at bounding box center [406, 228] width 813 height 457
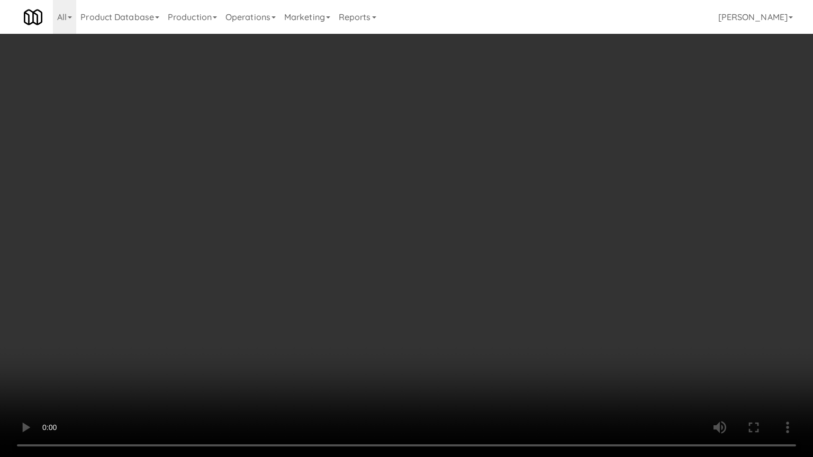
click at [469, 253] on video at bounding box center [406, 228] width 813 height 457
click at [472, 214] on video at bounding box center [406, 228] width 813 height 457
click at [472, 212] on video at bounding box center [406, 228] width 813 height 457
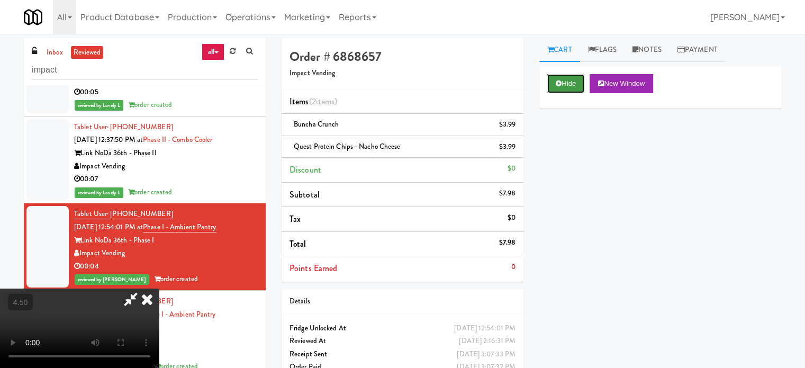
click at [570, 89] on button "Hide" at bounding box center [565, 83] width 37 height 19
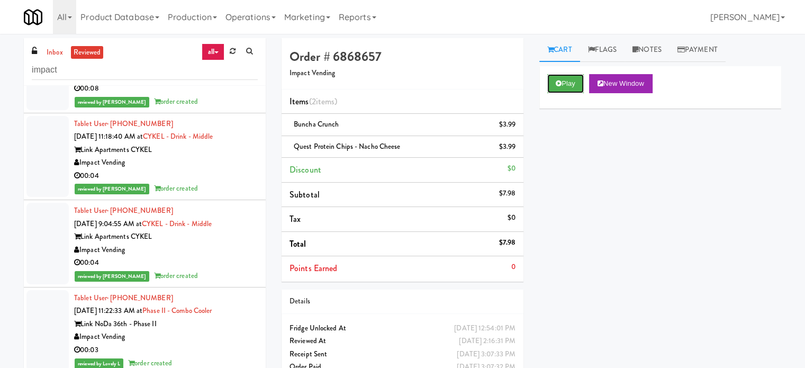
scroll to position [10081, 0]
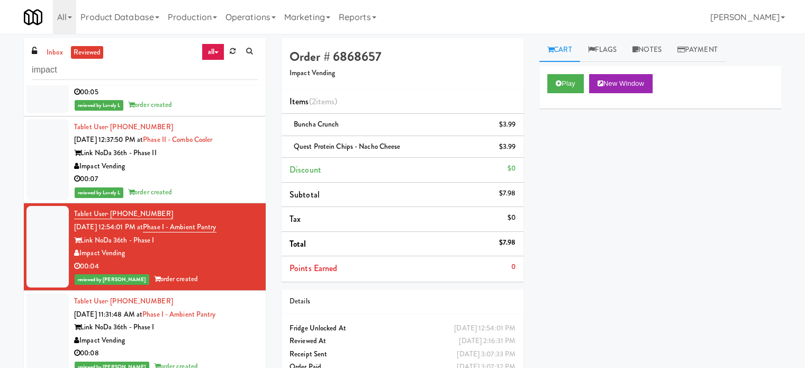
click at [222, 360] on div "reviewed by Knessa C order created" at bounding box center [166, 366] width 184 height 13
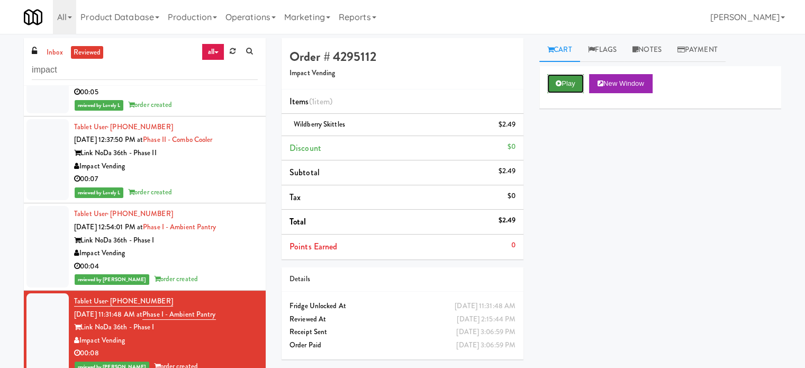
click at [562, 81] on button "Play" at bounding box center [565, 83] width 37 height 19
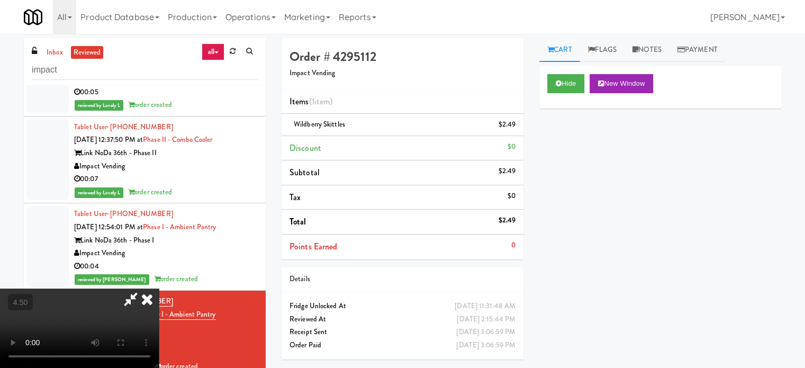
click at [159, 288] on video at bounding box center [79, 327] width 159 height 79
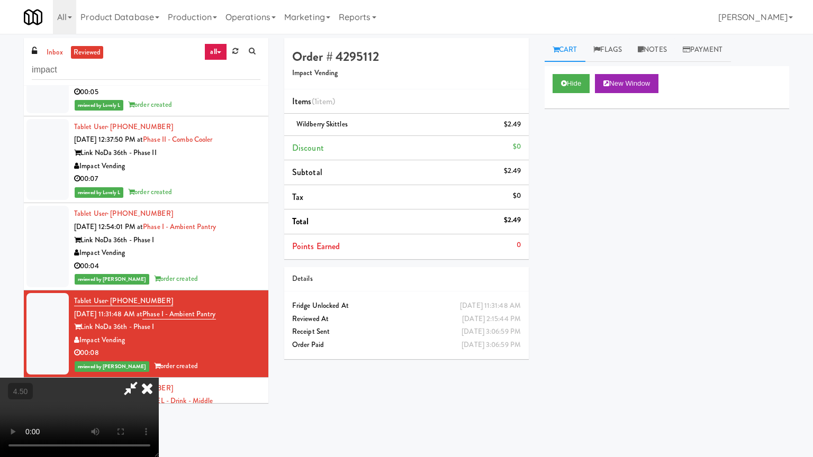
click at [159, 367] on video at bounding box center [79, 417] width 159 height 79
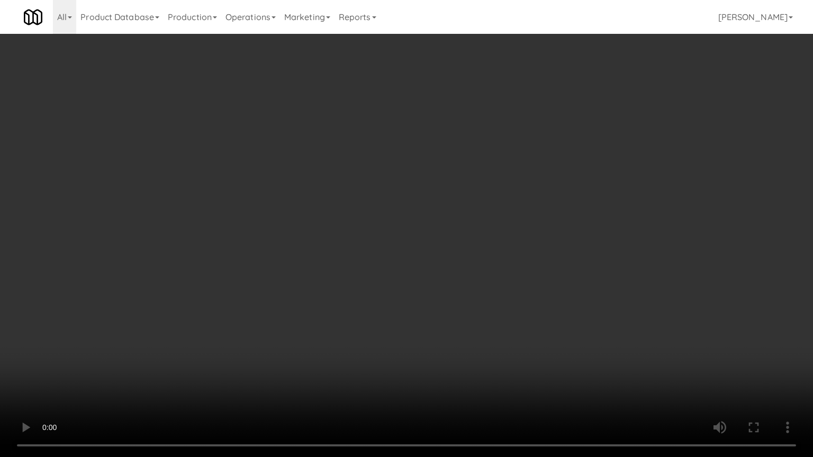
click at [379, 251] on video at bounding box center [406, 228] width 813 height 457
click at [481, 245] on video at bounding box center [406, 228] width 813 height 457
click at [480, 252] on video at bounding box center [406, 228] width 813 height 457
click at [502, 252] on video at bounding box center [406, 228] width 813 height 457
click at [500, 248] on video at bounding box center [406, 228] width 813 height 457
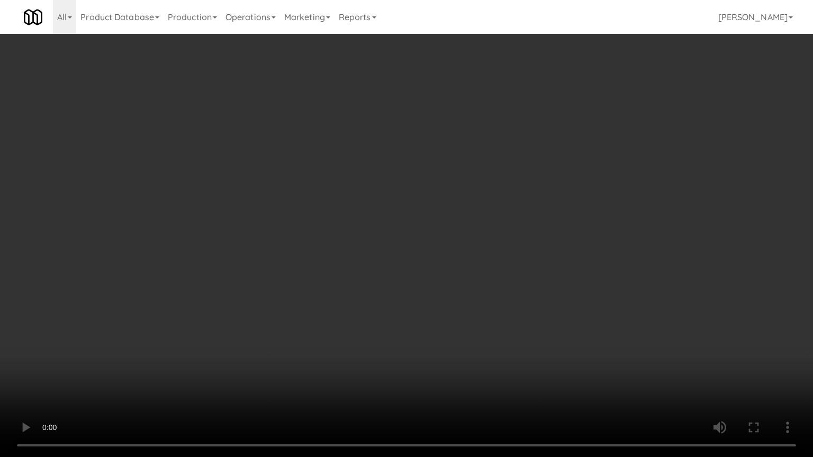
click at [512, 251] on video at bounding box center [406, 228] width 813 height 457
click at [510, 245] on video at bounding box center [406, 228] width 813 height 457
click at [508, 227] on video at bounding box center [406, 228] width 813 height 457
drag, startPoint x: 509, startPoint y: 225, endPoint x: 582, endPoint y: 122, distance: 126.1
click at [512, 225] on video at bounding box center [406, 228] width 813 height 457
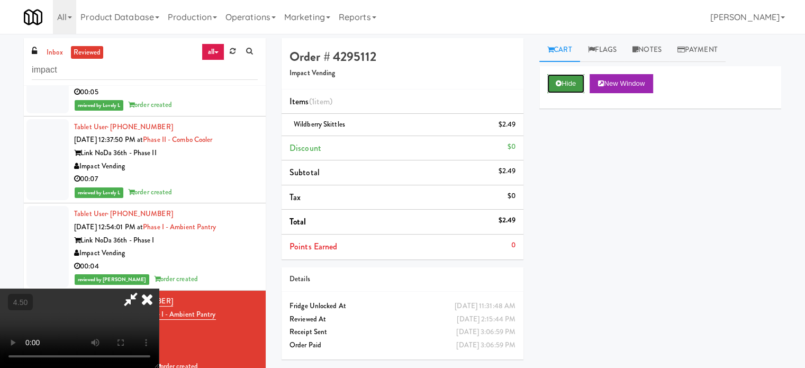
click at [569, 84] on button "Hide" at bounding box center [565, 83] width 37 height 19
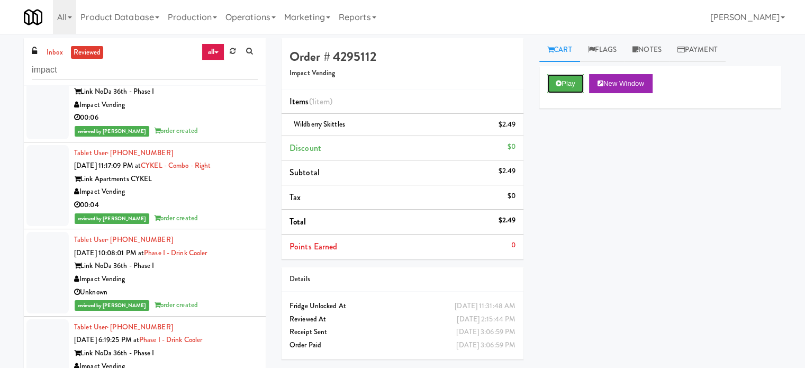
scroll to position [12197, 0]
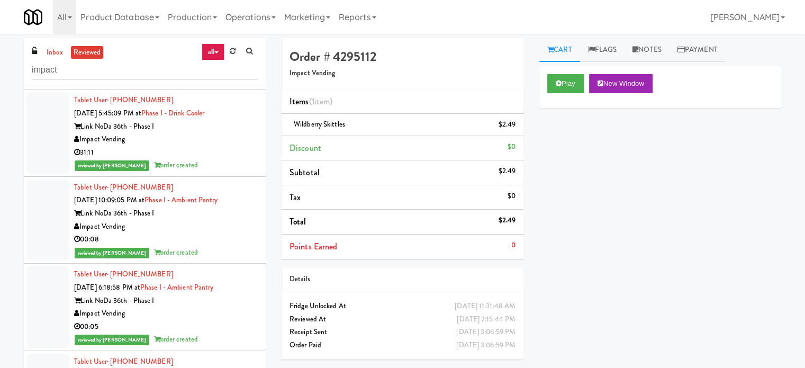
drag, startPoint x: 194, startPoint y: 140, endPoint x: 209, endPoint y: 138, distance: 15.0
click at [194, 159] on div "reviewed by [PERSON_NAME] P order created" at bounding box center [166, 165] width 184 height 13
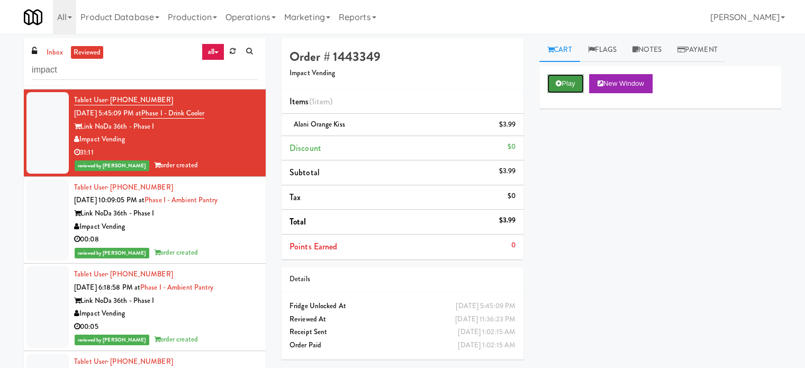
click at [566, 82] on button "Play" at bounding box center [565, 83] width 37 height 19
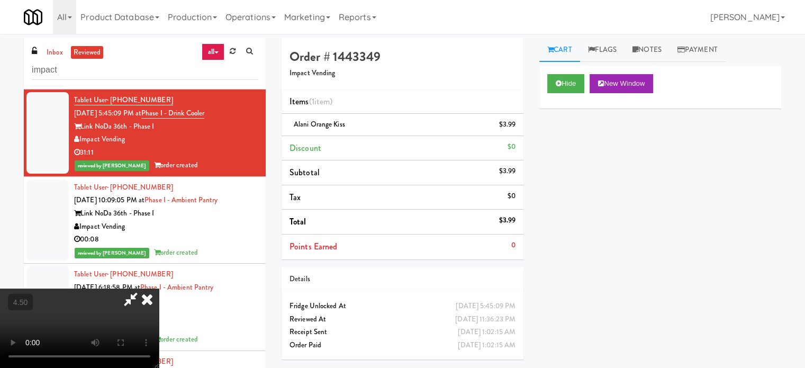
click at [159, 288] on video at bounding box center [79, 327] width 159 height 79
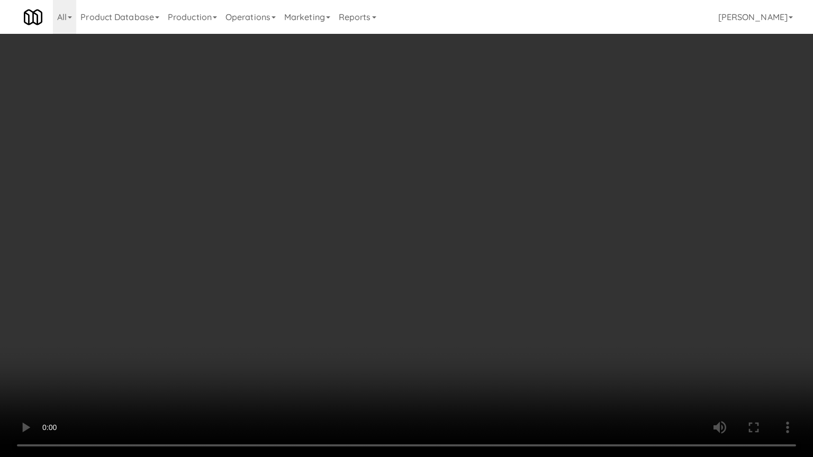
click at [452, 213] on video at bounding box center [406, 228] width 813 height 457
click at [455, 208] on video at bounding box center [406, 228] width 813 height 457
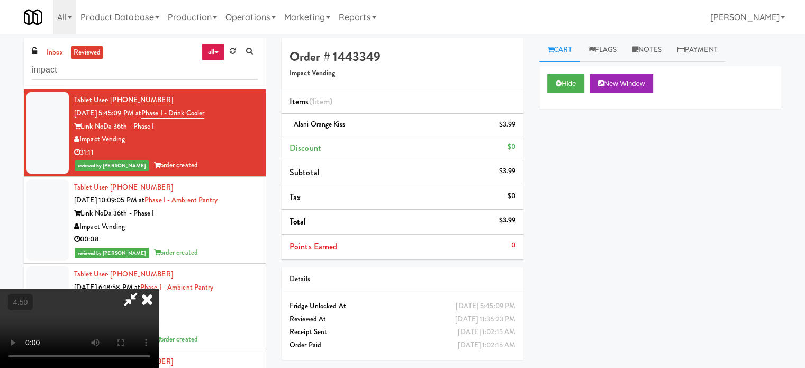
click at [159, 288] on icon at bounding box center [146, 298] width 23 height 21
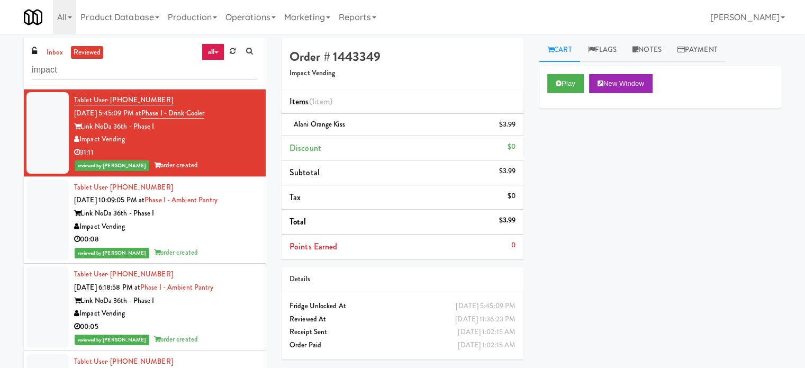
click at [217, 246] on div "reviewed by [PERSON_NAME] order created" at bounding box center [166, 252] width 184 height 13
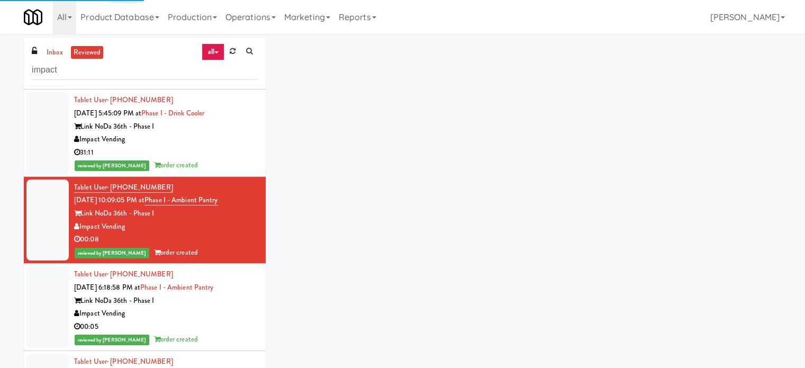
drag, startPoint x: 207, startPoint y: 311, endPoint x: 207, endPoint y: 297, distance: 13.8
click at [207, 320] on div "00:05" at bounding box center [166, 326] width 184 height 13
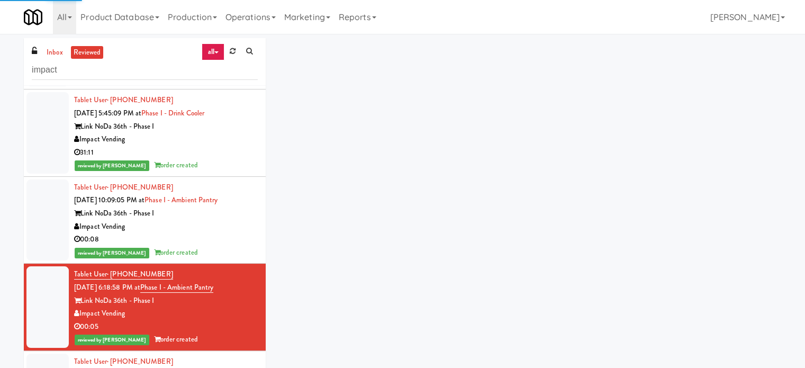
scroll to position [12462, 0]
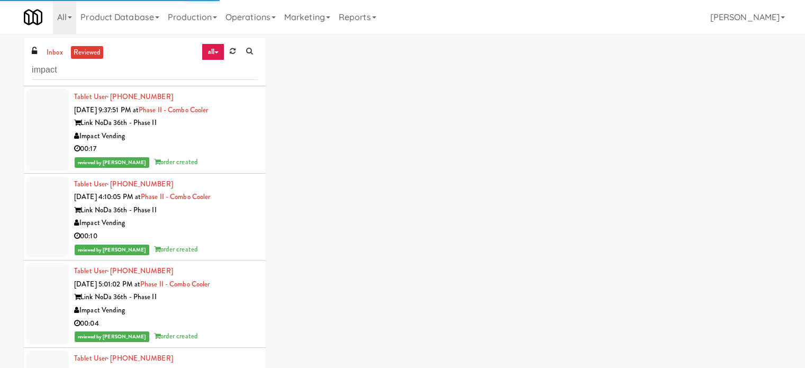
click at [235, 142] on div "00:17" at bounding box center [166, 148] width 184 height 13
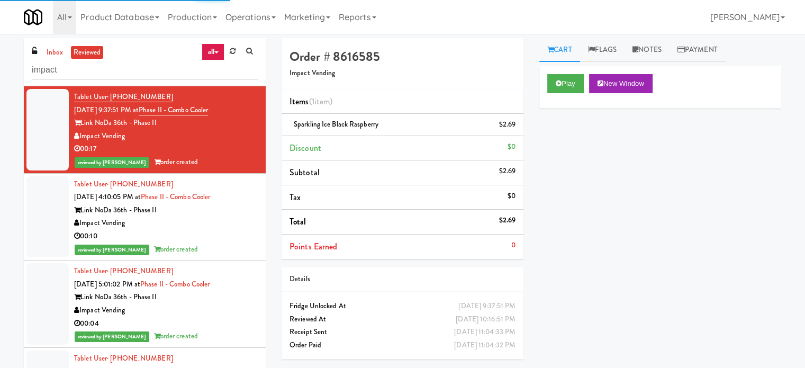
click at [225, 230] on div "00:10" at bounding box center [166, 236] width 184 height 13
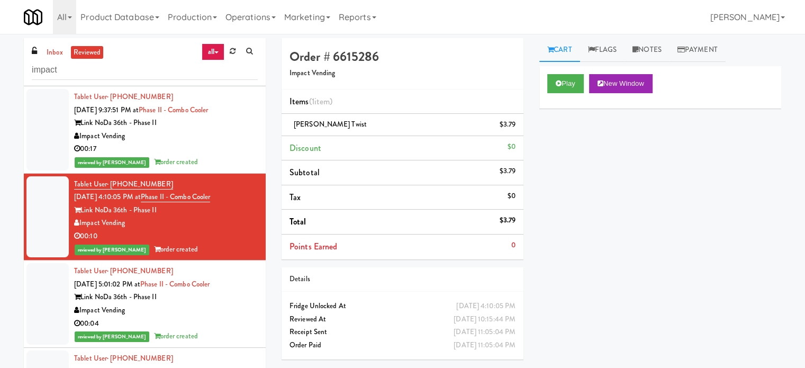
drag, startPoint x: 233, startPoint y: 315, endPoint x: 216, endPoint y: 275, distance: 43.8
click at [233, 330] on div "reviewed by [PERSON_NAME] Y order created" at bounding box center [166, 336] width 184 height 13
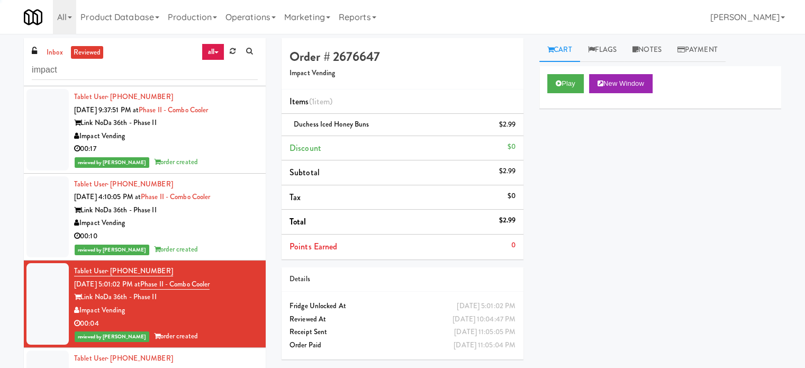
scroll to position [12726, 0]
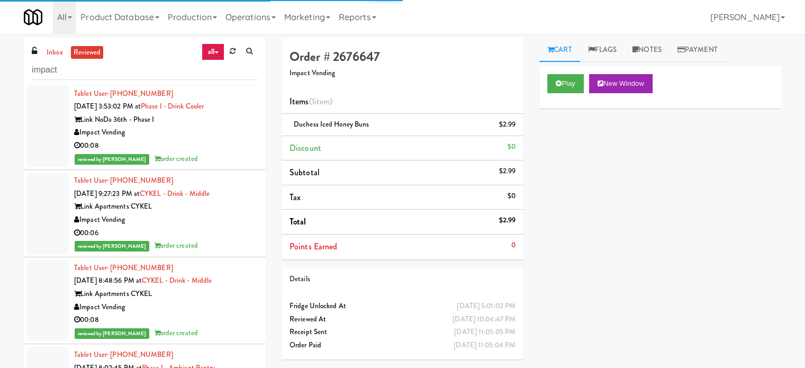
click at [223, 152] on div "reviewed by [PERSON_NAME] Y order created" at bounding box center [166, 158] width 184 height 13
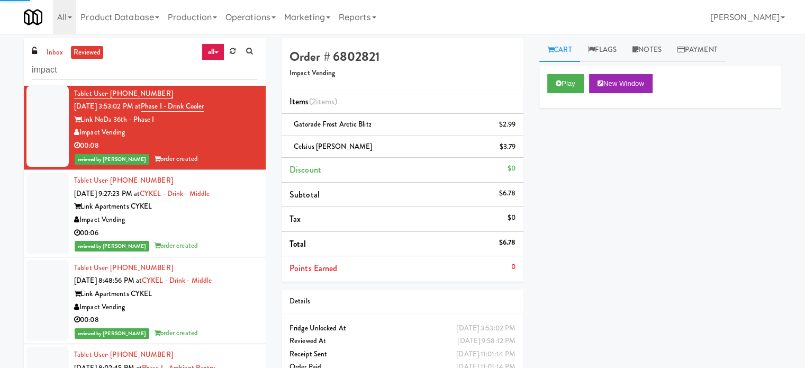
click at [207, 226] on div "00:06" at bounding box center [166, 232] width 184 height 13
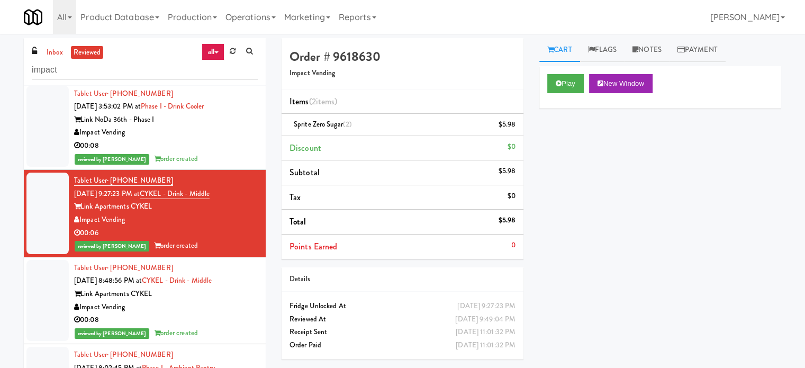
click at [225, 313] on div "00:08" at bounding box center [166, 319] width 184 height 13
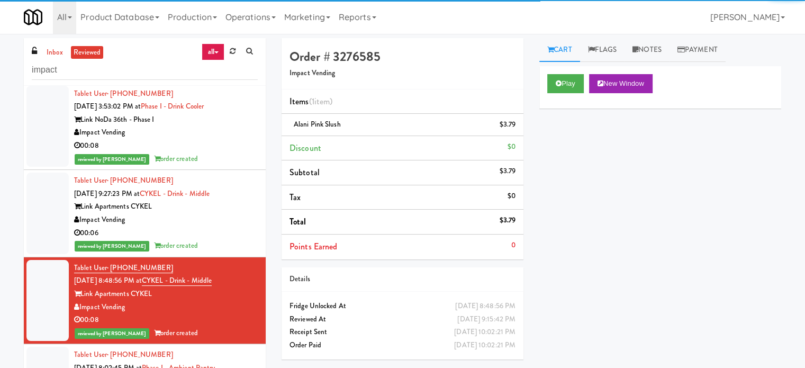
scroll to position [12991, 0]
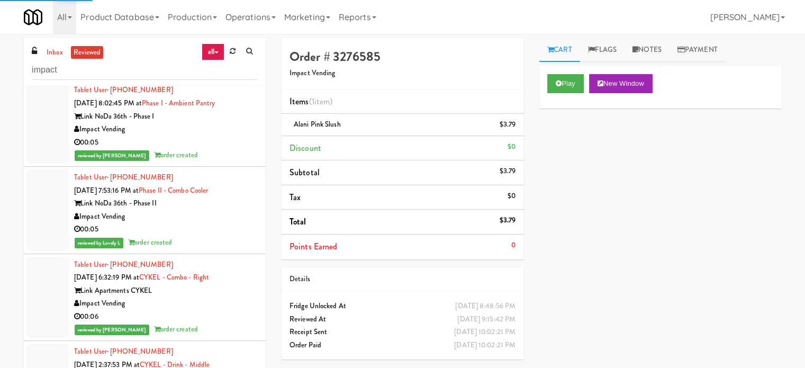
click at [222, 149] on div "reviewed by [PERSON_NAME] order created" at bounding box center [166, 155] width 184 height 13
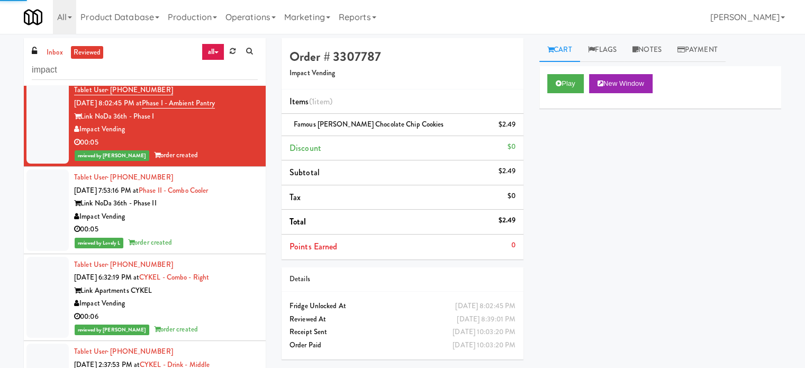
click at [212, 223] on div "00:05" at bounding box center [166, 229] width 184 height 13
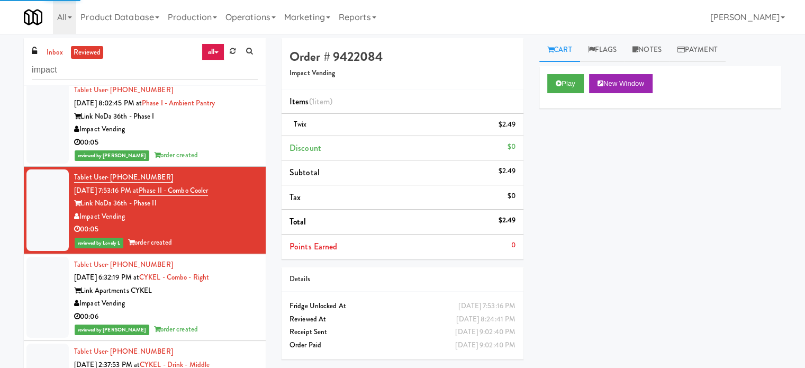
click at [209, 297] on div "Impact Vending" at bounding box center [166, 303] width 184 height 13
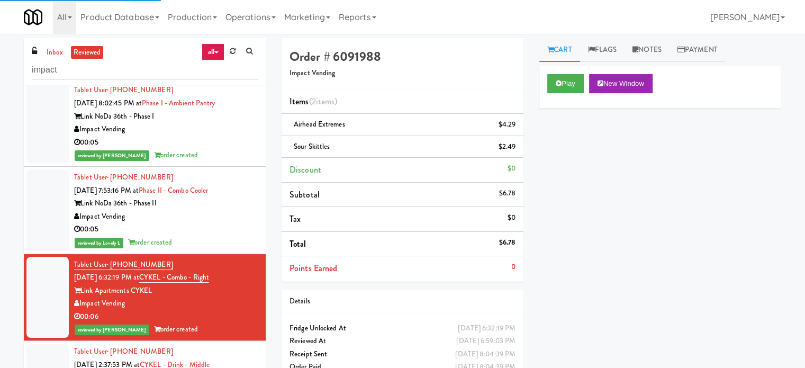
scroll to position [13255, 0]
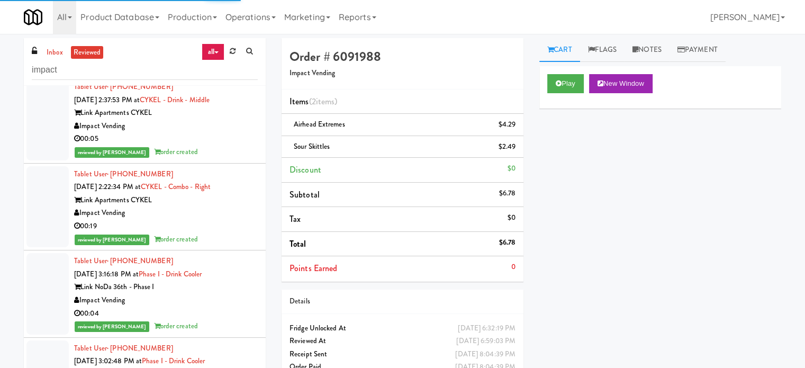
click at [215, 132] on div "00:05" at bounding box center [166, 138] width 184 height 13
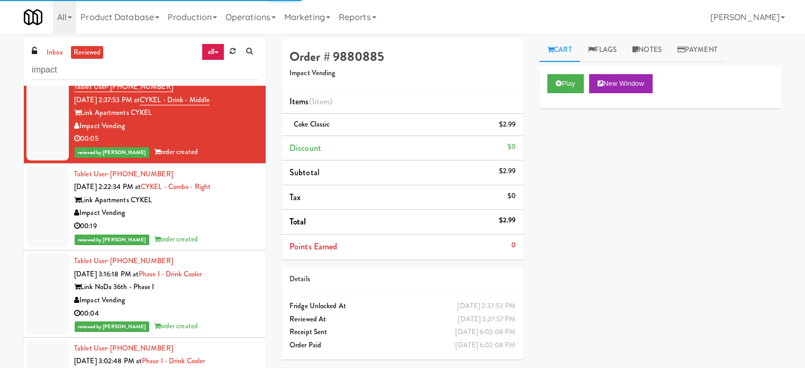
click at [212, 220] on div "00:19" at bounding box center [166, 226] width 184 height 13
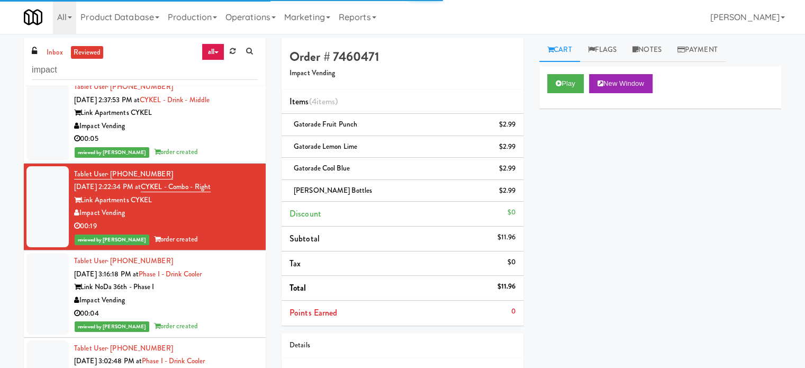
scroll to position [13520, 0]
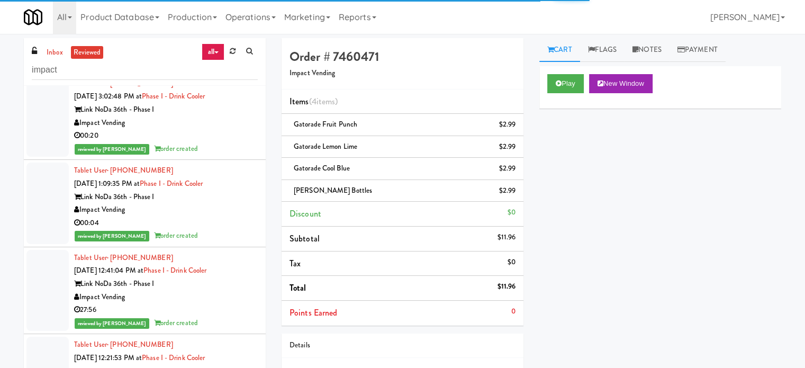
click at [214, 203] on div "Impact Vending" at bounding box center [166, 209] width 184 height 13
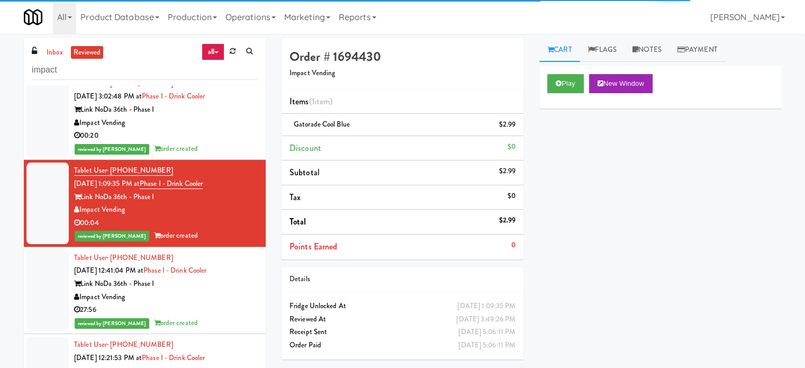
drag, startPoint x: 224, startPoint y: 125, endPoint x: 257, endPoint y: 109, distance: 36.7
click at [224, 142] on div "reviewed by Knessa C order created" at bounding box center [166, 148] width 184 height 13
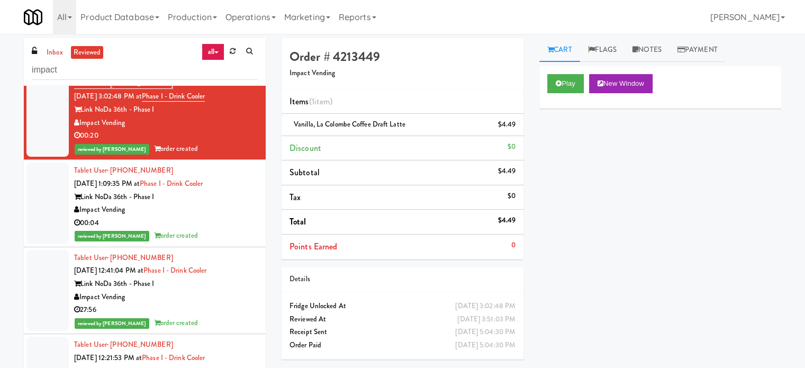
click at [207, 316] on div "reviewed by Knessa C order created" at bounding box center [166, 322] width 184 height 13
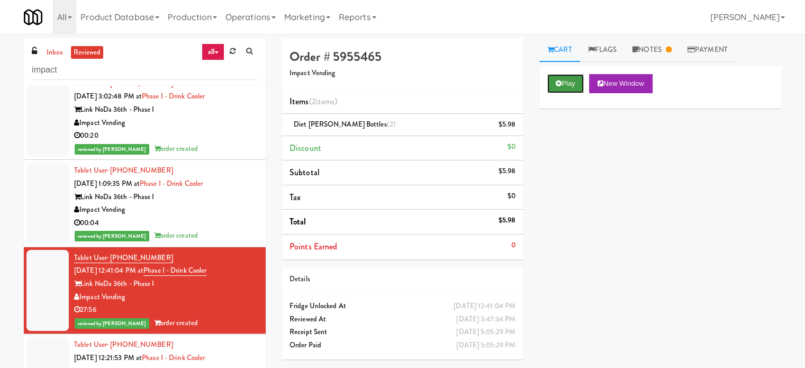
click at [571, 84] on button "Play" at bounding box center [565, 83] width 37 height 19
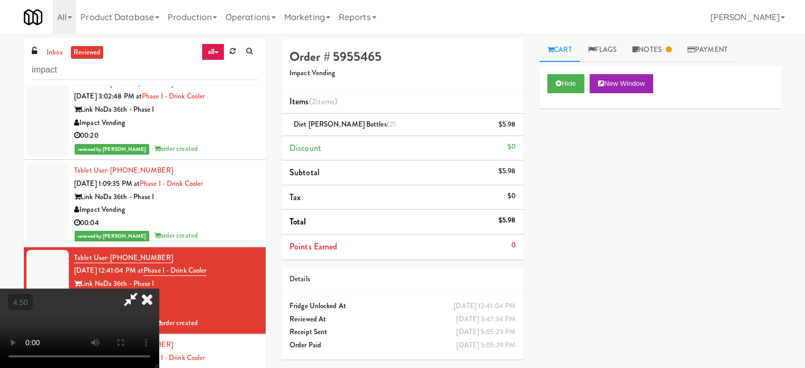
click at [159, 288] on video at bounding box center [79, 327] width 159 height 79
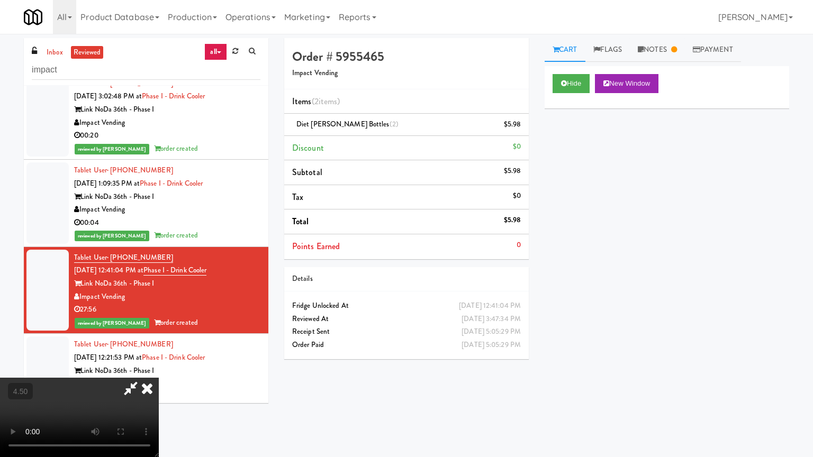
click at [159, 367] on video at bounding box center [79, 417] width 159 height 79
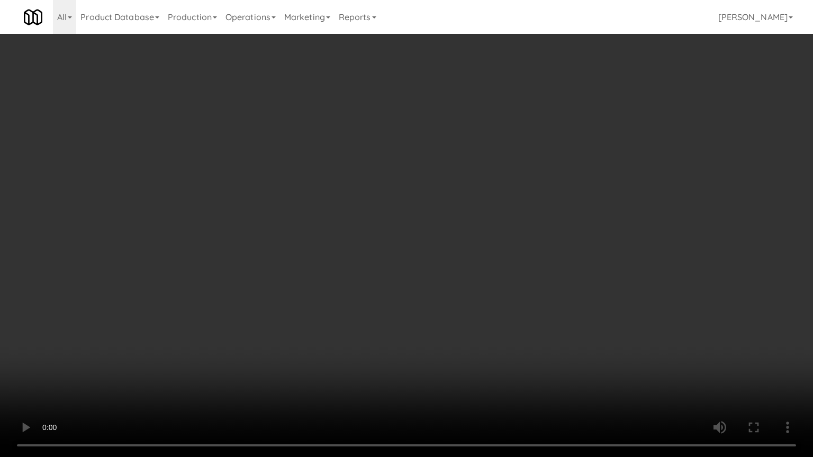
click at [369, 230] on video at bounding box center [406, 228] width 813 height 457
click at [370, 231] on video at bounding box center [406, 228] width 813 height 457
drag, startPoint x: 103, startPoint y: 372, endPoint x: 109, endPoint y: 369, distance: 6.9
click at [105, 367] on video at bounding box center [406, 228] width 813 height 457
click at [181, 292] on video at bounding box center [406, 228] width 813 height 457
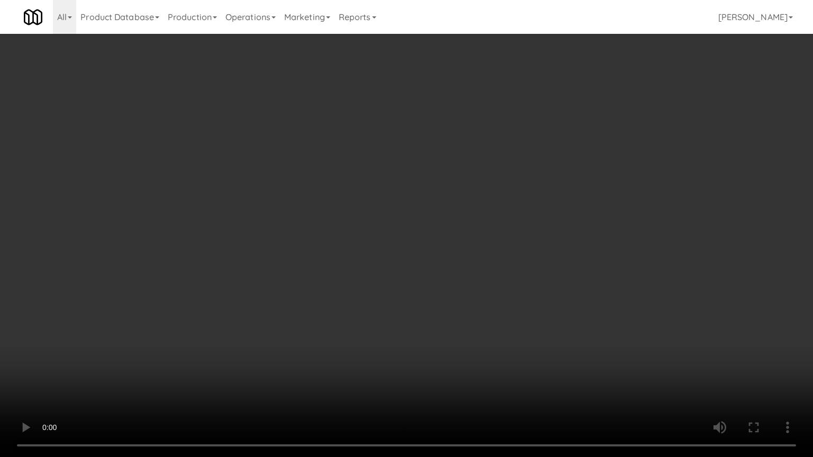
click at [181, 292] on video at bounding box center [406, 228] width 813 height 457
click at [183, 294] on video at bounding box center [406, 228] width 813 height 457
click at [242, 273] on video at bounding box center [406, 228] width 813 height 457
click at [247, 269] on video at bounding box center [406, 228] width 813 height 457
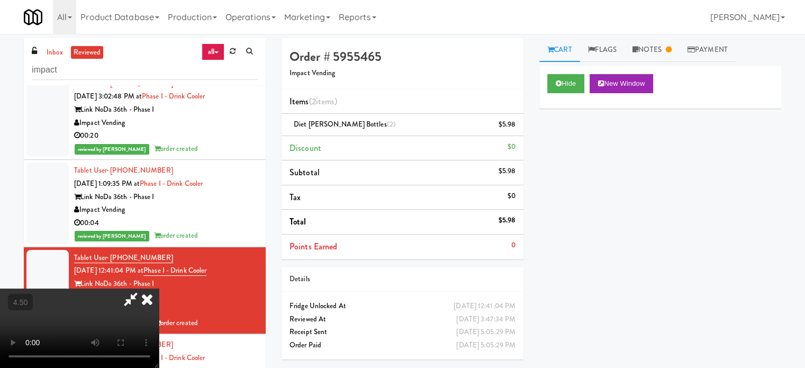
drag, startPoint x: 469, startPoint y: 44, endPoint x: 469, endPoint y: 58, distance: 14.3
click at [159, 288] on icon at bounding box center [146, 298] width 23 height 21
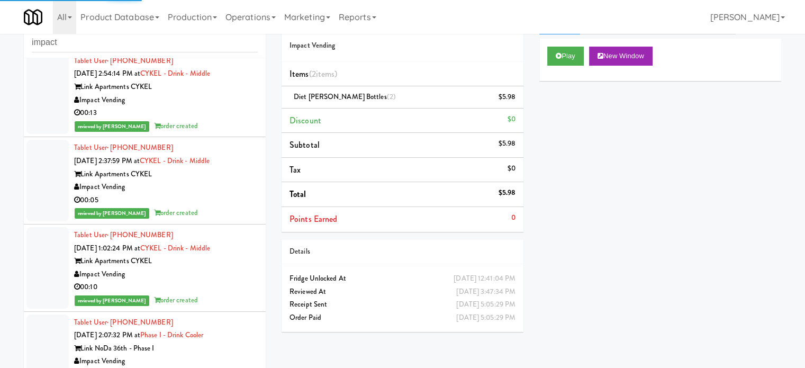
scroll to position [43, 0]
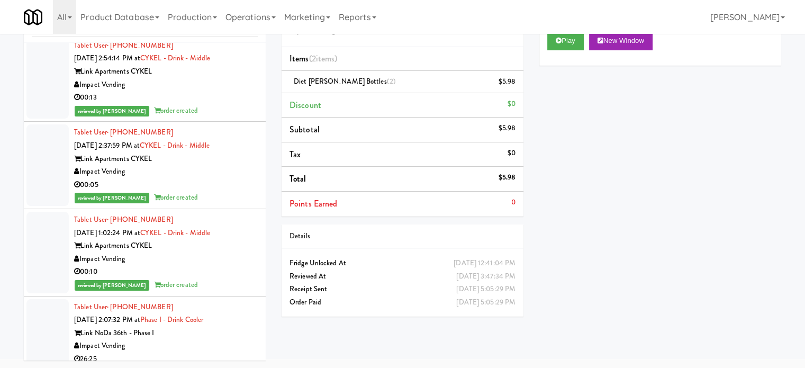
drag, startPoint x: 207, startPoint y: 321, endPoint x: 207, endPoint y: 307, distance: 13.8
click at [207, 339] on div "Impact Vending" at bounding box center [166, 345] width 184 height 13
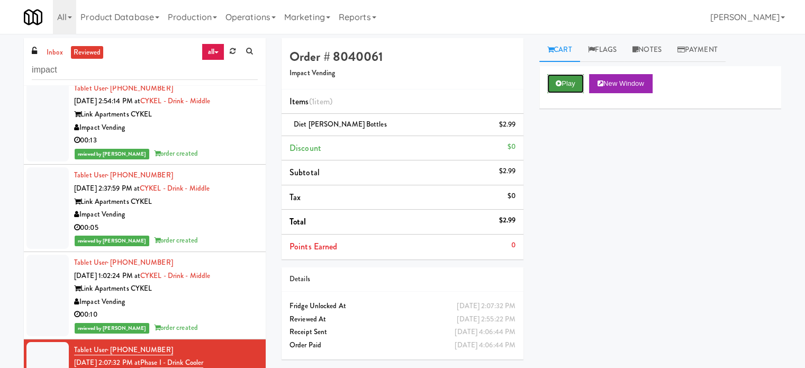
click at [560, 81] on icon at bounding box center [558, 83] width 6 height 7
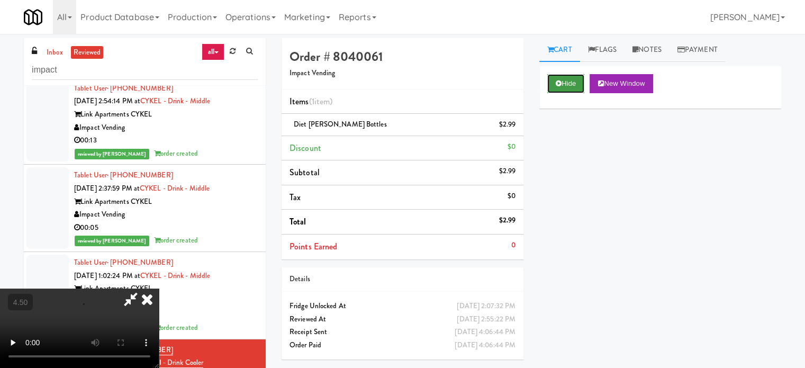
click at [565, 84] on button "Hide" at bounding box center [565, 83] width 37 height 19
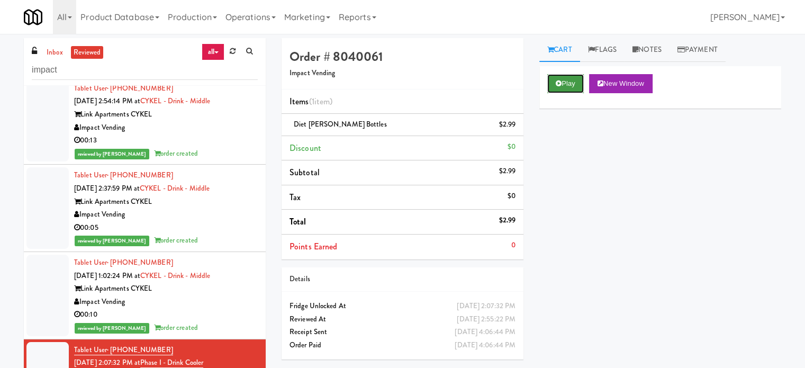
click at [565, 84] on button "Play" at bounding box center [565, 83] width 37 height 19
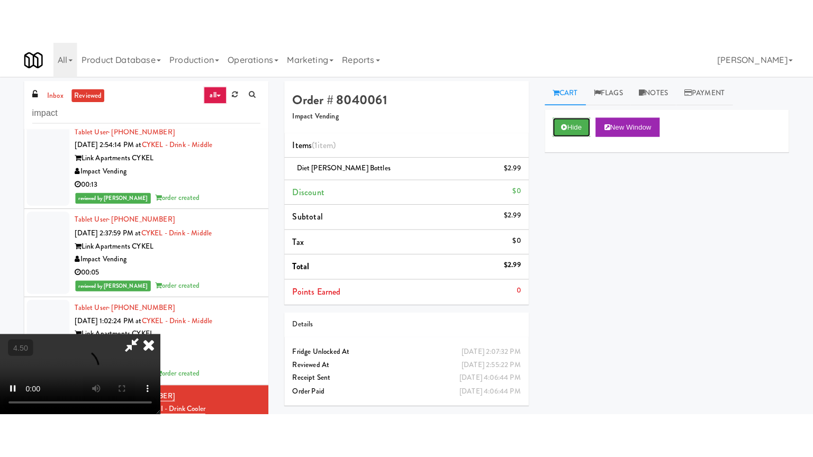
scroll to position [167, 0]
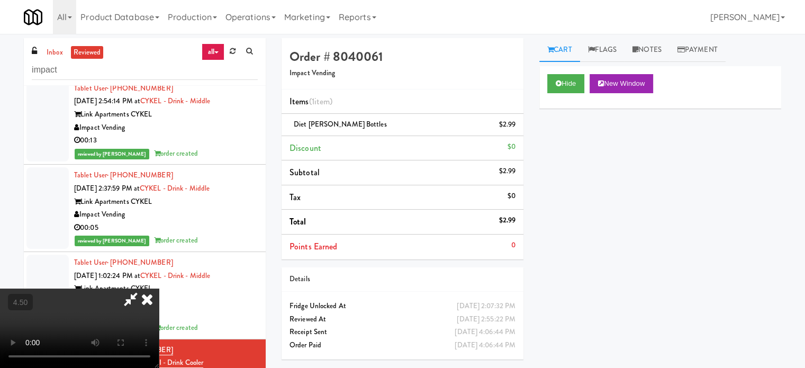
click at [159, 288] on video at bounding box center [79, 327] width 159 height 79
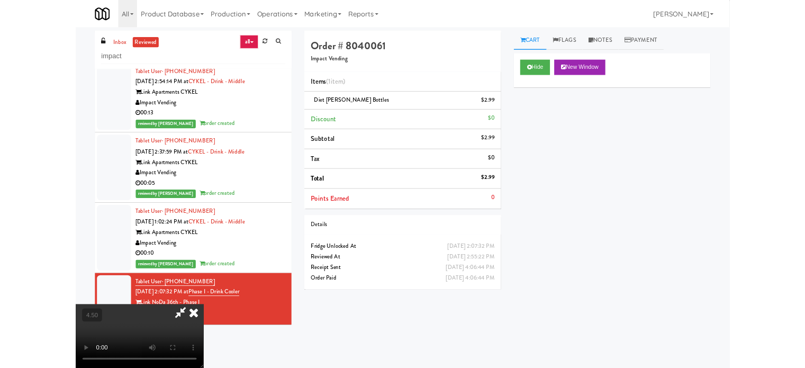
scroll to position [22, 0]
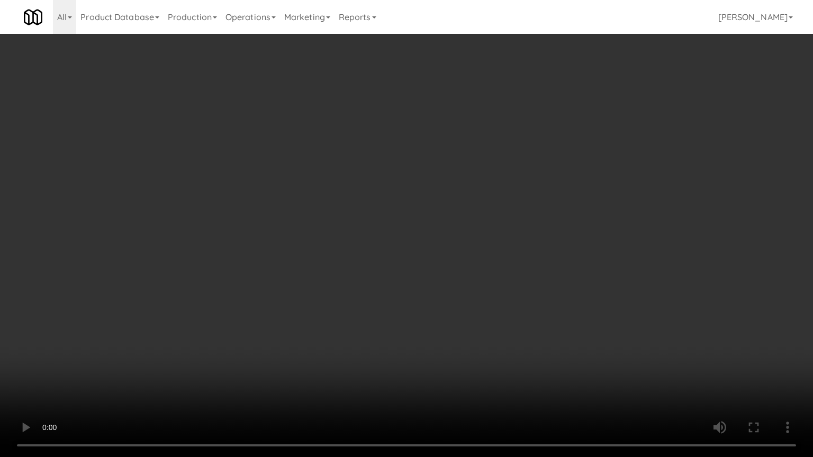
click at [288, 258] on video at bounding box center [406, 228] width 813 height 457
click at [327, 262] on video at bounding box center [406, 228] width 813 height 457
click at [261, 223] on video at bounding box center [406, 228] width 813 height 457
click at [403, 226] on video at bounding box center [406, 228] width 813 height 457
click at [402, 238] on video at bounding box center [406, 228] width 813 height 457
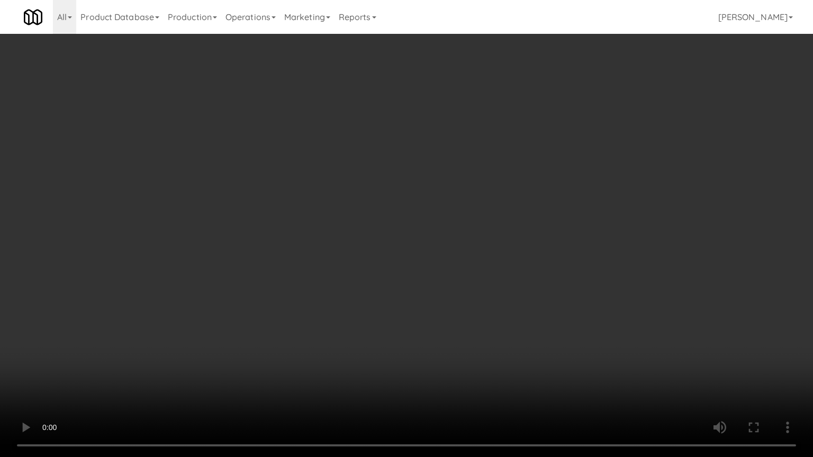
click at [434, 241] on video at bounding box center [406, 228] width 813 height 457
click at [502, 257] on video at bounding box center [406, 228] width 813 height 457
click at [502, 265] on video at bounding box center [406, 228] width 813 height 457
click at [544, 257] on video at bounding box center [406, 228] width 813 height 457
click at [533, 251] on video at bounding box center [406, 228] width 813 height 457
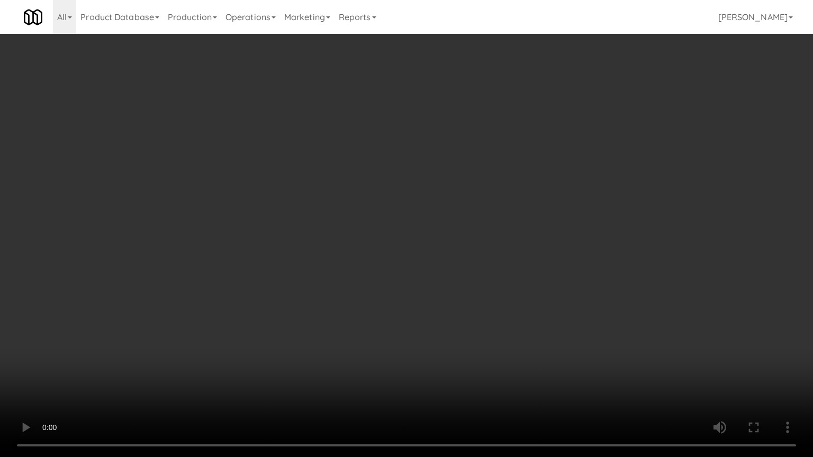
click at [452, 237] on video at bounding box center [406, 228] width 813 height 457
click at [454, 233] on video at bounding box center [406, 228] width 813 height 457
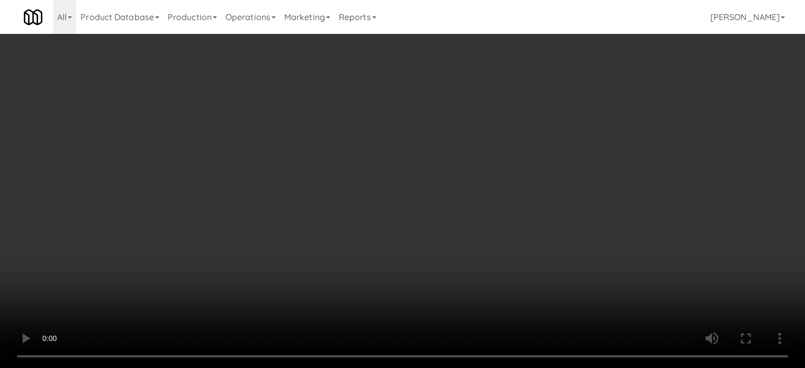
click at [349, 158] on video at bounding box center [402, 184] width 805 height 368
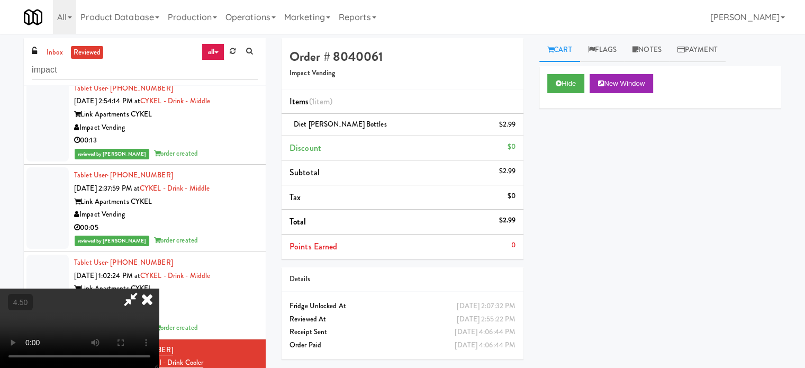
click at [159, 288] on video at bounding box center [79, 327] width 159 height 79
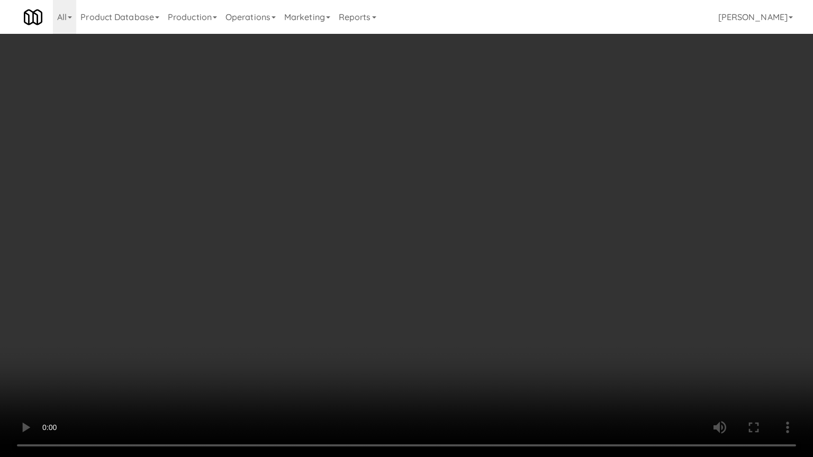
click at [438, 235] on video at bounding box center [406, 228] width 813 height 457
click at [440, 233] on video at bounding box center [406, 228] width 813 height 457
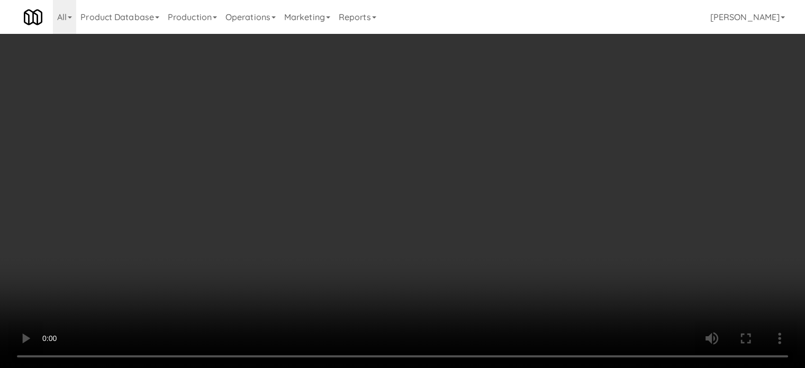
scroll to position [0, 0]
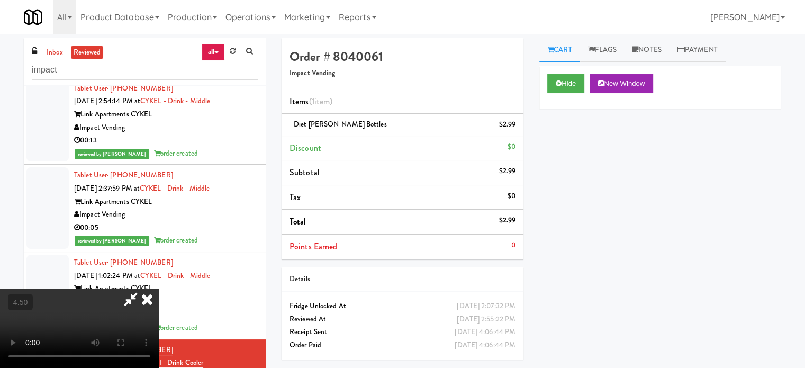
click at [159, 288] on icon at bounding box center [146, 298] width 23 height 21
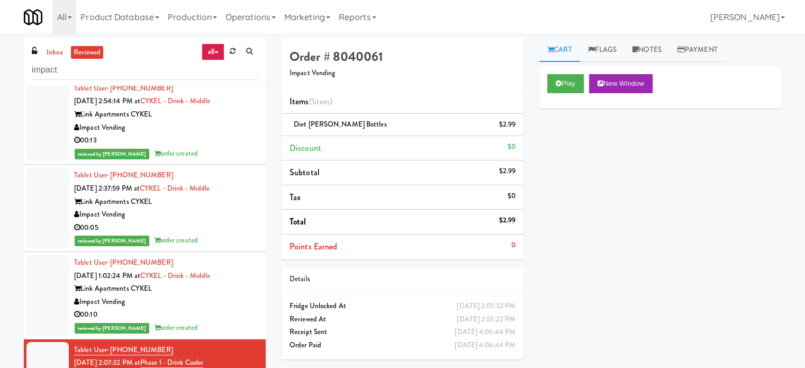
scroll to position [17349, 0]
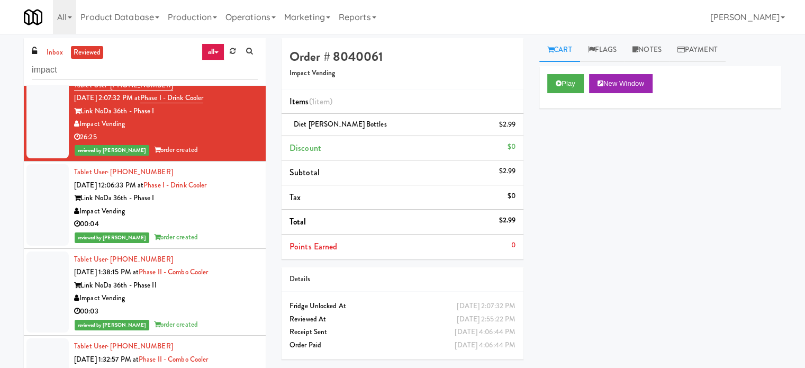
click at [210, 217] on div "00:04" at bounding box center [166, 223] width 184 height 13
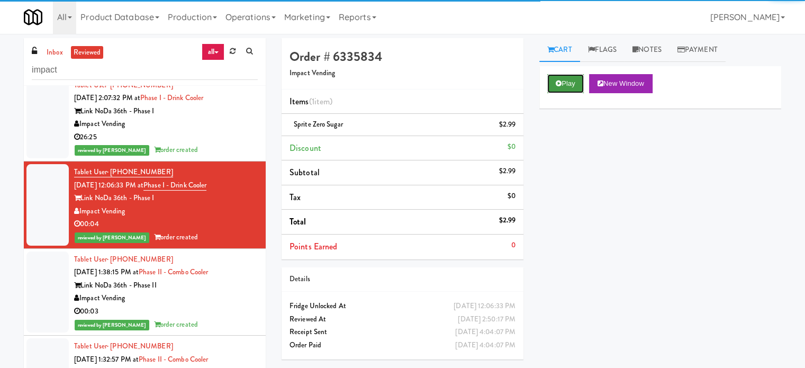
click at [567, 82] on button "Play" at bounding box center [565, 83] width 37 height 19
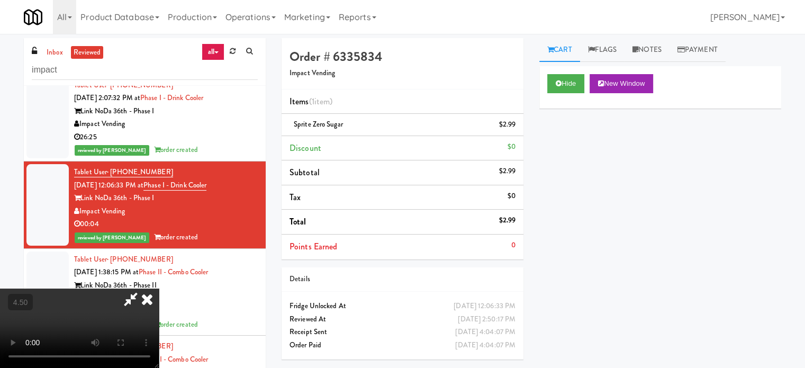
click at [159, 288] on video at bounding box center [79, 327] width 159 height 79
drag, startPoint x: 311, startPoint y: 212, endPoint x: 320, endPoint y: 218, distance: 10.9
click at [159, 288] on video at bounding box center [79, 327] width 159 height 79
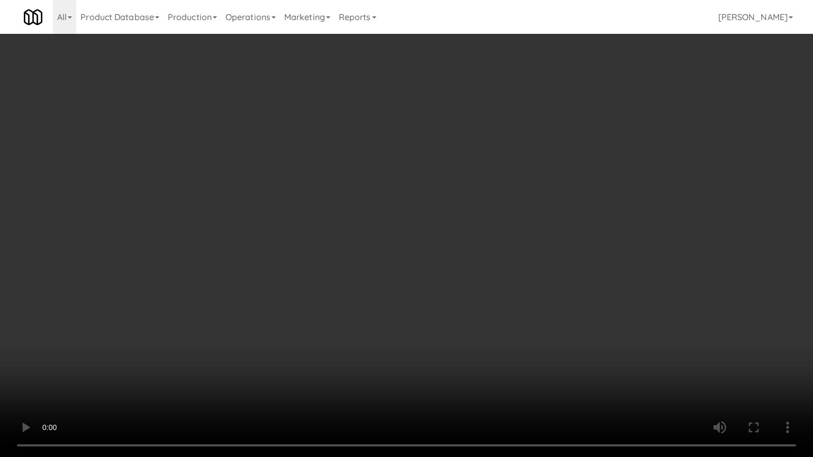
click at [322, 215] on video at bounding box center [406, 228] width 813 height 457
click at [352, 227] on video at bounding box center [406, 228] width 813 height 457
click at [362, 224] on video at bounding box center [406, 228] width 813 height 457
click at [433, 244] on video at bounding box center [406, 228] width 813 height 457
click at [425, 236] on video at bounding box center [406, 228] width 813 height 457
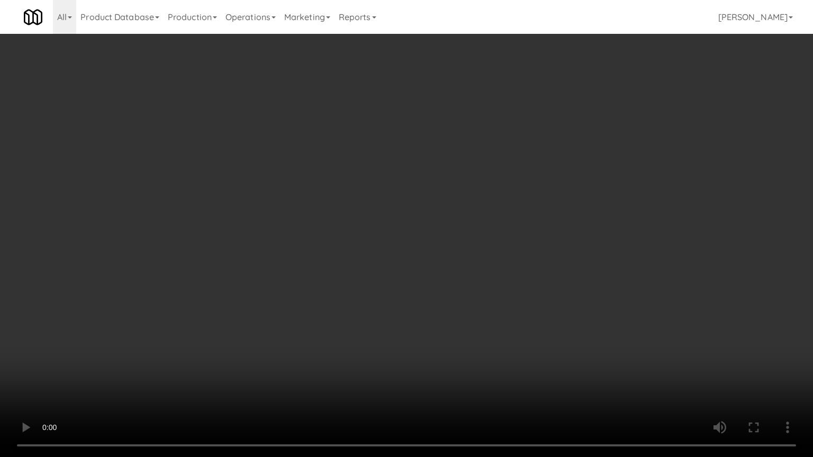
click at [383, 205] on video at bounding box center [406, 228] width 813 height 457
drag, startPoint x: 383, startPoint y: 205, endPoint x: 474, endPoint y: 29, distance: 198.7
click at [384, 205] on video at bounding box center [406, 228] width 813 height 457
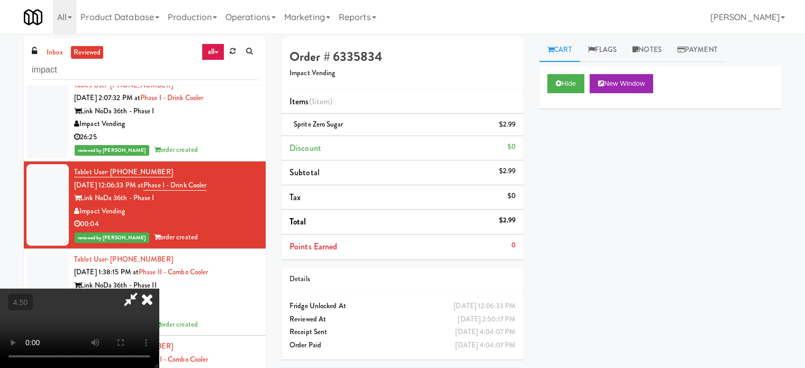
click at [159, 288] on icon at bounding box center [146, 298] width 23 height 21
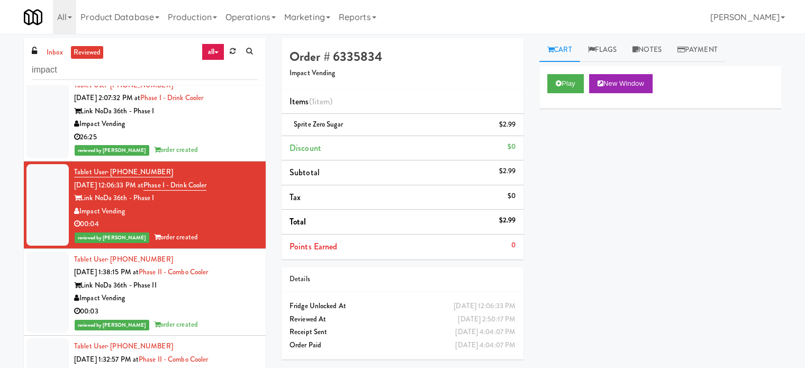
drag, startPoint x: 196, startPoint y: 287, endPoint x: 259, endPoint y: 242, distance: 76.9
click at [196, 305] on div "00:03" at bounding box center [166, 311] width 184 height 13
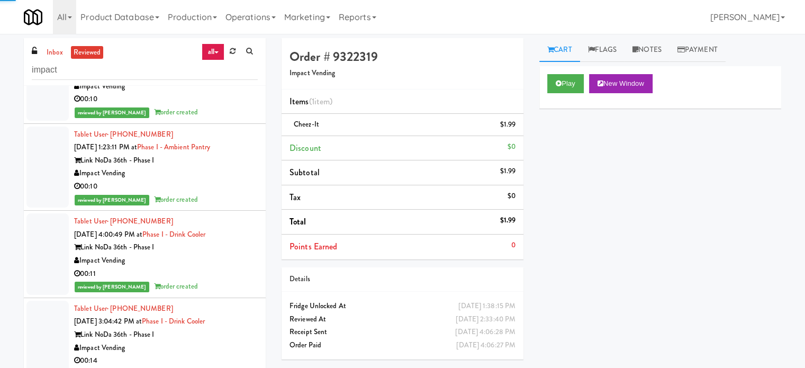
scroll to position [20564, 0]
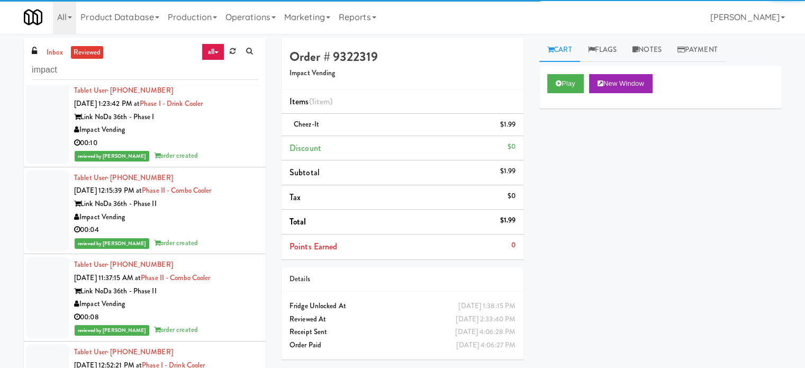
click at [217, 211] on div "Impact Vending" at bounding box center [166, 217] width 184 height 13
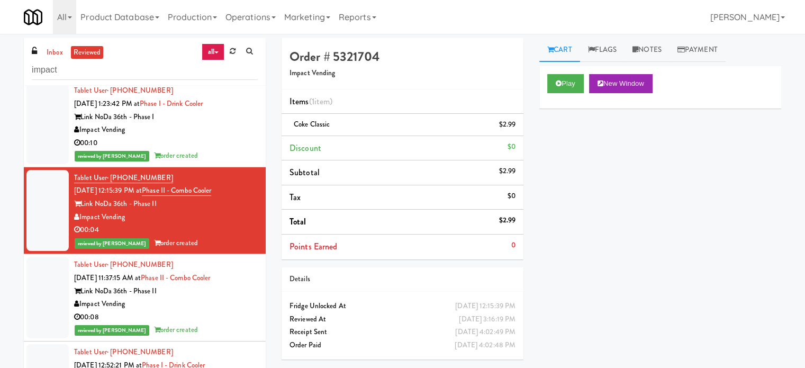
click at [221, 297] on div "Impact Vending" at bounding box center [166, 303] width 184 height 13
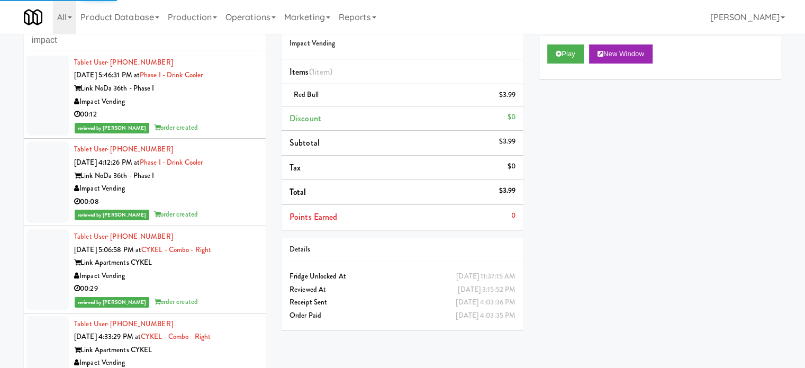
scroll to position [43, 0]
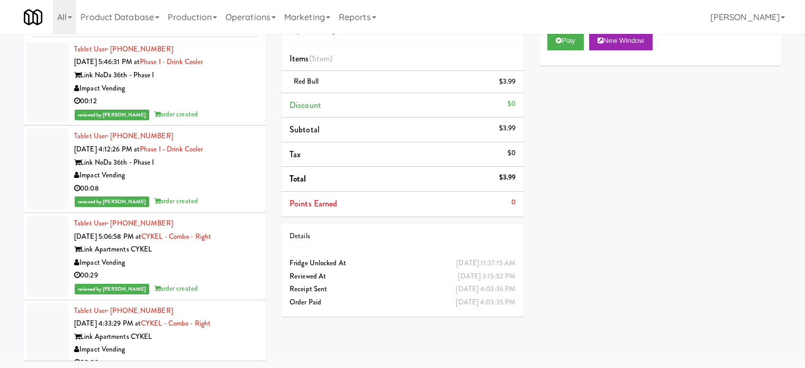
click at [206, 256] on div "Impact Vending" at bounding box center [166, 262] width 184 height 13
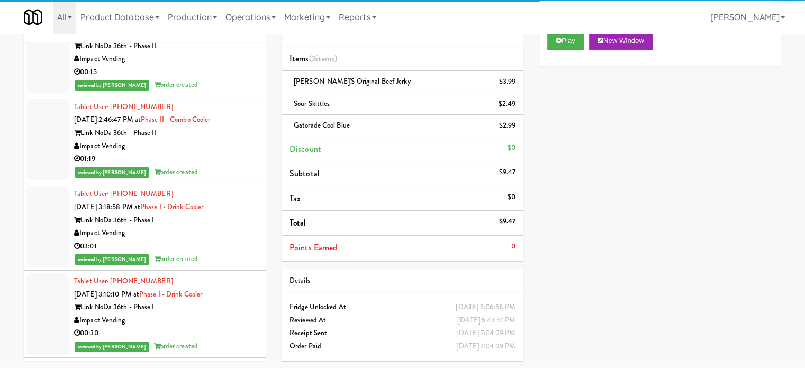
scroll to position [25368, 0]
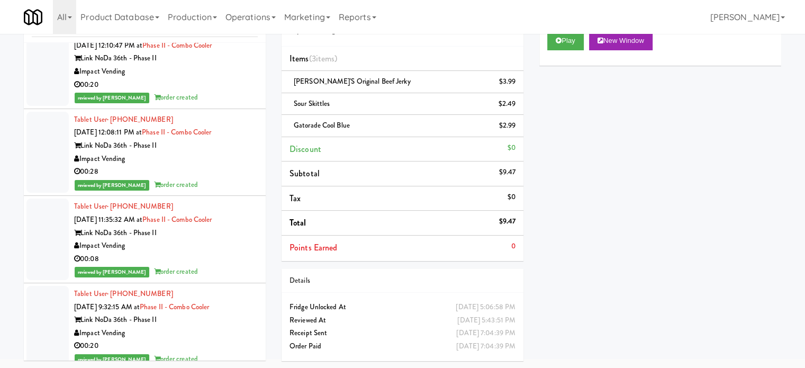
click at [220, 178] on div "reviewed by [PERSON_NAME] L order created" at bounding box center [166, 184] width 184 height 13
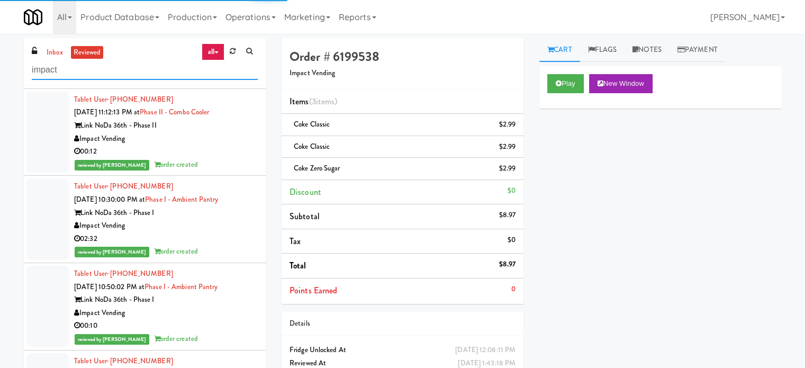
click at [131, 70] on input "impact" at bounding box center [145, 70] width 226 height 20
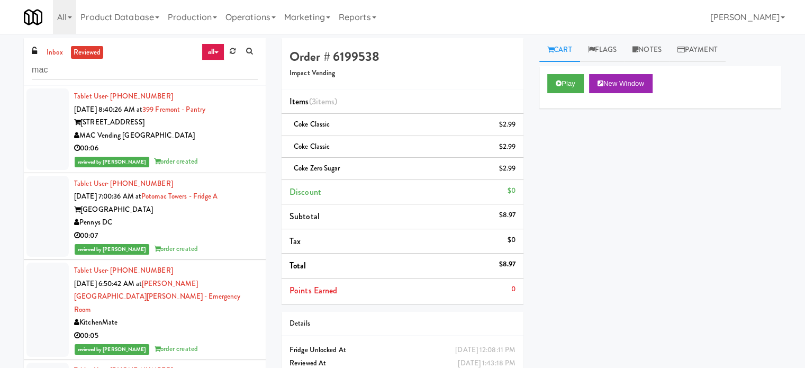
click at [193, 153] on div "00:06" at bounding box center [166, 148] width 184 height 13
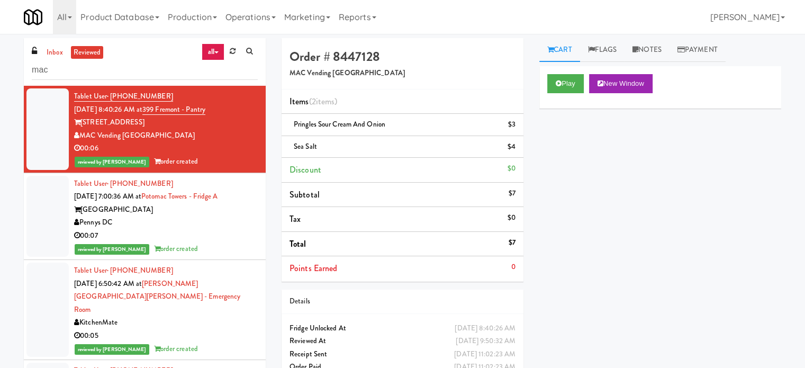
click at [223, 249] on div "reviewed by Jenet R order created" at bounding box center [166, 248] width 184 height 13
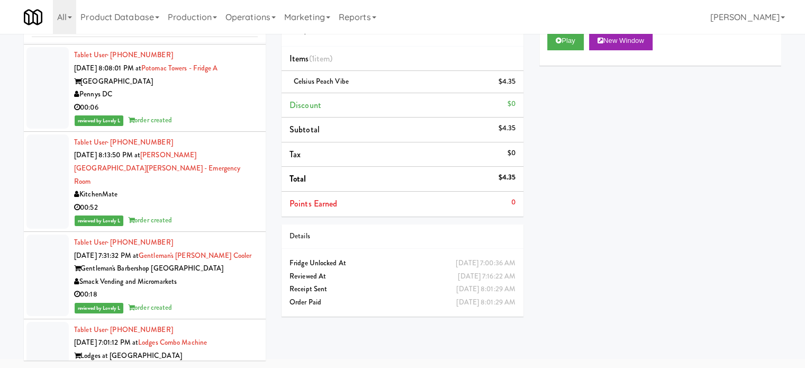
scroll to position [11511, 0]
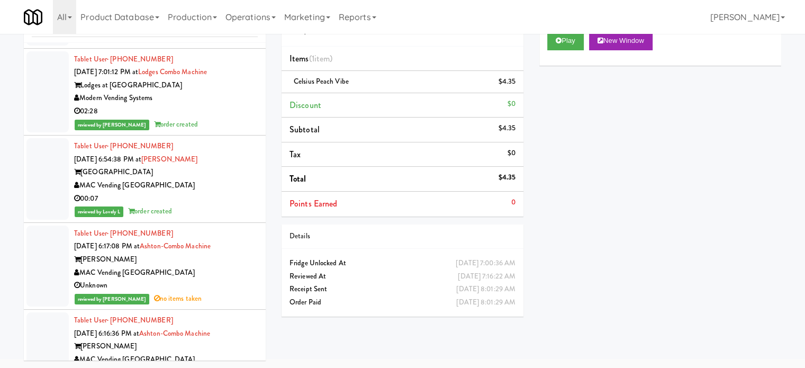
click at [220, 366] on div "Unknown" at bounding box center [166, 372] width 184 height 13
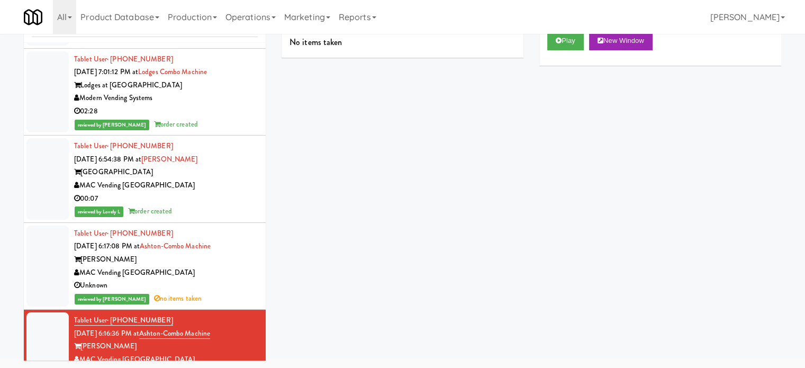
drag, startPoint x: 222, startPoint y: 105, endPoint x: 228, endPoint y: 102, distance: 6.4
click at [222, 223] on li "Tablet User · (404) 934-0445 [DATE] 6:17:08 PM at Ashton-Combo Machine Ashton M…" at bounding box center [145, 266] width 242 height 87
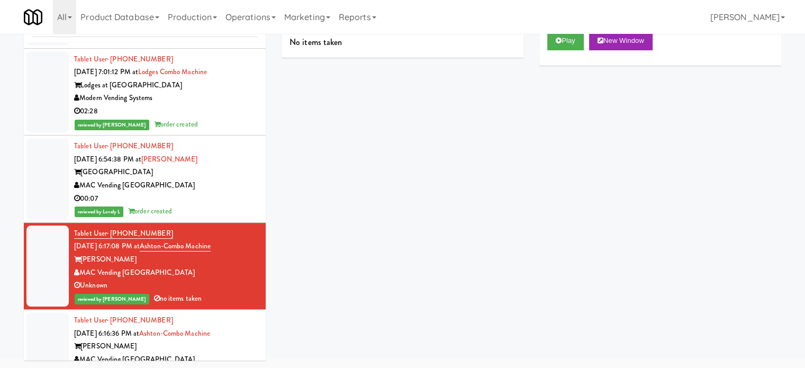
click at [214, 353] on div "MAC Vending [GEOGRAPHIC_DATA]" at bounding box center [166, 359] width 184 height 13
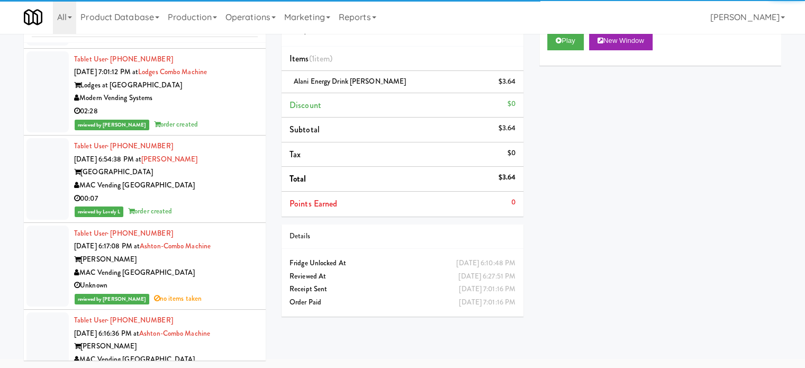
scroll to position [11776, 0]
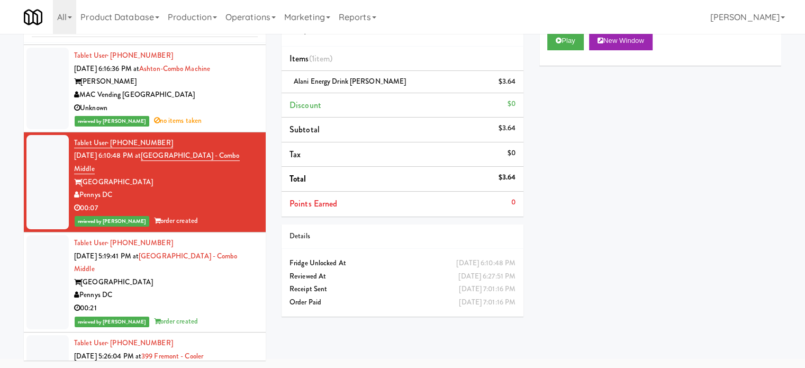
drag, startPoint x: 224, startPoint y: 105, endPoint x: 224, endPoint y: 111, distance: 5.3
click at [224, 302] on div "00:21" at bounding box center [166, 308] width 184 height 13
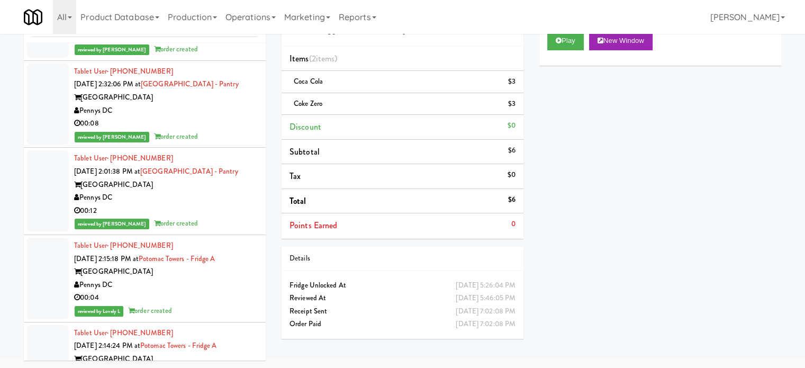
scroll to position [13892, 0]
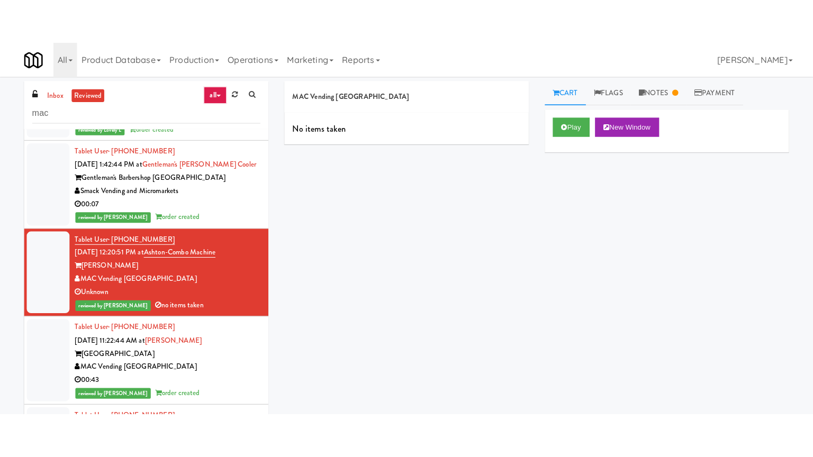
scroll to position [13892, 0]
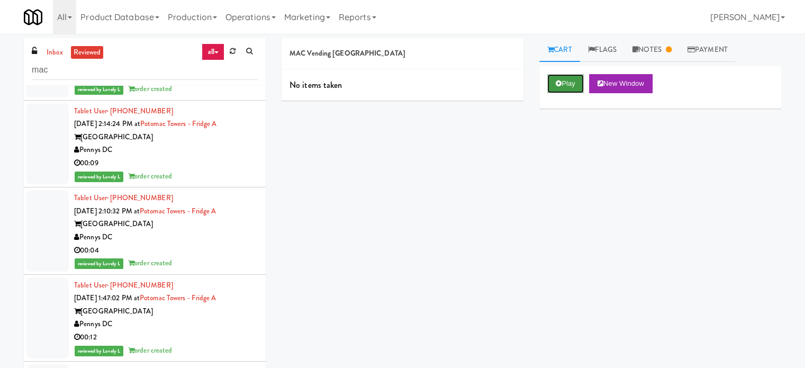
click at [571, 80] on button "Play" at bounding box center [565, 83] width 37 height 19
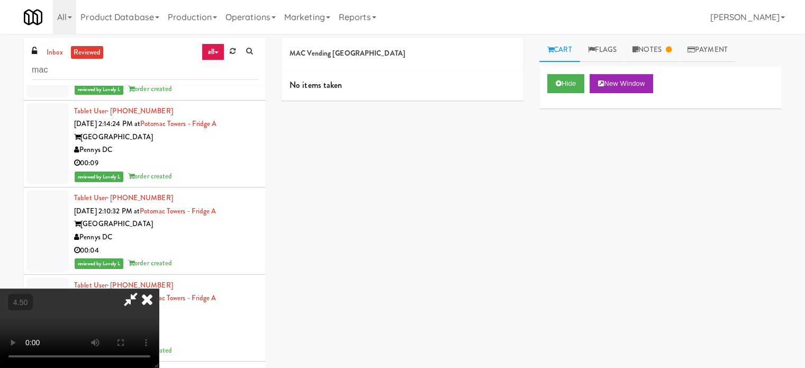
click at [159, 288] on video at bounding box center [79, 327] width 159 height 79
drag, startPoint x: 243, startPoint y: 261, endPoint x: 266, endPoint y: 236, distance: 33.7
click at [159, 288] on video at bounding box center [79, 327] width 159 height 79
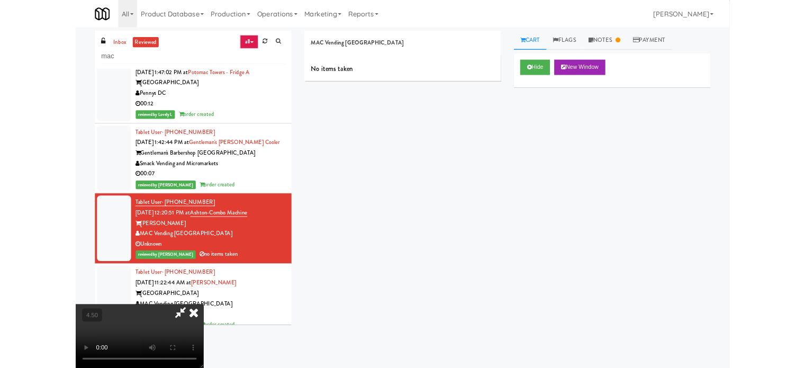
scroll to position [13814, 0]
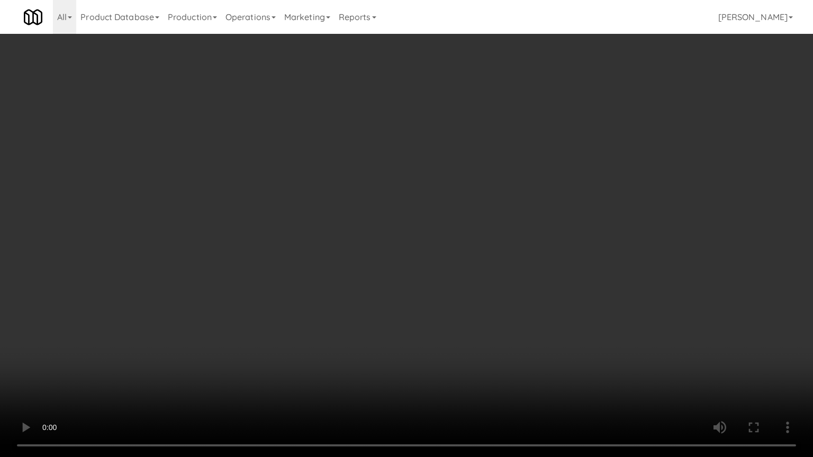
click at [295, 264] on video at bounding box center [406, 228] width 813 height 457
click at [295, 263] on video at bounding box center [406, 228] width 813 height 457
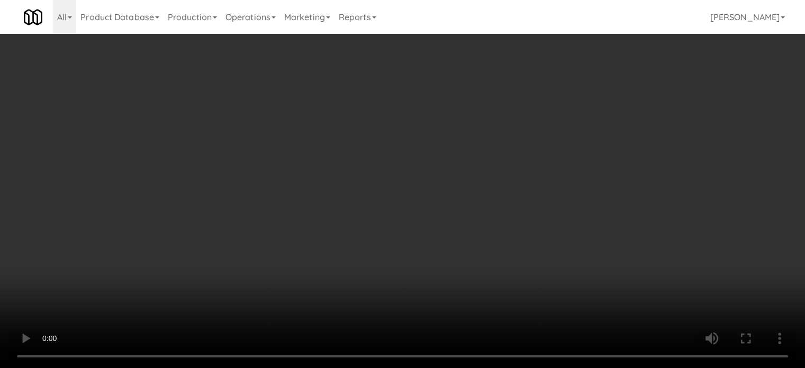
scroll to position [13892, 0]
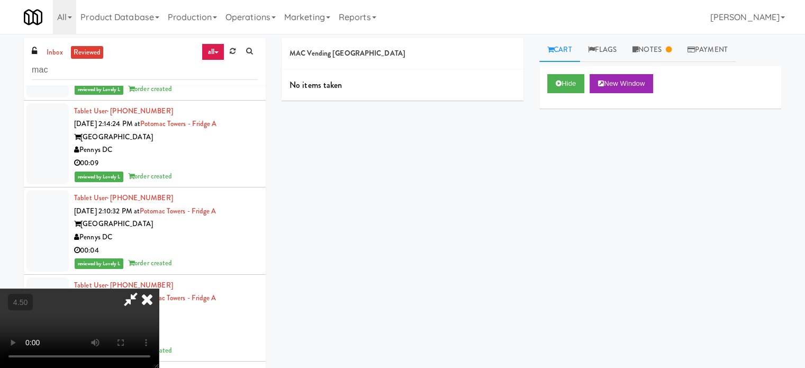
click at [159, 288] on icon at bounding box center [146, 298] width 23 height 21
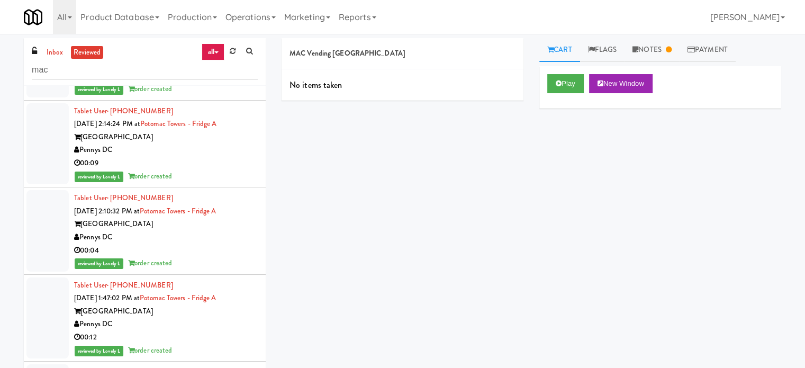
scroll to position [14156, 0]
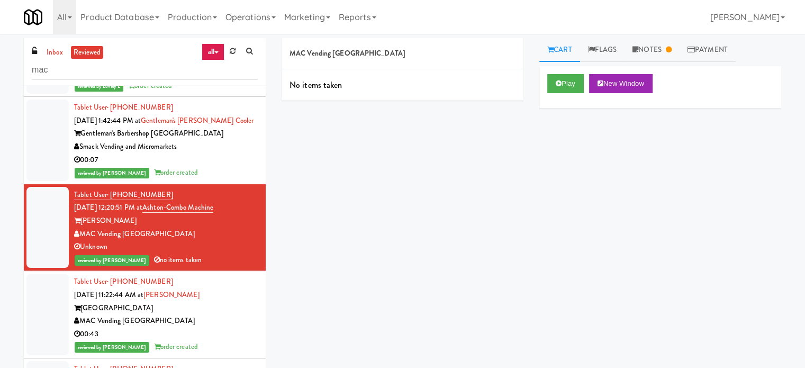
drag, startPoint x: 223, startPoint y: 311, endPoint x: 226, endPoint y: 303, distance: 8.5
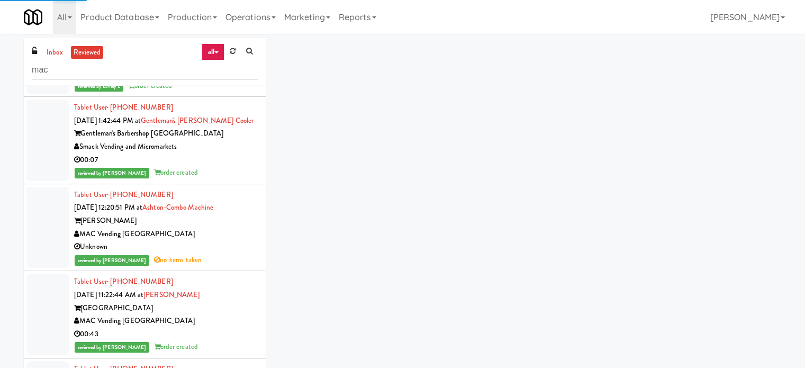
scroll to position [14421, 0]
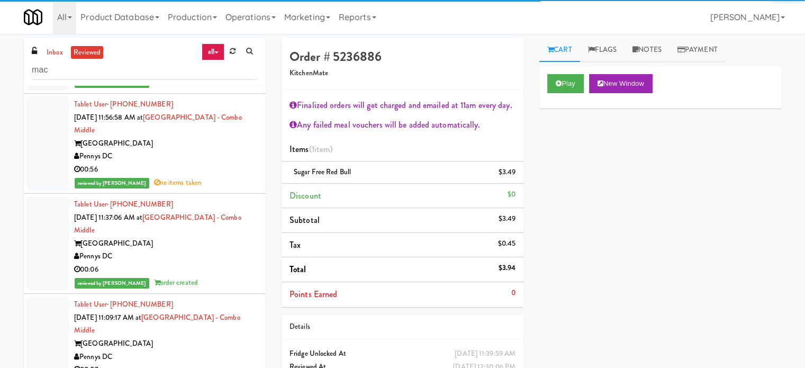
drag, startPoint x: 212, startPoint y: 314, endPoint x: 217, endPoint y: 247, distance: 67.4
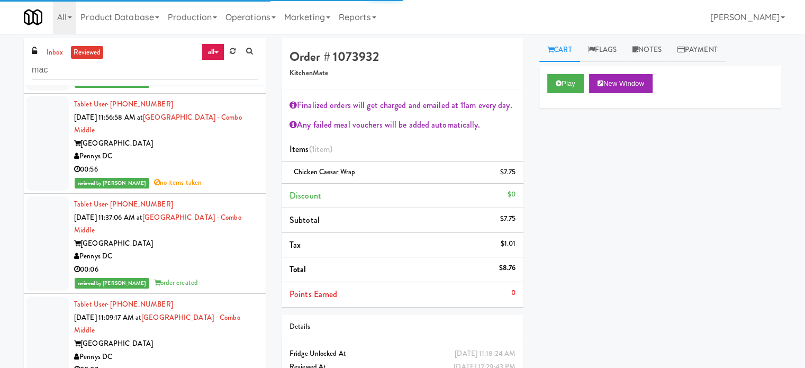
scroll to position [14685, 0]
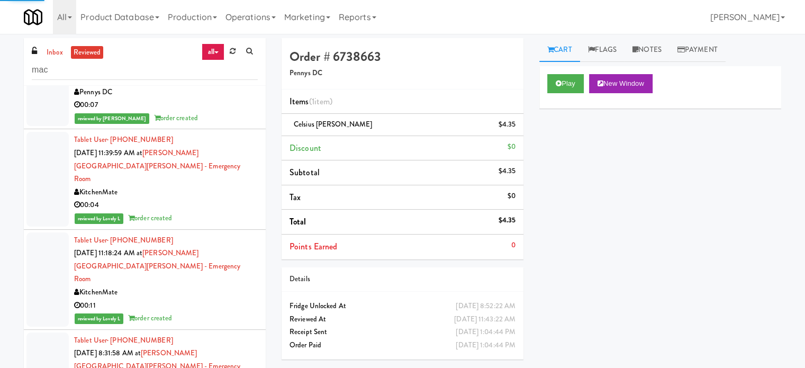
scroll to position [14950, 0]
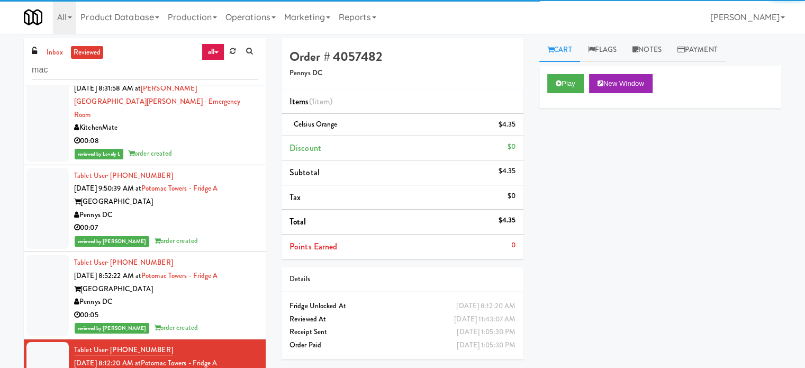
drag, startPoint x: 226, startPoint y: 320, endPoint x: 226, endPoint y: 313, distance: 7.4
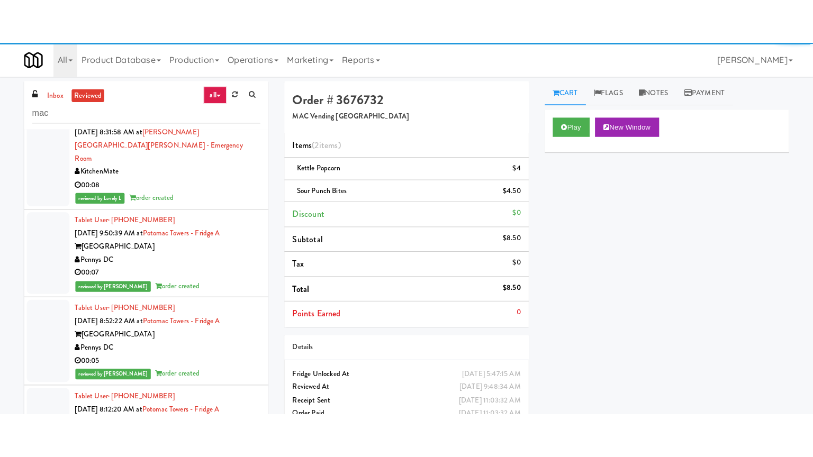
scroll to position [15214, 0]
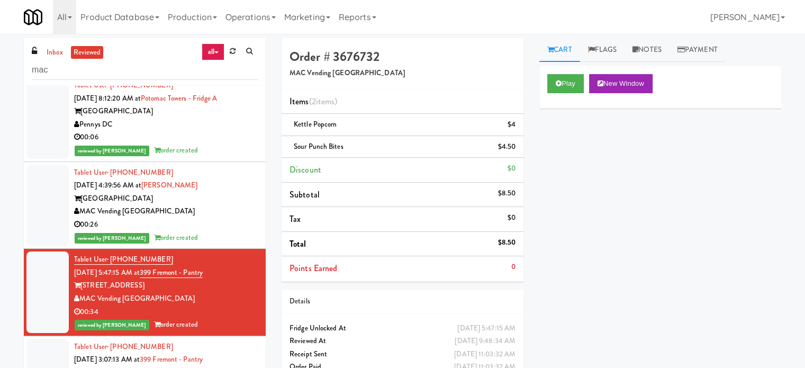
drag, startPoint x: 215, startPoint y: 145, endPoint x: 220, endPoint y: 164, distance: 19.3
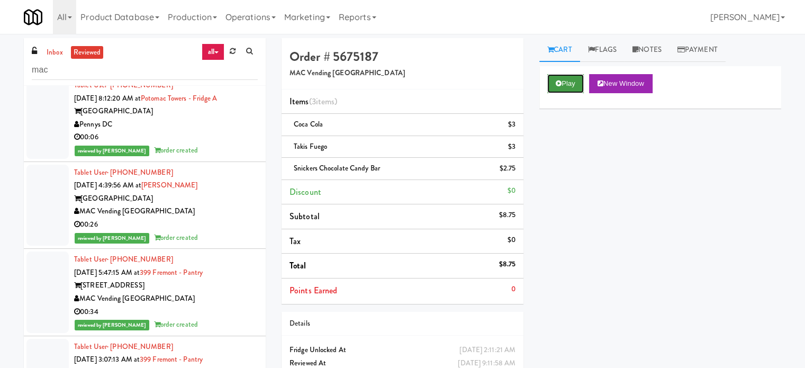
click at [564, 80] on button "Play" at bounding box center [565, 83] width 37 height 19
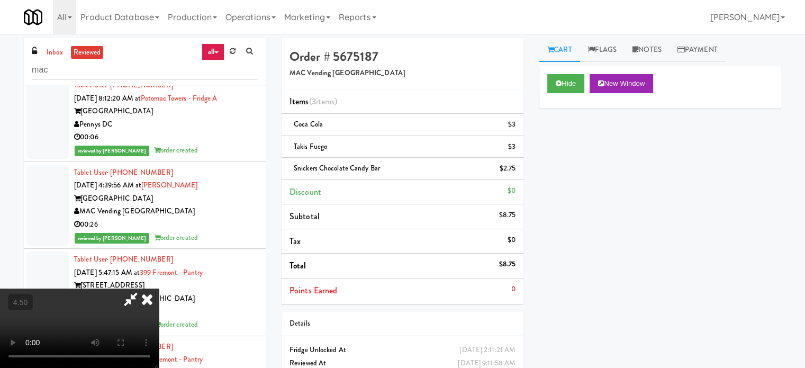
click at [159, 288] on video at bounding box center [79, 327] width 159 height 79
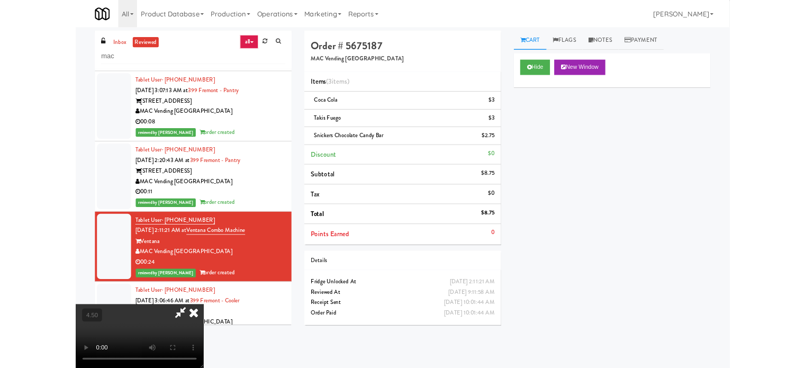
scroll to position [15136, 0]
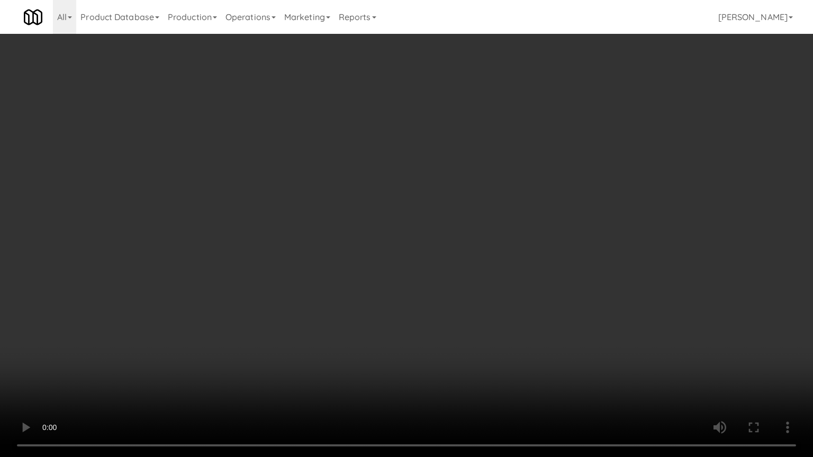
click at [376, 250] on video at bounding box center [406, 228] width 813 height 457
click at [376, 249] on video at bounding box center [406, 228] width 813 height 457
click at [440, 257] on video at bounding box center [406, 228] width 813 height 457
click at [430, 255] on video at bounding box center [406, 228] width 813 height 457
click at [500, 266] on video at bounding box center [406, 228] width 813 height 457
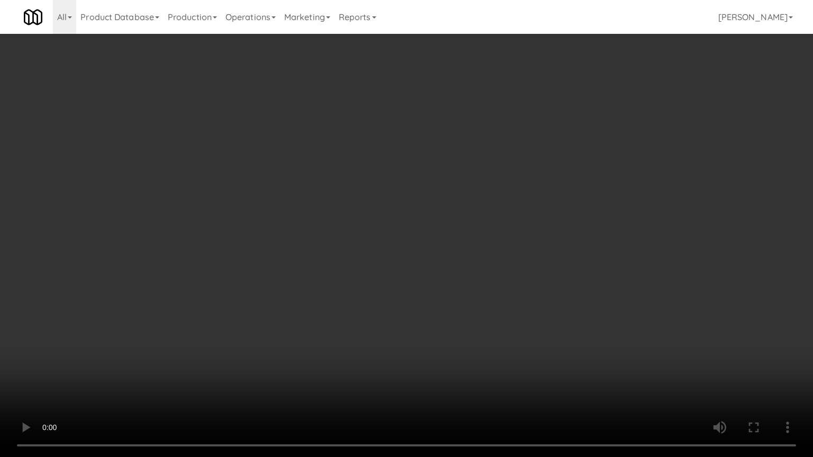
click at [429, 256] on video at bounding box center [406, 228] width 813 height 457
click at [499, 271] on video at bounding box center [406, 228] width 813 height 457
click at [495, 266] on video at bounding box center [406, 228] width 813 height 457
click at [490, 218] on video at bounding box center [406, 228] width 813 height 457
click at [490, 220] on video at bounding box center [406, 228] width 813 height 457
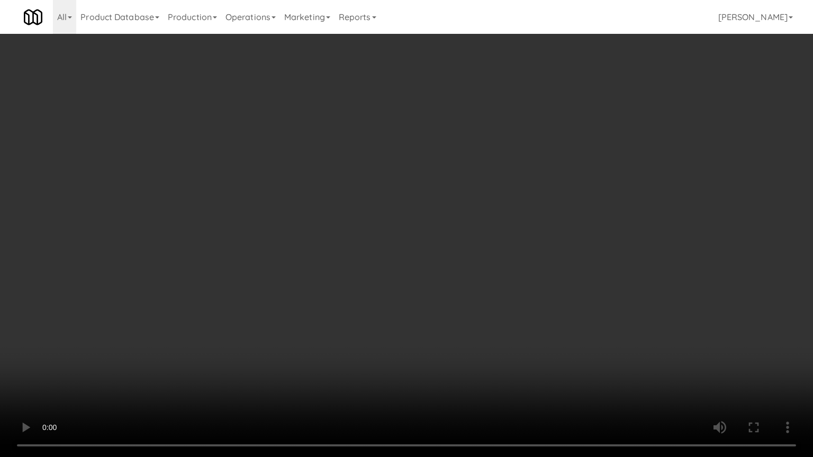
click at [494, 211] on video at bounding box center [406, 228] width 813 height 457
click at [495, 211] on video at bounding box center [406, 228] width 813 height 457
click at [496, 212] on video at bounding box center [406, 228] width 813 height 457
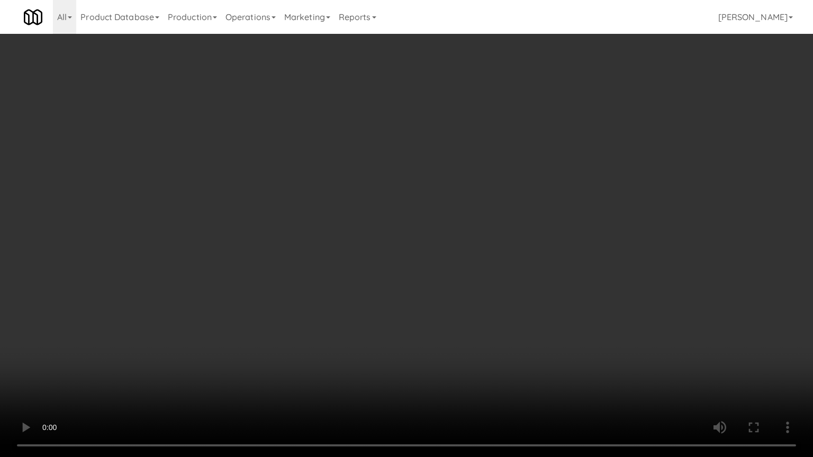
click at [496, 212] on video at bounding box center [406, 228] width 813 height 457
click at [496, 211] on video at bounding box center [406, 228] width 813 height 457
click at [499, 209] on video at bounding box center [406, 228] width 813 height 457
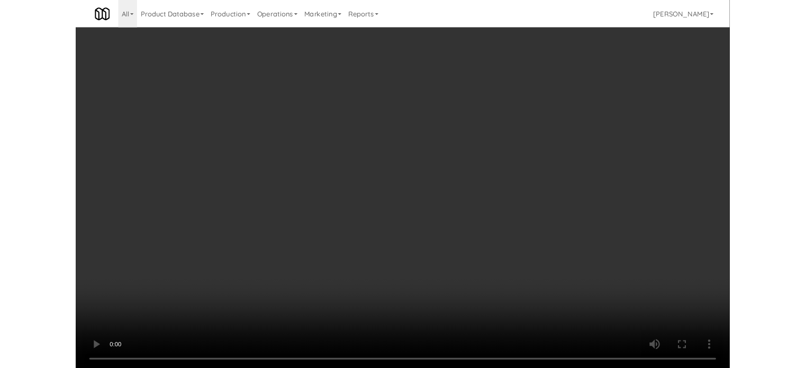
scroll to position [15214, 0]
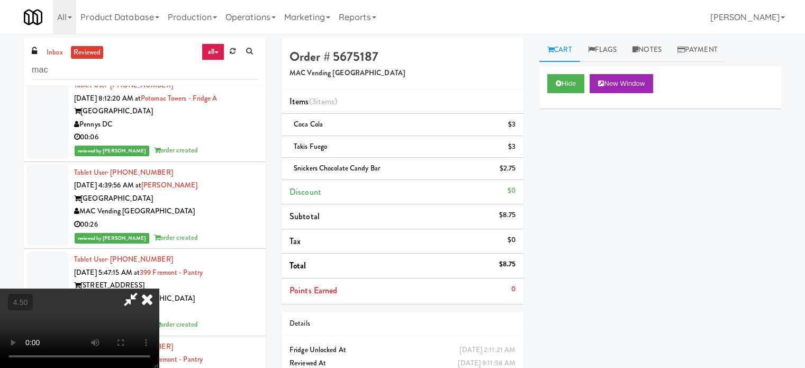
click at [159, 288] on icon at bounding box center [146, 298] width 23 height 21
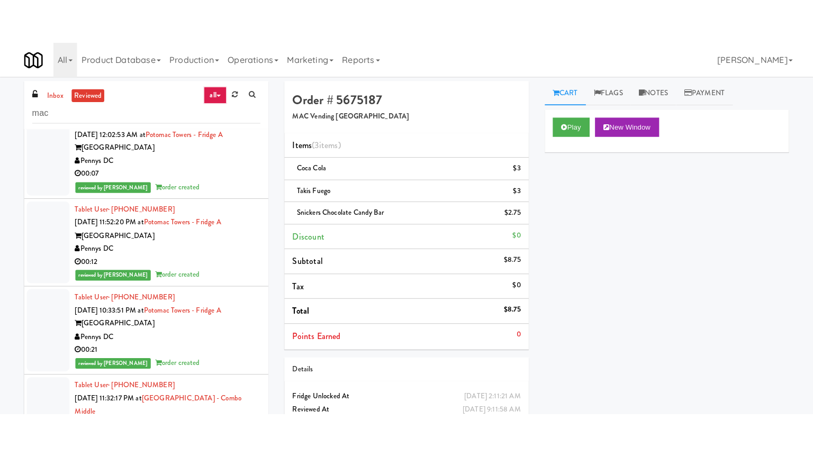
scroll to position [17293, 0]
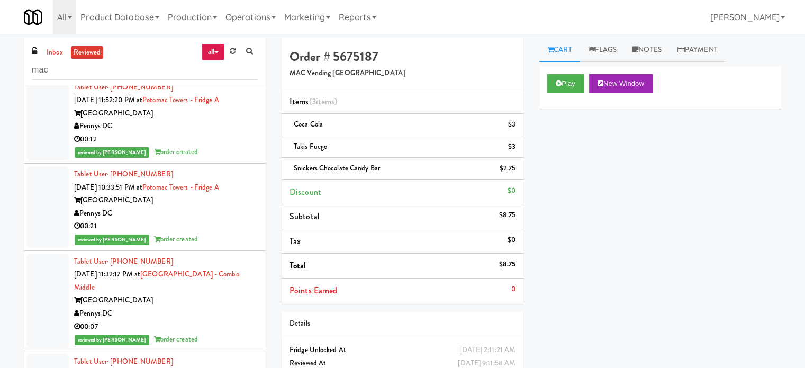
click at [576, 85] on button "Play" at bounding box center [565, 83] width 37 height 19
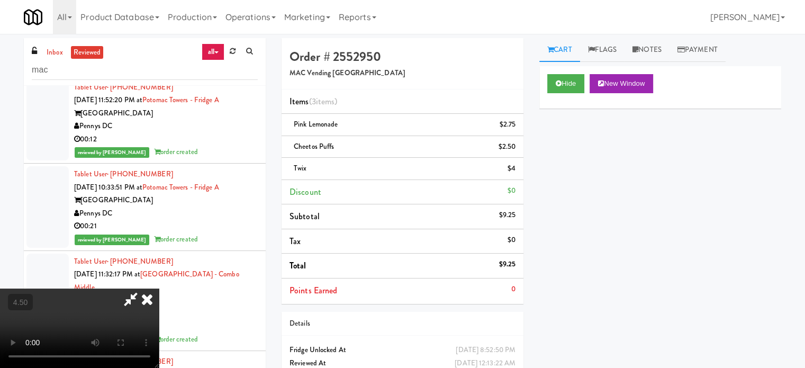
drag, startPoint x: 288, startPoint y: 269, endPoint x: 297, endPoint y: 259, distance: 13.8
click at [159, 288] on video at bounding box center [79, 327] width 159 height 79
drag, startPoint x: 297, startPoint y: 259, endPoint x: 343, endPoint y: 251, distance: 46.2
click at [159, 288] on video at bounding box center [79, 327] width 159 height 79
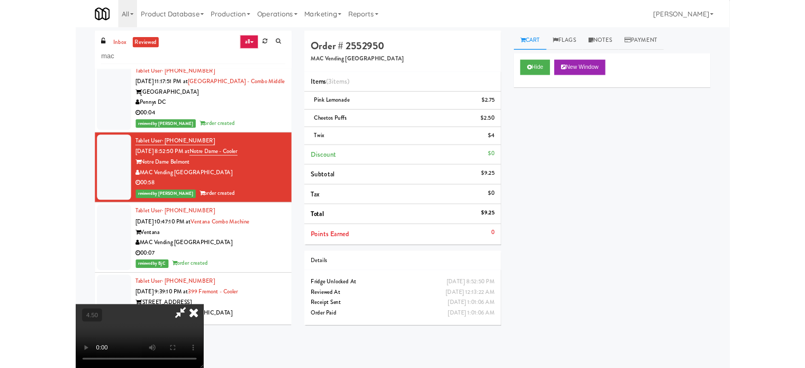
scroll to position [17202, 0]
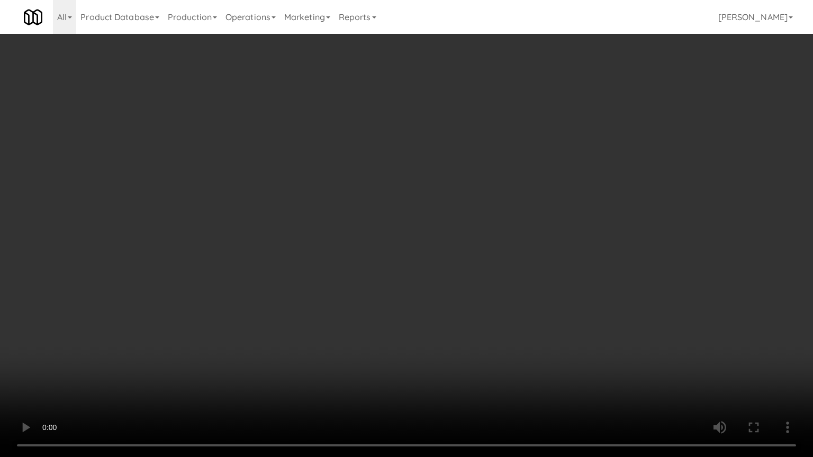
click at [337, 247] on video at bounding box center [406, 228] width 813 height 457
click at [342, 246] on video at bounding box center [406, 228] width 813 height 457
click at [341, 248] on video at bounding box center [406, 228] width 813 height 457
click at [421, 267] on video at bounding box center [406, 228] width 813 height 457
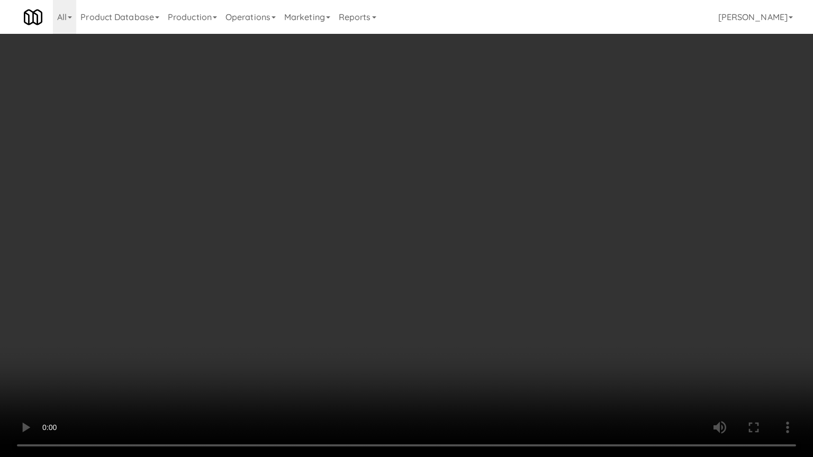
click at [399, 265] on video at bounding box center [406, 228] width 813 height 457
click at [400, 267] on video at bounding box center [406, 228] width 813 height 457
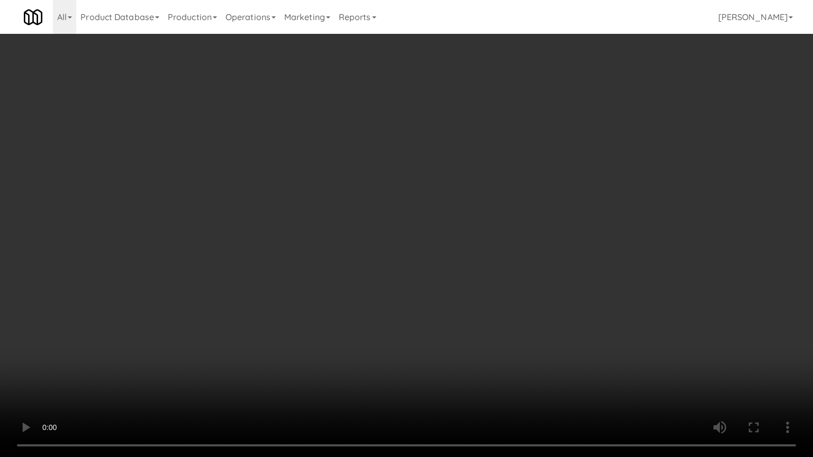
click at [387, 263] on video at bounding box center [406, 228] width 813 height 457
click at [389, 262] on video at bounding box center [406, 228] width 813 height 457
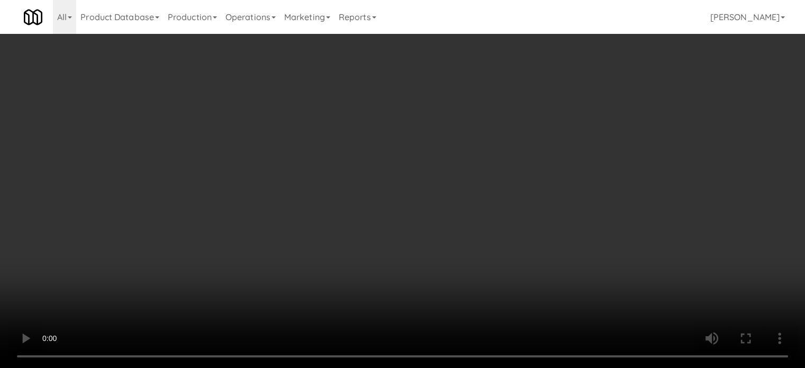
scroll to position [17293, 0]
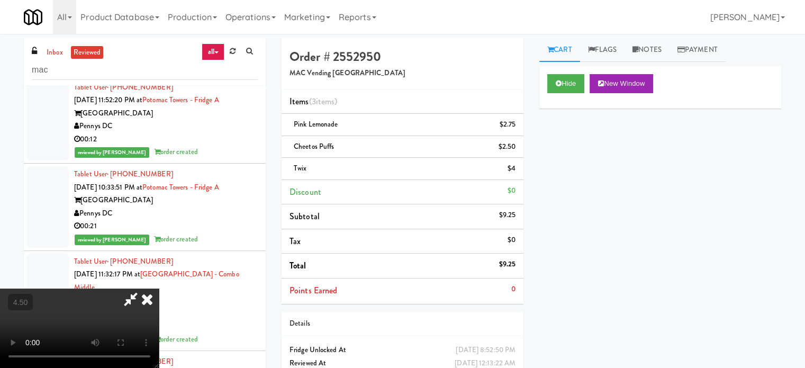
click at [159, 288] on icon at bounding box center [146, 298] width 23 height 21
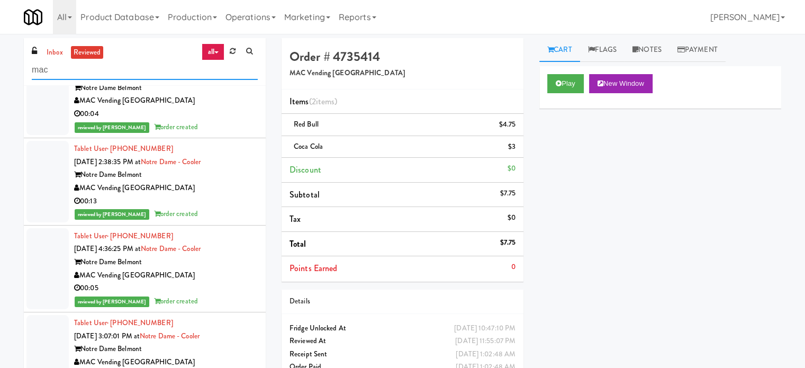
click at [104, 70] on input "mac" at bounding box center [145, 70] width 226 height 20
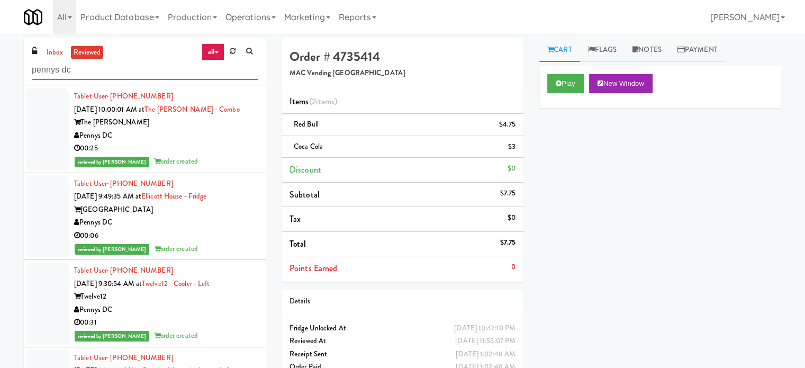
type input "pennys dc"
click at [209, 148] on div "00:25" at bounding box center [166, 148] width 184 height 13
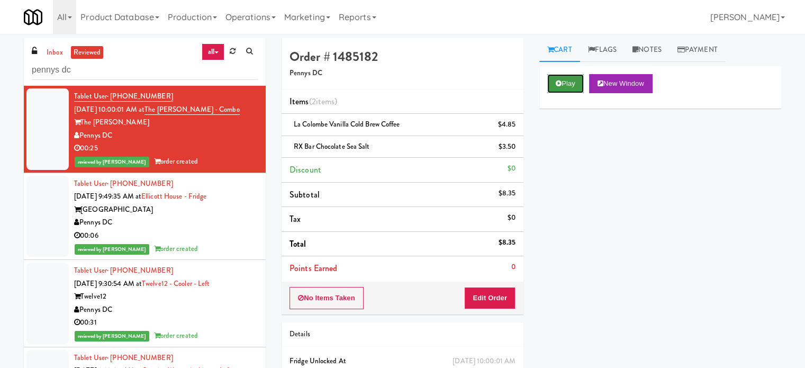
click at [570, 84] on button "Play" at bounding box center [565, 83] width 37 height 19
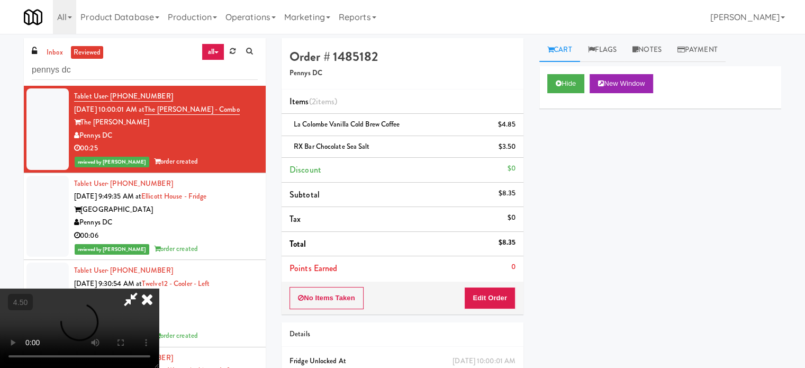
drag, startPoint x: 325, startPoint y: 238, endPoint x: 331, endPoint y: 236, distance: 6.2
click at [159, 288] on video at bounding box center [79, 327] width 159 height 79
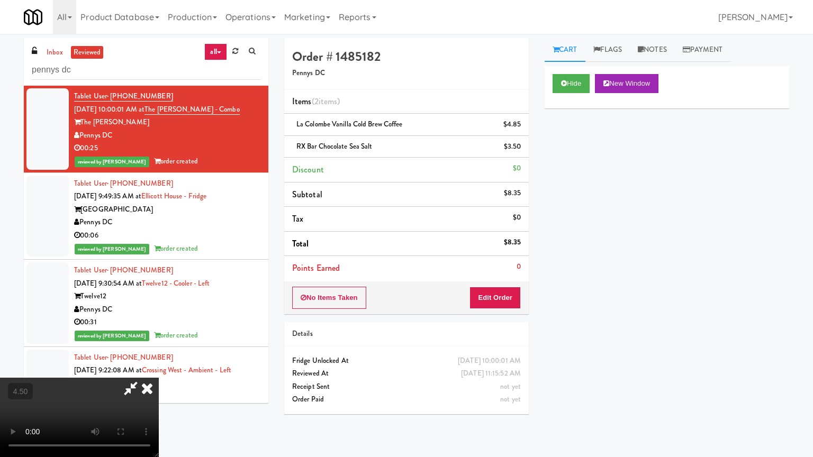
click at [159, 367] on video at bounding box center [79, 417] width 159 height 79
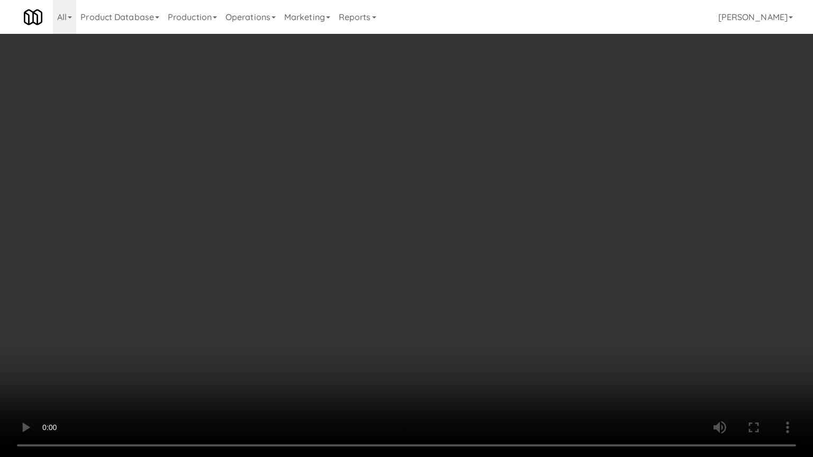
click at [344, 278] on video at bounding box center [406, 228] width 813 height 457
click at [351, 277] on video at bounding box center [406, 228] width 813 height 457
click at [352, 277] on video at bounding box center [406, 228] width 813 height 457
click at [350, 276] on video at bounding box center [406, 228] width 813 height 457
click at [506, 367] on video at bounding box center [406, 228] width 813 height 457
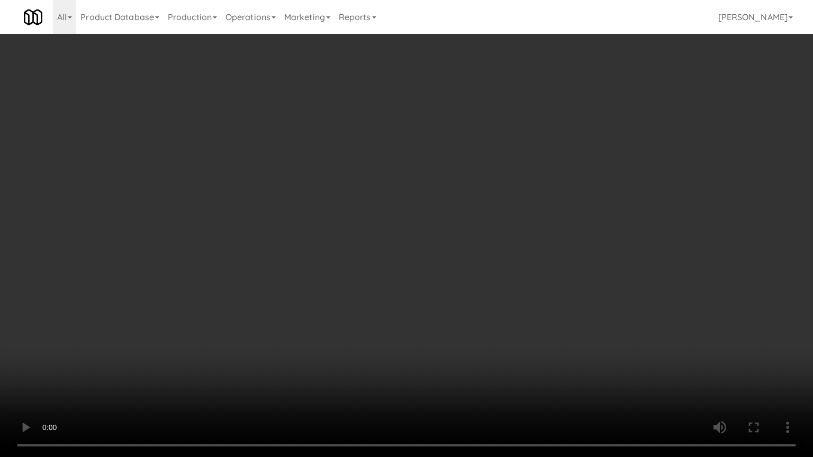
click at [490, 338] on video at bounding box center [406, 228] width 813 height 457
click at [434, 334] on video at bounding box center [406, 228] width 813 height 457
click at [421, 334] on video at bounding box center [406, 228] width 813 height 457
click at [422, 335] on video at bounding box center [406, 228] width 813 height 457
click at [429, 334] on video at bounding box center [406, 228] width 813 height 457
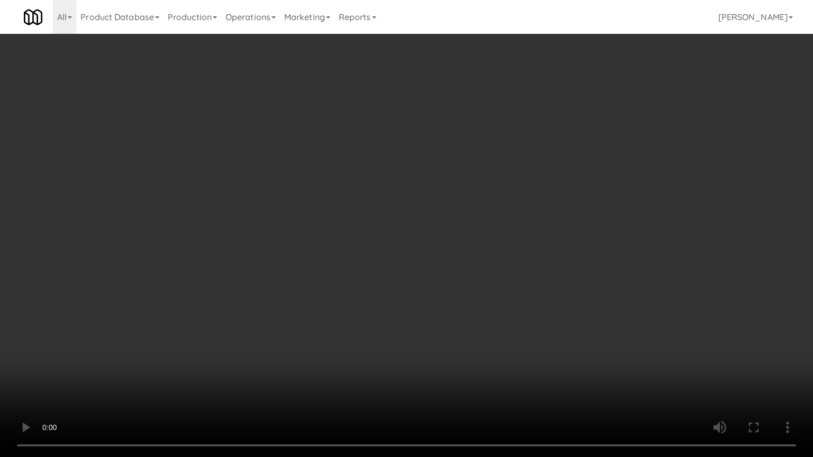
click at [433, 328] on video at bounding box center [406, 228] width 813 height 457
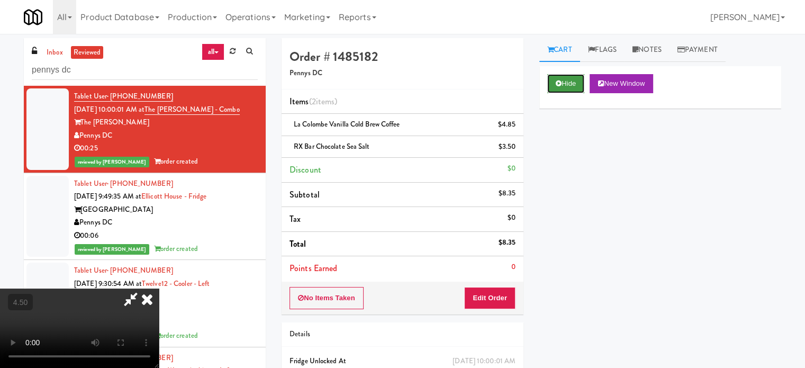
click at [557, 84] on icon at bounding box center [558, 83] width 6 height 7
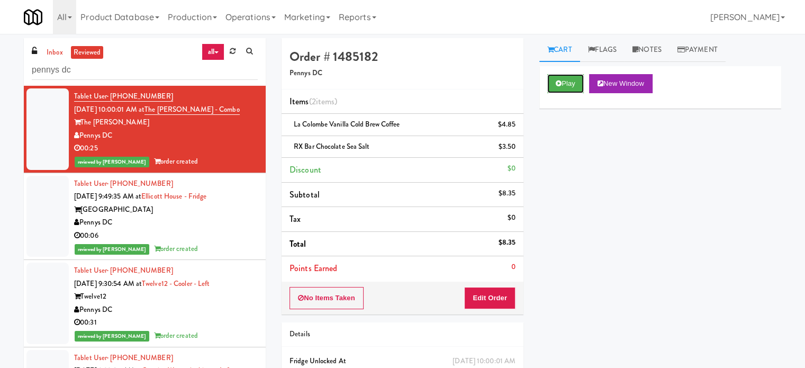
scroll to position [265, 0]
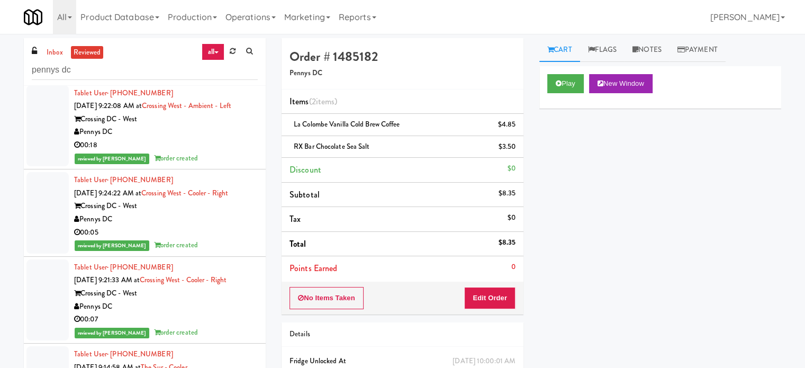
click at [201, 148] on div "00:18" at bounding box center [166, 145] width 184 height 13
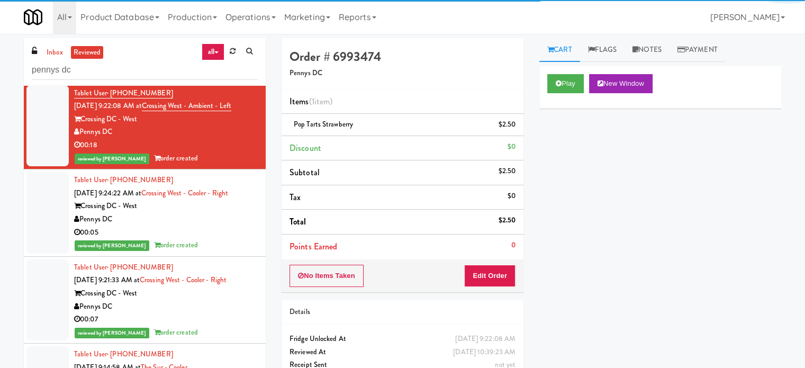
click at [203, 242] on div "reviewed by [PERSON_NAME] order created" at bounding box center [166, 245] width 184 height 13
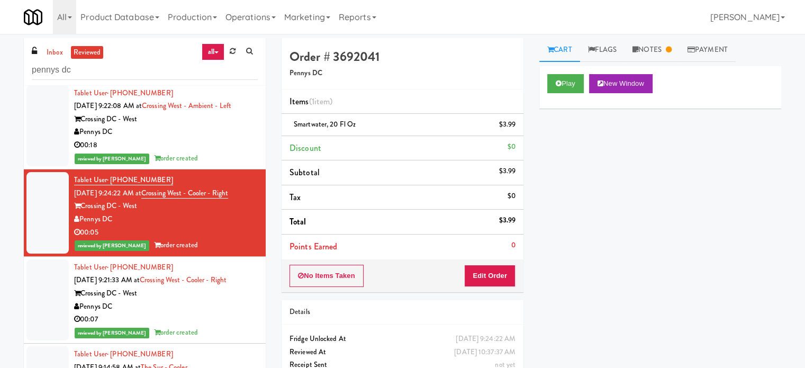
click at [208, 143] on div "00:18" at bounding box center [166, 145] width 184 height 13
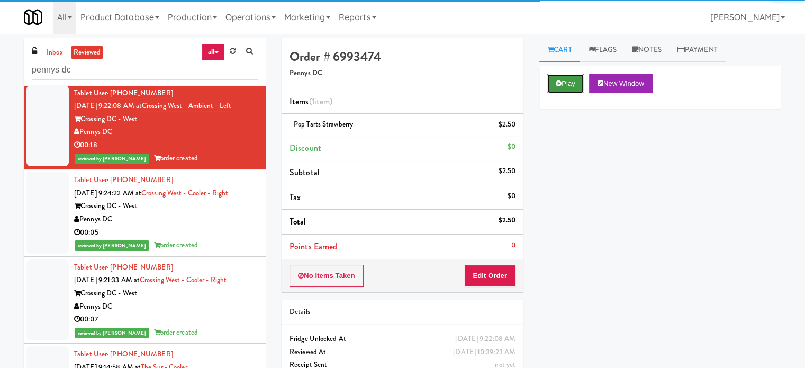
click at [567, 85] on button "Play" at bounding box center [565, 83] width 37 height 19
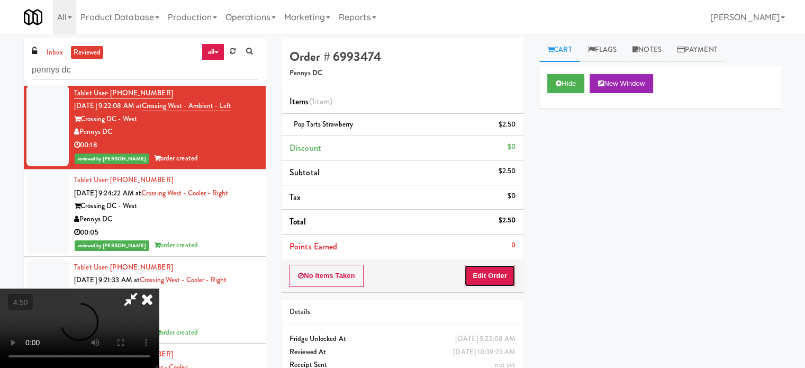
drag, startPoint x: 498, startPoint y: 279, endPoint x: 504, endPoint y: 298, distance: 20.1
click at [497, 279] on button "Edit Order" at bounding box center [489, 276] width 51 height 22
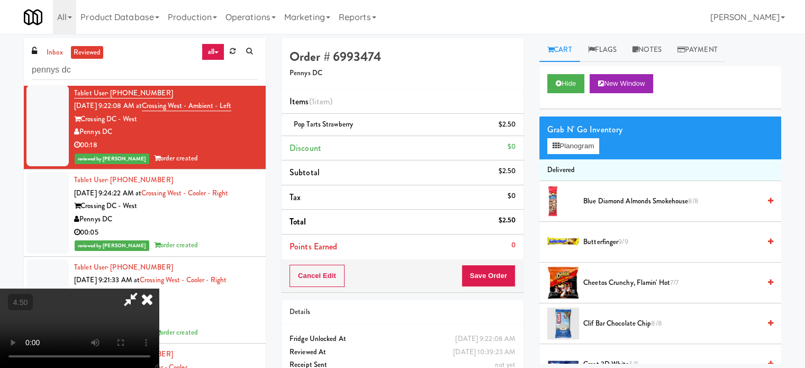
click at [159, 288] on video at bounding box center [79, 327] width 159 height 79
drag, startPoint x: 315, startPoint y: 251, endPoint x: 353, endPoint y: 226, distance: 45.6
click at [159, 288] on video at bounding box center [79, 327] width 159 height 79
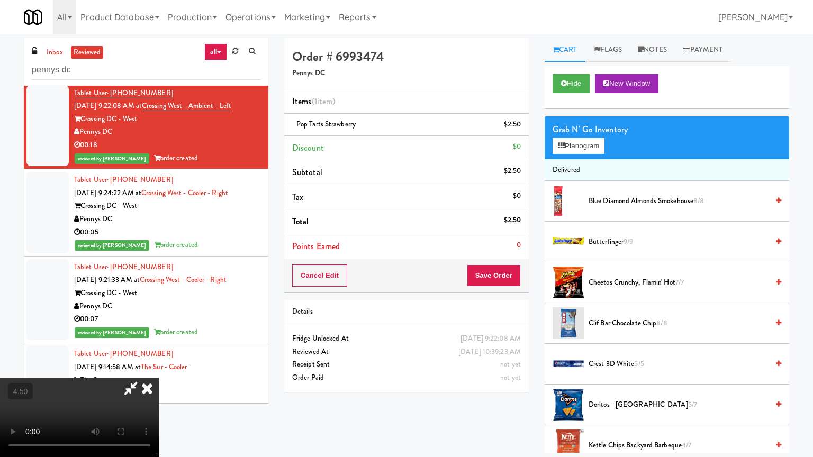
click at [159, 367] on video at bounding box center [79, 417] width 159 height 79
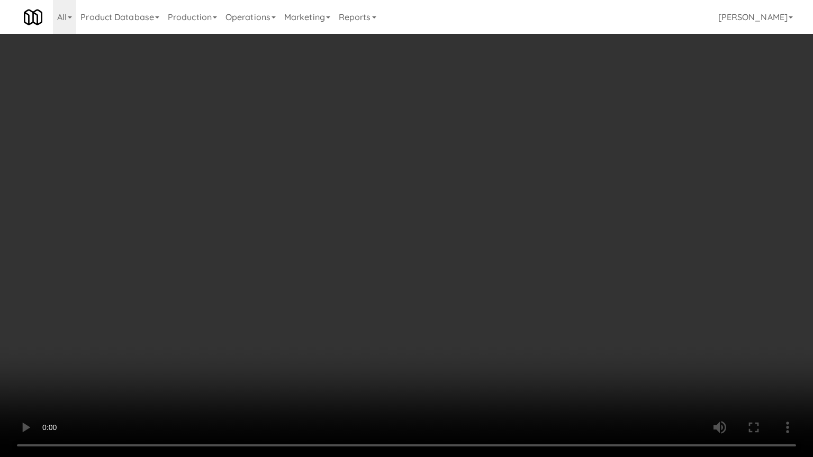
click at [385, 216] on video at bounding box center [406, 228] width 813 height 457
click at [404, 229] on video at bounding box center [406, 228] width 813 height 457
click at [406, 230] on video at bounding box center [406, 228] width 813 height 457
click at [459, 248] on video at bounding box center [406, 228] width 813 height 457
click at [446, 245] on video at bounding box center [406, 228] width 813 height 457
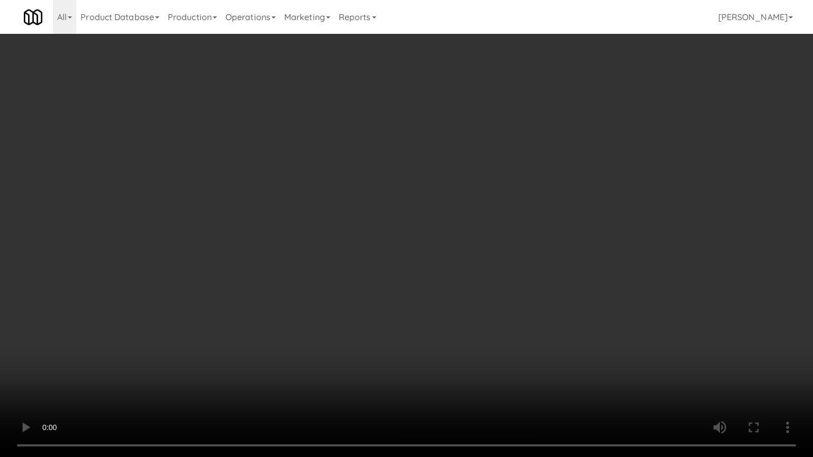
click at [445, 243] on video at bounding box center [406, 228] width 813 height 457
click at [445, 244] on video at bounding box center [406, 228] width 813 height 457
click at [446, 244] on video at bounding box center [406, 228] width 813 height 457
click at [556, 367] on video at bounding box center [406, 228] width 813 height 457
click at [485, 303] on video at bounding box center [406, 228] width 813 height 457
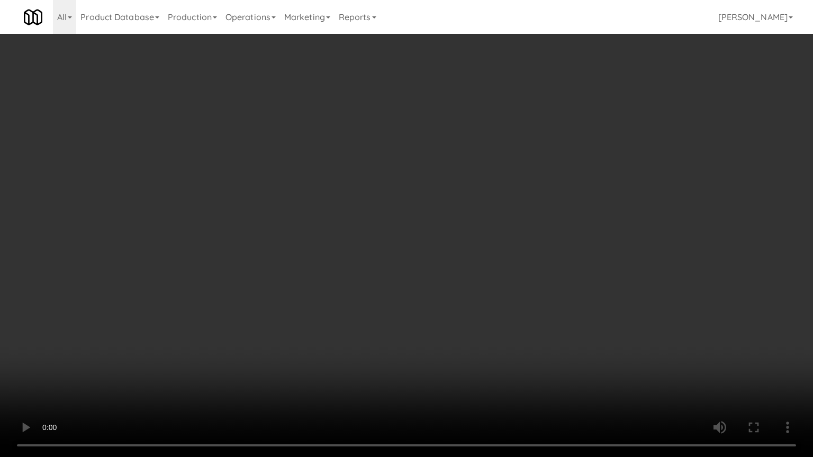
click at [485, 308] on video at bounding box center [406, 228] width 813 height 457
click at [485, 311] on video at bounding box center [406, 228] width 813 height 457
click at [485, 309] on video at bounding box center [406, 228] width 813 height 457
click at [490, 318] on video at bounding box center [406, 228] width 813 height 457
click at [492, 316] on video at bounding box center [406, 228] width 813 height 457
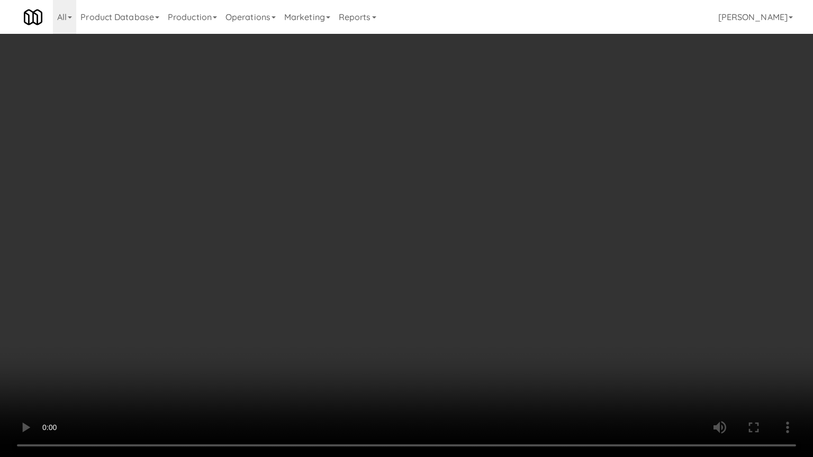
drag, startPoint x: 510, startPoint y: 306, endPoint x: 560, endPoint y: 211, distance: 107.0
click at [518, 301] on video at bounding box center [406, 228] width 813 height 457
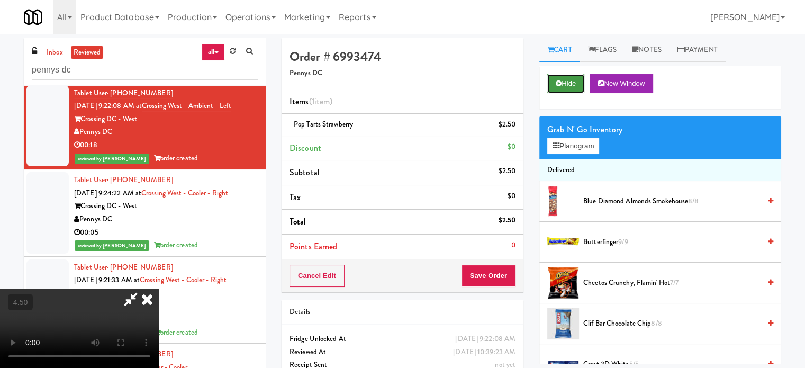
click at [571, 82] on button "Hide" at bounding box center [565, 83] width 37 height 19
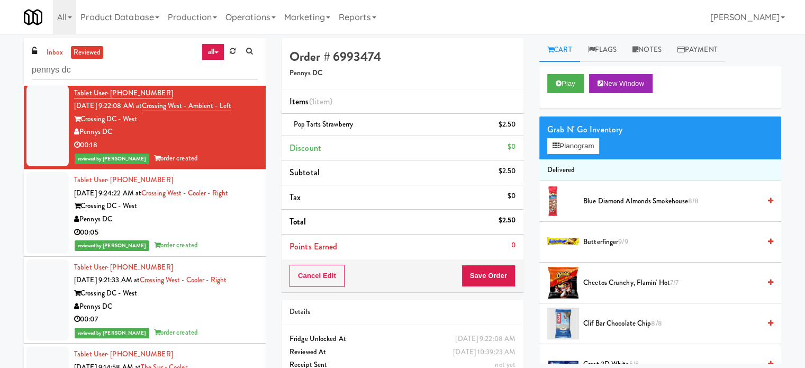
click at [215, 231] on div "00:05" at bounding box center [166, 232] width 184 height 13
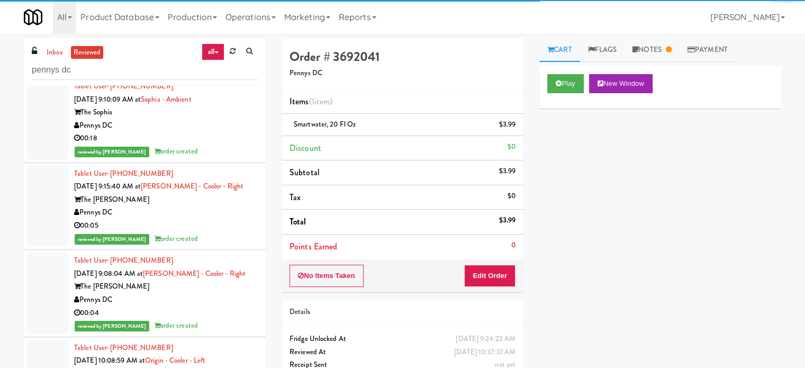
scroll to position [1058, 0]
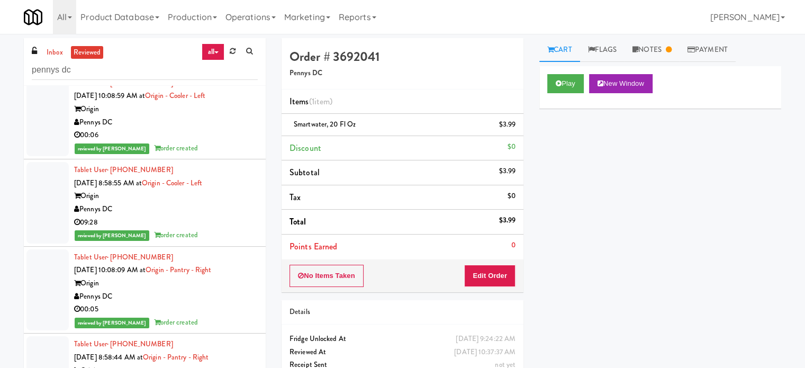
click at [220, 258] on div "Tablet User · (716) 550-1650 [DATE] 10:08:09 AM at Origin - Pantry - Right Orig…" at bounding box center [166, 290] width 184 height 78
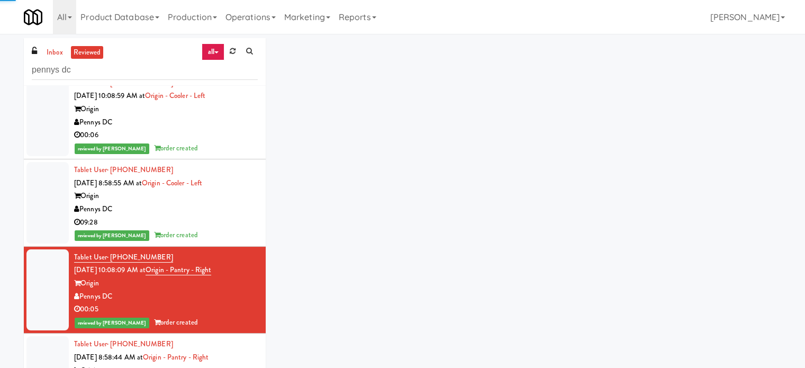
click at [223, 226] on div "09:28" at bounding box center [166, 222] width 184 height 13
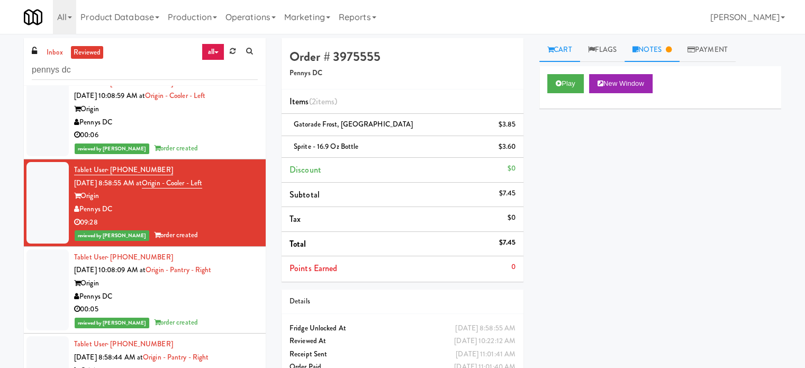
click at [660, 53] on link "Notes" at bounding box center [651, 50] width 55 height 24
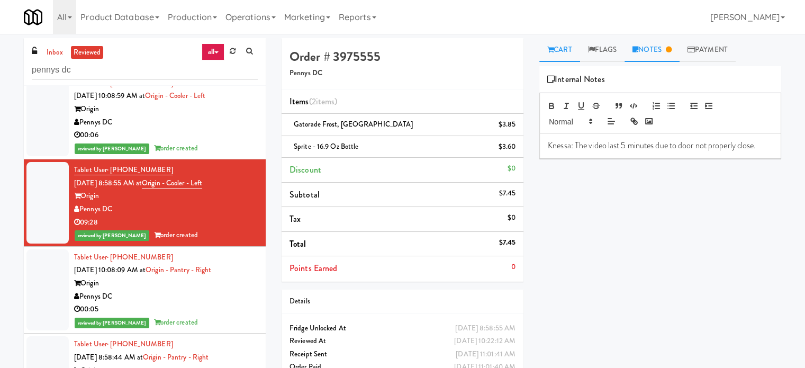
click at [562, 54] on link "Cart" at bounding box center [559, 50] width 41 height 24
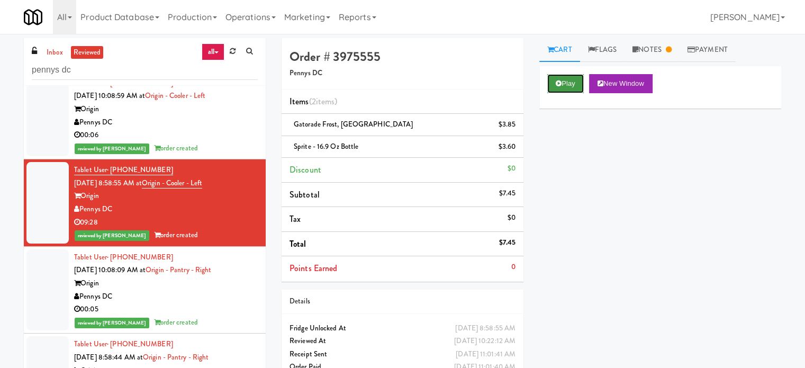
click at [576, 81] on button "Play" at bounding box center [565, 83] width 37 height 19
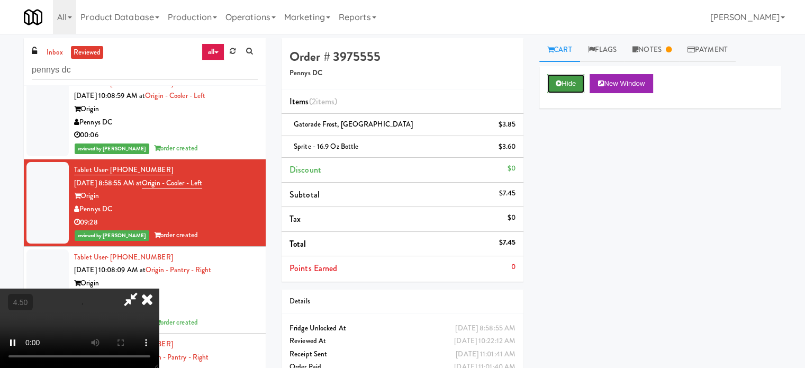
click at [569, 84] on button "Hide" at bounding box center [565, 83] width 37 height 19
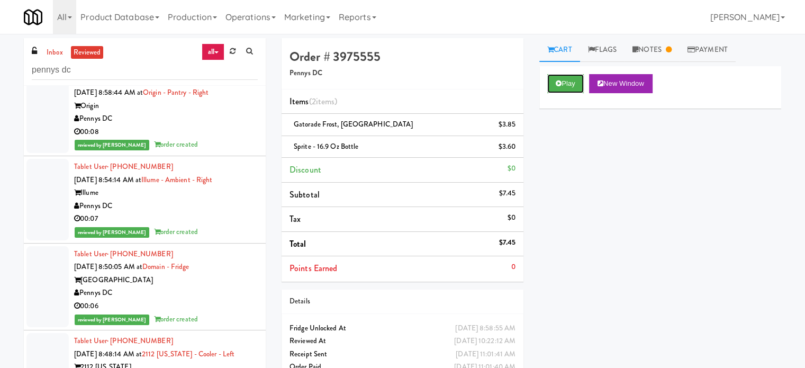
scroll to position [1058, 0]
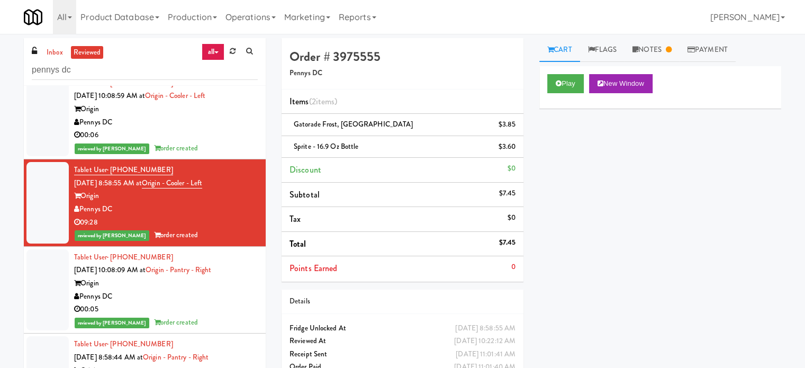
click at [207, 320] on div "reviewed by Knessa C order created" at bounding box center [166, 322] width 184 height 13
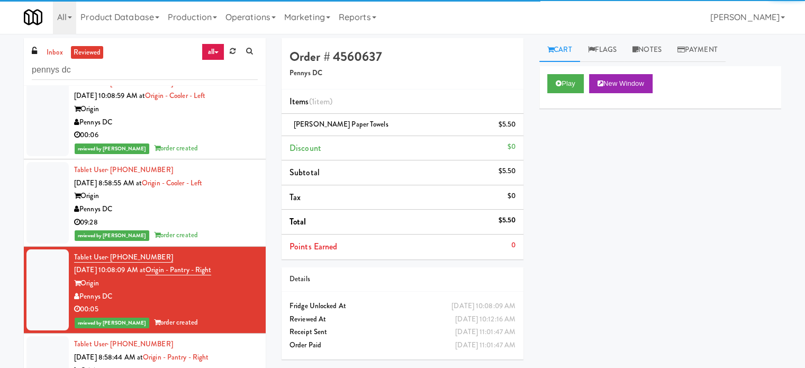
scroll to position [1323, 0]
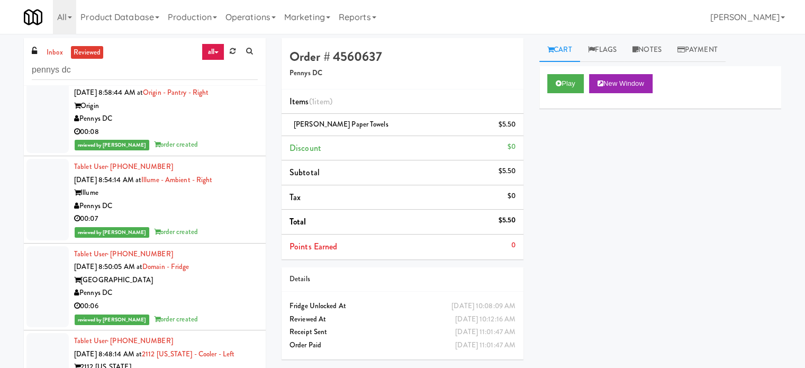
click at [204, 136] on div "00:08" at bounding box center [166, 131] width 184 height 13
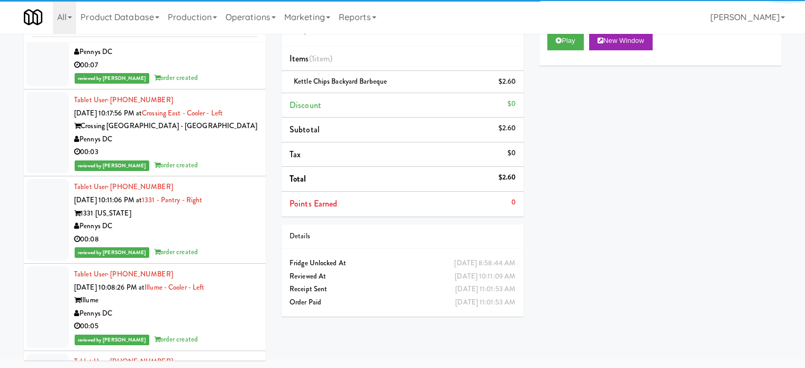
scroll to position [18840, 0]
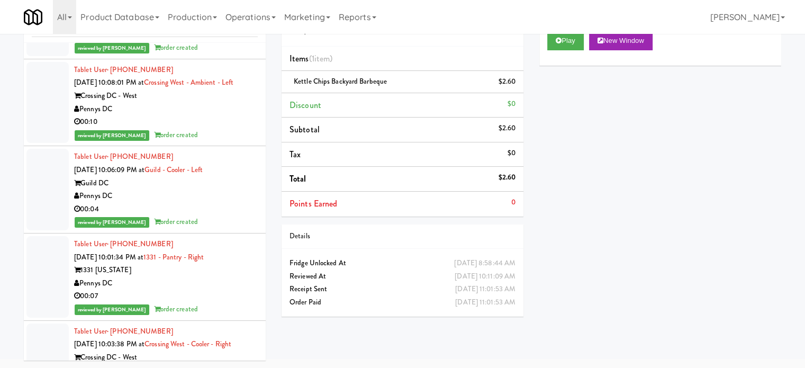
click at [226, 116] on div "Pennys DC" at bounding box center [166, 109] width 184 height 13
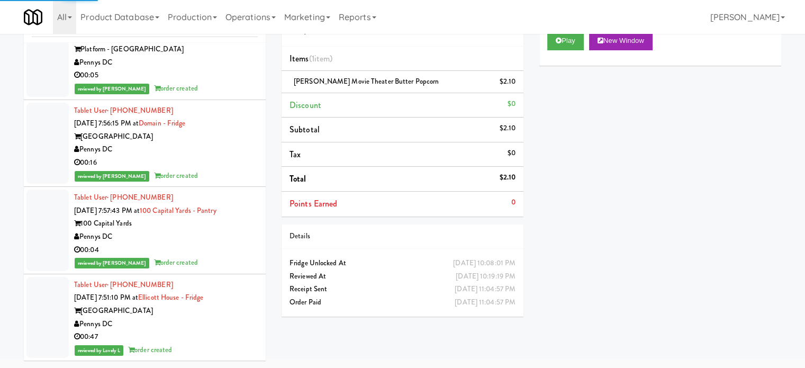
scroll to position [27812, 0]
click at [213, 153] on div "Pennys DC" at bounding box center [166, 149] width 184 height 13
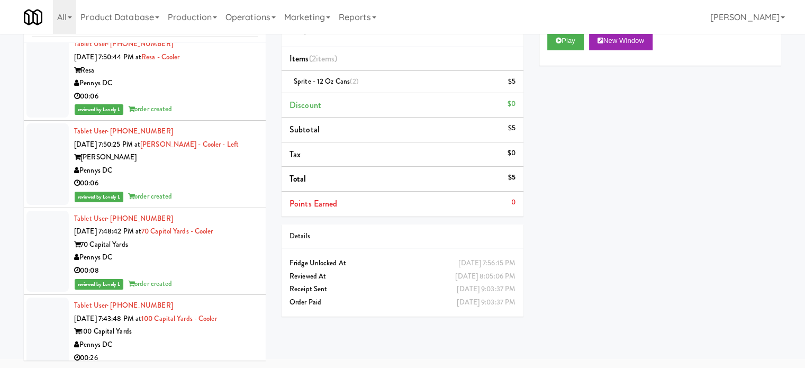
scroll to position [29134, 0]
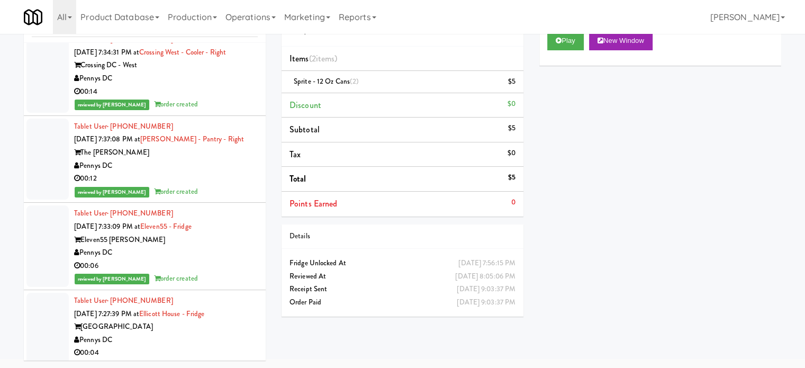
click at [203, 98] on div "00:14" at bounding box center [166, 91] width 184 height 13
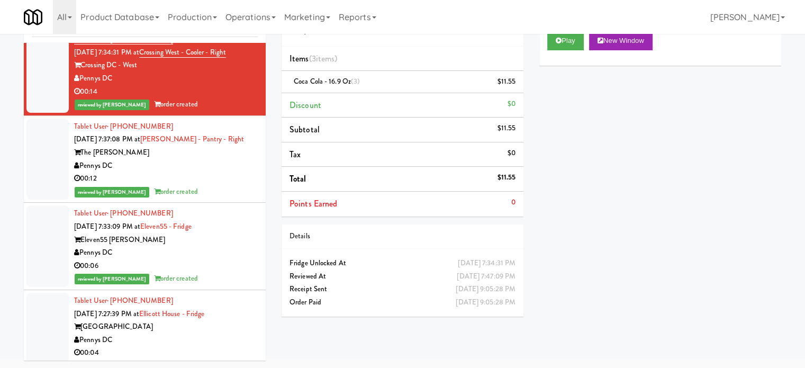
click at [569, 31] on div "All 325 Vending [URL][DOMAIN_NAME] 901 Smrt Mrkt [URL][DOMAIN_NAME] 9518002 [GE…" at bounding box center [402, 17] width 757 height 34
click at [563, 43] on button "Play" at bounding box center [565, 40] width 37 height 19
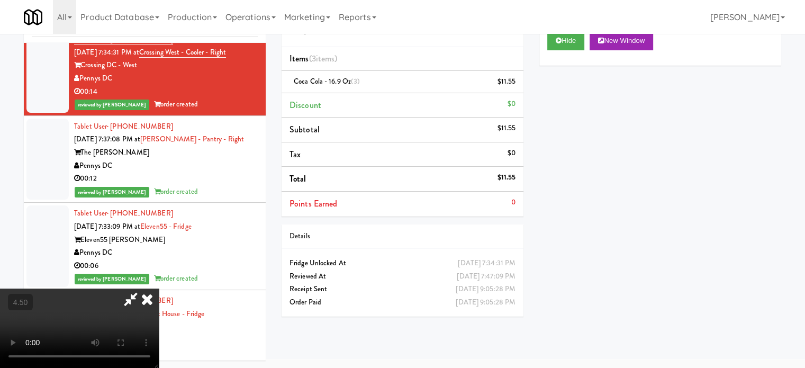
click at [159, 288] on video at bounding box center [79, 327] width 159 height 79
drag, startPoint x: 260, startPoint y: 234, endPoint x: 307, endPoint y: 267, distance: 57.4
click at [159, 288] on video at bounding box center [79, 327] width 159 height 79
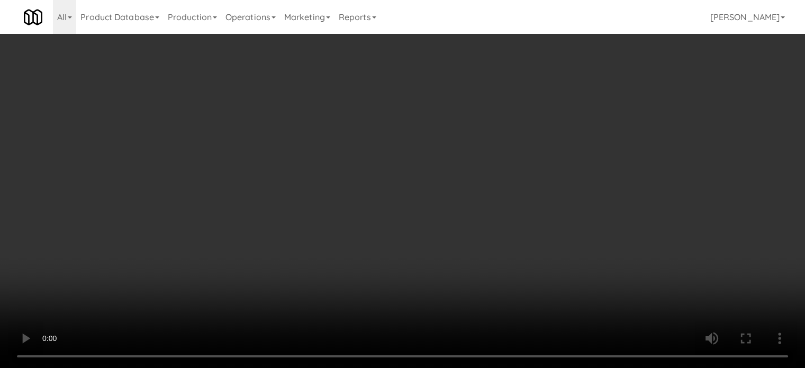
scroll to position [29095, 0]
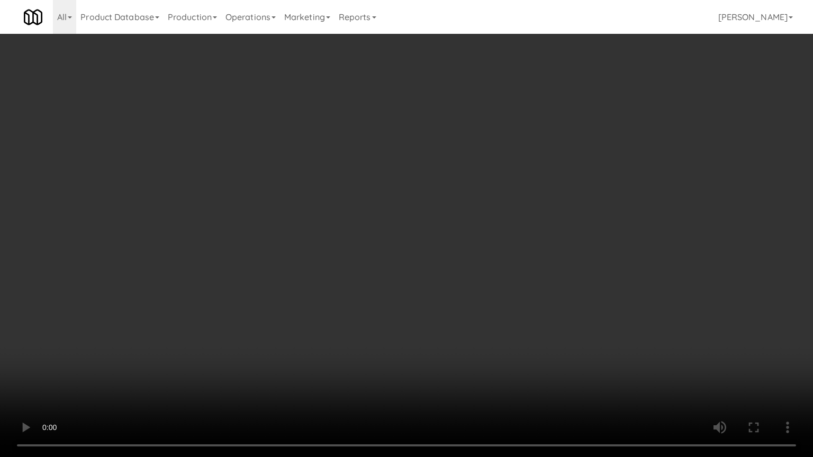
click at [307, 247] on video at bounding box center [406, 228] width 813 height 457
click at [307, 244] on video at bounding box center [406, 228] width 813 height 457
click at [307, 243] on video at bounding box center [406, 228] width 813 height 457
click at [247, 220] on video at bounding box center [406, 228] width 813 height 457
click at [248, 222] on video at bounding box center [406, 228] width 813 height 457
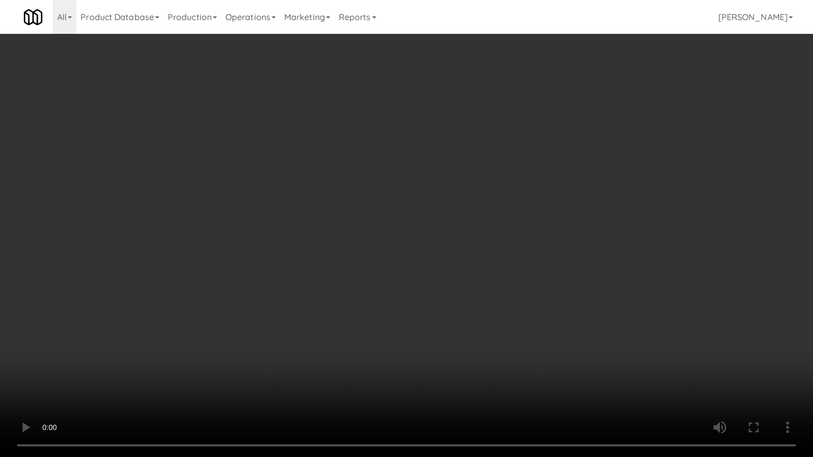
click at [251, 232] on video at bounding box center [406, 228] width 813 height 457
click at [290, 210] on video at bounding box center [406, 228] width 813 height 457
drag, startPoint x: 290, startPoint y: 222, endPoint x: 296, endPoint y: 222, distance: 5.8
click at [290, 222] on video at bounding box center [406, 228] width 813 height 457
click at [367, 231] on video at bounding box center [406, 228] width 813 height 457
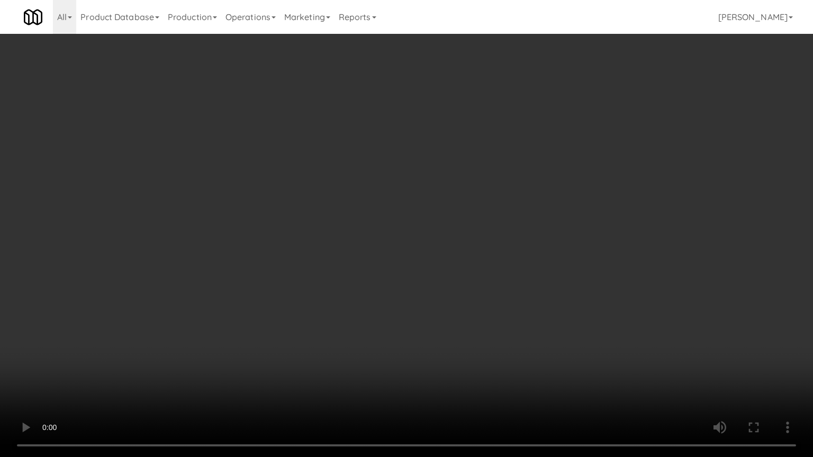
click at [343, 243] on video at bounding box center [406, 228] width 813 height 457
click at [327, 229] on video at bounding box center [406, 228] width 813 height 457
click at [343, 222] on video at bounding box center [406, 228] width 813 height 457
click at [401, 214] on video at bounding box center [406, 228] width 813 height 457
drag, startPoint x: 404, startPoint y: 213, endPoint x: 510, endPoint y: 110, distance: 148.5
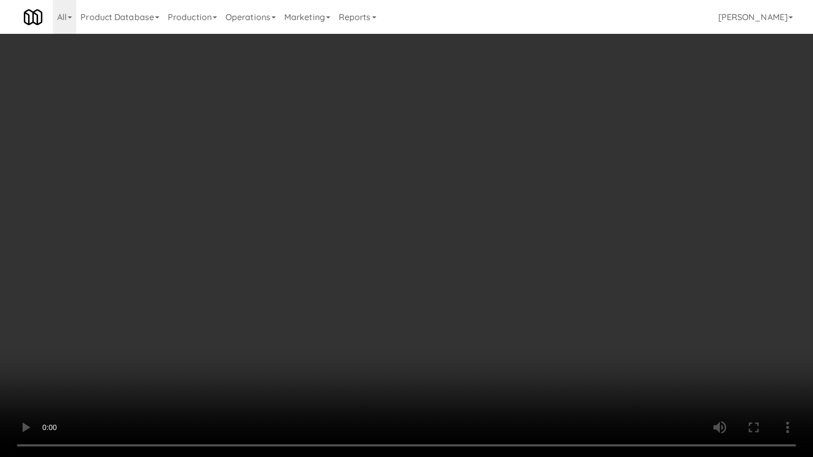
click at [404, 212] on video at bounding box center [406, 228] width 813 height 457
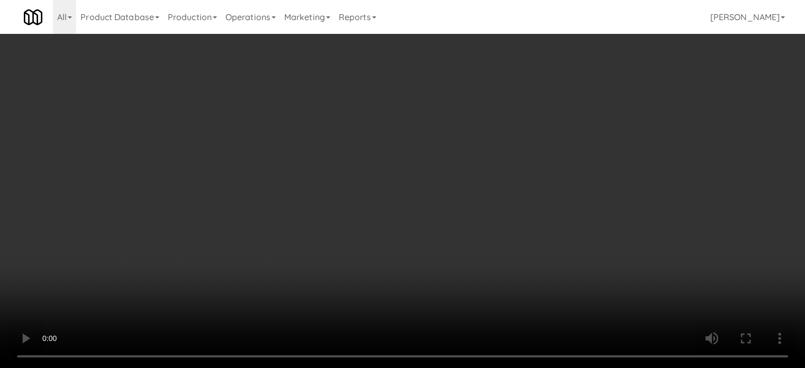
scroll to position [29134, 0]
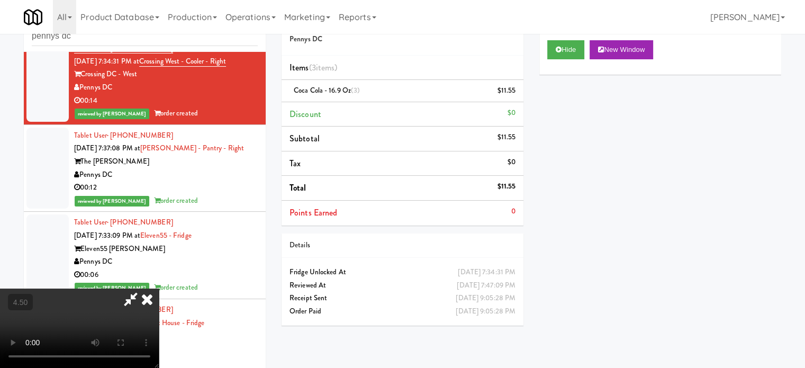
click at [159, 288] on icon at bounding box center [146, 298] width 23 height 21
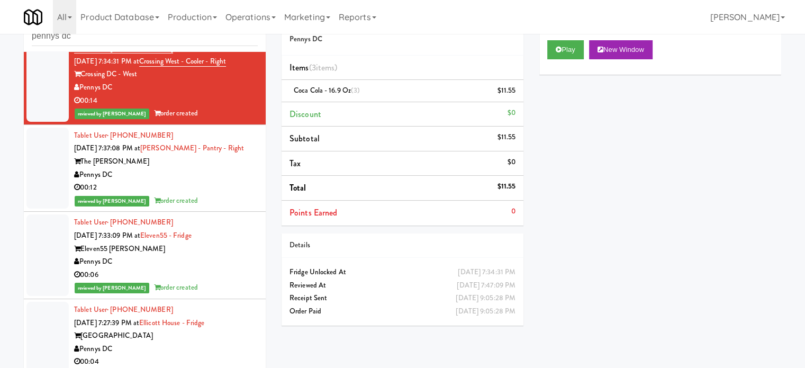
click at [205, 181] on div "Pennys DC" at bounding box center [166, 174] width 184 height 13
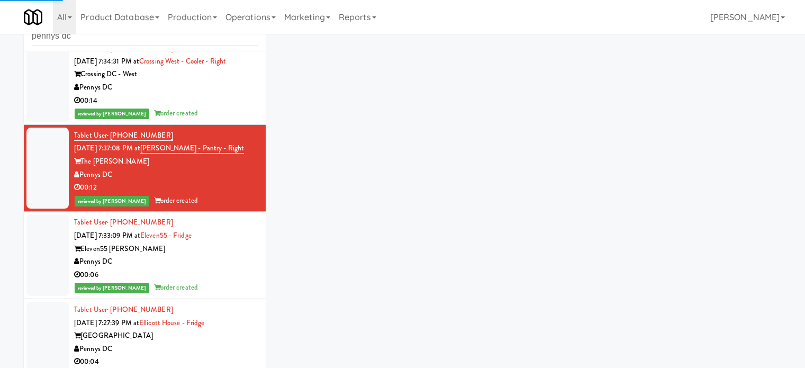
scroll to position [29399, 0]
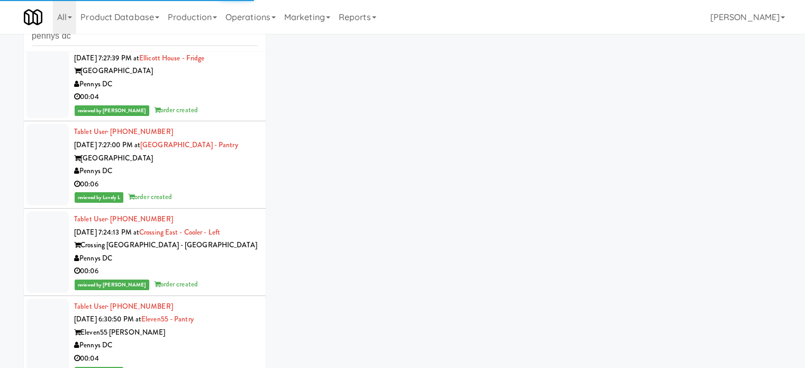
drag, startPoint x: 215, startPoint y: 317, endPoint x: 213, endPoint y: 276, distance: 40.8
click at [215, 178] on div "Pennys DC" at bounding box center [166, 171] width 184 height 13
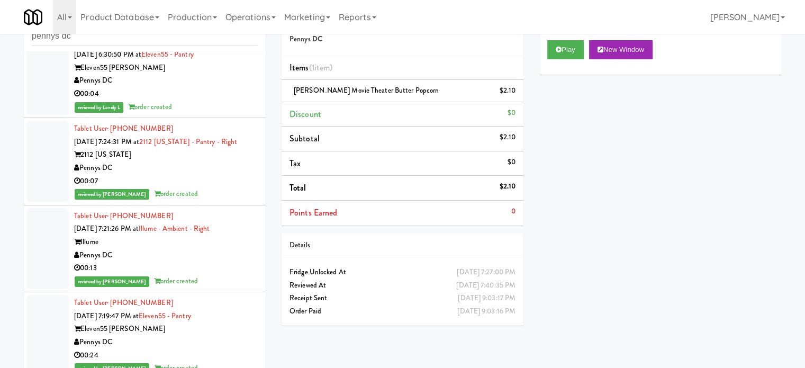
scroll to position [29928, 0]
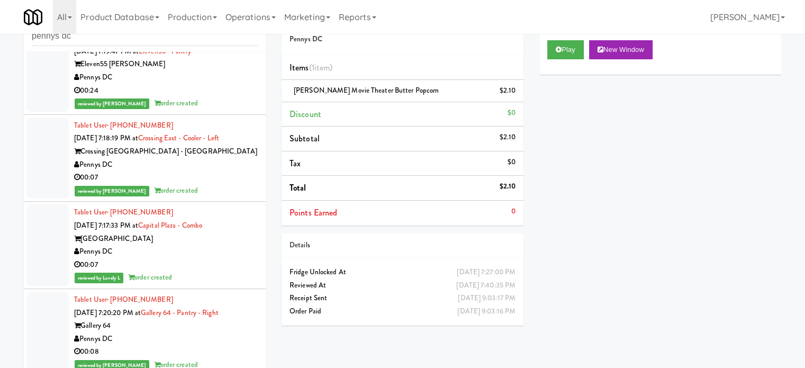
click at [231, 97] on div "00:24" at bounding box center [166, 90] width 184 height 13
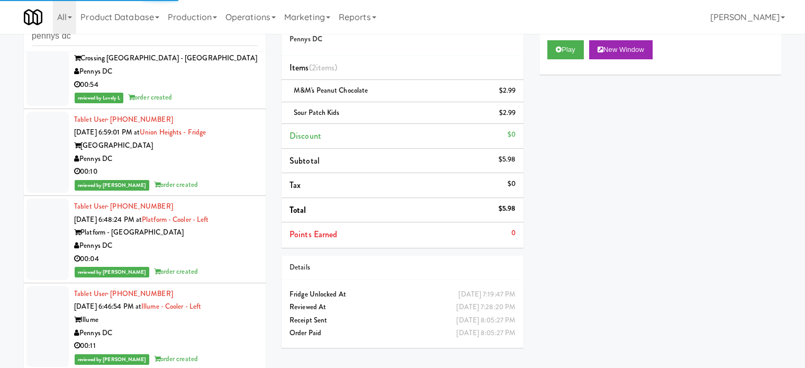
scroll to position [31306, 0]
click at [233, 181] on div "reviewed by [PERSON_NAME] order created" at bounding box center [166, 184] width 184 height 13
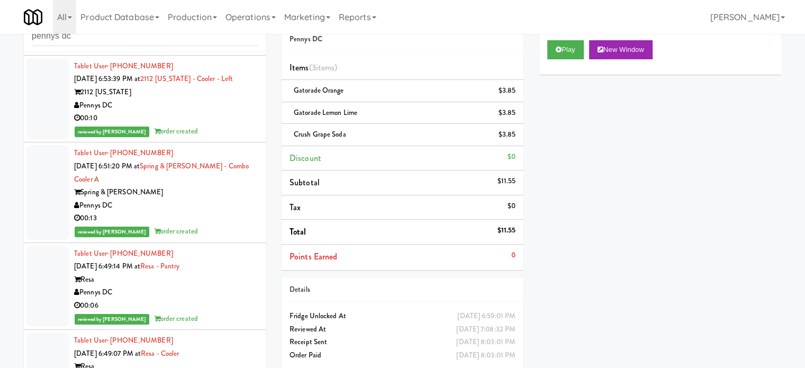
scroll to position [33157, 0]
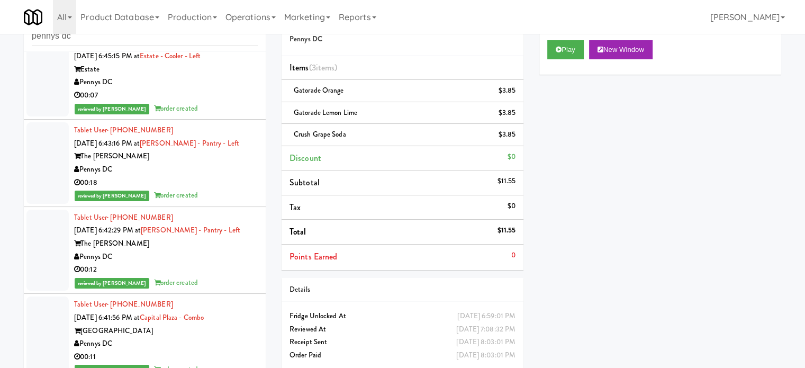
click at [222, 89] on div "Pennys DC" at bounding box center [166, 82] width 184 height 13
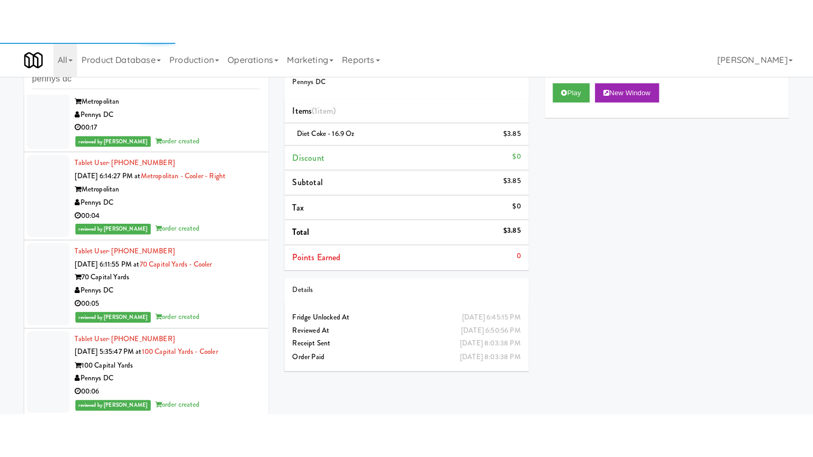
scroll to position [34838, 0]
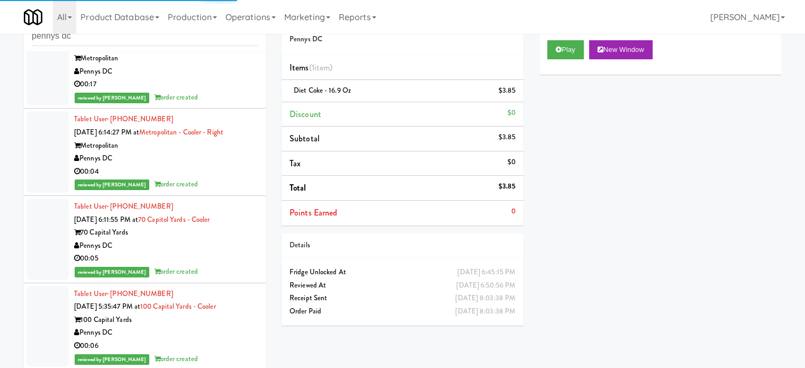
click at [231, 240] on div "Pennys DC" at bounding box center [166, 245] width 184 height 13
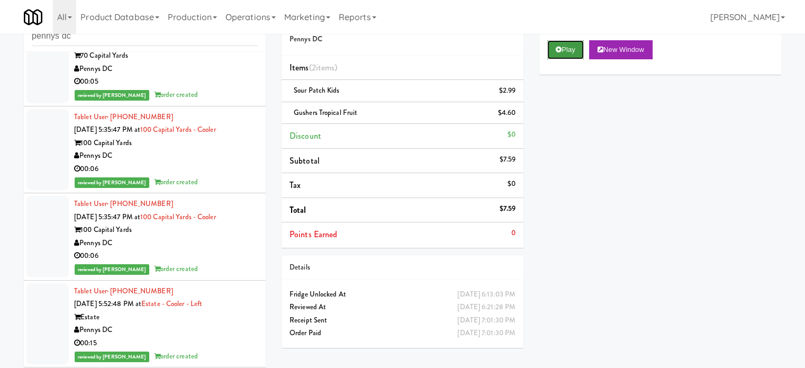
click at [563, 47] on button "Play" at bounding box center [565, 49] width 37 height 19
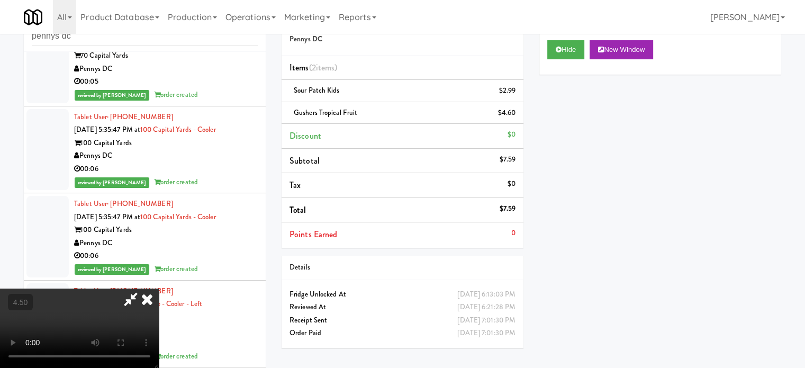
click at [159, 288] on video at bounding box center [79, 327] width 159 height 79
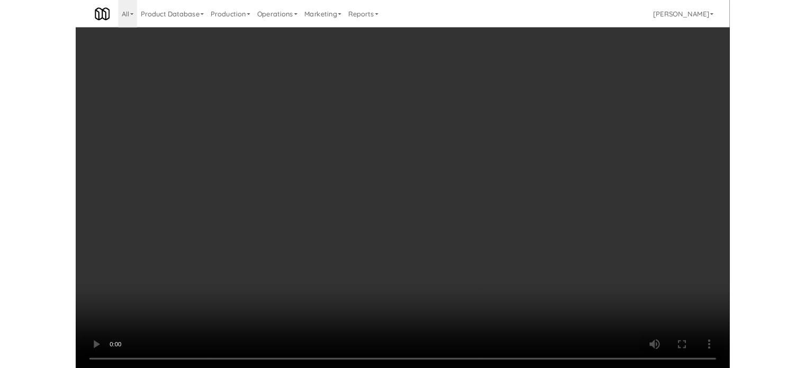
scroll to position [34799, 0]
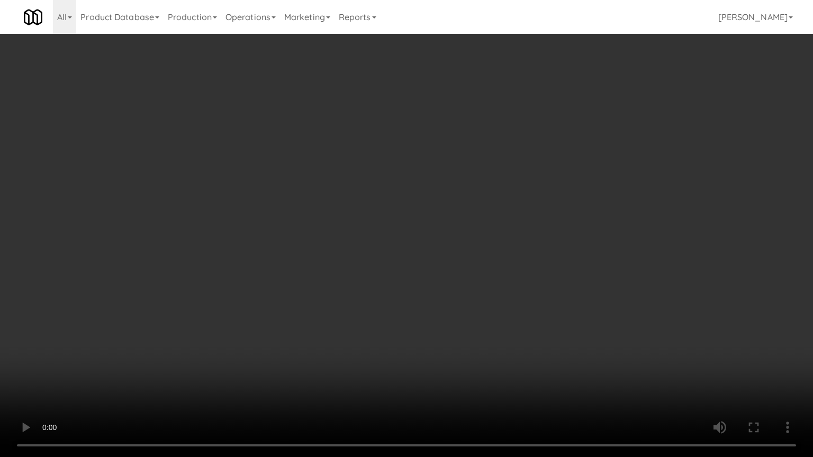
click at [343, 207] on video at bounding box center [406, 228] width 813 height 457
click at [405, 183] on video at bounding box center [406, 228] width 813 height 457
click at [417, 183] on video at bounding box center [406, 228] width 813 height 457
click at [417, 184] on video at bounding box center [406, 228] width 813 height 457
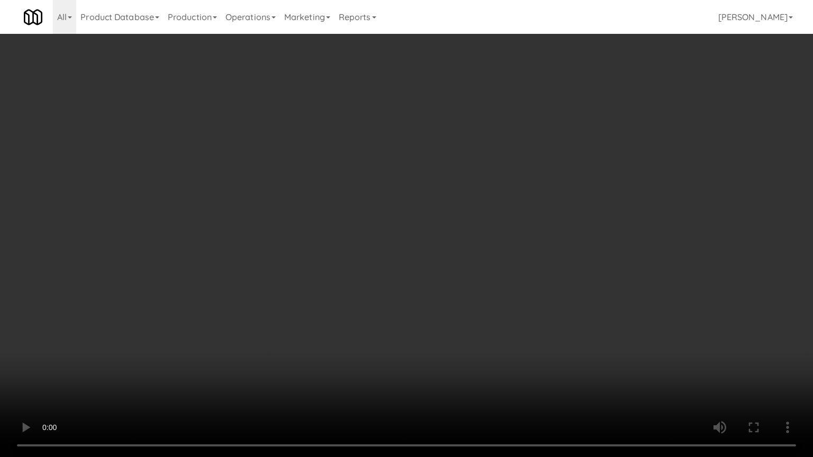
click at [438, 179] on video at bounding box center [406, 228] width 813 height 457
click at [439, 181] on video at bounding box center [406, 228] width 813 height 457
click at [542, 182] on video at bounding box center [406, 228] width 813 height 457
click at [547, 180] on video at bounding box center [406, 228] width 813 height 457
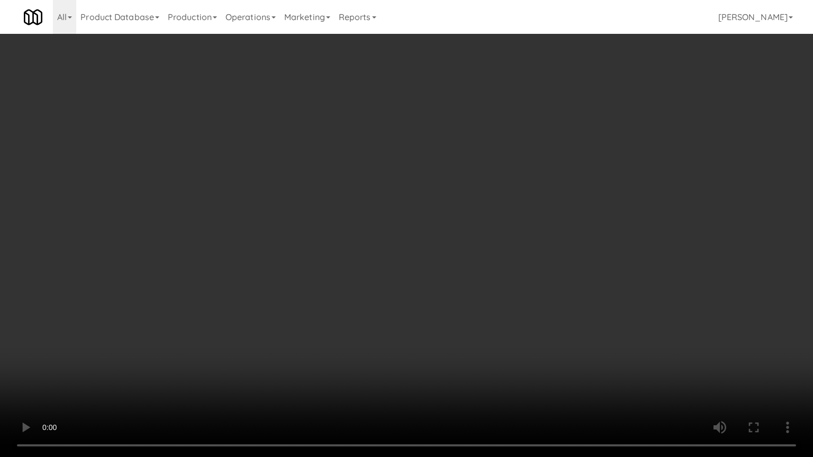
click at [547, 180] on video at bounding box center [406, 228] width 813 height 457
click at [564, 186] on video at bounding box center [406, 228] width 813 height 457
click at [569, 181] on video at bounding box center [406, 228] width 813 height 457
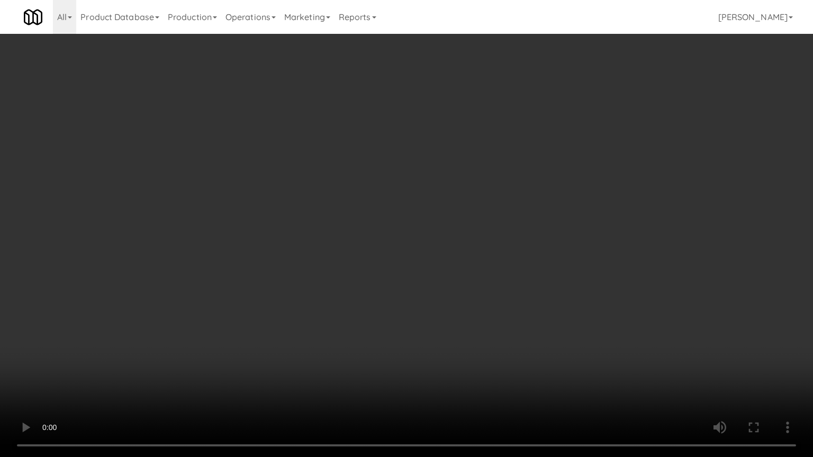
click at [580, 184] on video at bounding box center [406, 228] width 813 height 457
click at [422, 366] on video at bounding box center [406, 228] width 813 height 457
click at [354, 233] on video at bounding box center [406, 228] width 813 height 457
click at [354, 225] on video at bounding box center [406, 228] width 813 height 457
click at [383, 230] on video at bounding box center [406, 228] width 813 height 457
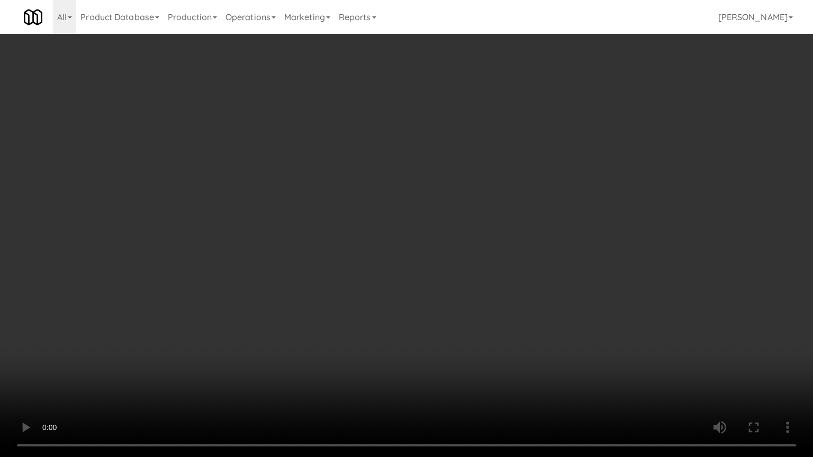
click at [388, 226] on video at bounding box center [406, 228] width 813 height 457
click at [466, 240] on video at bounding box center [406, 228] width 813 height 457
click at [467, 245] on video at bounding box center [406, 228] width 813 height 457
click at [470, 246] on video at bounding box center [406, 228] width 813 height 457
click at [472, 241] on video at bounding box center [406, 228] width 813 height 457
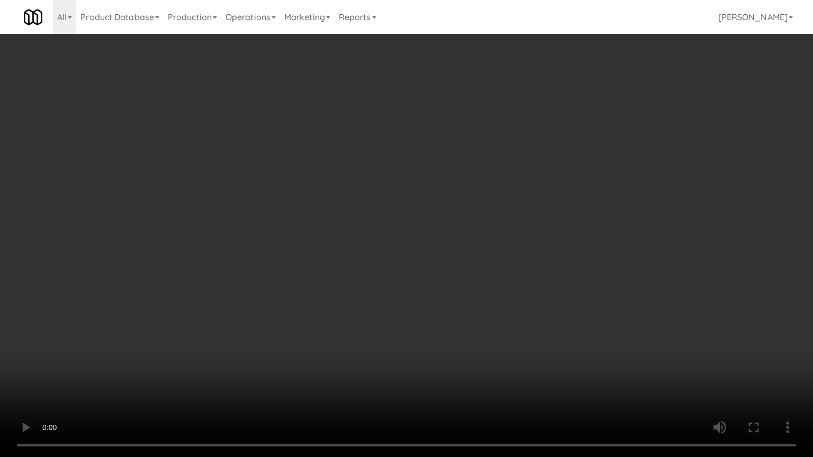
click at [475, 242] on video at bounding box center [406, 228] width 813 height 457
click at [469, 245] on video at bounding box center [406, 228] width 813 height 457
click at [472, 245] on video at bounding box center [406, 228] width 813 height 457
click at [295, 313] on video at bounding box center [406, 228] width 813 height 457
click at [290, 275] on video at bounding box center [406, 228] width 813 height 457
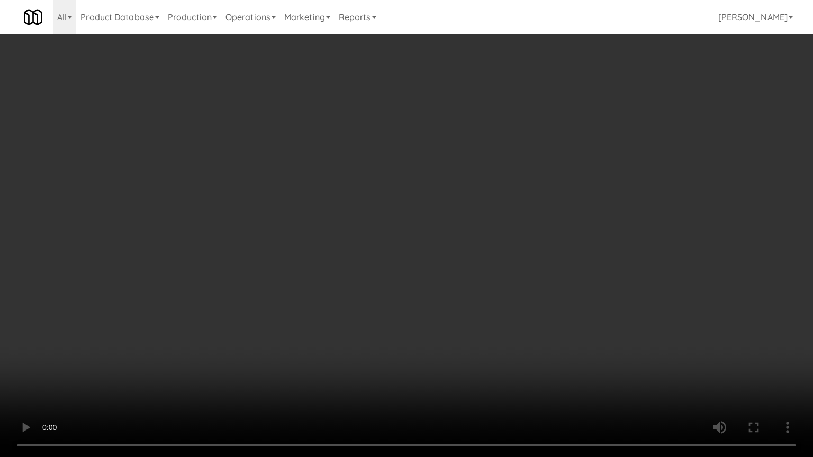
drag, startPoint x: 294, startPoint y: 286, endPoint x: 293, endPoint y: 269, distance: 16.9
click at [294, 285] on video at bounding box center [406, 228] width 813 height 457
click at [293, 267] on video at bounding box center [406, 228] width 813 height 457
click at [296, 266] on video at bounding box center [406, 228] width 813 height 457
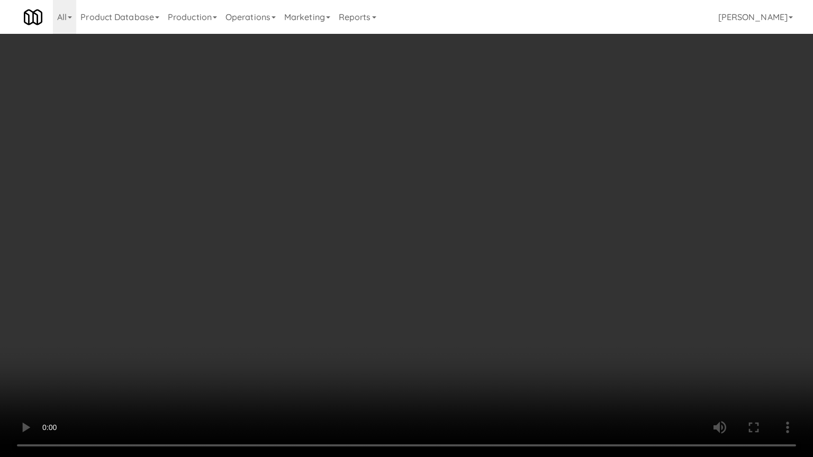
click at [300, 263] on video at bounding box center [406, 228] width 813 height 457
click at [300, 262] on video at bounding box center [406, 228] width 813 height 457
click at [303, 257] on video at bounding box center [406, 228] width 813 height 457
click at [307, 254] on video at bounding box center [406, 228] width 813 height 457
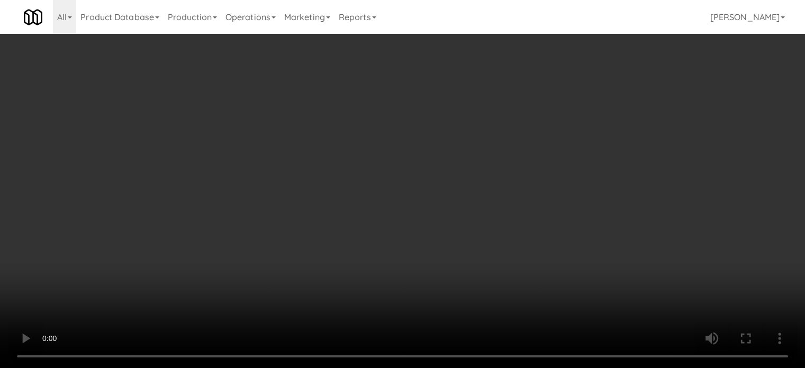
scroll to position [34838, 0]
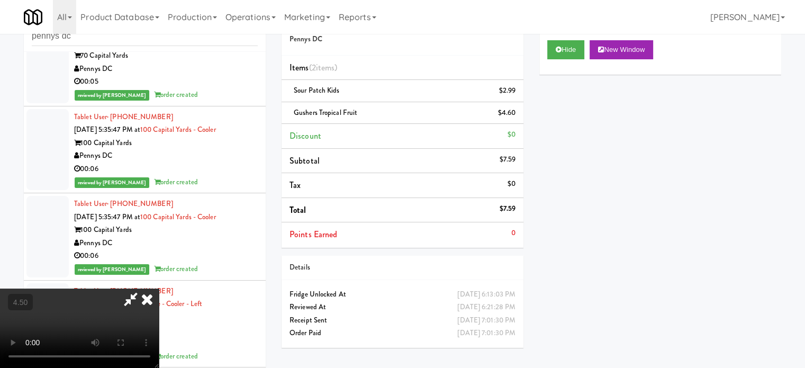
click at [159, 288] on icon at bounding box center [146, 298] width 23 height 21
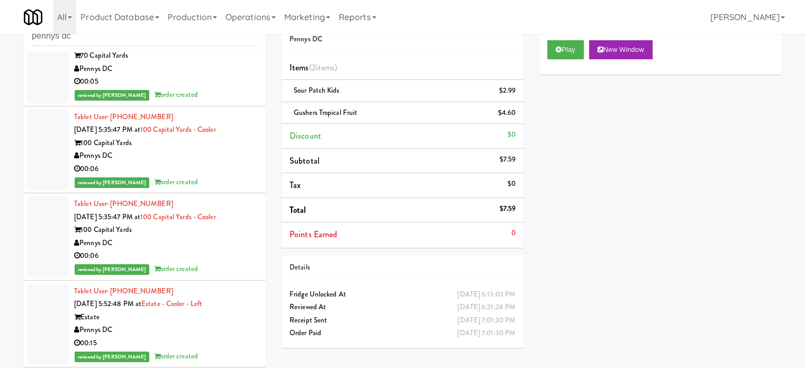
click at [229, 88] on div "00:05" at bounding box center [166, 81] width 184 height 13
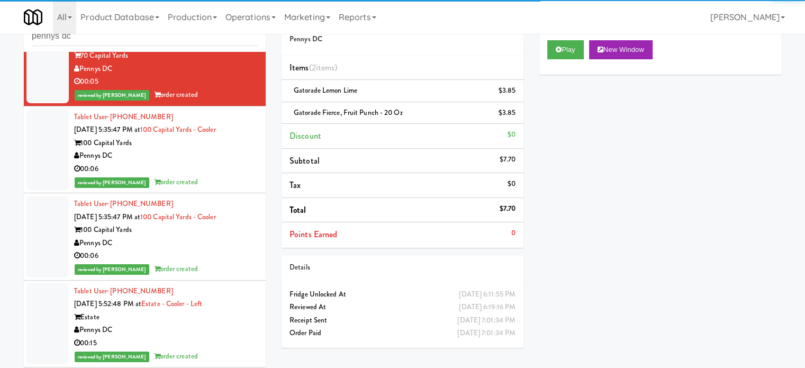
click at [227, 176] on div "00:06" at bounding box center [166, 168] width 184 height 13
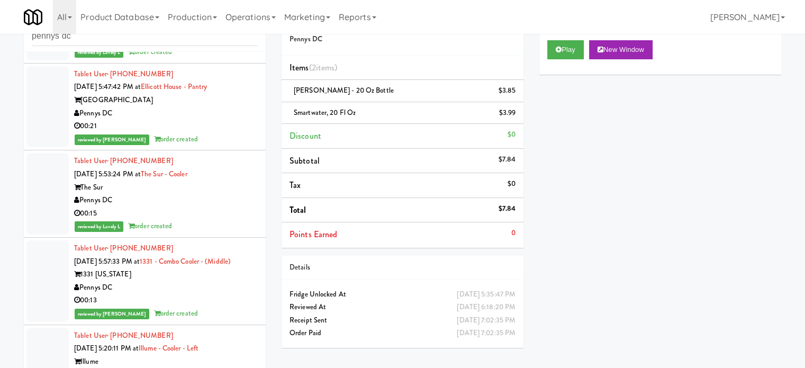
scroll to position [35674, 0]
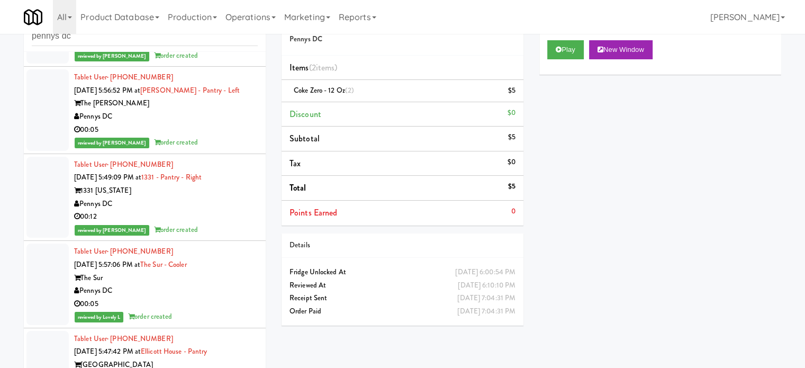
scroll to position [35938, 0]
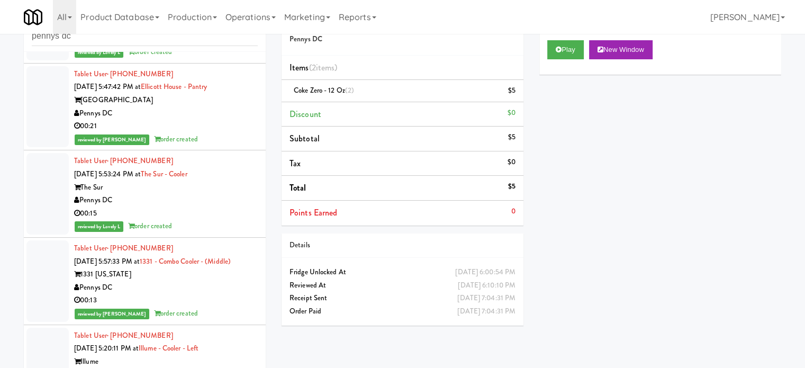
click at [230, 146] on div "reviewed by [PERSON_NAME] order created" at bounding box center [166, 139] width 184 height 13
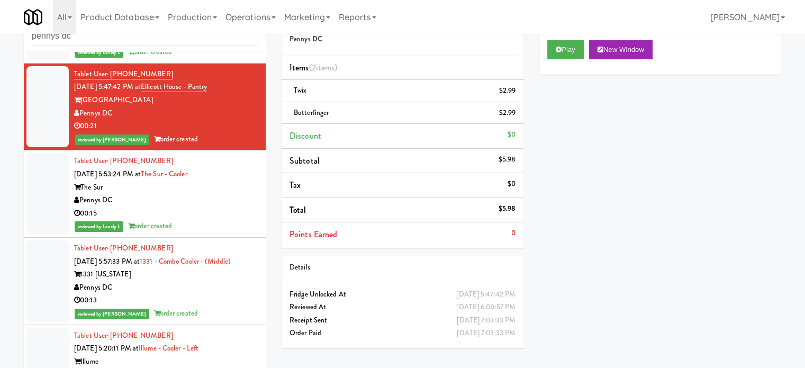
scroll to position [36467, 0]
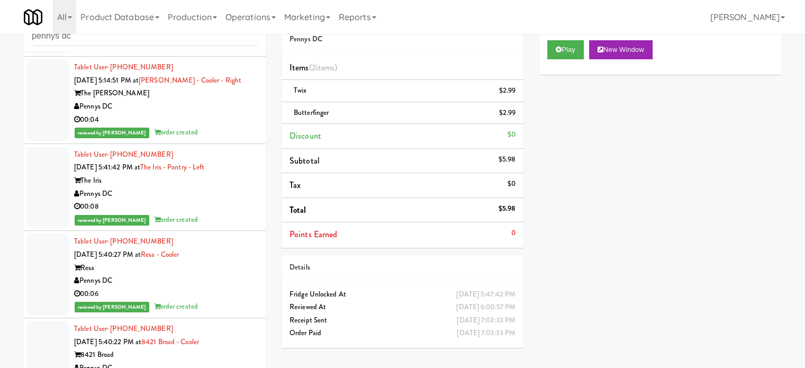
click at [202, 39] on div "00:07" at bounding box center [166, 32] width 184 height 13
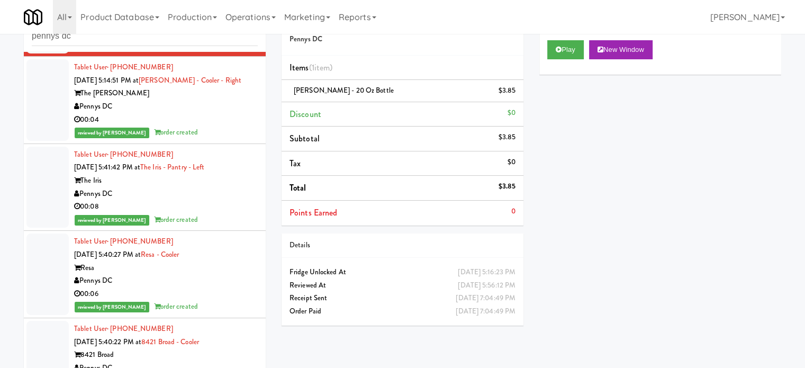
click at [206, 126] on div "00:04" at bounding box center [166, 119] width 184 height 13
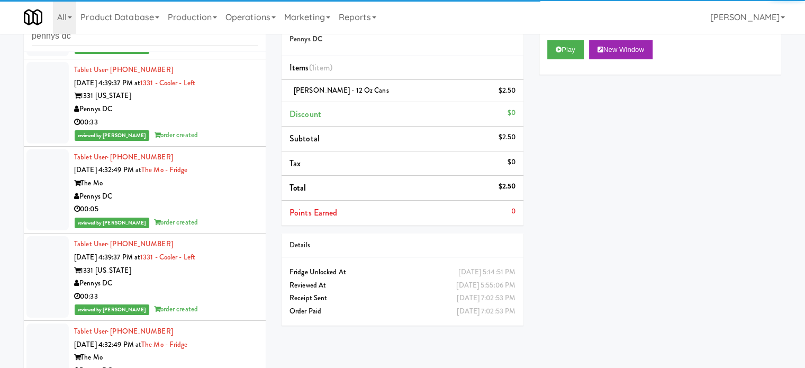
scroll to position [38384, 0]
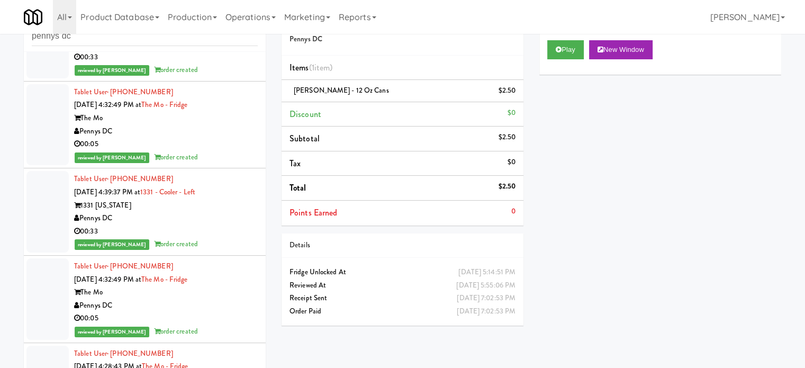
click at [201, 64] on div "00:33" at bounding box center [166, 57] width 184 height 13
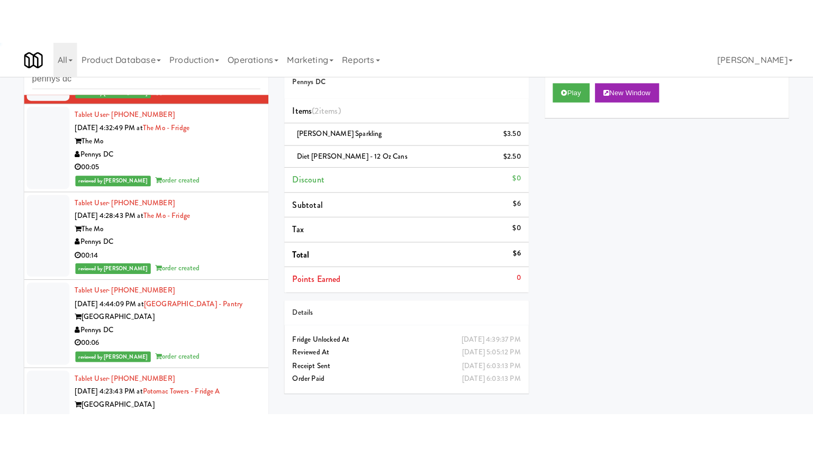
scroll to position [38691, 0]
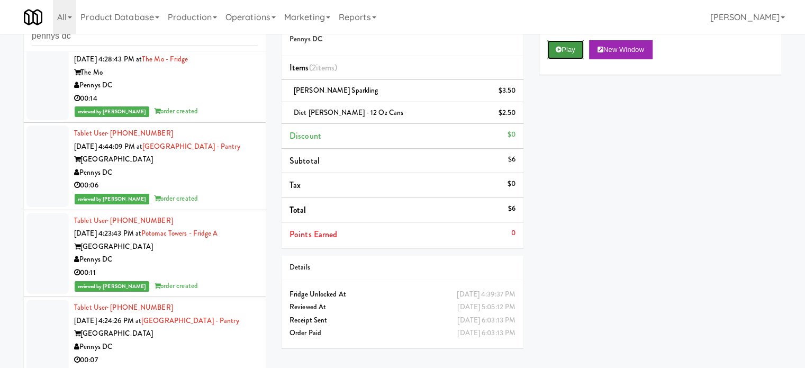
click at [575, 50] on button "Play" at bounding box center [565, 49] width 37 height 19
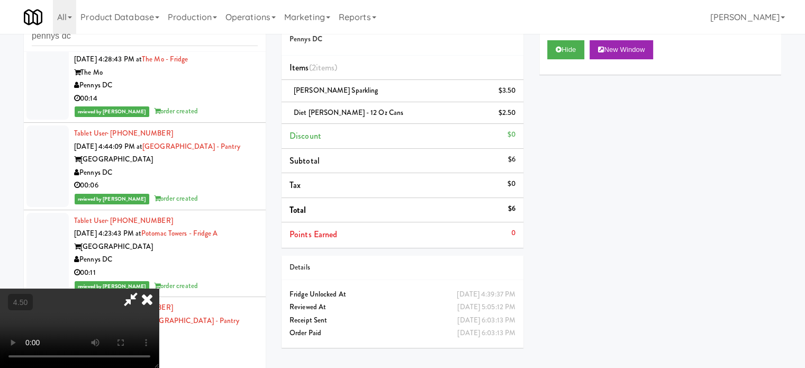
drag, startPoint x: 281, startPoint y: 268, endPoint x: 281, endPoint y: 261, distance: 6.9
click at [159, 288] on video at bounding box center [79, 327] width 159 height 79
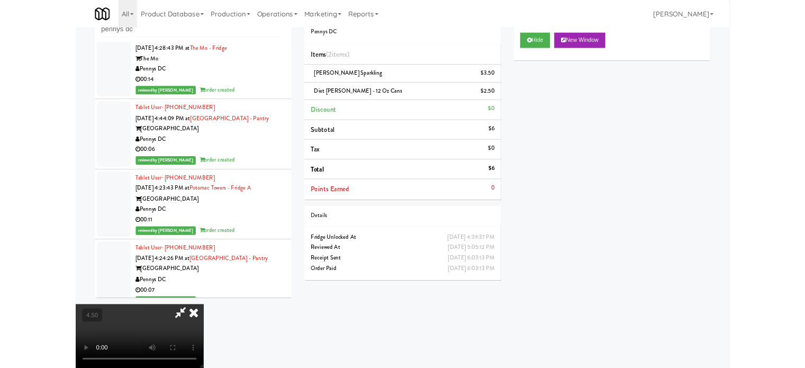
scroll to position [38638, 0]
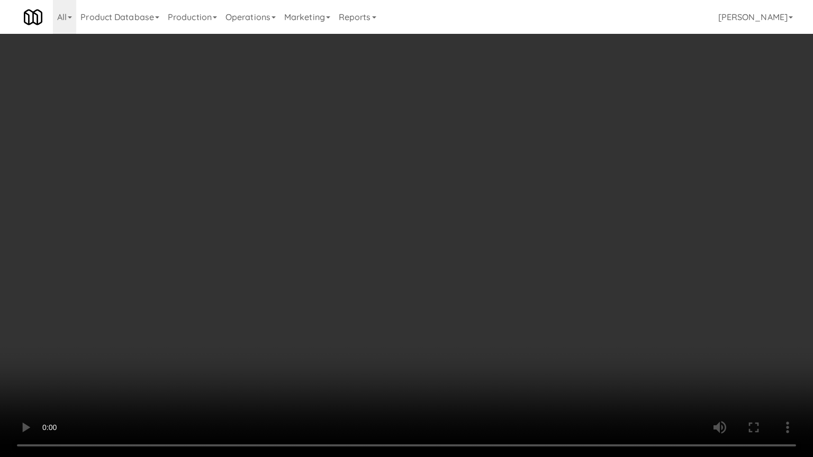
click at [446, 256] on video at bounding box center [406, 228] width 813 height 457
click at [405, 250] on video at bounding box center [406, 228] width 813 height 457
click at [392, 250] on video at bounding box center [406, 228] width 813 height 457
click at [394, 250] on video at bounding box center [406, 228] width 813 height 457
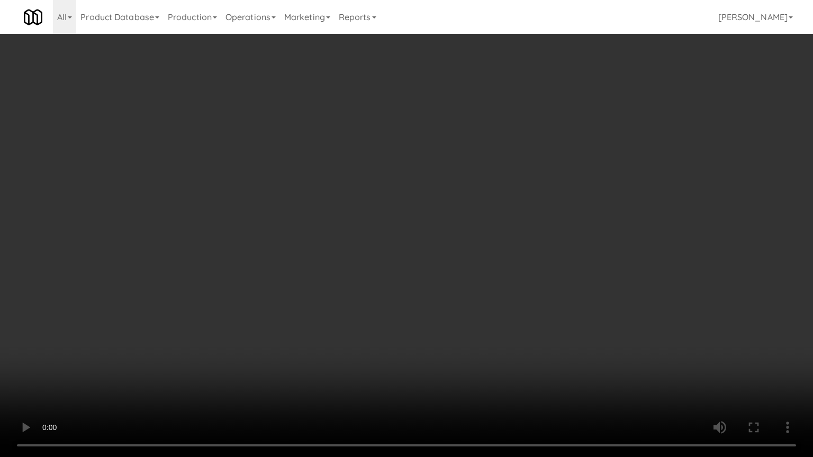
click at [413, 243] on video at bounding box center [406, 228] width 813 height 457
click at [407, 251] on video at bounding box center [406, 228] width 813 height 457
click at [409, 251] on video at bounding box center [406, 228] width 813 height 457
click at [411, 252] on video at bounding box center [406, 228] width 813 height 457
click at [388, 277] on video at bounding box center [406, 228] width 813 height 457
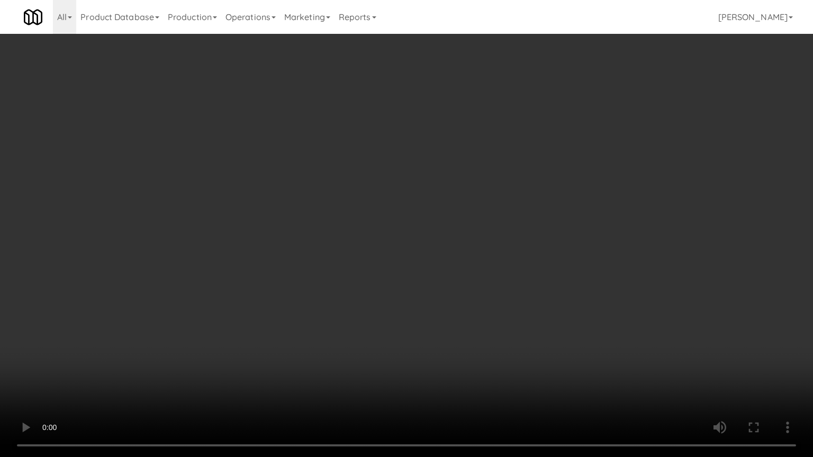
click at [395, 285] on video at bounding box center [406, 228] width 813 height 457
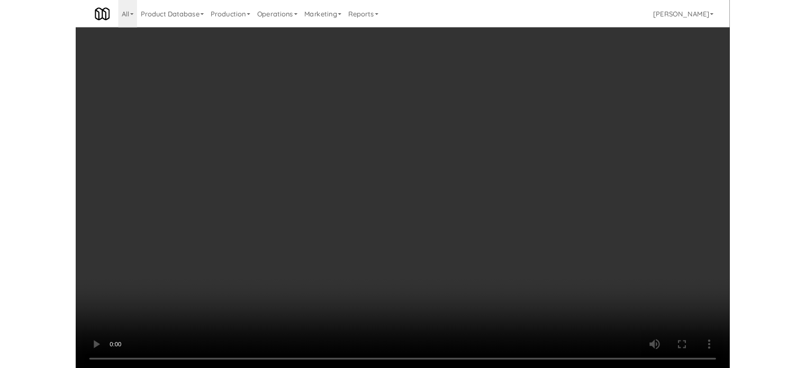
scroll to position [38691, 0]
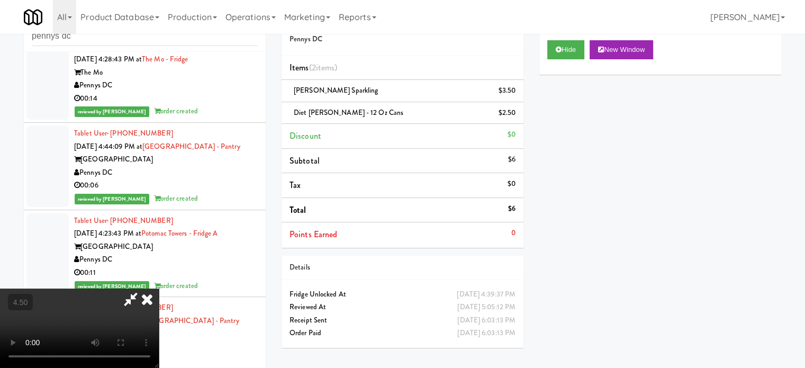
click at [159, 288] on icon at bounding box center [146, 298] width 23 height 21
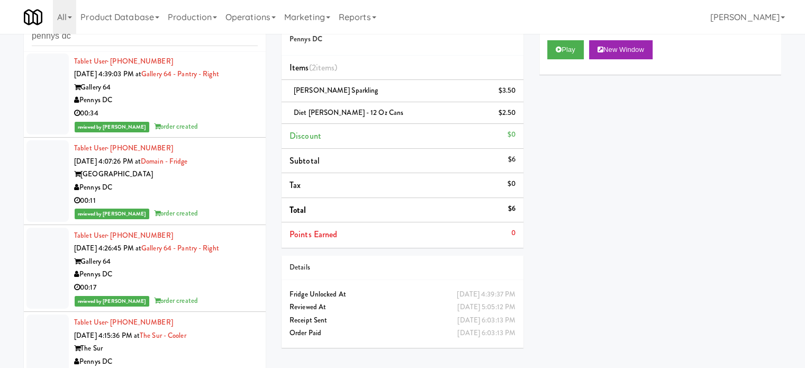
scroll to position [39484, 0]
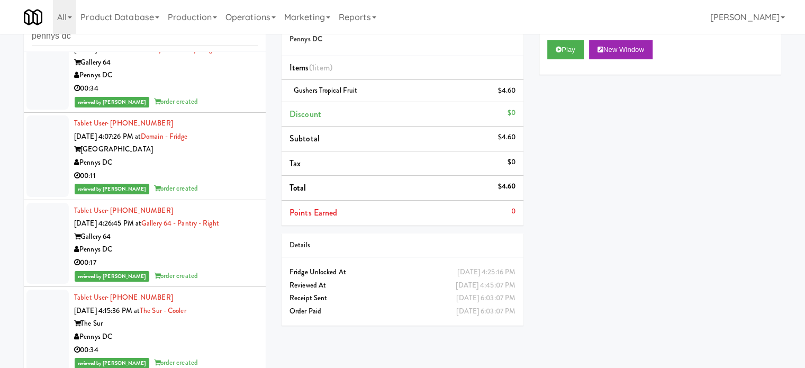
click at [222, 82] on div "Pennys DC" at bounding box center [166, 75] width 184 height 13
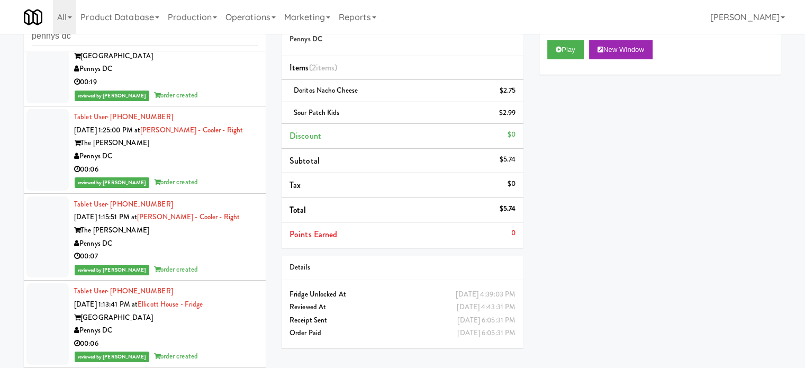
scroll to position [41071, 0]
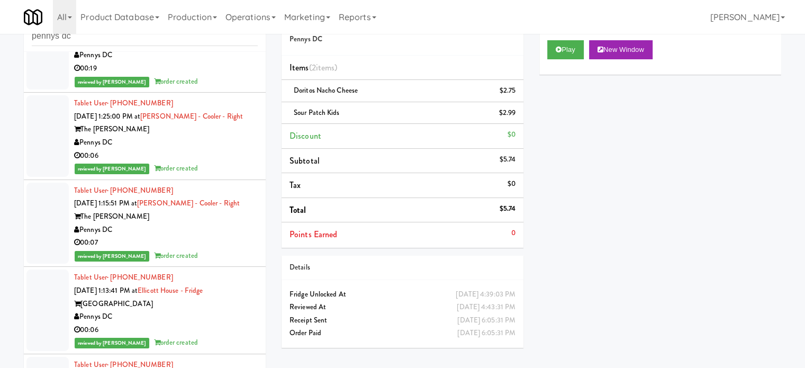
click at [214, 75] on div "00:19" at bounding box center [166, 68] width 184 height 13
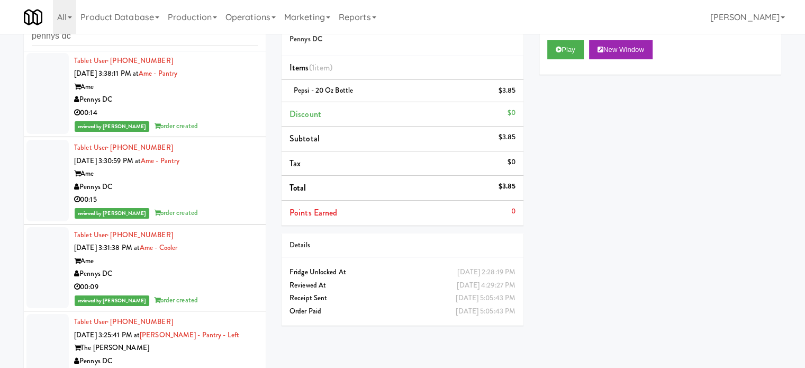
scroll to position [45831, 0]
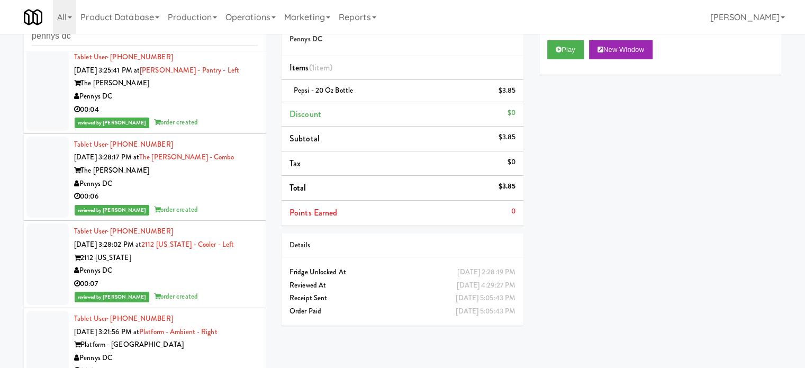
drag, startPoint x: 221, startPoint y: 314, endPoint x: 224, endPoint y: 292, distance: 22.5
click at [221, 129] on div "reviewed by [PERSON_NAME] order created" at bounding box center [166, 122] width 184 height 13
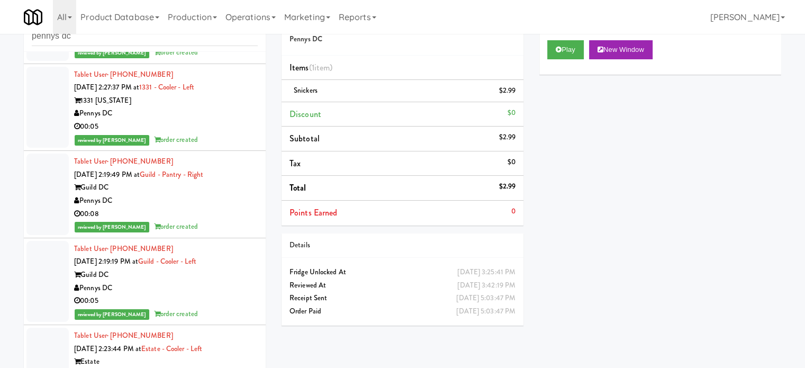
scroll to position [48477, 0]
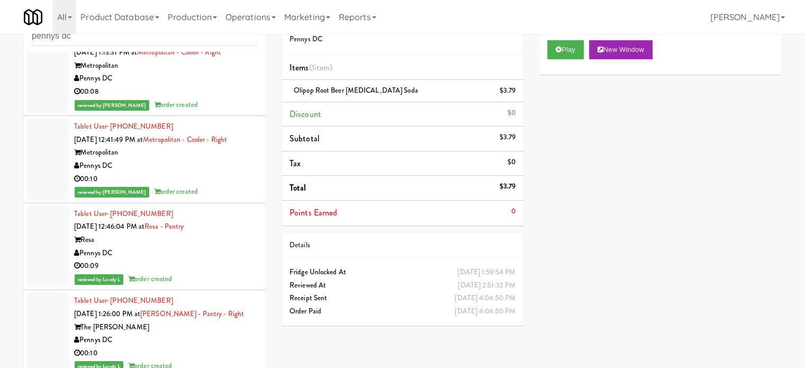
scroll to position [51915, 0]
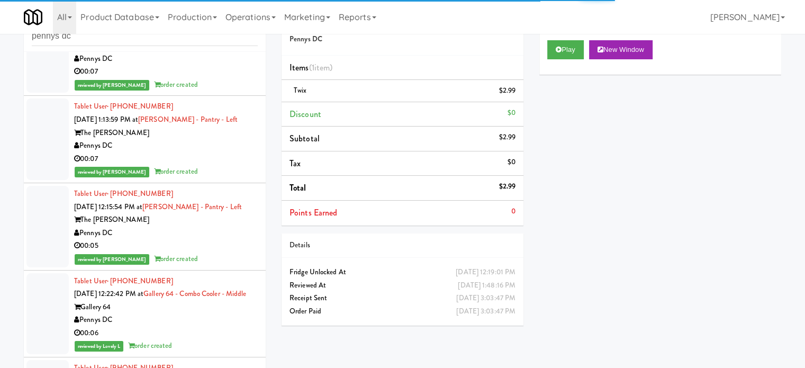
scroll to position [52409, 0]
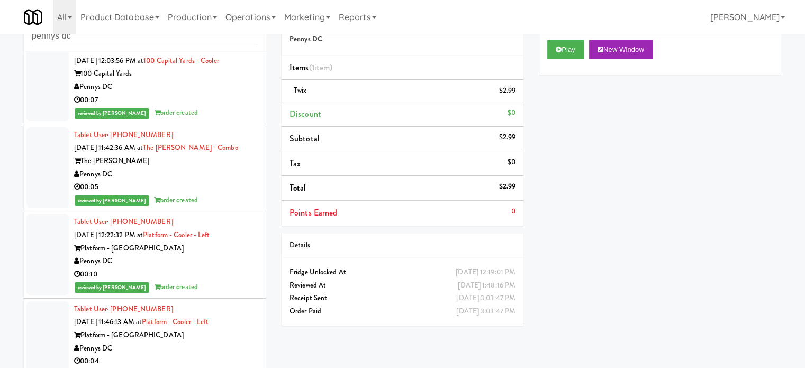
click at [209, 6] on div "Pennys DC" at bounding box center [166, -1] width 184 height 13
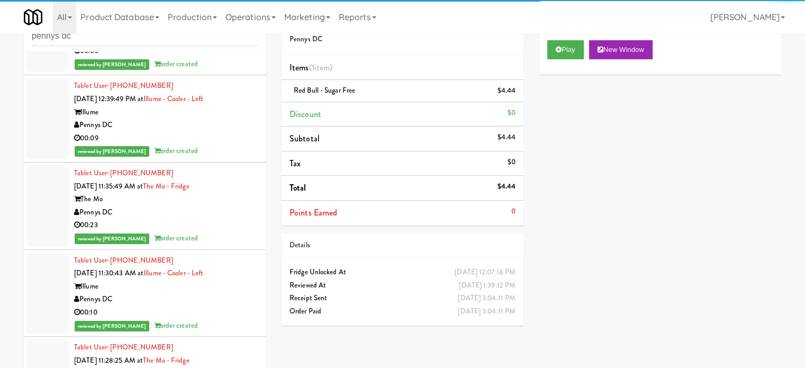
scroll to position [54261, 0]
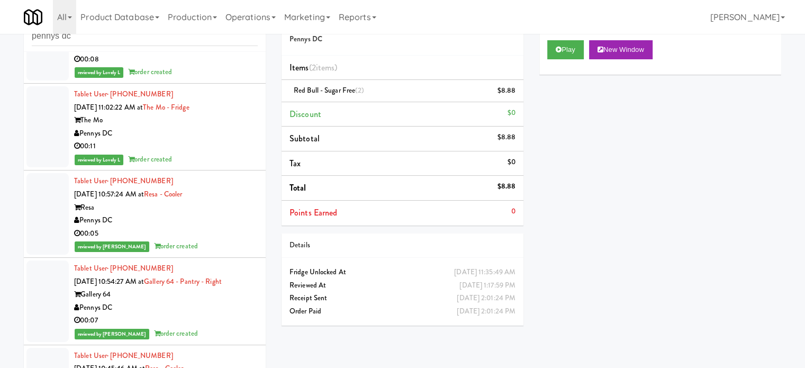
scroll to position [55848, 0]
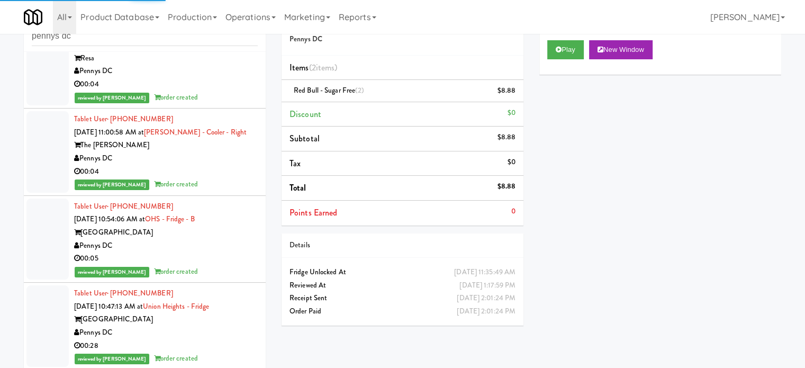
click at [238, 91] on div "00:04" at bounding box center [166, 84] width 184 height 13
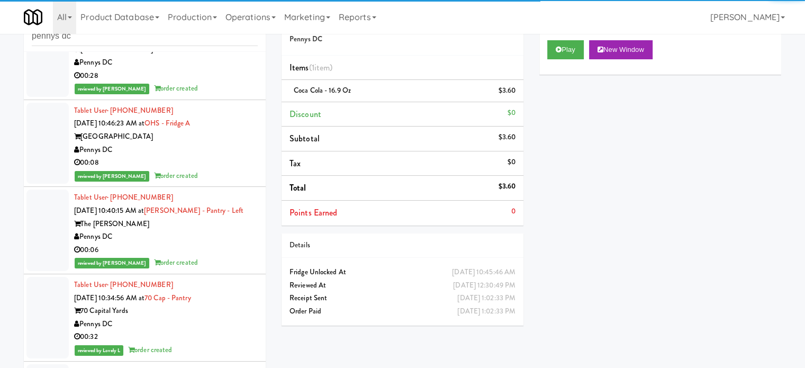
scroll to position [57252, 0]
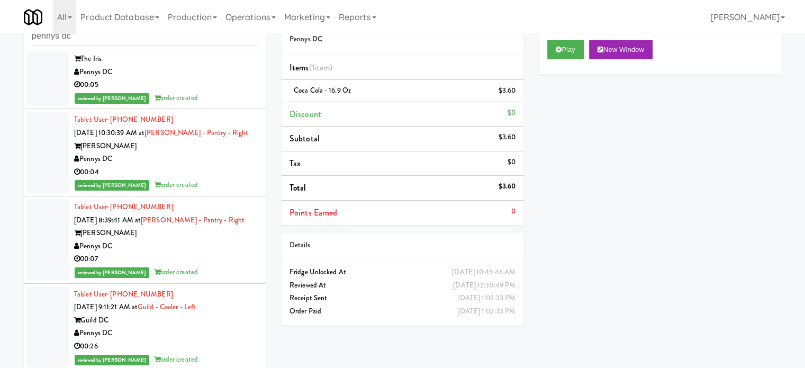
click at [569, 52] on button "Play" at bounding box center [565, 49] width 37 height 19
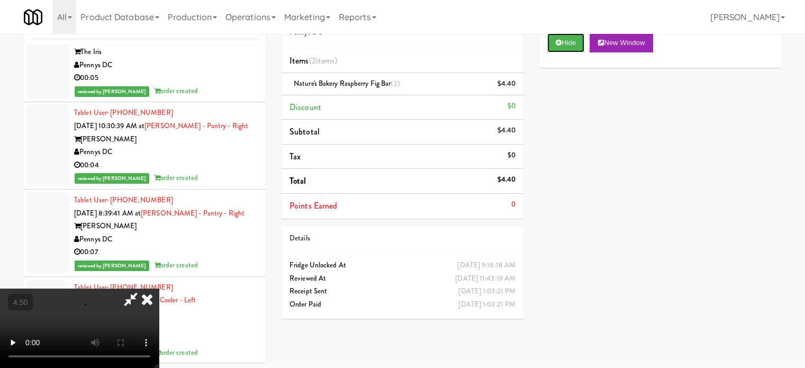
scroll to position [43, 0]
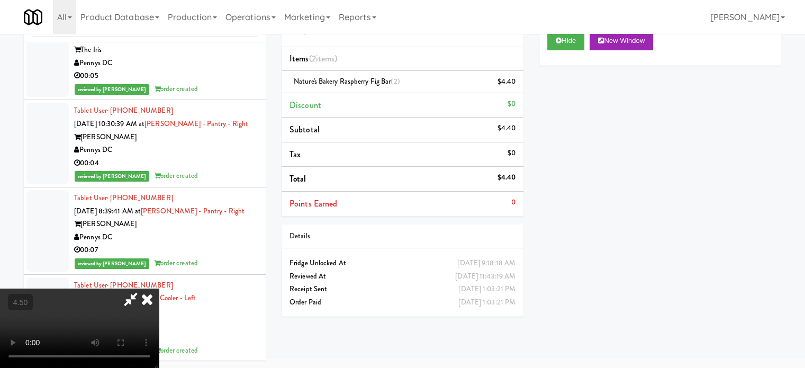
click at [159, 288] on icon at bounding box center [146, 298] width 23 height 21
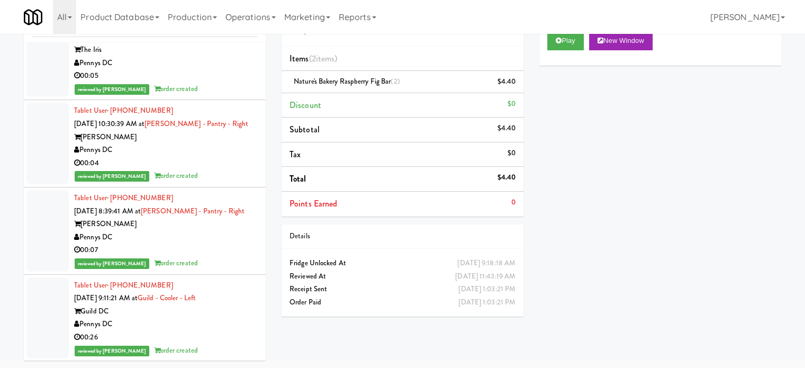
click at [217, 83] on div "00:05" at bounding box center [166, 75] width 184 height 13
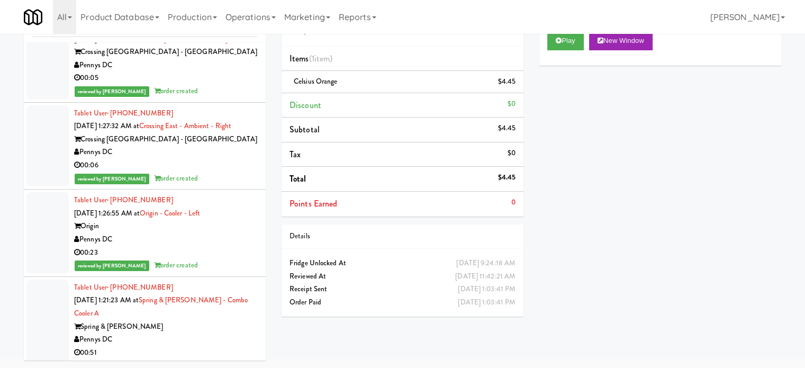
scroll to position [68287, 0]
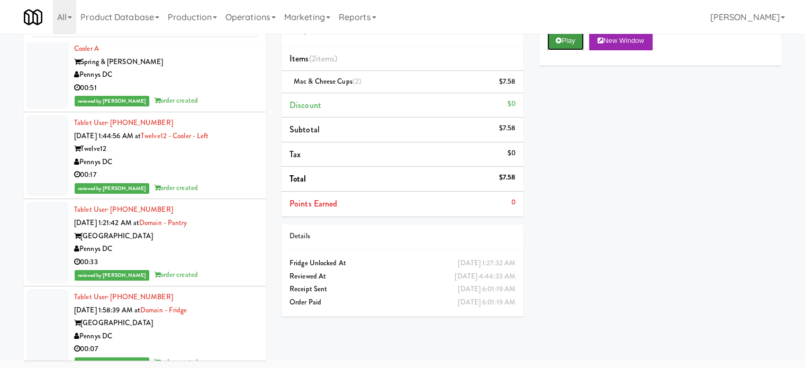
click at [558, 37] on icon at bounding box center [558, 40] width 6 height 7
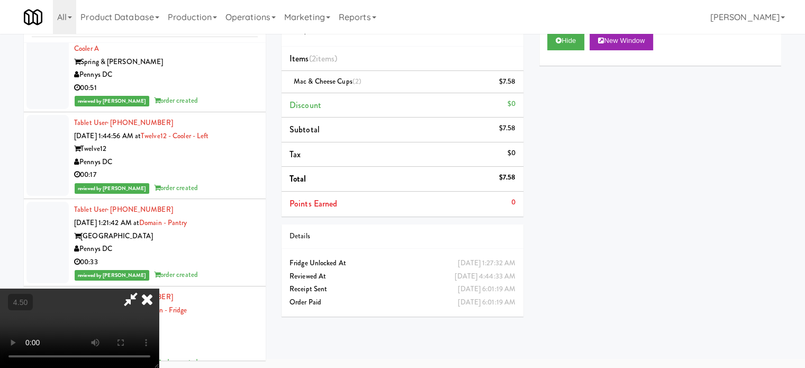
click at [159, 288] on video at bounding box center [79, 327] width 159 height 79
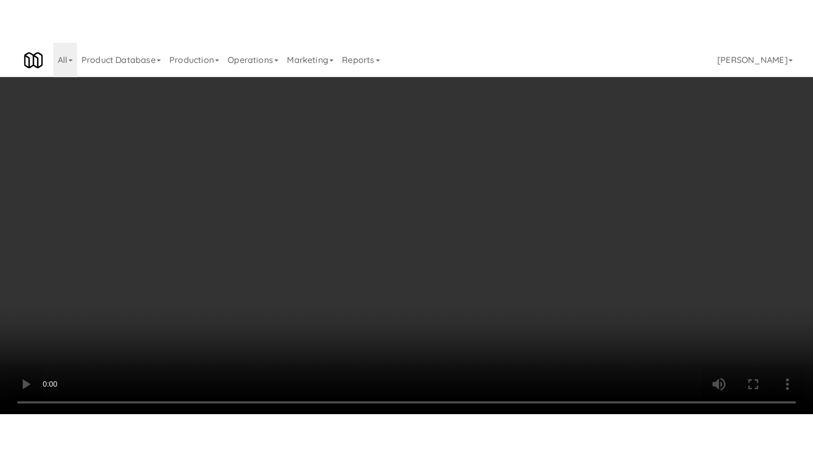
scroll to position [68209, 0]
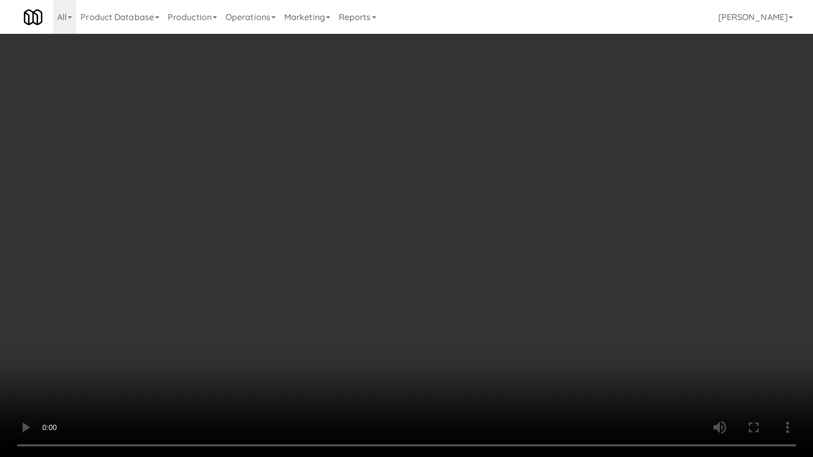
drag, startPoint x: 244, startPoint y: 265, endPoint x: 281, endPoint y: 218, distance: 59.4
click at [272, 239] on video at bounding box center [406, 228] width 813 height 457
drag, startPoint x: 281, startPoint y: 218, endPoint x: 378, endPoint y: 80, distance: 168.6
click at [282, 216] on video at bounding box center [406, 228] width 813 height 457
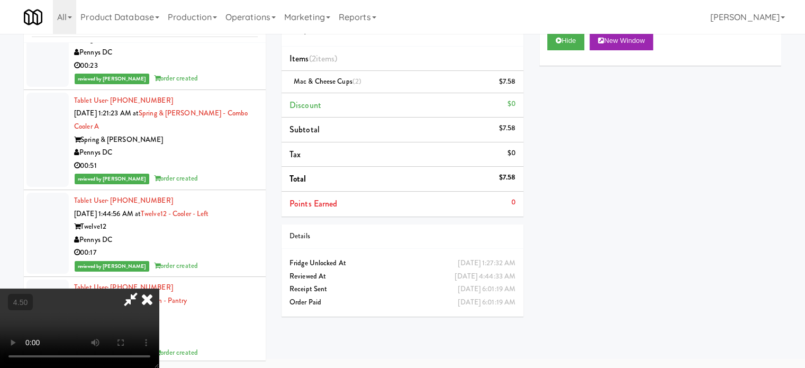
scroll to position [68287, 0]
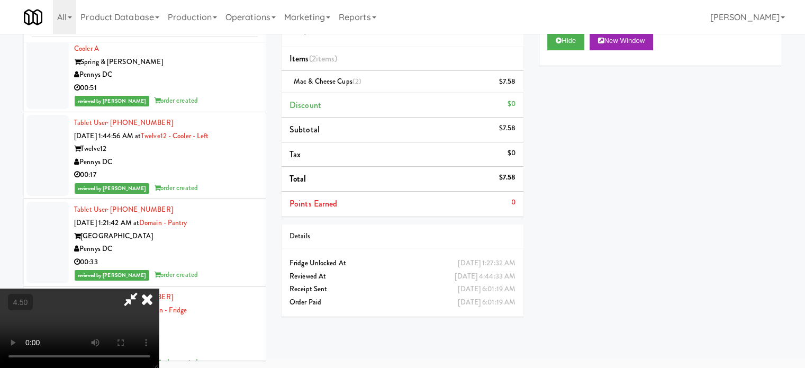
click at [159, 288] on icon at bounding box center [146, 298] width 23 height 21
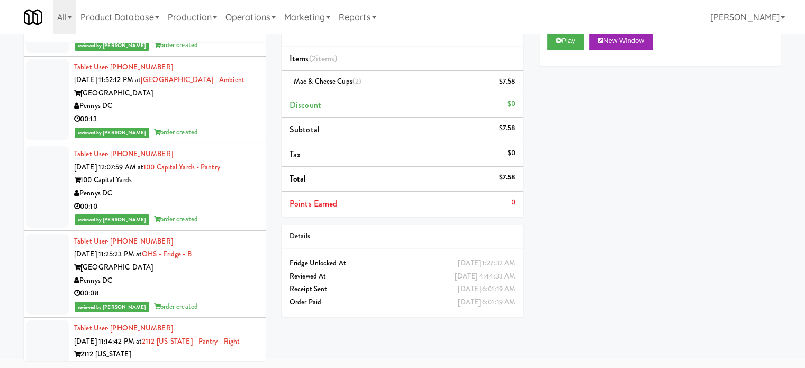
scroll to position [75048, 0]
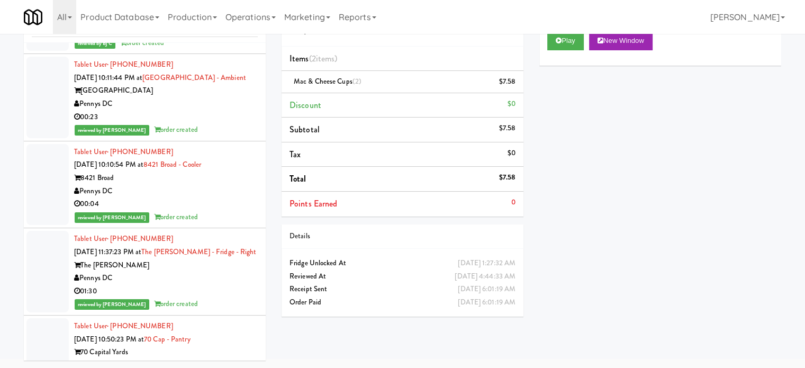
drag, startPoint x: 200, startPoint y: 238, endPoint x: 205, endPoint y: 231, distance: 8.3
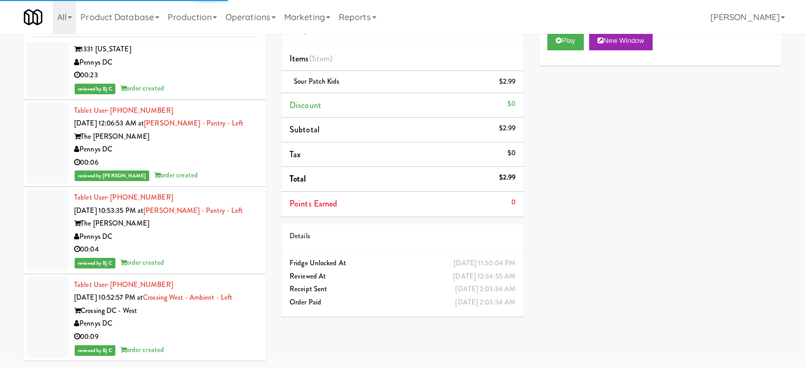
scroll to position [76981, 0]
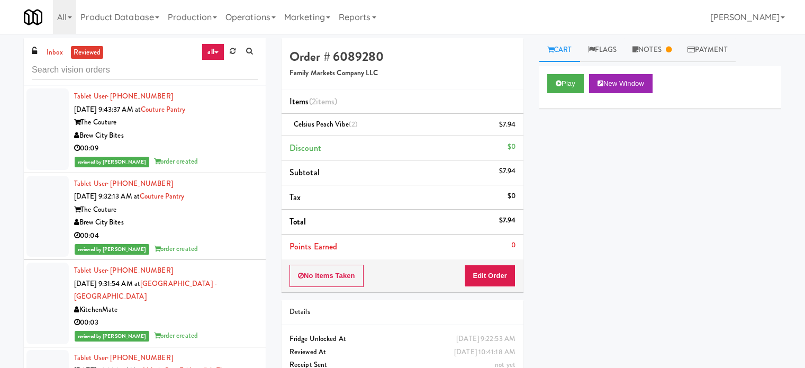
click at [127, 76] on input "text" at bounding box center [145, 70] width 226 height 20
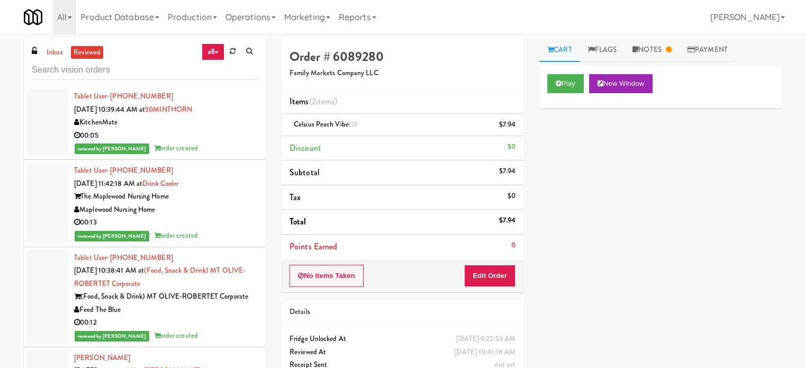
click at [218, 150] on div "reviewed by [PERSON_NAME] A order created" at bounding box center [166, 148] width 184 height 13
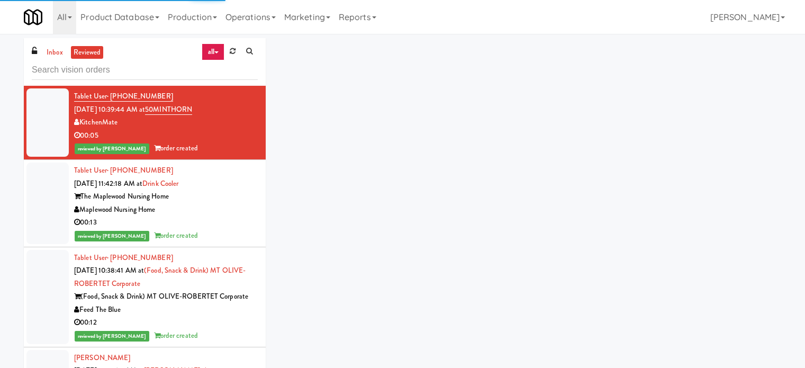
click at [230, 208] on div "Maplewood Nursing Home" at bounding box center [166, 209] width 184 height 13
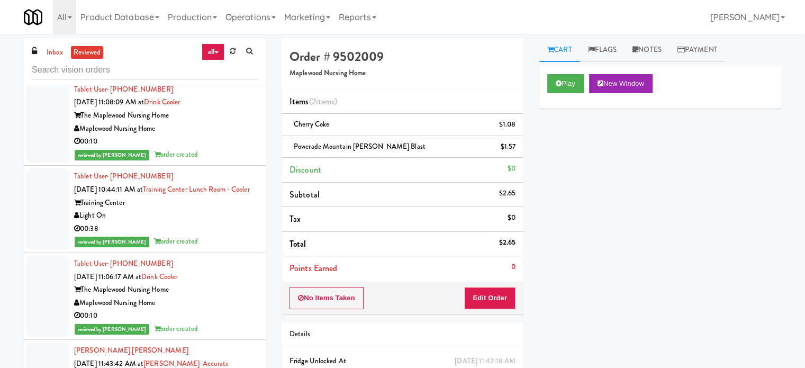
scroll to position [529, 0]
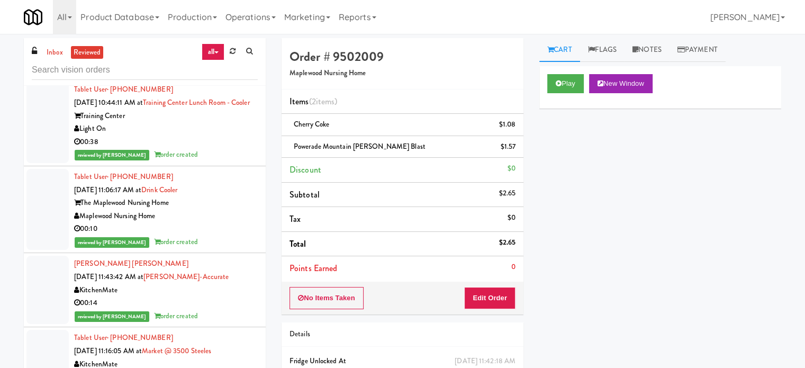
click at [231, 242] on div "reviewed by Mariel T order created" at bounding box center [166, 241] width 184 height 13
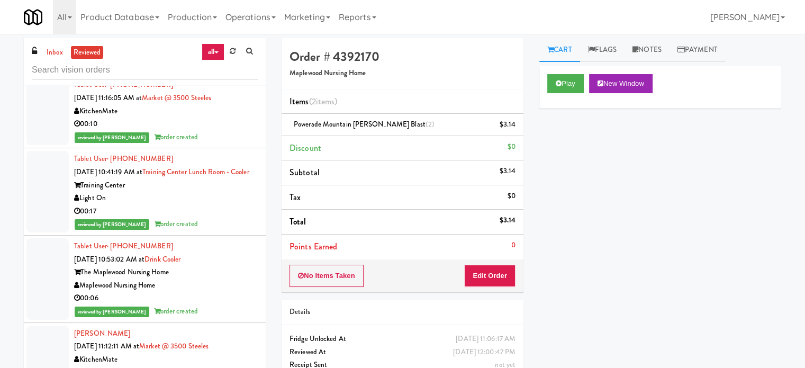
scroll to position [794, 0]
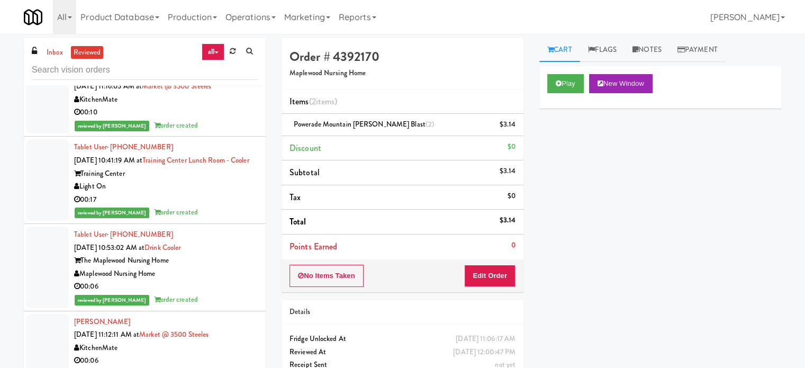
click at [196, 293] on div "00:06" at bounding box center [166, 286] width 184 height 13
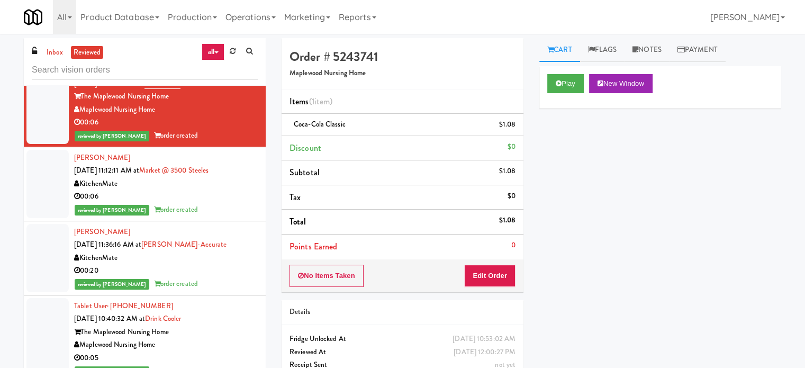
scroll to position [3275, 0]
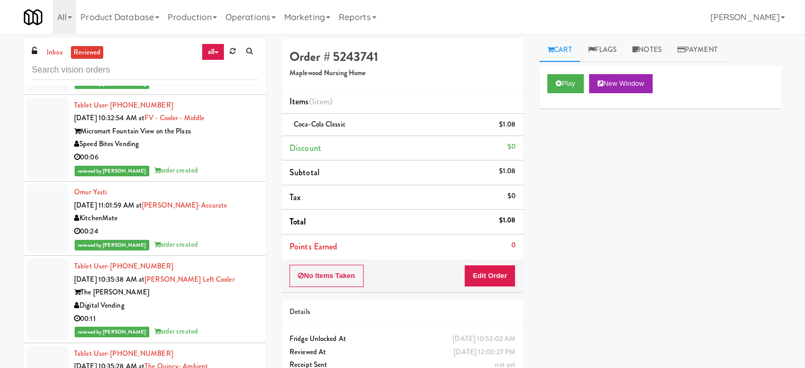
click at [217, 164] on div "00:06" at bounding box center [166, 157] width 184 height 13
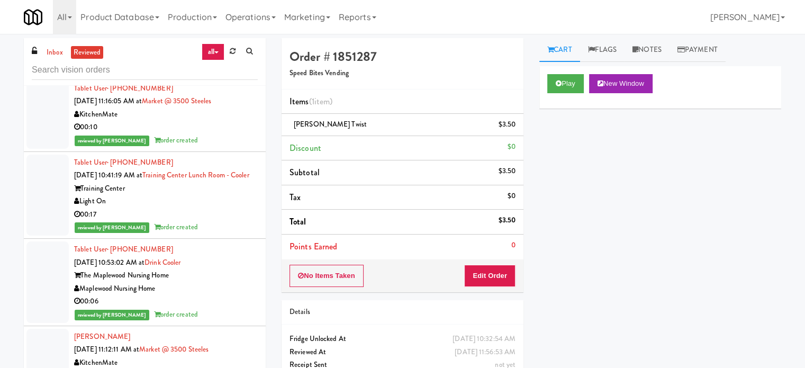
scroll to position [3096, 0]
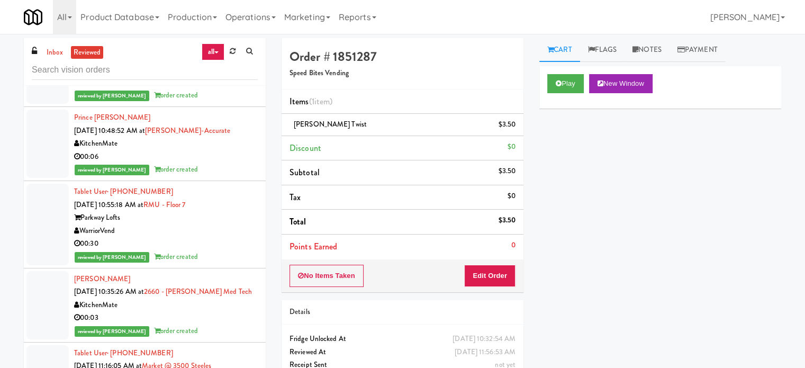
click at [209, 102] on div "reviewed by Knessa C order created" at bounding box center [166, 95] width 184 height 13
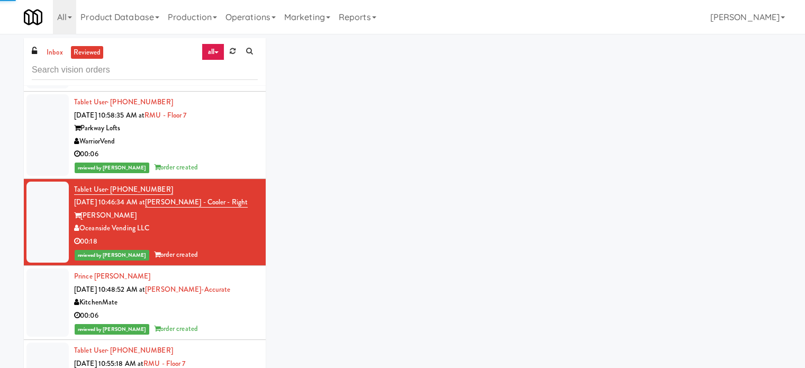
scroll to position [5649, 0]
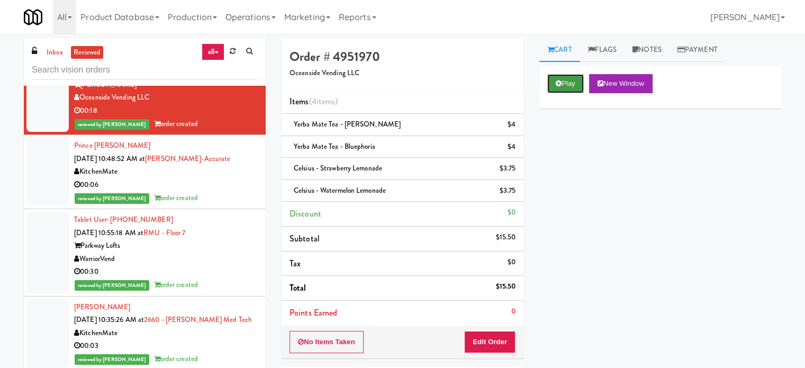
click at [567, 80] on button "Play" at bounding box center [565, 83] width 37 height 19
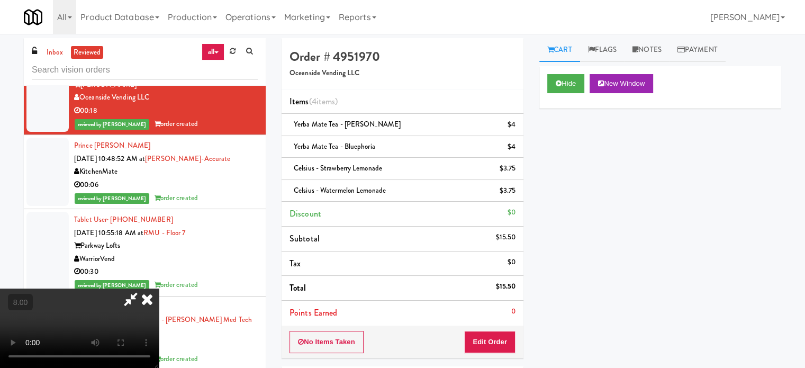
click at [159, 291] on video at bounding box center [79, 327] width 159 height 79
click at [159, 289] on video at bounding box center [79, 327] width 159 height 79
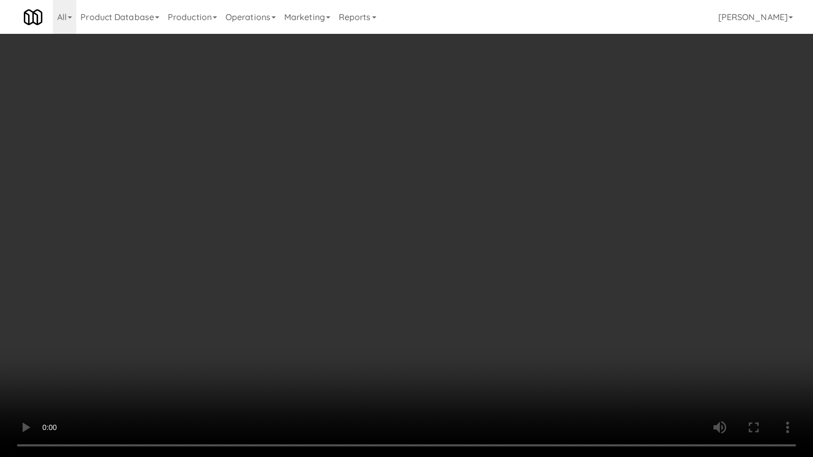
click at [270, 282] on video at bounding box center [406, 228] width 813 height 457
click at [304, 244] on video at bounding box center [406, 228] width 813 height 457
click at [305, 244] on video at bounding box center [406, 228] width 813 height 457
click at [308, 242] on video at bounding box center [406, 228] width 813 height 457
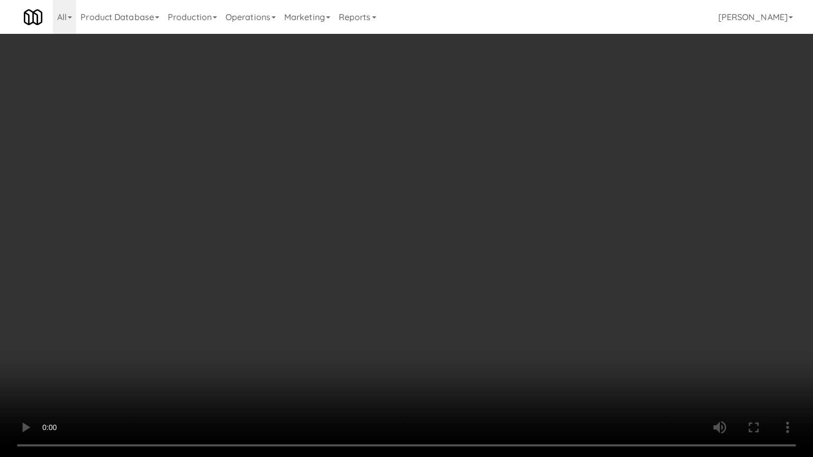
click at [309, 242] on video at bounding box center [406, 228] width 813 height 457
click at [345, 243] on video at bounding box center [406, 228] width 813 height 457
click at [348, 245] on video at bounding box center [406, 228] width 813 height 457
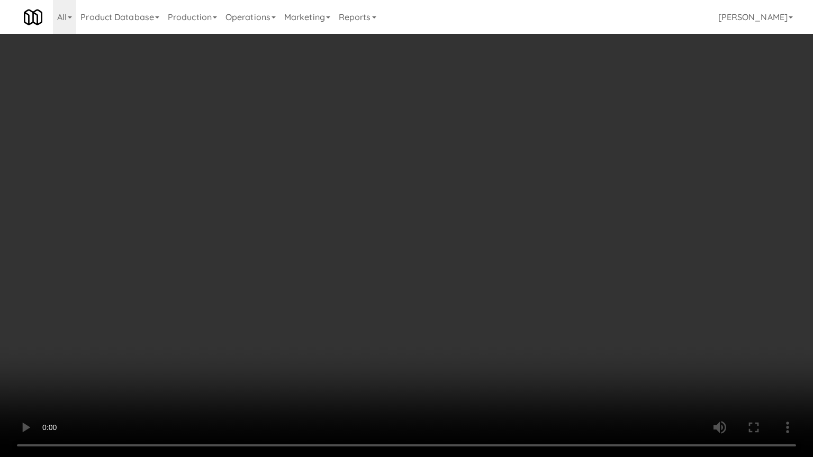
click at [348, 245] on video at bounding box center [406, 228] width 813 height 457
click at [369, 250] on video at bounding box center [406, 228] width 813 height 457
click at [370, 250] on video at bounding box center [406, 228] width 813 height 457
click at [396, 254] on video at bounding box center [406, 228] width 813 height 457
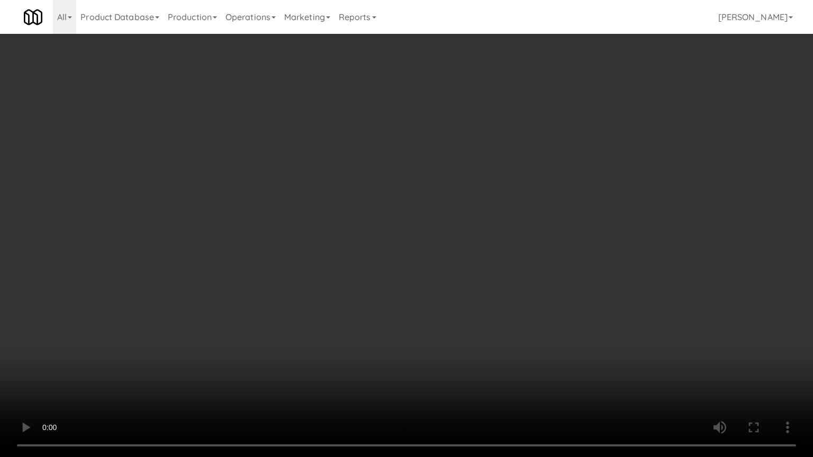
click at [407, 258] on video at bounding box center [406, 228] width 813 height 457
click at [408, 257] on video at bounding box center [406, 228] width 813 height 457
drag, startPoint x: 415, startPoint y: 253, endPoint x: 423, endPoint y: 248, distance: 8.8
click at [418, 251] on video at bounding box center [406, 228] width 813 height 457
drag, startPoint x: 423, startPoint y: 248, endPoint x: 516, endPoint y: 104, distance: 171.4
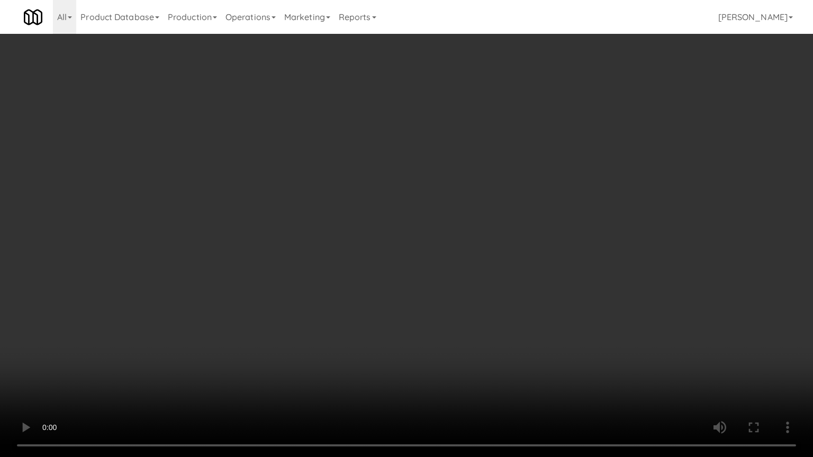
click at [428, 241] on video at bounding box center [406, 228] width 813 height 457
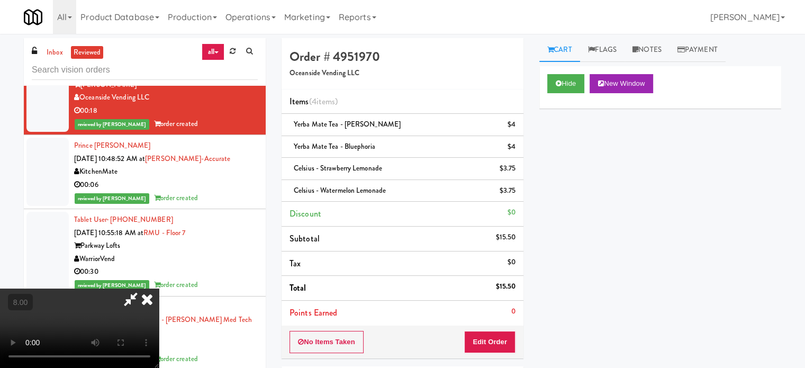
click at [159, 288] on icon at bounding box center [146, 298] width 23 height 21
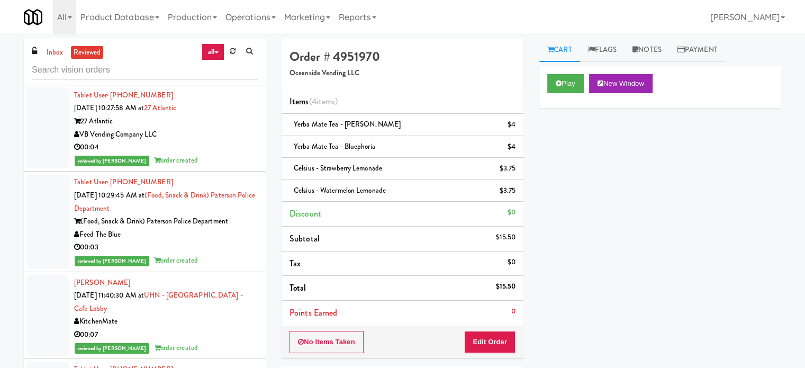
scroll to position [8824, 0]
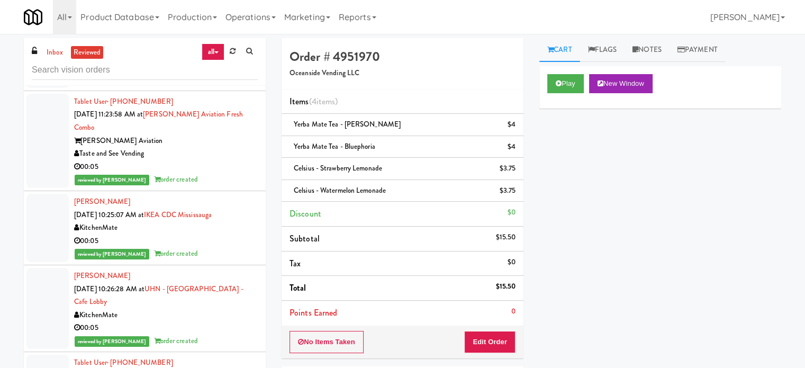
click at [248, 186] on div "reviewed by Knessa C order created" at bounding box center [166, 179] width 184 height 13
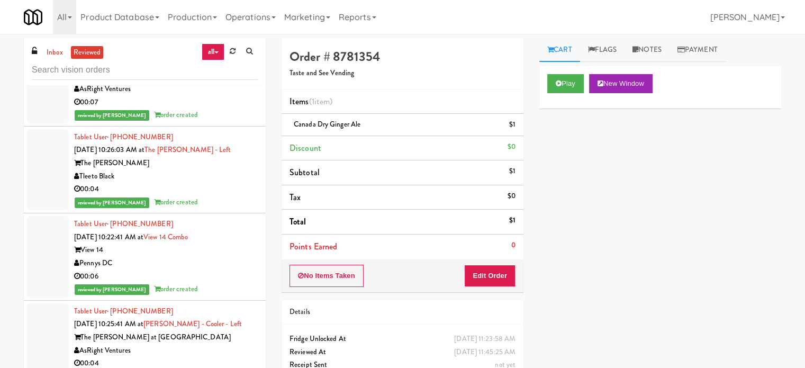
scroll to position [9617, 0]
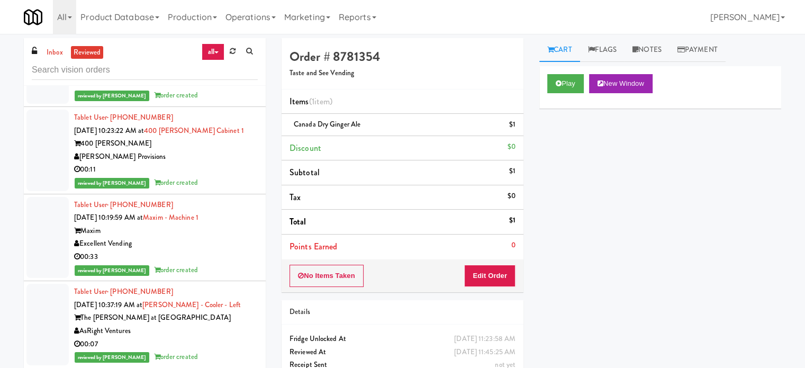
click at [229, 257] on div "Tablet User · (201) 446-6921 Sep 22, 2025 10:19:59 AM at Maxim - Machine 1 Maxi…" at bounding box center [166, 237] width 184 height 78
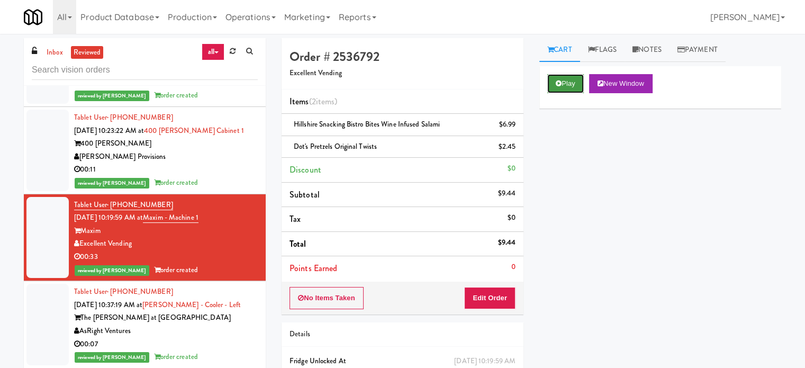
click at [573, 88] on button "Play" at bounding box center [565, 83] width 37 height 19
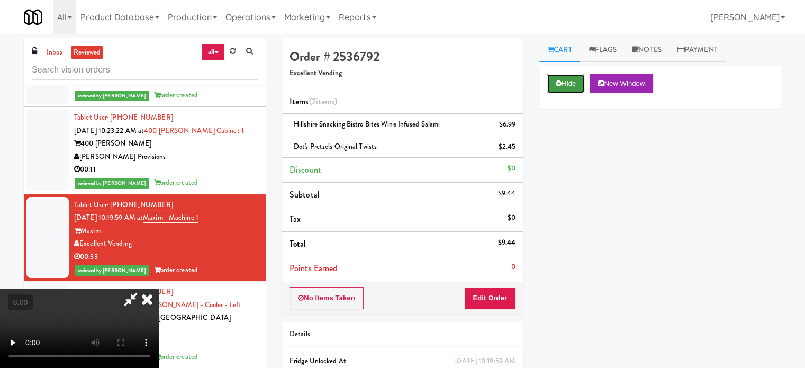
click at [569, 85] on button "Hide" at bounding box center [565, 83] width 37 height 19
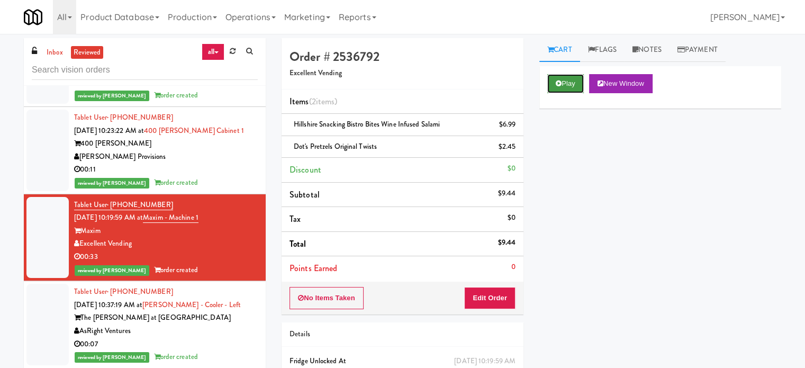
click at [569, 86] on button "Play" at bounding box center [565, 83] width 37 height 19
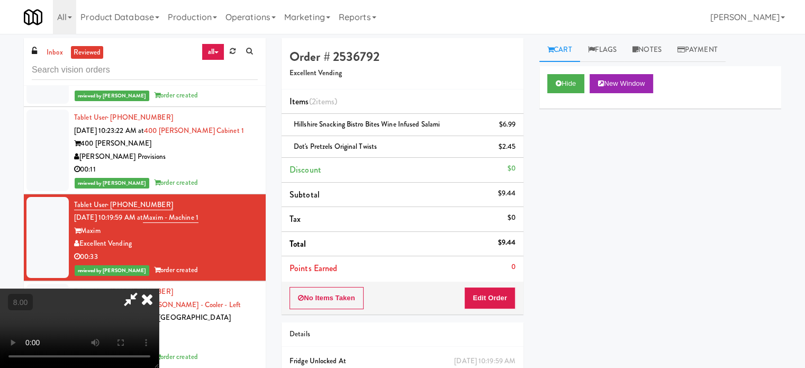
click at [159, 288] on video at bounding box center [79, 327] width 159 height 79
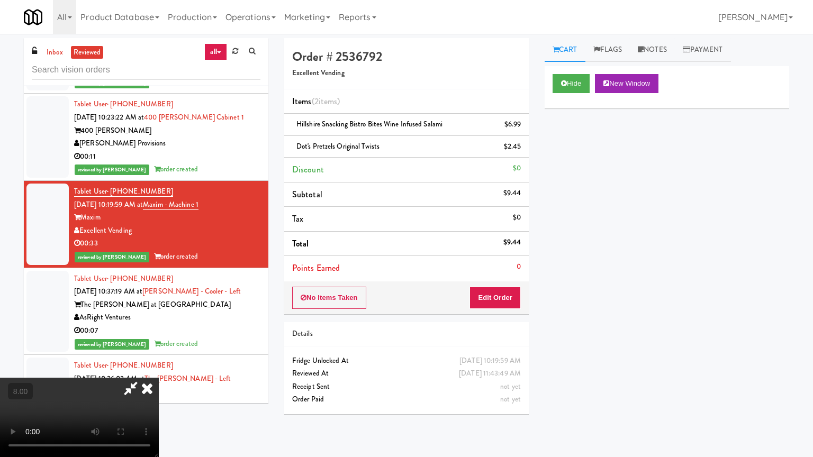
click at [159, 367] on video at bounding box center [79, 417] width 159 height 79
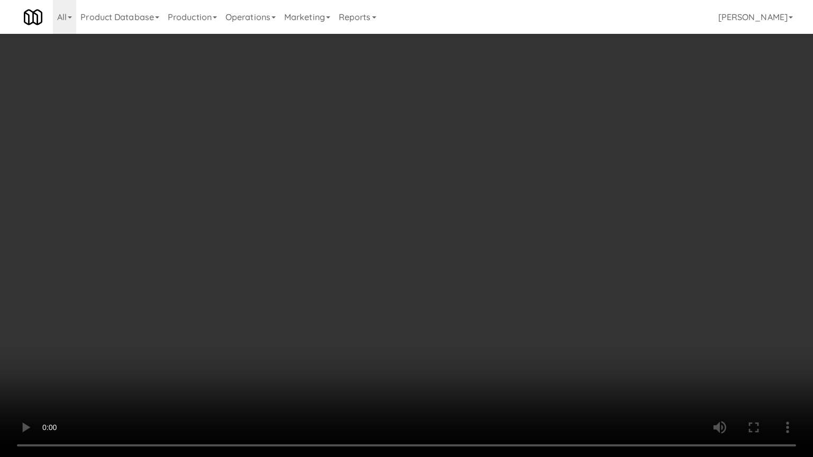
click at [327, 248] on video at bounding box center [406, 228] width 813 height 457
click at [331, 250] on video at bounding box center [406, 228] width 813 height 457
click at [332, 250] on video at bounding box center [406, 228] width 813 height 457
click at [336, 253] on video at bounding box center [406, 228] width 813 height 457
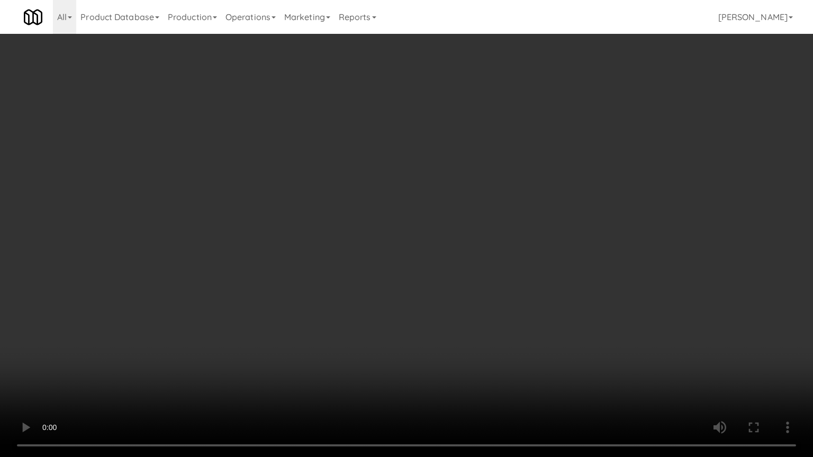
click at [372, 254] on video at bounding box center [406, 228] width 813 height 457
click at [376, 253] on video at bounding box center [406, 228] width 813 height 457
click at [424, 261] on video at bounding box center [406, 228] width 813 height 457
click at [584, 292] on video at bounding box center [406, 228] width 813 height 457
click at [465, 290] on video at bounding box center [406, 228] width 813 height 457
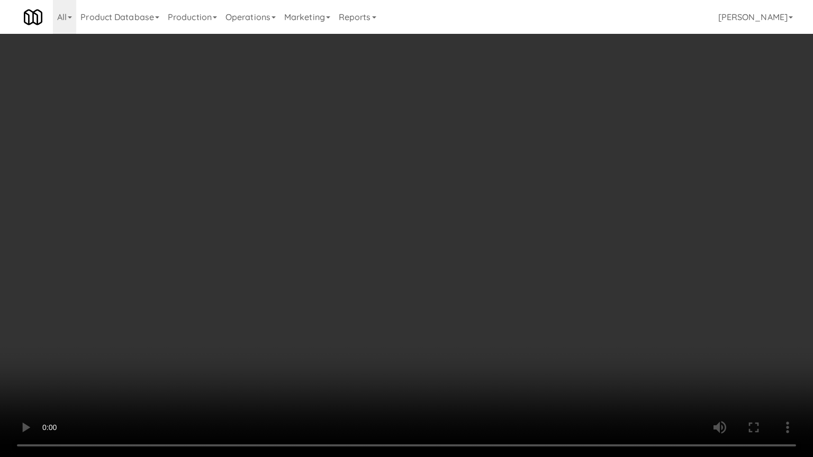
click at [476, 290] on video at bounding box center [406, 228] width 813 height 457
click at [453, 281] on video at bounding box center [406, 228] width 813 height 457
click at [446, 267] on video at bounding box center [406, 228] width 813 height 457
click at [451, 263] on video at bounding box center [406, 228] width 813 height 457
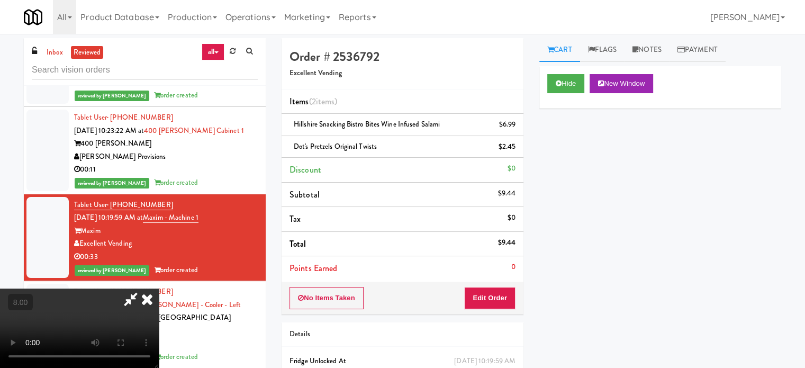
click at [159, 288] on icon at bounding box center [146, 298] width 23 height 21
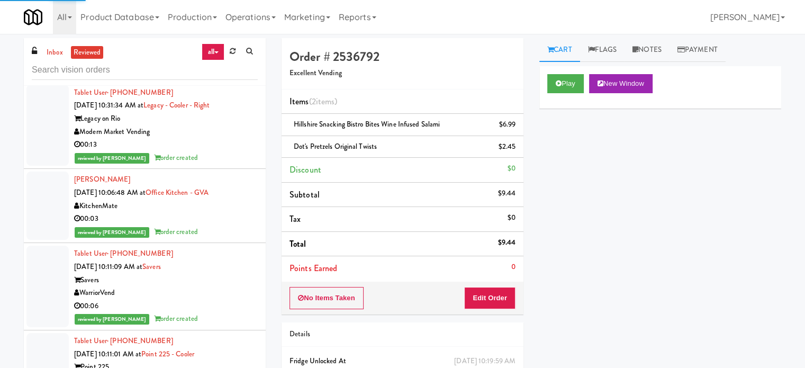
scroll to position [13369, 0]
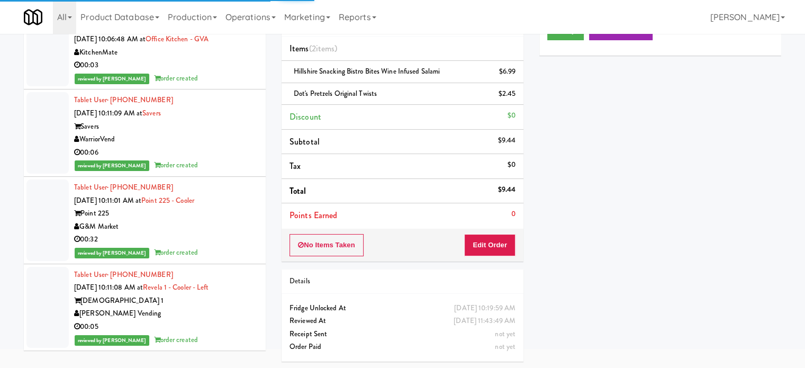
click at [226, 233] on div "00:32" at bounding box center [166, 239] width 184 height 13
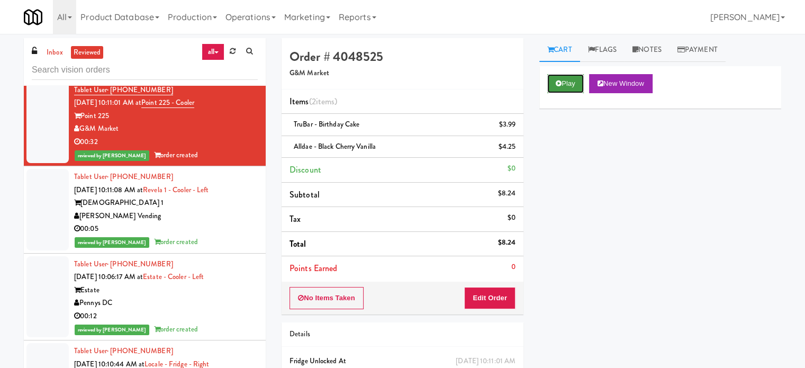
click at [565, 78] on button "Play" at bounding box center [565, 83] width 37 height 19
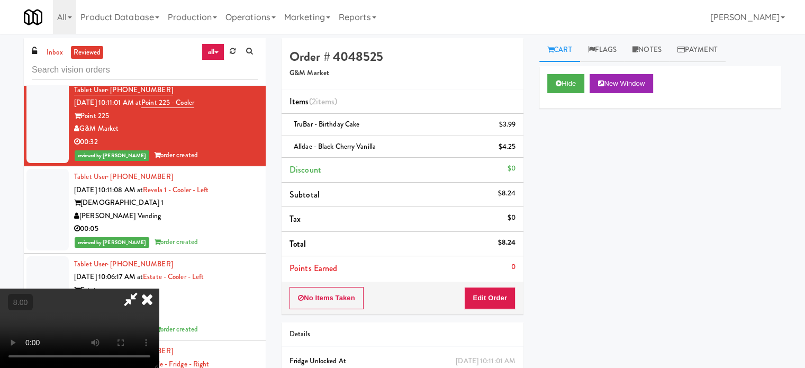
click at [159, 288] on video at bounding box center [79, 327] width 159 height 79
drag, startPoint x: 378, startPoint y: 211, endPoint x: 381, endPoint y: 260, distance: 48.8
click at [159, 288] on video at bounding box center [79, 327] width 159 height 79
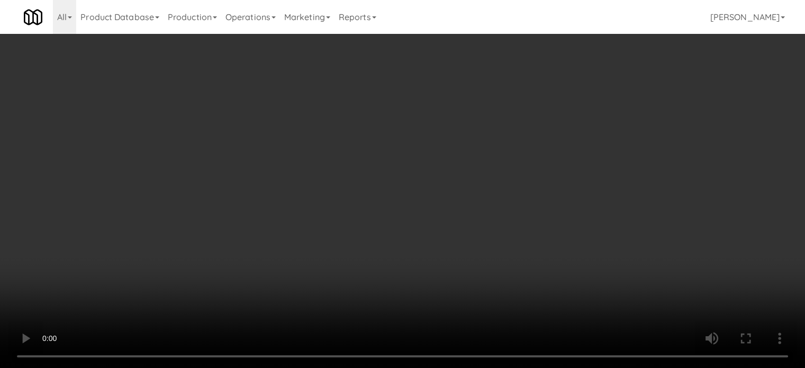
scroll to position [14969, 0]
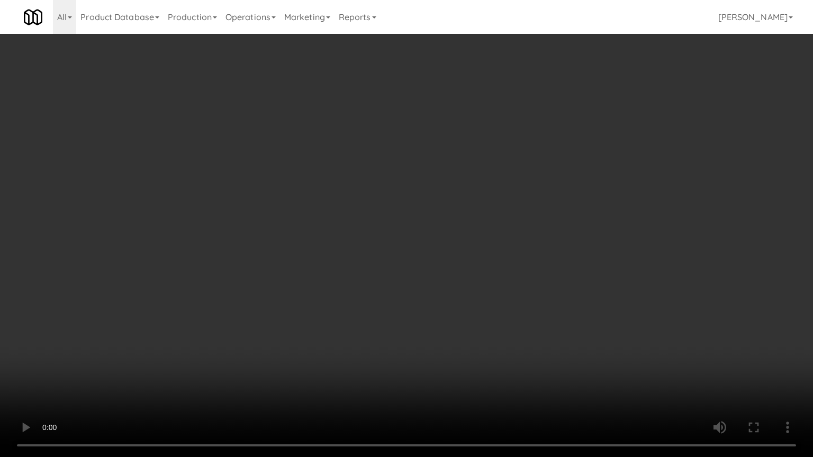
click at [381, 260] on video at bounding box center [406, 228] width 813 height 457
click at [372, 244] on video at bounding box center [406, 228] width 813 height 457
click at [377, 244] on video at bounding box center [406, 228] width 813 height 457
click at [144, 332] on video at bounding box center [406, 228] width 813 height 457
click at [312, 226] on video at bounding box center [406, 228] width 813 height 457
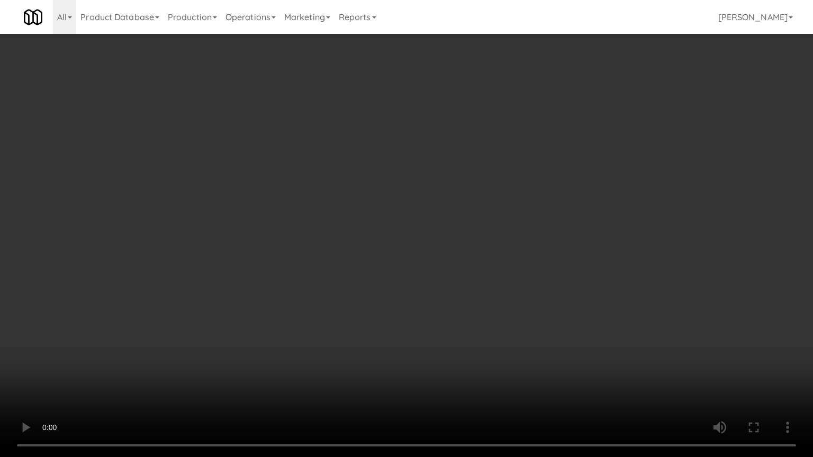
click at [342, 245] on video at bounding box center [406, 228] width 813 height 457
drag, startPoint x: 362, startPoint y: 232, endPoint x: 440, endPoint y: 167, distance: 101.1
click at [363, 231] on video at bounding box center [406, 228] width 813 height 457
click at [417, 207] on video at bounding box center [406, 228] width 813 height 457
click at [188, 305] on video at bounding box center [406, 228] width 813 height 457
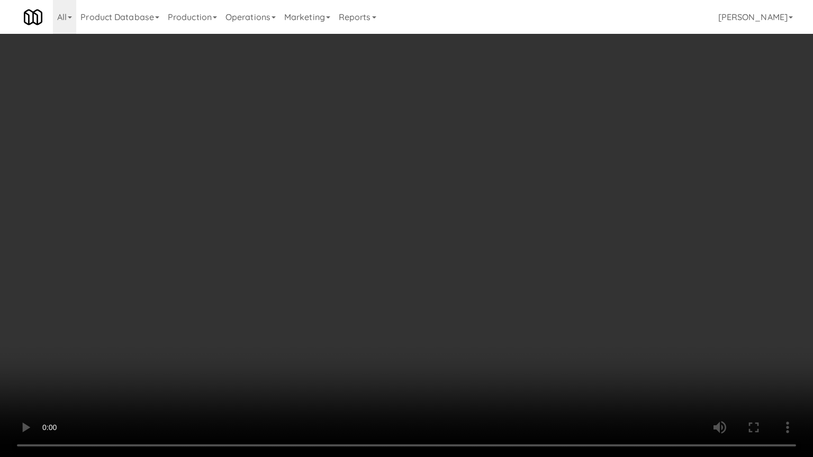
click at [255, 269] on video at bounding box center [406, 228] width 813 height 457
click at [271, 272] on video at bounding box center [406, 228] width 813 height 457
click at [272, 272] on video at bounding box center [406, 228] width 813 height 457
click at [274, 269] on video at bounding box center [406, 228] width 813 height 457
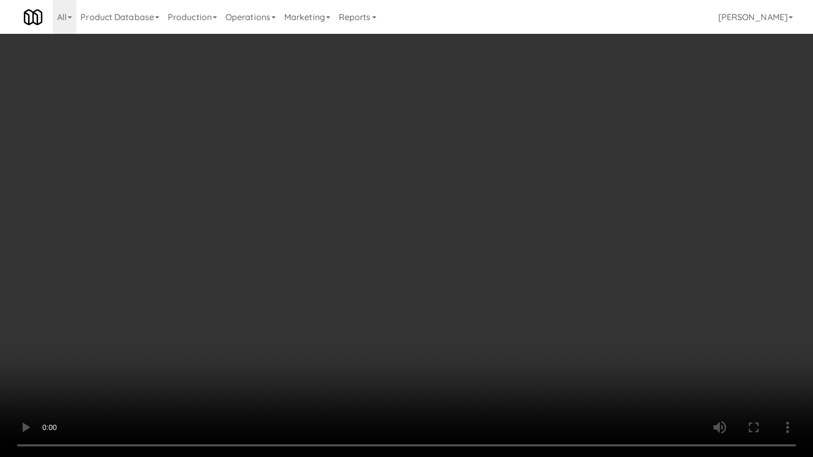
click at [283, 272] on video at bounding box center [406, 228] width 813 height 457
click at [290, 269] on video at bounding box center [406, 228] width 813 height 457
click at [324, 272] on video at bounding box center [406, 228] width 813 height 457
click at [314, 273] on video at bounding box center [406, 228] width 813 height 457
click at [316, 277] on video at bounding box center [406, 228] width 813 height 457
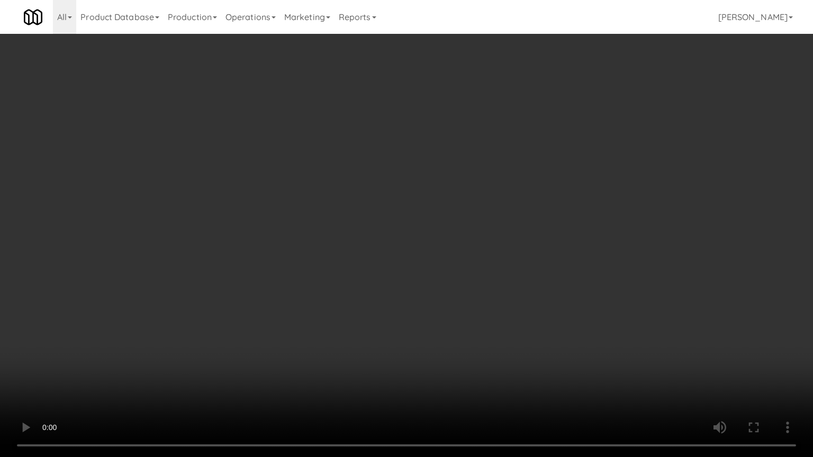
click at [318, 275] on video at bounding box center [406, 228] width 813 height 457
click at [319, 275] on video at bounding box center [406, 228] width 813 height 457
click at [320, 275] on video at bounding box center [406, 228] width 813 height 457
click at [323, 270] on video at bounding box center [406, 228] width 813 height 457
click at [328, 265] on video at bounding box center [406, 228] width 813 height 457
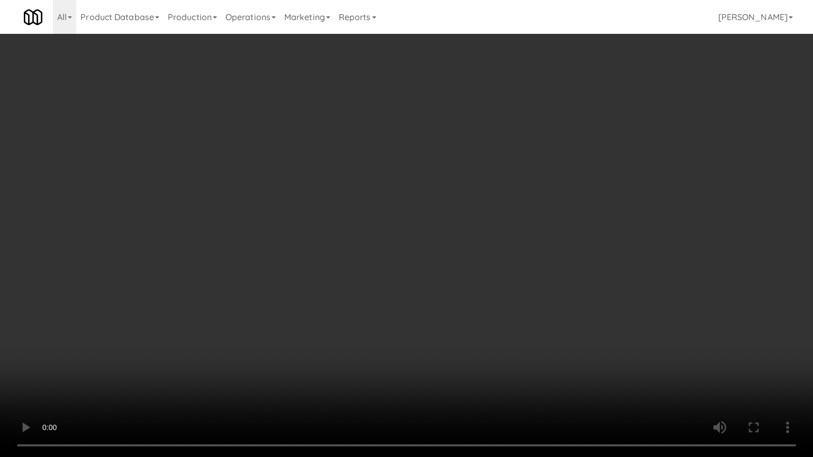
click at [329, 265] on video at bounding box center [406, 228] width 813 height 457
click at [332, 266] on video at bounding box center [406, 228] width 813 height 457
click at [332, 267] on video at bounding box center [406, 228] width 813 height 457
click at [354, 273] on video at bounding box center [406, 228] width 813 height 457
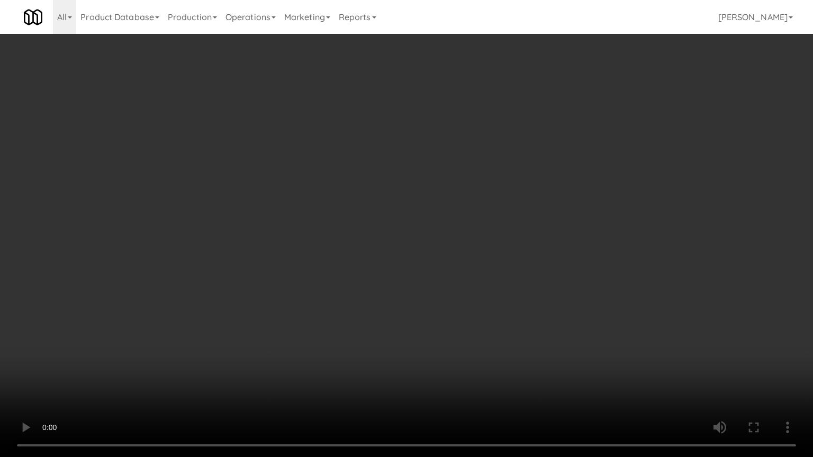
click at [357, 271] on video at bounding box center [406, 228] width 813 height 457
click at [358, 271] on video at bounding box center [406, 228] width 813 height 457
click at [317, 275] on video at bounding box center [406, 228] width 813 height 457
drag, startPoint x: 317, startPoint y: 275, endPoint x: 372, endPoint y: 162, distance: 125.2
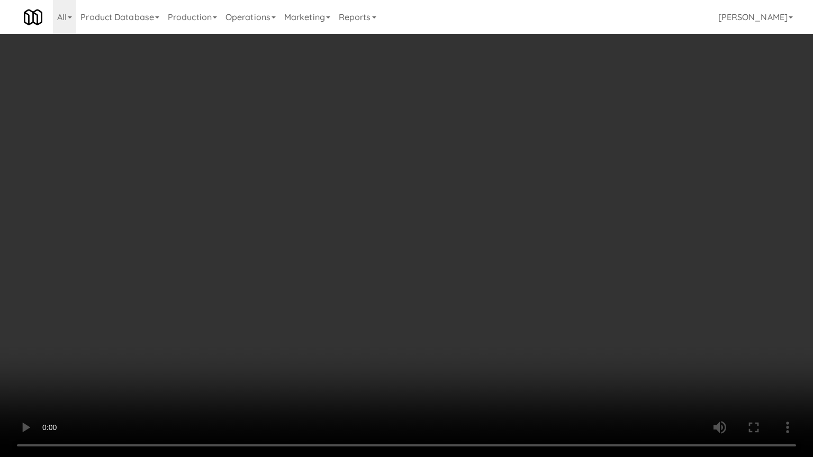
click at [321, 273] on video at bounding box center [406, 228] width 813 height 457
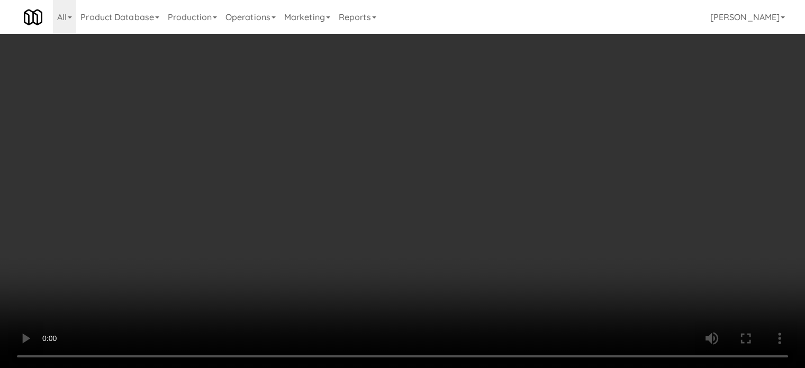
scroll to position [14981, 0]
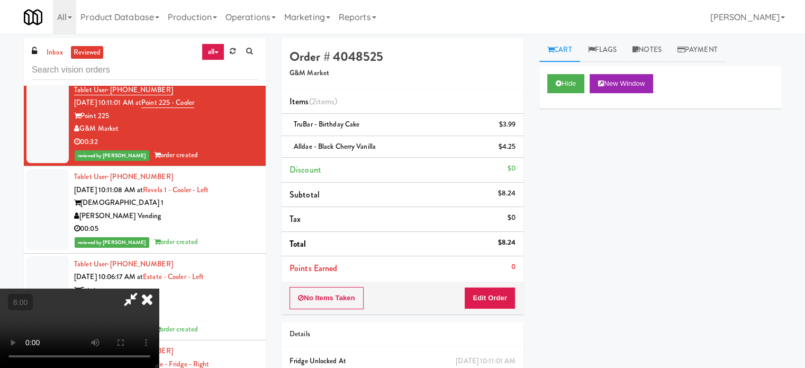
click at [159, 288] on icon at bounding box center [146, 298] width 23 height 21
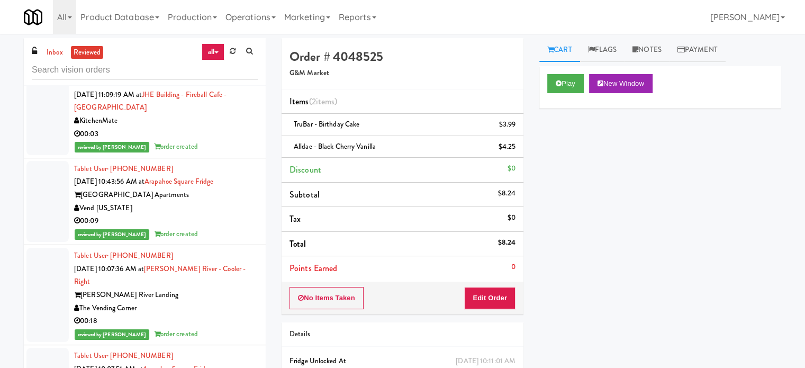
scroll to position [16569, 0]
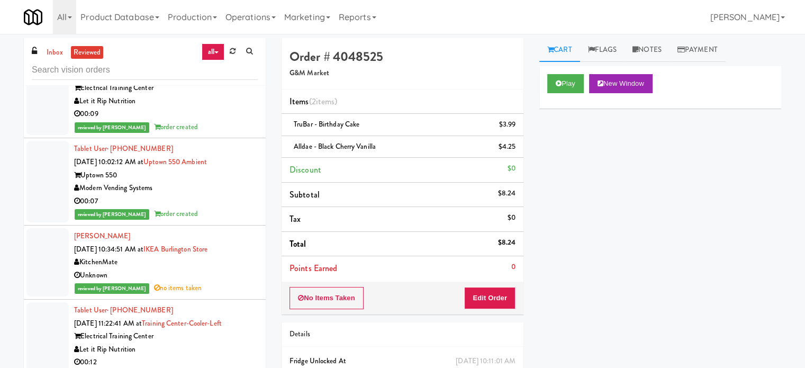
scroll to position [17349, 0]
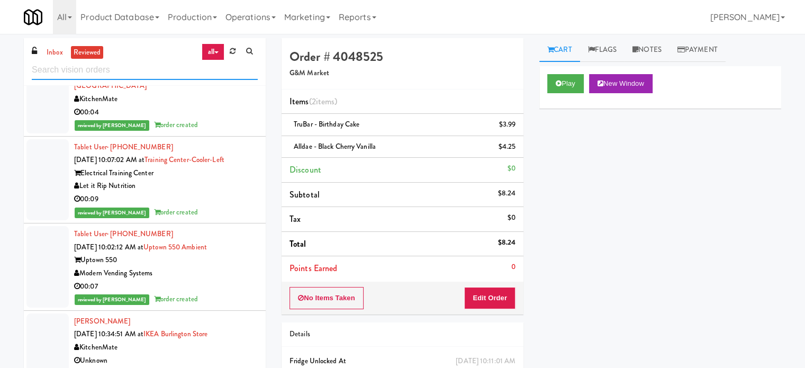
click at [142, 68] on input "text" at bounding box center [145, 70] width 226 height 20
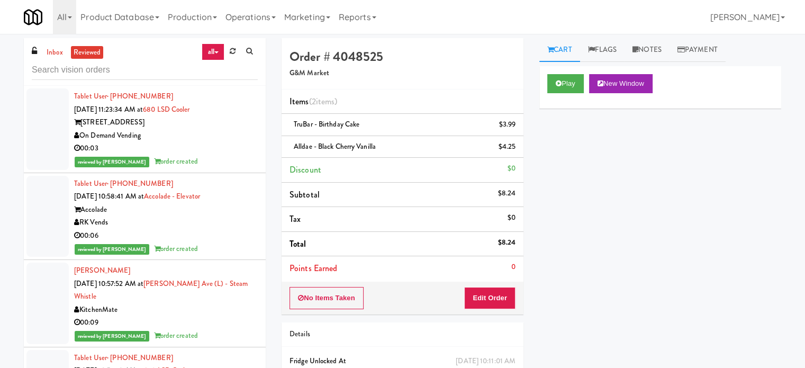
click at [203, 259] on li "Tablet User · (503) 847-0154 Sep 22, 2025 10:58:41 AM at Accolade - Elevator Ac…" at bounding box center [145, 216] width 242 height 87
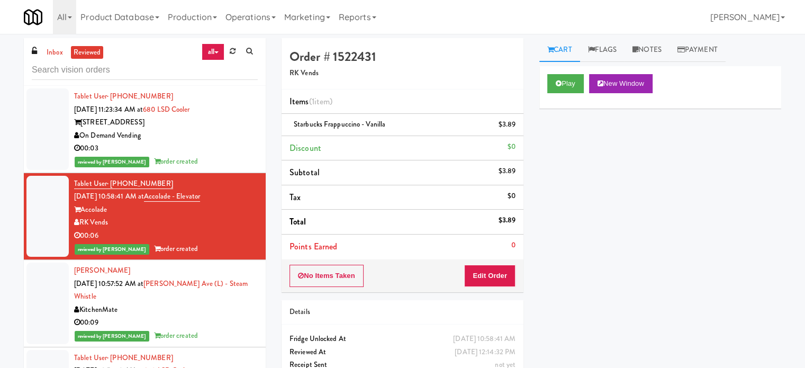
scroll to position [265, 0]
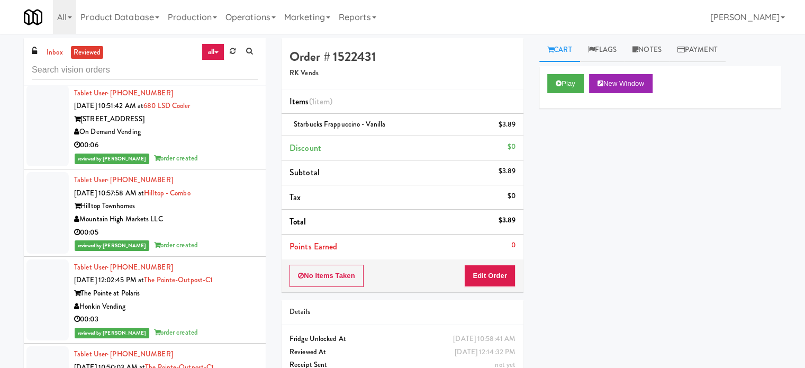
click at [224, 239] on div "reviewed by [PERSON_NAME] order created" at bounding box center [166, 245] width 184 height 13
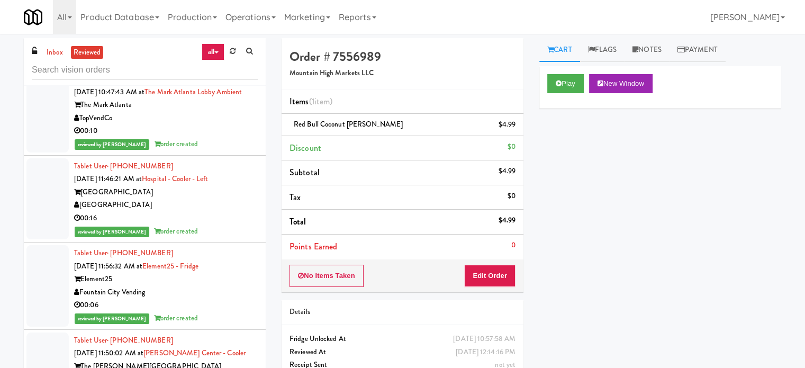
scroll to position [1587, 0]
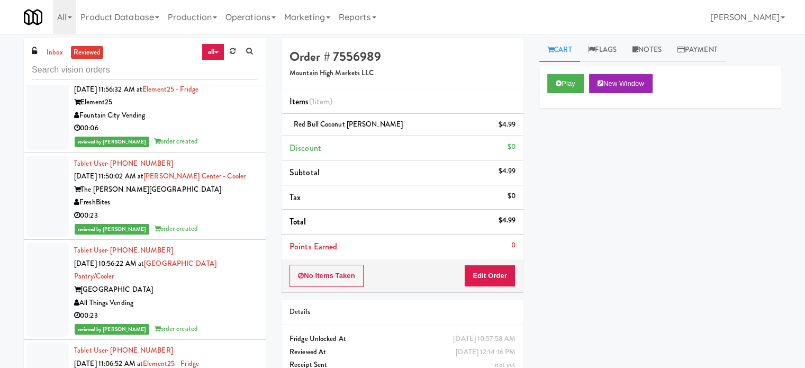
click at [207, 210] on div "00:23" at bounding box center [166, 215] width 184 height 13
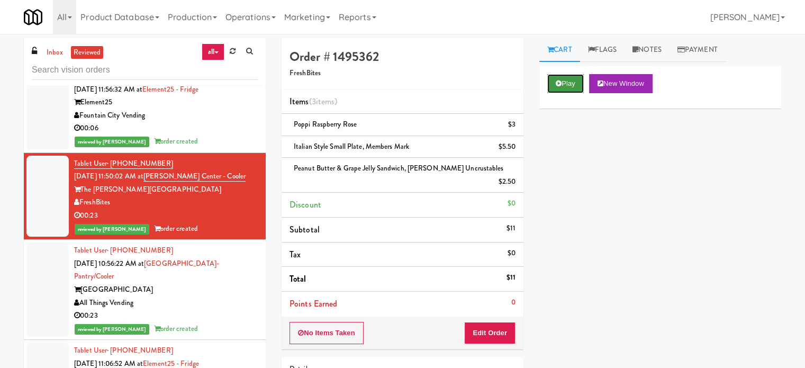
click at [573, 78] on button "Play" at bounding box center [565, 83] width 37 height 19
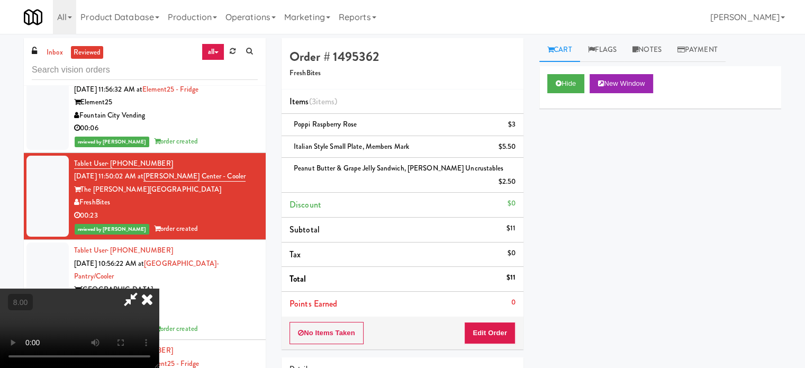
drag, startPoint x: 293, startPoint y: 284, endPoint x: 293, endPoint y: 248, distance: 36.5
click at [159, 288] on video at bounding box center [79, 327] width 159 height 79
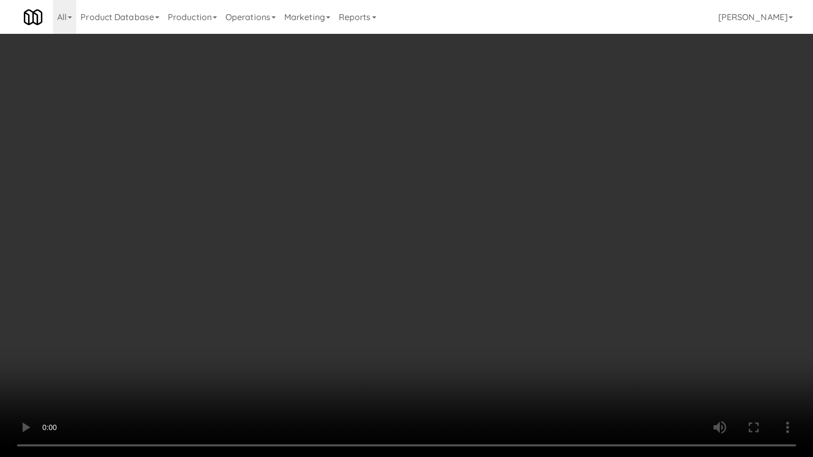
click at [320, 250] on video at bounding box center [406, 228] width 813 height 457
click at [320, 251] on video at bounding box center [406, 228] width 813 height 457
click at [324, 251] on video at bounding box center [406, 228] width 813 height 457
click at [334, 251] on video at bounding box center [406, 228] width 813 height 457
click at [339, 259] on video at bounding box center [406, 228] width 813 height 457
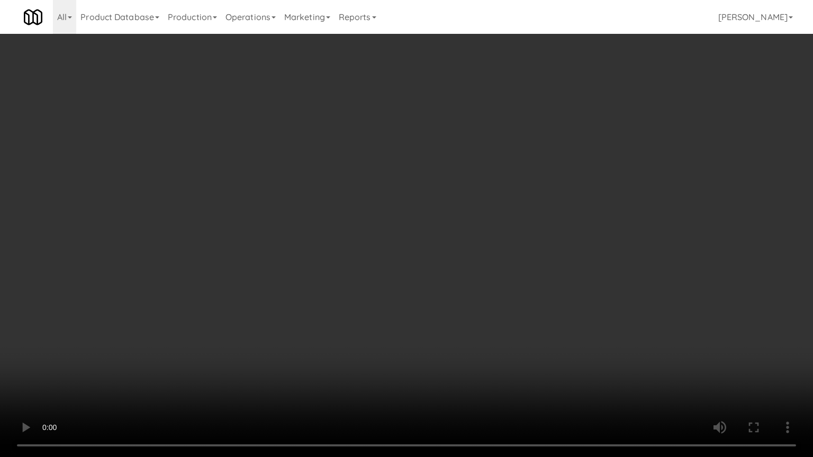
click at [340, 260] on video at bounding box center [406, 228] width 813 height 457
click at [350, 254] on video at bounding box center [406, 228] width 813 height 457
click at [352, 258] on video at bounding box center [406, 228] width 813 height 457
click at [368, 270] on video at bounding box center [406, 228] width 813 height 457
click at [368, 271] on video at bounding box center [406, 228] width 813 height 457
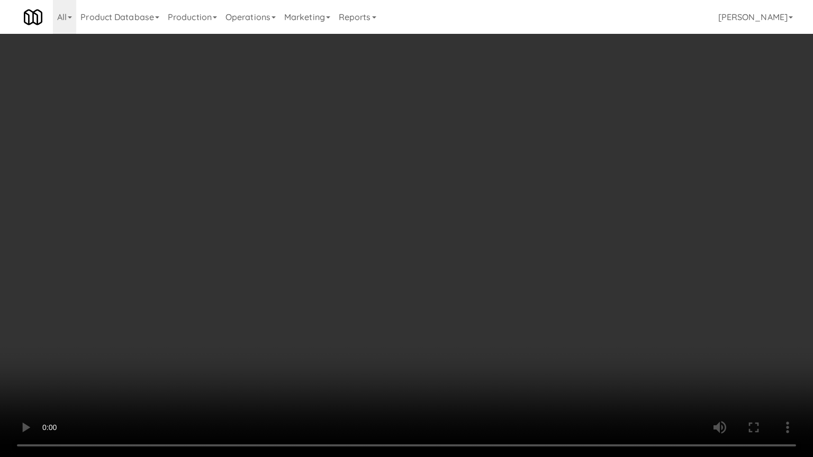
click at [368, 271] on video at bounding box center [406, 228] width 813 height 457
click at [371, 262] on video at bounding box center [406, 228] width 813 height 457
click at [388, 236] on video at bounding box center [406, 228] width 813 height 457
click at [601, 367] on video at bounding box center [406, 228] width 813 height 457
click at [531, 356] on video at bounding box center [406, 228] width 813 height 457
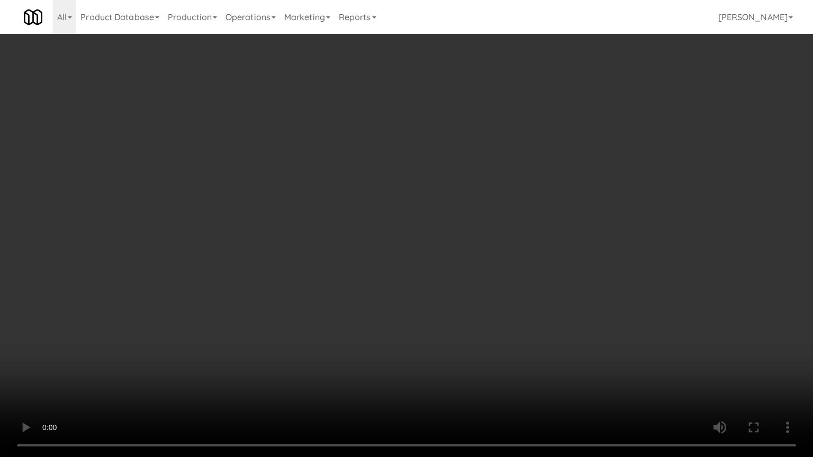
click at [568, 367] on video at bounding box center [406, 228] width 813 height 457
click at [543, 350] on video at bounding box center [406, 228] width 813 height 457
click at [516, 351] on video at bounding box center [406, 228] width 813 height 457
click at [506, 357] on video at bounding box center [406, 228] width 813 height 457
click at [504, 357] on video at bounding box center [406, 228] width 813 height 457
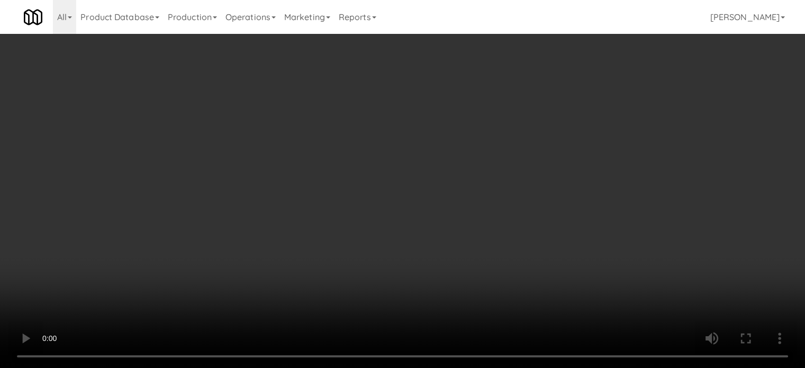
click at [298, 306] on video at bounding box center [402, 184] width 805 height 368
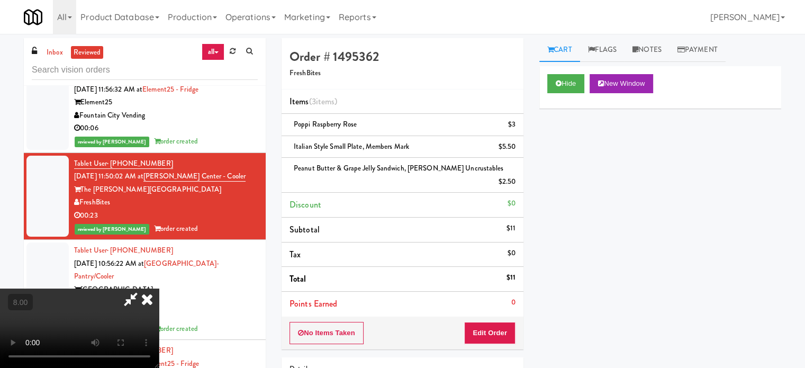
drag, startPoint x: 299, startPoint y: 304, endPoint x: 330, endPoint y: 347, distance: 53.1
click at [159, 301] on video at bounding box center [79, 327] width 159 height 79
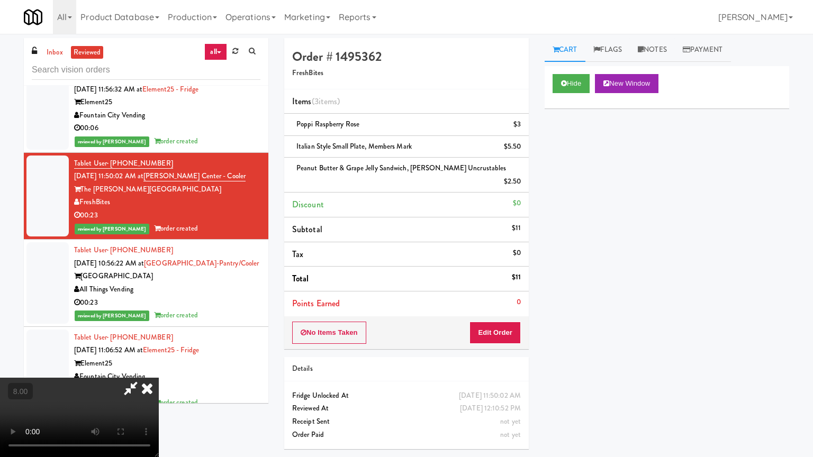
drag, startPoint x: 506, startPoint y: 324, endPoint x: 502, endPoint y: 315, distance: 9.9
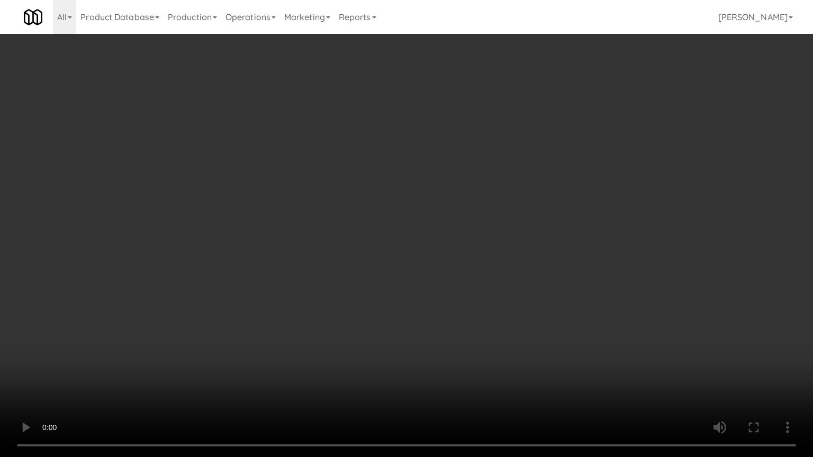
click at [503, 317] on video at bounding box center [406, 228] width 813 height 457
drag, startPoint x: 417, startPoint y: 326, endPoint x: 406, endPoint y: 323, distance: 12.1
click at [415, 324] on video at bounding box center [406, 228] width 813 height 457
click at [409, 302] on video at bounding box center [406, 228] width 813 height 457
click at [387, 280] on video at bounding box center [406, 228] width 813 height 457
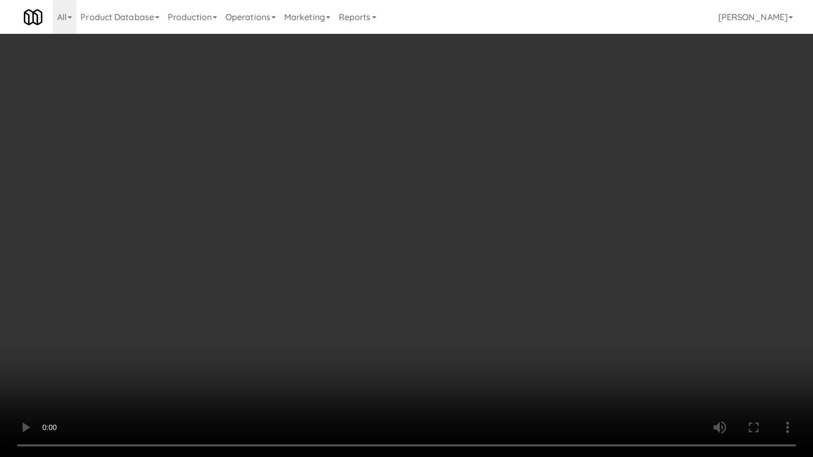
click at [358, 275] on video at bounding box center [406, 228] width 813 height 457
click at [391, 311] on video at bounding box center [406, 228] width 813 height 457
click at [395, 307] on video at bounding box center [406, 228] width 813 height 457
click at [414, 305] on video at bounding box center [406, 228] width 813 height 457
click at [415, 304] on video at bounding box center [406, 228] width 813 height 457
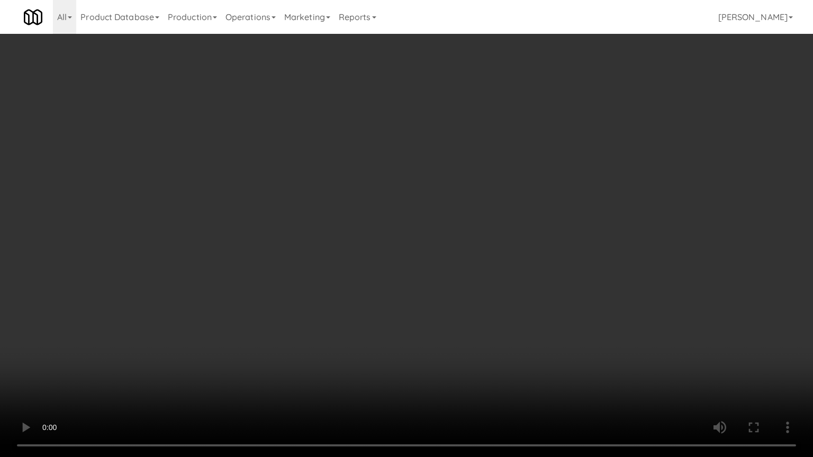
click at [421, 309] on video at bounding box center [406, 228] width 813 height 457
click at [422, 303] on video at bounding box center [406, 228] width 813 height 457
click at [415, 293] on video at bounding box center [406, 228] width 813 height 457
click at [431, 280] on video at bounding box center [406, 228] width 813 height 457
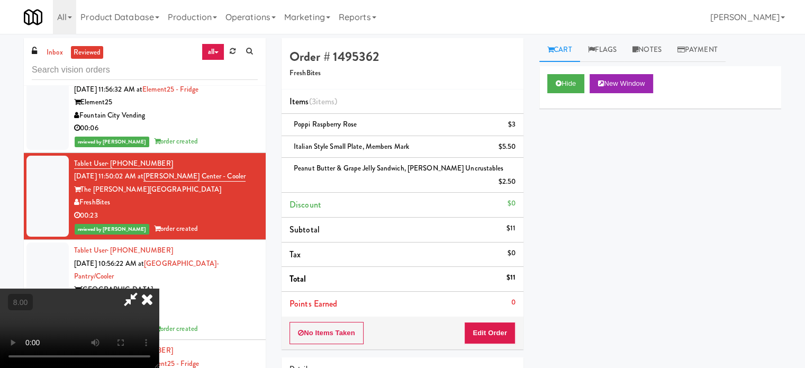
click at [159, 288] on icon at bounding box center [146, 298] width 23 height 21
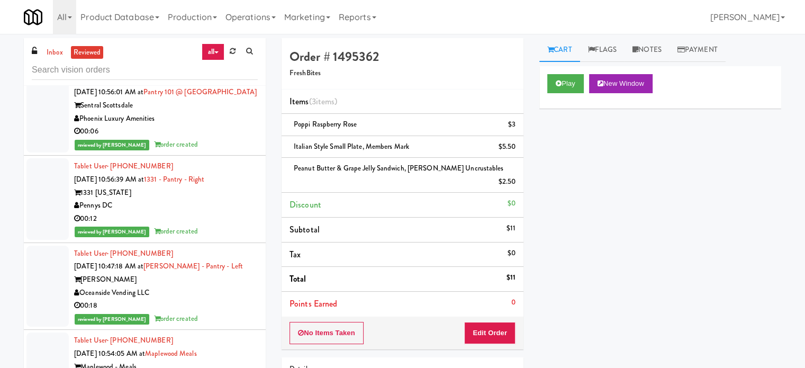
scroll to position [2645, 0]
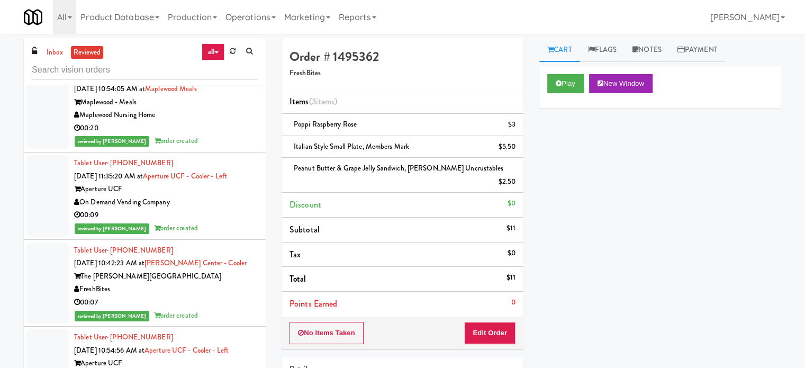
click at [214, 302] on div "00:07" at bounding box center [166, 302] width 184 height 13
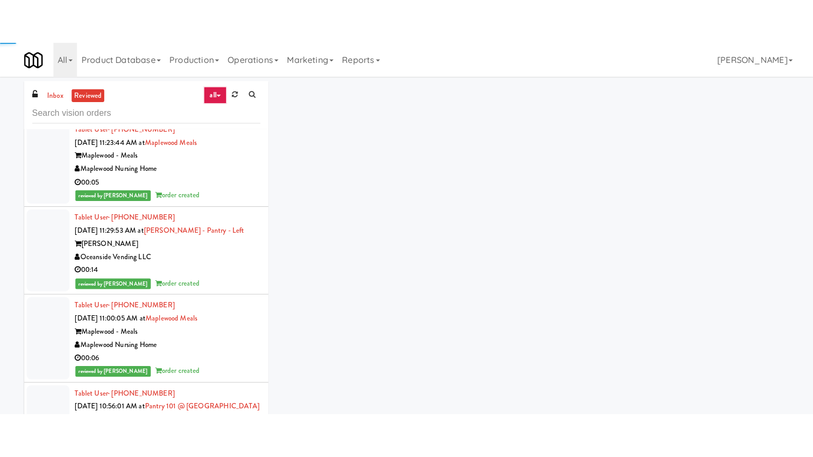
scroll to position [4366, 0]
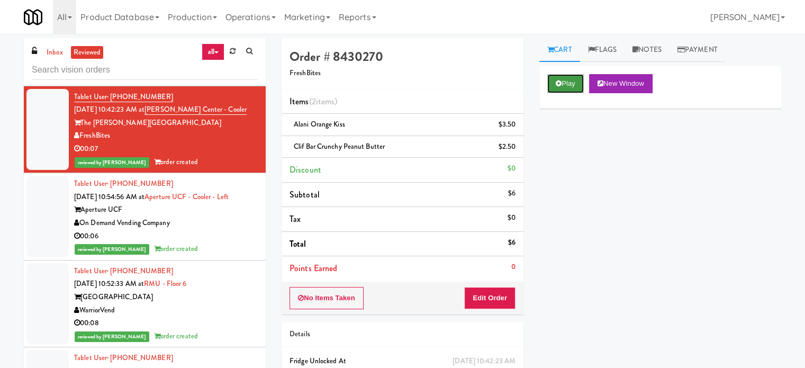
click at [563, 87] on button "Play" at bounding box center [565, 83] width 37 height 19
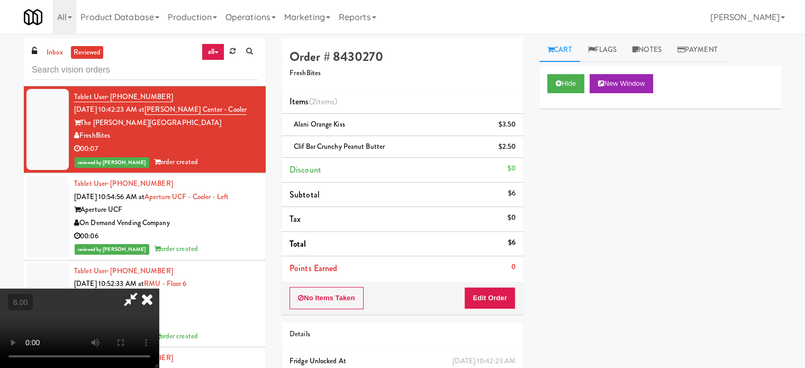
click at [159, 288] on video at bounding box center [79, 327] width 159 height 79
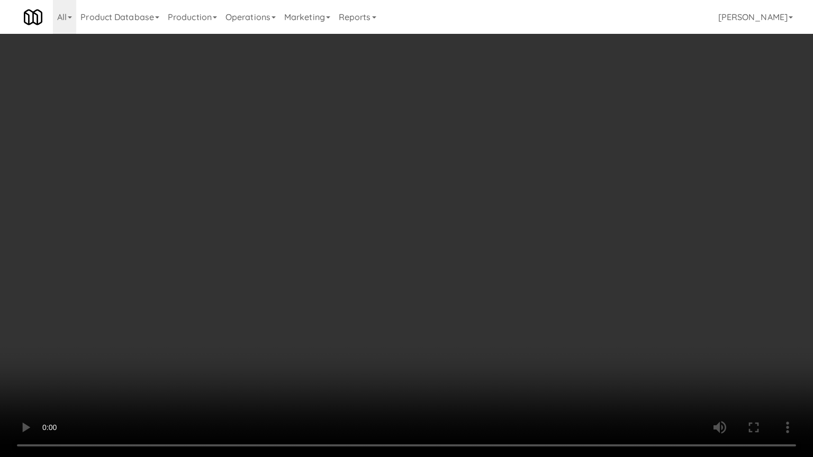
drag, startPoint x: 235, startPoint y: 322, endPoint x: 285, endPoint y: 233, distance: 101.6
click at [236, 320] on video at bounding box center [406, 228] width 813 height 457
click at [329, 256] on video at bounding box center [406, 228] width 813 height 457
click at [339, 239] on video at bounding box center [406, 228] width 813 height 457
click at [220, 278] on video at bounding box center [406, 228] width 813 height 457
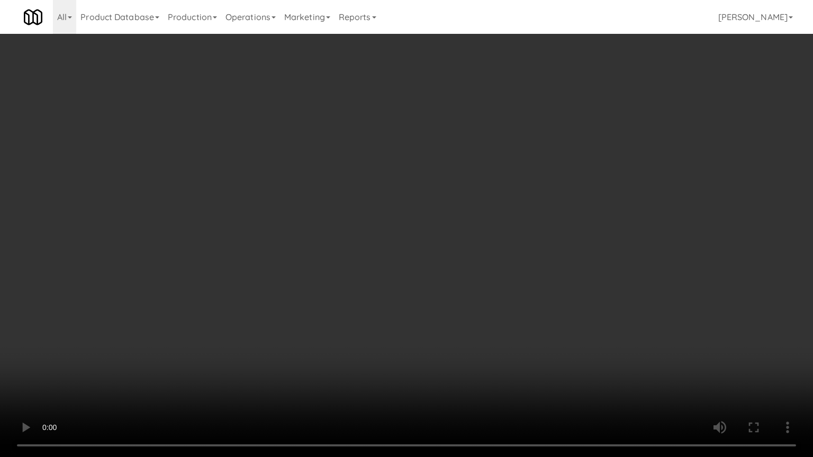
click at [259, 236] on video at bounding box center [406, 228] width 813 height 457
click at [264, 233] on video at bounding box center [406, 228] width 813 height 457
click at [265, 231] on video at bounding box center [406, 228] width 813 height 457
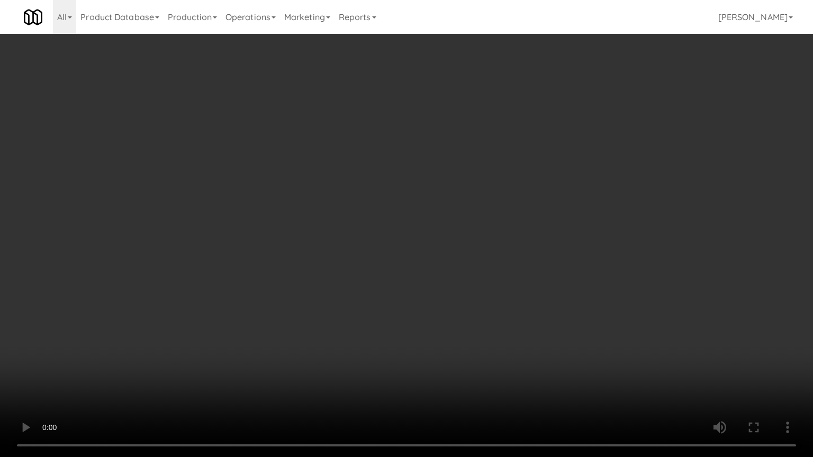
click at [265, 232] on video at bounding box center [406, 228] width 813 height 457
click at [273, 237] on video at bounding box center [406, 228] width 813 height 457
click at [270, 243] on video at bounding box center [406, 228] width 813 height 457
click at [347, 317] on video at bounding box center [406, 228] width 813 height 457
click at [356, 307] on video at bounding box center [406, 228] width 813 height 457
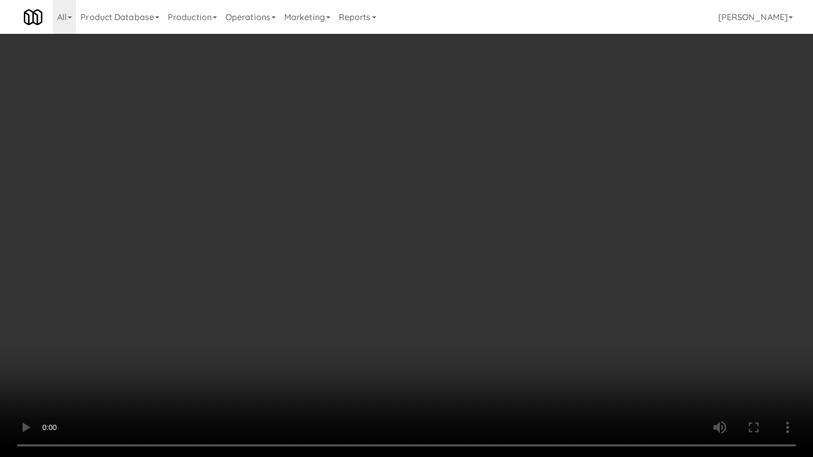
click at [391, 285] on video at bounding box center [406, 228] width 813 height 457
click at [394, 280] on video at bounding box center [406, 228] width 813 height 457
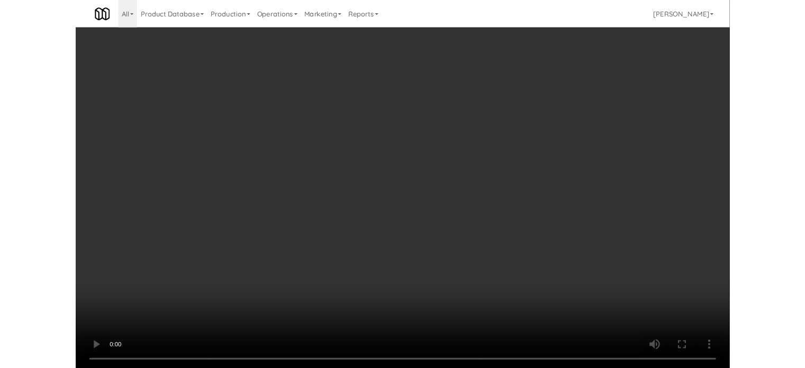
scroll to position [4366, 0]
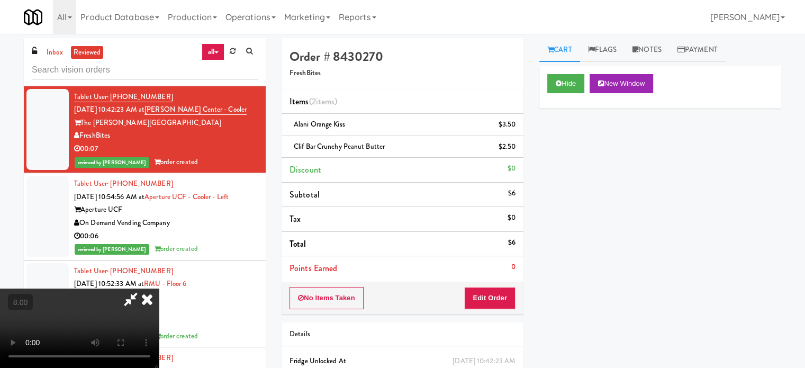
drag, startPoint x: 466, startPoint y: 44, endPoint x: 549, endPoint y: 4, distance: 92.8
click at [159, 288] on icon at bounding box center [146, 298] width 23 height 21
